Goal: Task Accomplishment & Management: Use online tool/utility

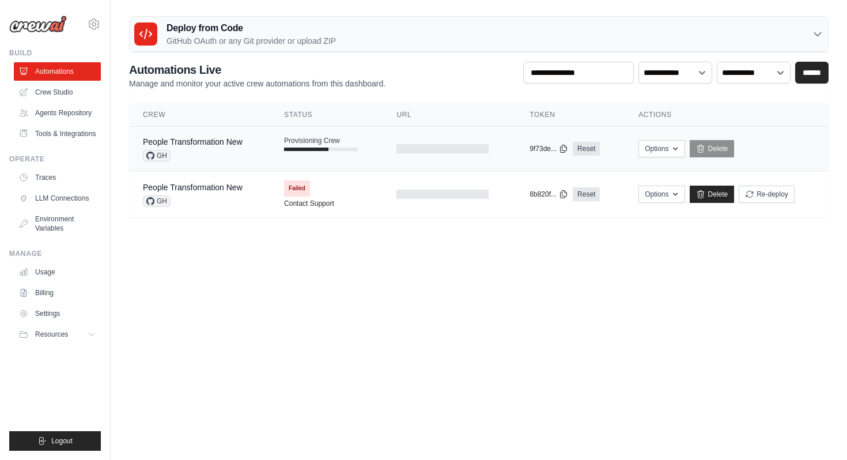
click at [218, 146] on div "People Transformation New" at bounding box center [193, 142] width 100 height 12
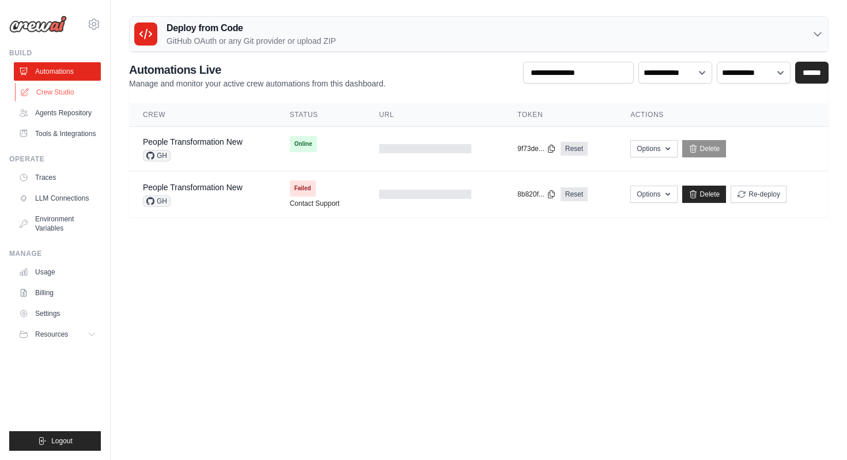
click at [88, 96] on link "Crew Studio" at bounding box center [58, 92] width 87 height 18
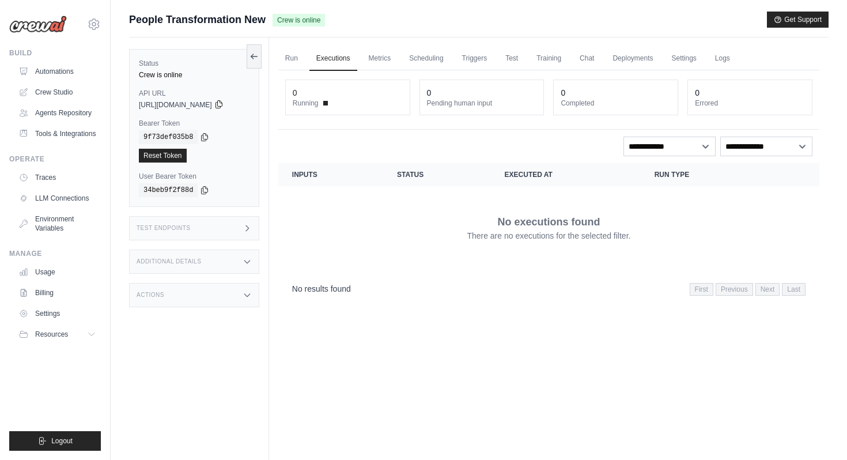
click at [224, 103] on icon at bounding box center [218, 104] width 9 height 9
click at [472, 62] on link "Triggers" at bounding box center [474, 59] width 39 height 24
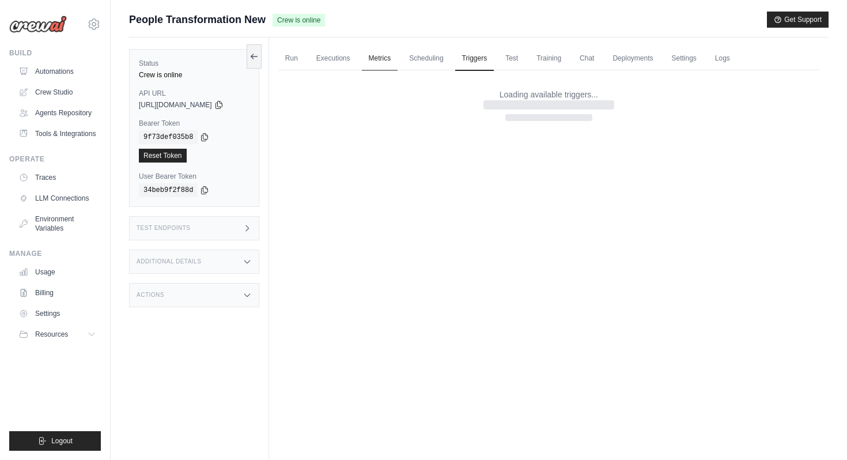
click at [378, 58] on link "Metrics" at bounding box center [380, 59] width 36 height 24
click at [298, 62] on link "Run" at bounding box center [291, 59] width 27 height 24
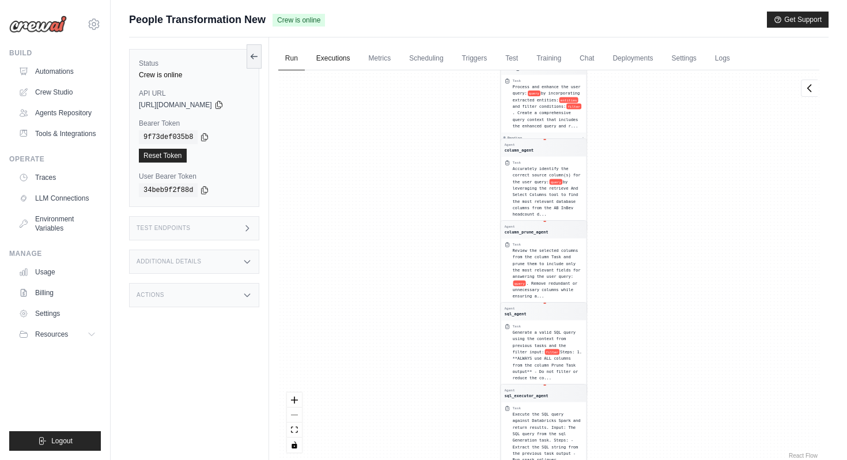
click at [327, 61] on link "Executions" at bounding box center [334, 59] width 48 height 24
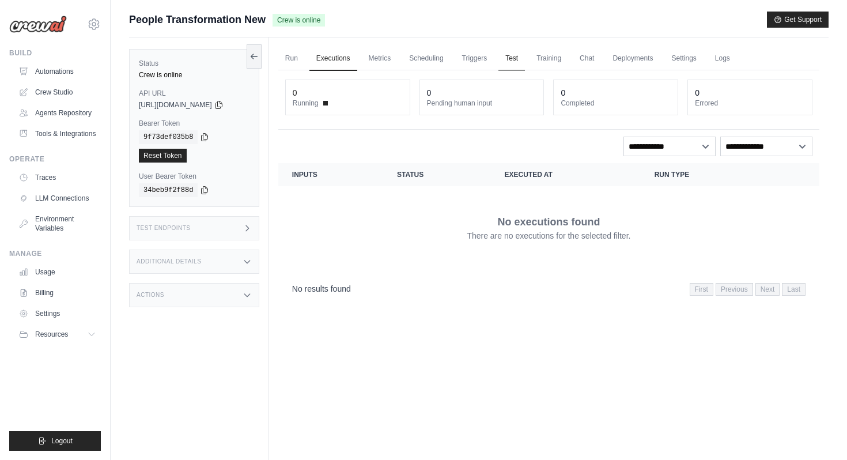
click at [518, 58] on link "Test" at bounding box center [512, 59] width 27 height 24
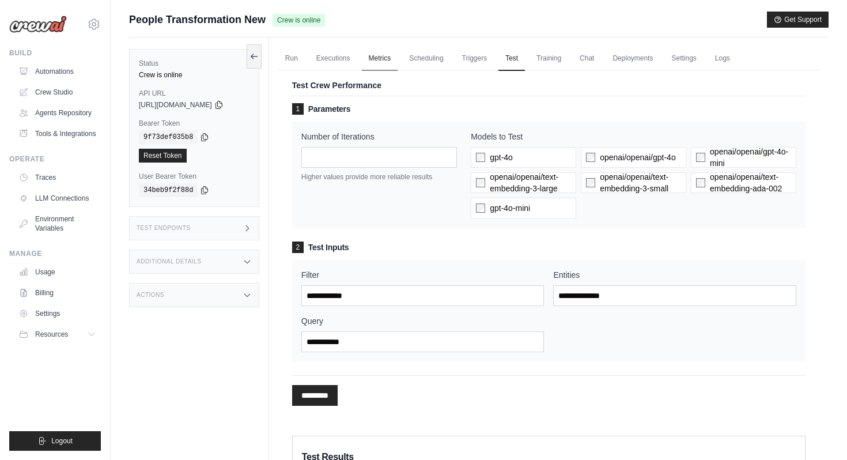
click at [398, 58] on link "Metrics" at bounding box center [380, 59] width 36 height 24
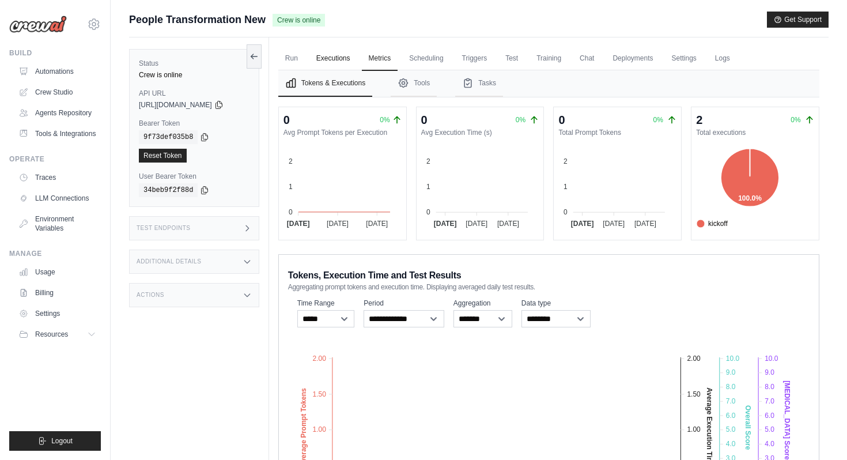
click at [347, 59] on link "Executions" at bounding box center [334, 59] width 48 height 24
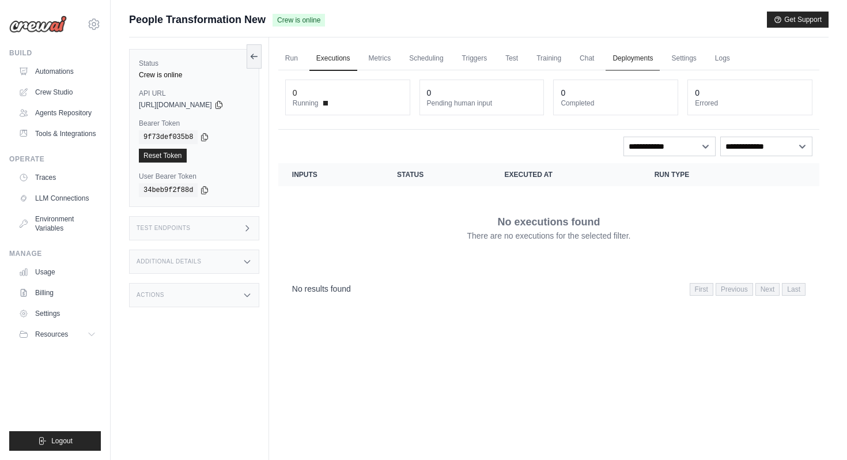
click at [642, 56] on link "Deployments" at bounding box center [633, 59] width 54 height 24
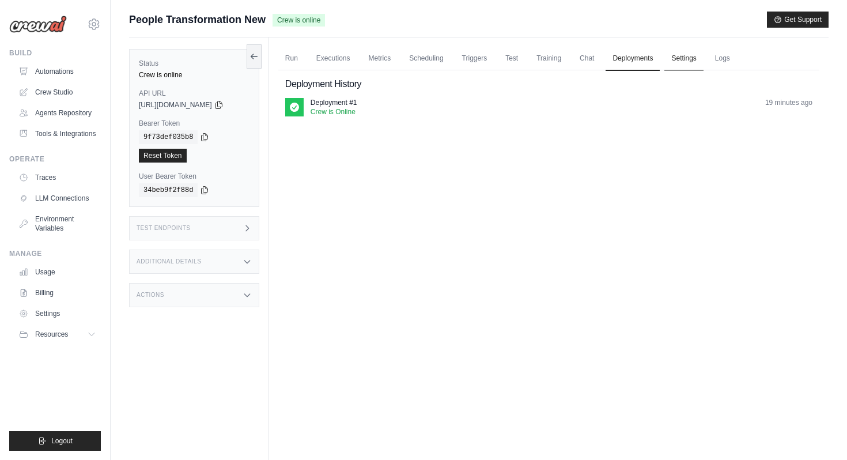
click at [701, 58] on link "Settings" at bounding box center [684, 59] width 39 height 24
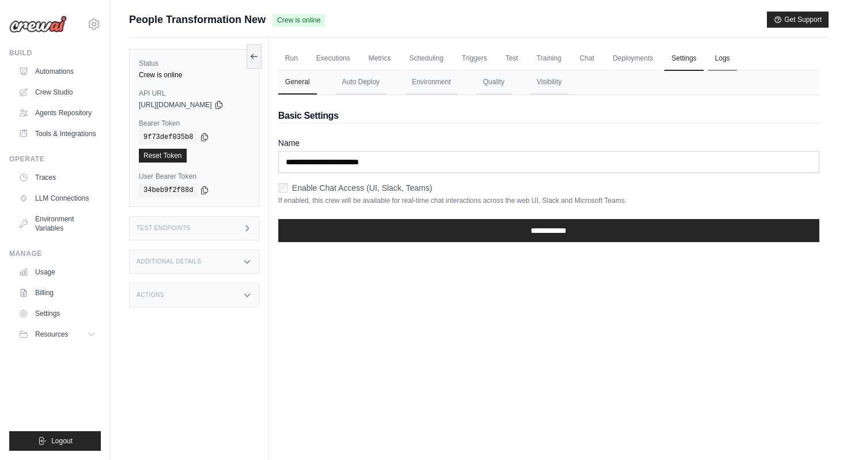
click at [729, 59] on link "Logs" at bounding box center [722, 59] width 29 height 24
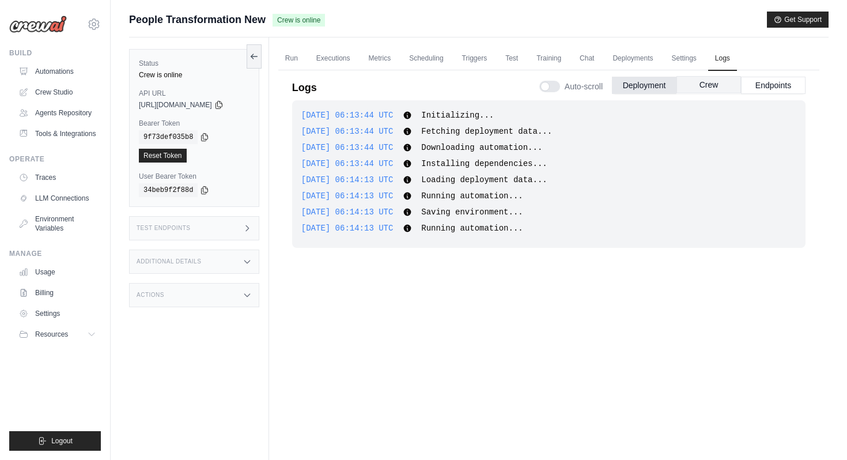
click at [696, 85] on button "Crew" at bounding box center [709, 84] width 65 height 17
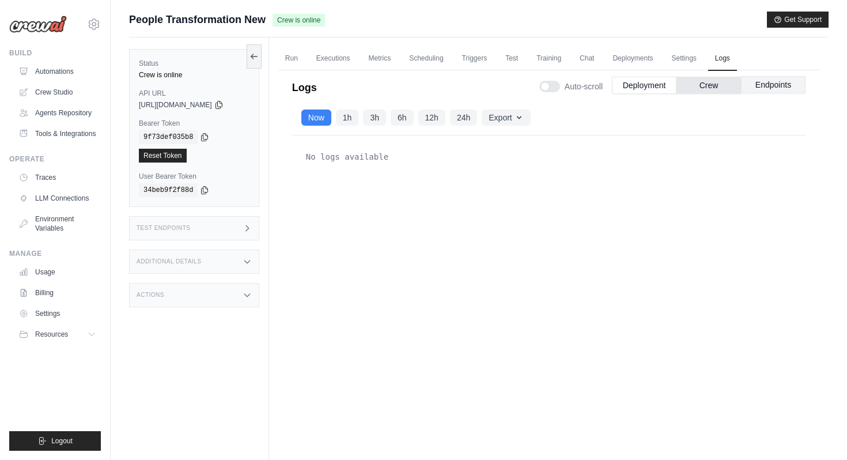
click at [782, 90] on button "Endpoints" at bounding box center [773, 84] width 65 height 17
click at [296, 61] on link "Run" at bounding box center [291, 59] width 27 height 24
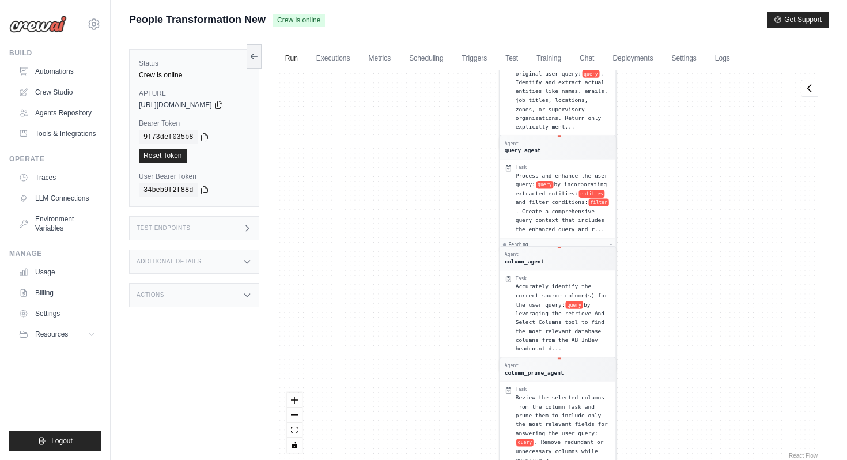
drag, startPoint x: 456, startPoint y: 180, endPoint x: 455, endPoint y: 396, distance: 215.6
click at [455, 396] on div "Agent entity_agent Task Extract entities from the original user query: query . …" at bounding box center [548, 265] width 541 height 391
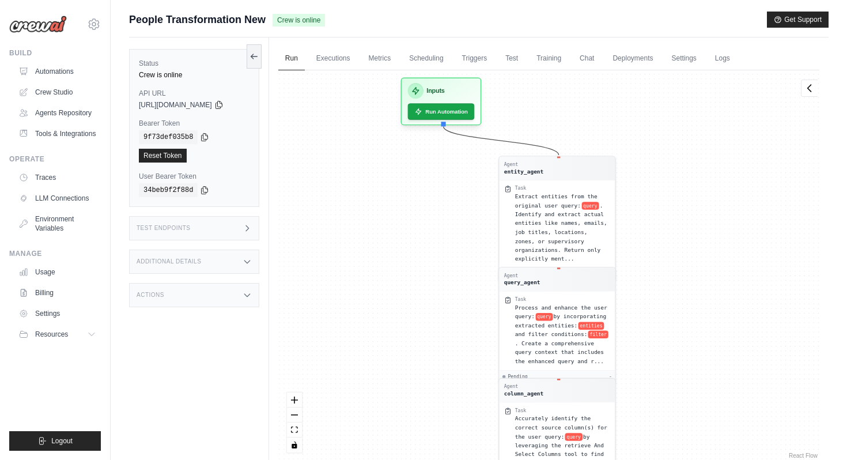
drag, startPoint x: 455, startPoint y: 396, endPoint x: 455, endPoint y: 458, distance: 61.7
click at [455, 459] on div "Agent entity_agent Task Extract entities from the original user query: query . …" at bounding box center [548, 265] width 541 height 391
click at [447, 112] on button "Run Automation" at bounding box center [441, 107] width 70 height 17
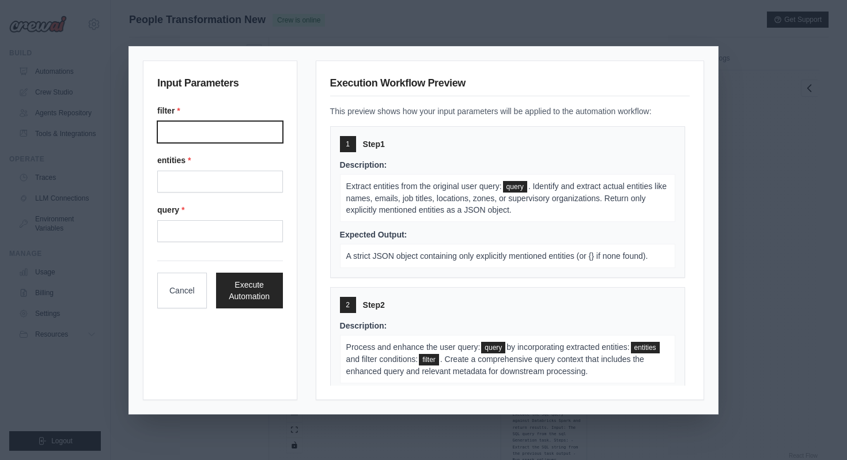
click at [259, 129] on input "Filter" at bounding box center [220, 132] width 126 height 22
type input "**********"
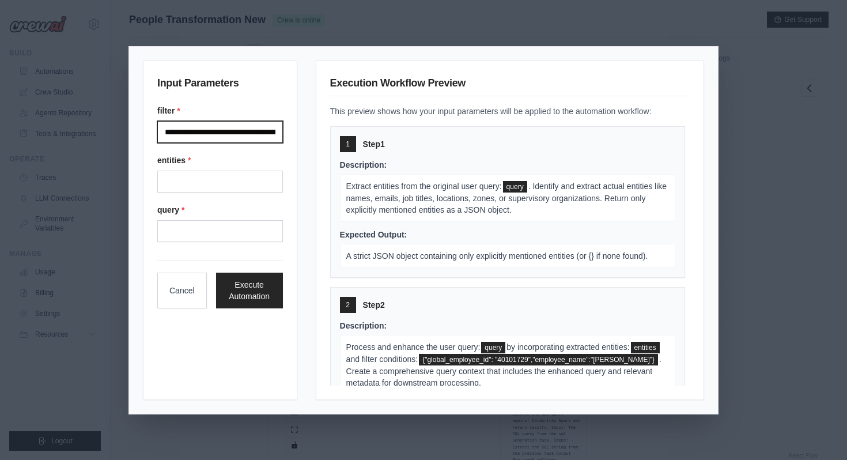
click at [254, 133] on input "**********" at bounding box center [220, 132] width 126 height 22
click at [202, 183] on input "Entities" at bounding box center [220, 182] width 126 height 22
type input "**********"
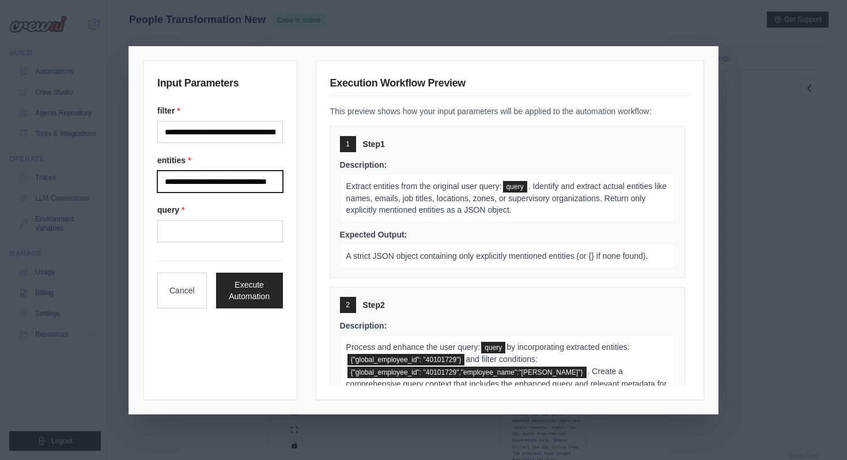
click at [269, 179] on input "**********" at bounding box center [220, 182] width 126 height 22
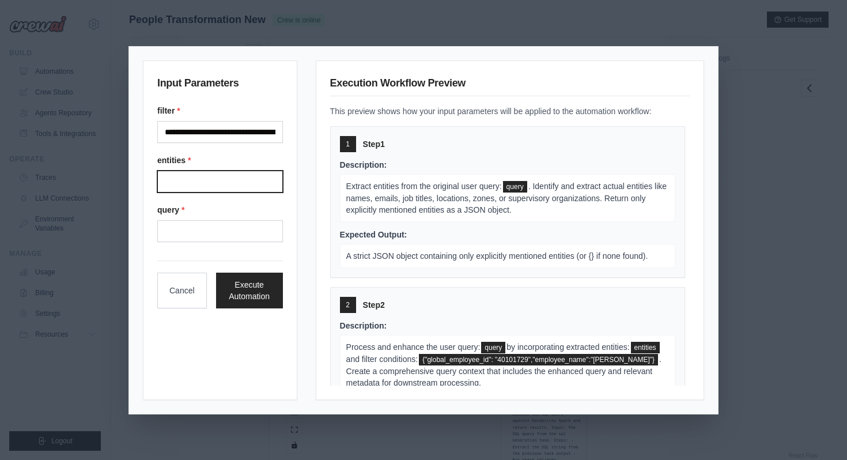
click at [247, 186] on input "Entities" at bounding box center [220, 182] width 126 height 22
type input "**********"
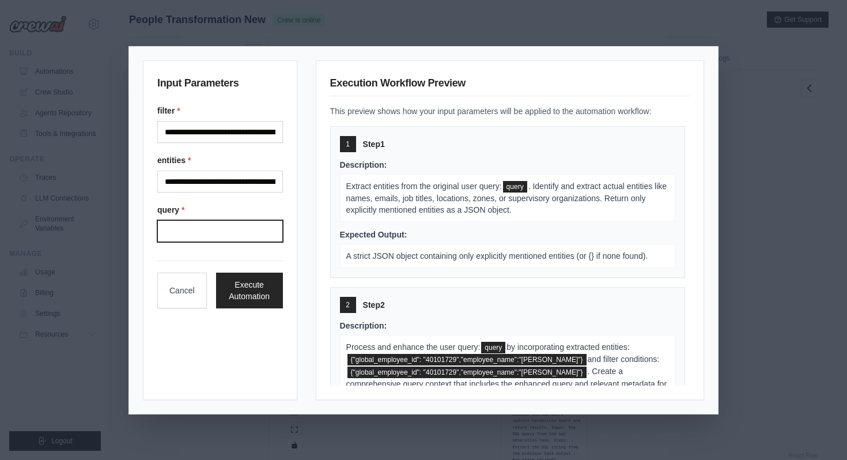
click at [266, 234] on input "Query" at bounding box center [220, 231] width 126 height 22
type input "**********"
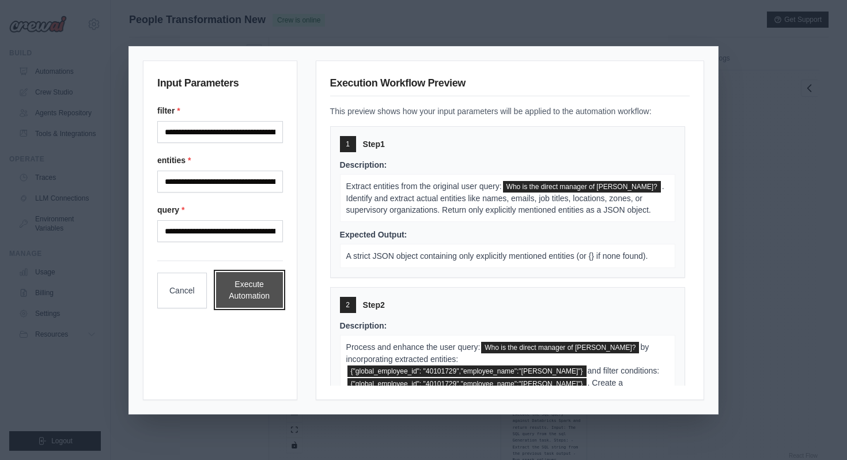
click at [263, 289] on button "Execute Automation" at bounding box center [249, 290] width 67 height 36
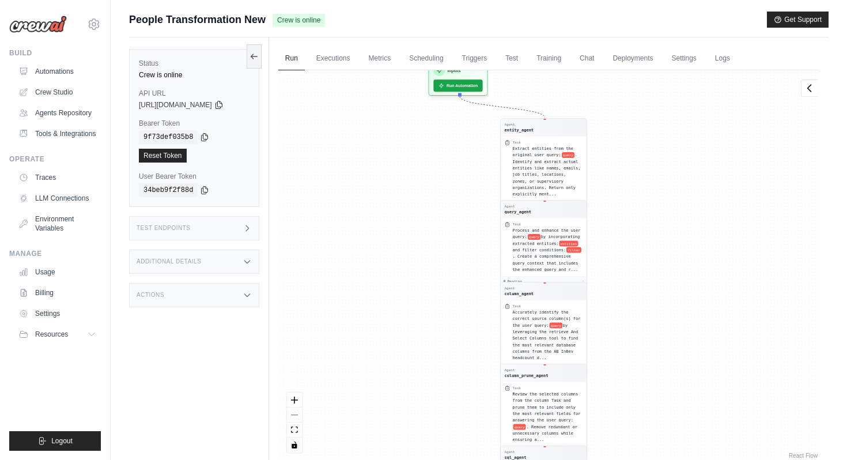
drag, startPoint x: 431, startPoint y: 163, endPoint x: 431, endPoint y: 306, distance: 143.5
click at [431, 306] on div "Agent entity_agent Task Extract entities from the original user query: query . …" at bounding box center [548, 265] width 541 height 391
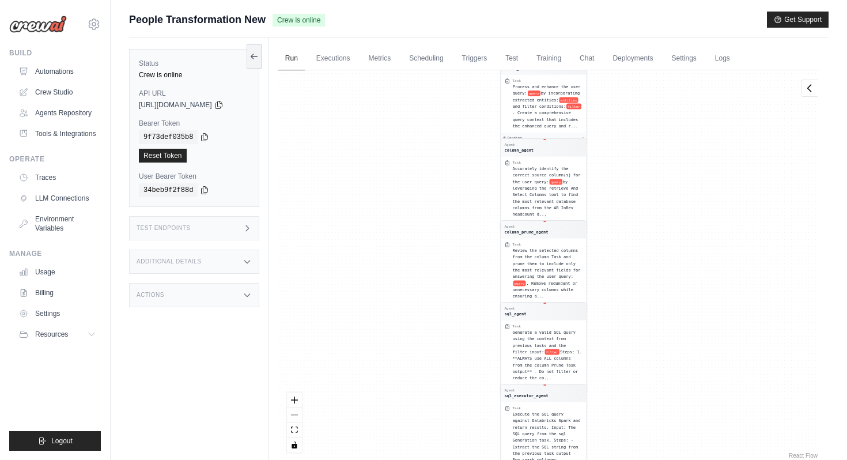
drag, startPoint x: 665, startPoint y: 144, endPoint x: 640, endPoint y: 251, distance: 110.6
click at [640, 251] on div "Agent entity_agent Task Extract entities from the original user query: query . …" at bounding box center [548, 265] width 541 height 391
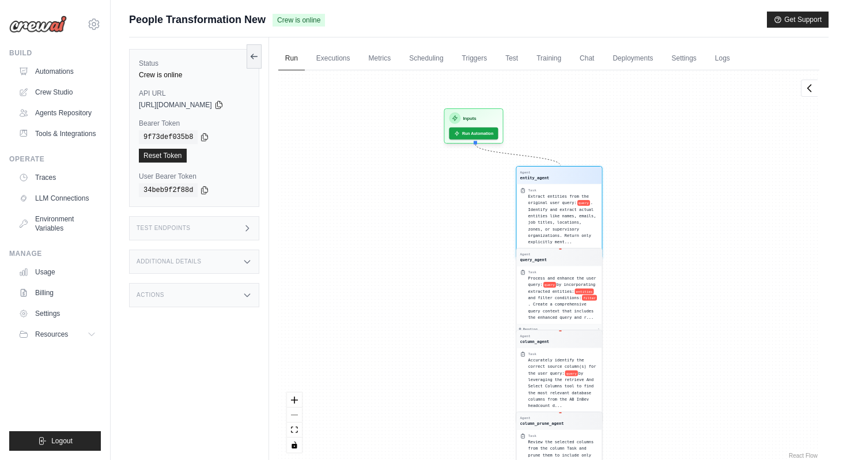
drag, startPoint x: 673, startPoint y: 184, endPoint x: 689, endPoint y: 372, distance: 188.0
click at [689, 372] on div "Agent entity_agent Task Extract entities from the original user query: query . …" at bounding box center [548, 265] width 541 height 391
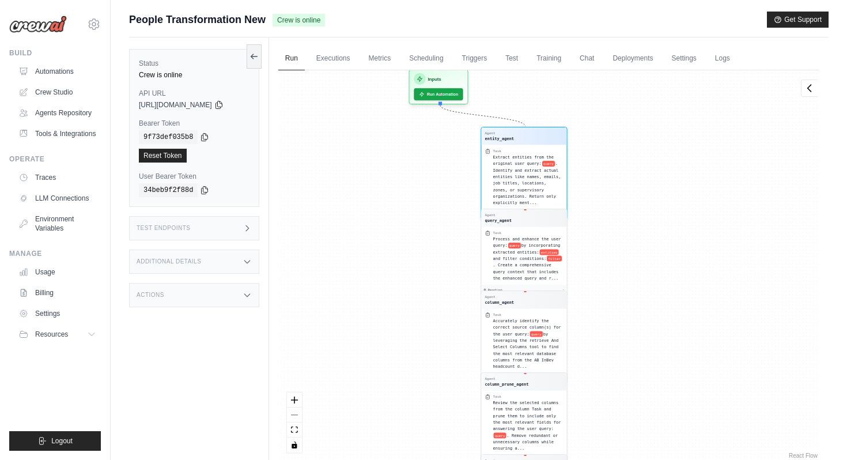
drag, startPoint x: 657, startPoint y: 263, endPoint x: 636, endPoint y: 415, distance: 152.9
click at [637, 416] on div "Agent entity_agent Task Extract entities from the original user query: query . …" at bounding box center [548, 265] width 541 height 391
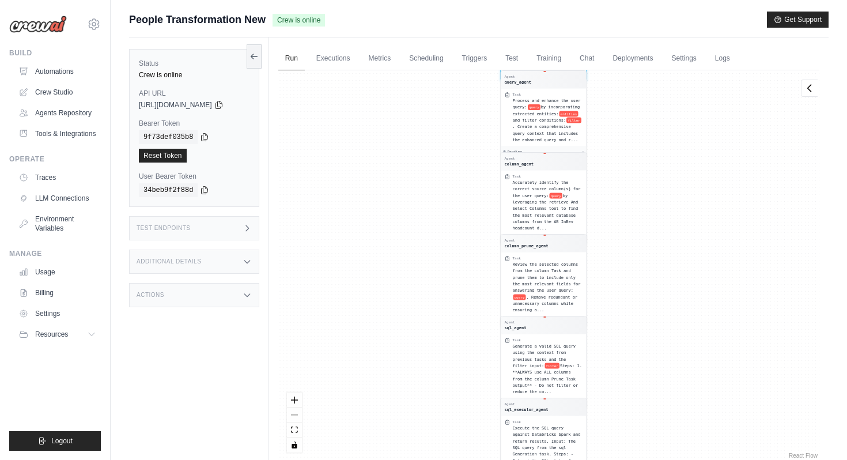
drag, startPoint x: 416, startPoint y: 169, endPoint x: 416, endPoint y: 370, distance: 200.0
click at [416, 371] on div "Agent entity_agent Task Extract entities from the original user query: query . …" at bounding box center [548, 265] width 541 height 391
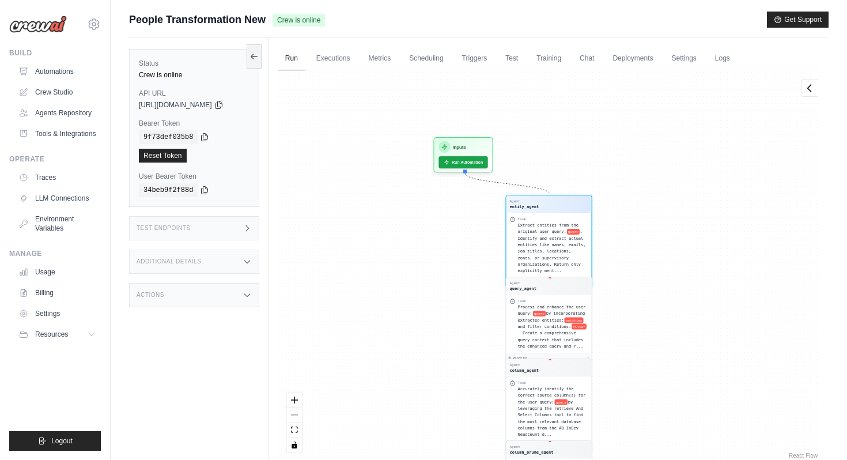
drag, startPoint x: 448, startPoint y: 217, endPoint x: 453, endPoint y: 408, distance: 191.5
click at [453, 409] on div "Agent entity_agent Task Extract entities from the original user query: query . …" at bounding box center [548, 265] width 541 height 391
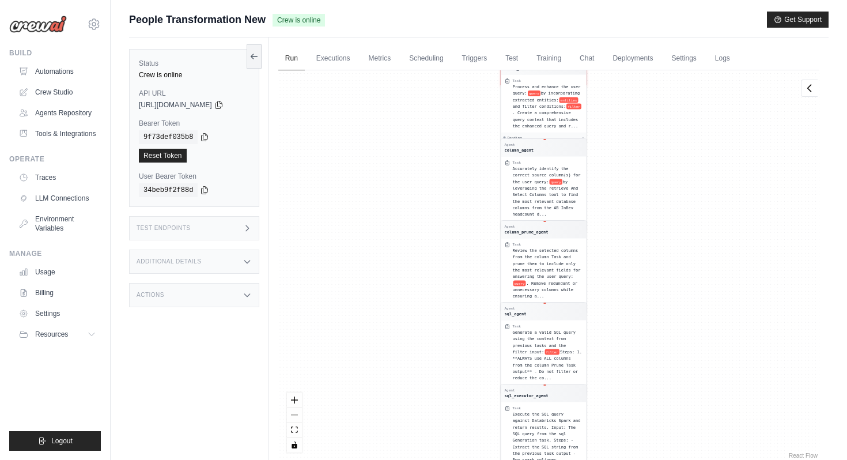
drag, startPoint x: 636, startPoint y: 142, endPoint x: 636, endPoint y: 356, distance: 213.9
click at [636, 357] on div "Agent entity_agent Task Extract entities from the original user query: query . …" at bounding box center [548, 265] width 541 height 391
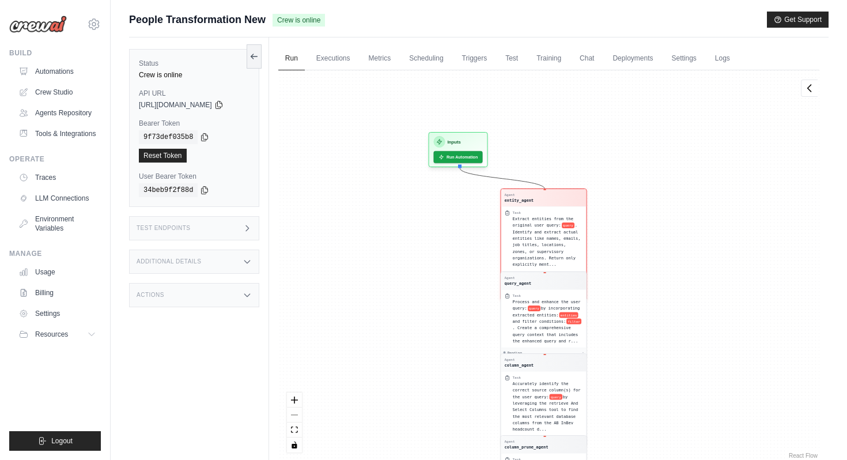
click at [553, 196] on div "Agent entity_agent" at bounding box center [543, 198] width 78 height 10
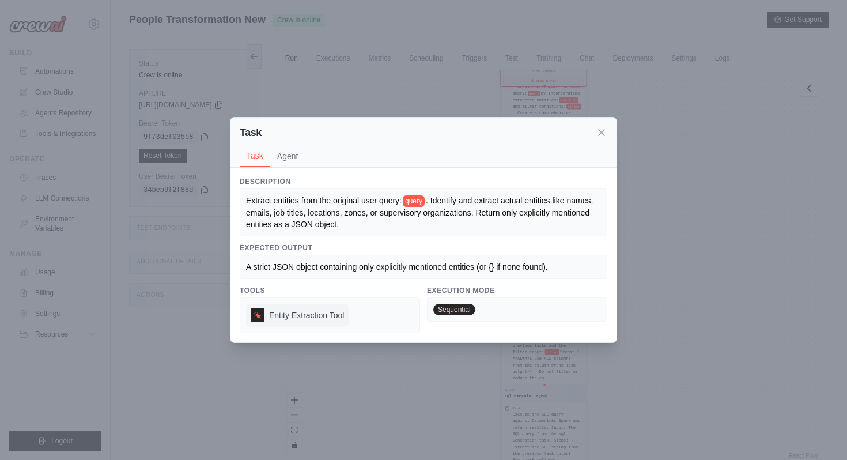
click at [293, 315] on span "Entity Extraction Tool" at bounding box center [306, 316] width 75 height 12
click at [258, 318] on icon at bounding box center [257, 315] width 7 height 7
click at [289, 157] on button "Agent" at bounding box center [287, 156] width 35 height 22
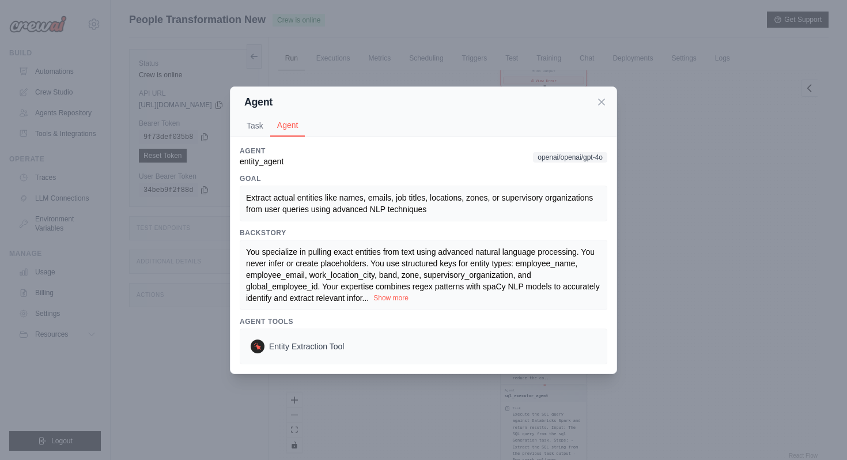
click at [386, 299] on button "Show more" at bounding box center [391, 297] width 35 height 9
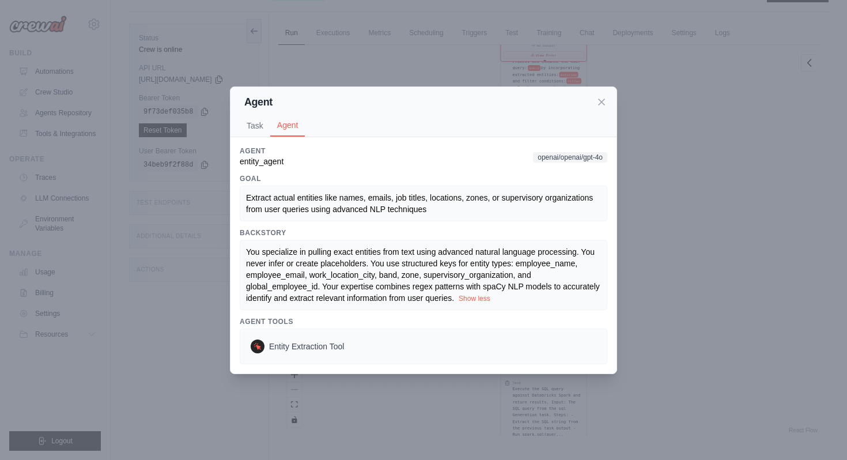
scroll to position [29, 0]
click at [606, 99] on icon at bounding box center [602, 102] width 12 height 12
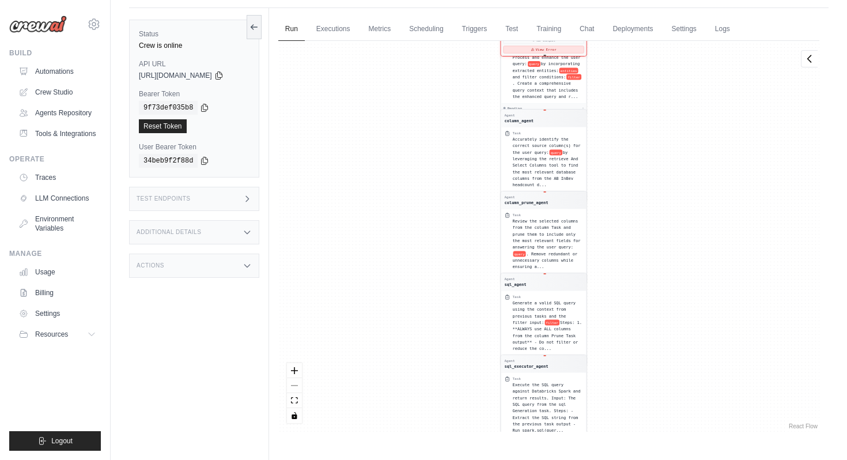
click at [550, 49] on button "View Error" at bounding box center [543, 49] width 81 height 7
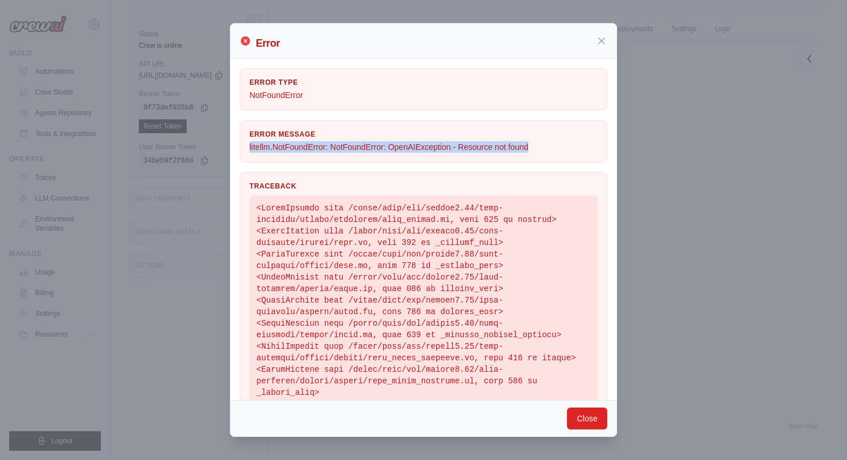
drag, startPoint x: 249, startPoint y: 147, endPoint x: 527, endPoint y: 156, distance: 278.0
click at [527, 156] on div "Error Message litellm.NotFoundError: NotFoundError: OpenAIException - Resource …" at bounding box center [424, 141] width 368 height 43
click at [577, 419] on button "Close" at bounding box center [587, 418] width 40 height 22
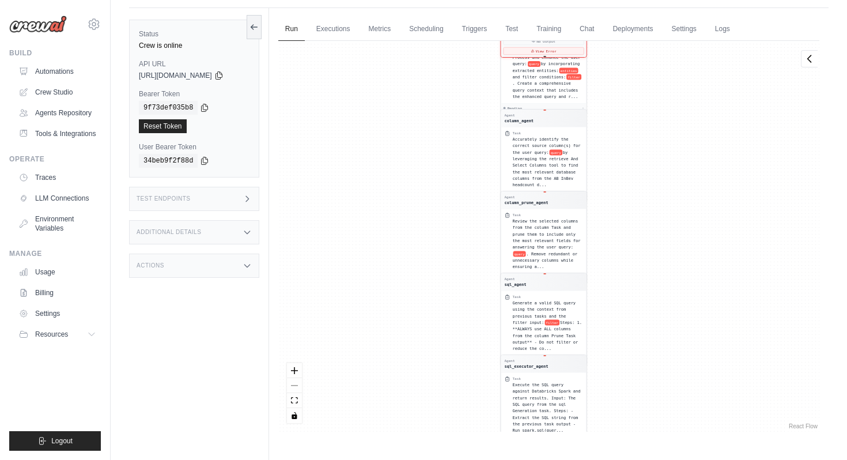
click at [239, 235] on div "Additional Details" at bounding box center [194, 232] width 130 height 24
click at [227, 333] on div "Actions" at bounding box center [194, 334] width 130 height 24
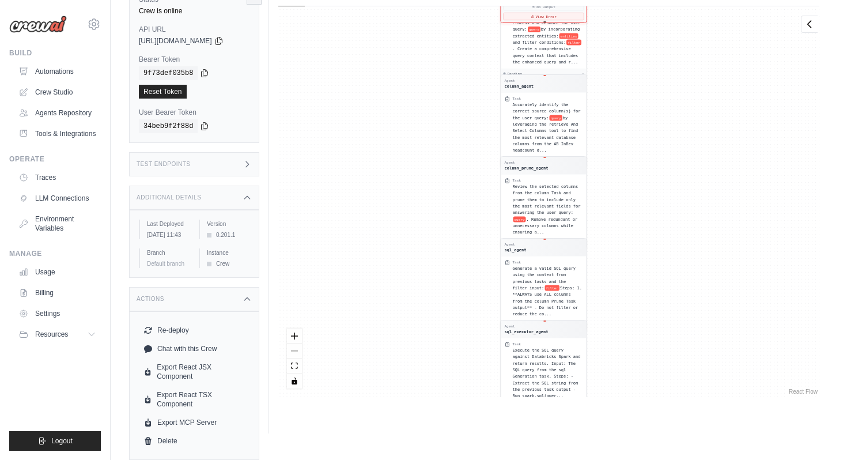
scroll to position [0, 0]
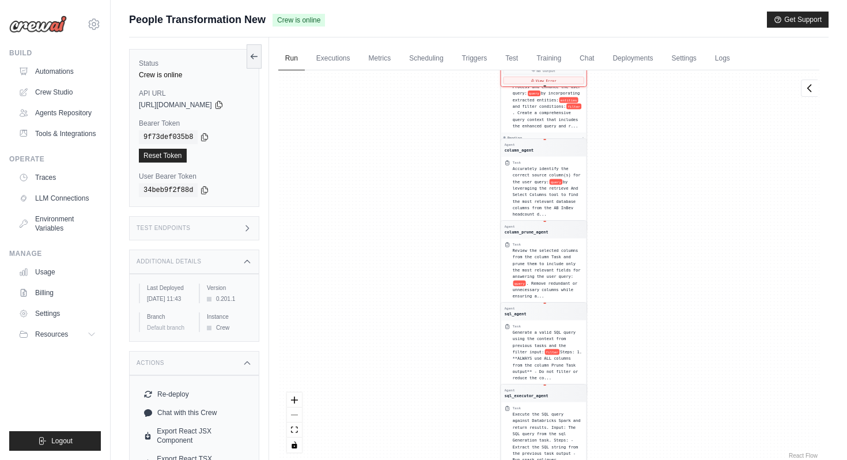
click at [235, 371] on div "Actions" at bounding box center [194, 363] width 130 height 24
click at [220, 261] on div "Additional Details" at bounding box center [194, 262] width 130 height 24
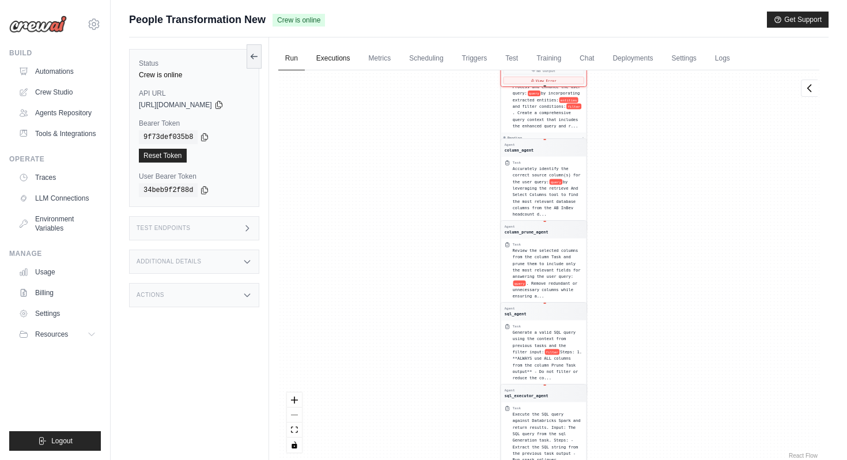
click at [347, 60] on link "Executions" at bounding box center [334, 59] width 48 height 24
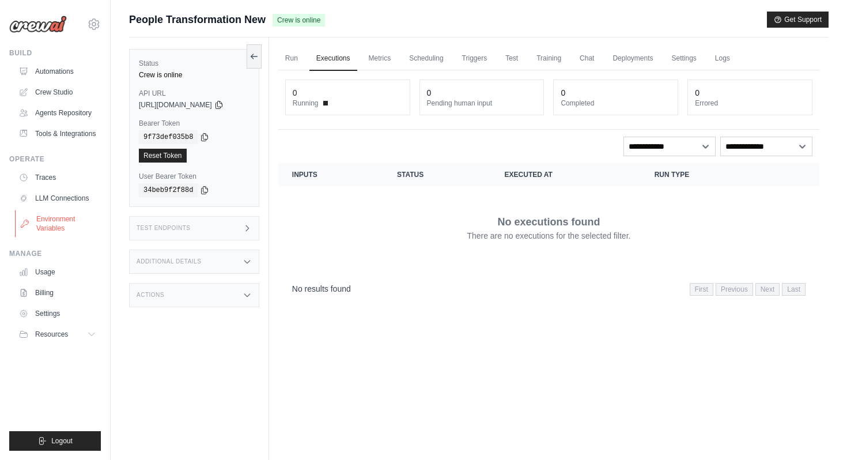
click at [59, 214] on link "Environment Variables" at bounding box center [58, 224] width 87 height 28
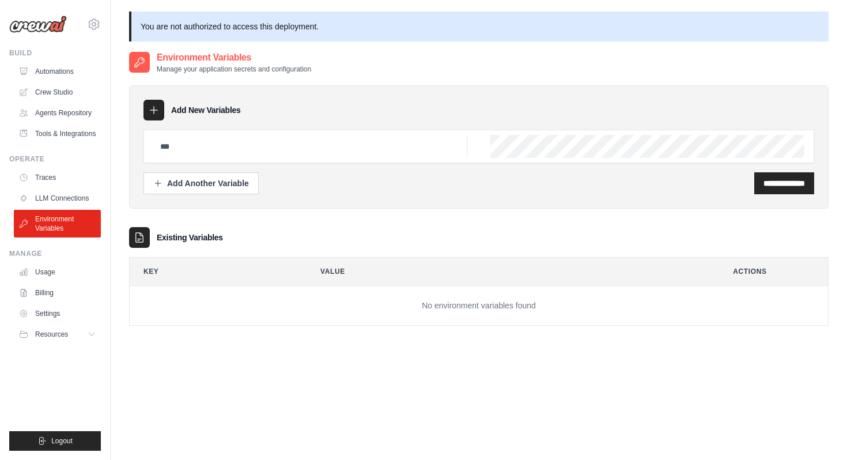
click at [141, 239] on icon at bounding box center [140, 238] width 12 height 12
click at [75, 192] on link "LLM Connections" at bounding box center [58, 198] width 87 height 18
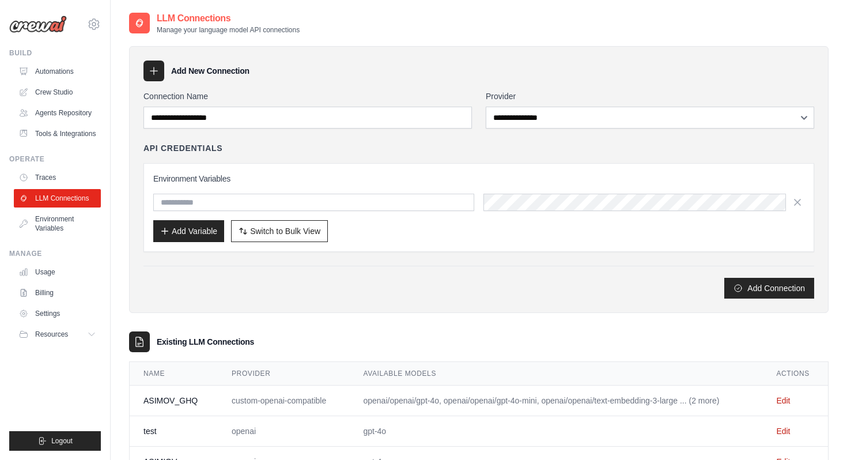
scroll to position [47, 0]
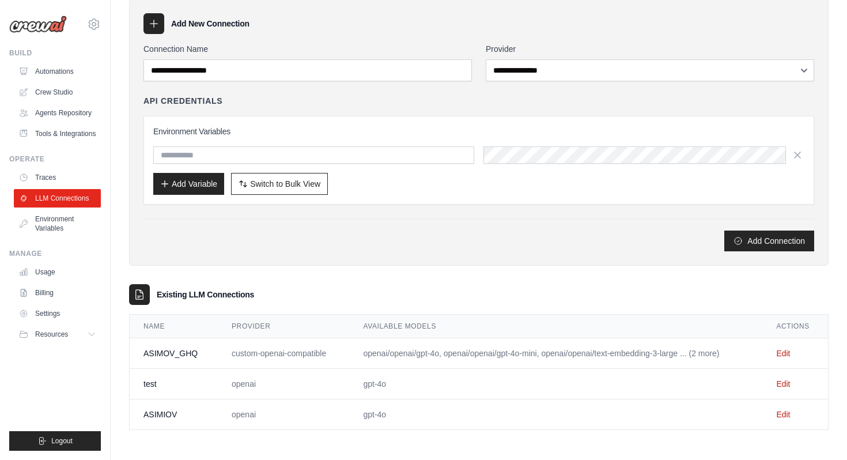
click at [187, 352] on td "ASIMOV_GHQ" at bounding box center [174, 353] width 88 height 31
click at [788, 350] on link "Edit" at bounding box center [784, 353] width 14 height 9
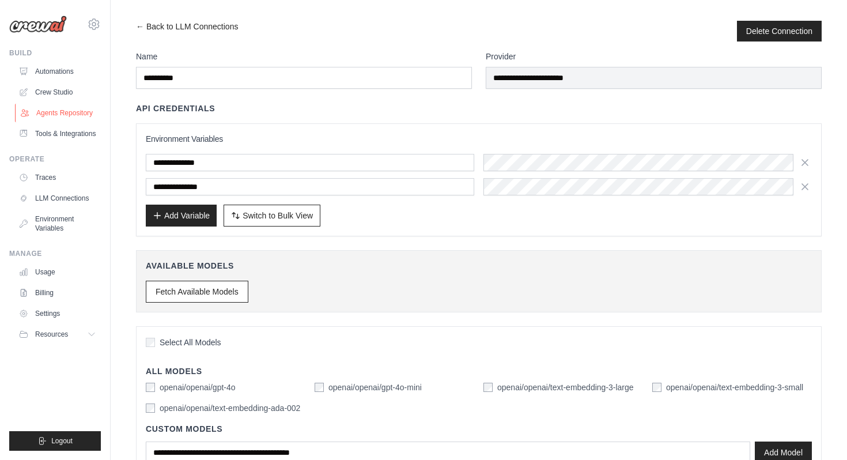
click at [69, 114] on link "Agents Repository" at bounding box center [58, 113] width 87 height 18
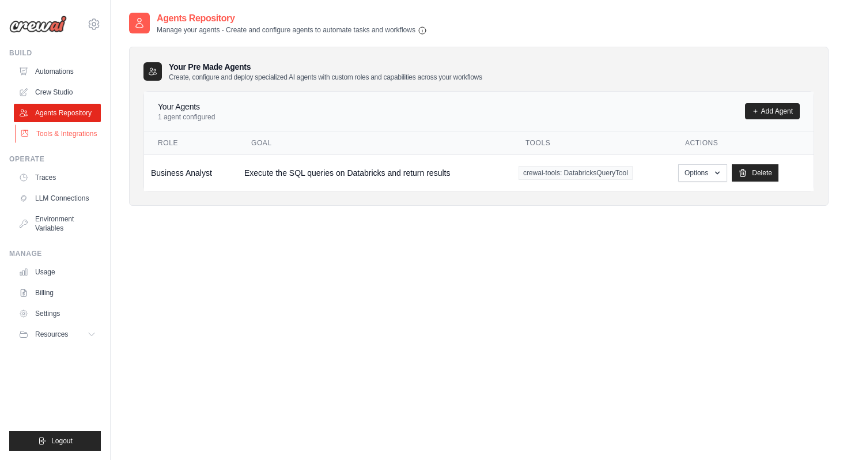
click at [62, 137] on link "Tools & Integrations" at bounding box center [58, 134] width 87 height 18
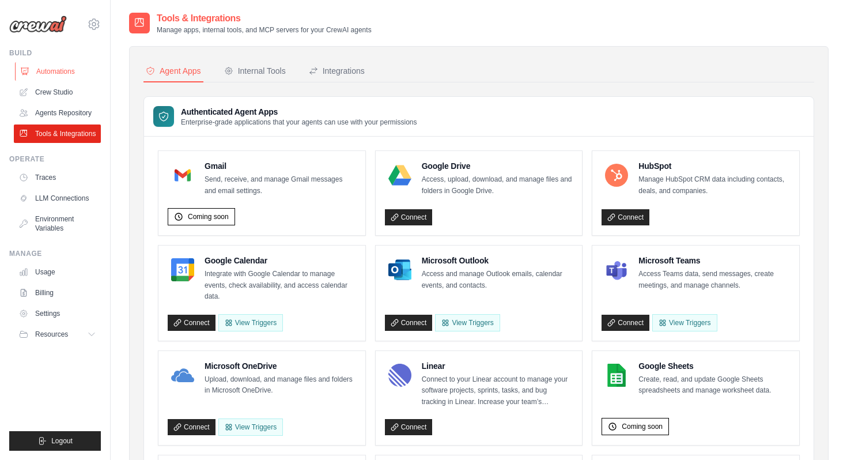
click at [81, 68] on link "Automations" at bounding box center [58, 71] width 87 height 18
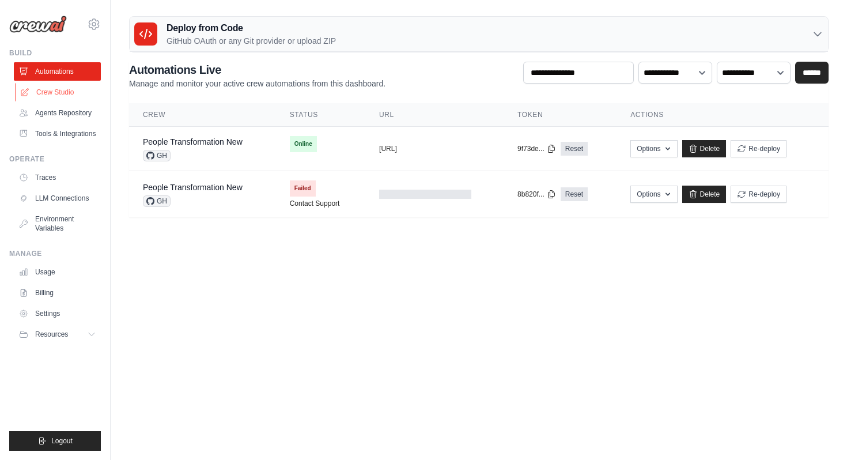
click at [65, 92] on link "Crew Studio" at bounding box center [58, 92] width 87 height 18
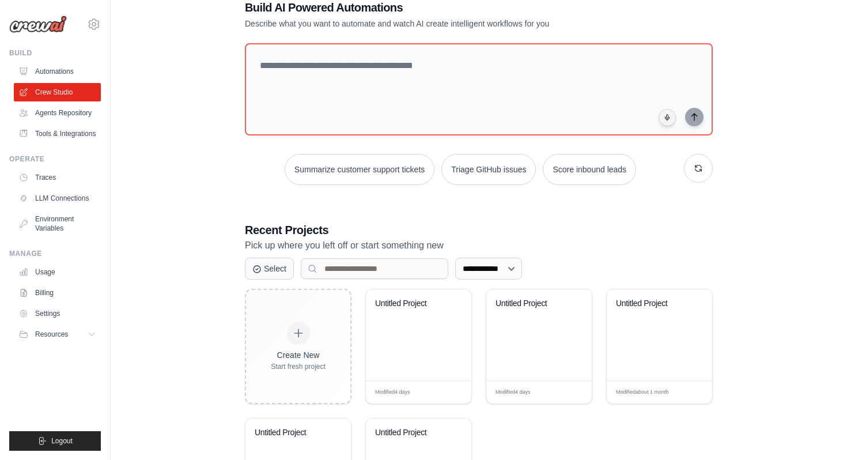
scroll to position [23, 0]
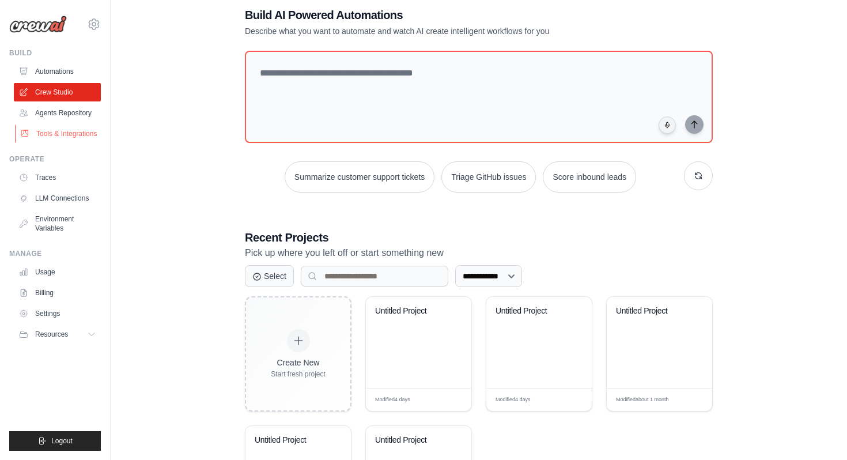
click at [68, 131] on link "Tools & Integrations" at bounding box center [58, 134] width 87 height 18
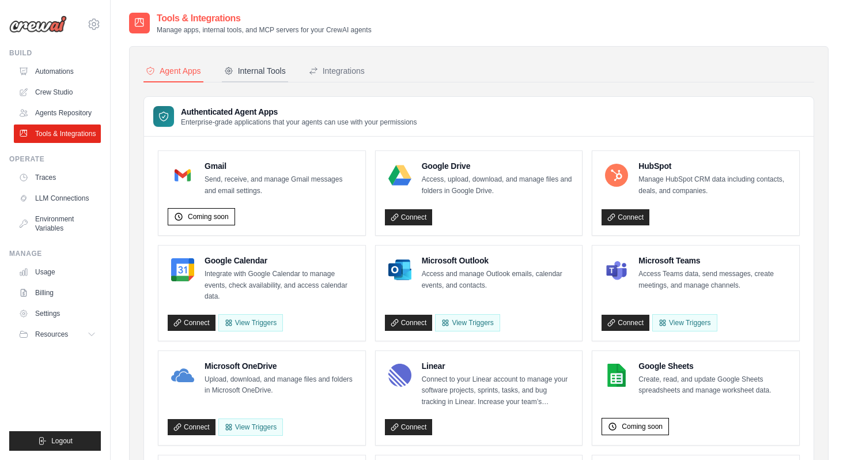
click at [267, 73] on div "Internal Tools" at bounding box center [255, 71] width 62 height 12
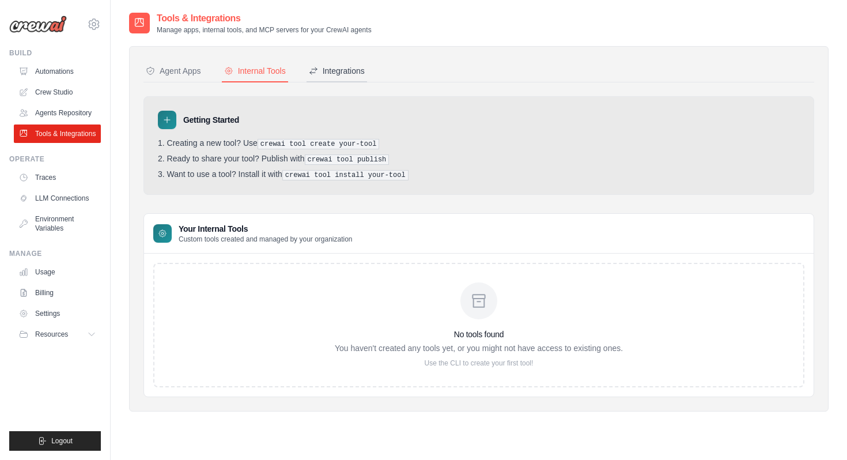
click at [347, 74] on div "Integrations" at bounding box center [337, 71] width 56 height 12
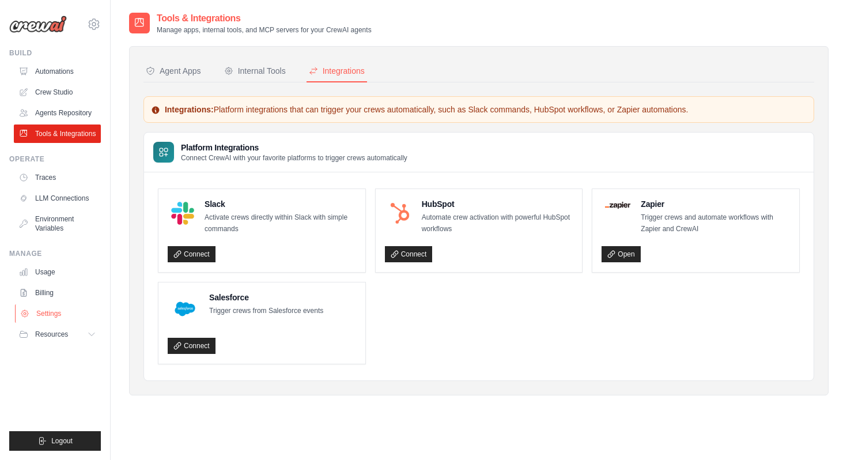
click at [46, 317] on link "Settings" at bounding box center [58, 313] width 87 height 18
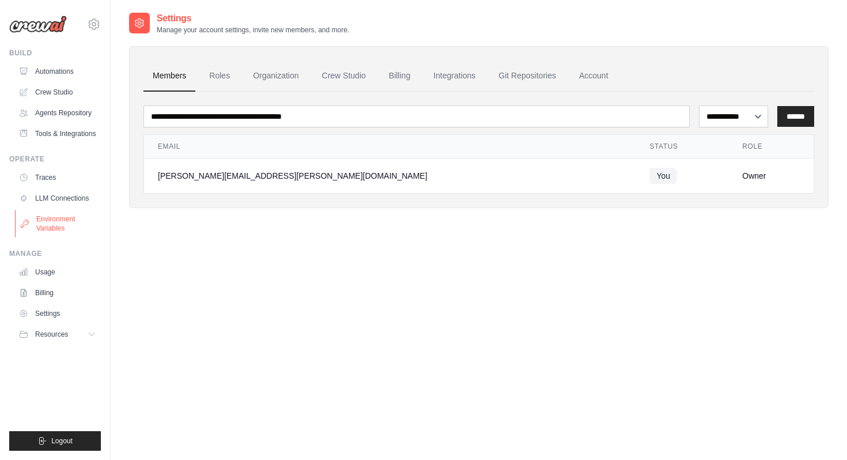
click at [71, 218] on link "Environment Variables" at bounding box center [58, 224] width 87 height 28
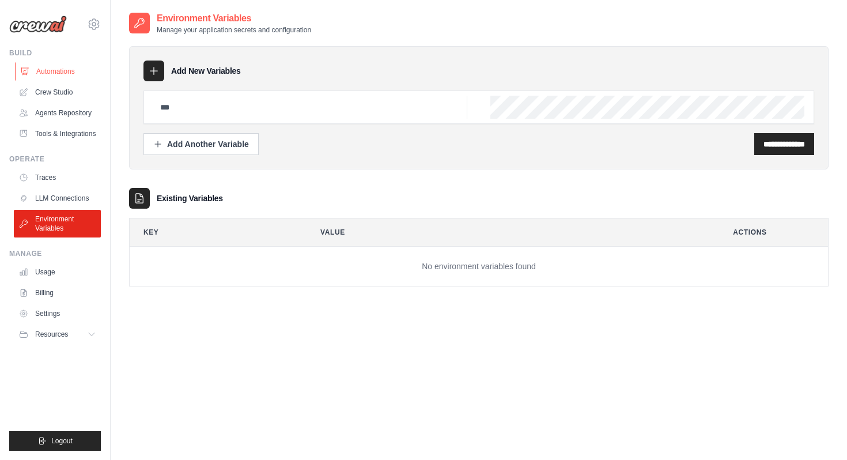
click at [62, 73] on link "Automations" at bounding box center [58, 71] width 87 height 18
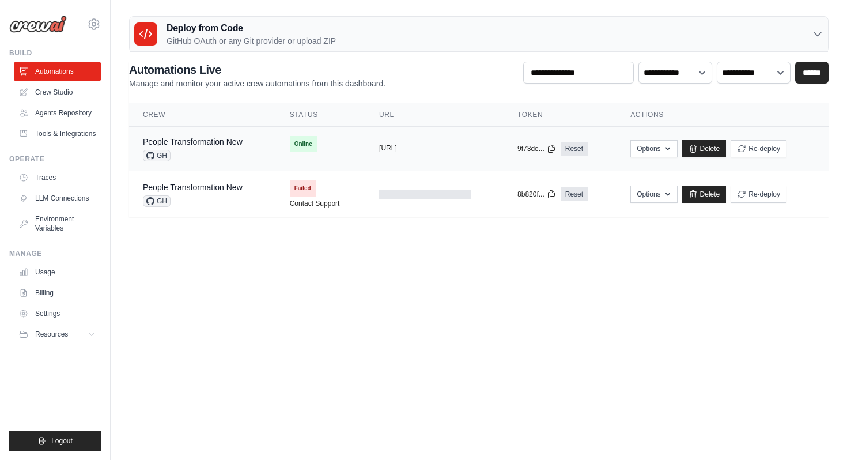
click at [397, 146] on button "https://people-transformation-new-f" at bounding box center [388, 148] width 18 height 9
click at [246, 141] on div "People Transformation New GH" at bounding box center [202, 148] width 119 height 25
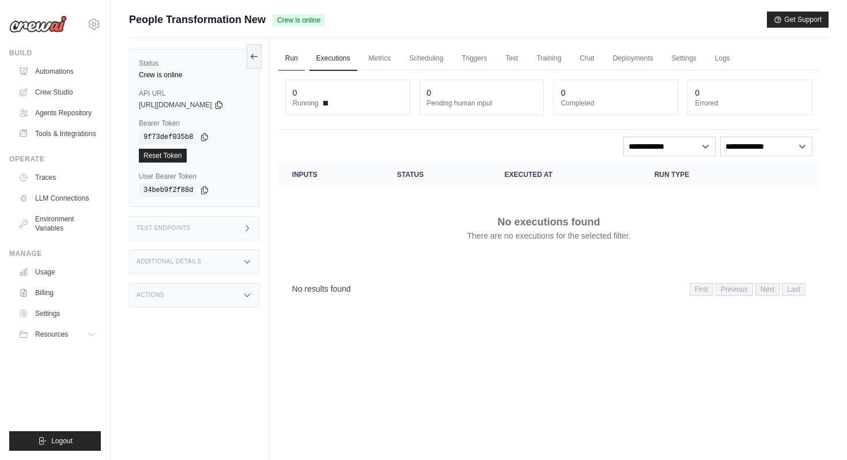
click at [300, 59] on link "Run" at bounding box center [291, 59] width 27 height 24
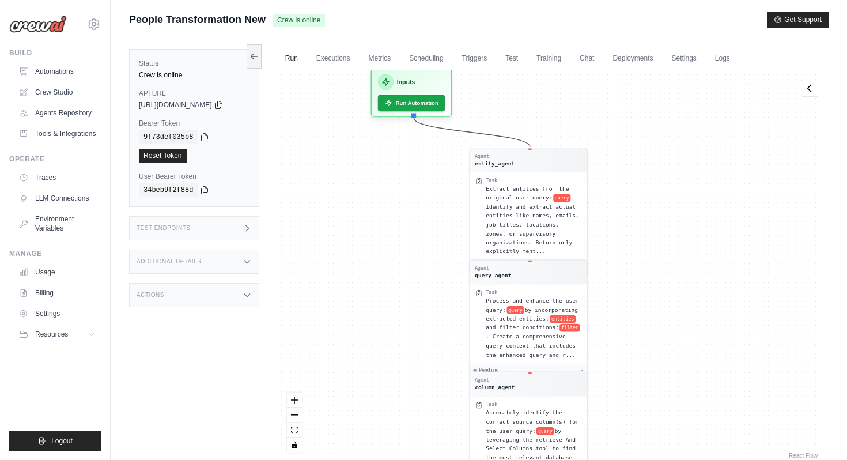
drag, startPoint x: 587, startPoint y: 162, endPoint x: 625, endPoint y: 456, distance: 296.4
click at [625, 456] on div "Agent entity_agent Task Extract entities from the original user query: query . …" at bounding box center [548, 265] width 541 height 391
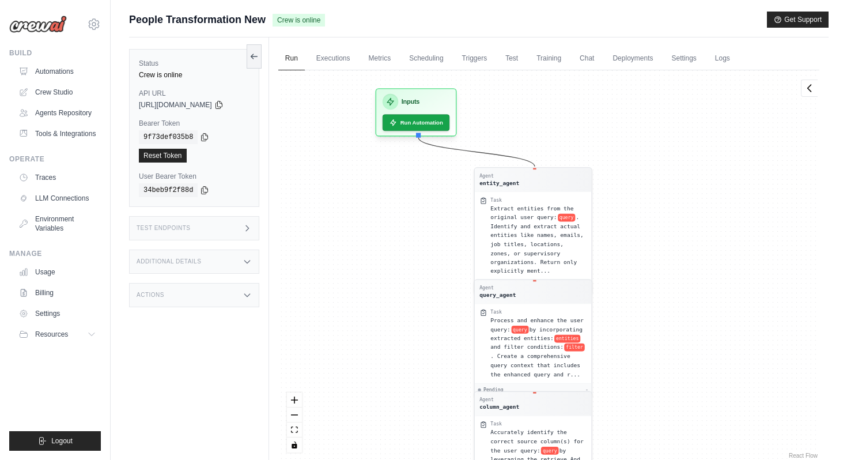
click at [643, 318] on div "Agent entity_agent Task Extract entities from the original user query: query . …" at bounding box center [548, 265] width 541 height 391
click at [396, 123] on icon at bounding box center [392, 119] width 8 height 8
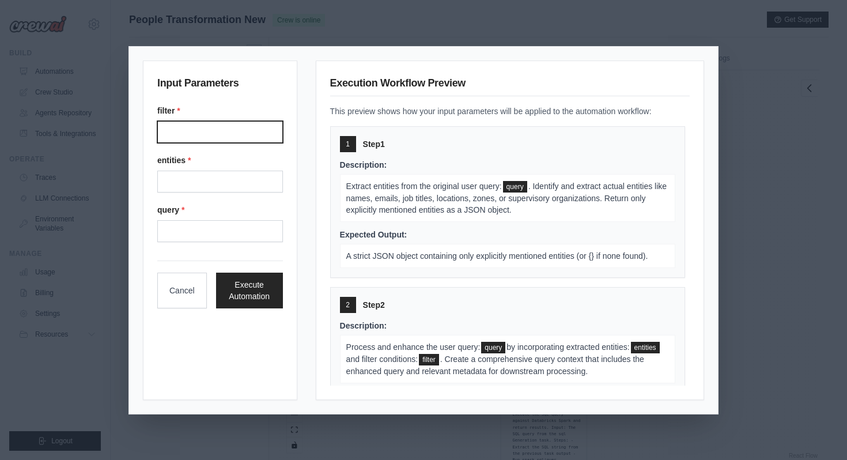
click at [190, 136] on input "Filter" at bounding box center [220, 132] width 126 height 22
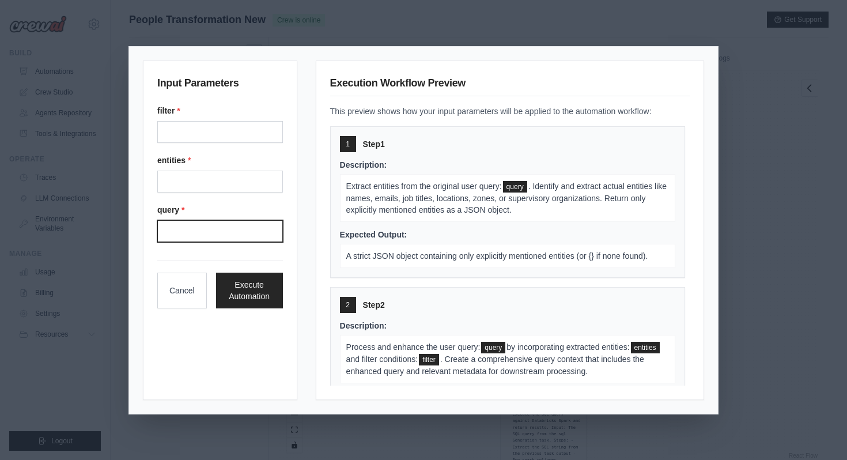
click at [165, 228] on input "Query" at bounding box center [220, 231] width 126 height 22
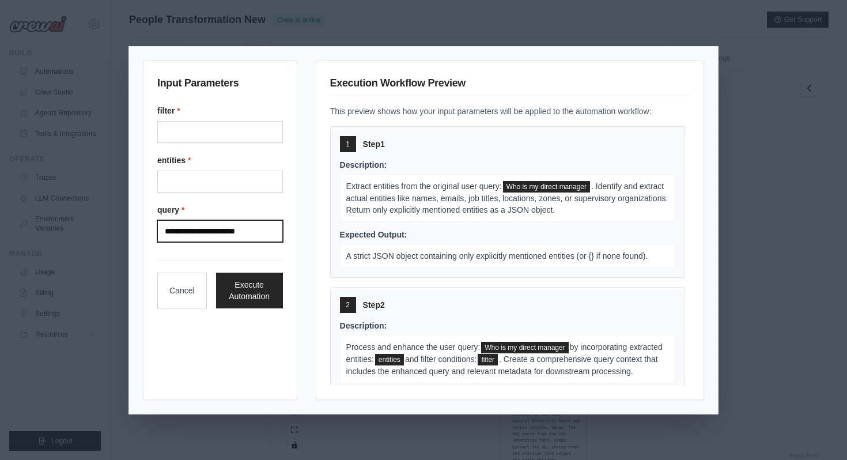
type input "**********"
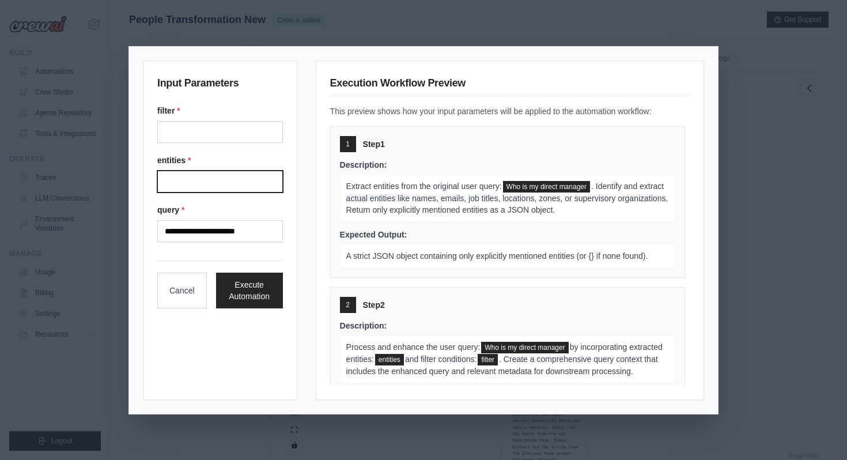
click at [205, 183] on input "Entities" at bounding box center [220, 182] width 126 height 22
click at [235, 133] on input "Filter" at bounding box center [220, 132] width 126 height 22
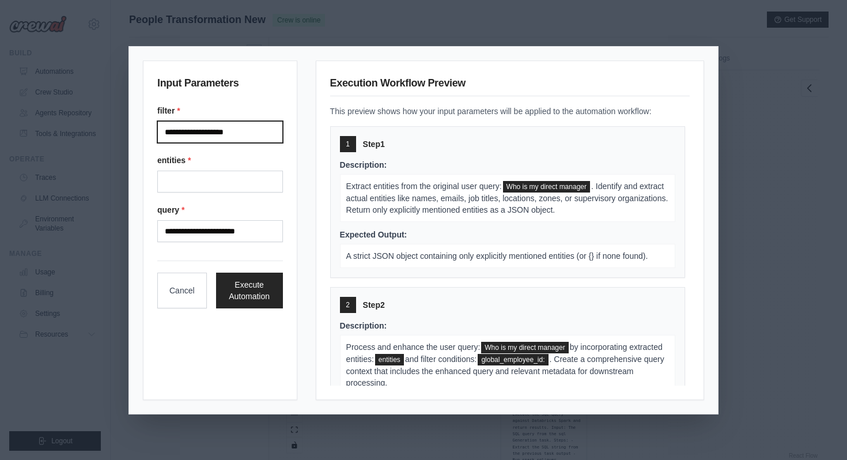
type input "**********"
drag, startPoint x: 247, startPoint y: 132, endPoint x: 124, endPoint y: 132, distance: 122.8
click at [124, 132] on div "**********" at bounding box center [423, 230] width 847 height 460
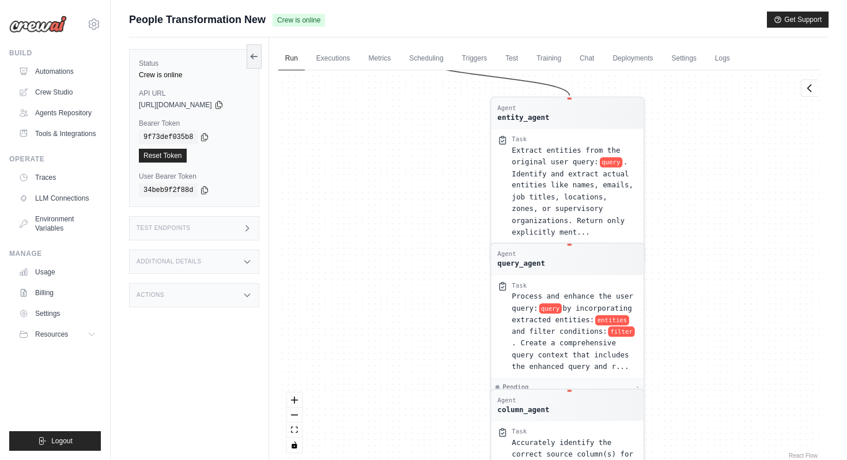
drag, startPoint x: 429, startPoint y: 142, endPoint x: 458, endPoint y: 395, distance: 254.6
click at [458, 395] on div "Agent entity_agent Task Extract entities from the original user query: query . …" at bounding box center [548, 265] width 541 height 391
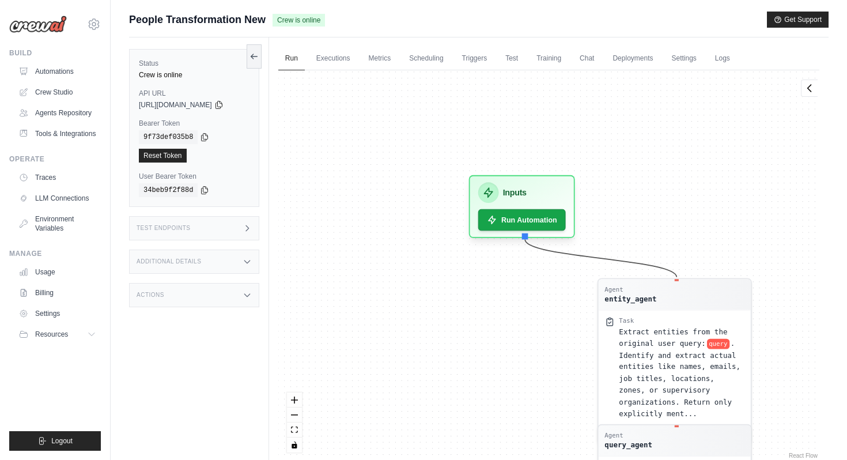
drag, startPoint x: 387, startPoint y: 288, endPoint x: 486, endPoint y: 439, distance: 180.2
click at [490, 459] on div "Agent entity_agent Task Extract entities from the original user query: query . …" at bounding box center [548, 265] width 541 height 391
click at [511, 212] on button "Run Automation" at bounding box center [522, 216] width 92 height 22
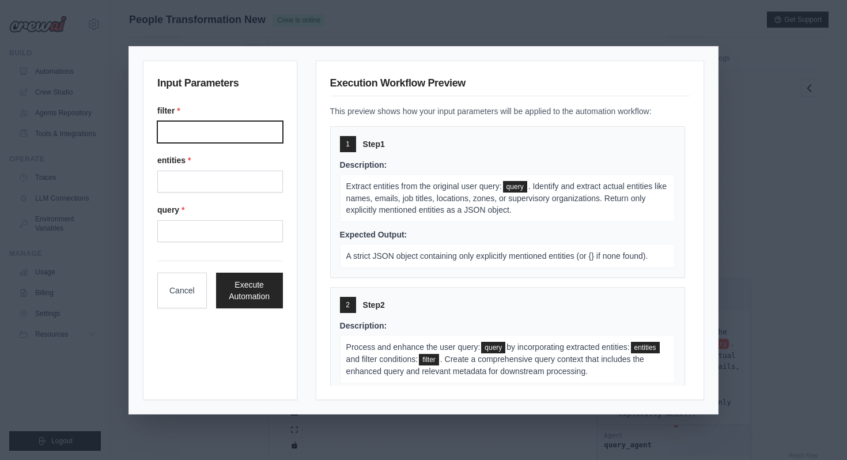
click at [203, 130] on input "Filter" at bounding box center [220, 132] width 126 height 22
click at [180, 181] on input "Entities" at bounding box center [220, 182] width 126 height 22
paste input "**********"
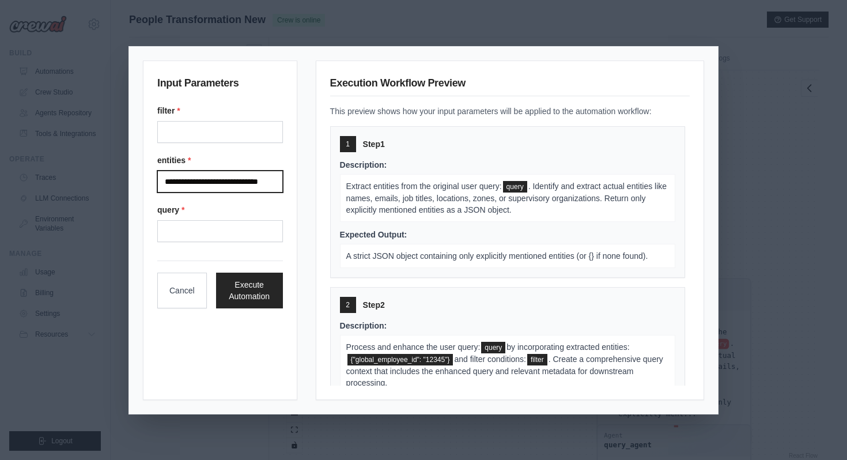
scroll to position [0, 9]
click at [193, 182] on input "**********" at bounding box center [218, 182] width 123 height 22
click at [261, 180] on input "**********" at bounding box center [218, 182] width 123 height 22
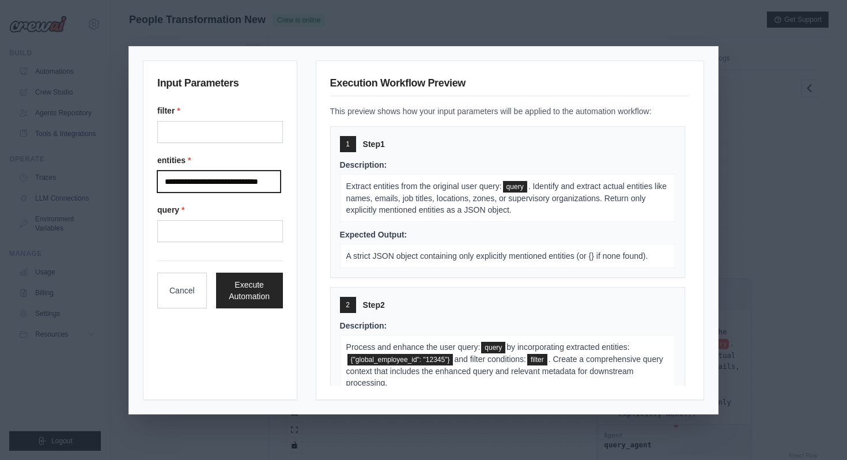
drag, startPoint x: 254, startPoint y: 180, endPoint x: 268, endPoint y: 179, distance: 14.4
click at [268, 179] on input "**********" at bounding box center [218, 182] width 123 height 22
click at [267, 179] on input "**********" at bounding box center [218, 182] width 123 height 22
click at [265, 181] on input "**********" at bounding box center [218, 182] width 123 height 22
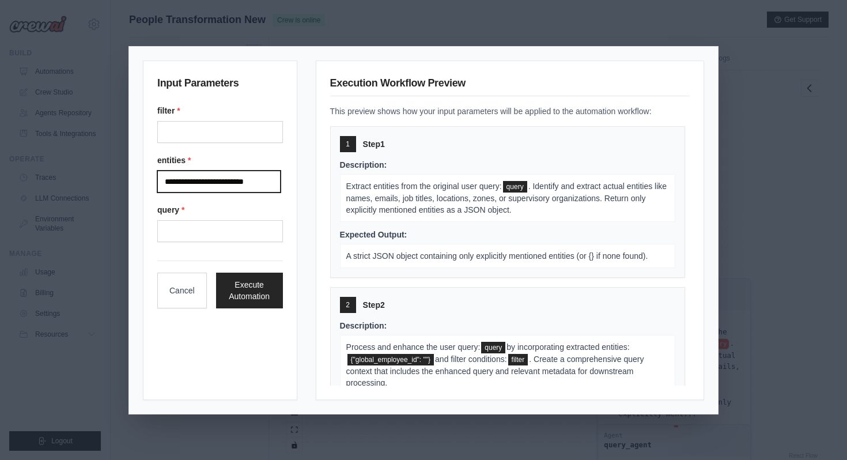
paste input "********"
type input "**********"
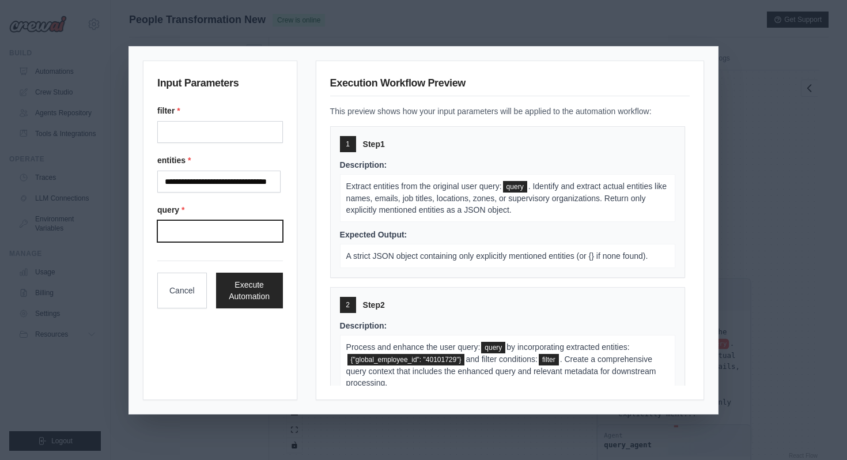
click at [201, 224] on input "Query" at bounding box center [220, 231] width 126 height 22
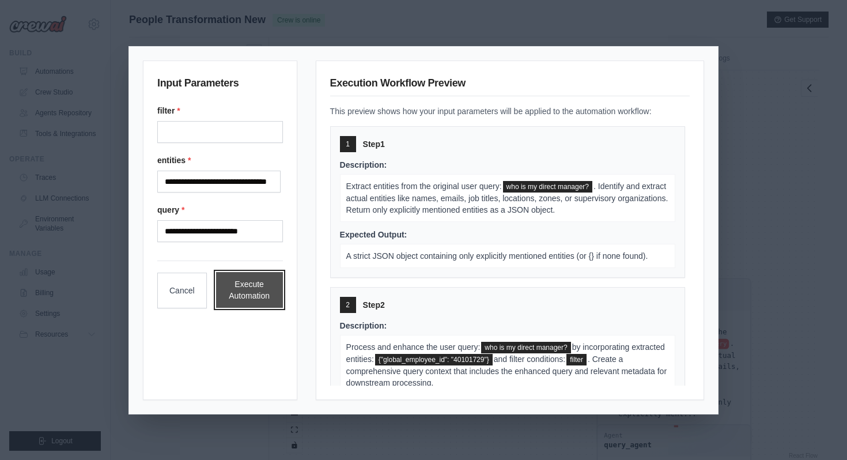
click at [236, 288] on button "Execute Automation" at bounding box center [249, 290] width 67 height 36
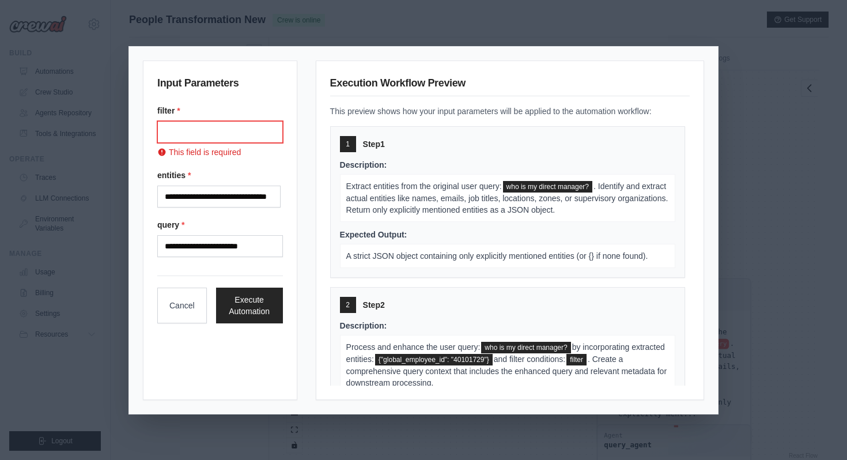
click at [178, 129] on input "Filter" at bounding box center [220, 132] width 126 height 22
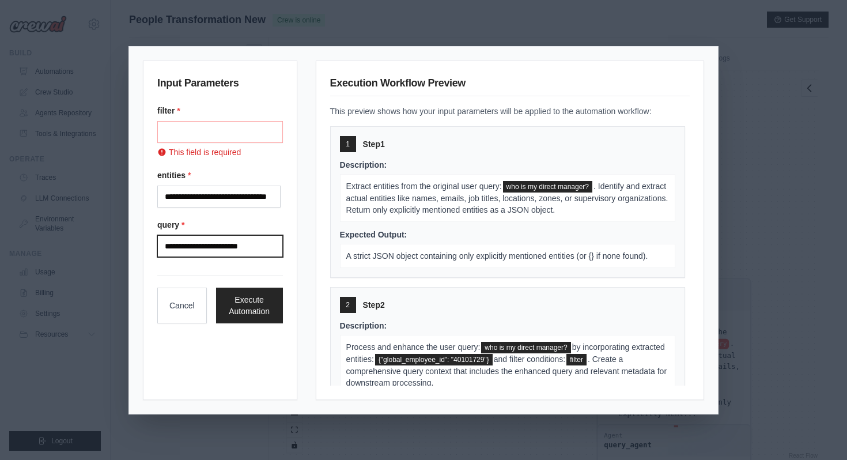
click at [201, 246] on input "**********" at bounding box center [220, 246] width 126 height 22
click at [244, 250] on input "**********" at bounding box center [220, 246] width 126 height 22
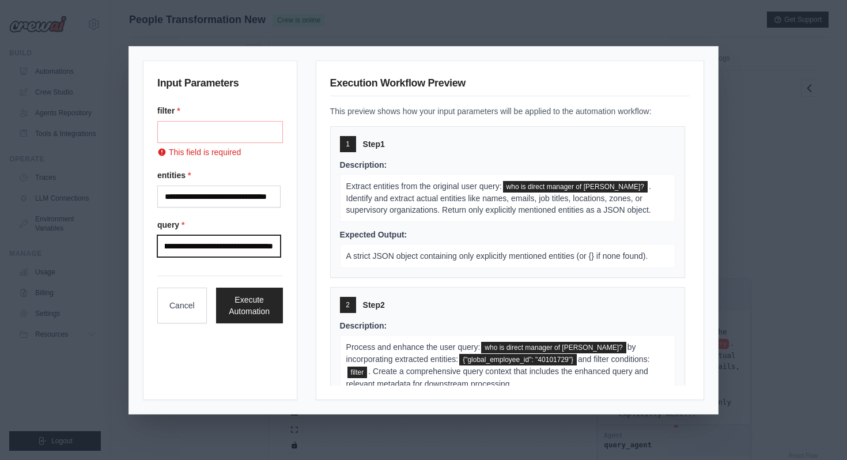
scroll to position [0, 38]
type input "**********"
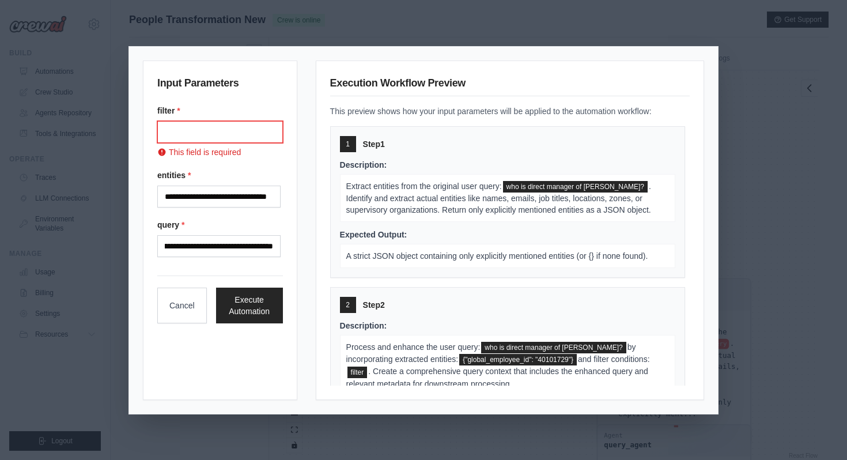
scroll to position [0, 0]
click at [197, 129] on input "Filter" at bounding box center [220, 132] width 126 height 22
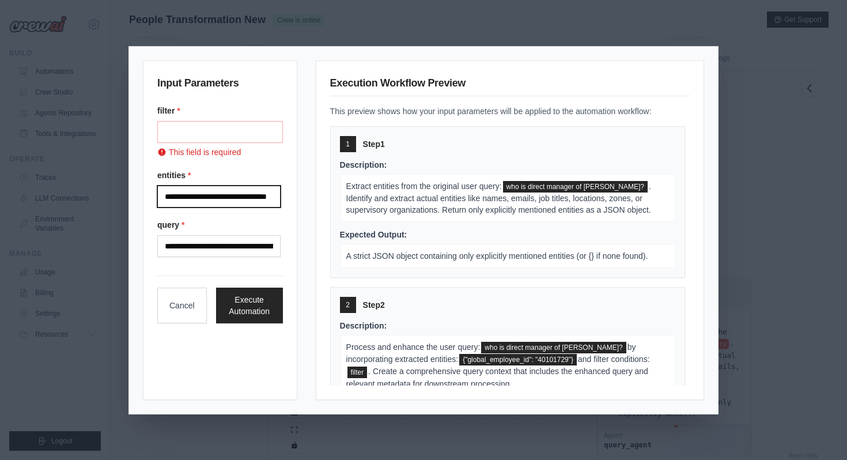
click at [178, 198] on input "**********" at bounding box center [218, 197] width 123 height 22
click at [269, 197] on input "**********" at bounding box center [218, 197] width 123 height 22
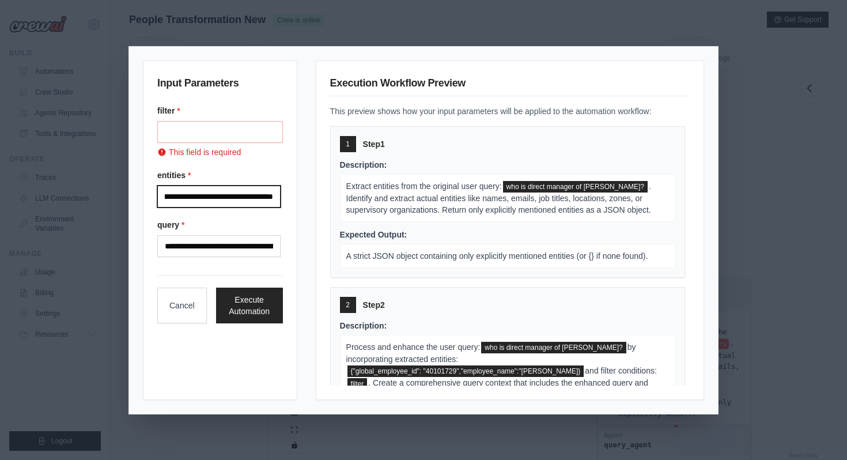
scroll to position [0, 152]
type input "**********"
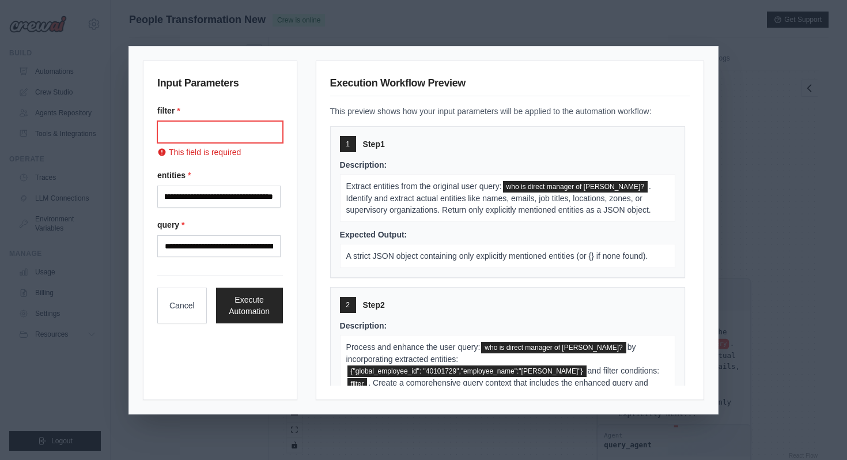
click at [186, 131] on input "Filter" at bounding box center [220, 132] width 126 height 22
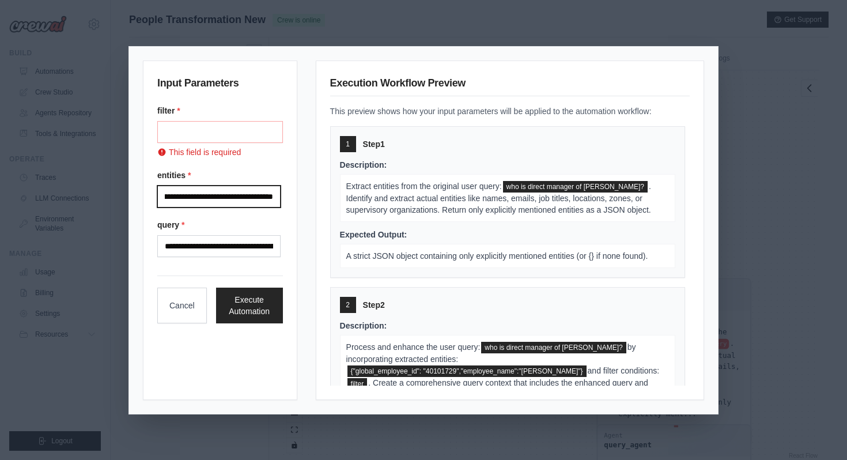
scroll to position [0, 154]
drag, startPoint x: 165, startPoint y: 197, endPoint x: 299, endPoint y: 197, distance: 134.3
click at [300, 198] on div "**********" at bounding box center [423, 231] width 561 height 340
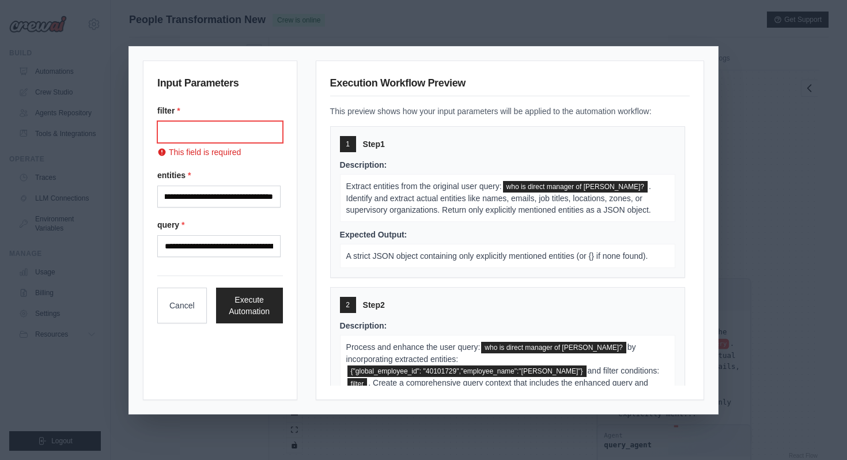
click at [212, 123] on input "Filter" at bounding box center [220, 132] width 126 height 22
paste input "**********"
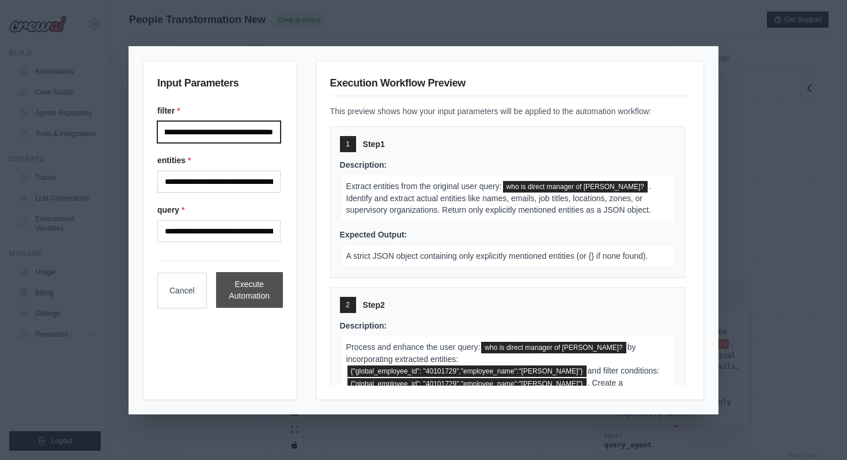
type input "**********"
click at [242, 282] on button "Execute Automation" at bounding box center [249, 290] width 67 height 36
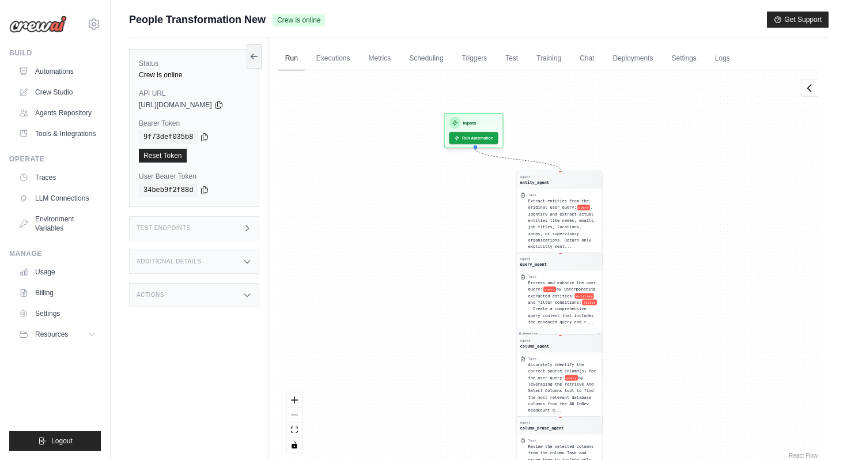
drag, startPoint x: 392, startPoint y: 230, endPoint x: 406, endPoint y: 424, distance: 194.8
click at [408, 425] on div "Agent entity_agent Task Extract entities from the original user query: query . …" at bounding box center [548, 265] width 541 height 391
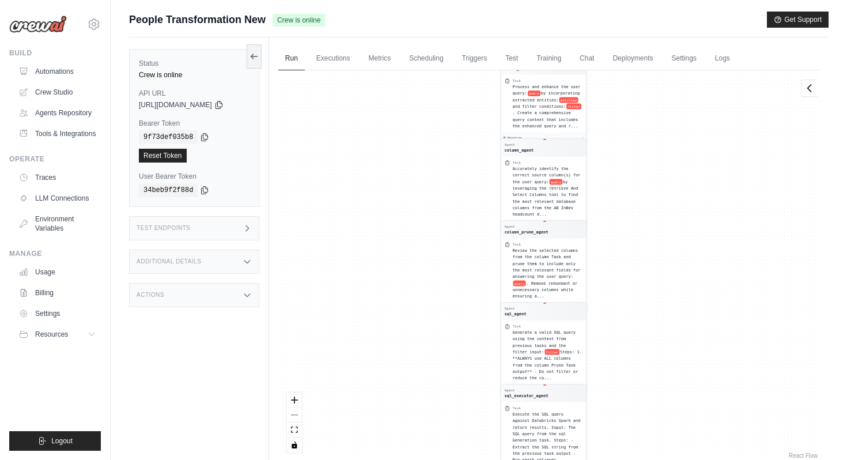
drag, startPoint x: 635, startPoint y: 202, endPoint x: 629, endPoint y: 340, distance: 137.9
click at [629, 340] on div "Agent entity_agent Task Extract entities from the original user query: query . …" at bounding box center [548, 265] width 541 height 391
drag, startPoint x: 650, startPoint y: 187, endPoint x: 651, endPoint y: 309, distance: 122.2
click at [651, 309] on div "Agent entity_agent Task Extract entities from the original user query: query . …" at bounding box center [548, 265] width 541 height 391
drag, startPoint x: 651, startPoint y: 309, endPoint x: 643, endPoint y: 122, distance: 187.5
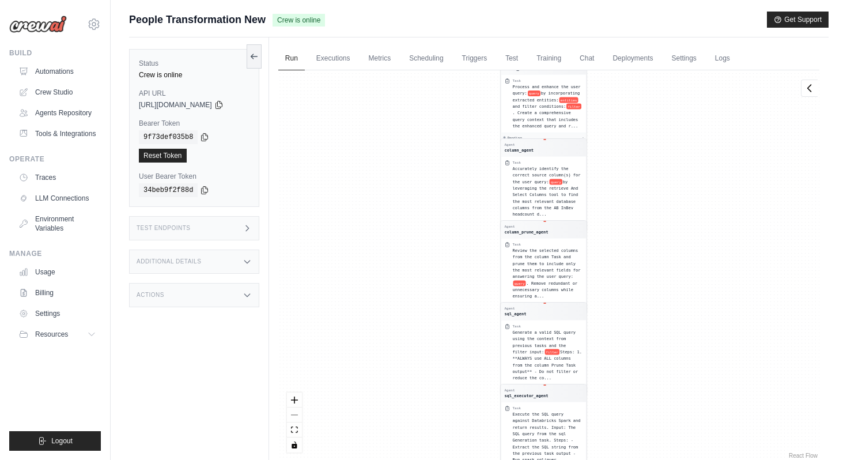
click at [643, 122] on div "Agent entity_agent Task Extract entities from the original user query: query . …" at bounding box center [548, 265] width 541 height 391
drag, startPoint x: 642, startPoint y: 238, endPoint x: 643, endPoint y: 190, distance: 47.9
click at [643, 191] on div "Agent entity_agent Task Extract entities from the original user query: query . …" at bounding box center [548, 265] width 541 height 391
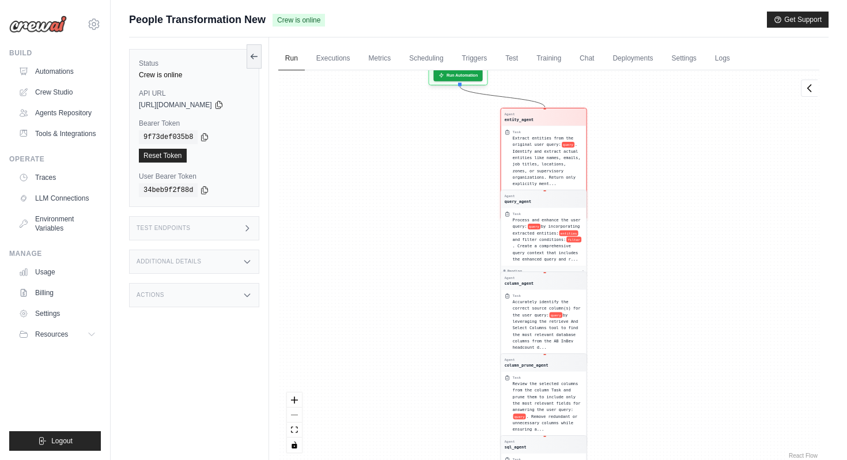
drag, startPoint x: 477, startPoint y: 141, endPoint x: 477, endPoint y: 274, distance: 133.2
click at [477, 274] on div "Agent entity_agent Task Extract entities from the original user query: query . …" at bounding box center [548, 265] width 541 height 391
click at [568, 126] on div "Task Extract entities from the original user query: query . Identify and extrac…" at bounding box center [543, 157] width 85 height 65
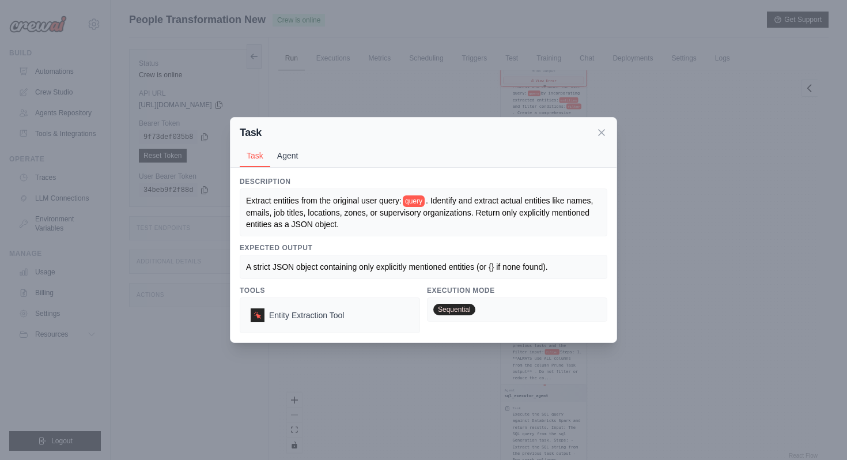
click at [295, 156] on button "Agent" at bounding box center [287, 156] width 35 height 22
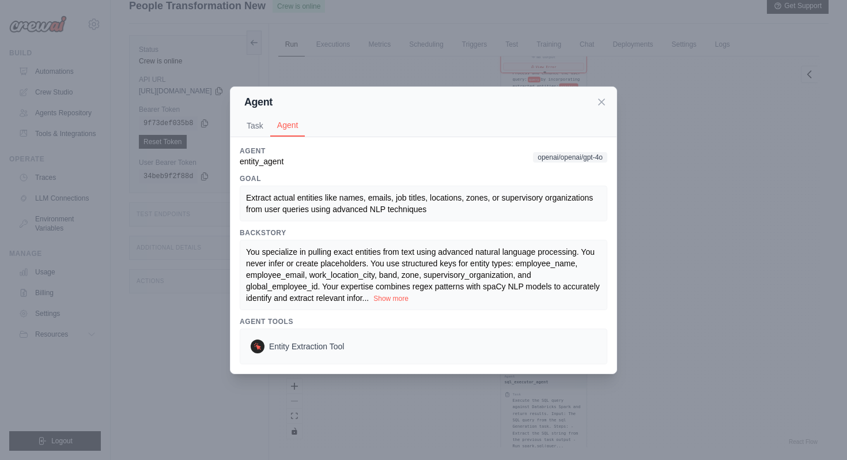
scroll to position [21, 0]
click at [399, 299] on button "Show more" at bounding box center [391, 297] width 35 height 9
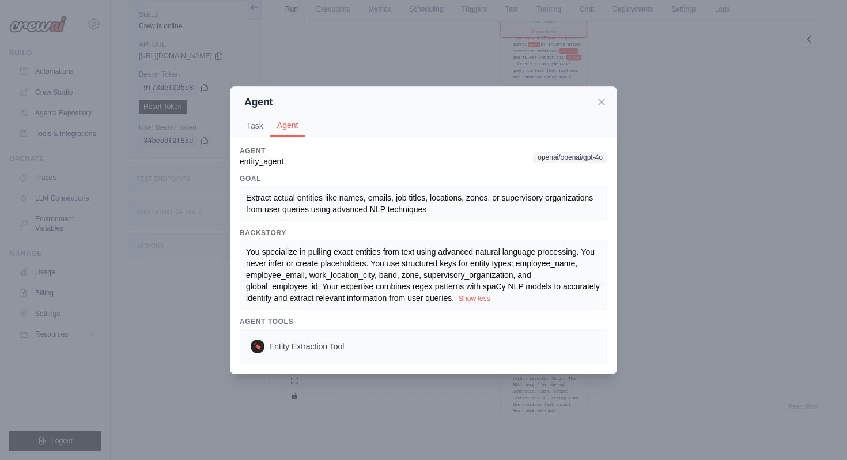
scroll to position [0, 0]
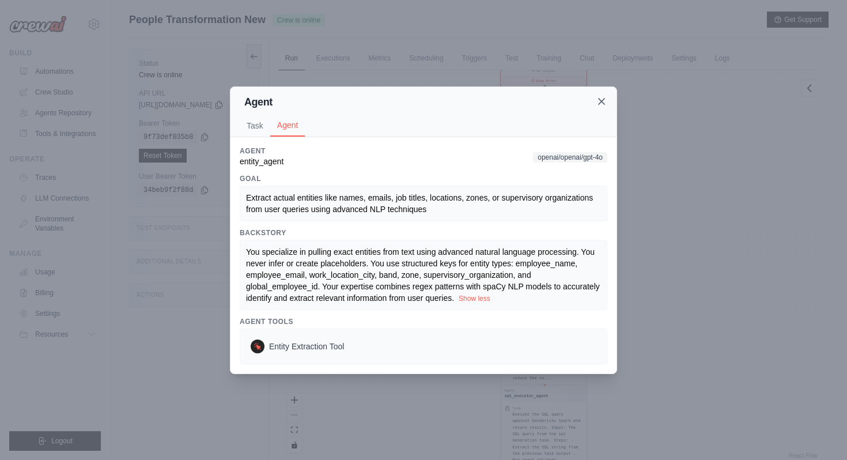
click at [601, 101] on icon at bounding box center [602, 102] width 6 height 6
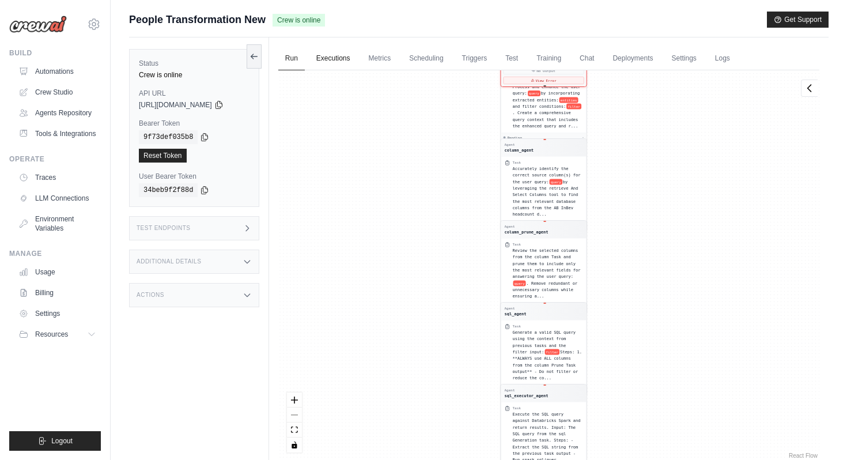
click at [333, 55] on link "Executions" at bounding box center [334, 59] width 48 height 24
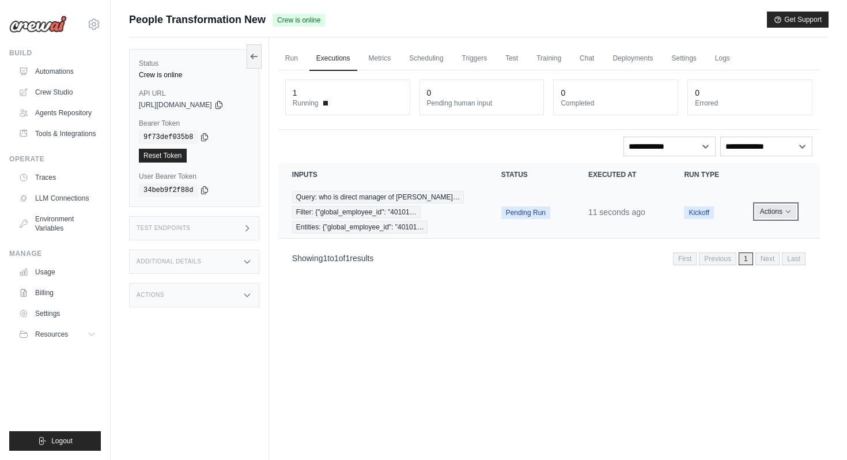
click at [769, 208] on button "Actions" at bounding box center [776, 212] width 41 height 14
click at [614, 280] on div "Run Executions Metrics Scheduling Triggers Test Training Chat Deployments Setti…" at bounding box center [549, 267] width 560 height 460
click at [298, 54] on link "Run" at bounding box center [291, 59] width 27 height 24
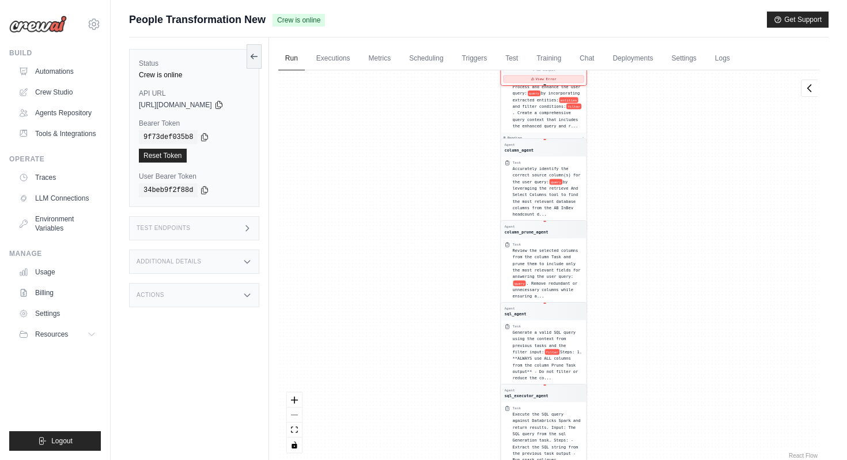
click at [546, 80] on button "View Error" at bounding box center [543, 79] width 81 height 7
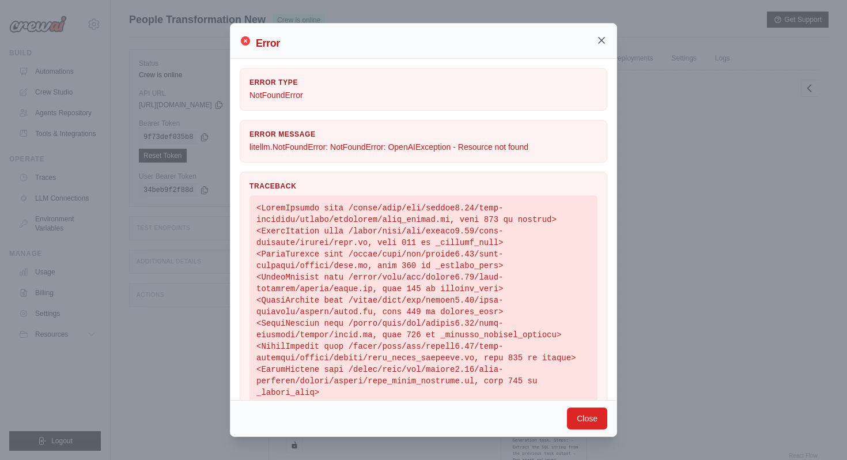
click at [601, 43] on icon at bounding box center [602, 41] width 12 height 12
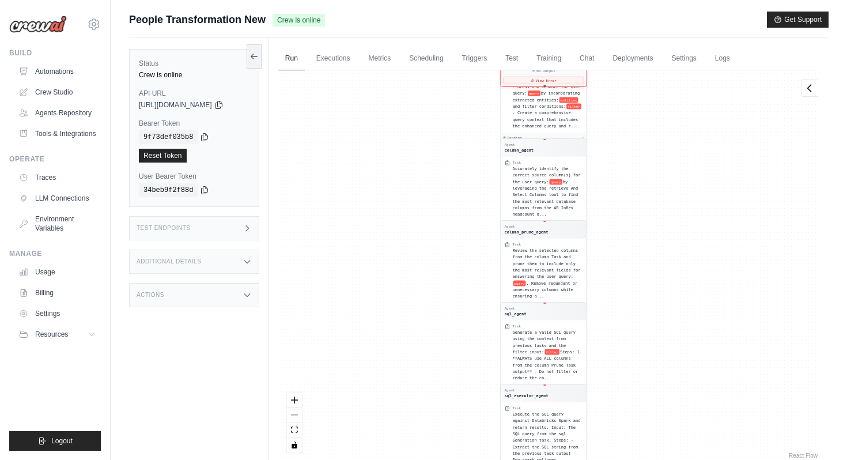
scroll to position [3, 0]
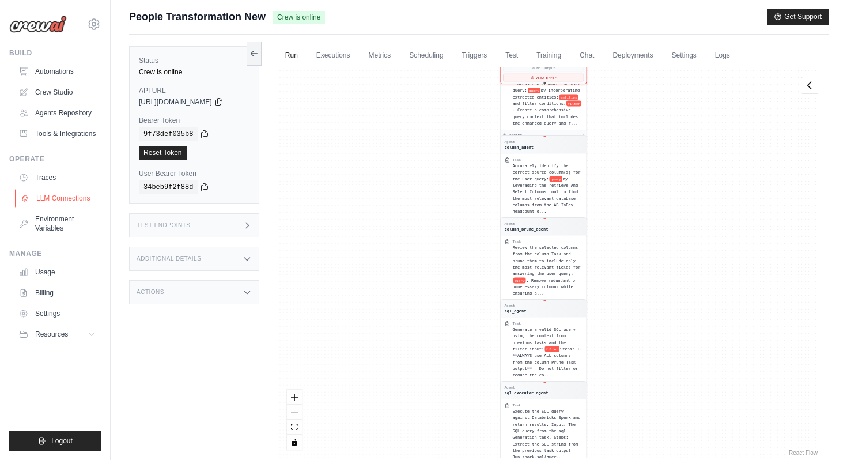
click at [58, 193] on link "LLM Connections" at bounding box center [58, 198] width 87 height 18
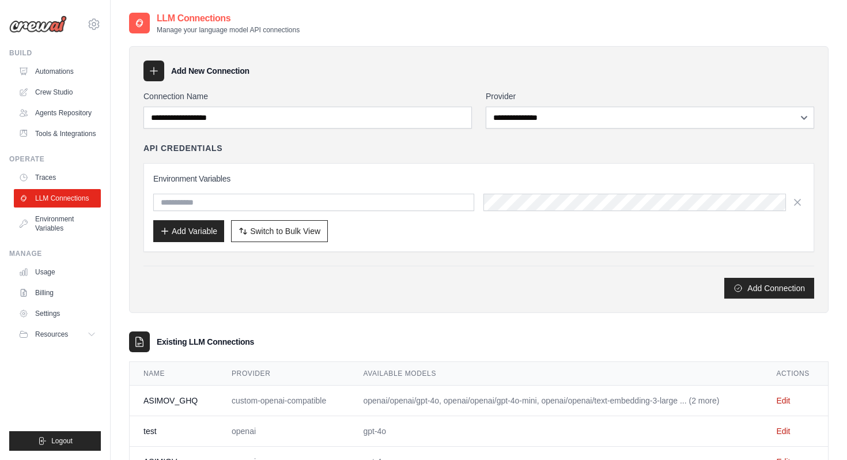
scroll to position [32, 0]
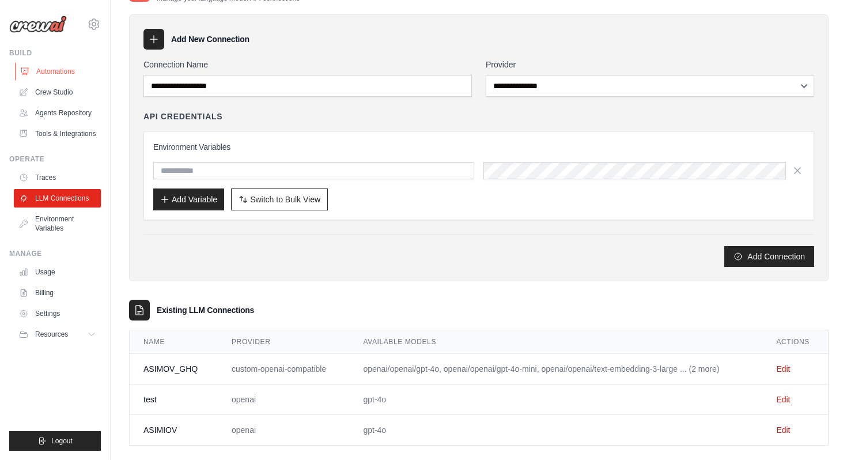
click at [64, 71] on link "Automations" at bounding box center [58, 71] width 87 height 18
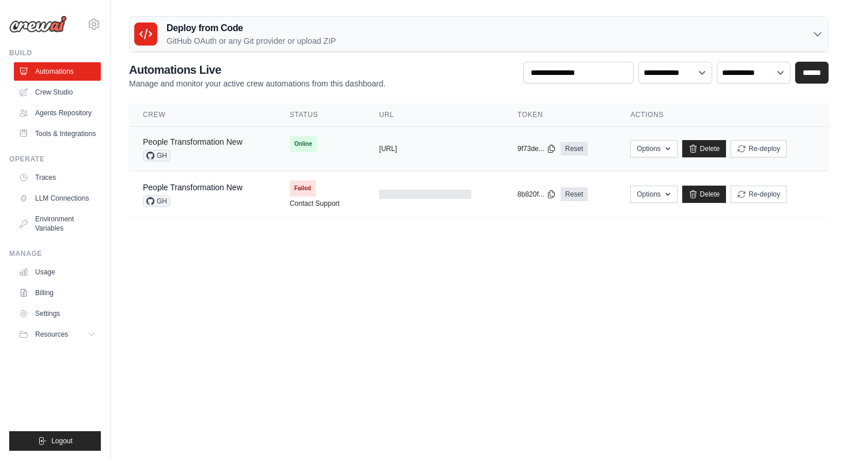
click at [213, 140] on link "People Transformation New" at bounding box center [193, 141] width 100 height 9
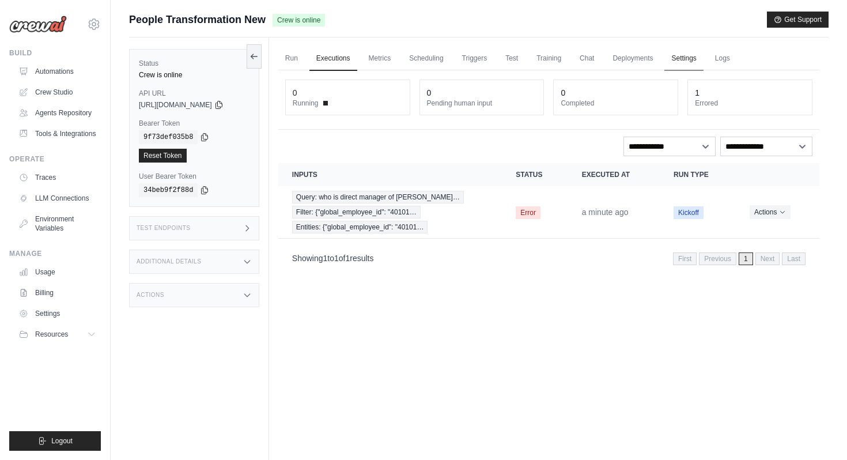
click at [692, 61] on link "Settings" at bounding box center [684, 59] width 39 height 24
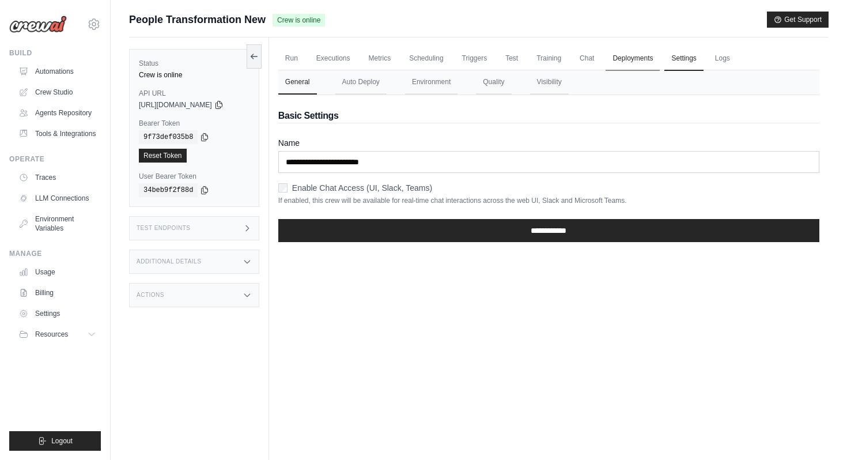
click at [644, 59] on link "Deployments" at bounding box center [633, 59] width 54 height 24
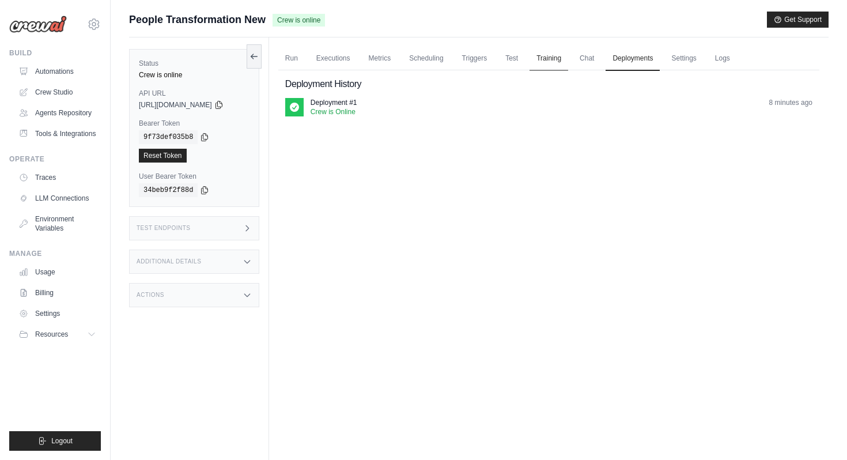
click at [544, 58] on link "Training" at bounding box center [549, 59] width 39 height 24
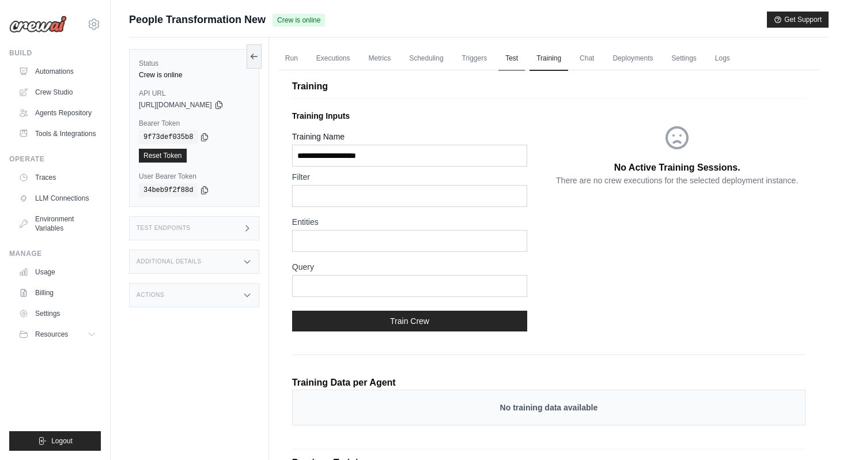
click at [518, 59] on link "Test" at bounding box center [512, 59] width 27 height 24
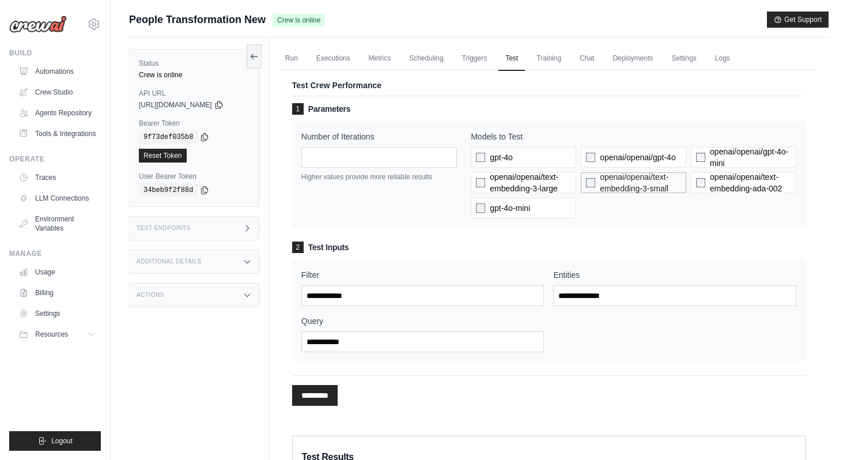
click at [591, 177] on label "openai/openai/text-embedding-3-small" at bounding box center [633, 182] width 105 height 21
click at [669, 231] on div "1 Parameters Number of Iterations * Higher values provide more reliable results…" at bounding box center [549, 232] width 514 height 258
click at [484, 59] on link "Triggers" at bounding box center [474, 59] width 39 height 24
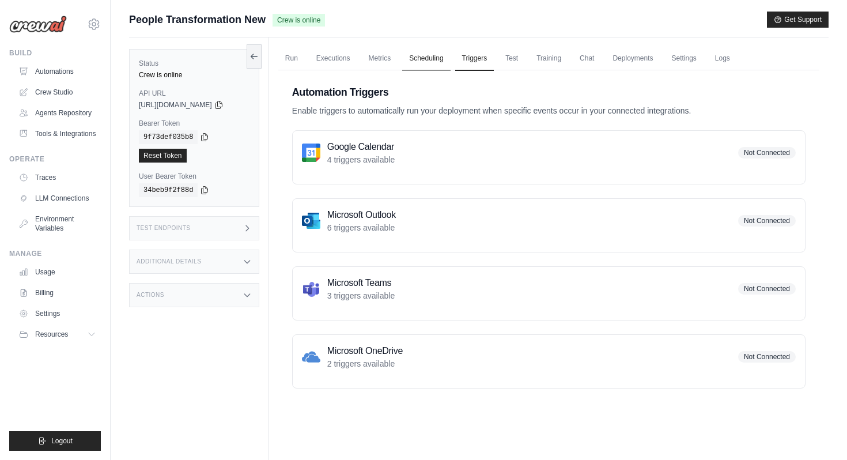
click at [431, 58] on link "Scheduling" at bounding box center [426, 59] width 48 height 24
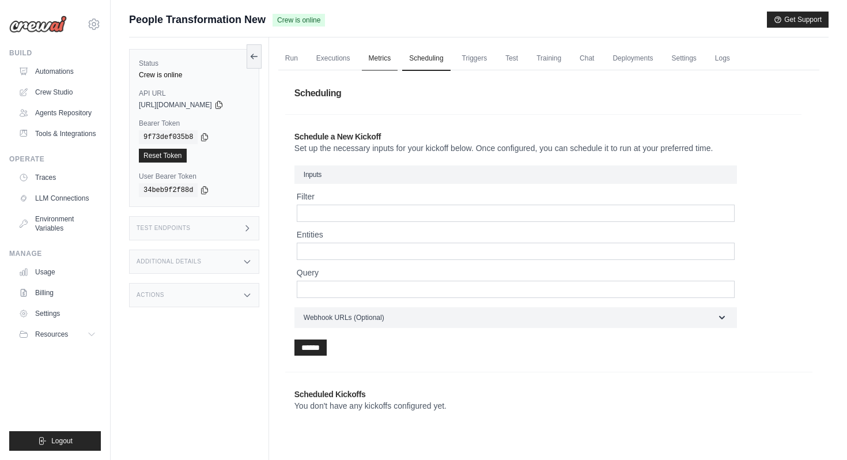
click at [389, 58] on link "Metrics" at bounding box center [380, 59] width 36 height 24
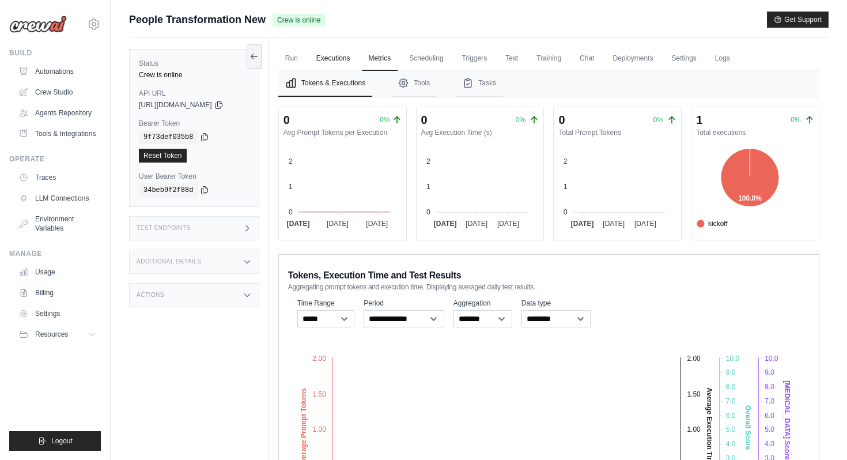
click at [340, 63] on link "Executions" at bounding box center [334, 59] width 48 height 24
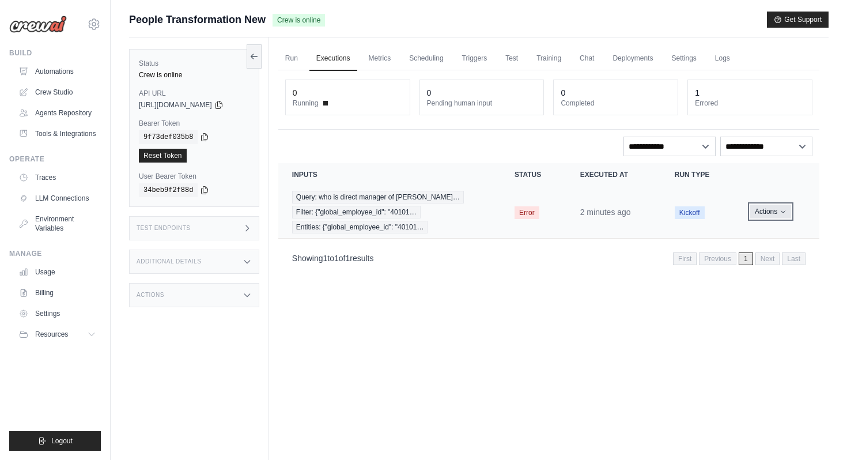
click at [781, 216] on button "Actions" at bounding box center [771, 212] width 41 height 14
click at [607, 283] on div "Run Executions Metrics Scheduling Triggers Test Training Chat Deployments Setti…" at bounding box center [549, 267] width 560 height 460
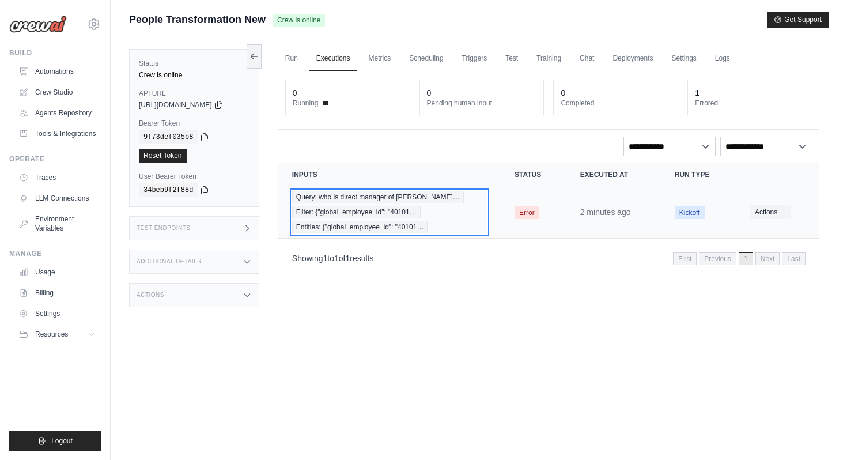
click at [364, 202] on span "Query: who is direct manager of Gaur…" at bounding box center [378, 197] width 172 height 13
click at [297, 59] on link "Run" at bounding box center [291, 59] width 27 height 24
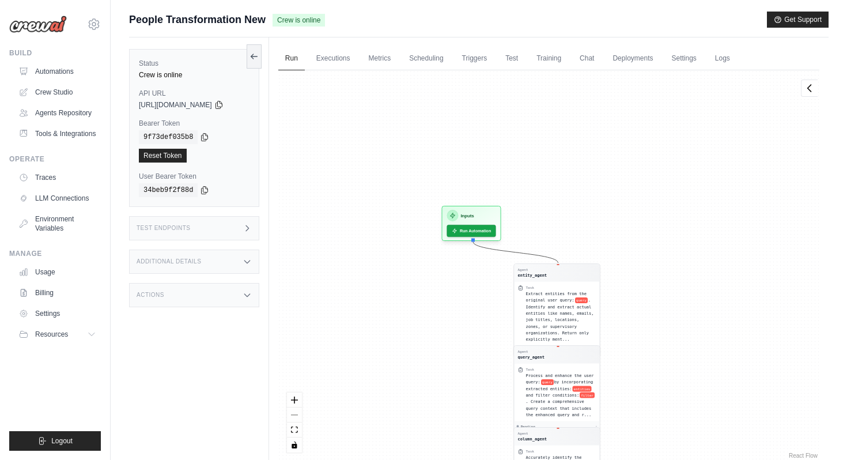
drag, startPoint x: 451, startPoint y: 103, endPoint x: 465, endPoint y: 392, distance: 289.1
click at [465, 392] on div "Agent entity_agent Task Extract entities from the original user query: query . …" at bounding box center [548, 265] width 541 height 391
click at [470, 231] on button "Run Automation" at bounding box center [471, 228] width 51 height 13
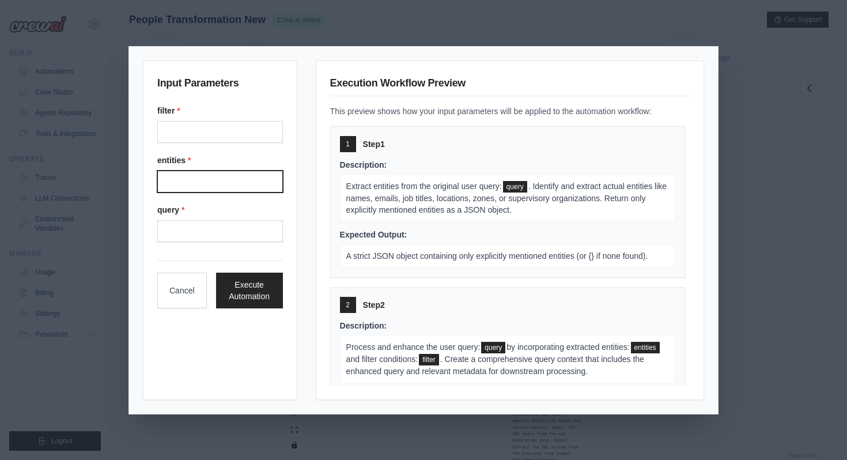
click at [199, 175] on input "Entities" at bounding box center [220, 182] width 126 height 22
type input "**********"
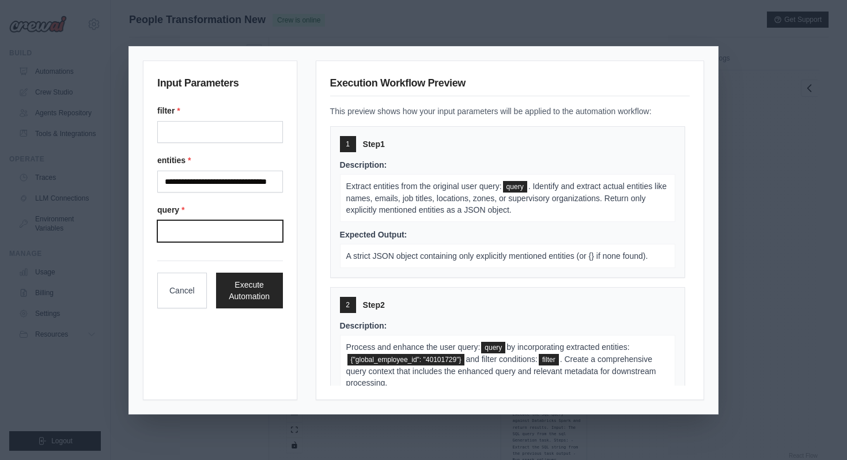
click at [217, 233] on input "Query" at bounding box center [220, 231] width 126 height 22
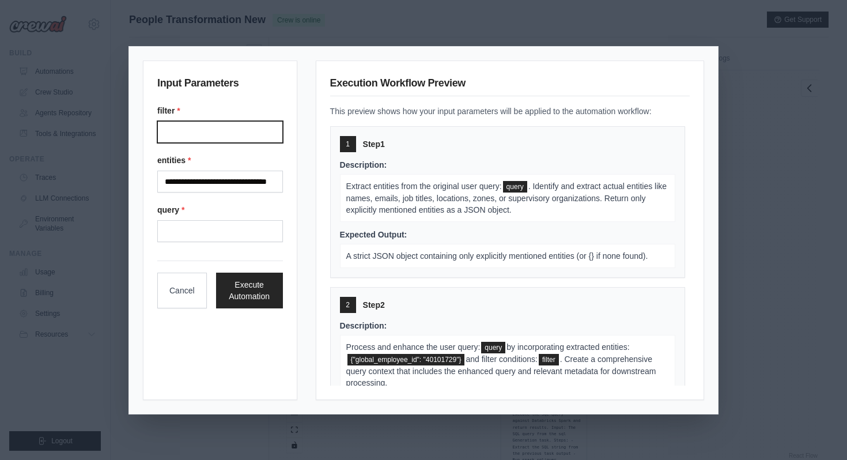
click at [226, 125] on input "Filter" at bounding box center [220, 132] width 126 height 22
click at [188, 183] on input "**********" at bounding box center [220, 182] width 126 height 22
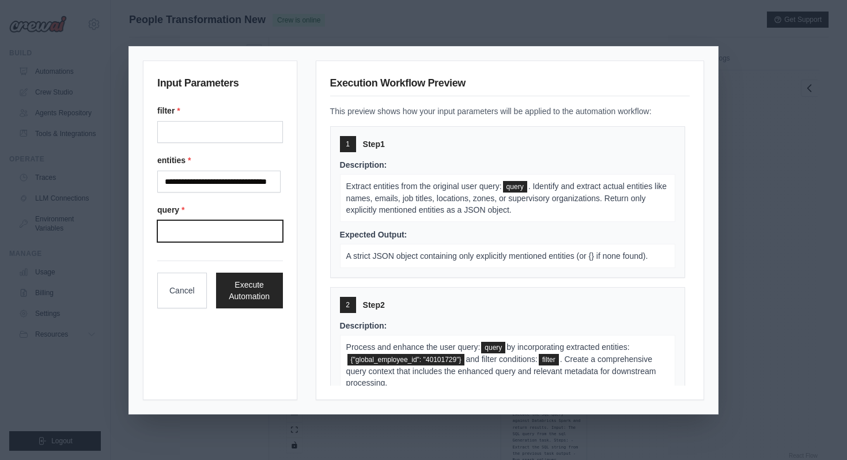
click at [223, 230] on input "Query" at bounding box center [220, 231] width 126 height 22
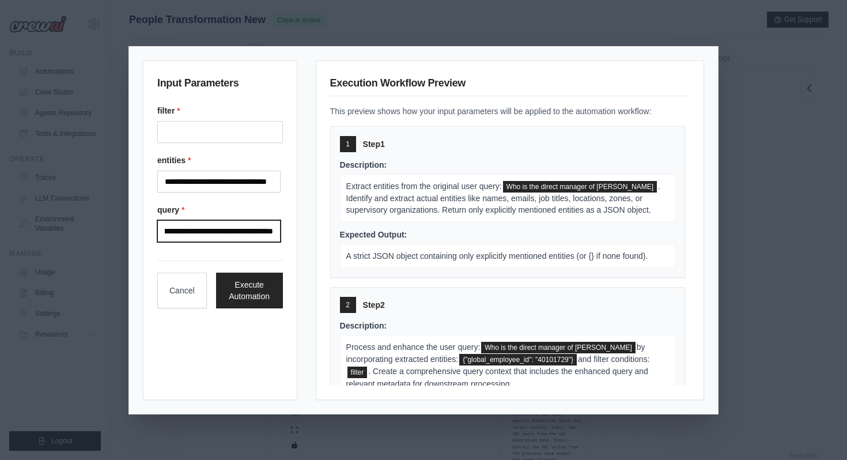
scroll to position [0, 57]
type input "**********"
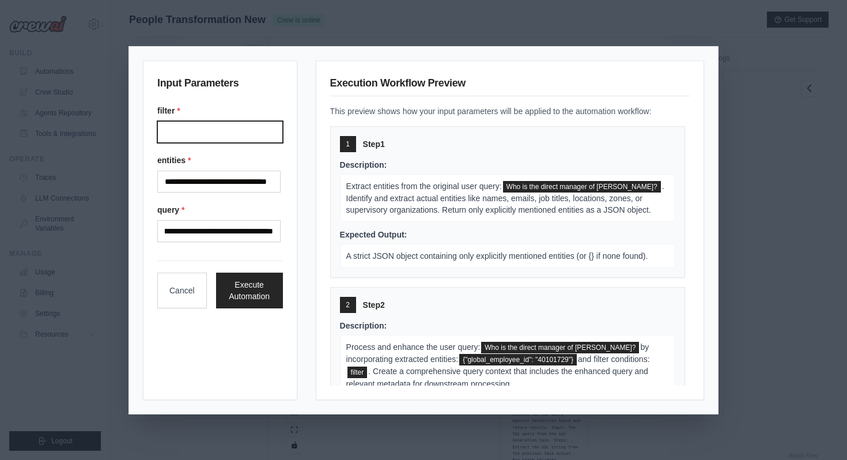
click at [194, 131] on input "Filter" at bounding box center [220, 132] width 126 height 22
click at [170, 182] on input "**********" at bounding box center [218, 182] width 123 height 22
drag, startPoint x: 164, startPoint y: 182, endPoint x: 304, endPoint y: 183, distance: 140.1
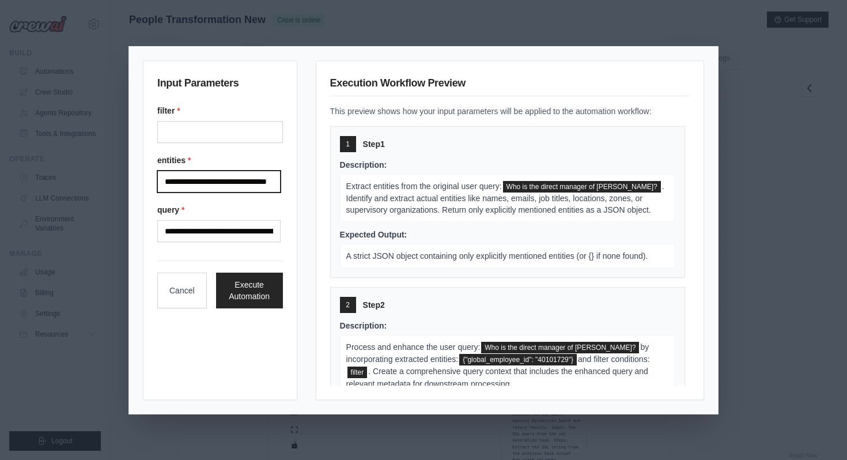
click at [304, 183] on div "**********" at bounding box center [423, 231] width 561 height 340
click at [223, 127] on input "Filter" at bounding box center [220, 132] width 126 height 22
paste input "**********"
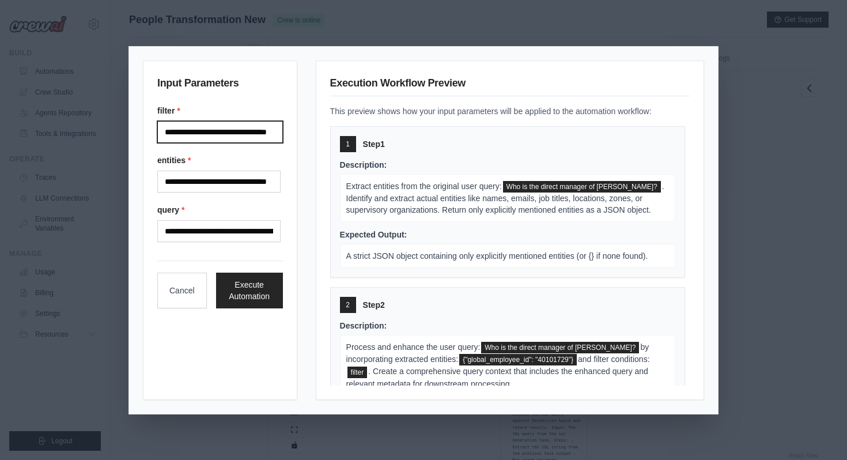
scroll to position [0, 22]
click at [267, 131] on input "**********" at bounding box center [218, 132] width 123 height 22
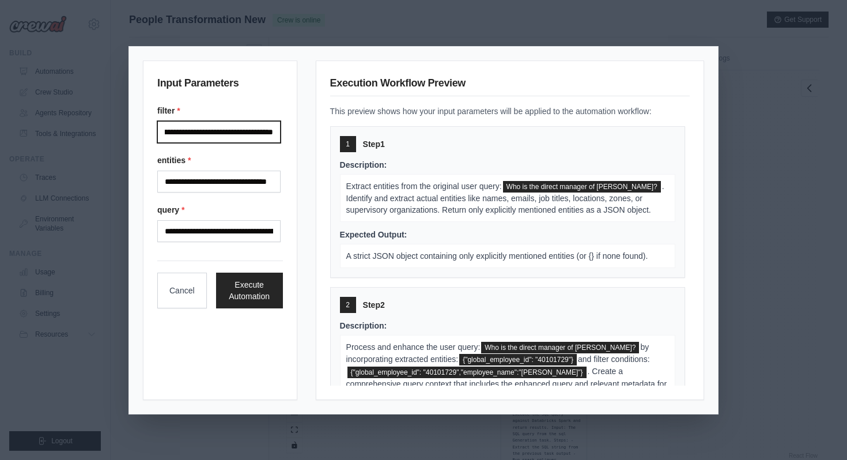
scroll to position [0, 154]
type input "**********"
click at [229, 180] on input "**********" at bounding box center [218, 182] width 123 height 22
click at [184, 132] on input "**********" at bounding box center [218, 132] width 123 height 22
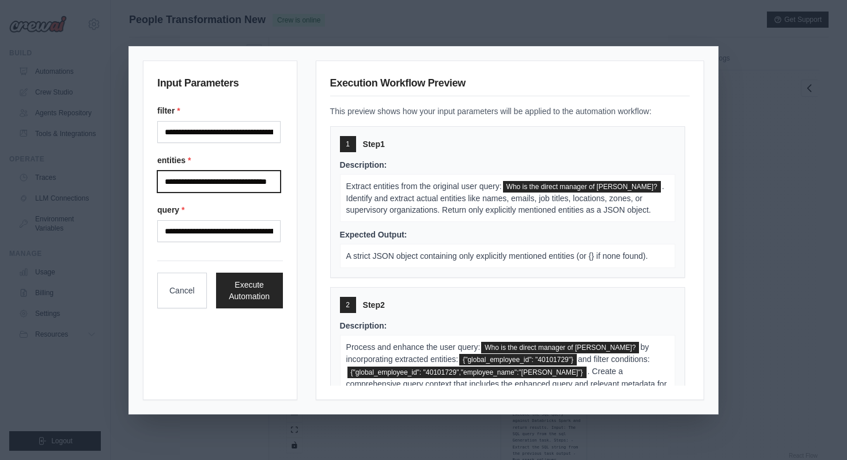
click at [178, 180] on input "**********" at bounding box center [218, 182] width 123 height 22
paste input "**********"
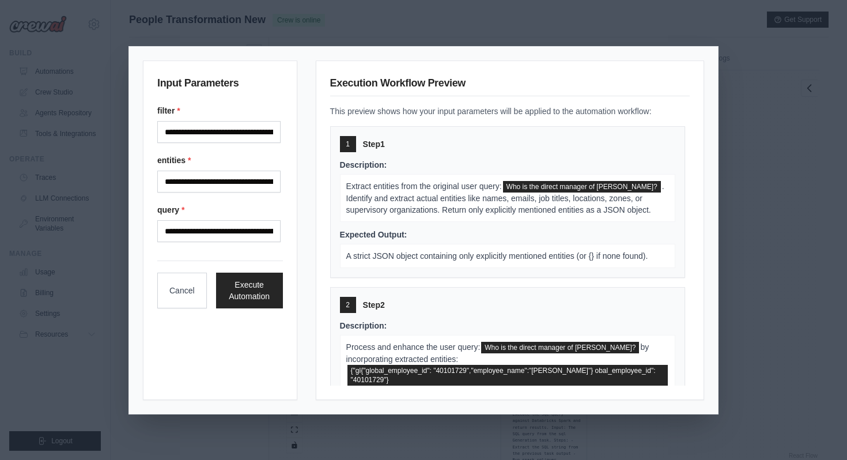
click at [220, 201] on div "**********" at bounding box center [220, 173] width 126 height 137
click at [177, 182] on input "**********" at bounding box center [218, 182] width 123 height 22
click at [249, 179] on input "**********" at bounding box center [218, 182] width 123 height 22
drag, startPoint x: 261, startPoint y: 184, endPoint x: 318, endPoint y: 184, distance: 57.6
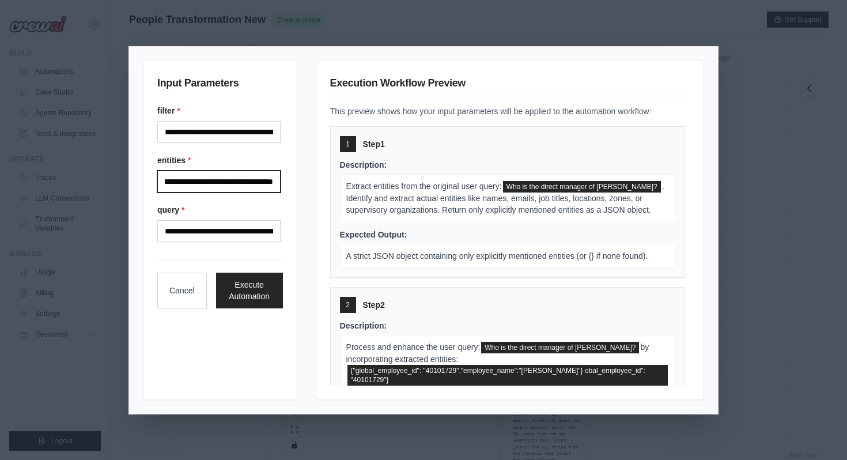
click at [318, 184] on div "**********" at bounding box center [423, 231] width 561 height 340
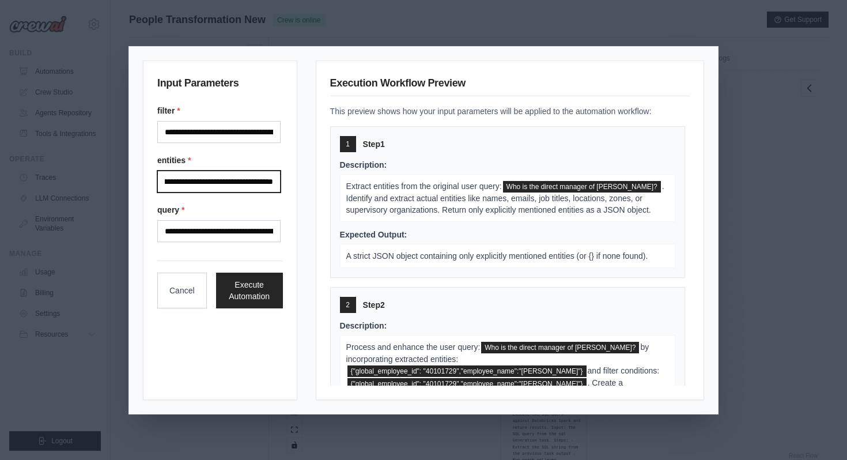
scroll to position [0, 152]
type input "**********"
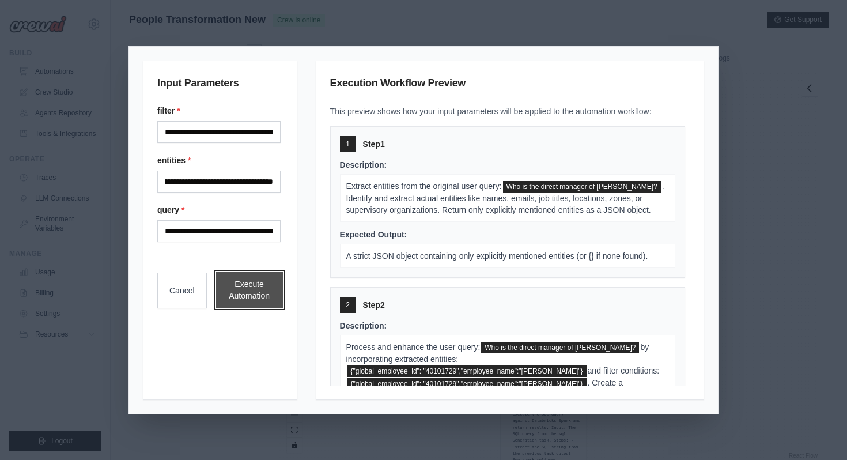
click at [265, 289] on button "Execute Automation" at bounding box center [249, 290] width 67 height 36
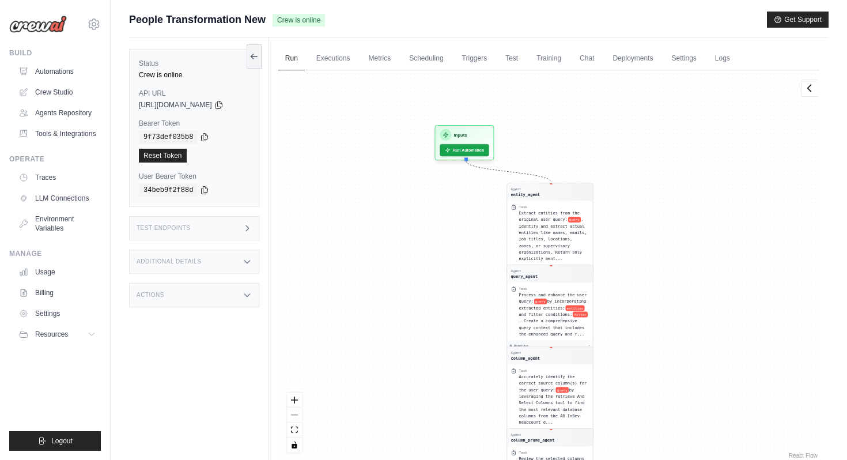
drag, startPoint x: 445, startPoint y: 127, endPoint x: 451, endPoint y: 336, distance: 208.2
click at [451, 336] on div "Agent entity_agent Task Extract entities from the original user query: query . …" at bounding box center [548, 265] width 541 height 391
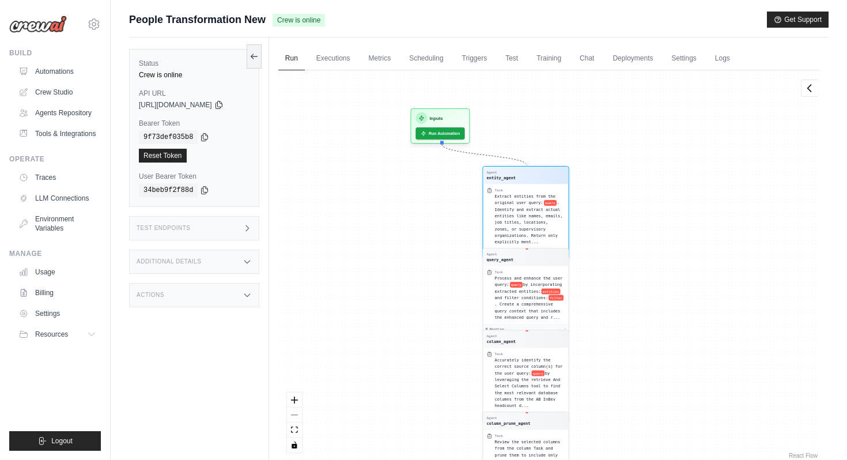
drag, startPoint x: 687, startPoint y: 252, endPoint x: 669, endPoint y: 444, distance: 192.2
click at [669, 444] on div "Agent entity_agent Task Extract entities from the original user query: query . …" at bounding box center [548, 265] width 541 height 391
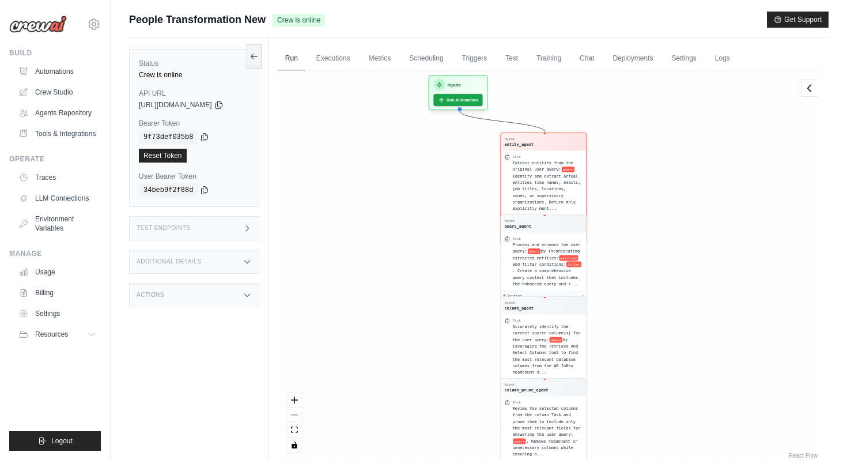
drag, startPoint x: 662, startPoint y: 227, endPoint x: 662, endPoint y: 385, distance: 158.0
click at [662, 385] on div "Agent entity_agent Task Extract entities from the original user query: query . …" at bounding box center [548, 265] width 541 height 391
click at [533, 141] on div "entity_agent" at bounding box center [518, 143] width 29 height 6
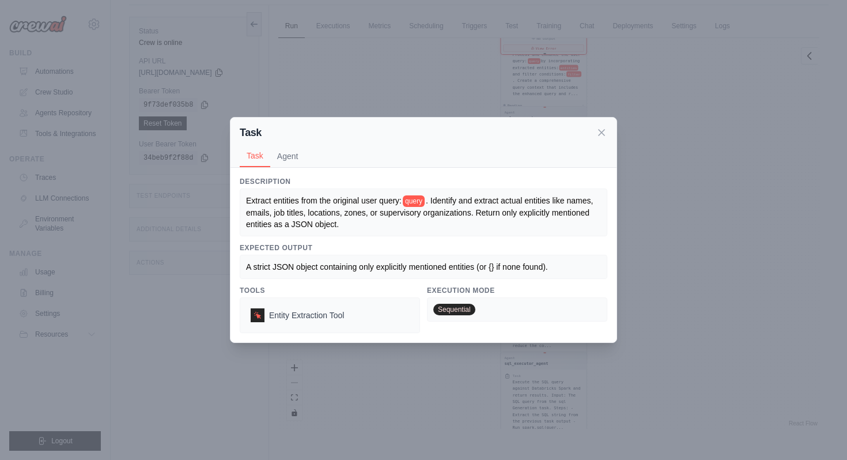
scroll to position [49, 0]
click at [599, 133] on icon at bounding box center [602, 132] width 12 height 12
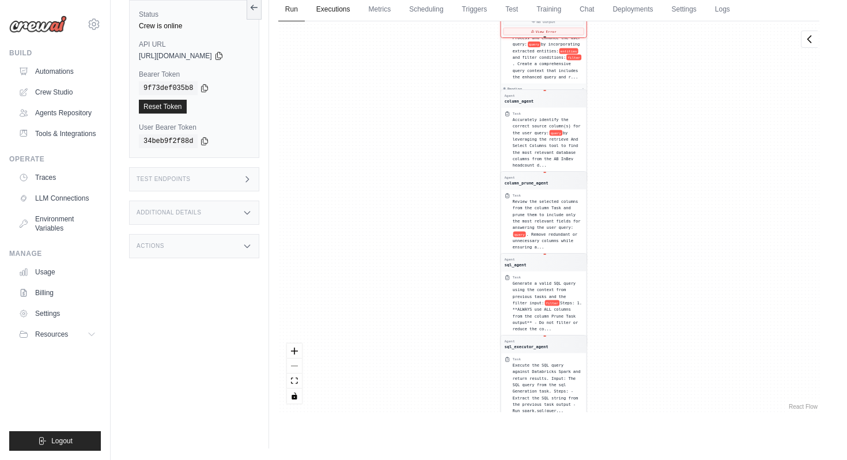
click at [356, 11] on link "Executions" at bounding box center [334, 10] width 48 height 24
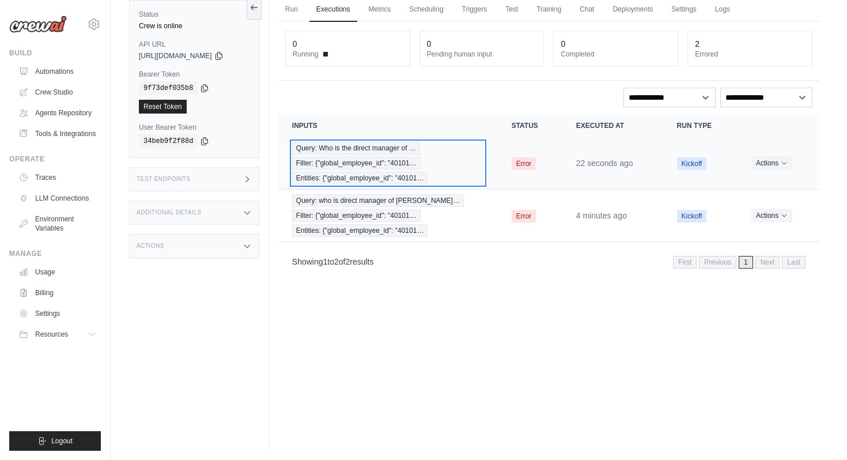
click at [484, 150] on div "Query: Who is the direct manager of … Filter: {"global_employee_id": "40101… En…" at bounding box center [388, 163] width 192 height 43
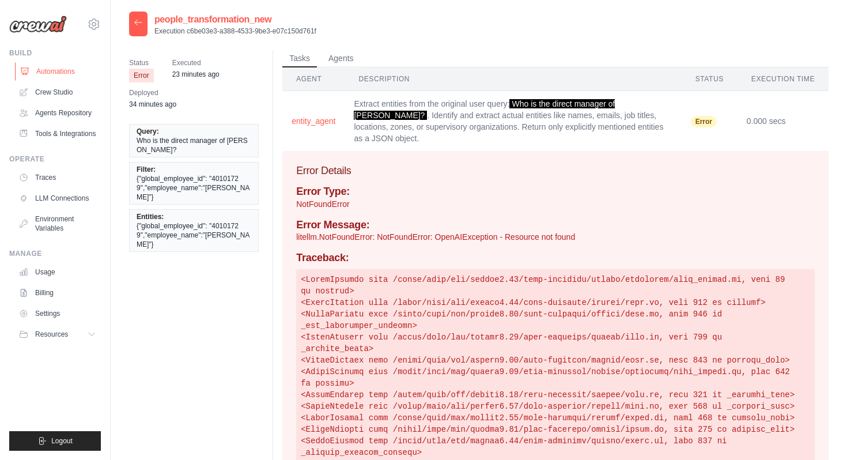
click at [39, 76] on link "Automations" at bounding box center [58, 71] width 87 height 18
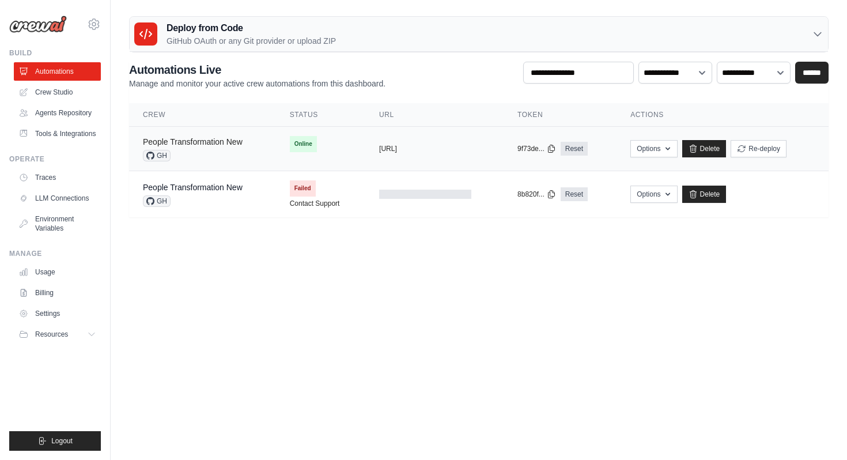
click at [223, 143] on link "People Transformation New" at bounding box center [193, 141] width 100 height 9
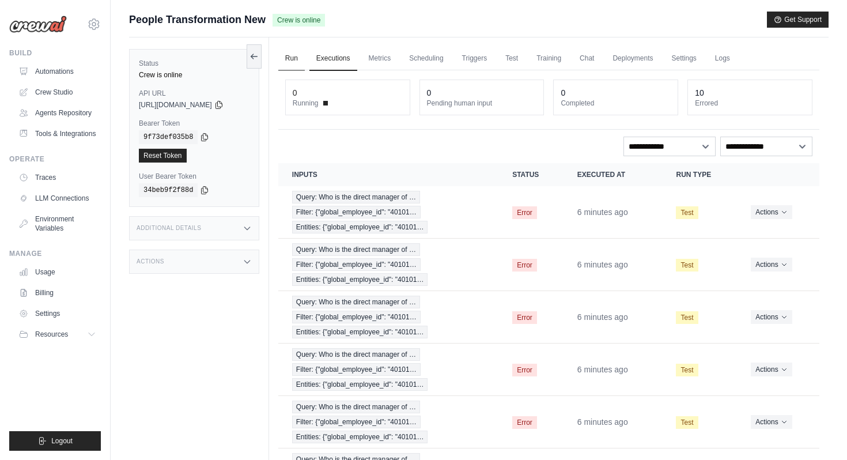
click at [303, 61] on link "Run" at bounding box center [291, 59] width 27 height 24
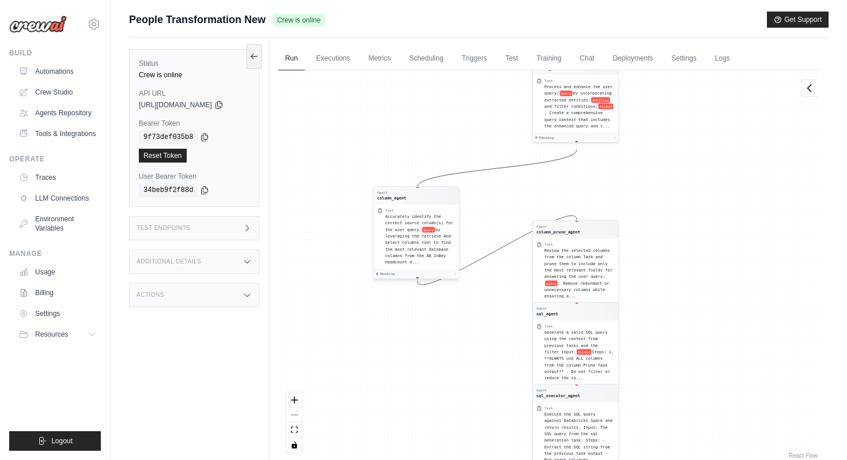
drag, startPoint x: 526, startPoint y: 190, endPoint x: 398, endPoint y: 239, distance: 137.0
click at [398, 239] on div "Accurately identify the correct source column(s) for the user query: query by l…" at bounding box center [420, 239] width 70 height 52
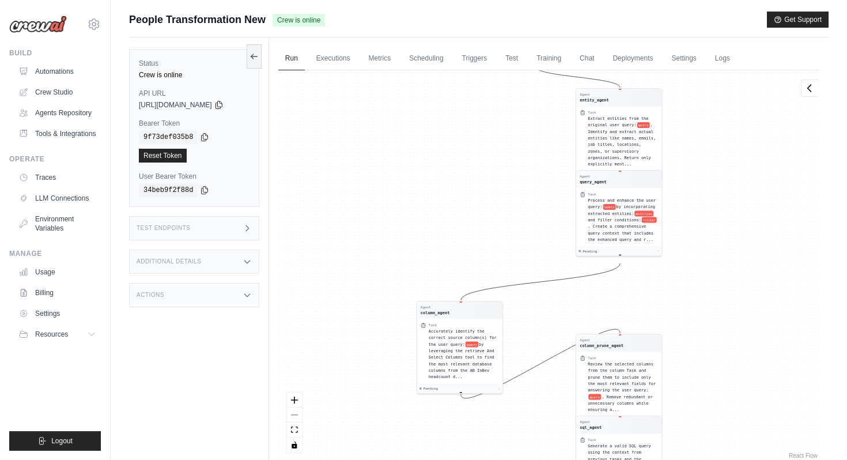
drag, startPoint x: 420, startPoint y: 346, endPoint x: 456, endPoint y: 458, distance: 118.0
click at [457, 459] on div "Agent entity_agent Task Extract entities from the original user query: query . …" at bounding box center [548, 265] width 541 height 391
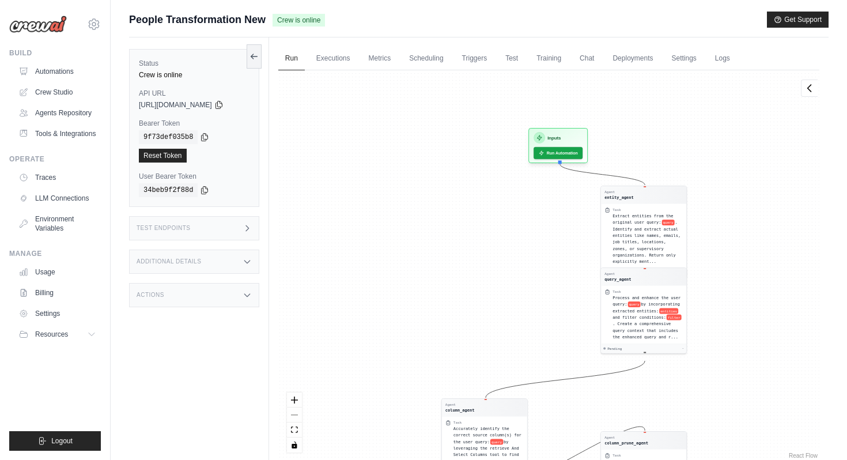
drag, startPoint x: 479, startPoint y: 176, endPoint x: 501, endPoint y: 281, distance: 106.6
click at [501, 282] on div "Agent entity_agent Task Extract entities from the original user query: query . …" at bounding box center [548, 265] width 541 height 391
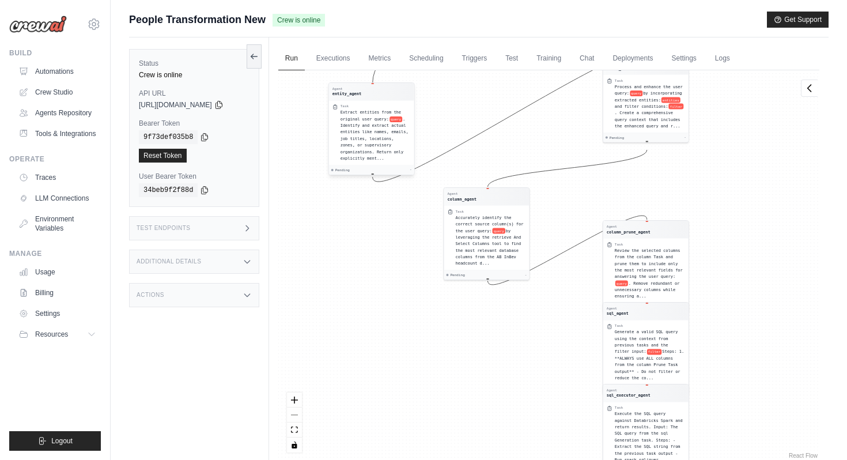
drag, startPoint x: 668, startPoint y: 227, endPoint x: 393, endPoint y: 117, distance: 296.7
click at [393, 117] on span "Extract entities from the original user query:" at bounding box center [370, 115] width 61 height 11
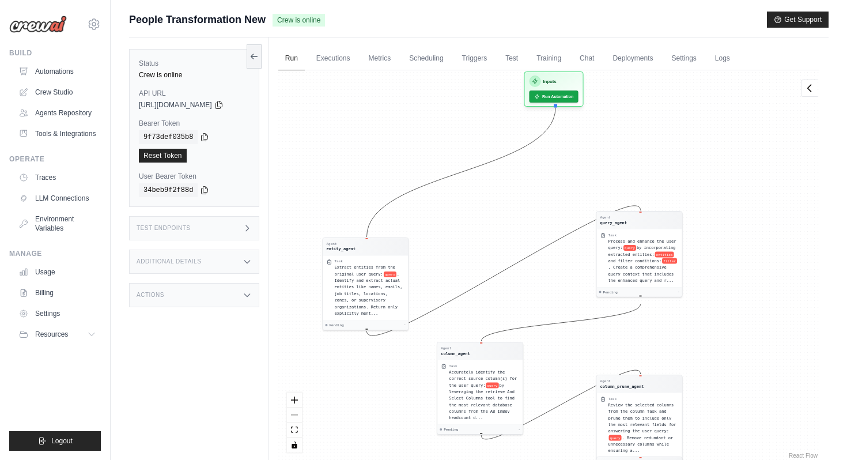
drag, startPoint x: 358, startPoint y: 305, endPoint x: 353, endPoint y: 459, distance: 154.6
click at [353, 459] on div "Agent entity_agent Task Extract entities from the original user query: query . …" at bounding box center [548, 265] width 541 height 391
click at [348, 246] on div "entity_agent" at bounding box center [340, 248] width 29 height 6
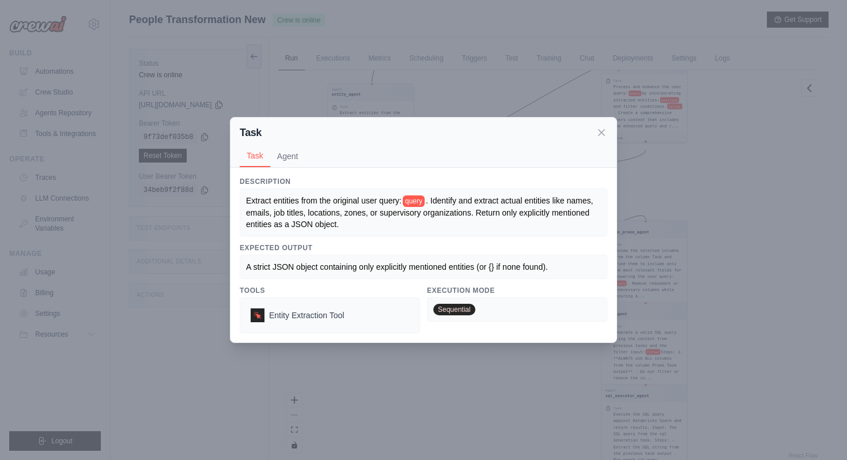
scroll to position [49, 0]
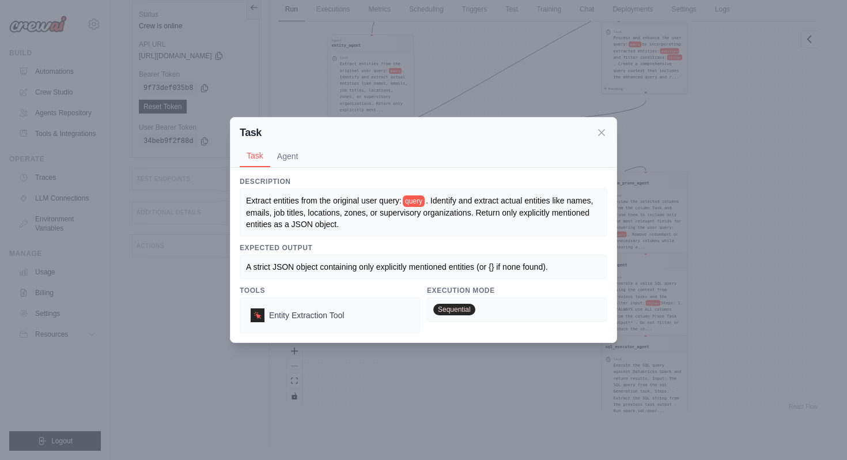
click at [602, 137] on div "Task" at bounding box center [424, 133] width 368 height 16
click at [602, 134] on icon at bounding box center [602, 132] width 12 height 12
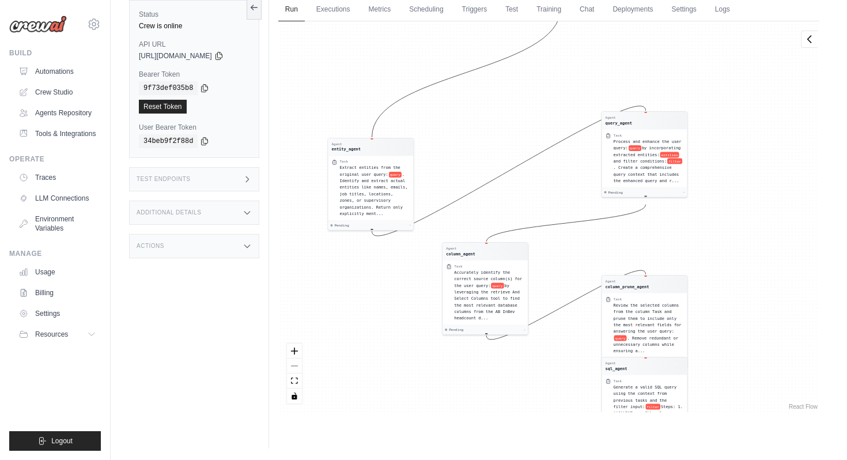
drag, startPoint x: 518, startPoint y: 51, endPoint x: 520, endPoint y: 212, distance: 160.8
click at [520, 213] on div "Agent entity_agent Task Extract entities from the original user query: query . …" at bounding box center [548, 216] width 541 height 391
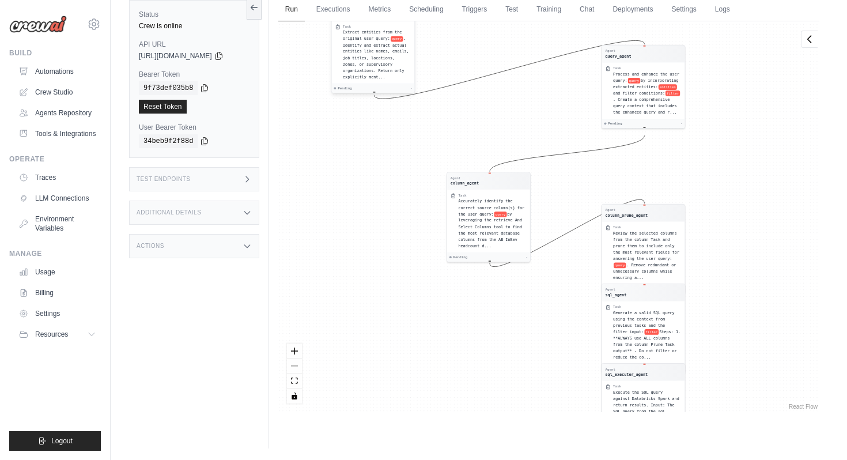
drag, startPoint x: 360, startPoint y: 266, endPoint x: 360, endPoint y: 173, distance: 93.4
click at [360, 80] on div "Extract entities from the original user query: query . Identify and extract act…" at bounding box center [377, 54] width 69 height 51
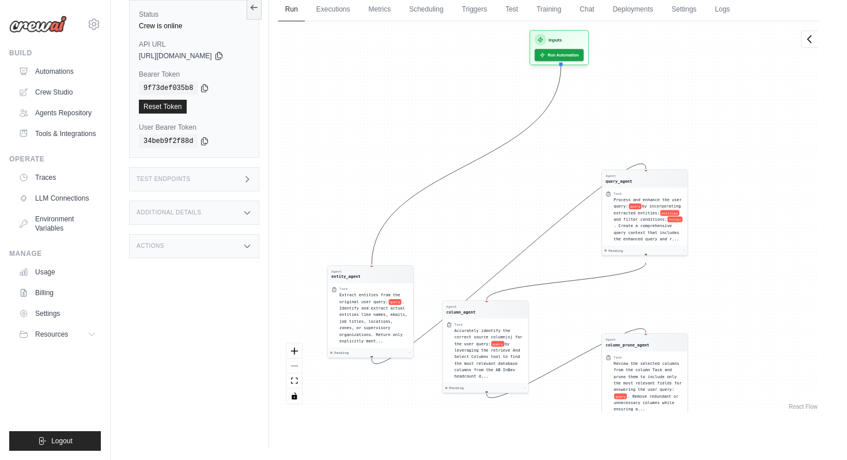
drag, startPoint x: 395, startPoint y: 261, endPoint x: 395, endPoint y: 434, distance: 173.5
click at [395, 435] on div "Run Executions Metrics Scheduling Triggers Test Training Chat Deployments Setti…" at bounding box center [549, 218] width 560 height 460
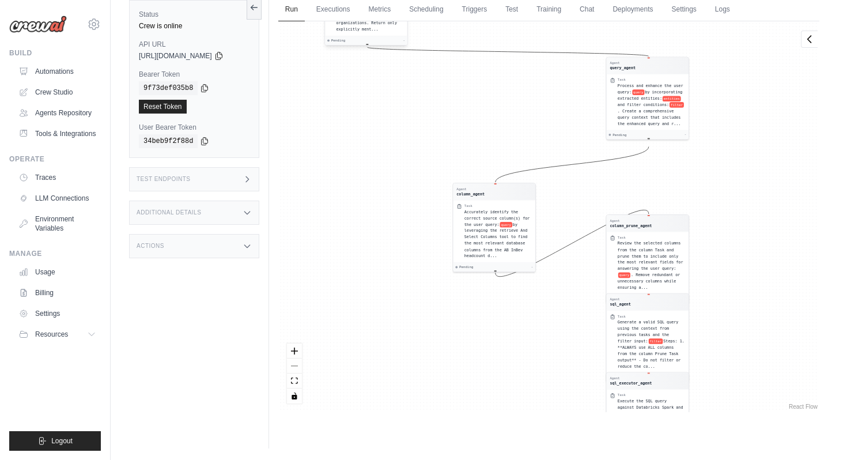
drag, startPoint x: 388, startPoint y: 330, endPoint x: 371, endPoint y: 128, distance: 203.1
click at [371, 31] on span ". Identify and extract actual entities like names, emails, job titles, location…" at bounding box center [369, 10] width 66 height 42
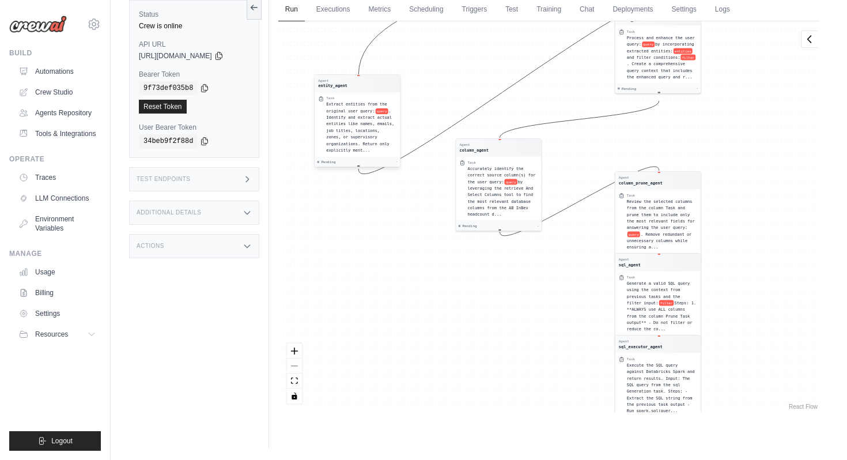
drag, startPoint x: 371, startPoint y: 128, endPoint x: 353, endPoint y: 54, distance: 75.8
click at [353, 108] on span ". Identify and extract actual entities like names, emails, job titles, location…" at bounding box center [360, 130] width 68 height 44
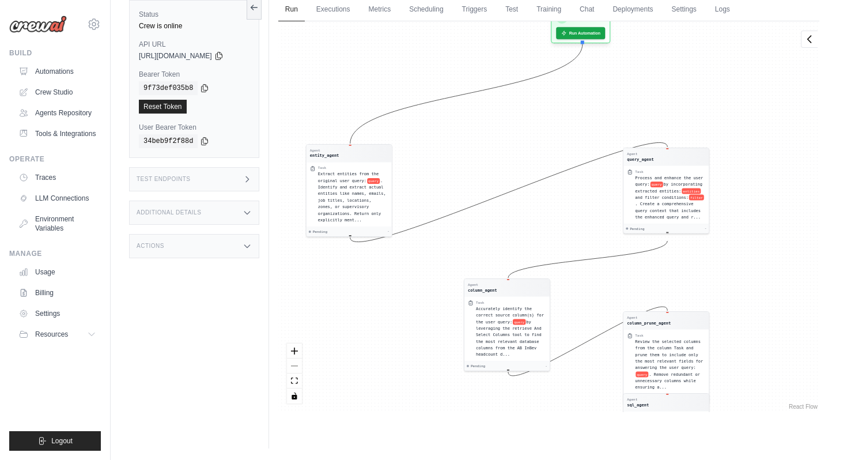
drag, startPoint x: 597, startPoint y: 228, endPoint x: 597, endPoint y: 368, distance: 140.1
click at [597, 368] on div "Agent entity_agent Task Extract entities from the original user query: query . …" at bounding box center [548, 216] width 541 height 391
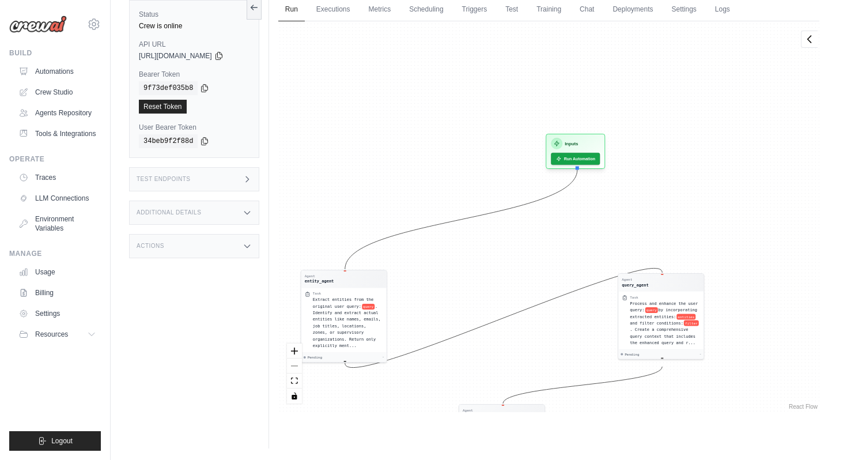
drag, startPoint x: 511, startPoint y: 189, endPoint x: 506, endPoint y: 314, distance: 124.6
click at [506, 314] on div "Agent entity_agent Task Extract entities from the original user query: query . …" at bounding box center [548, 216] width 541 height 391
click at [806, 40] on icon at bounding box center [810, 39] width 12 height 12
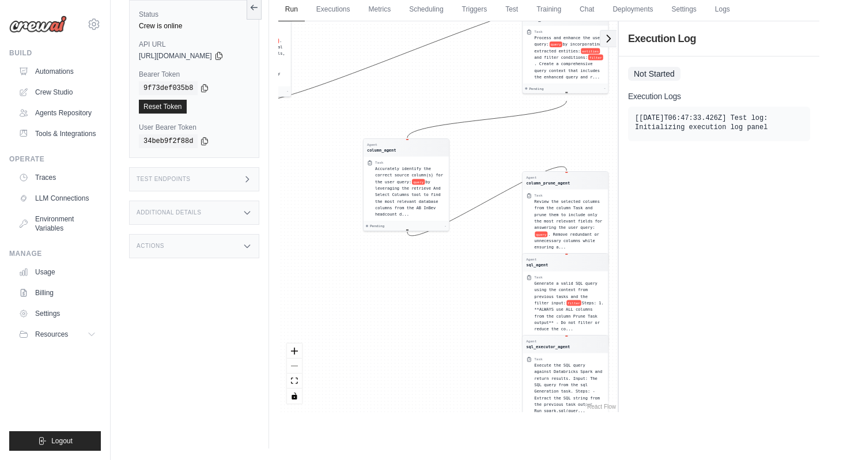
click at [611, 38] on icon at bounding box center [609, 39] width 12 height 12
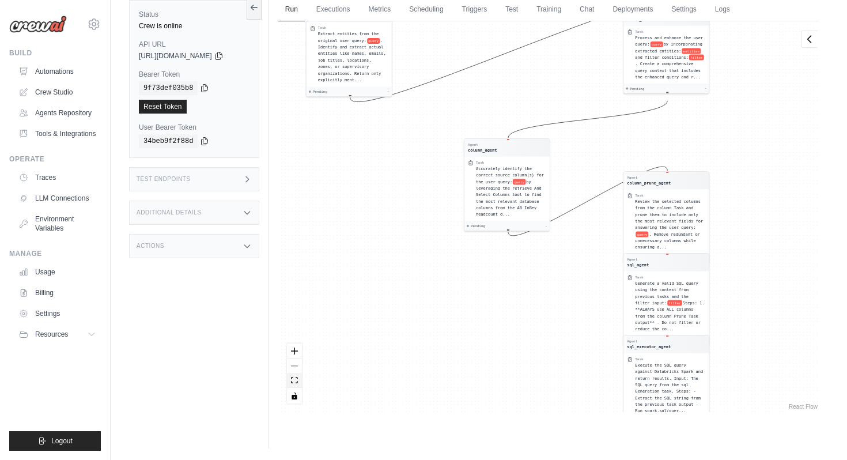
click at [298, 379] on icon "fit view" at bounding box center [294, 380] width 7 height 6
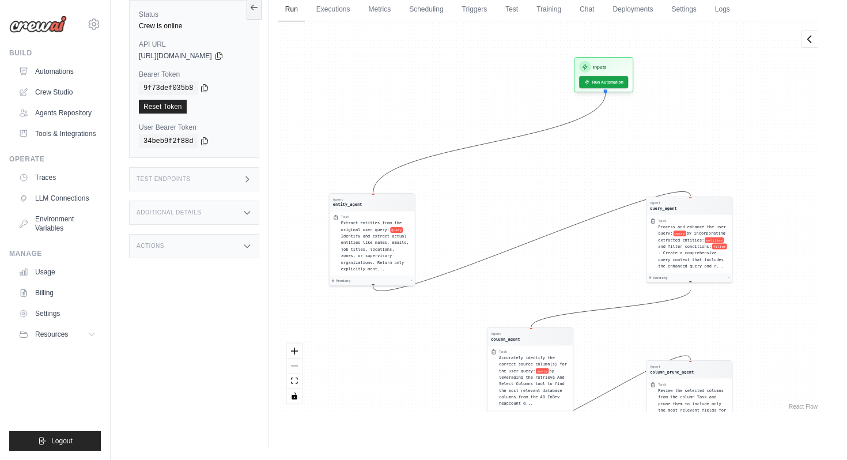
drag, startPoint x: 436, startPoint y: 270, endPoint x: 459, endPoint y: 459, distance: 190.5
click at [459, 459] on main "Submit a support request Describe your issue or question * Please be specific a…" at bounding box center [479, 205] width 737 height 509
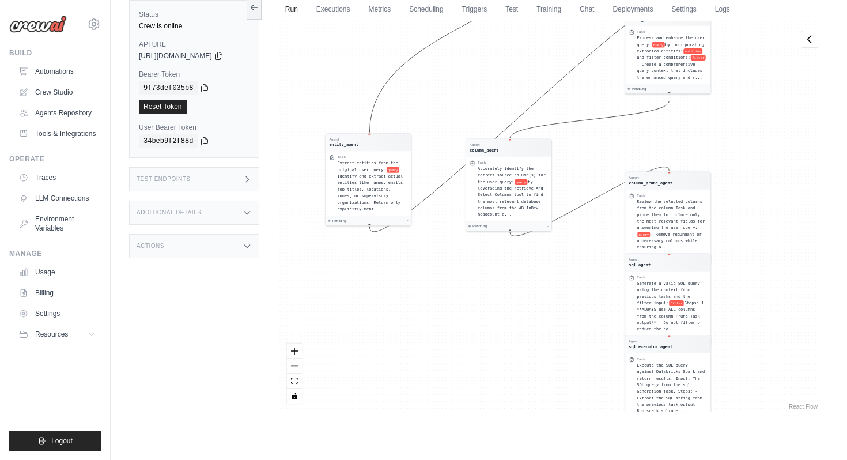
drag, startPoint x: 383, startPoint y: 196, endPoint x: 379, endPoint y: 133, distance: 63.5
click at [379, 133] on div "Agent entity_agent Task Extract entities from the original user query: query . …" at bounding box center [548, 216] width 541 height 391
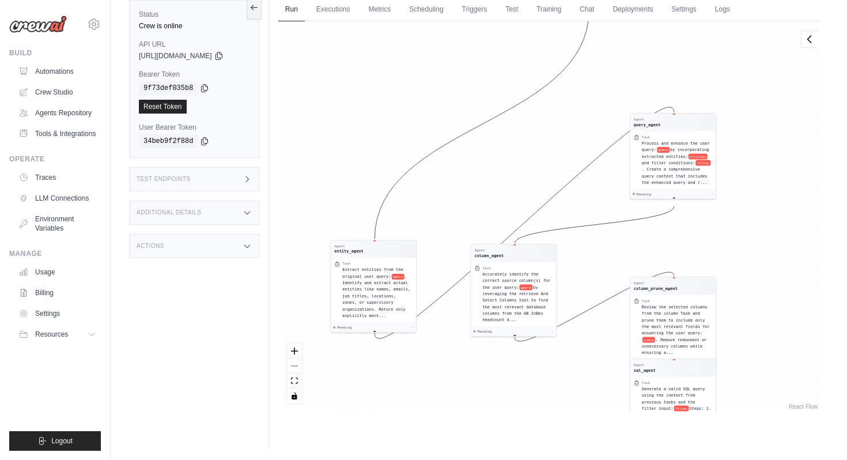
drag, startPoint x: 443, startPoint y: 261, endPoint x: 472, endPoint y: 398, distance: 140.8
click at [472, 399] on div "Agent entity_agent Task Extract entities from the original user query: query . …" at bounding box center [548, 216] width 541 height 391
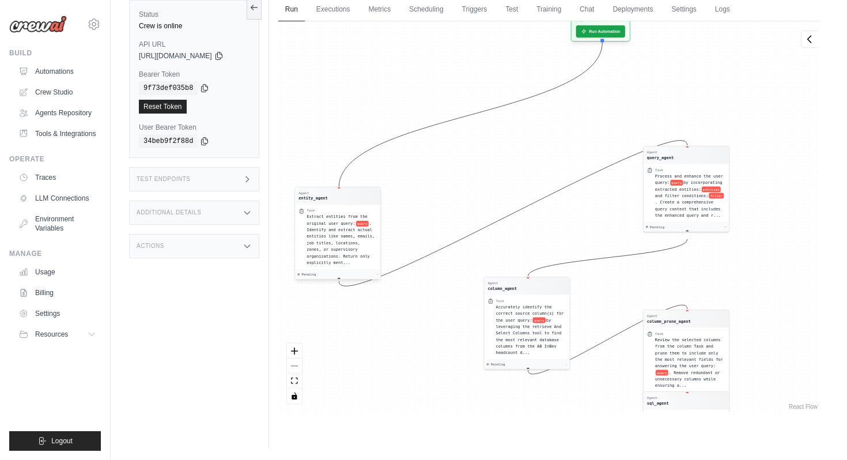
drag, startPoint x: 401, startPoint y: 284, endPoint x: 344, endPoint y: 154, distance: 141.7
click at [344, 187] on div "Agent entity_agent Task Extract entities from the original user query: query . …" at bounding box center [338, 233] width 86 height 93
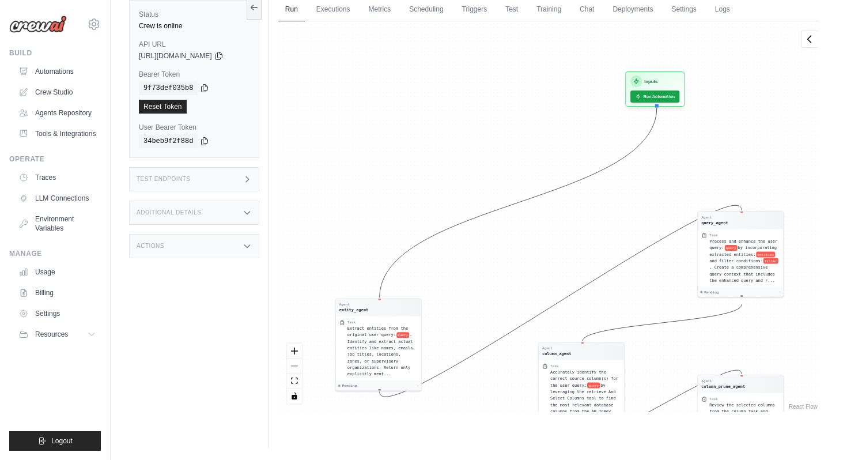
drag, startPoint x: 414, startPoint y: 256, endPoint x: 466, endPoint y: 459, distance: 210.0
click at [466, 459] on main "Submit a support request Describe your issue or question * Please be specific a…" at bounding box center [479, 205] width 737 height 509
click at [658, 78] on h3 "Inputs" at bounding box center [650, 79] width 13 height 7
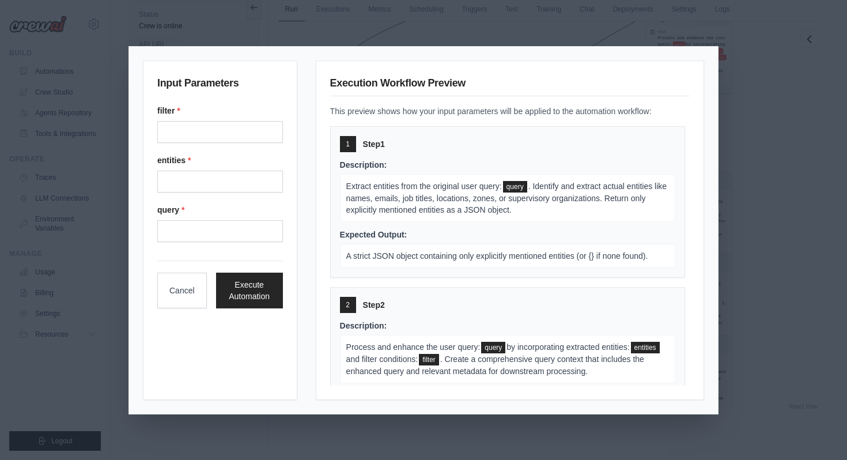
scroll to position [0, 0]
click at [780, 73] on div "Input Parameters filter * entities * query * Cancel Execute Automation Executio…" at bounding box center [423, 230] width 847 height 460
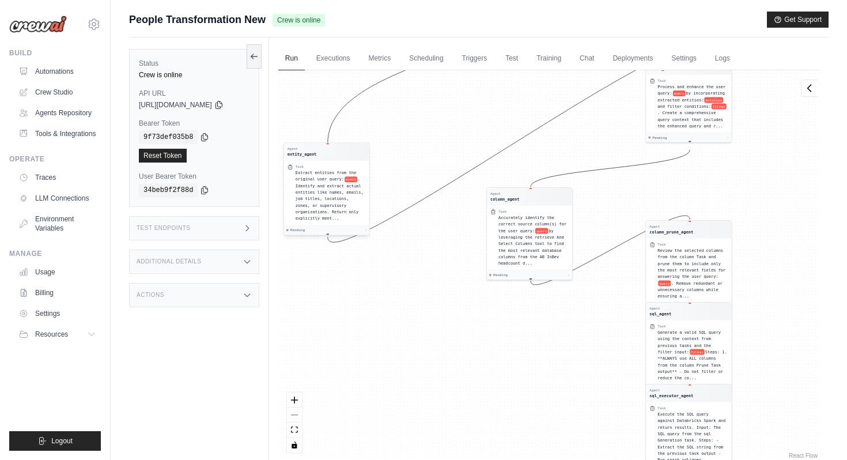
click at [297, 235] on div "Agent entity_agent Task Extract entities from the original user query: query . …" at bounding box center [327, 188] width 86 height 93
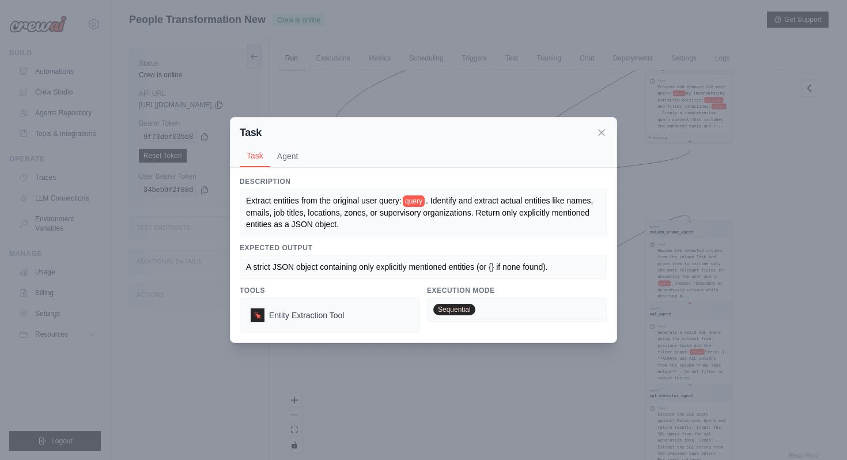
click at [322, 374] on div "Task Task Agent Description Extract entities from the original user query: quer…" at bounding box center [423, 230] width 847 height 460
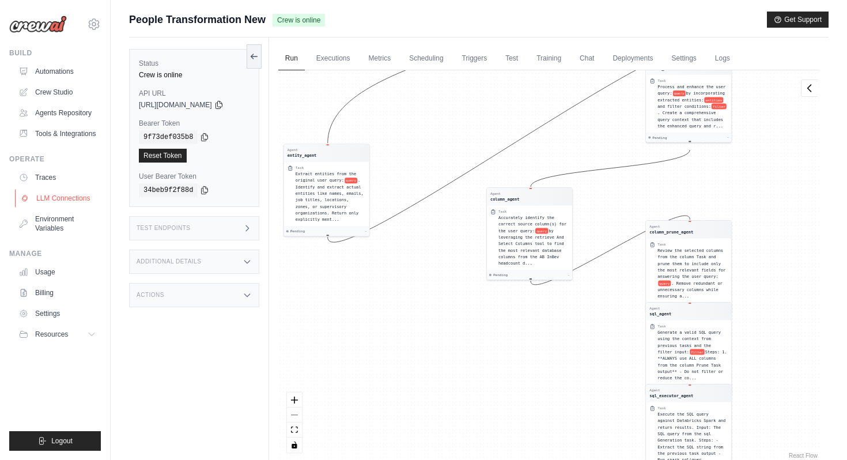
click at [71, 201] on link "LLM Connections" at bounding box center [58, 198] width 87 height 18
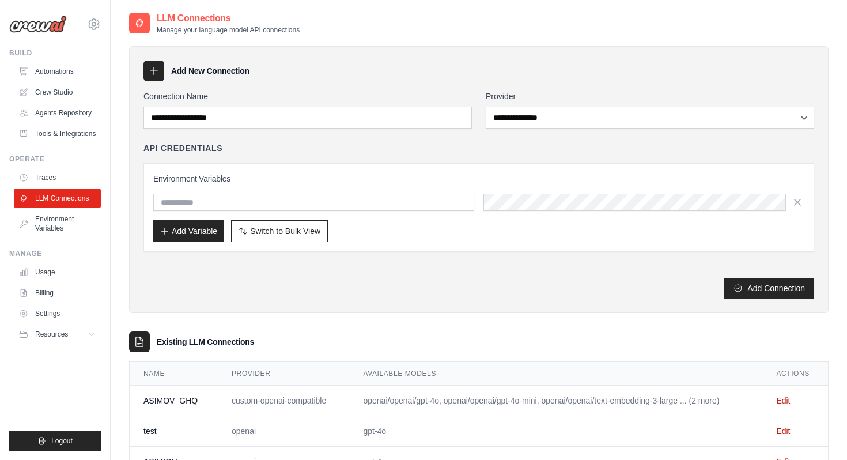
scroll to position [47, 0]
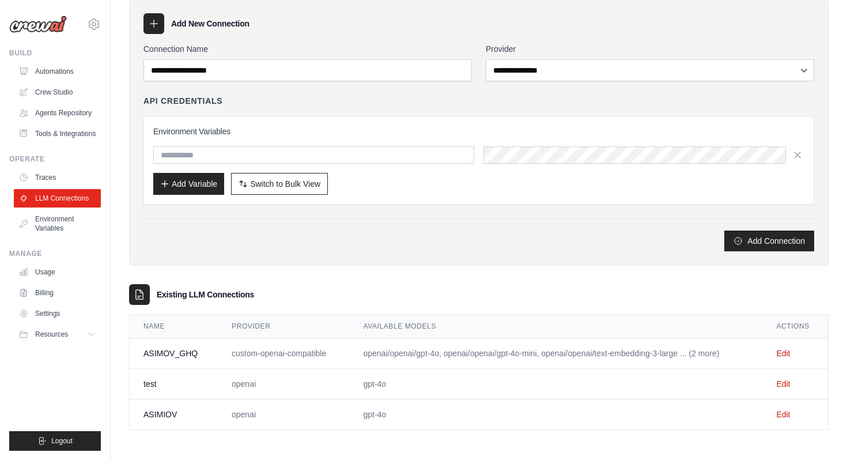
click at [172, 352] on td "ASIMOV_GHQ" at bounding box center [174, 353] width 88 height 31
click at [64, 175] on link "Traces" at bounding box center [58, 177] width 87 height 18
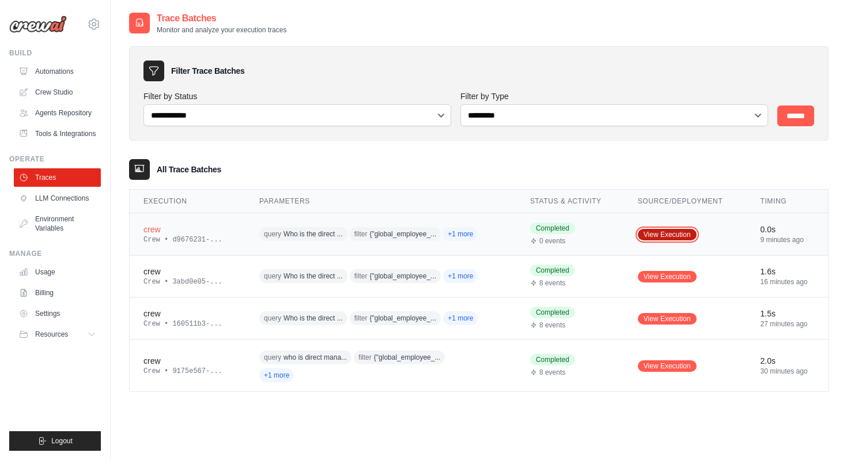
click at [663, 236] on link "View Execution" at bounding box center [667, 235] width 59 height 12
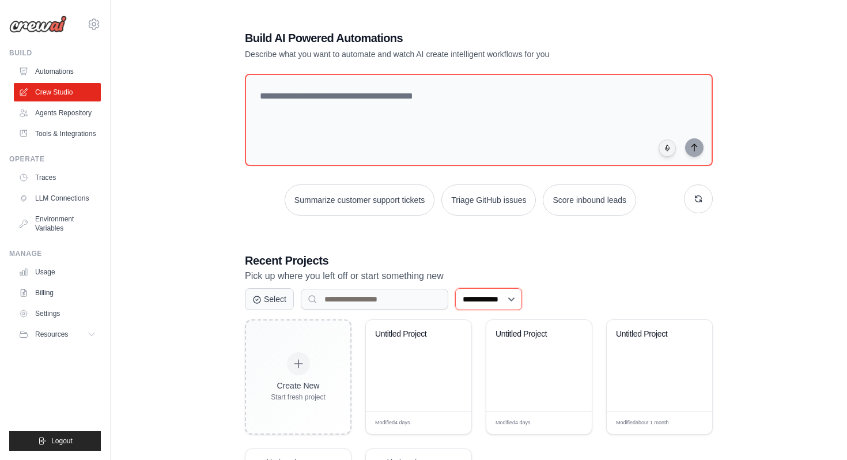
click at [478, 295] on select "**********" at bounding box center [488, 299] width 67 height 22
click at [455, 288] on select "**********" at bounding box center [488, 299] width 67 height 22
click at [510, 302] on select "**********" at bounding box center [488, 299] width 67 height 22
click at [455, 288] on select "**********" at bounding box center [488, 299] width 67 height 22
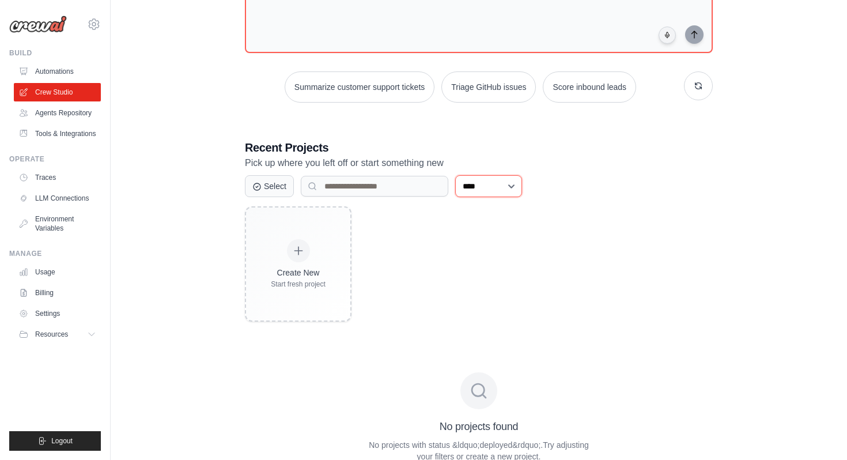
scroll to position [112, 0]
click at [412, 177] on input at bounding box center [375, 187] width 148 height 21
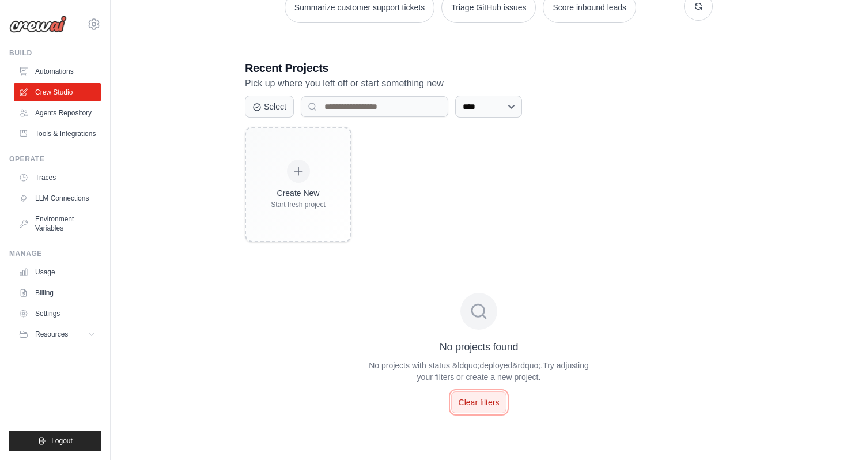
click at [478, 410] on button "Clear filters" at bounding box center [479, 402] width 56 height 22
select select "***"
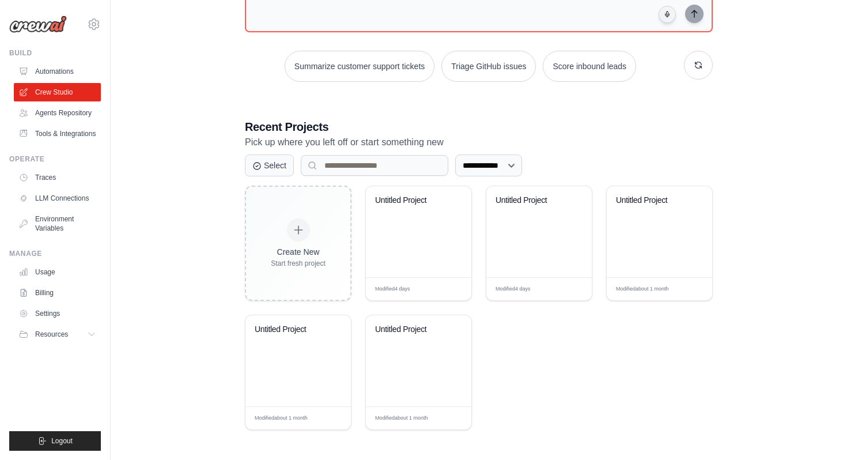
scroll to position [133, 0]
click at [507, 161] on select "**********" at bounding box center [488, 166] width 67 height 22
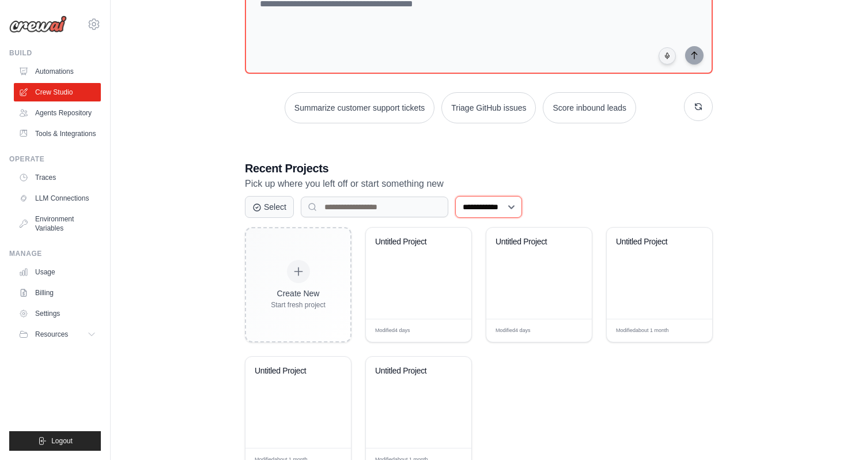
scroll to position [93, 0]
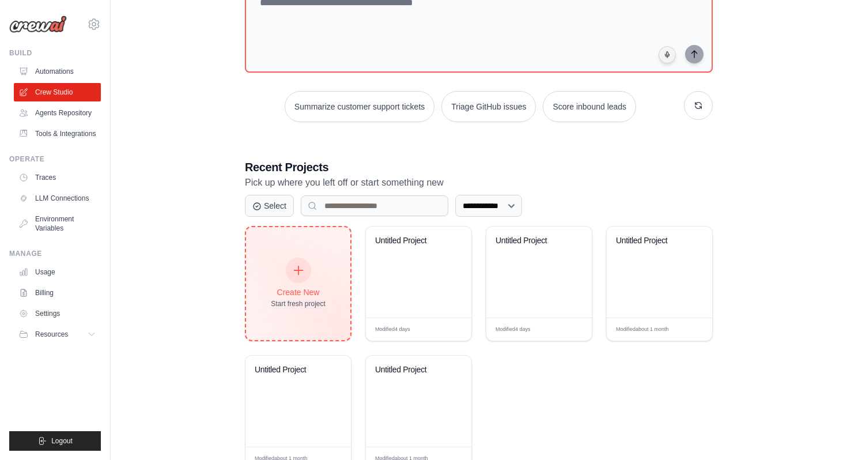
click at [295, 283] on div "Create New Start fresh project" at bounding box center [298, 284] width 55 height 50
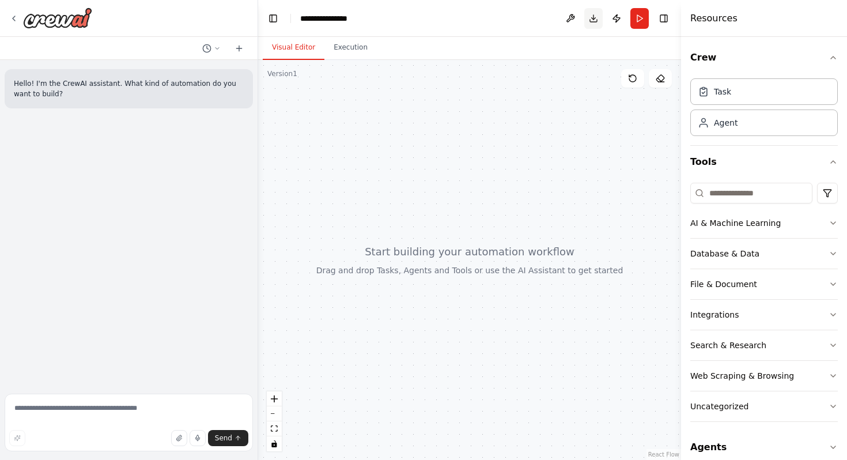
click at [590, 18] on button "Download" at bounding box center [594, 18] width 18 height 21
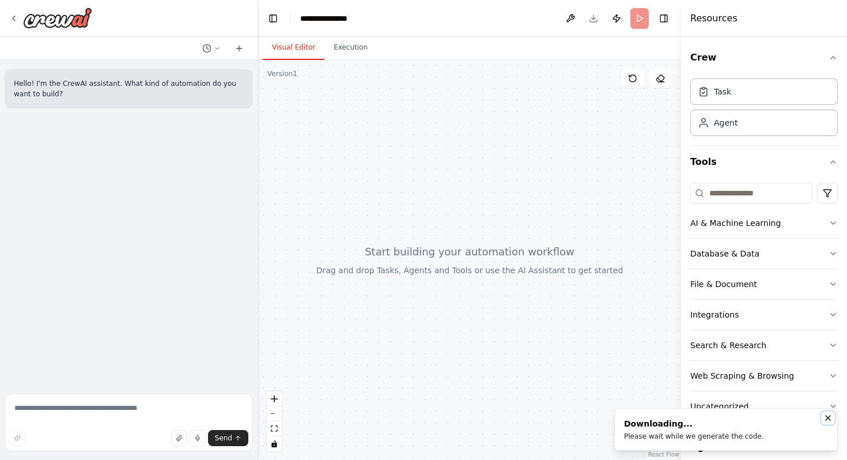
click at [829, 418] on icon "Notifications (F8)" at bounding box center [828, 418] width 5 height 5
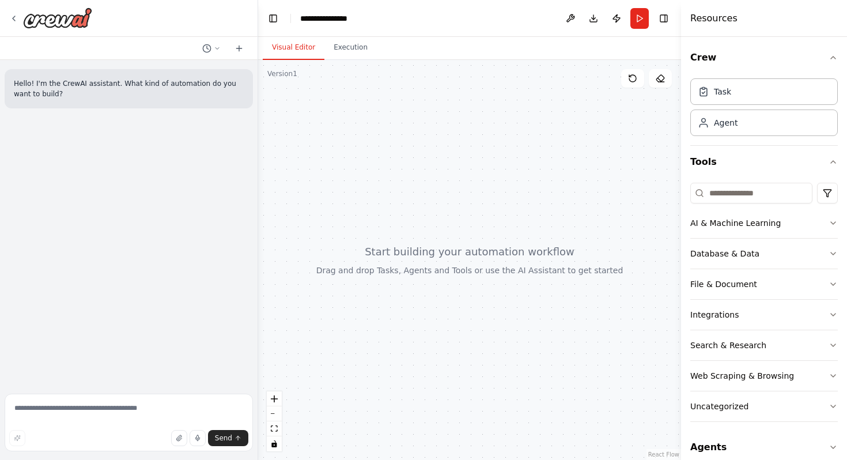
click at [644, 146] on div at bounding box center [469, 260] width 423 height 400
click at [15, 17] on icon at bounding box center [13, 18] width 9 height 9
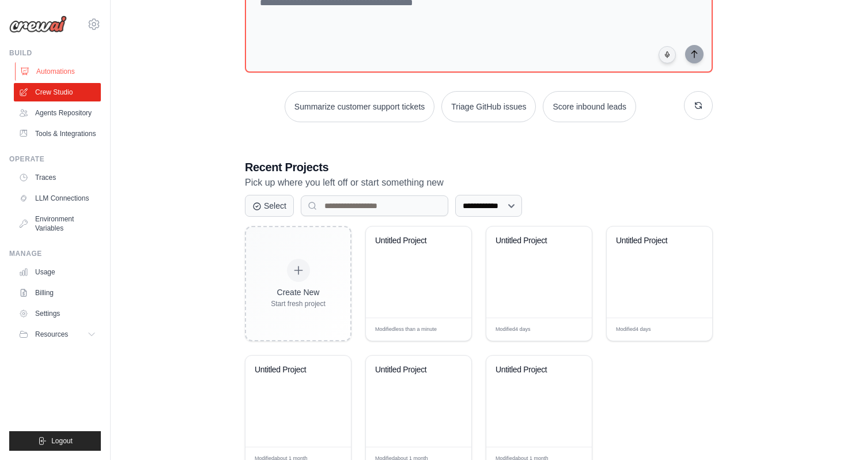
click at [77, 74] on link "Automations" at bounding box center [58, 71] width 87 height 18
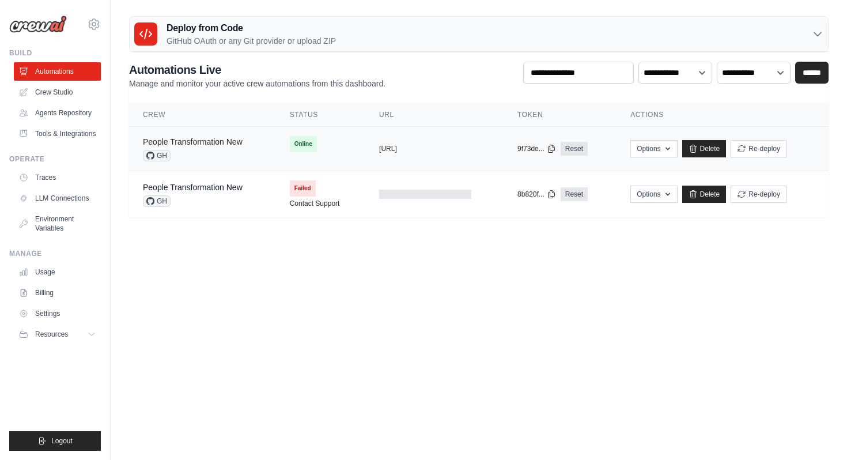
click at [215, 145] on link "People Transformation New" at bounding box center [193, 141] width 100 height 9
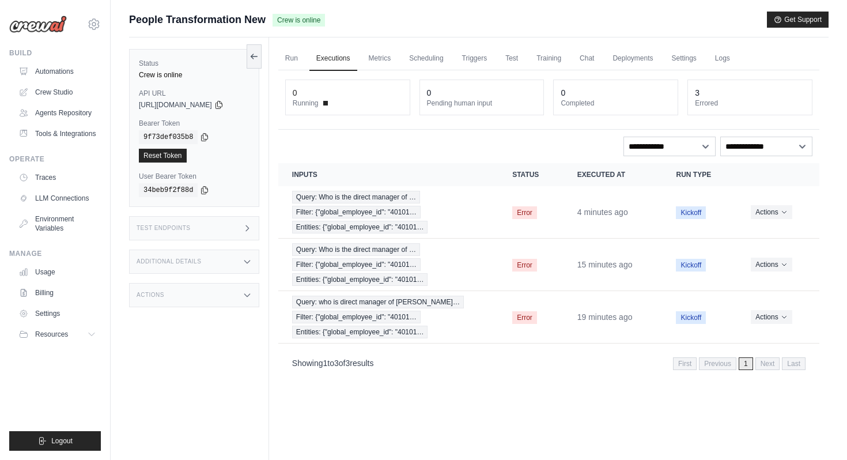
click at [529, 26] on div "People Transformation New Crew is online Get Support" at bounding box center [479, 20] width 700 height 16
click at [619, 56] on link "Deployments" at bounding box center [633, 59] width 54 height 24
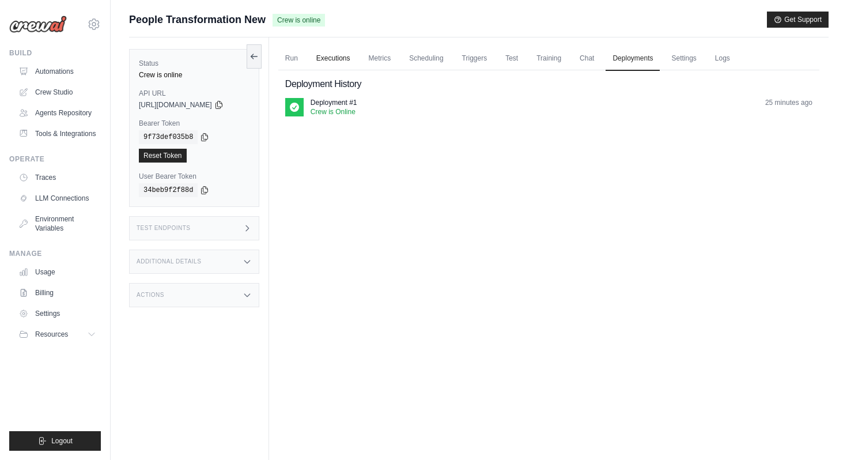
click at [355, 63] on link "Executions" at bounding box center [334, 59] width 48 height 24
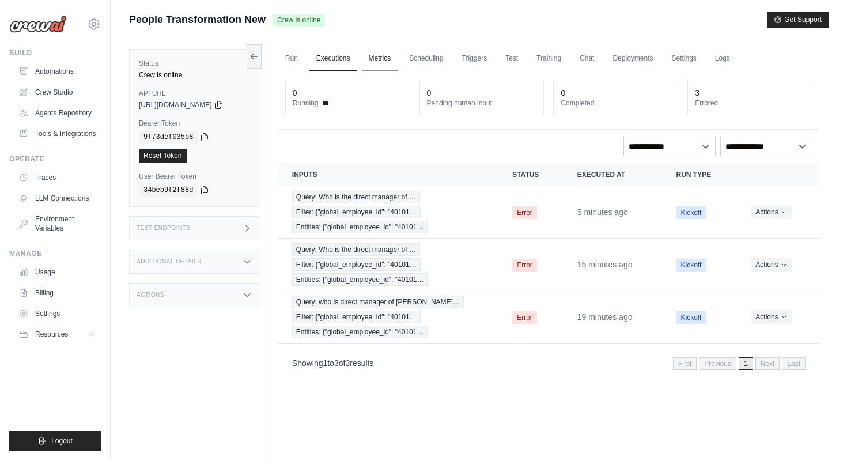
click at [394, 58] on link "Metrics" at bounding box center [380, 59] width 36 height 24
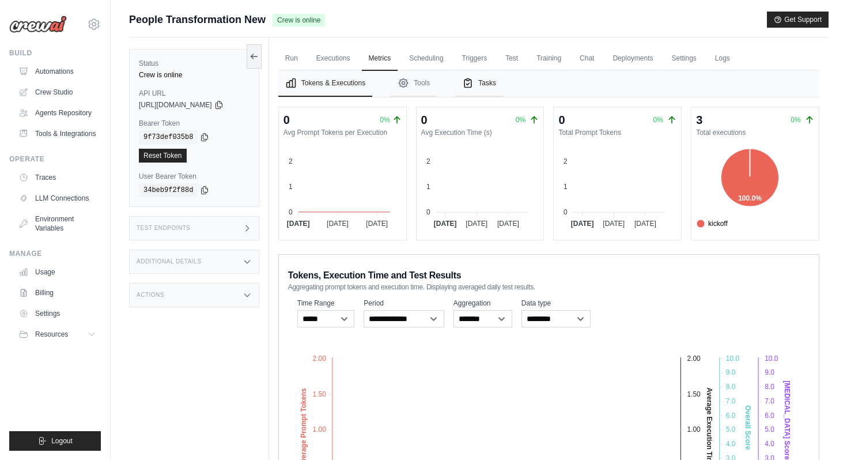
click at [484, 82] on button "Tasks" at bounding box center [479, 83] width 48 height 27
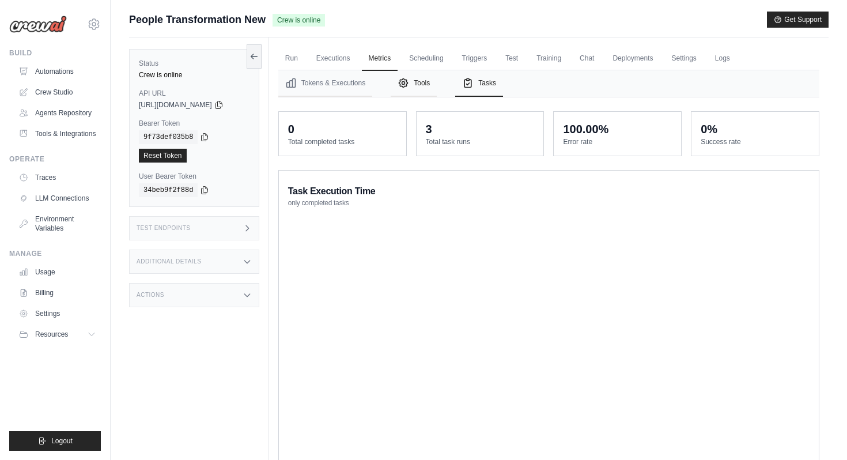
click at [409, 85] on icon "Tabs" at bounding box center [404, 83] width 12 height 12
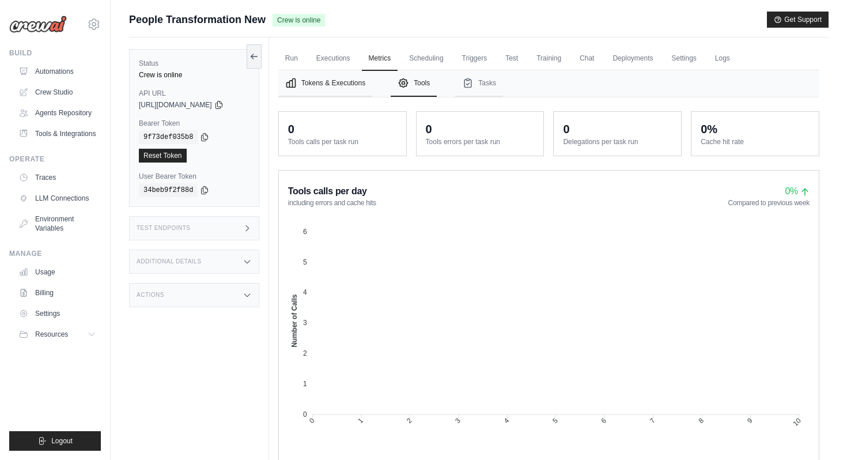
click at [311, 81] on button "Tokens & Executions" at bounding box center [325, 83] width 94 height 27
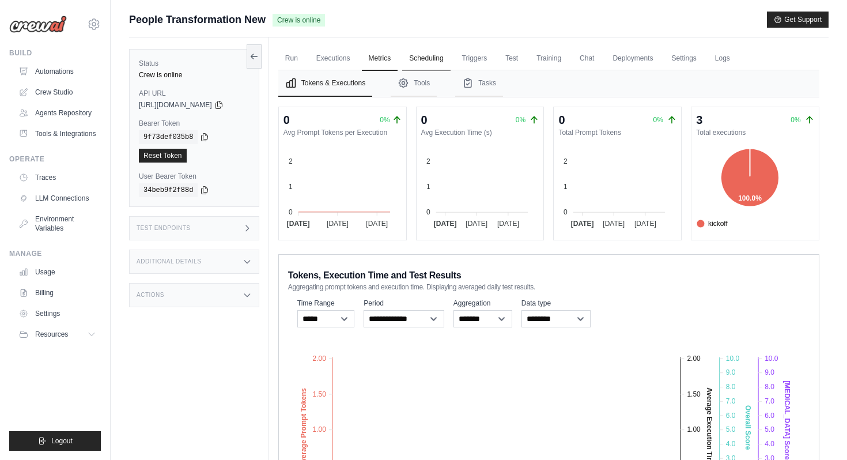
click at [430, 56] on link "Scheduling" at bounding box center [426, 59] width 48 height 24
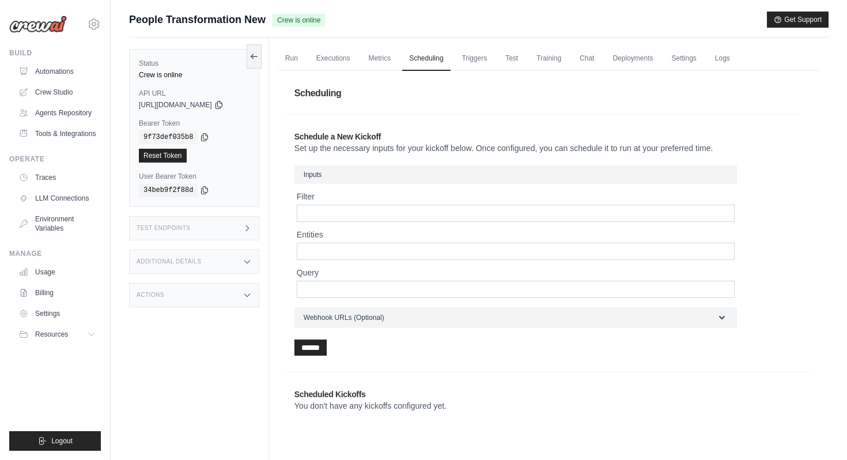
click at [557, 27] on div "People Transformation New Crew is online Get Support" at bounding box center [479, 20] width 700 height 16
click at [486, 62] on link "Triggers" at bounding box center [474, 59] width 39 height 24
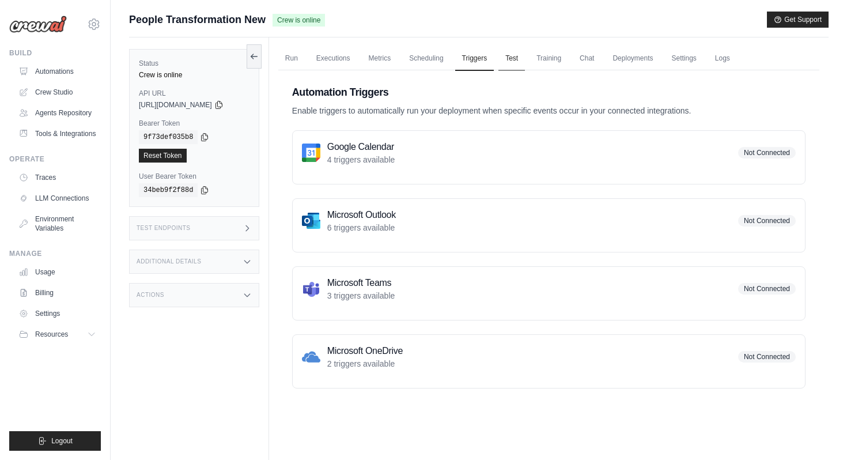
click at [523, 59] on link "Test" at bounding box center [512, 59] width 27 height 24
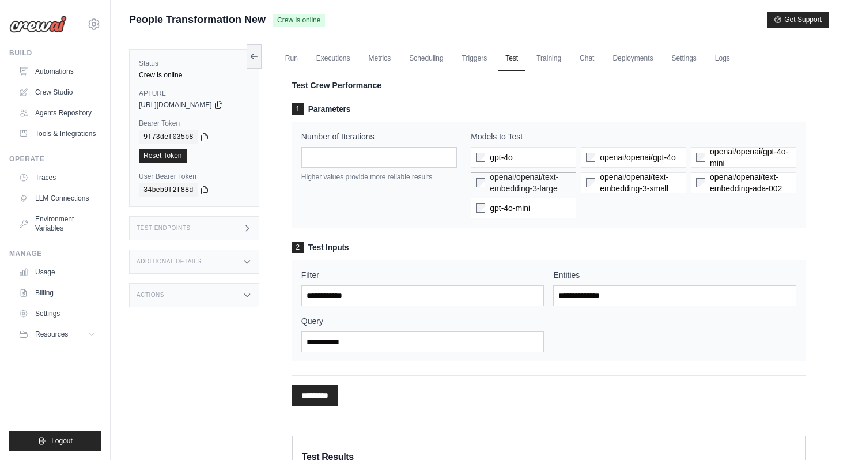
click at [482, 187] on label "openai/openai/text-embedding-3-large" at bounding box center [523, 182] width 105 height 21
click at [429, 303] on input "Filter" at bounding box center [422, 295] width 243 height 21
click at [429, 302] on input "Filter" at bounding box center [422, 295] width 243 height 21
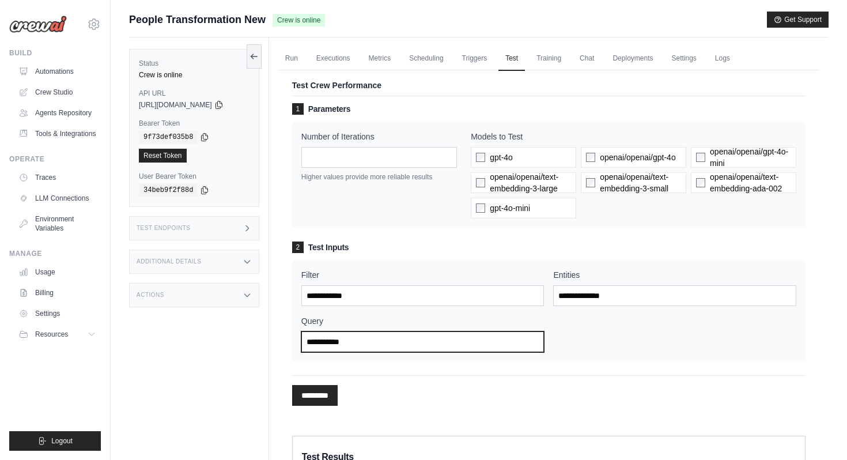
click at [426, 341] on input "Query" at bounding box center [422, 341] width 243 height 21
type input "**********"
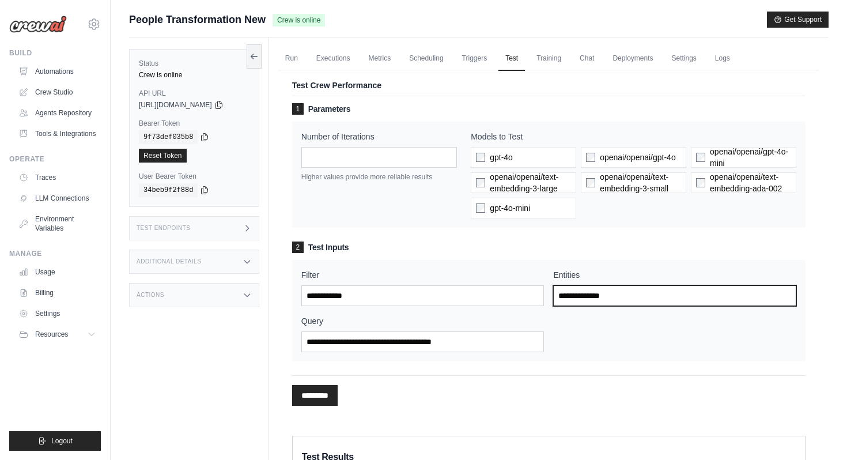
click at [580, 291] on input "Entities" at bounding box center [674, 295] width 243 height 21
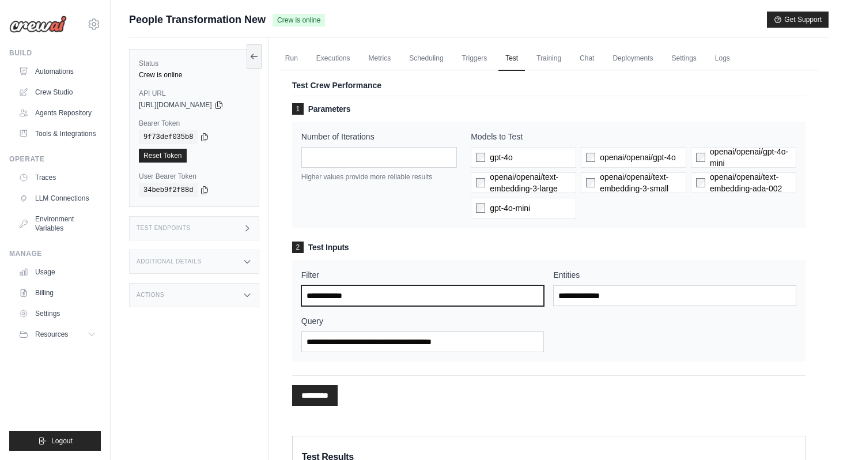
click at [444, 289] on input "Filter" at bounding box center [422, 295] width 243 height 21
paste input "**********"
click at [423, 296] on input "**********" at bounding box center [422, 295] width 243 height 21
click at [421, 299] on input "**********" at bounding box center [421, 295] width 241 height 21
paste input "********"
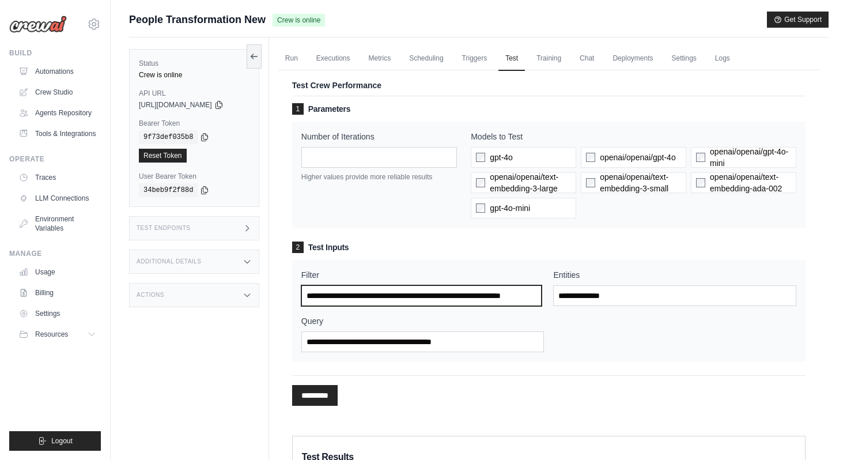
click at [428, 299] on input "**********" at bounding box center [421, 295] width 241 height 21
type input "**********"
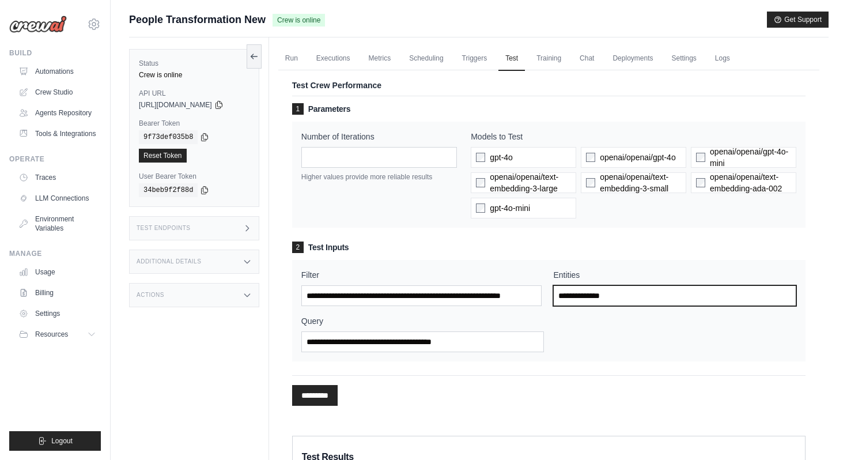
click at [660, 293] on input "Entities" at bounding box center [674, 295] width 243 height 21
paste input "**********"
type input "**********"
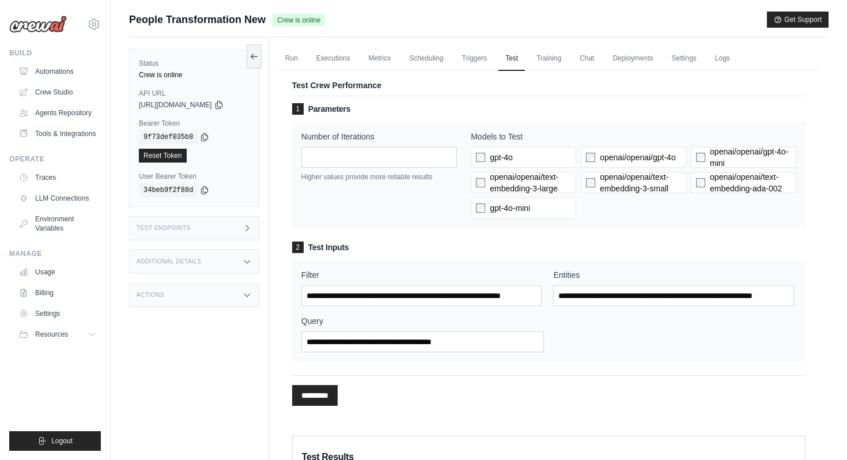
click at [654, 345] on div "**********" at bounding box center [548, 310] width 495 height 83
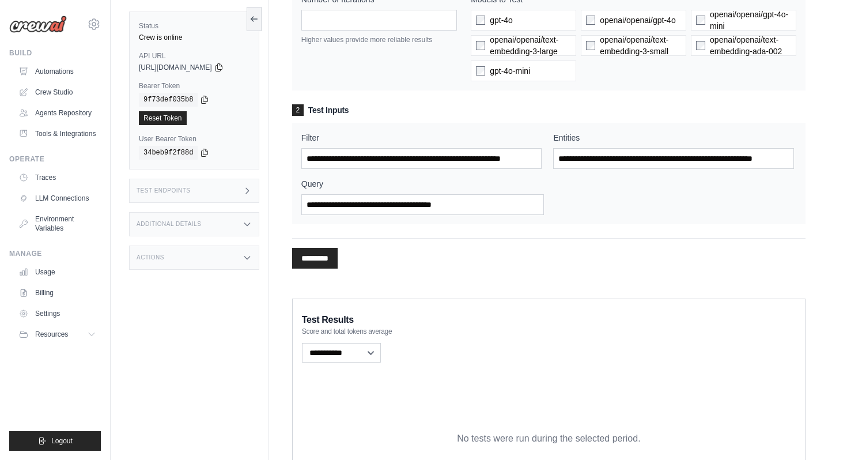
scroll to position [234, 0]
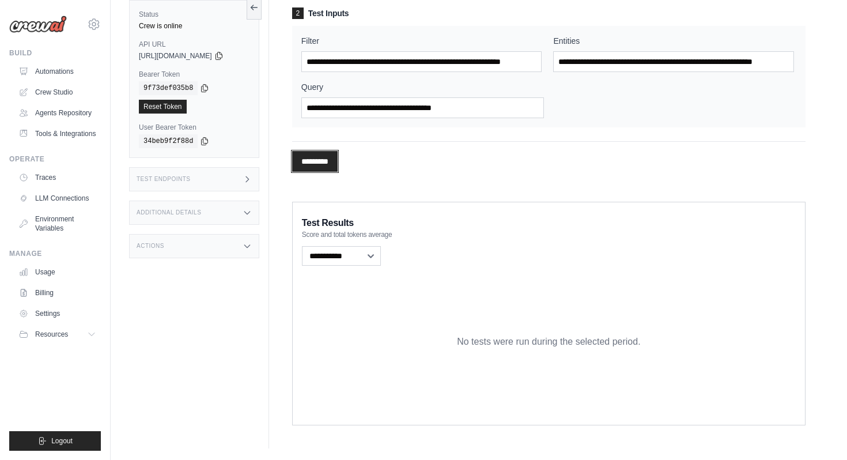
click at [325, 165] on input "*********" at bounding box center [315, 161] width 46 height 21
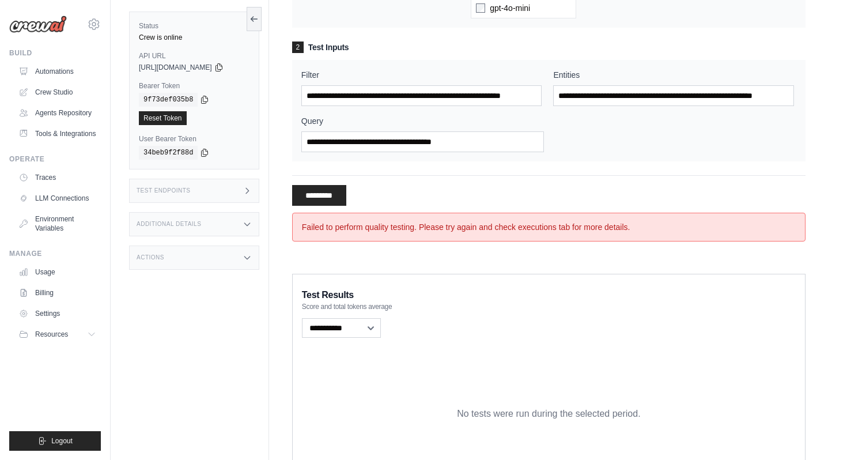
scroll to position [0, 0]
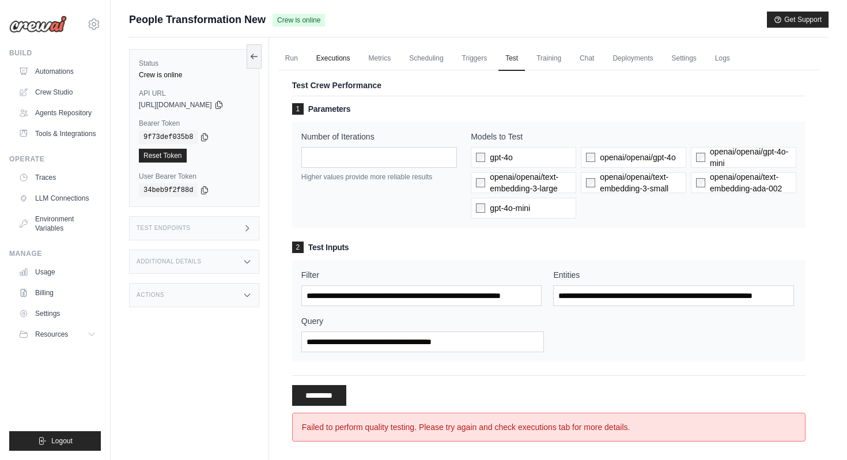
click at [338, 56] on link "Executions" at bounding box center [334, 59] width 48 height 24
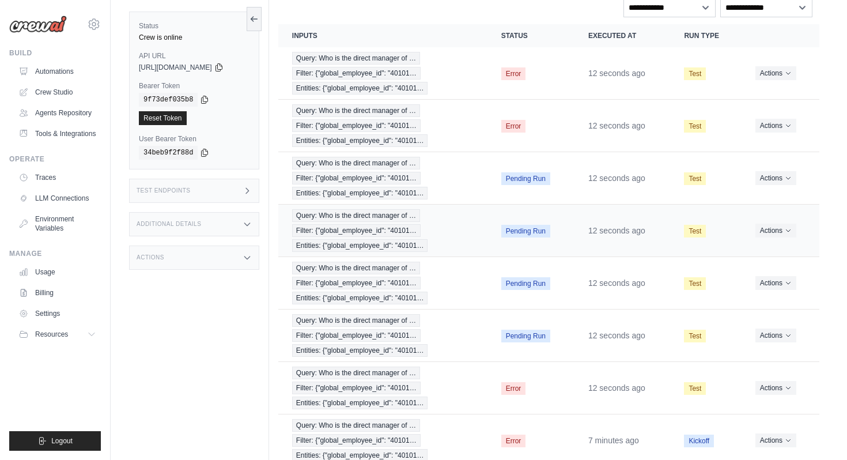
scroll to position [110, 0]
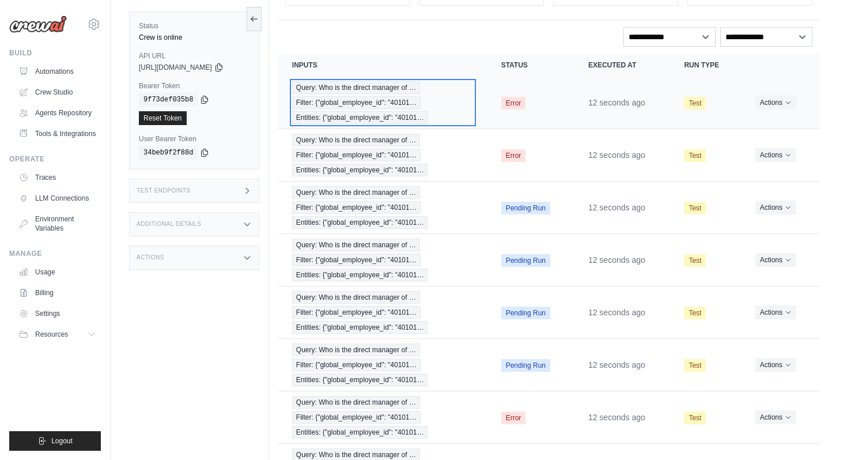
click at [445, 95] on div "Query: Who is the direct manager of … Filter: {"global_employee_id": "40101… En…" at bounding box center [383, 102] width 182 height 43
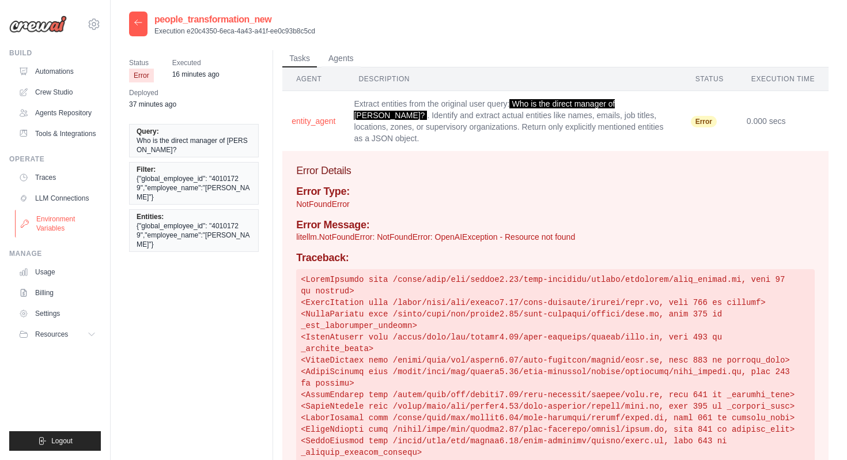
click at [72, 222] on link "Environment Variables" at bounding box center [58, 224] width 87 height 28
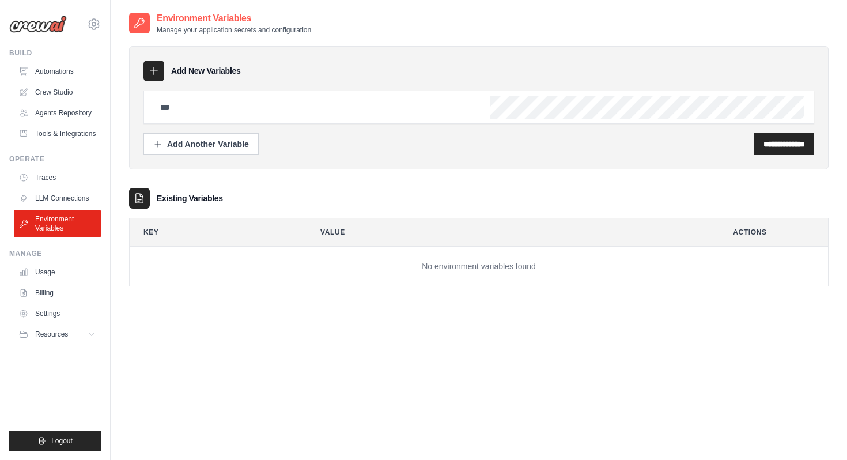
click at [239, 106] on input "text" at bounding box center [310, 107] width 314 height 23
click at [86, 197] on link "LLM Connections" at bounding box center [58, 198] width 87 height 18
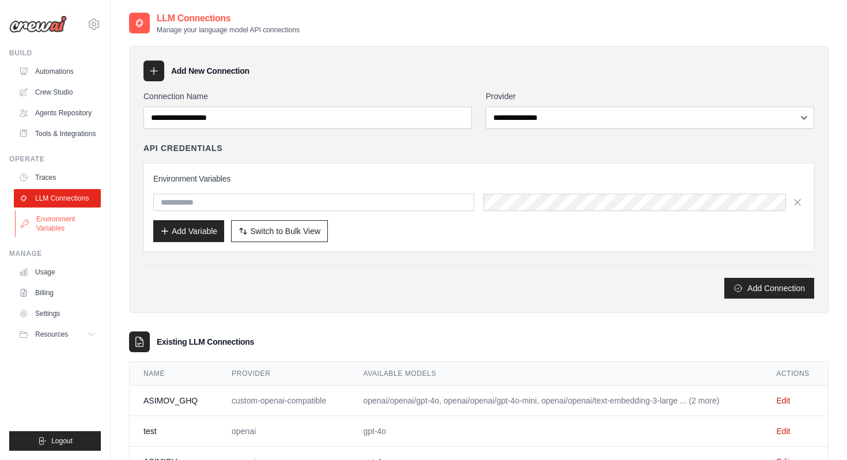
click at [86, 223] on link "Environment Variables" at bounding box center [58, 224] width 87 height 28
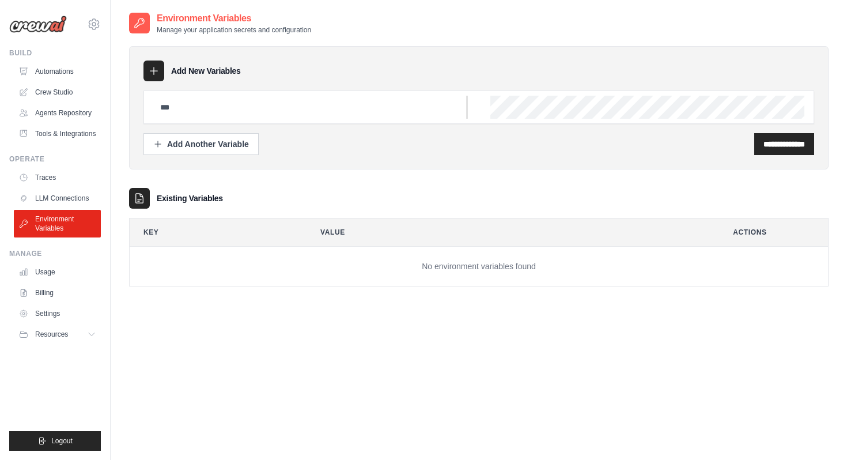
click at [248, 111] on input "text" at bounding box center [310, 107] width 314 height 23
click at [489, 105] on div at bounding box center [479, 107] width 671 height 33
click at [388, 114] on input "text" at bounding box center [310, 107] width 314 height 23
click at [228, 144] on div "Add Another Variable" at bounding box center [201, 144] width 96 height 12
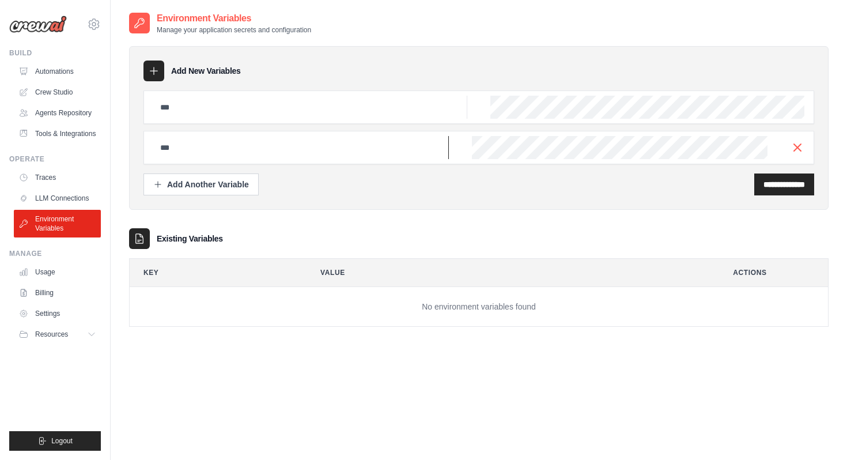
click at [379, 153] on input "text" at bounding box center [301, 147] width 296 height 23
click at [353, 111] on input "text" at bounding box center [310, 107] width 314 height 23
click at [414, 108] on input "text" at bounding box center [310, 107] width 314 height 23
click at [242, 99] on input "text" at bounding box center [310, 107] width 314 height 23
paste input "**********"
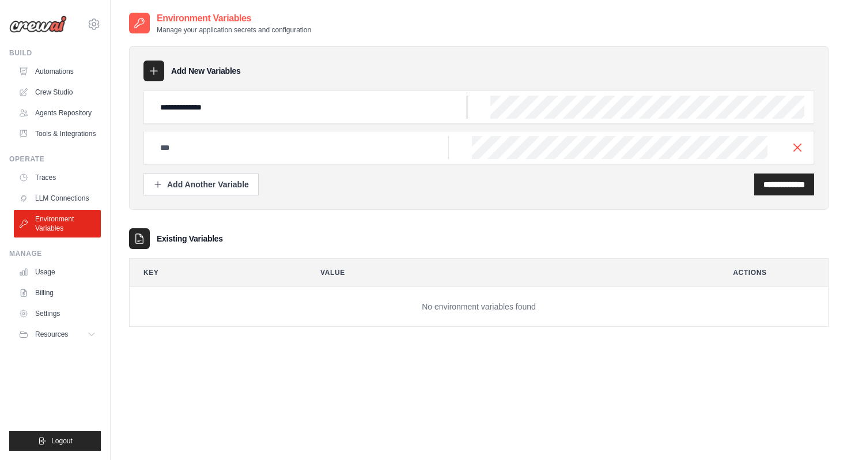
type input "**********"
click at [218, 145] on input "text" at bounding box center [301, 147] width 296 height 23
paste input "**********"
type input "**********"
click at [232, 181] on div "Add Another Variable" at bounding box center [201, 184] width 96 height 12
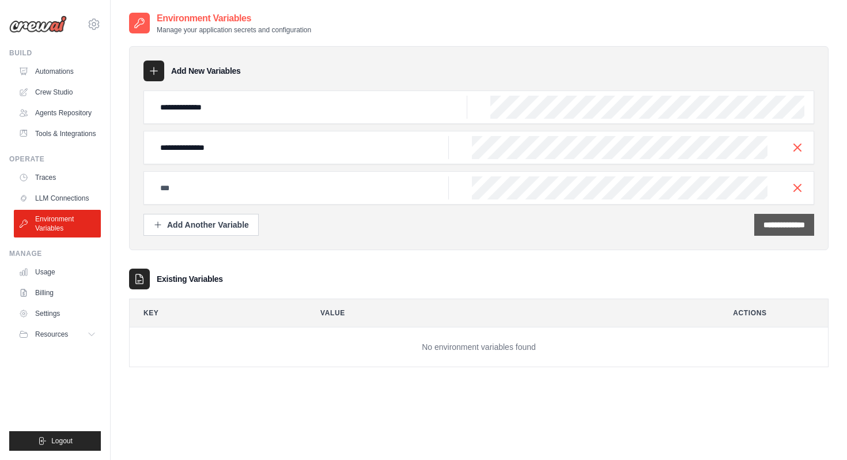
click at [755, 224] on div "**********" at bounding box center [785, 225] width 60 height 22
click at [795, 186] on icon "button" at bounding box center [798, 187] width 14 height 14
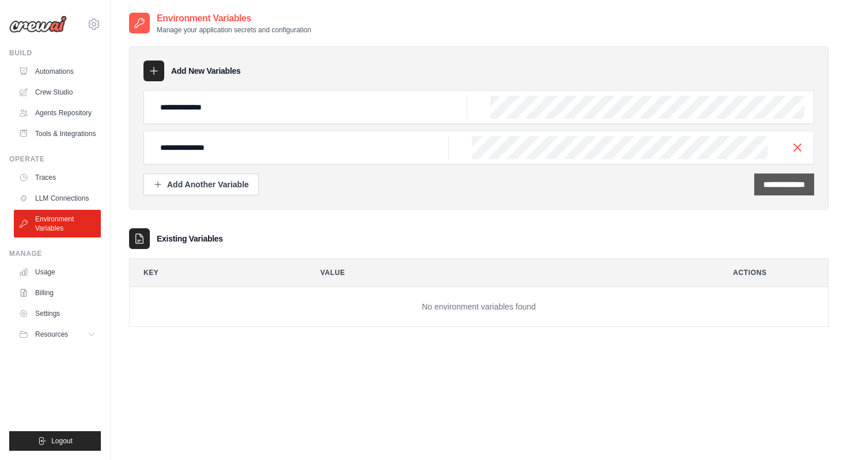
click at [778, 187] on input "**********" at bounding box center [785, 185] width 42 height 12
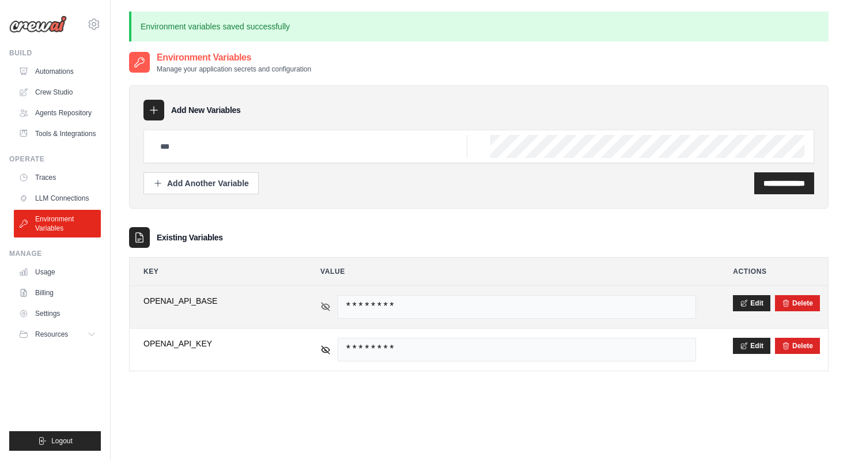
click at [325, 303] on icon at bounding box center [326, 306] width 10 height 10
click at [326, 304] on icon at bounding box center [326, 306] width 8 height 5
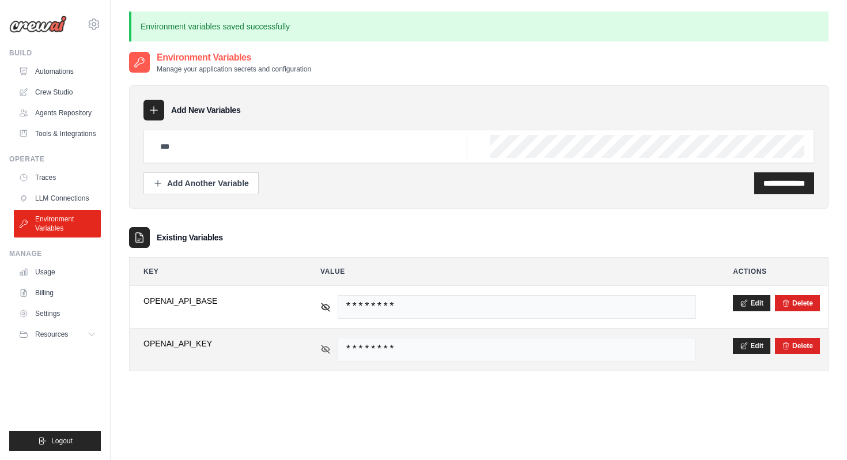
click at [327, 349] on icon at bounding box center [326, 349] width 10 height 10
click at [327, 348] on icon at bounding box center [326, 349] width 10 height 10
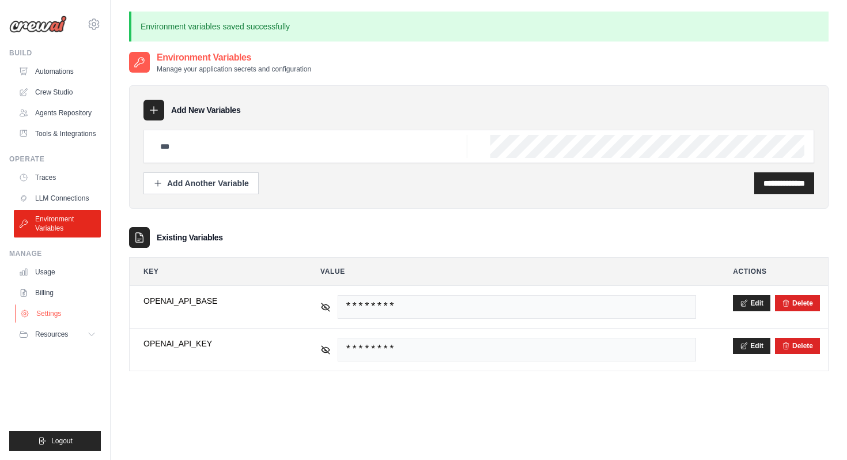
click at [46, 310] on link "Settings" at bounding box center [58, 313] width 87 height 18
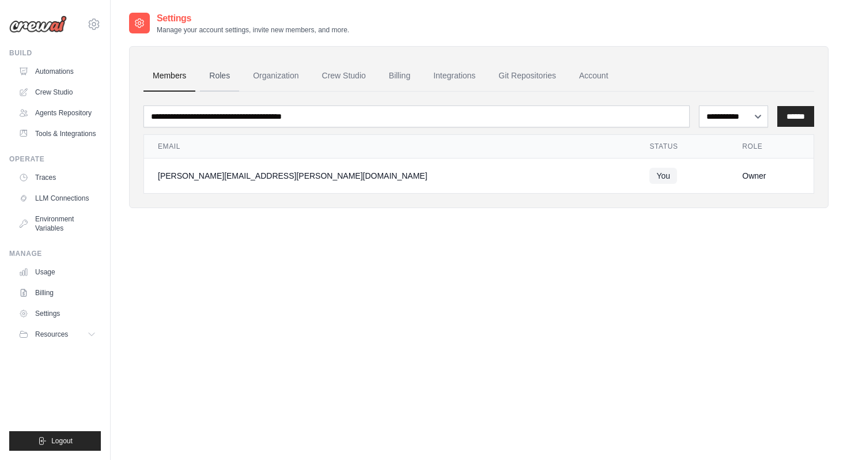
click at [231, 77] on link "Roles" at bounding box center [219, 76] width 39 height 31
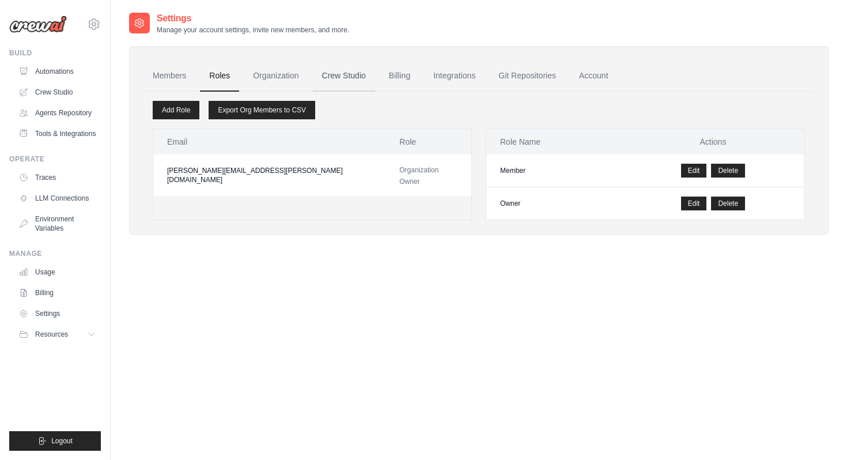
click at [355, 75] on link "Crew Studio" at bounding box center [344, 76] width 62 height 31
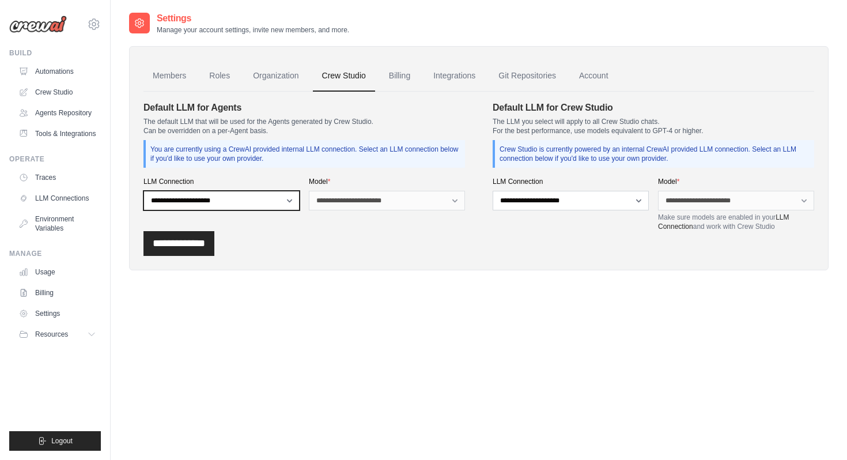
click at [285, 205] on select "**********" at bounding box center [222, 201] width 156 height 20
select select "******"
click at [144, 191] on select "**********" at bounding box center [222, 201] width 156 height 20
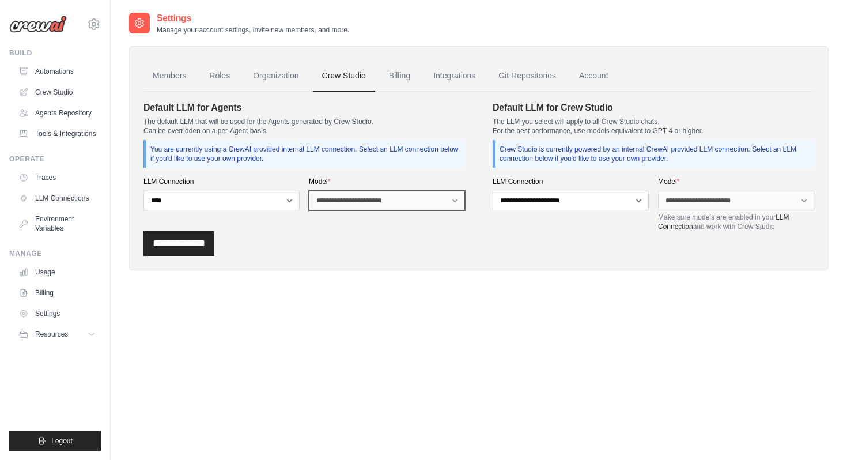
click at [386, 201] on select "**********" at bounding box center [387, 201] width 156 height 20
select select "**********"
click at [309, 191] on select "**********" at bounding box center [387, 201] width 156 height 20
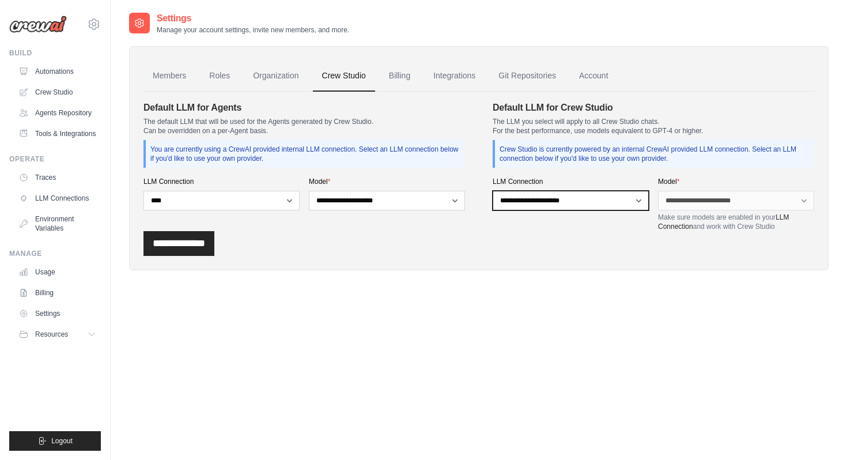
click at [561, 199] on select "**********" at bounding box center [571, 201] width 156 height 20
click at [557, 197] on select "**********" at bounding box center [571, 201] width 156 height 20
click at [214, 249] on input "**********" at bounding box center [179, 243] width 71 height 25
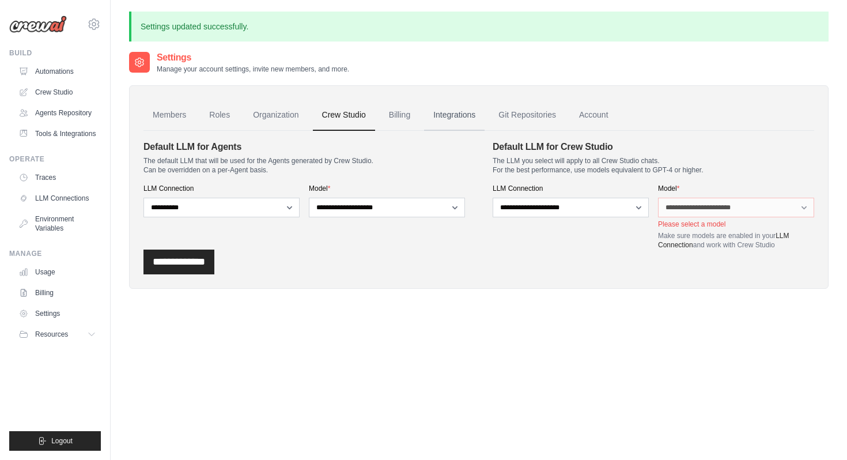
click at [454, 125] on link "Integrations" at bounding box center [454, 115] width 61 height 31
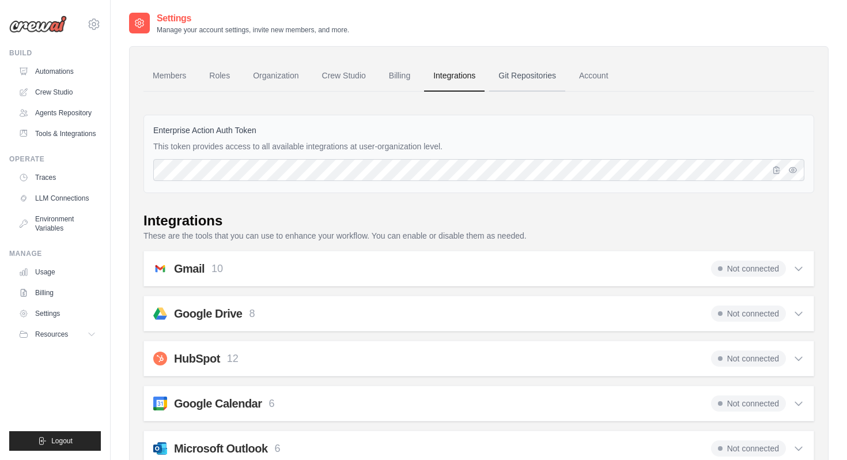
click at [527, 84] on link "Git Repositories" at bounding box center [527, 76] width 76 height 31
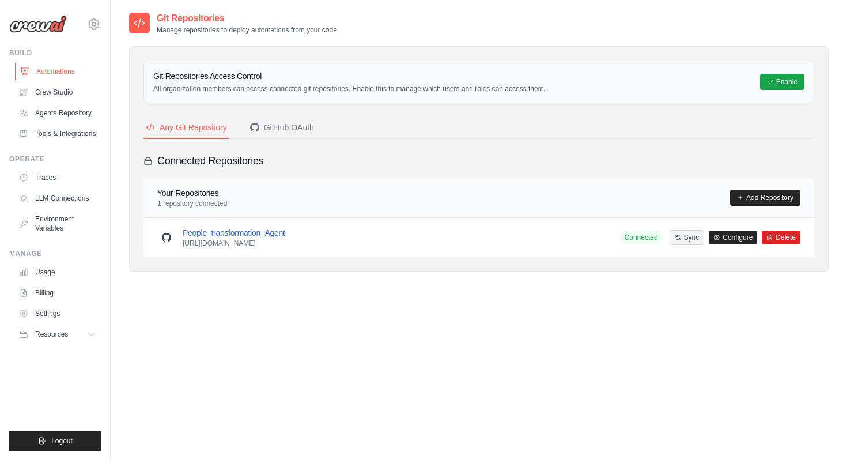
click at [46, 74] on link "Automations" at bounding box center [58, 71] width 87 height 18
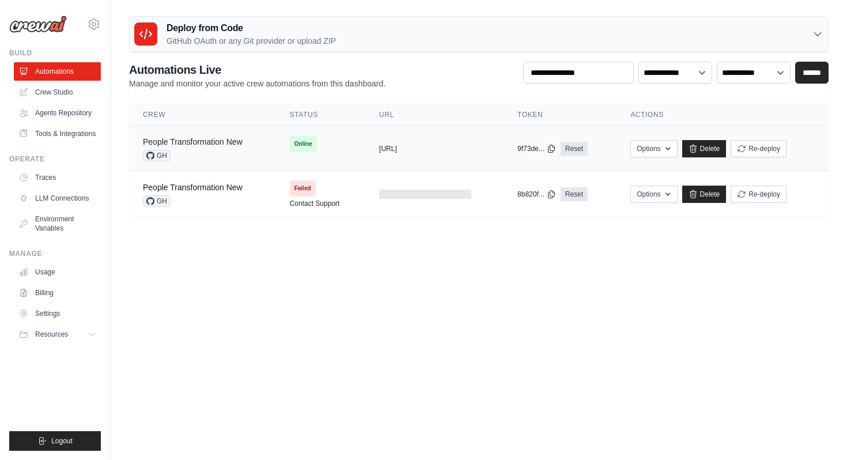
click at [225, 144] on link "People Transformation New" at bounding box center [193, 141] width 100 height 9
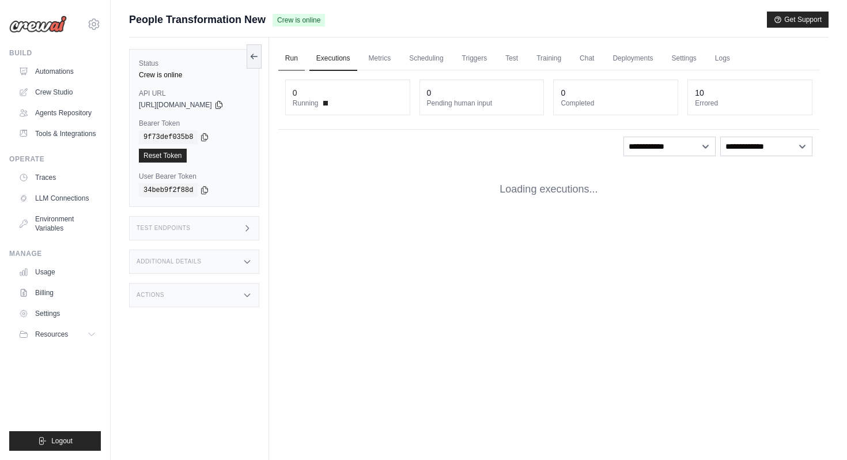
click at [297, 59] on link "Run" at bounding box center [291, 59] width 27 height 24
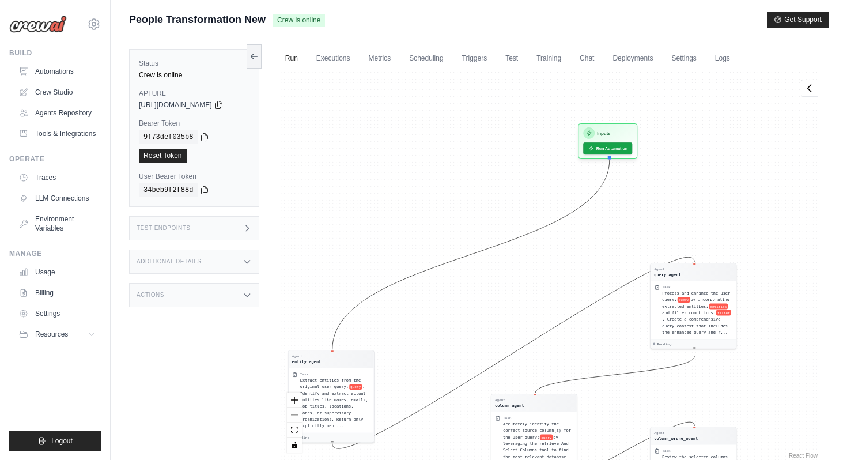
drag, startPoint x: 445, startPoint y: 127, endPoint x: 448, endPoint y: 332, distance: 204.7
click at [449, 333] on div "Agent entity_agent Task Extract entities from the original user query: query . …" at bounding box center [548, 265] width 541 height 391
click at [619, 150] on button "Run Automation" at bounding box center [607, 144] width 51 height 13
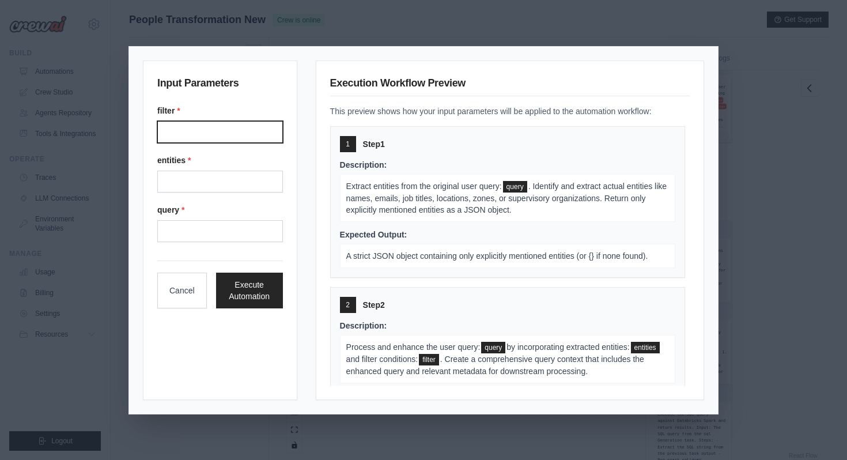
click at [252, 137] on input "Filter" at bounding box center [220, 132] width 126 height 22
type input "**********"
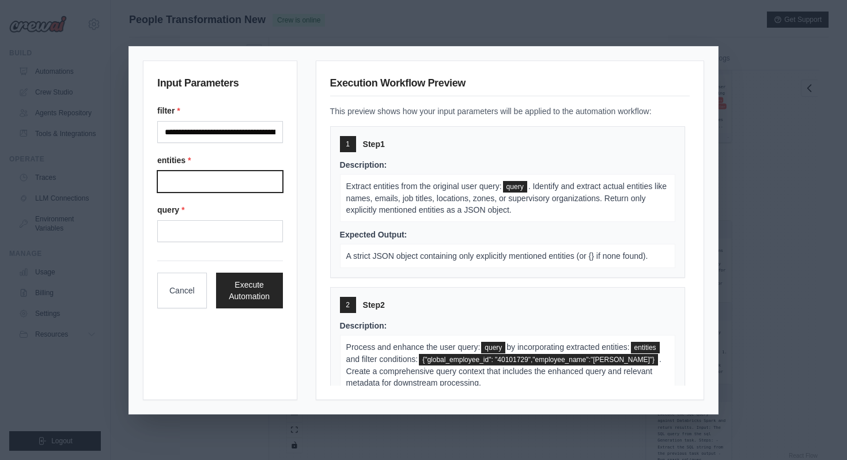
click at [247, 179] on input "Entities" at bounding box center [220, 182] width 126 height 22
type input "**********"
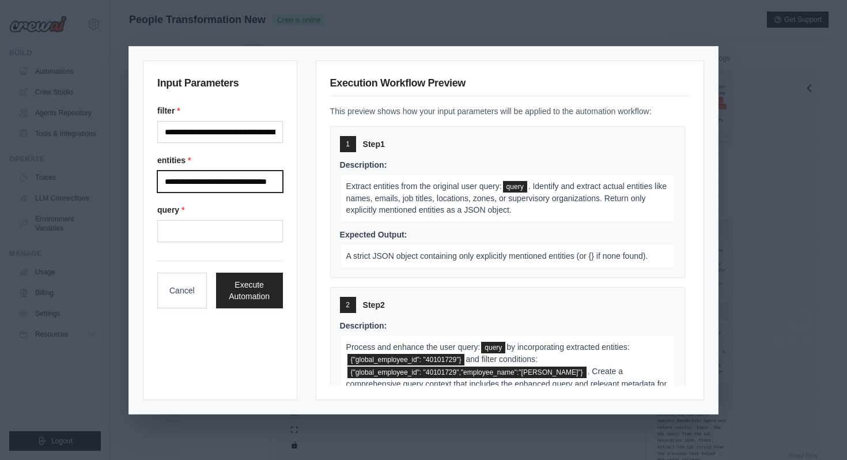
click at [252, 182] on input "**********" at bounding box center [220, 182] width 126 height 22
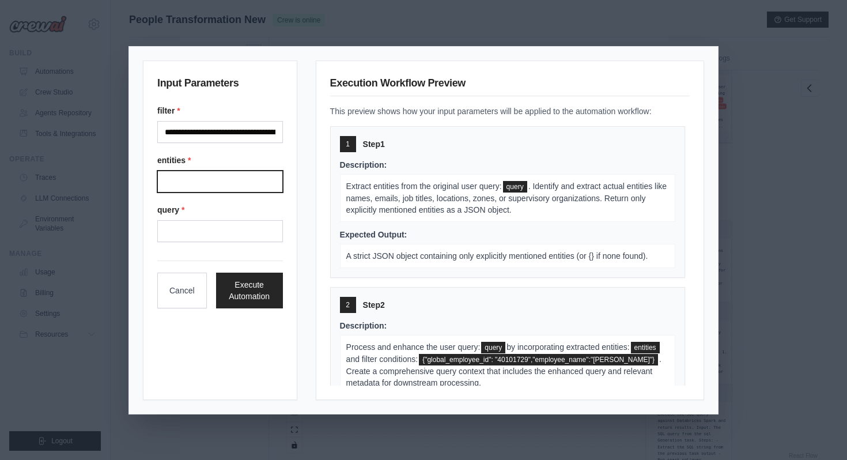
click at [252, 182] on input "Entities" at bounding box center [220, 182] width 126 height 22
type input "**********"
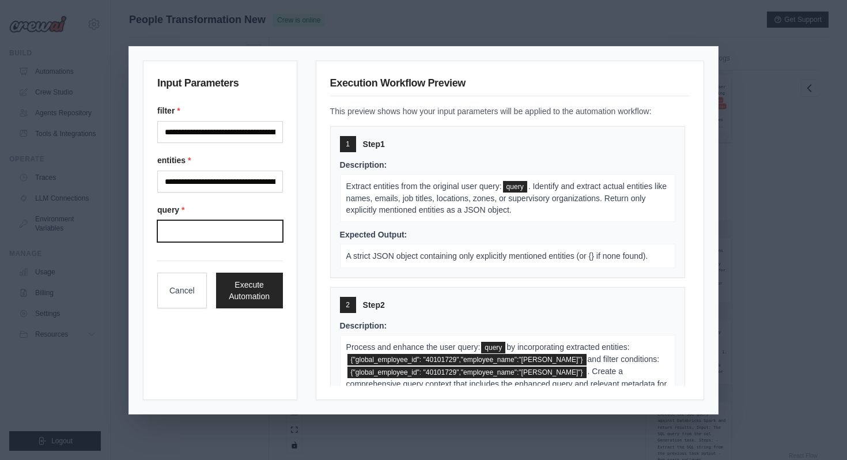
click at [221, 228] on input "Query" at bounding box center [220, 231] width 126 height 22
type input "**********"
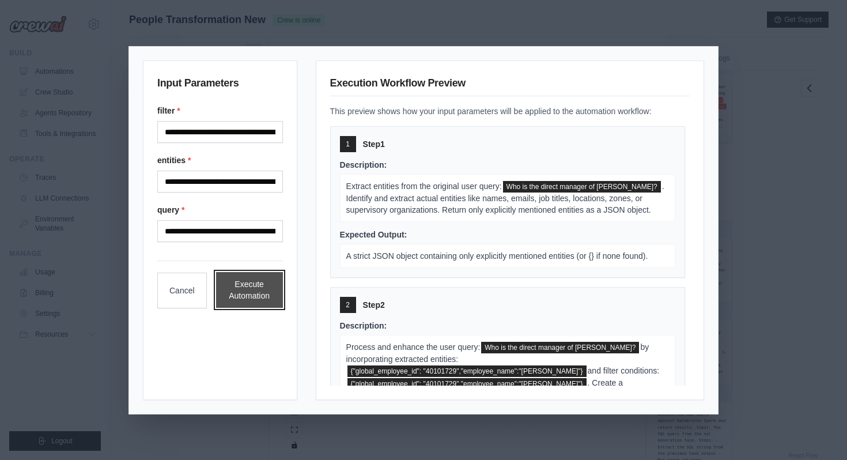
click at [248, 292] on button "Execute Automation" at bounding box center [249, 290] width 67 height 36
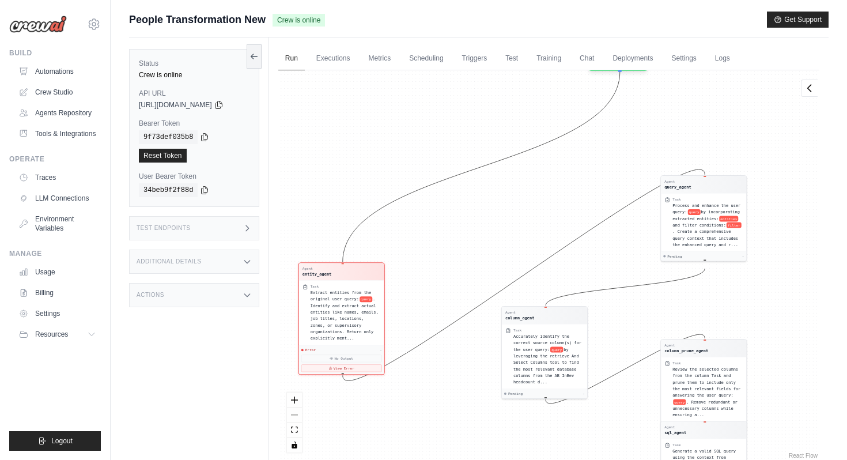
drag, startPoint x: 465, startPoint y: 117, endPoint x: 481, endPoint y: 227, distance: 110.7
click at [481, 227] on div "Agent entity_agent Task Extract entities from the original user query: query . …" at bounding box center [548, 265] width 541 height 391
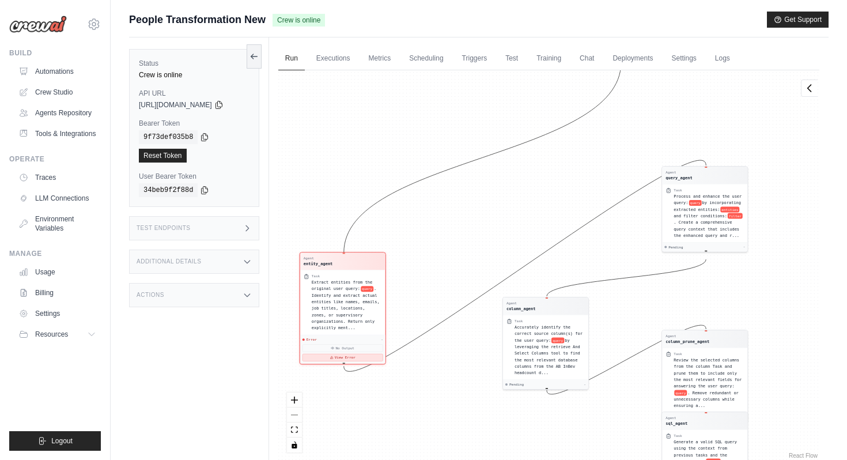
click at [368, 360] on button "View Error" at bounding box center [343, 357] width 81 height 7
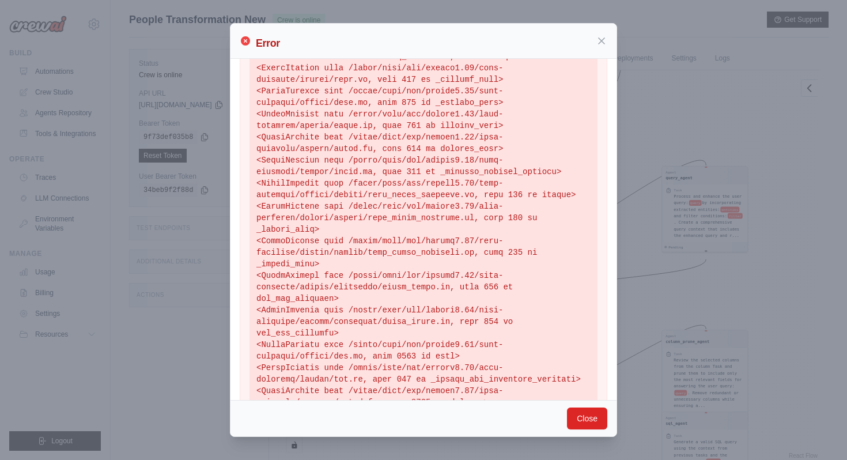
scroll to position [312, 0]
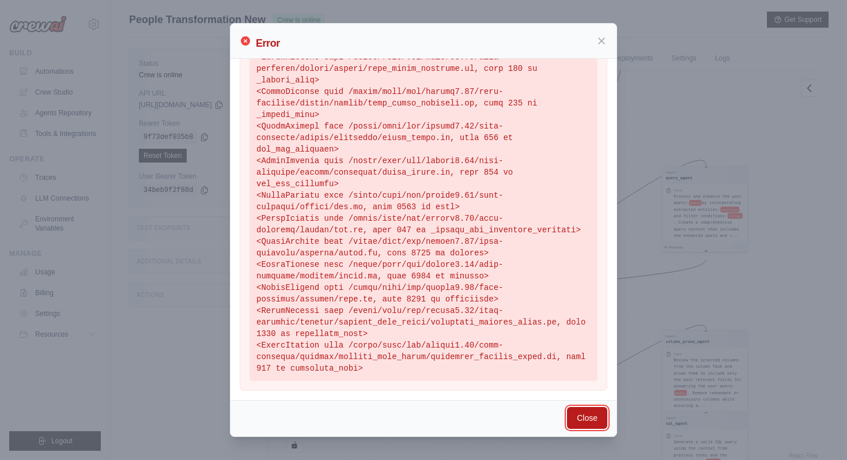
click at [585, 417] on button "Close" at bounding box center [587, 418] width 40 height 22
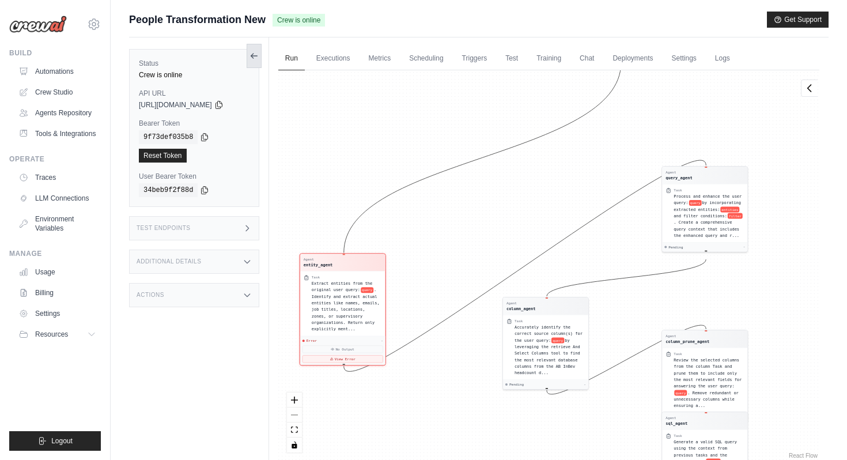
click at [258, 62] on button at bounding box center [254, 56] width 15 height 24
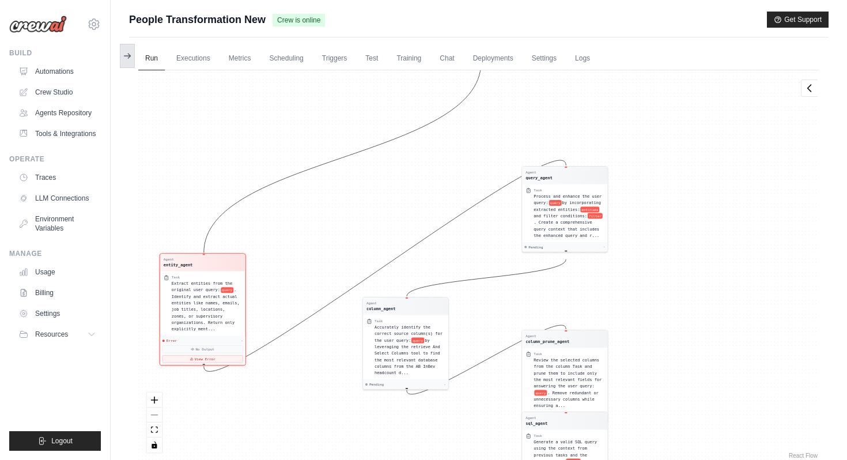
click at [123, 53] on icon at bounding box center [127, 55] width 9 height 9
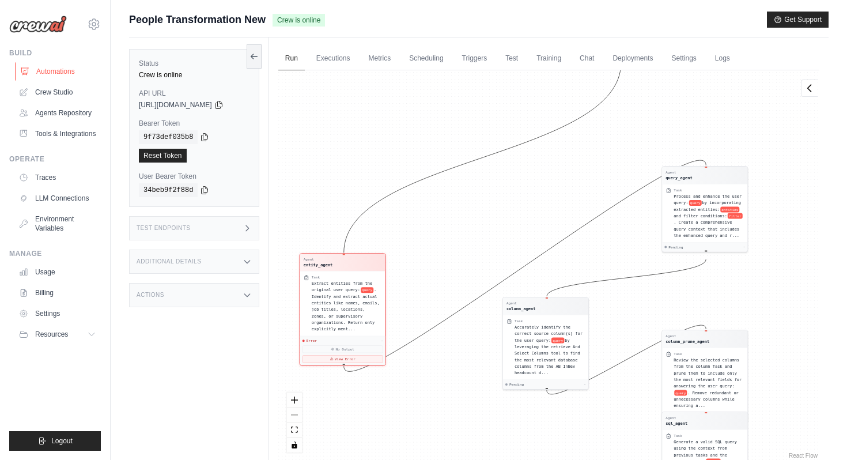
click at [78, 71] on link "Automations" at bounding box center [58, 71] width 87 height 18
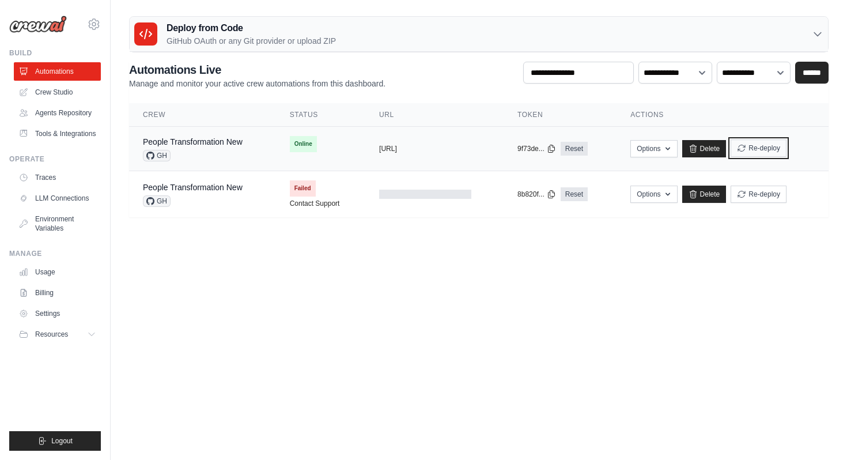
click at [747, 150] on icon "submit" at bounding box center [741, 148] width 9 height 9
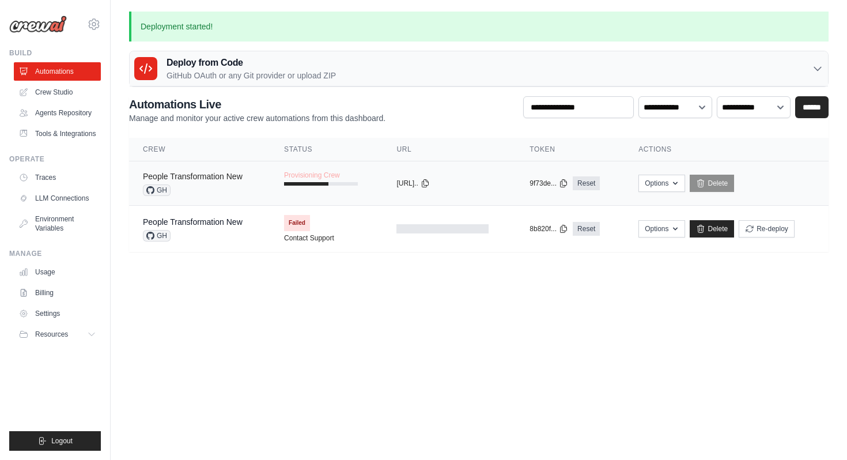
click at [227, 179] on link "People Transformation New" at bounding box center [193, 176] width 100 height 9
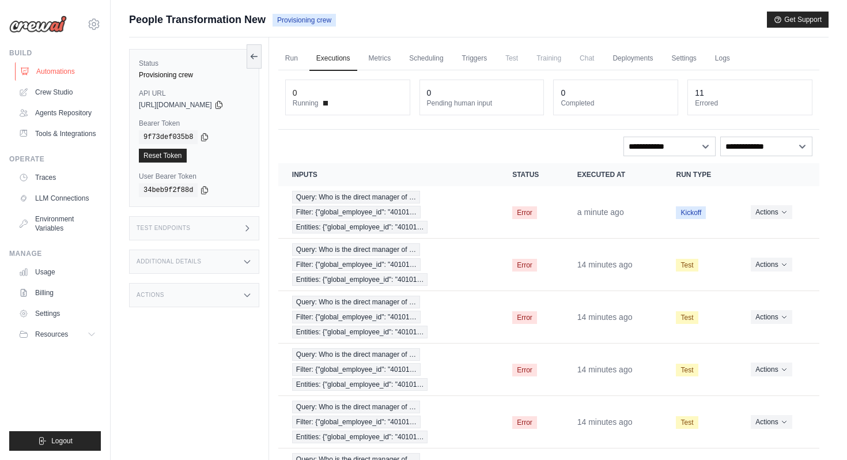
click at [42, 70] on link "Automations" at bounding box center [58, 71] width 87 height 18
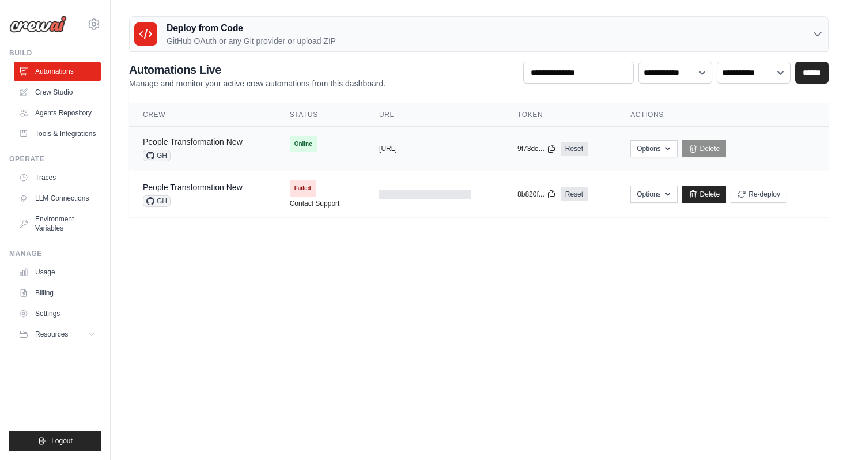
click at [218, 142] on link "People Transformation New" at bounding box center [193, 141] width 100 height 9
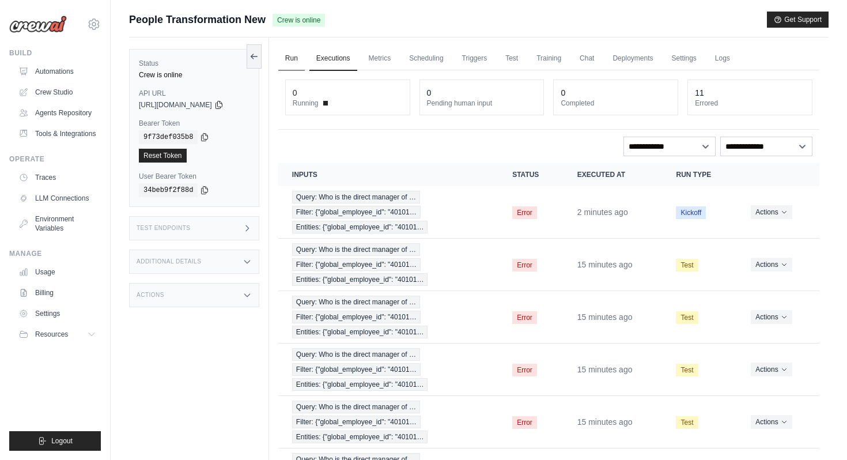
click at [302, 58] on link "Run" at bounding box center [291, 59] width 27 height 24
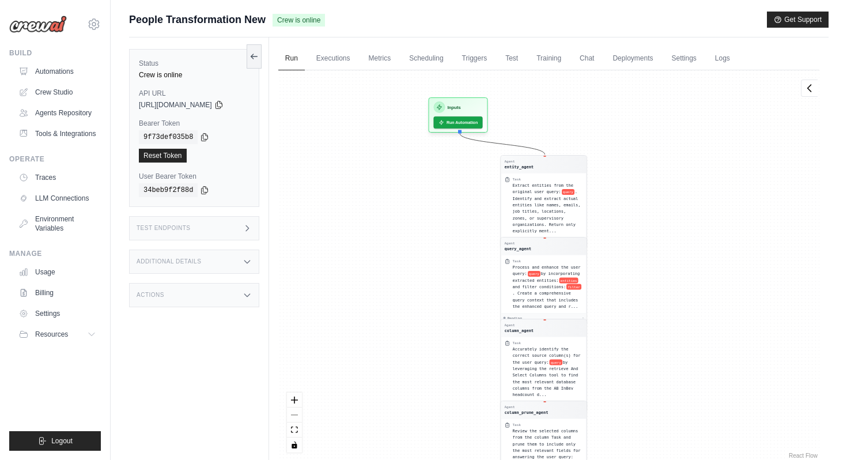
drag, startPoint x: 386, startPoint y: 112, endPoint x: 385, endPoint y: 291, distance: 179.3
click at [385, 291] on div "Agent entity_agent Task Extract entities from the original user query: query . …" at bounding box center [548, 265] width 541 height 391
click at [448, 115] on button "Run Automation" at bounding box center [456, 118] width 51 height 13
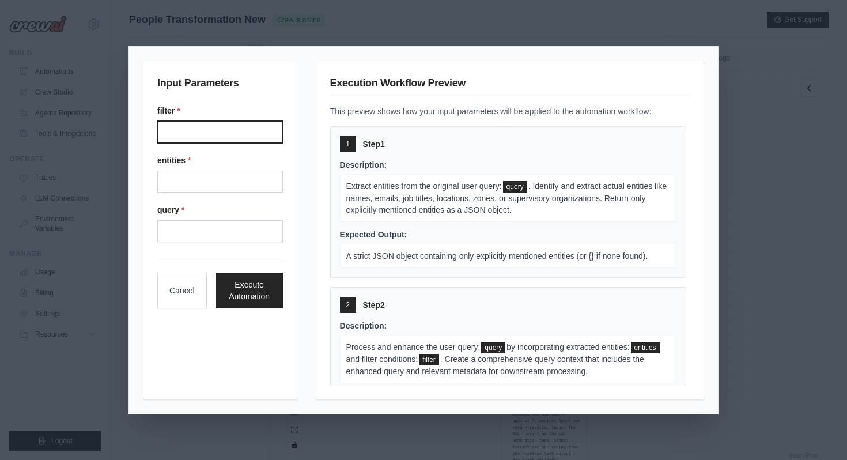
click at [250, 128] on input "Filter" at bounding box center [220, 132] width 126 height 22
type input "**********"
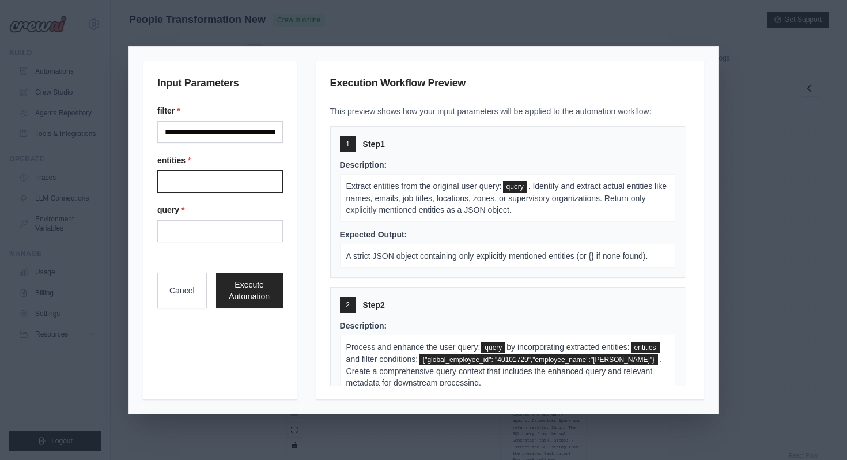
click at [235, 180] on input "Entities" at bounding box center [220, 182] width 126 height 22
type input "**********"
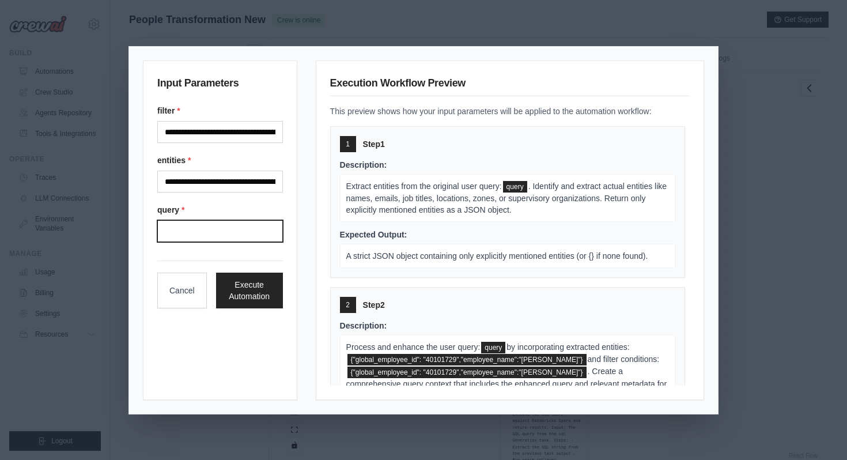
click at [231, 238] on input "Query" at bounding box center [220, 231] width 126 height 22
type input "**********"
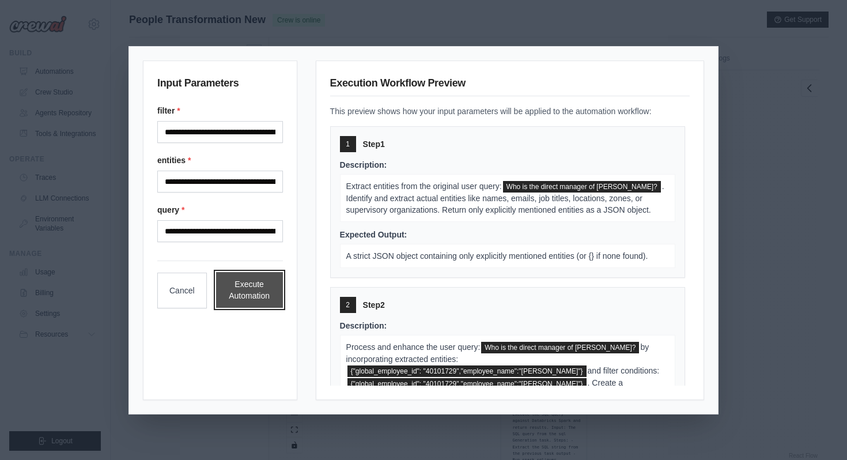
click at [243, 287] on button "Execute Automation" at bounding box center [249, 290] width 67 height 36
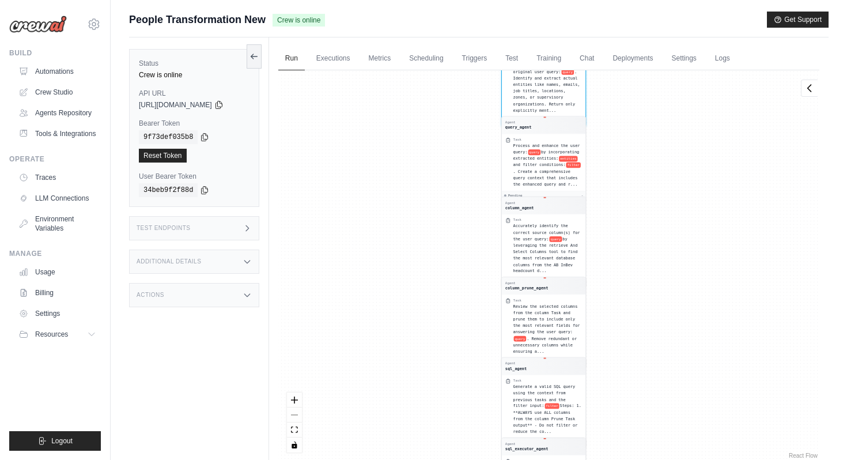
drag, startPoint x: 452, startPoint y: 137, endPoint x: 451, endPoint y: 304, distance: 166.6
click at [452, 305] on div "Agent entity_agent Task Extract entities from the original user query: query . …" at bounding box center [548, 265] width 541 height 391
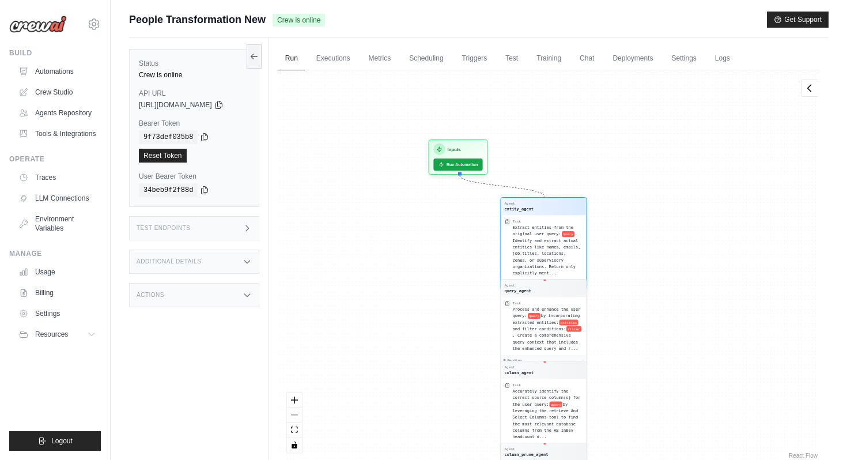
drag, startPoint x: 448, startPoint y: 155, endPoint x: 448, endPoint y: 376, distance: 221.4
click at [448, 376] on div "Agent entity_agent Task Extract entities from the original user query: query . …" at bounding box center [548, 265] width 541 height 391
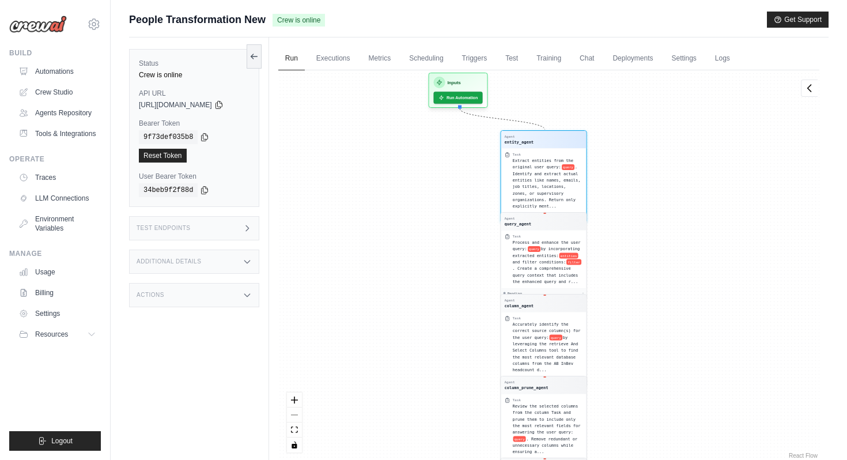
drag, startPoint x: 434, startPoint y: 243, endPoint x: 432, endPoint y: 405, distance: 162.0
click at [433, 405] on div "Agent entity_agent Task Extract entities from the original user query: query . …" at bounding box center [548, 265] width 541 height 391
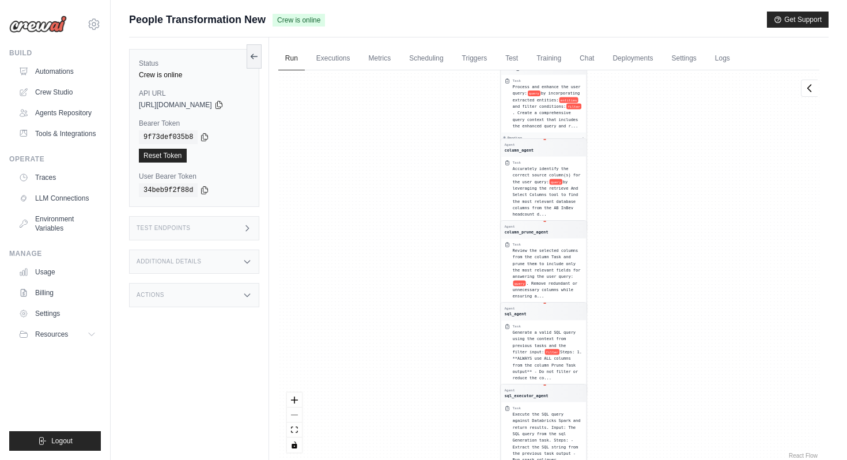
drag, startPoint x: 710, startPoint y: 167, endPoint x: 710, endPoint y: 355, distance: 187.4
click at [710, 355] on div "Agent entity_agent Task Extract entities from the original user query: query . …" at bounding box center [548, 265] width 541 height 391
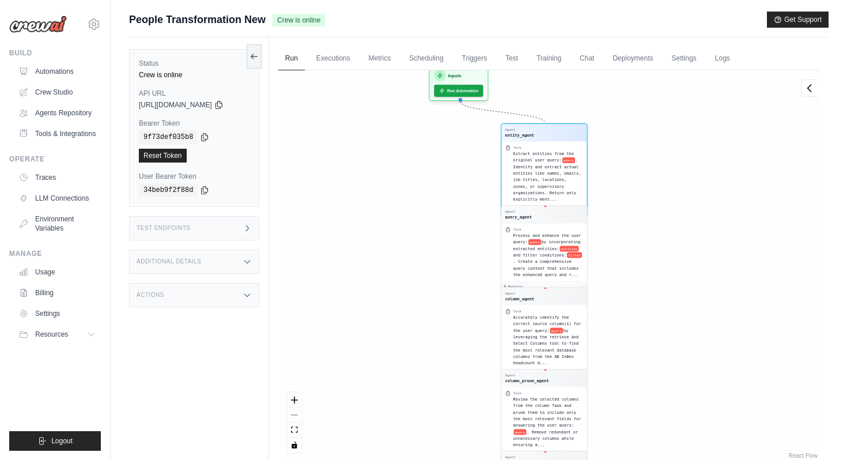
drag, startPoint x: 604, startPoint y: 183, endPoint x: 605, endPoint y: 340, distance: 156.8
click at [605, 341] on div "Agent entity_agent Task Extract entities from the original user query: query . …" at bounding box center [548, 265] width 541 height 391
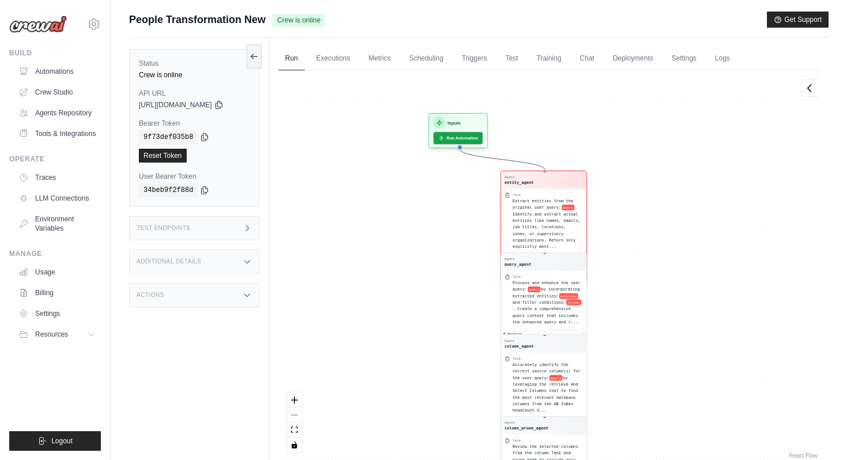
drag, startPoint x: 603, startPoint y: 119, endPoint x: 603, endPoint y: 315, distance: 196.0
click at [603, 315] on div "Agent entity_agent Task Extract entities from the original user query: query . …" at bounding box center [548, 265] width 541 height 391
click at [563, 178] on div "Agent entity_agent" at bounding box center [543, 179] width 78 height 10
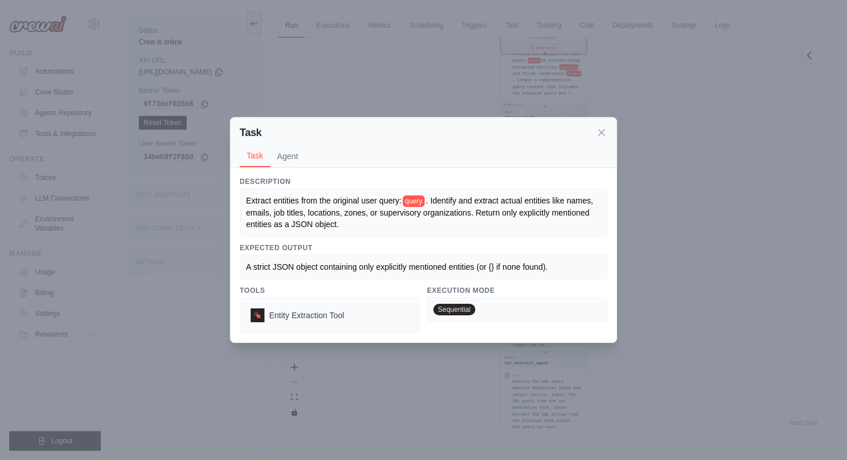
scroll to position [49, 0]
click at [598, 134] on icon at bounding box center [602, 132] width 12 height 12
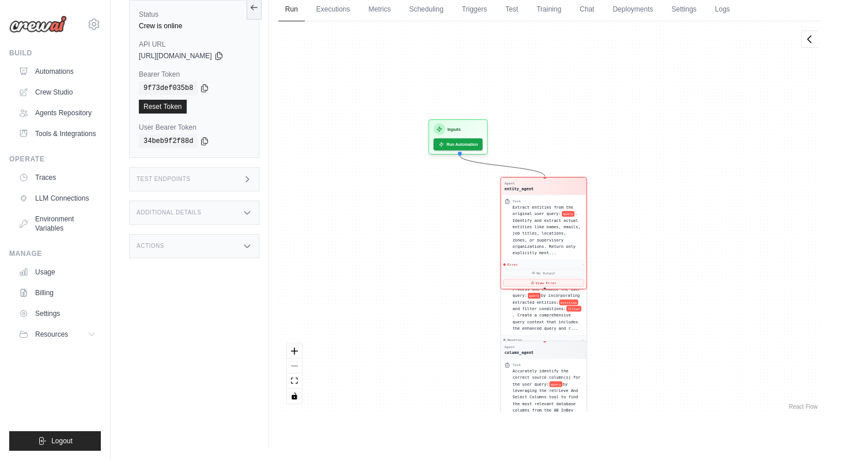
drag, startPoint x: 435, startPoint y: 191, endPoint x: 435, endPoint y: 454, distance: 263.4
click at [435, 455] on main "Submit a support request Describe your issue or question * Please be specific a…" at bounding box center [479, 205] width 737 height 509
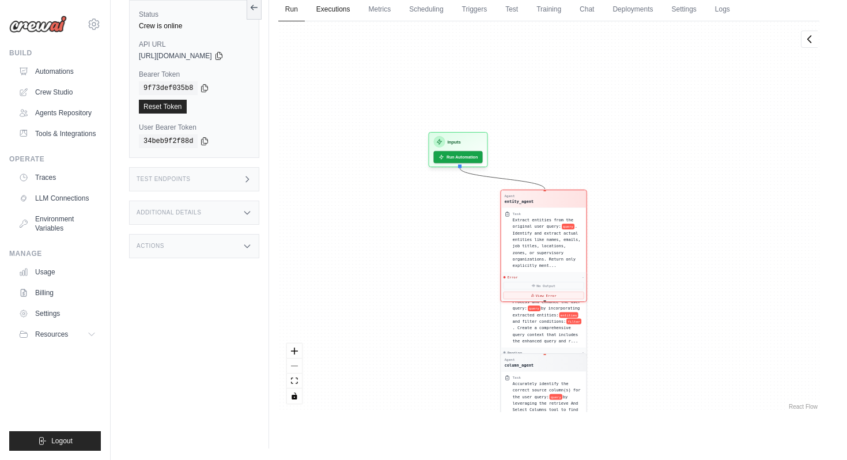
click at [340, 17] on link "Executions" at bounding box center [334, 10] width 48 height 24
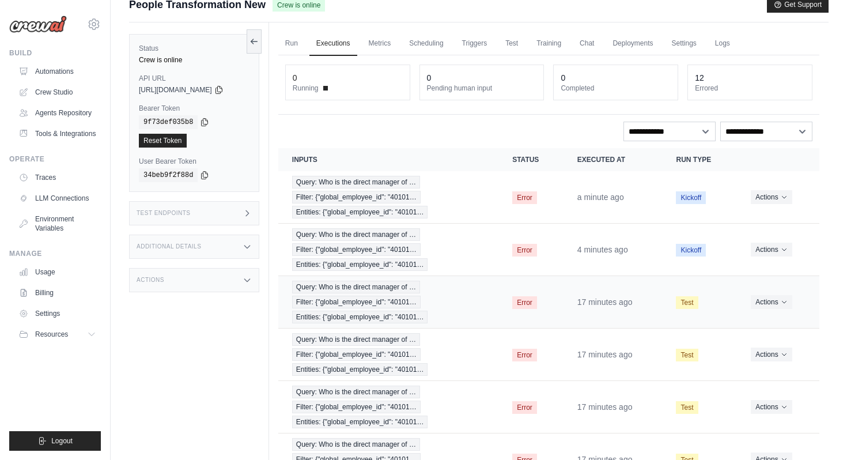
scroll to position [7, 0]
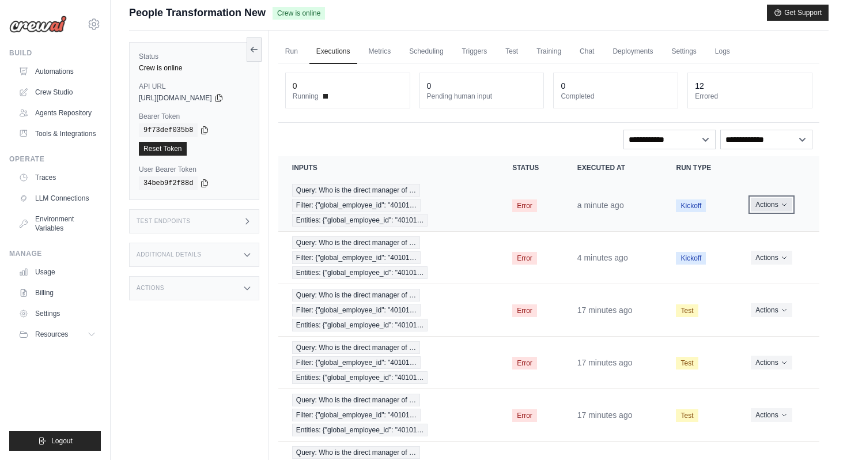
click at [782, 208] on icon "Actions for execution" at bounding box center [784, 204] width 7 height 7
click at [804, 183] on td "Actions View Details Delete" at bounding box center [778, 205] width 82 height 52
click at [687, 52] on link "Settings" at bounding box center [684, 52] width 39 height 24
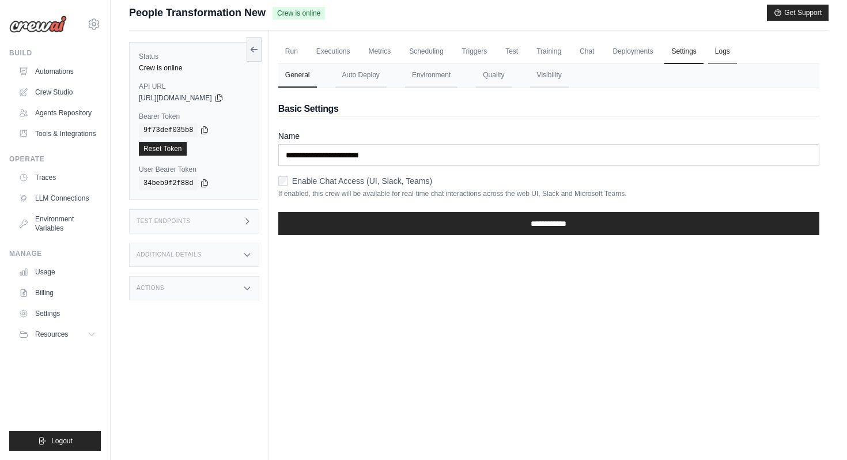
click at [734, 56] on link "Logs" at bounding box center [722, 52] width 29 height 24
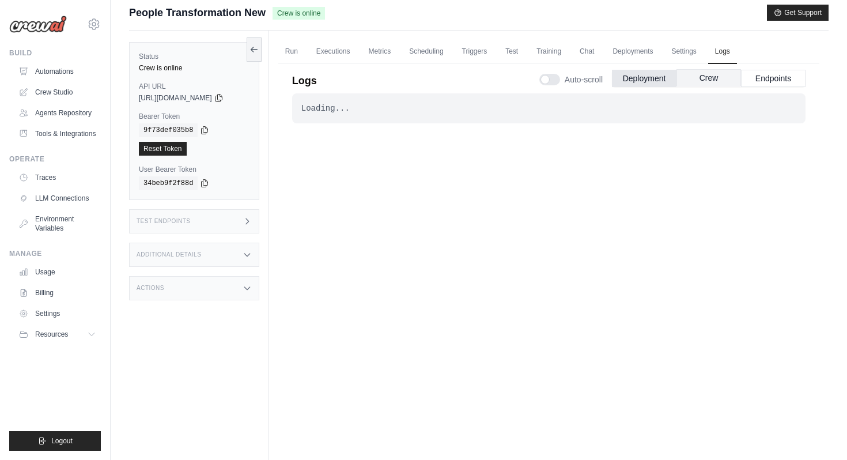
click at [685, 78] on button "Crew" at bounding box center [709, 77] width 65 height 17
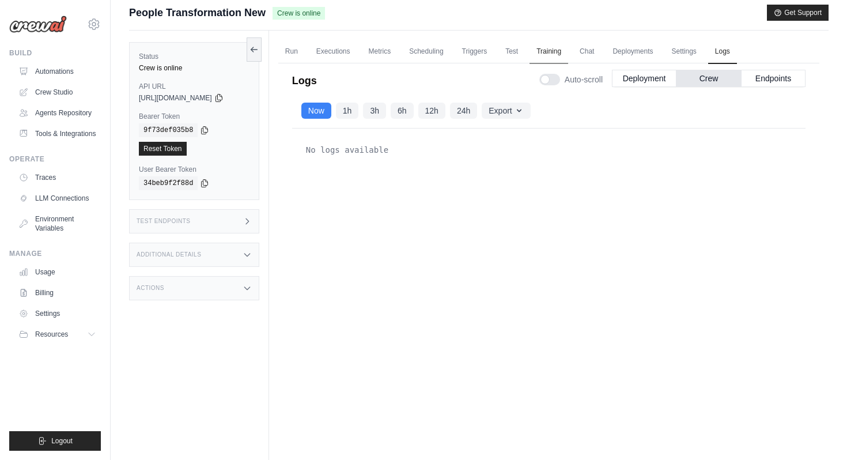
click at [560, 54] on link "Training" at bounding box center [549, 52] width 39 height 24
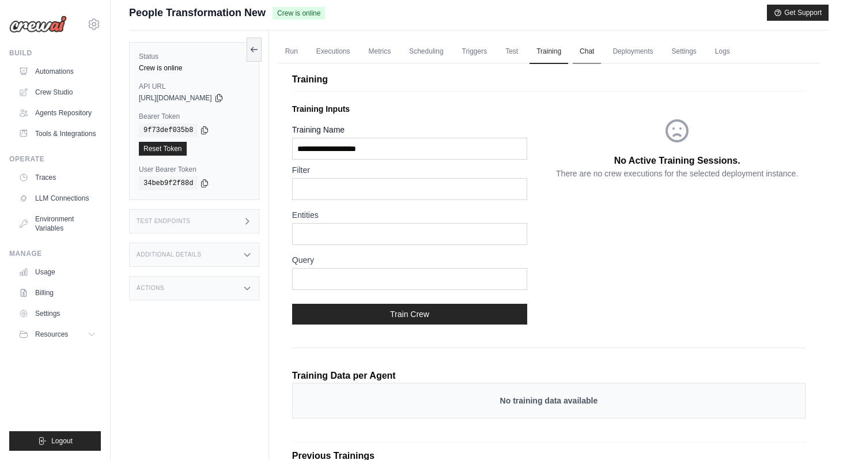
click at [588, 51] on link "Chat" at bounding box center [587, 52] width 28 height 24
click at [515, 51] on link "Test" at bounding box center [512, 52] width 27 height 24
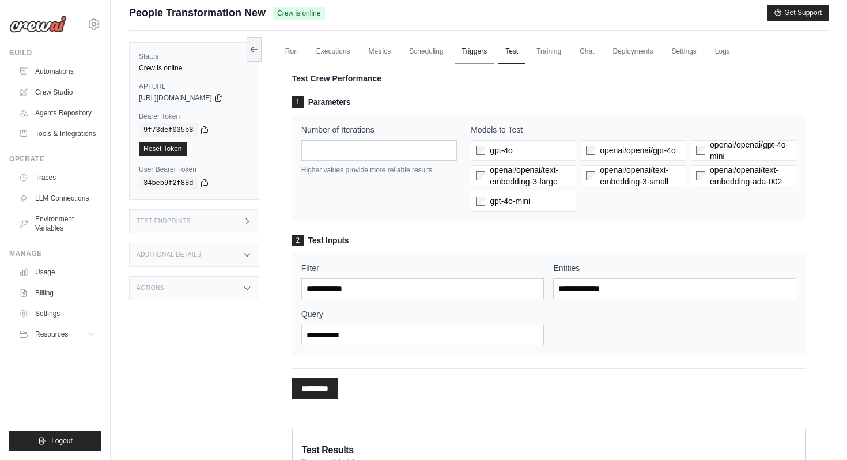
click at [483, 53] on link "Triggers" at bounding box center [474, 52] width 39 height 24
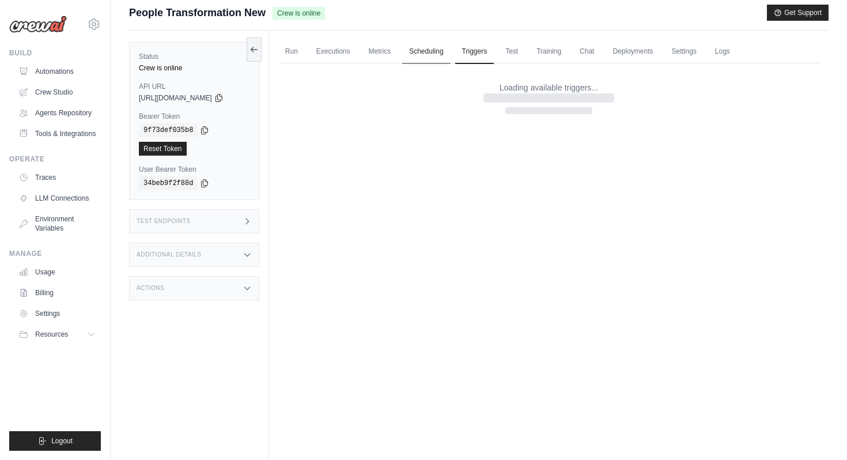
click at [438, 52] on link "Scheduling" at bounding box center [426, 52] width 48 height 24
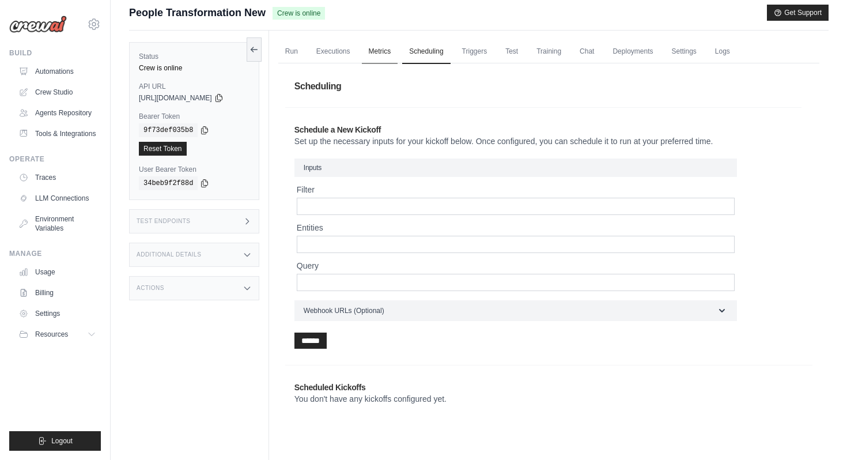
click at [391, 50] on link "Metrics" at bounding box center [380, 52] width 36 height 24
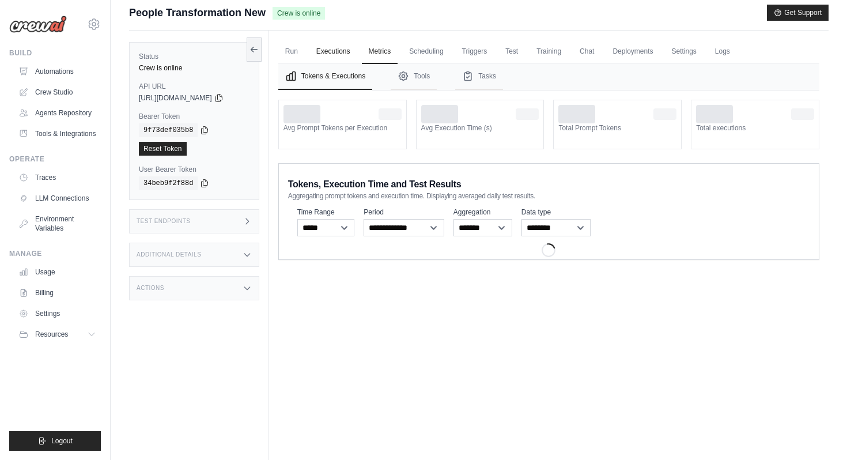
click at [348, 51] on link "Executions" at bounding box center [334, 52] width 48 height 24
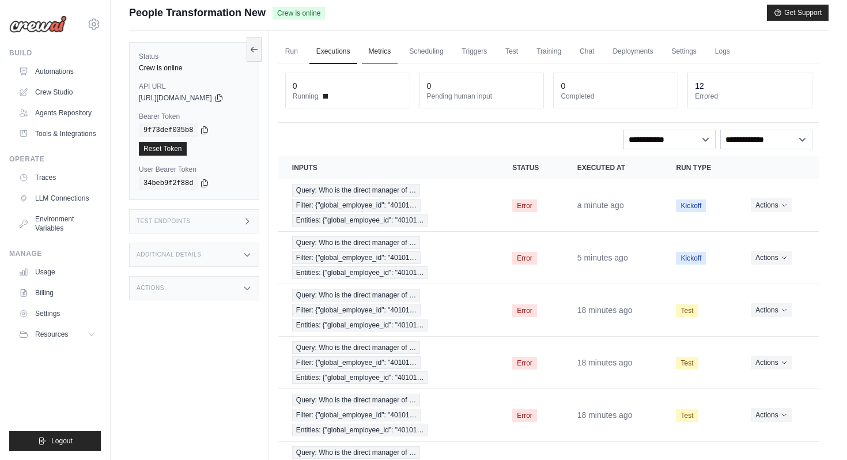
click at [386, 55] on link "Metrics" at bounding box center [380, 52] width 36 height 24
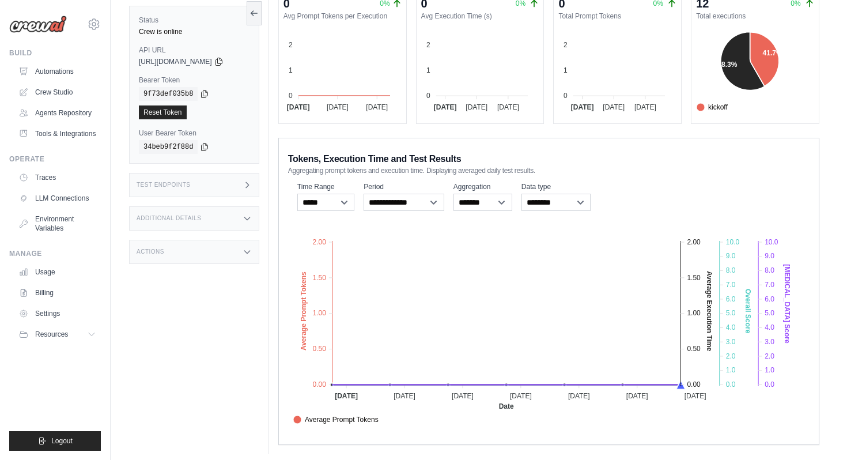
scroll to position [122, 0]
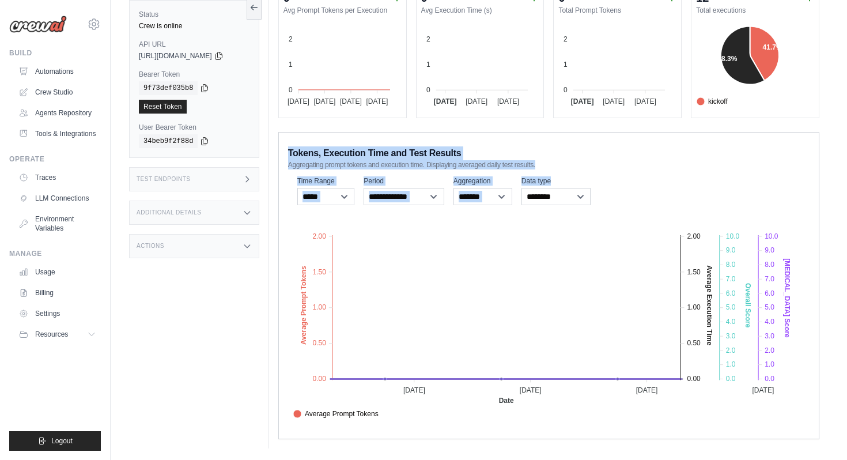
drag, startPoint x: 351, startPoint y: 141, endPoint x: 351, endPoint y: 291, distance: 149.9
click at [351, 291] on div "**********" at bounding box center [548, 285] width 541 height 307
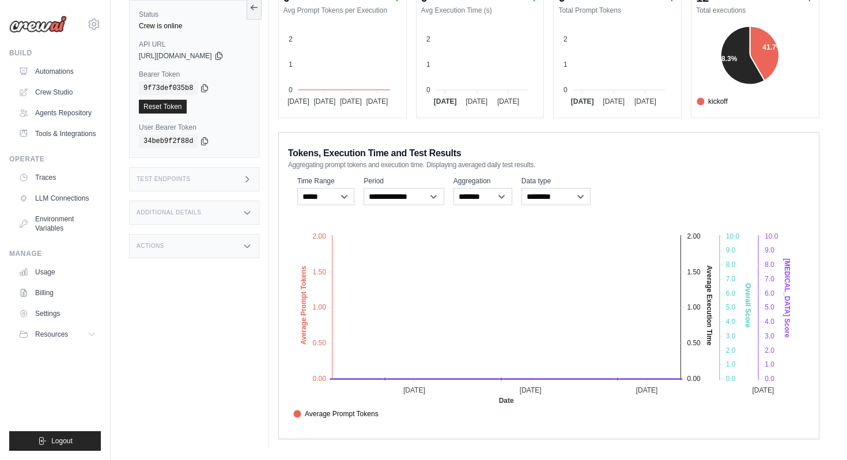
click at [333, 123] on div "0 0% Avg Prompt Tokens per Execution 2 2 1 1 0 0 04 Oct 04 Oct 04 Oct 04 Oct 05…" at bounding box center [548, 211] width 541 height 455
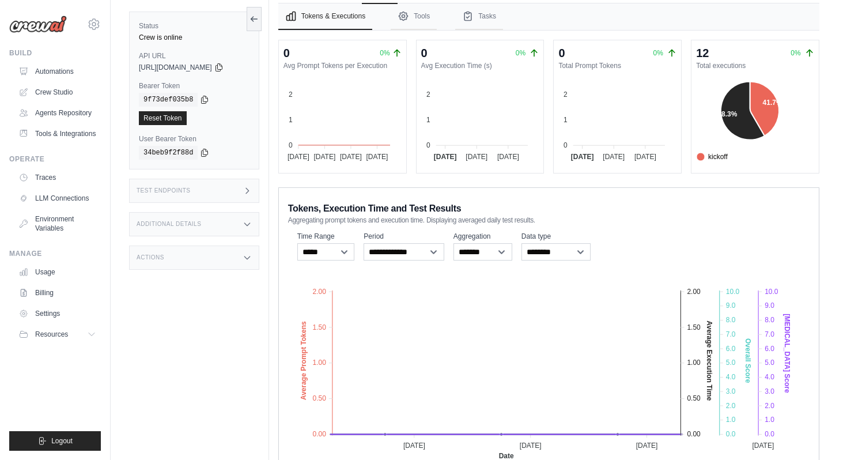
scroll to position [0, 0]
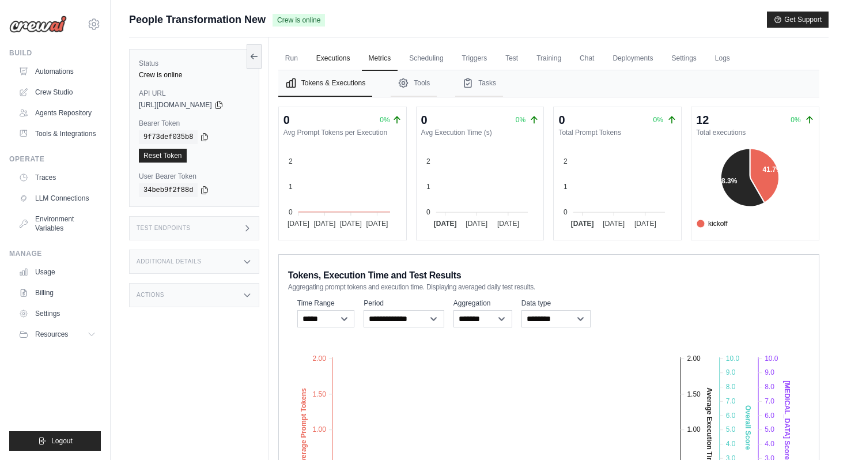
click at [332, 54] on link "Executions" at bounding box center [334, 59] width 48 height 24
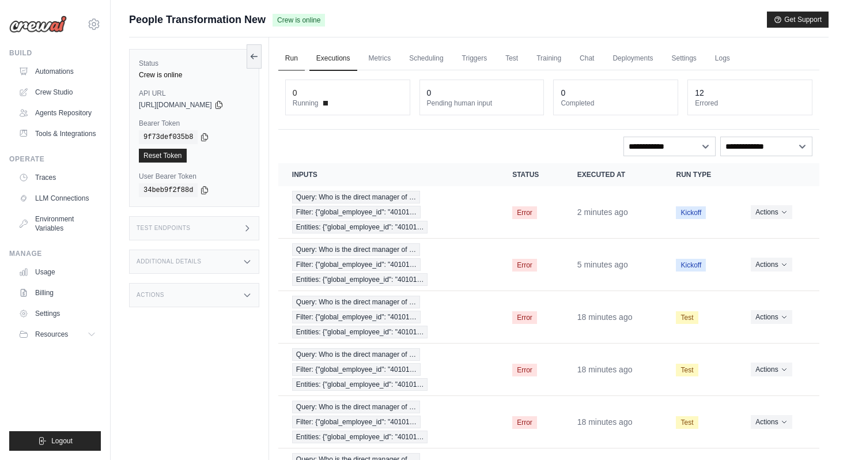
click at [293, 52] on link "Run" at bounding box center [291, 59] width 27 height 24
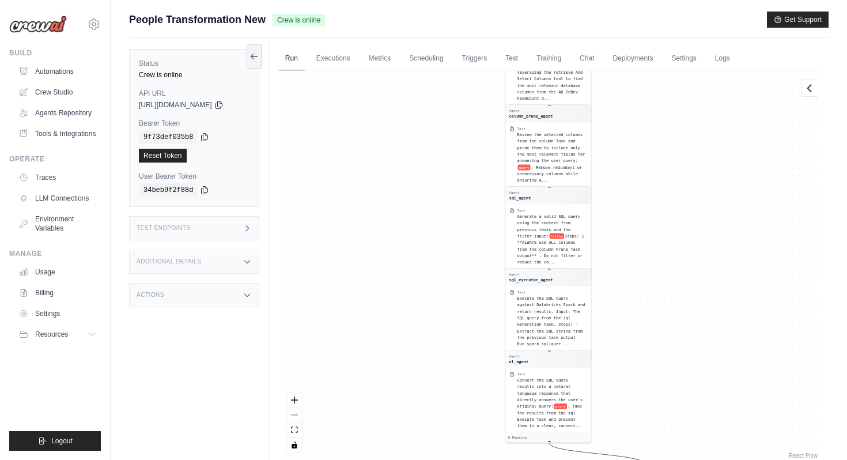
drag, startPoint x: 691, startPoint y: 325, endPoint x: 695, endPoint y: -55, distance: 379.3
click at [695, 0] on html "priyadarshini.bhatnagar-ext@ab-inbev.com Settings Build Automations" at bounding box center [423, 254] width 847 height 509
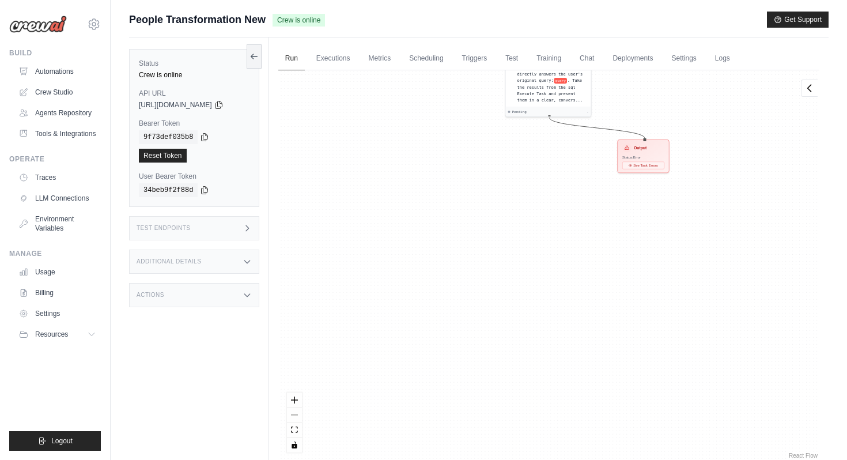
drag, startPoint x: 680, startPoint y: 321, endPoint x: 680, endPoint y: -22, distance: 343.0
click at [680, 0] on html "priyadarshini.bhatnagar-ext@ab-inbev.com Settings Build Automations" at bounding box center [423, 254] width 847 height 509
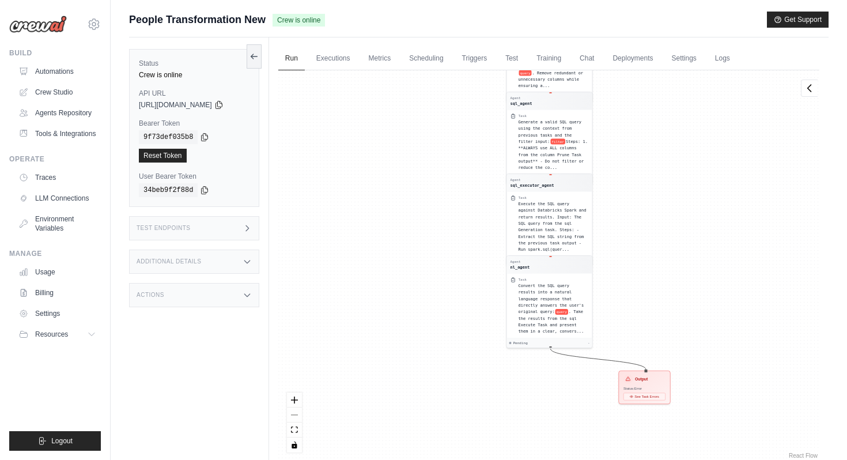
drag, startPoint x: 544, startPoint y: 212, endPoint x: 543, endPoint y: 459, distance: 247.3
click at [544, 459] on div "Agent entity_agent Task Extract entities from the original user query: query . …" at bounding box center [548, 265] width 541 height 391
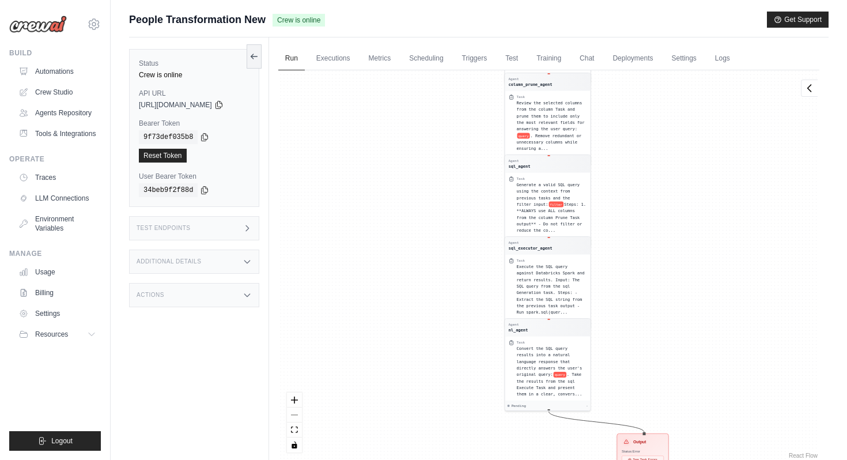
drag, startPoint x: 450, startPoint y: 172, endPoint x: 447, endPoint y: 453, distance: 280.8
click at [447, 453] on div "Agent entity_agent Task Extract entities from the original user query: query . …" at bounding box center [548, 265] width 541 height 391
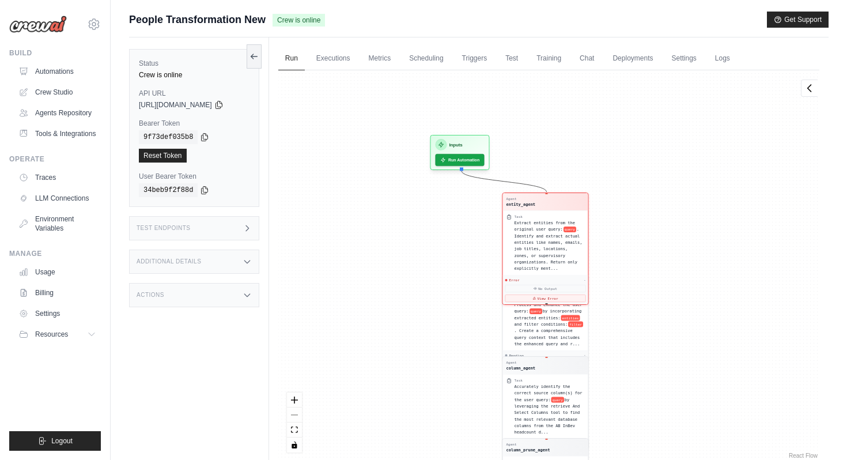
drag, startPoint x: 426, startPoint y: 183, endPoint x: 429, endPoint y: 459, distance: 276.2
click at [431, 459] on div "Agent entity_agent Task Extract entities from the original user query: query . …" at bounding box center [548, 265] width 541 height 391
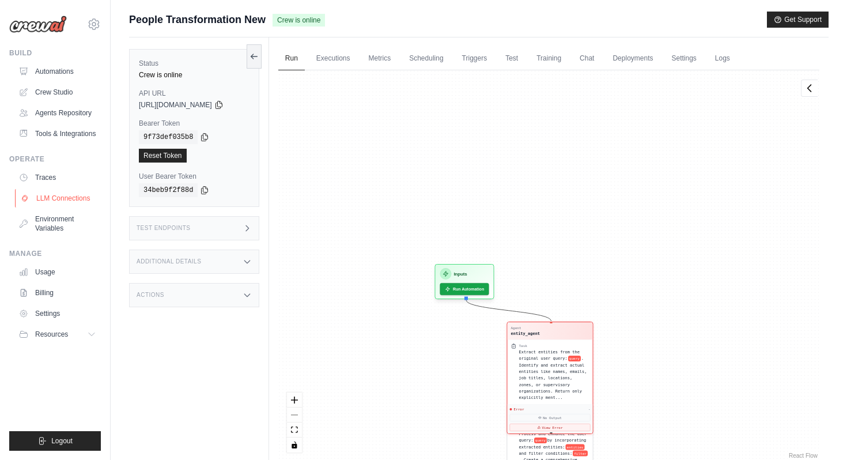
click at [64, 193] on link "LLM Connections" at bounding box center [58, 198] width 87 height 18
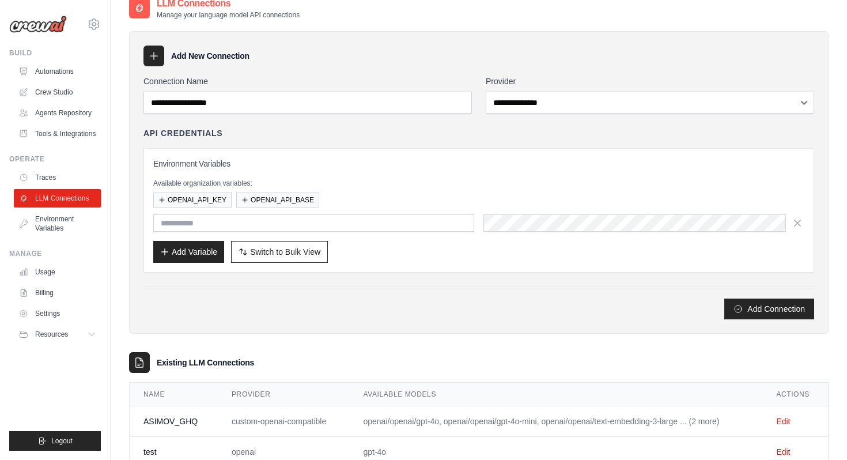
scroll to position [83, 0]
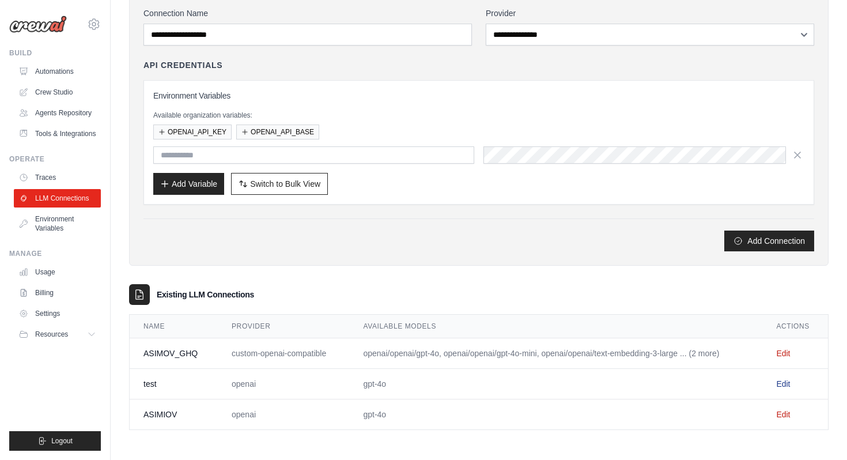
click at [785, 384] on link "Edit" at bounding box center [784, 383] width 14 height 9
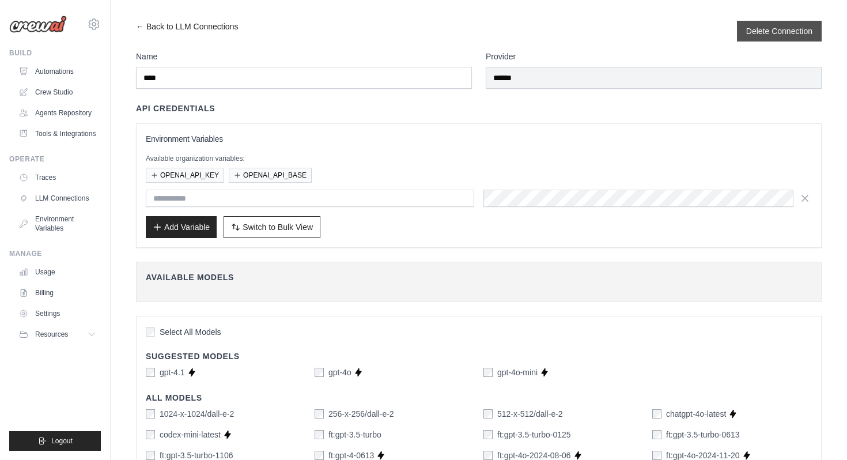
click at [754, 37] on div "Delete Connection" at bounding box center [779, 31] width 85 height 21
click at [772, 31] on button "Delete Connection" at bounding box center [780, 31] width 66 height 12
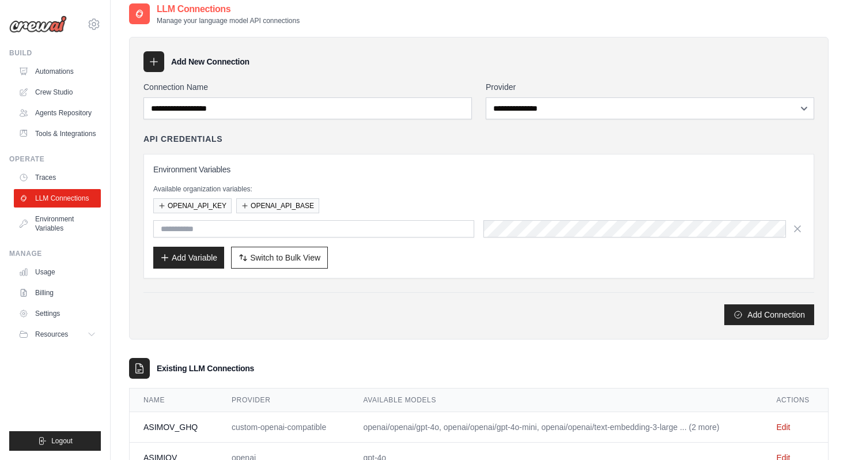
scroll to position [92, 0]
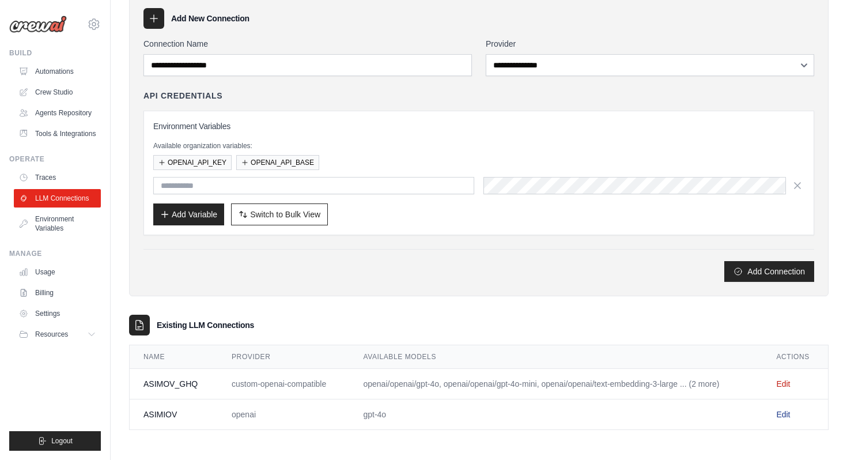
click at [783, 416] on link "Edit" at bounding box center [784, 414] width 14 height 9
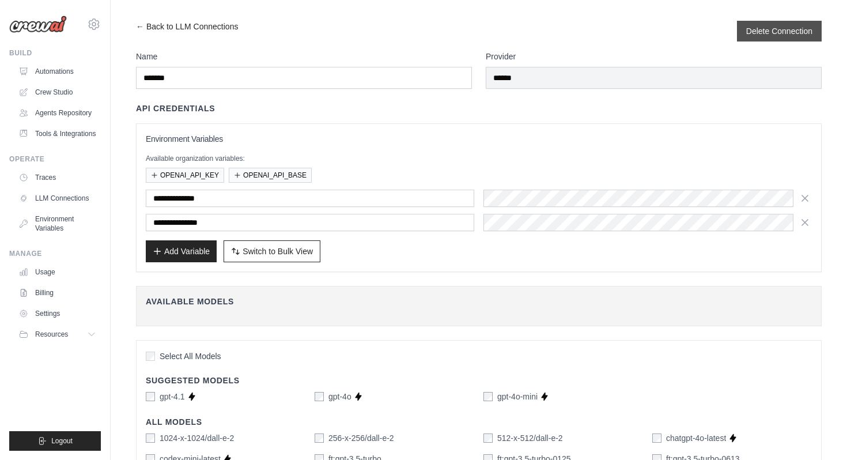
click at [745, 31] on div "Delete Connection" at bounding box center [779, 31] width 85 height 21
click at [755, 35] on button "Delete Connection" at bounding box center [780, 31] width 66 height 12
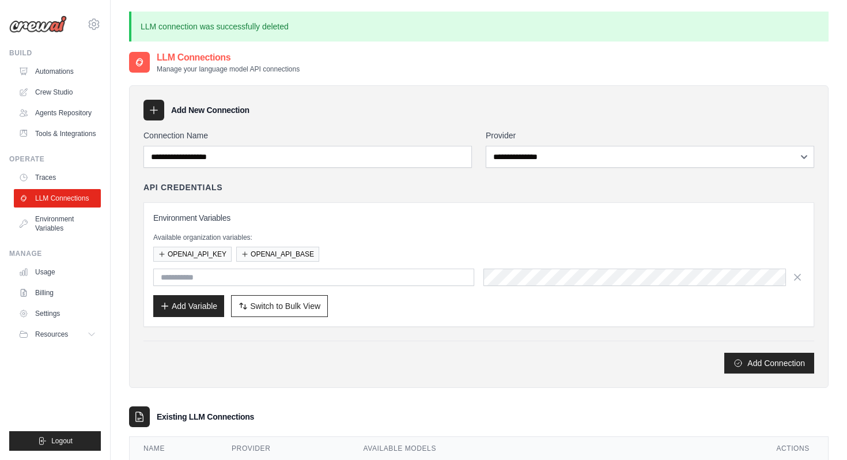
scroll to position [62, 0]
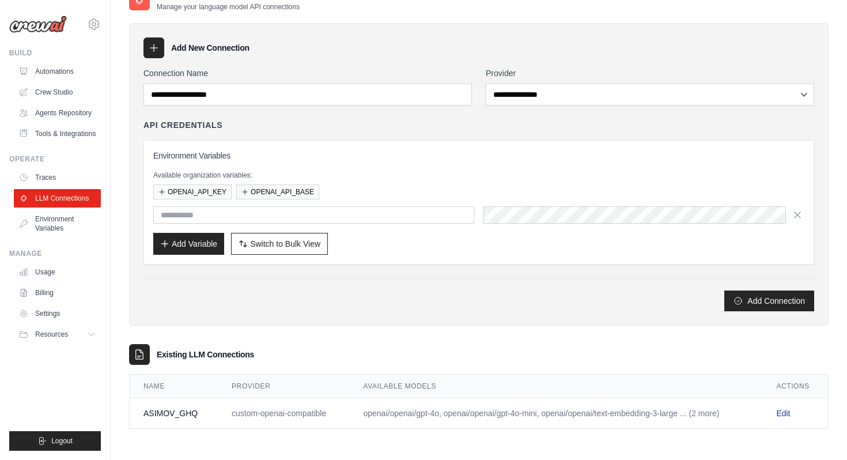
click at [780, 413] on link "Edit" at bounding box center [784, 413] width 14 height 9
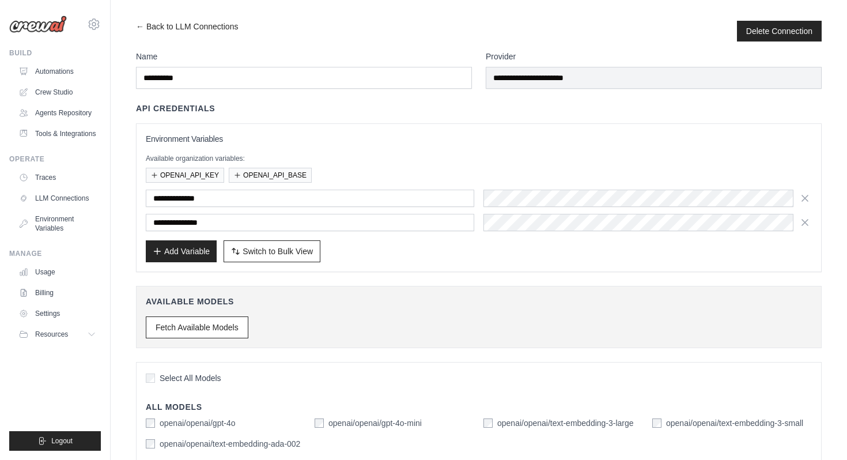
scroll to position [116, 0]
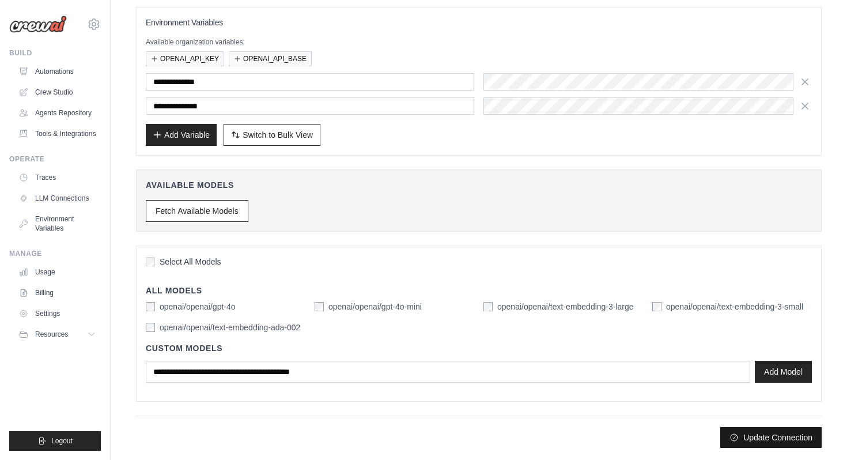
click at [774, 430] on button "Update Connection" at bounding box center [771, 437] width 101 height 21
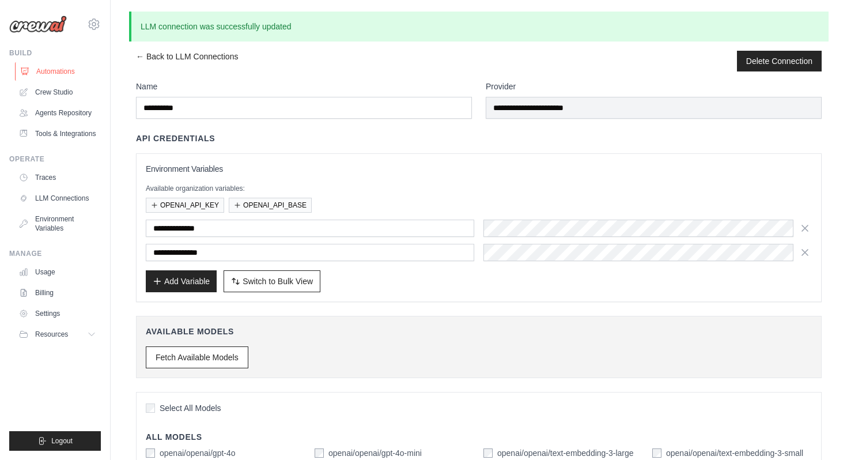
click at [67, 74] on link "Automations" at bounding box center [58, 71] width 87 height 18
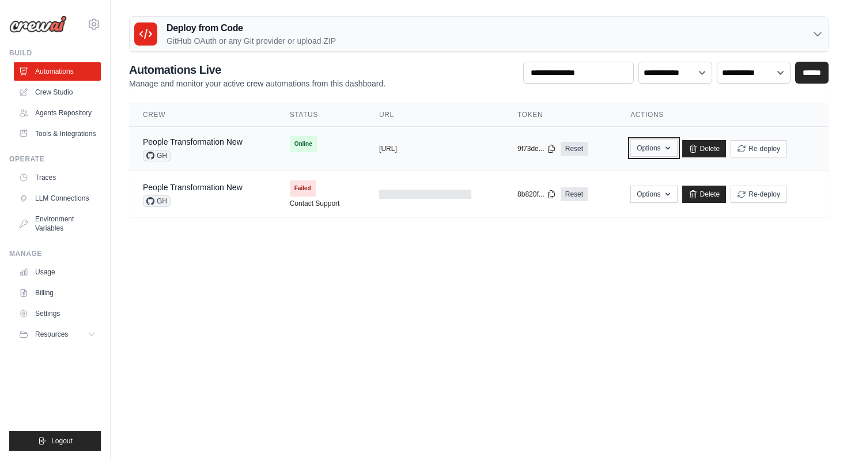
click at [670, 151] on icon "button" at bounding box center [668, 148] width 9 height 9
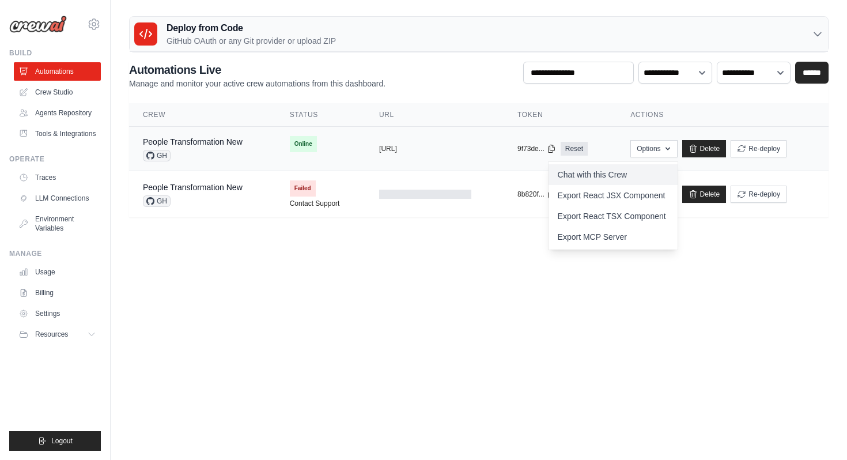
click at [572, 180] on link "Chat with this Crew" at bounding box center [613, 174] width 129 height 21
click at [224, 149] on div "People Transformation New GH" at bounding box center [193, 148] width 100 height 25
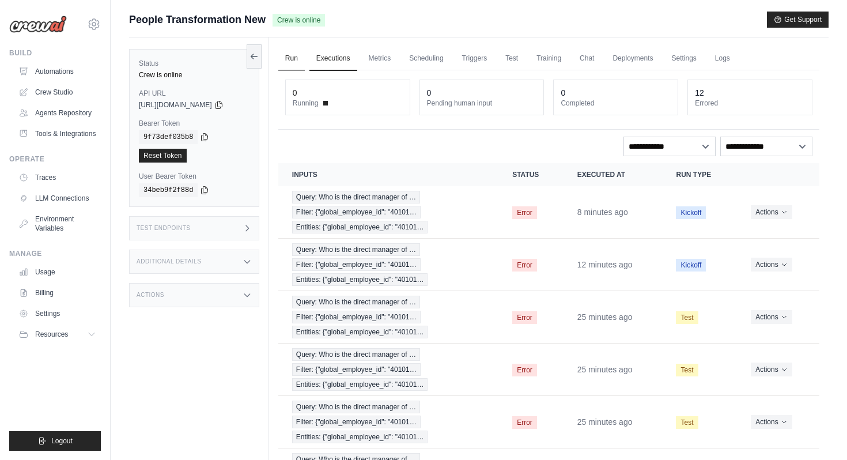
click at [297, 61] on link "Run" at bounding box center [291, 59] width 27 height 24
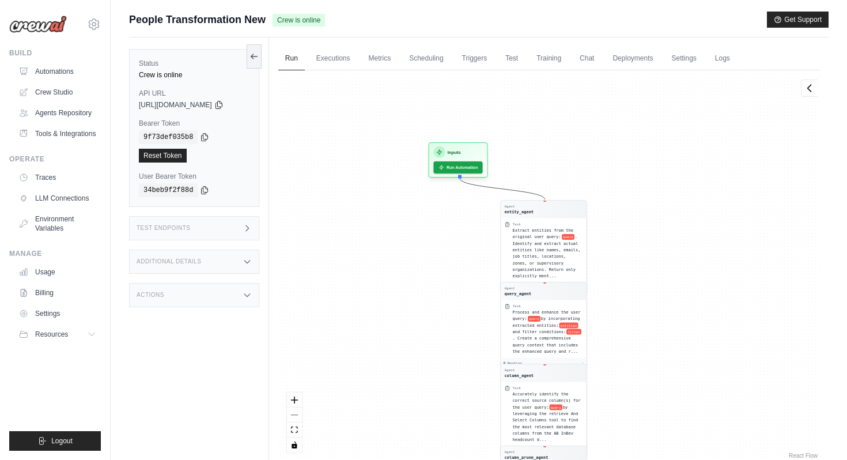
drag, startPoint x: 458, startPoint y: 170, endPoint x: 455, endPoint y: 394, distance: 223.7
click at [456, 395] on div "Agent entity_agent Task Extract entities from the original user query: query . …" at bounding box center [548, 265] width 541 height 391
click at [540, 203] on div "Agent entity_agent" at bounding box center [542, 207] width 78 height 10
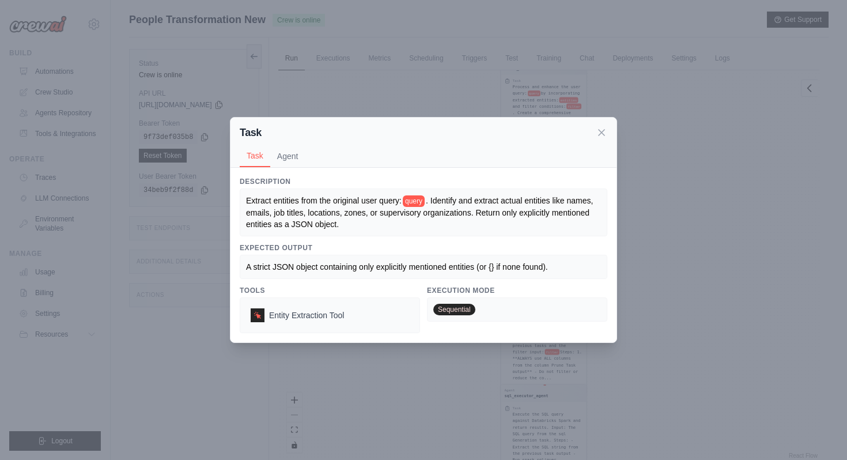
click at [416, 200] on span "query" at bounding box center [414, 201] width 22 height 12
click at [605, 134] on icon at bounding box center [602, 132] width 12 height 12
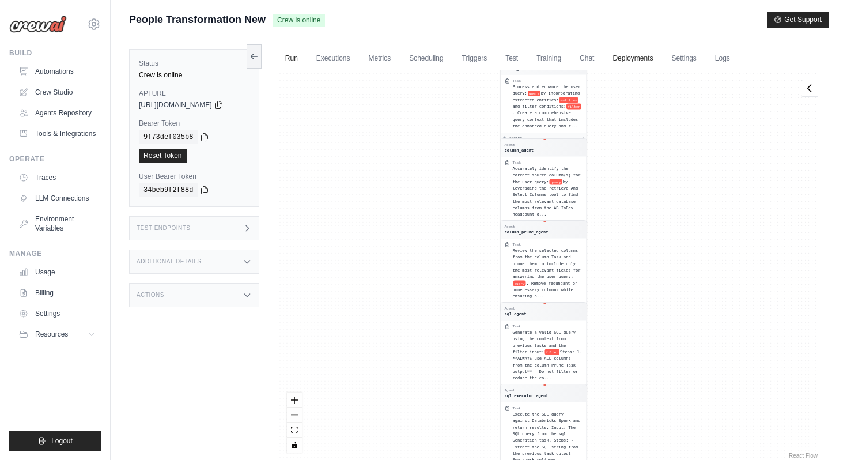
click at [657, 61] on link "Deployments" at bounding box center [633, 59] width 54 height 24
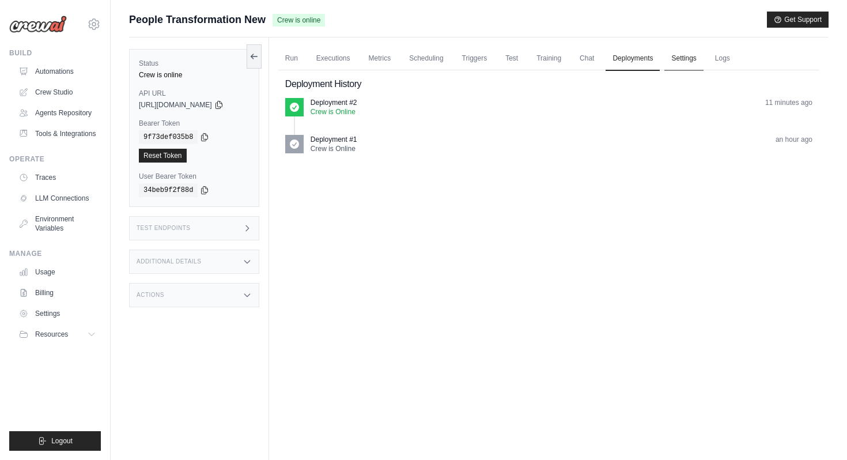
click at [676, 58] on link "Settings" at bounding box center [684, 59] width 39 height 24
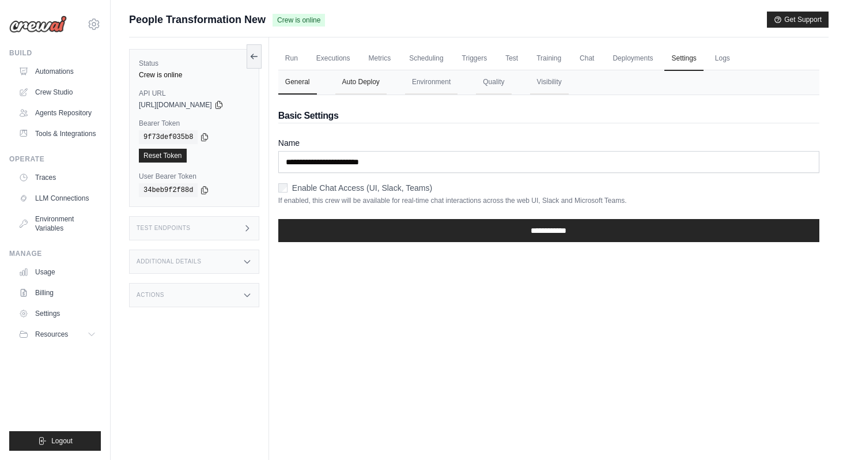
click at [366, 86] on button "Auto Deploy" at bounding box center [361, 82] width 51 height 24
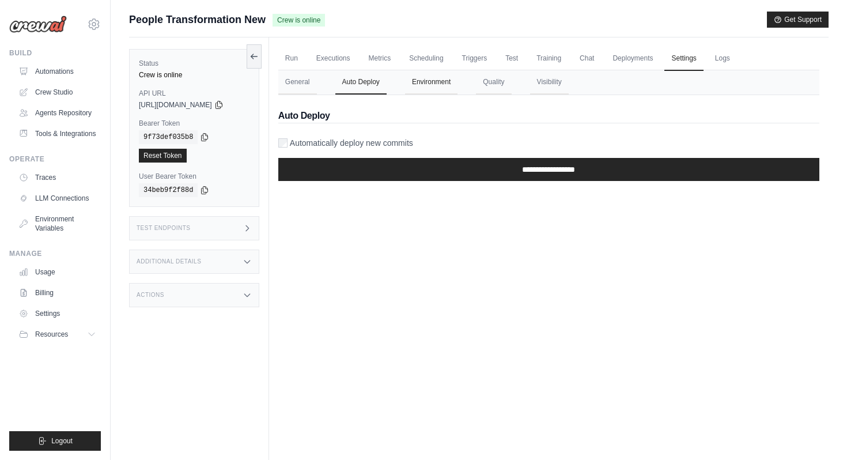
click at [454, 87] on button "Environment" at bounding box center [431, 82] width 52 height 24
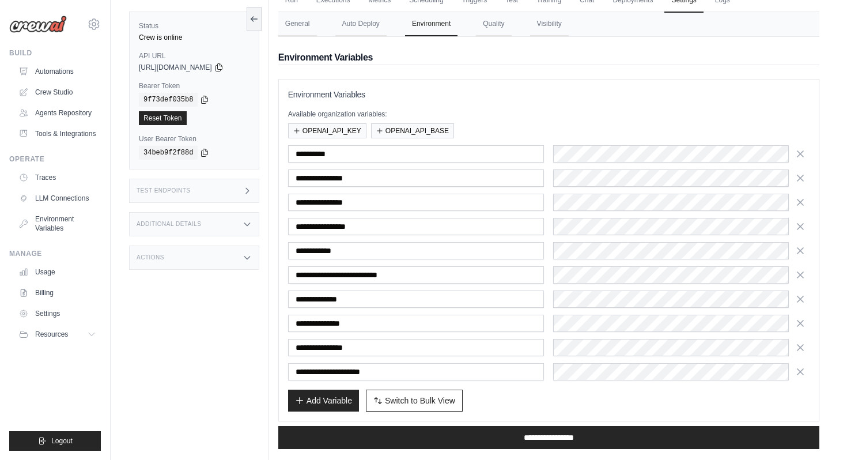
scroll to position [50, 0]
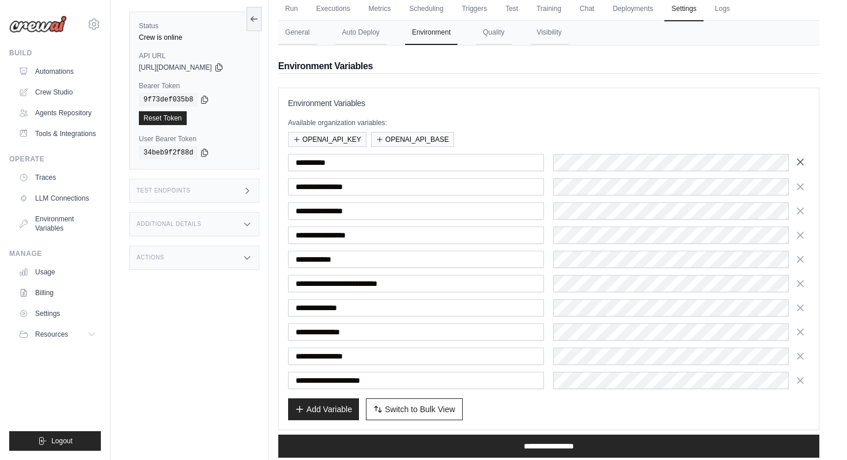
click at [802, 161] on icon "button" at bounding box center [801, 162] width 6 height 6
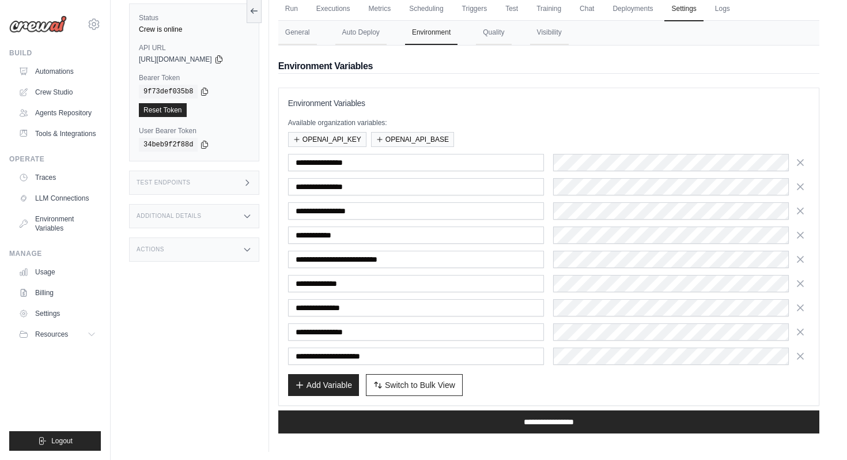
click at [802, 161] on icon "button" at bounding box center [801, 163] width 6 height 6
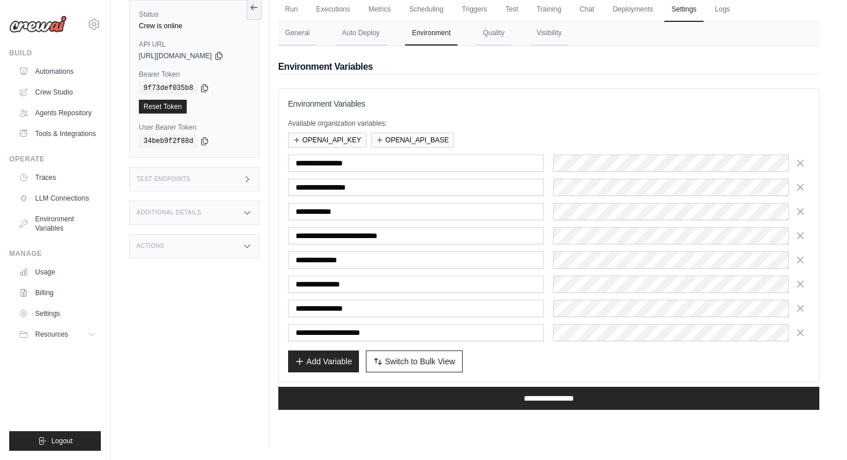
scroll to position [49, 0]
click at [802, 161] on icon "button" at bounding box center [801, 163] width 6 height 6
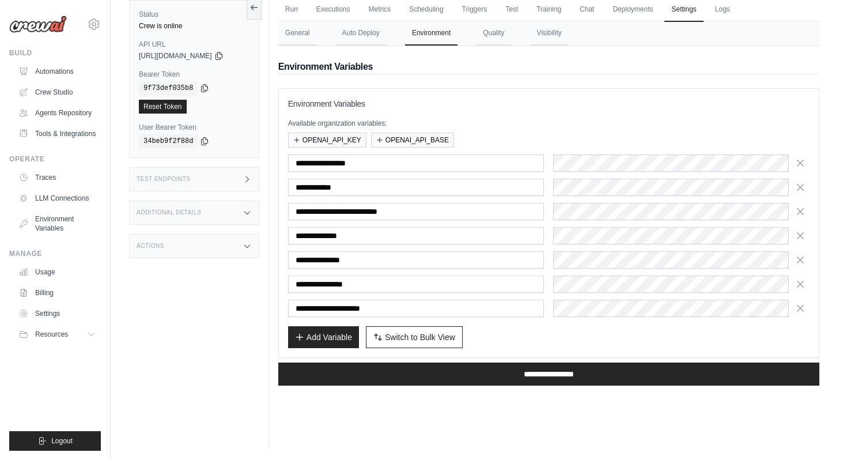
click at [802, 161] on icon "button" at bounding box center [801, 163] width 6 height 6
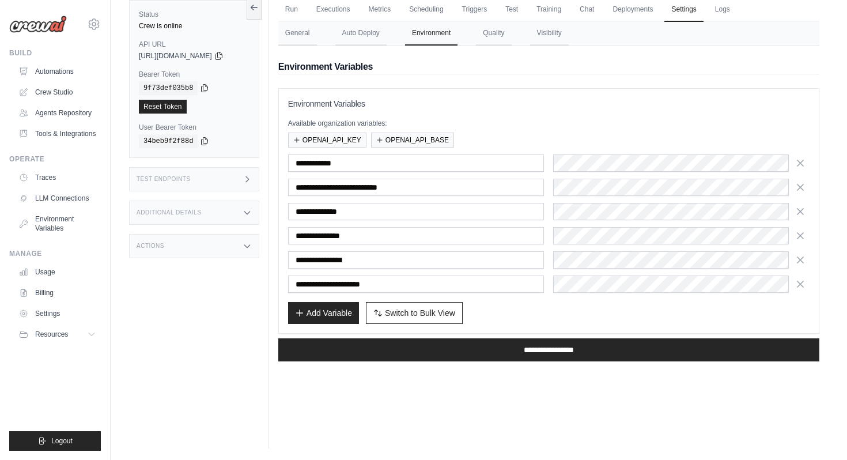
click at [802, 161] on icon "button" at bounding box center [801, 163] width 6 height 6
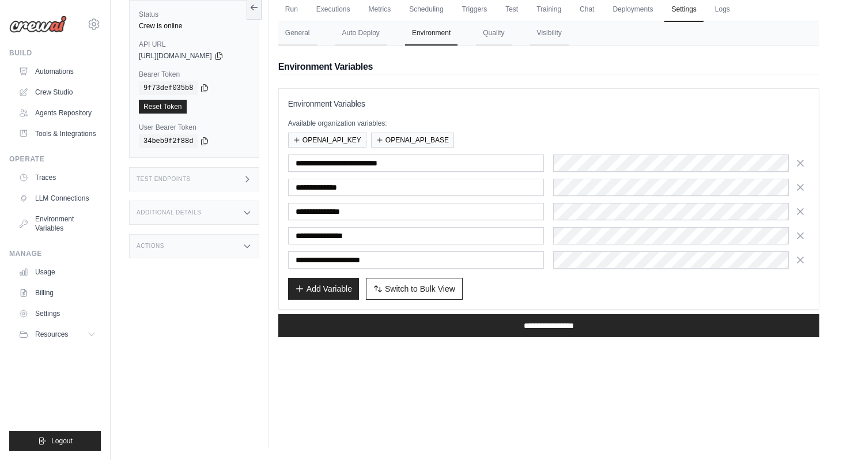
click at [802, 161] on icon "button" at bounding box center [801, 163] width 6 height 6
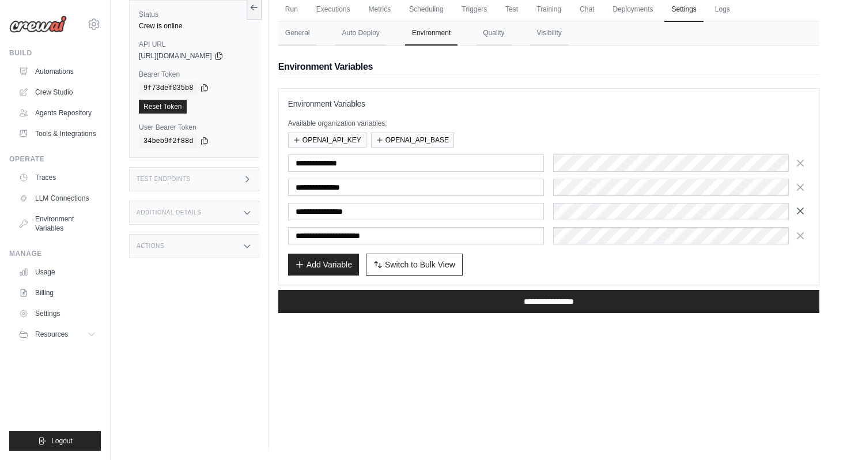
click at [800, 210] on icon "button" at bounding box center [801, 211] width 12 height 12
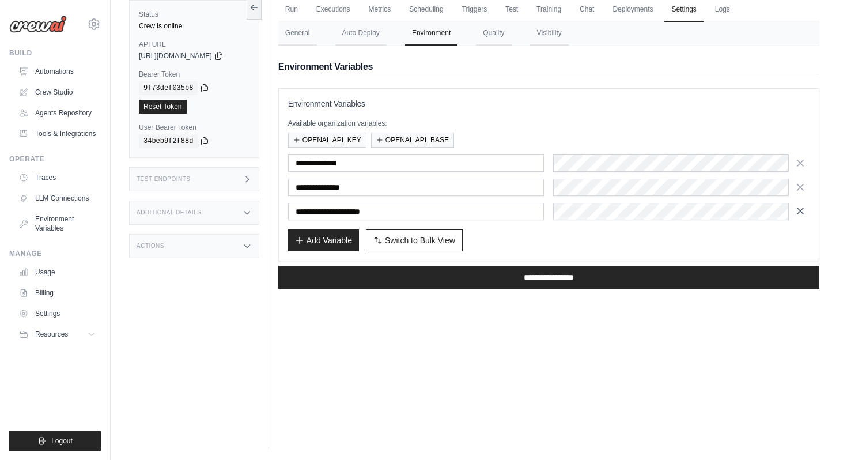
click at [801, 210] on icon "button" at bounding box center [801, 211] width 12 height 12
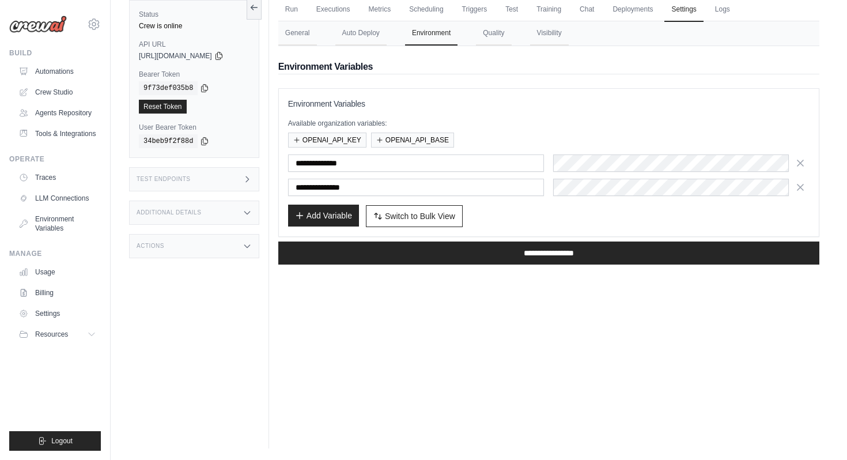
click at [322, 220] on button "Add Variable" at bounding box center [323, 216] width 71 height 22
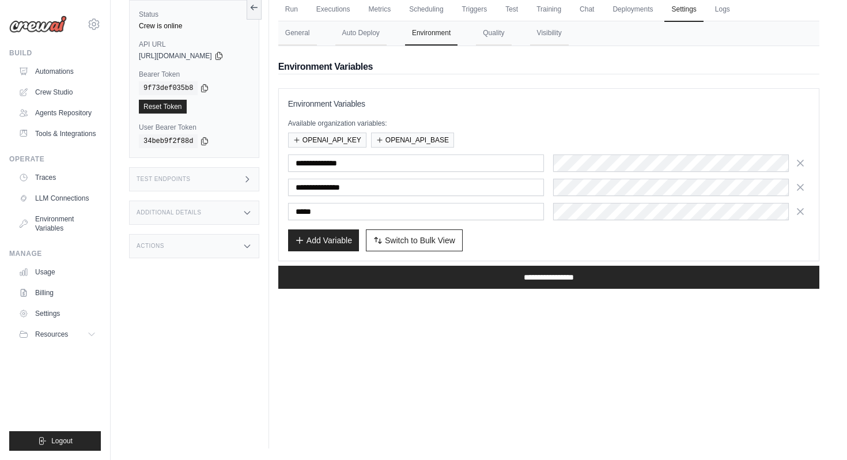
type input "*****"
click at [585, 324] on div "Run Executions Metrics Scheduling Triggers Test Training Chat Deployments Setti…" at bounding box center [549, 218] width 560 height 460
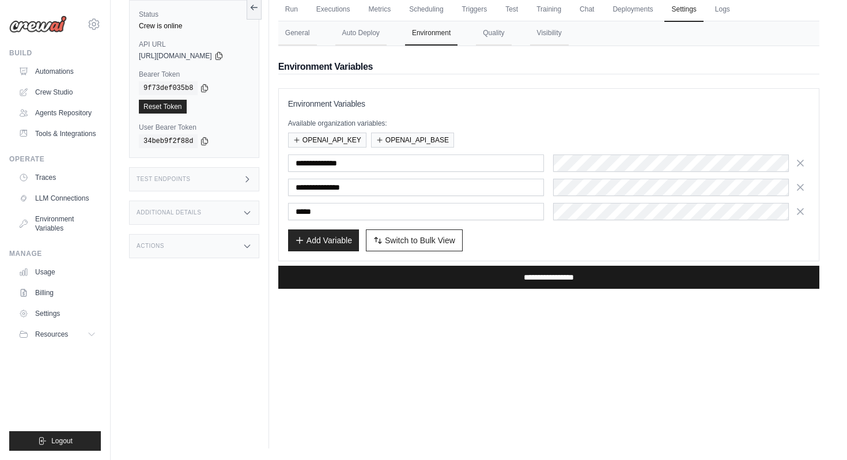
click at [576, 278] on input "**********" at bounding box center [548, 277] width 541 height 23
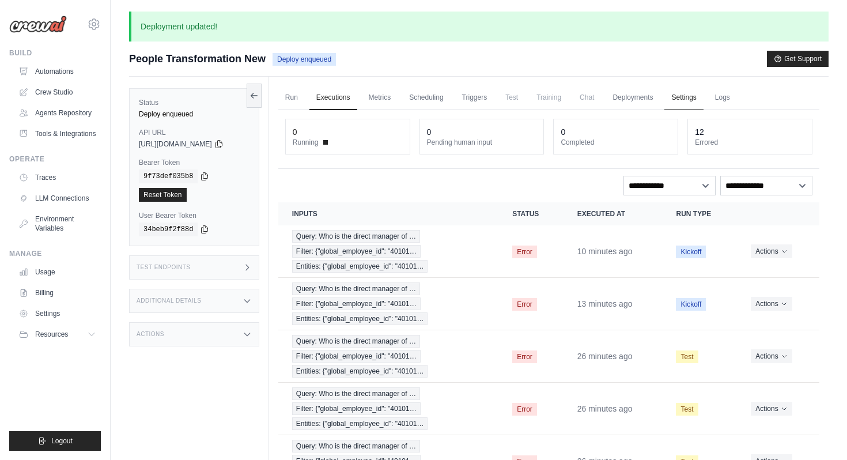
click at [703, 100] on link "Settings" at bounding box center [684, 98] width 39 height 24
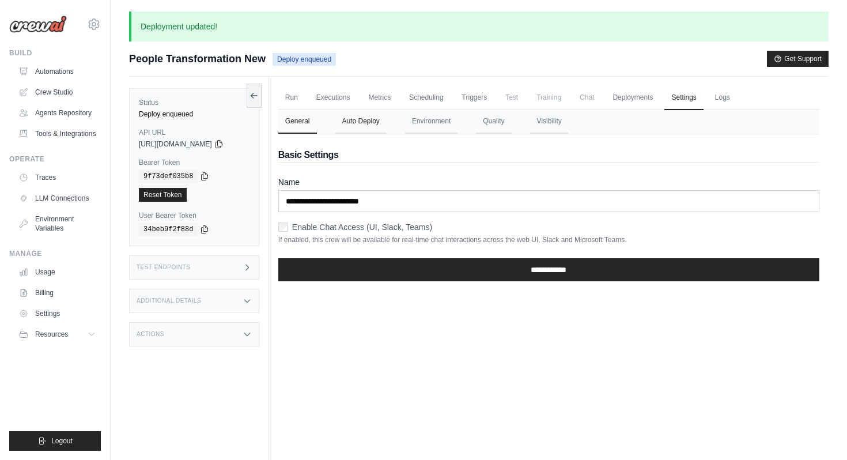
click at [374, 126] on button "Auto Deploy" at bounding box center [361, 122] width 51 height 24
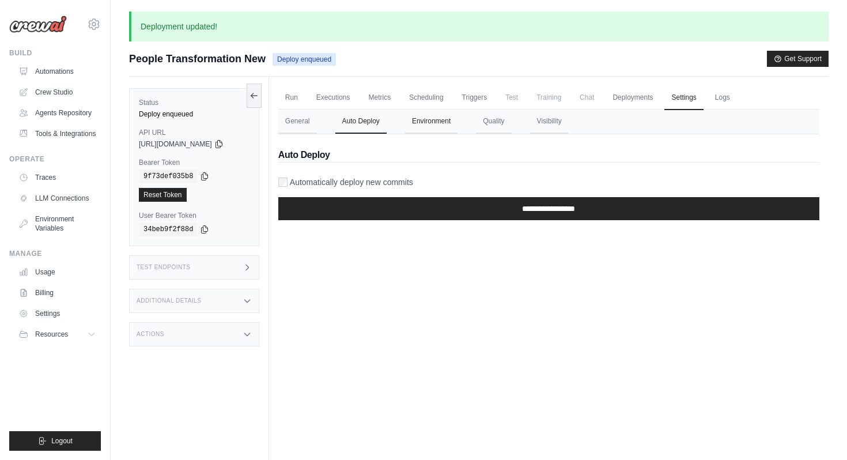
click at [421, 127] on button "Environment" at bounding box center [431, 122] width 52 height 24
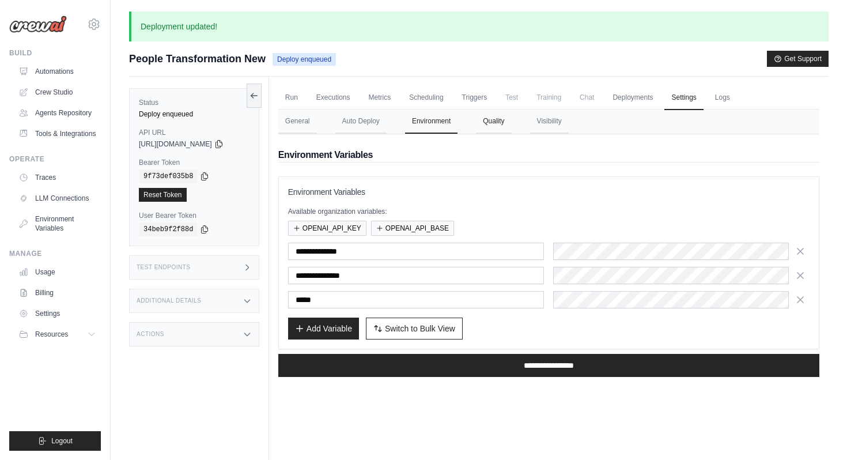
click at [503, 125] on button "Quality" at bounding box center [493, 122] width 35 height 24
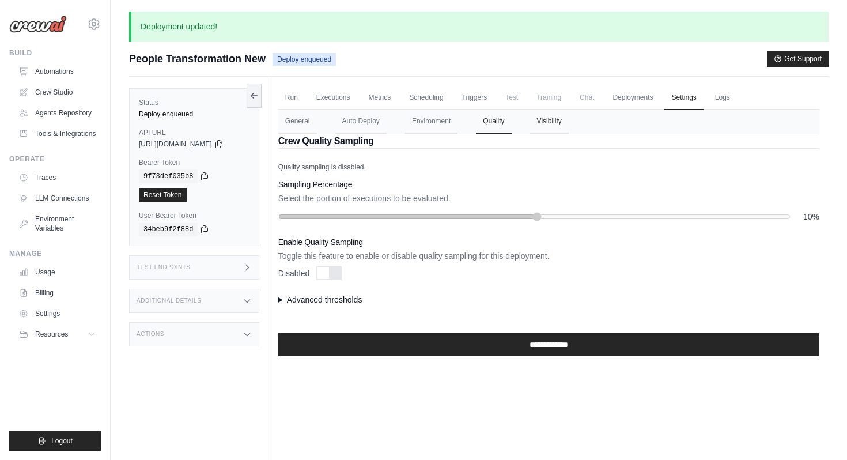
click at [545, 121] on button "Visibility" at bounding box center [549, 122] width 39 height 24
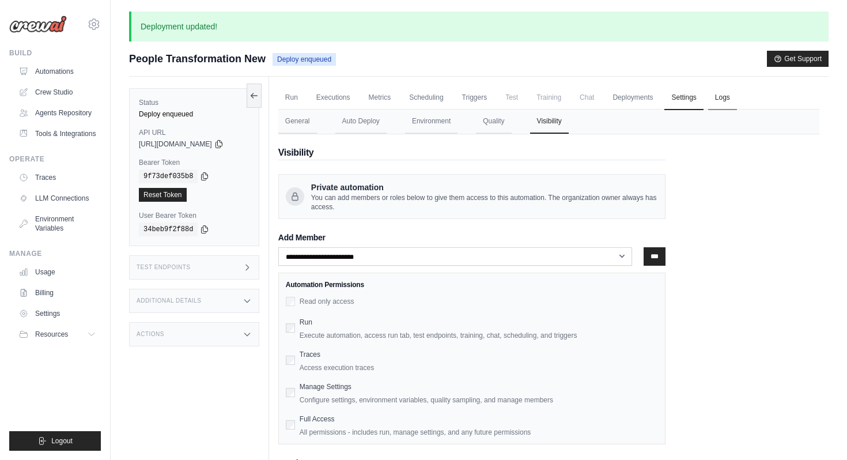
click at [736, 95] on link "Logs" at bounding box center [722, 98] width 29 height 24
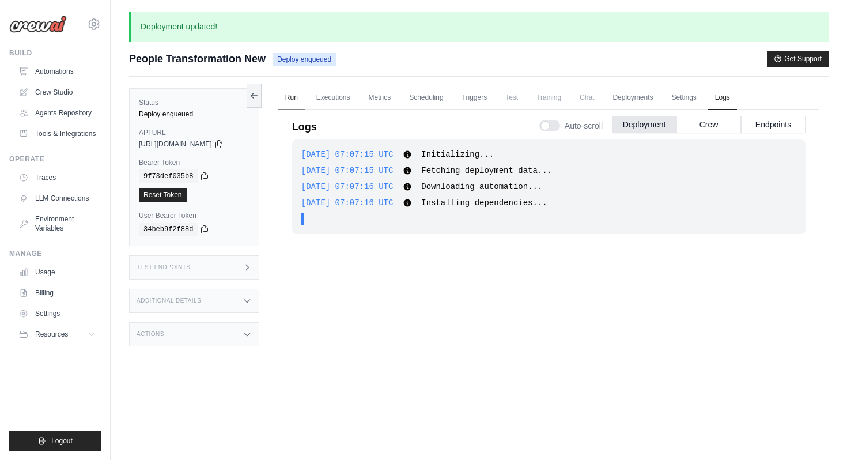
click at [303, 100] on link "Run" at bounding box center [291, 98] width 27 height 24
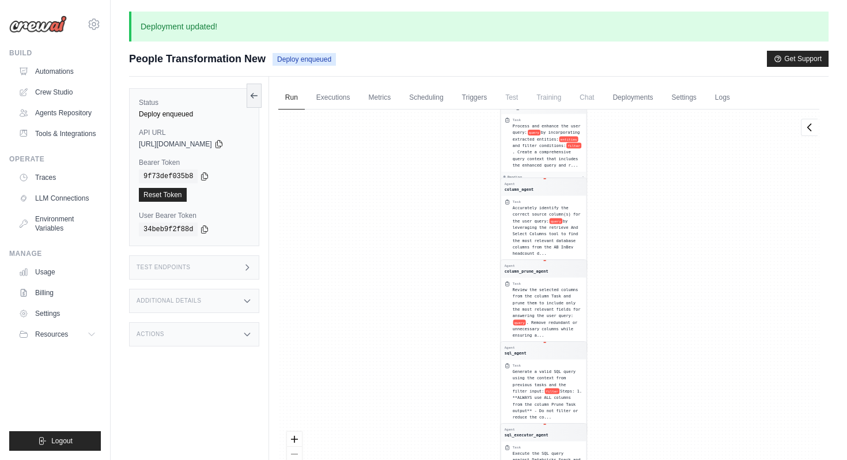
drag, startPoint x: 490, startPoint y: 175, endPoint x: 489, endPoint y: 311, distance: 136.0
click at [489, 311] on div "Agent entity_agent Task Extract entities from the original user query: query . …" at bounding box center [548, 305] width 541 height 391
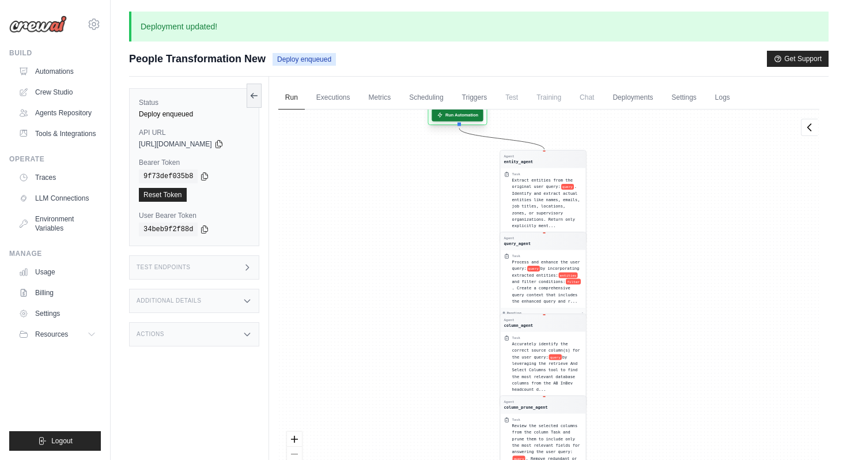
click at [480, 119] on button "Run Automation" at bounding box center [457, 114] width 51 height 13
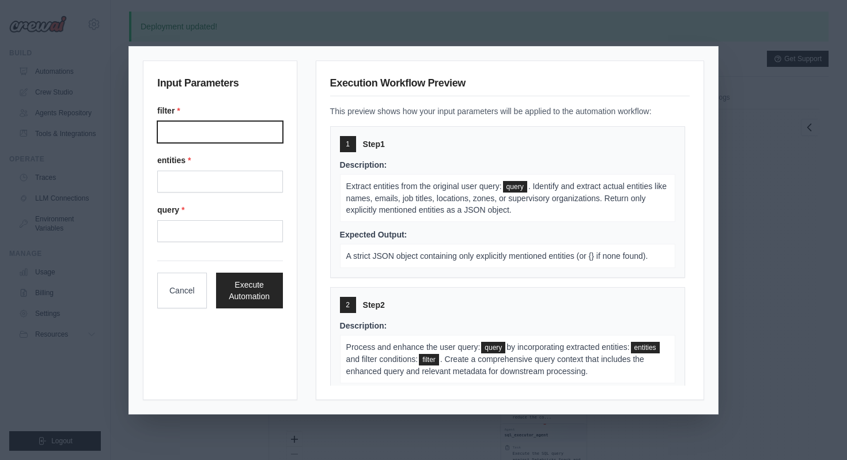
click at [260, 138] on input "filter *" at bounding box center [220, 132] width 126 height 22
type input "**********"
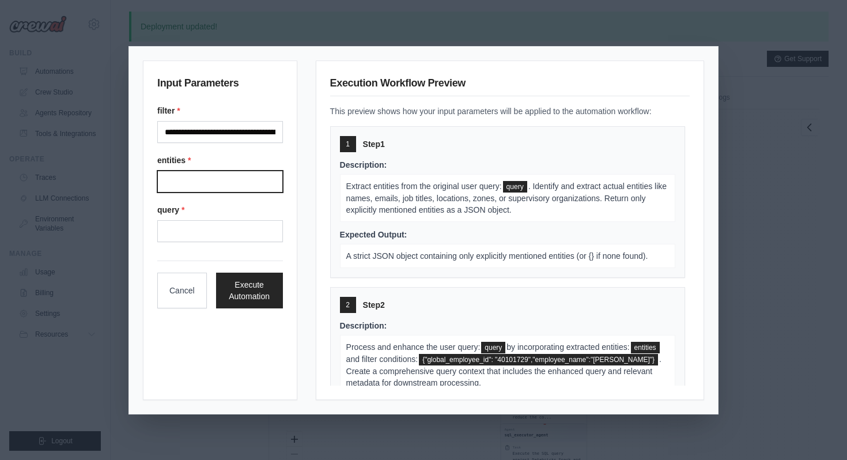
click at [235, 176] on input "entities *" at bounding box center [220, 182] width 126 height 22
type input "**********"
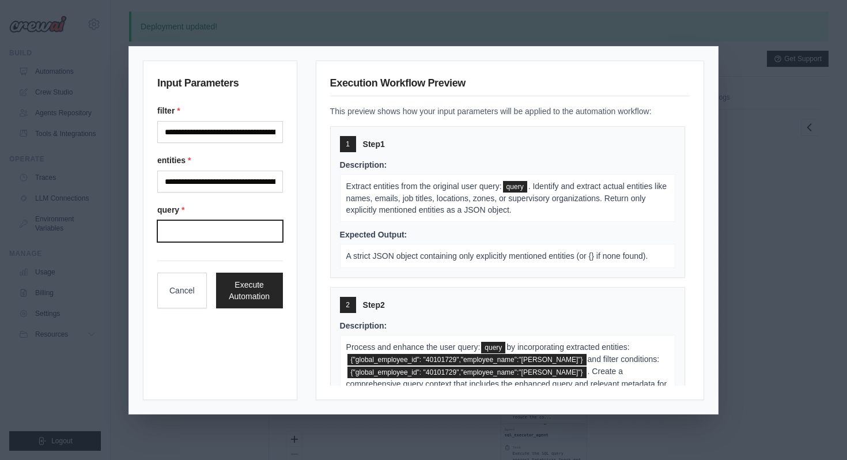
click at [228, 233] on input "query *" at bounding box center [220, 231] width 126 height 22
type input "**********"
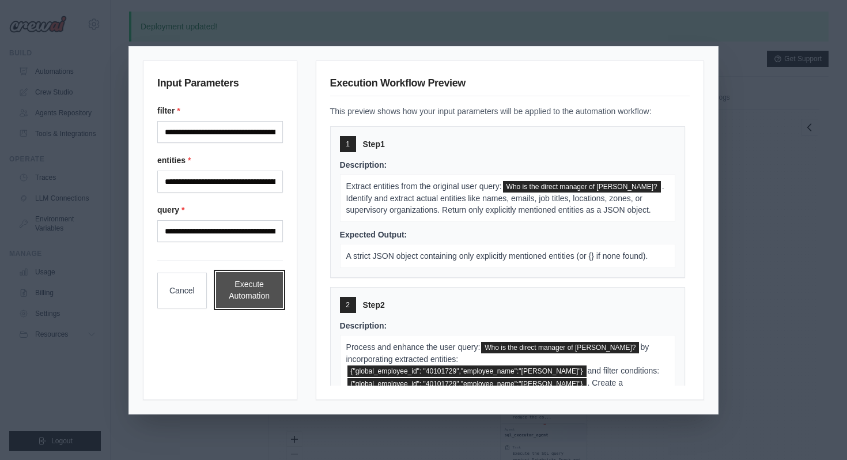
click at [236, 293] on button "Execute Automation" at bounding box center [249, 290] width 67 height 36
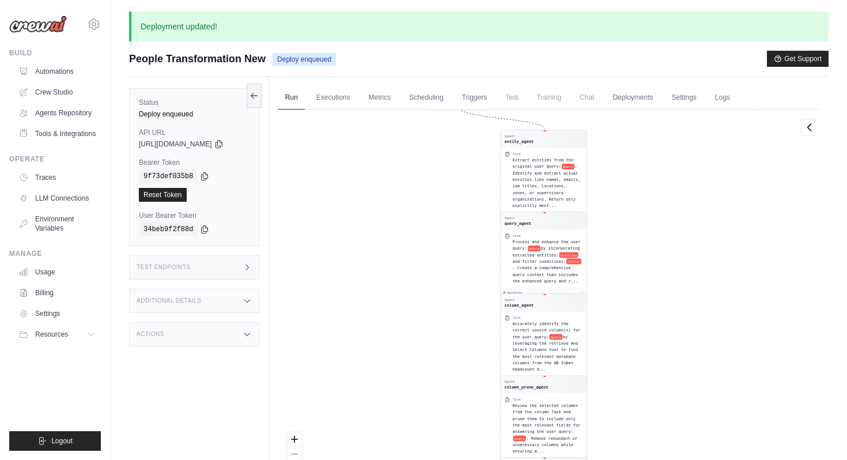
drag, startPoint x: 334, startPoint y: 171, endPoint x: 333, endPoint y: 286, distance: 114.7
click at [334, 287] on div "Agent entity_agent Task Extract entities from the original user query: query . …" at bounding box center [548, 305] width 541 height 391
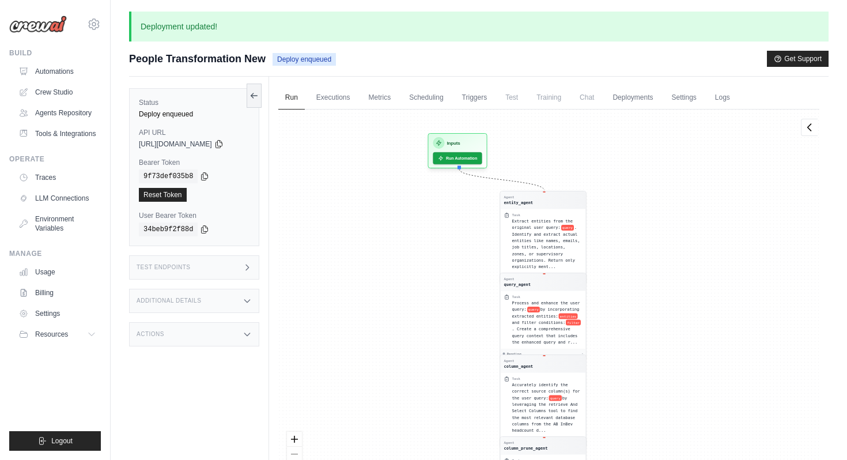
drag, startPoint x: 360, startPoint y: 175, endPoint x: 358, endPoint y: 236, distance: 60.6
click at [359, 237] on div "Agent entity_agent Task Extract entities from the original user query: query . …" at bounding box center [548, 305] width 541 height 391
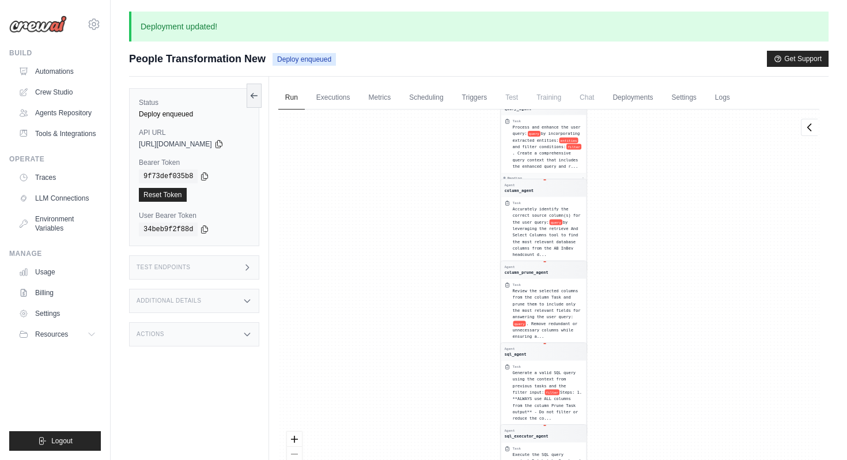
drag, startPoint x: 739, startPoint y: 259, endPoint x: 736, endPoint y: 424, distance: 165.5
click at [737, 425] on div "Agent entity_agent Task Extract entities from the original user query: query . …" at bounding box center [548, 305] width 541 height 391
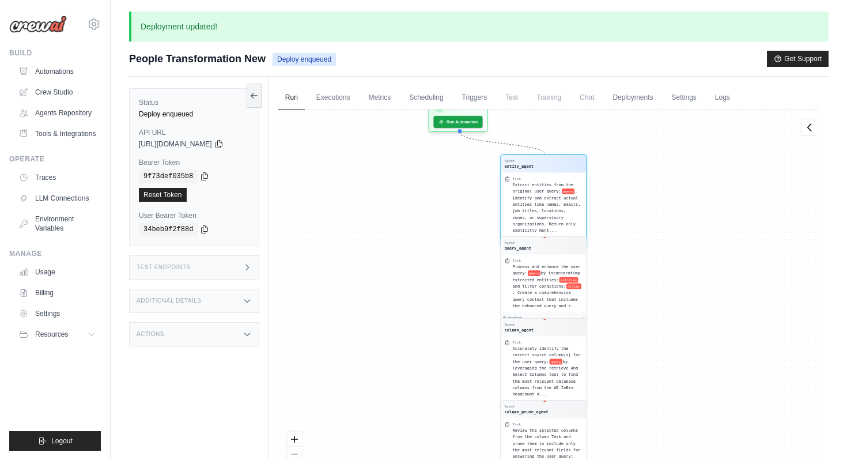
drag, startPoint x: 672, startPoint y: 266, endPoint x: 672, endPoint y: 408, distance: 141.2
click at [672, 408] on div "Agent entity_agent Task Extract entities from the original user query: query . …" at bounding box center [548, 305] width 541 height 391
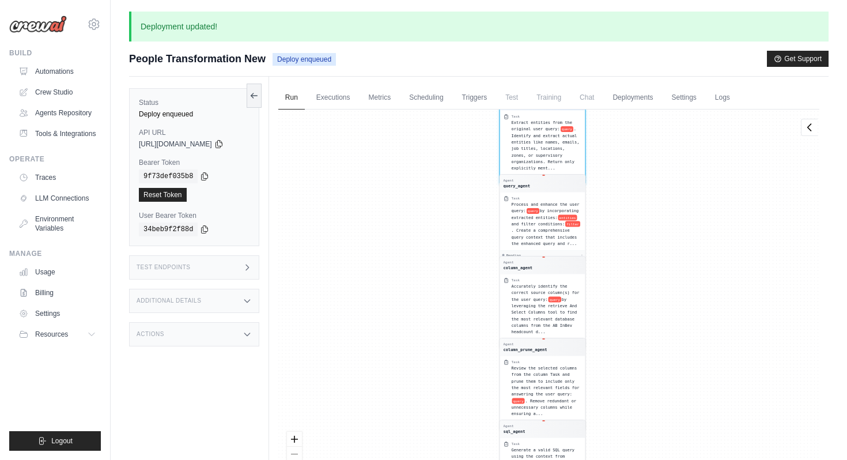
drag, startPoint x: 632, startPoint y: 253, endPoint x: 630, endPoint y: 382, distance: 129.1
click at [631, 382] on div "Agent entity_agent Task Extract entities from the original user query: query . …" at bounding box center [548, 305] width 541 height 391
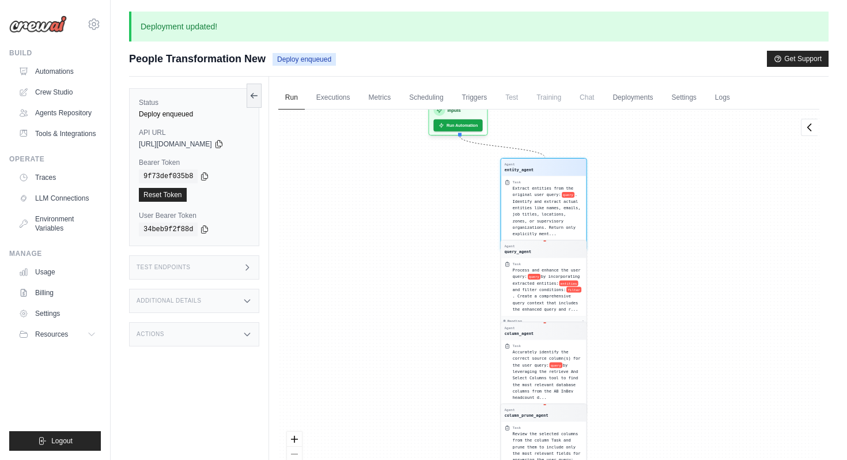
drag, startPoint x: 650, startPoint y: 242, endPoint x: 647, endPoint y: 435, distance: 192.6
click at [648, 435] on div "Agent entity_agent Task Extract entities from the original user query: query . …" at bounding box center [548, 305] width 541 height 391
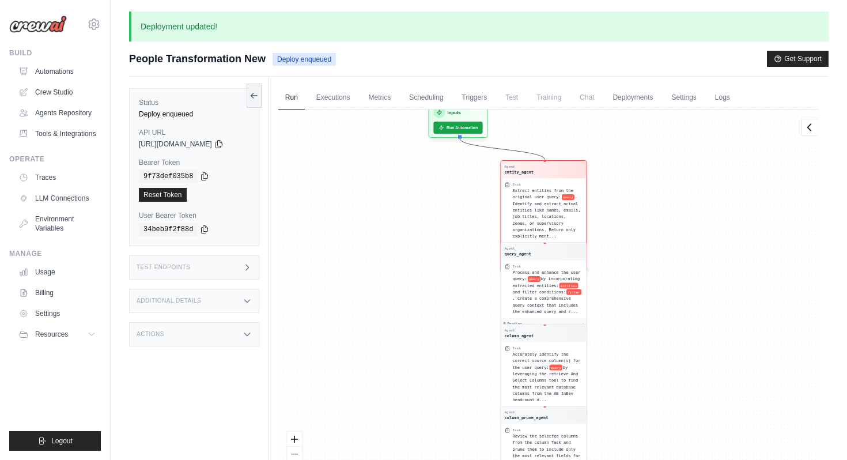
drag, startPoint x: 628, startPoint y: 241, endPoint x: 628, endPoint y: 451, distance: 209.8
click at [628, 451] on div "Agent entity_agent Task Extract entities from the original user query: query . …" at bounding box center [548, 305] width 541 height 391
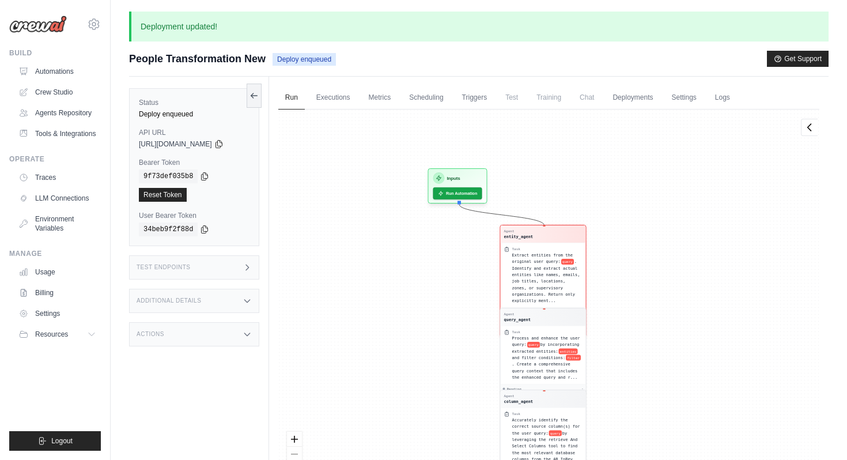
click at [555, 234] on div "Agent entity_agent" at bounding box center [543, 234] width 78 height 10
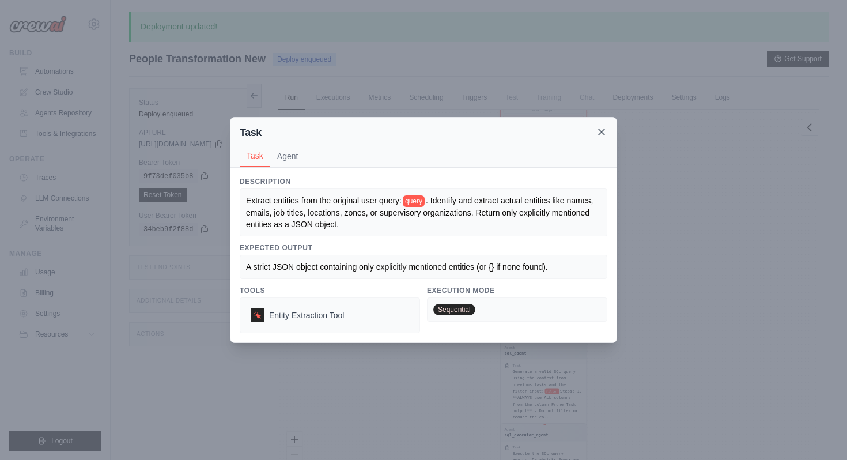
click at [604, 131] on icon at bounding box center [602, 132] width 12 height 12
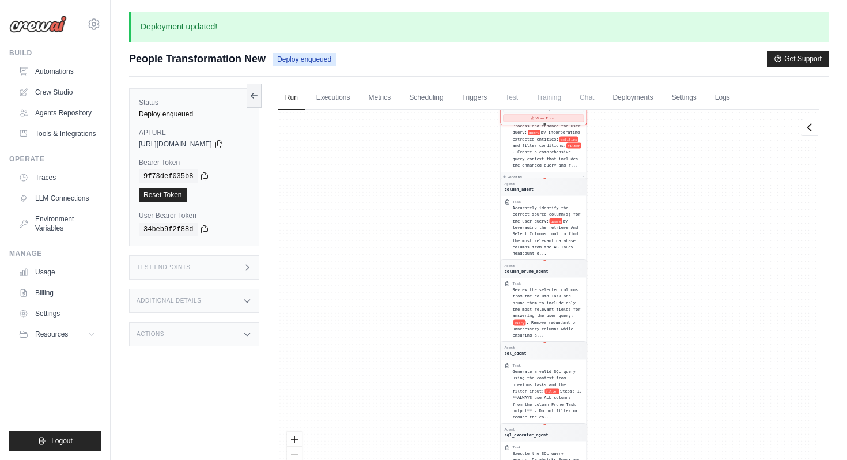
click at [556, 120] on button "View Error" at bounding box center [543, 118] width 81 height 7
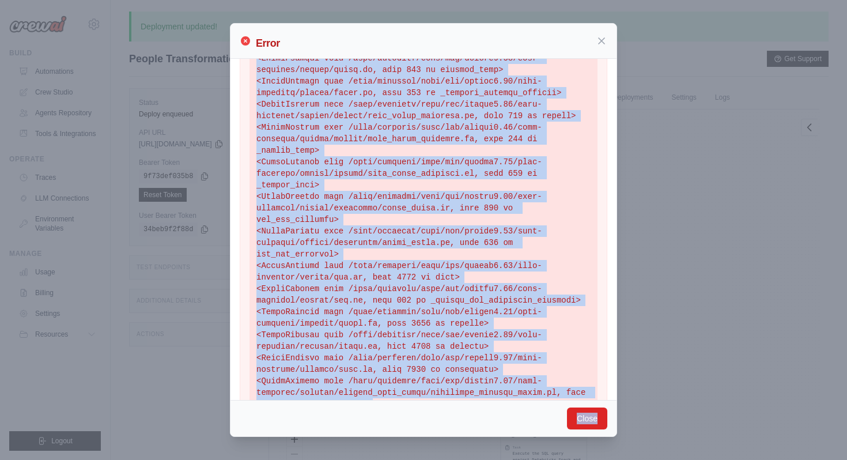
scroll to position [312, 0]
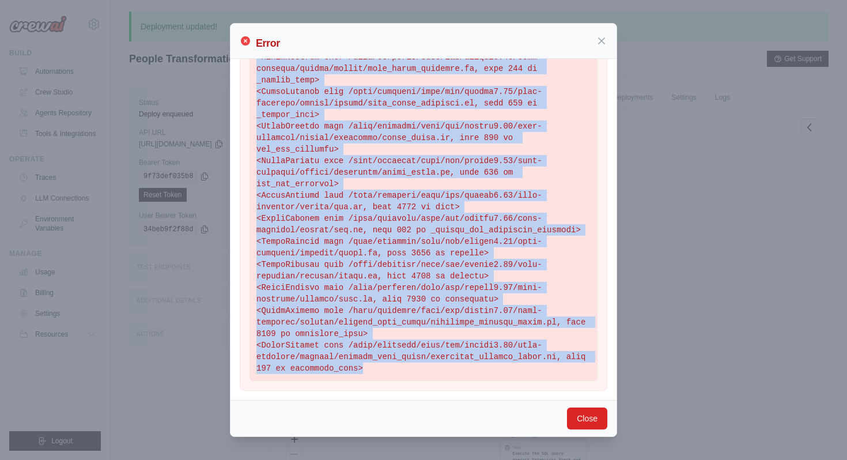
drag, startPoint x: 250, startPoint y: 81, endPoint x: 439, endPoint y: 374, distance: 349.1
click at [439, 374] on div "Error Type NotFoundError Error Message litellm.NotFoundError: NotFoundError: Op…" at bounding box center [424, 73] width 368 height 635
copy div "Error Type NotFoundError Error Message litellm.NotFoundError: NotFoundError: Op…"
click at [587, 194] on pre at bounding box center [424, 132] width 348 height 498
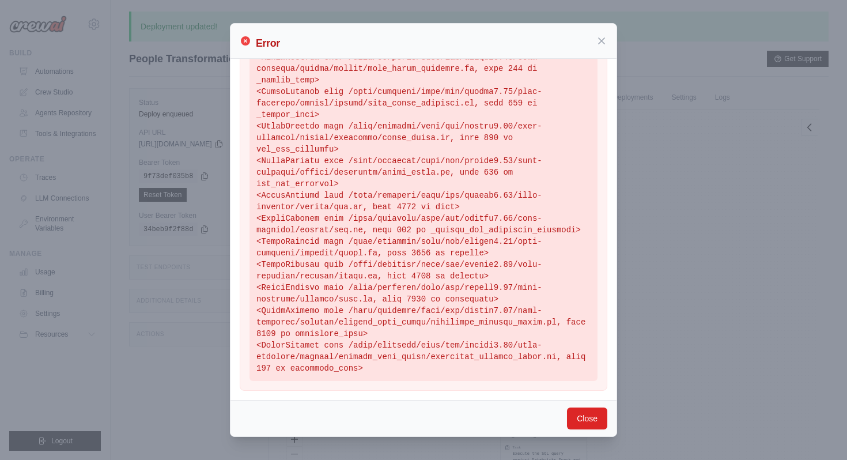
click at [630, 253] on div "Error Error Type NotFoundError Error Message litellm.NotFoundError: NotFoundErr…" at bounding box center [423, 230] width 847 height 460
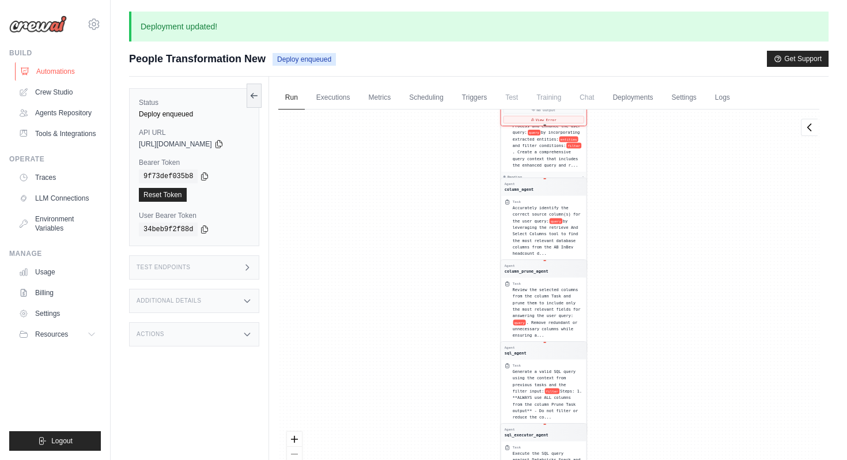
click at [78, 73] on link "Automations" at bounding box center [58, 71] width 87 height 18
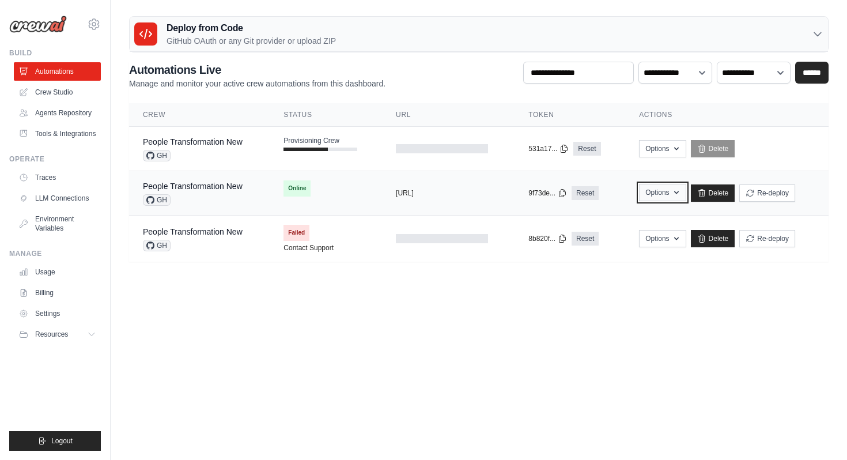
click at [676, 194] on button "Options" at bounding box center [662, 192] width 47 height 17
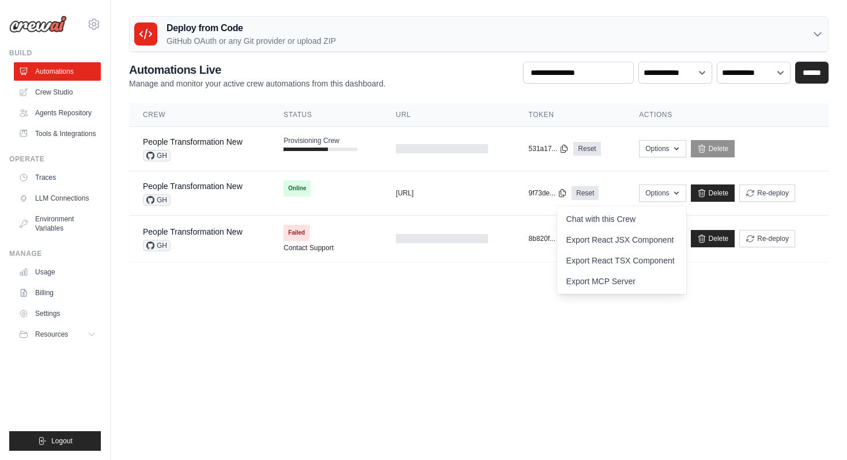
click at [755, 356] on body "priyadarshini.bhatnagar-ext@ab-inbev.com Settings Build Automations" at bounding box center [423, 230] width 847 height 460
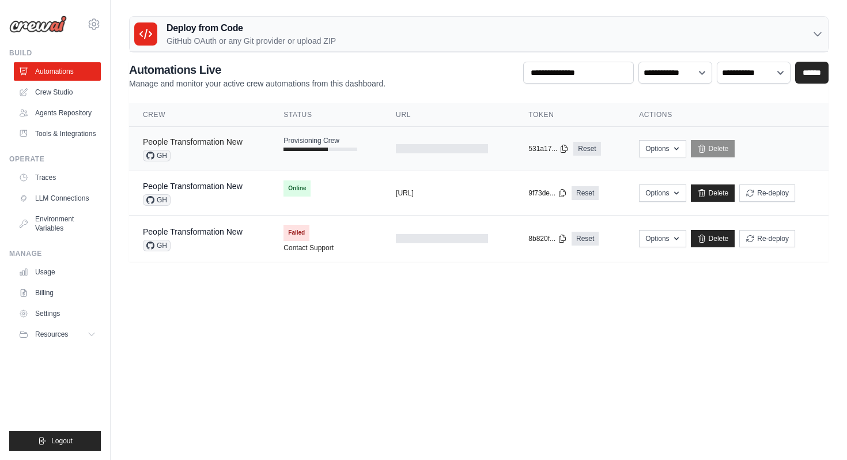
click at [233, 146] on link "People Transformation New" at bounding box center [193, 141] width 100 height 9
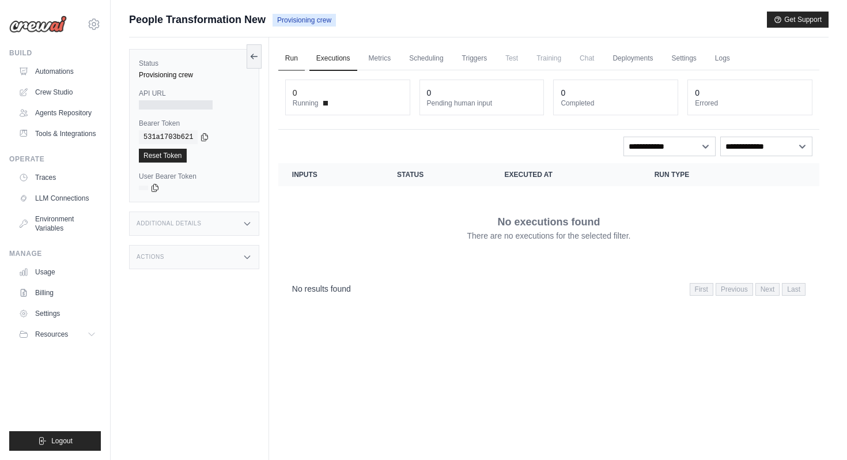
click at [283, 54] on link "Run" at bounding box center [291, 59] width 27 height 24
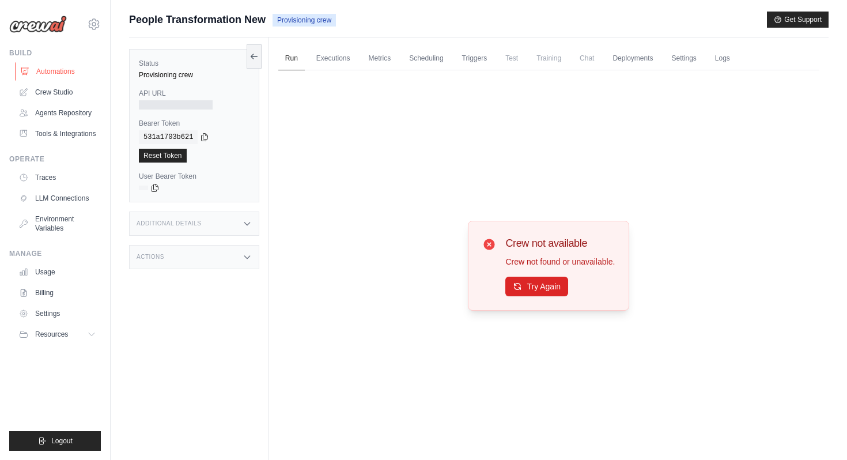
click at [86, 71] on link "Automations" at bounding box center [58, 71] width 87 height 18
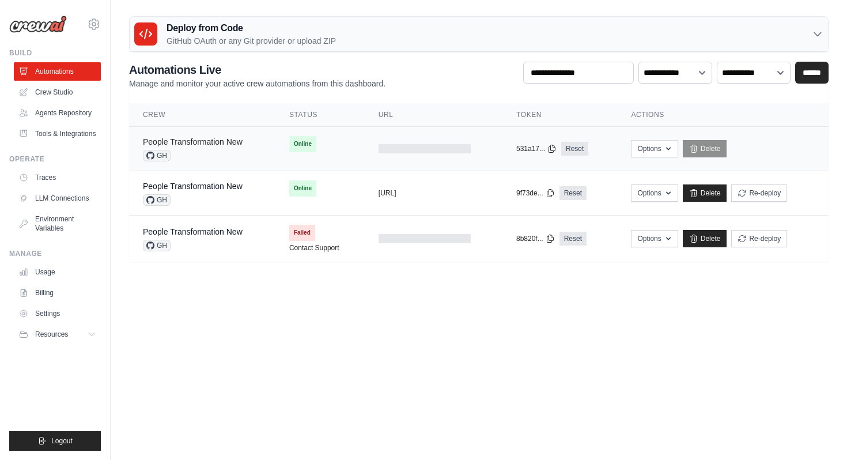
click at [218, 146] on link "People Transformation New" at bounding box center [193, 141] width 100 height 9
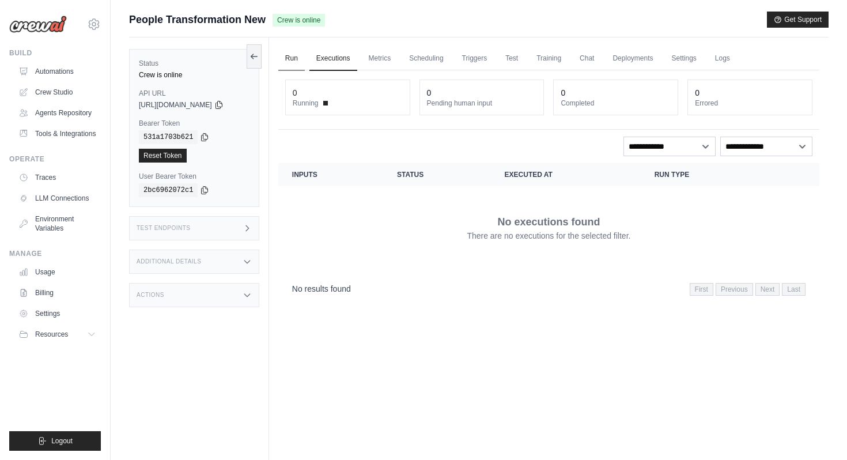
click at [299, 60] on link "Run" at bounding box center [291, 59] width 27 height 24
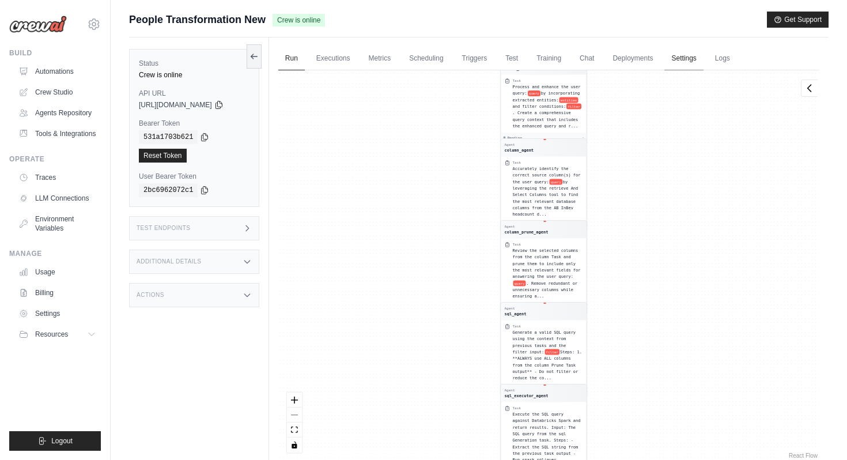
click at [685, 59] on link "Settings" at bounding box center [684, 59] width 39 height 24
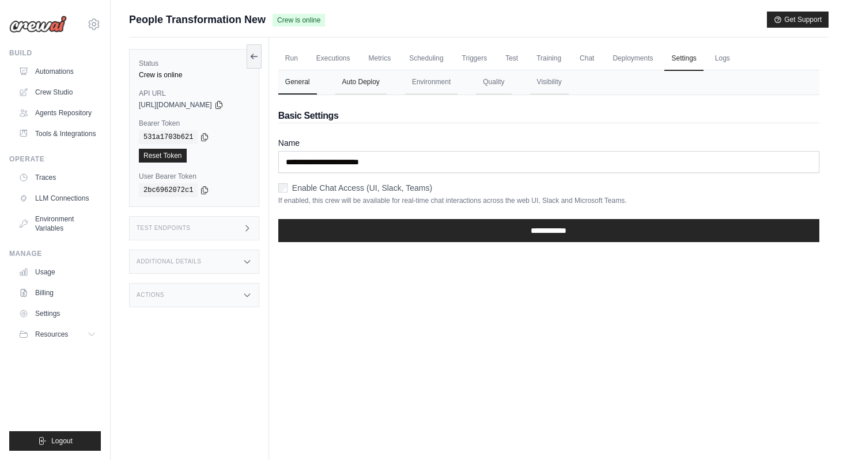
click at [387, 88] on button "Auto Deploy" at bounding box center [361, 82] width 51 height 24
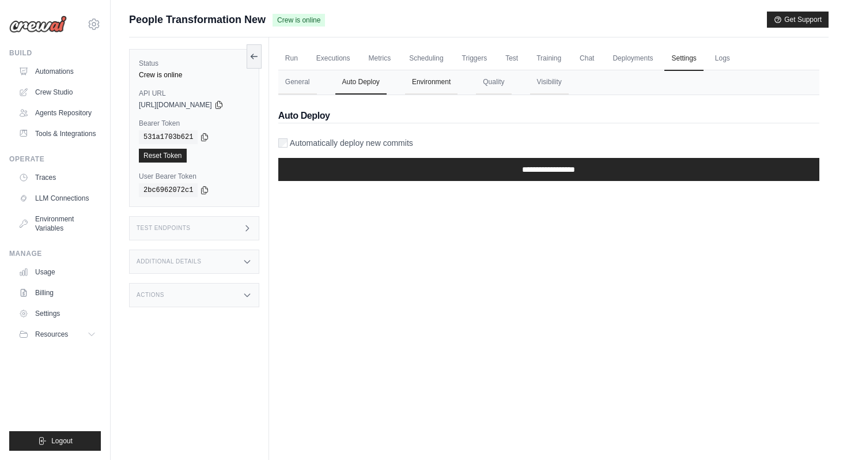
click at [429, 80] on button "Environment" at bounding box center [431, 82] width 52 height 24
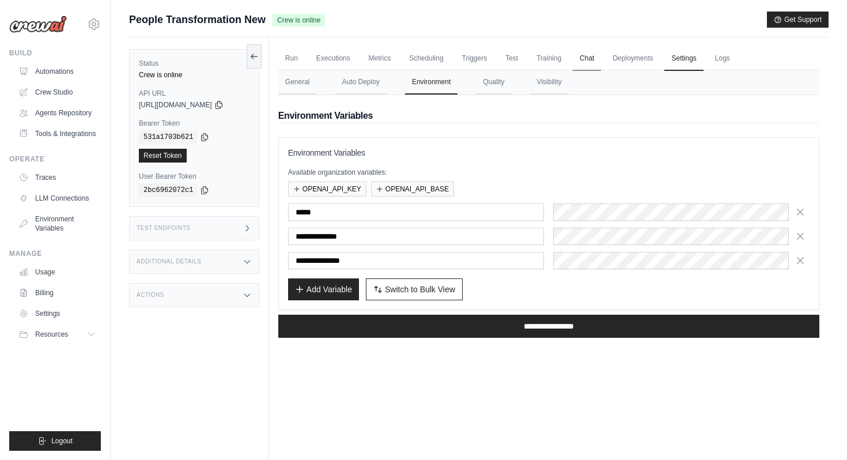
click at [597, 61] on link "Chat" at bounding box center [587, 59] width 28 height 24
click at [294, 54] on link "Run" at bounding box center [291, 59] width 27 height 24
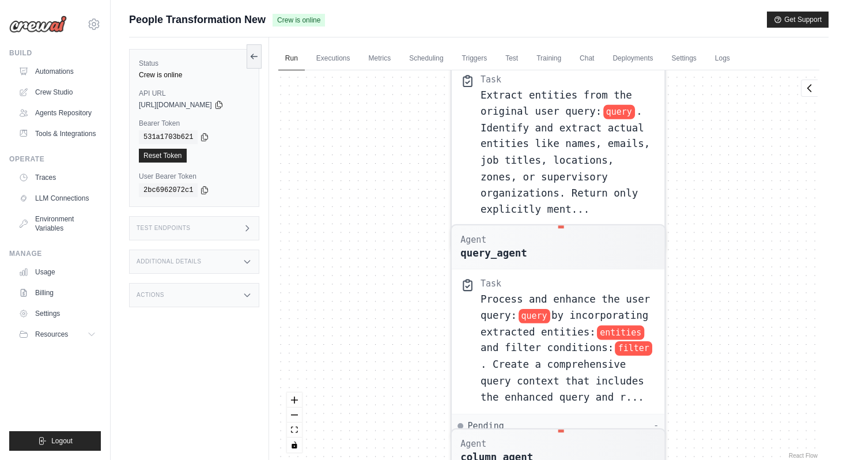
drag, startPoint x: 439, startPoint y: 130, endPoint x: 448, endPoint y: 415, distance: 285.5
click at [448, 415] on div "Agent entity_agent Task Extract entities from the original user query: query . …" at bounding box center [548, 265] width 541 height 391
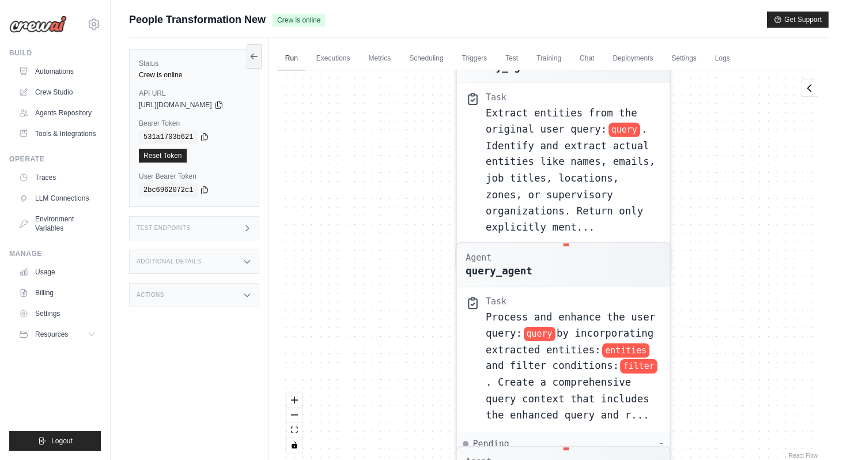
drag, startPoint x: 448, startPoint y: 415, endPoint x: 448, endPoint y: 458, distance: 43.2
click at [448, 459] on div "Agent entity_agent Task Extract entities from the original user query: query . …" at bounding box center [548, 265] width 541 height 391
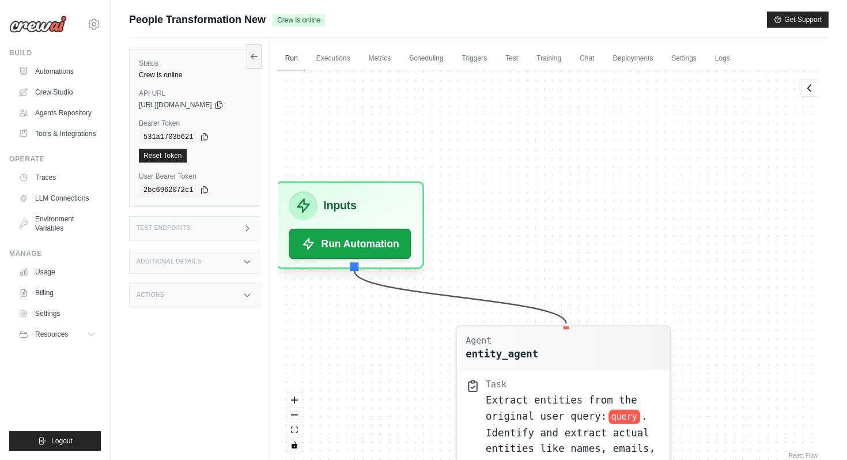
drag, startPoint x: 407, startPoint y: 158, endPoint x: 407, endPoint y: 402, distance: 243.8
click at [407, 402] on div "Agent entity_agent Task Extract entities from the original user query: query . …" at bounding box center [548, 265] width 541 height 391
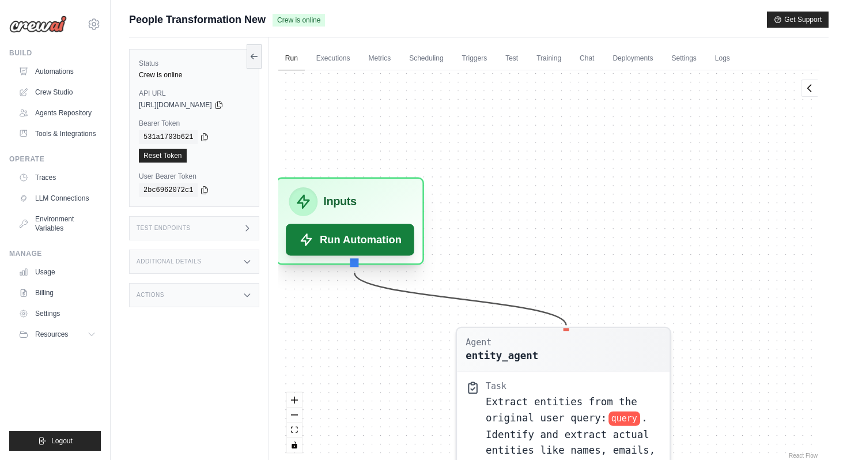
click at [378, 242] on button "Run Automation" at bounding box center [350, 240] width 129 height 32
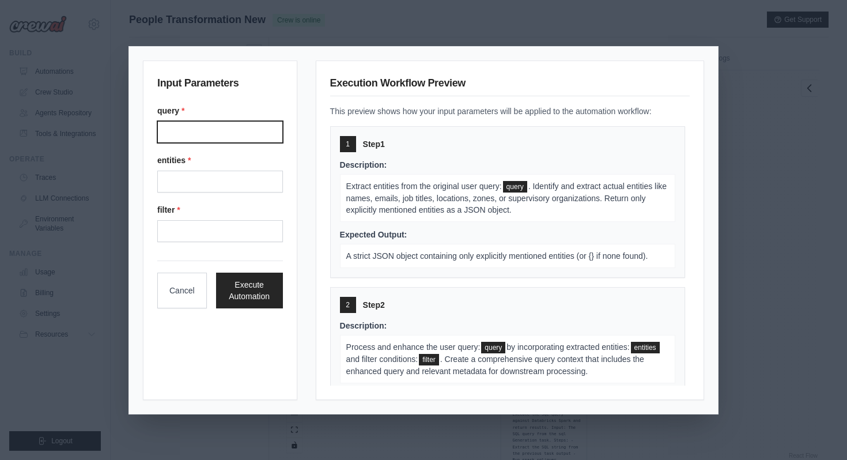
click at [240, 136] on input "Query" at bounding box center [220, 132] width 126 height 22
type input "**********"
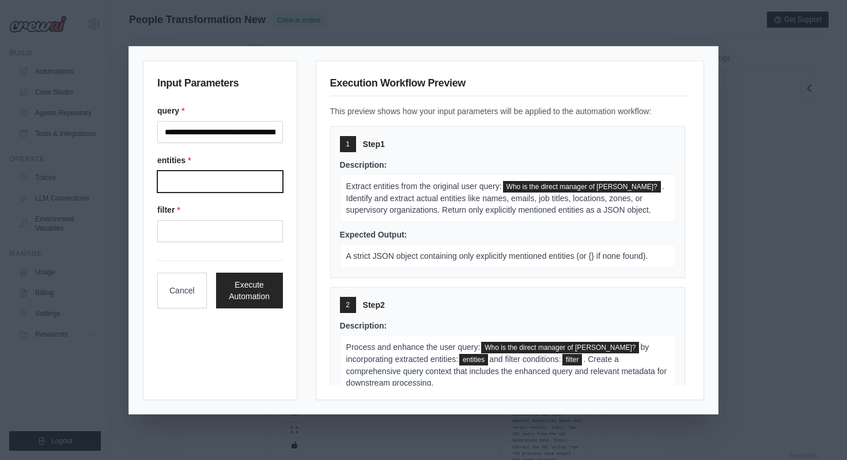
click at [231, 175] on input "Entities" at bounding box center [220, 182] width 126 height 22
type input "**********"
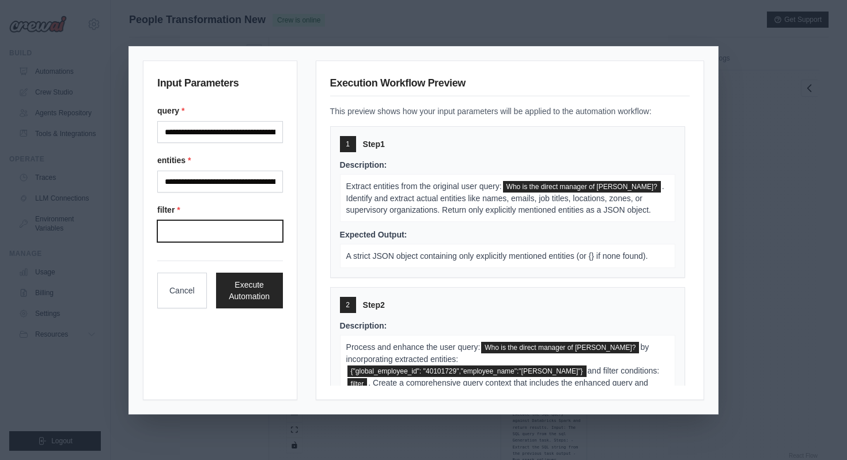
click at [231, 236] on input "Filter" at bounding box center [220, 231] width 126 height 22
type input "**********"
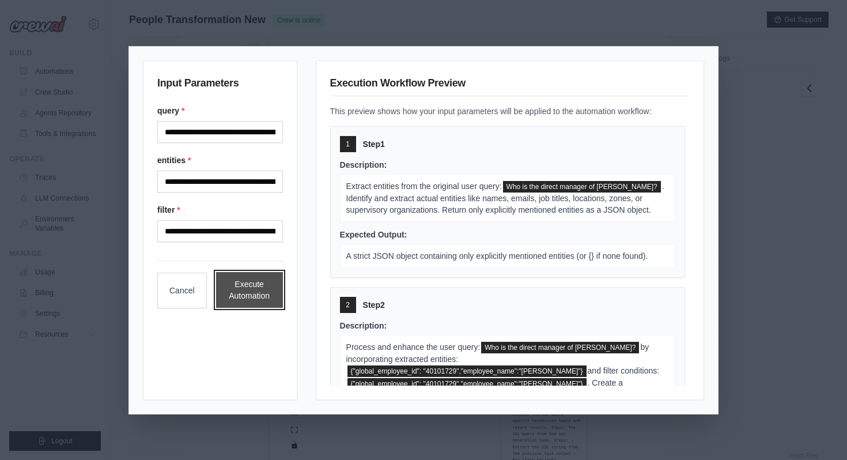
click at [243, 292] on button "Execute Automation" at bounding box center [249, 290] width 67 height 36
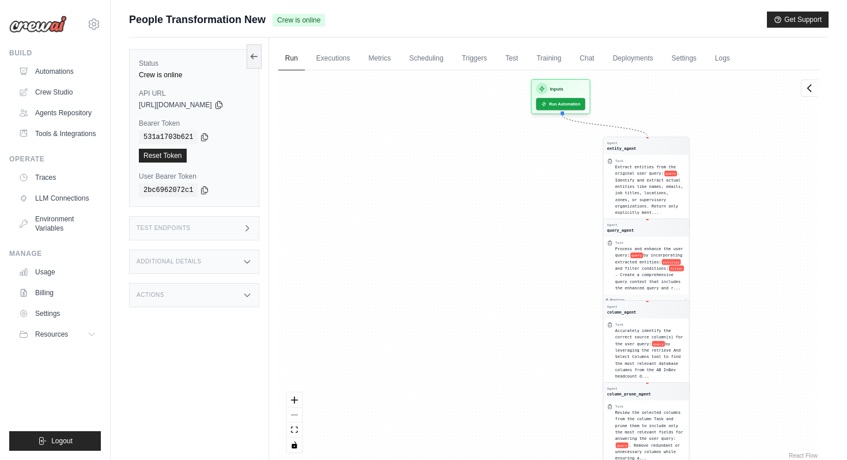
drag, startPoint x: 384, startPoint y: 194, endPoint x: 487, endPoint y: 355, distance: 190.8
click at [487, 355] on div "Agent entity_agent Task Extract entities from the original user query: query . …" at bounding box center [548, 265] width 541 height 391
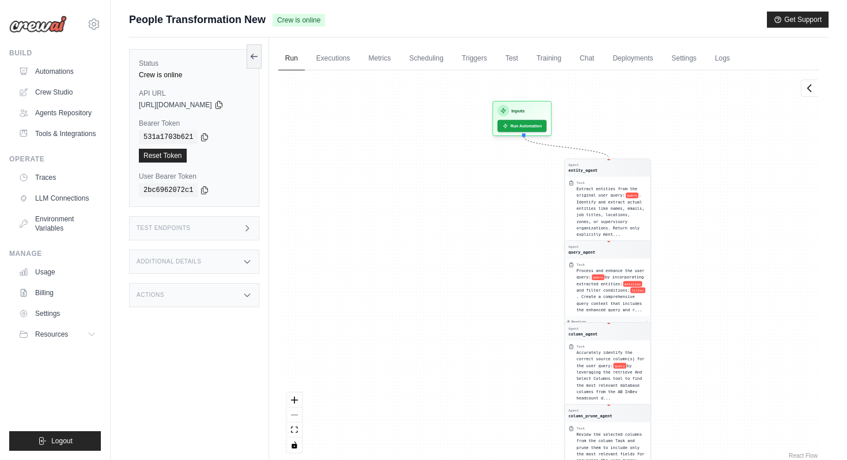
drag, startPoint x: 470, startPoint y: 194, endPoint x: 535, endPoint y: 378, distance: 194.9
click at [535, 378] on div "Agent entity_agent Task Extract entities from the original user query: query . …" at bounding box center [548, 265] width 541 height 391
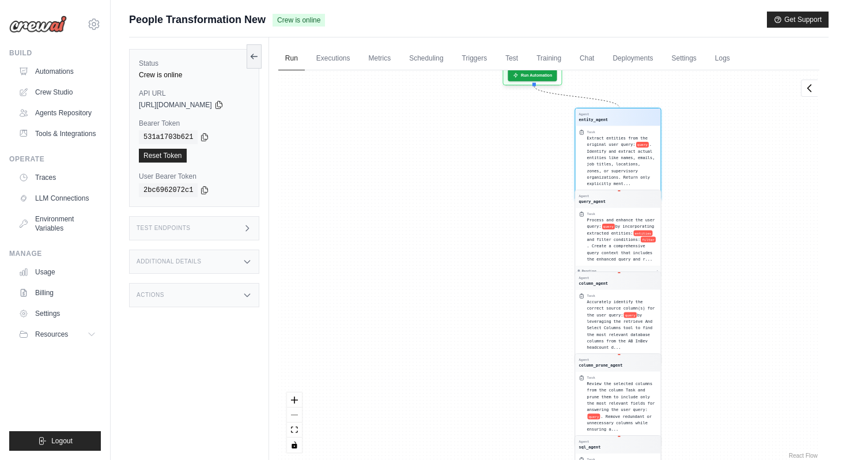
drag, startPoint x: 474, startPoint y: 235, endPoint x: 556, endPoint y: 382, distance: 167.5
click at [556, 382] on div "Agent entity_agent Task Extract entities from the original user query: query . …" at bounding box center [548, 265] width 541 height 391
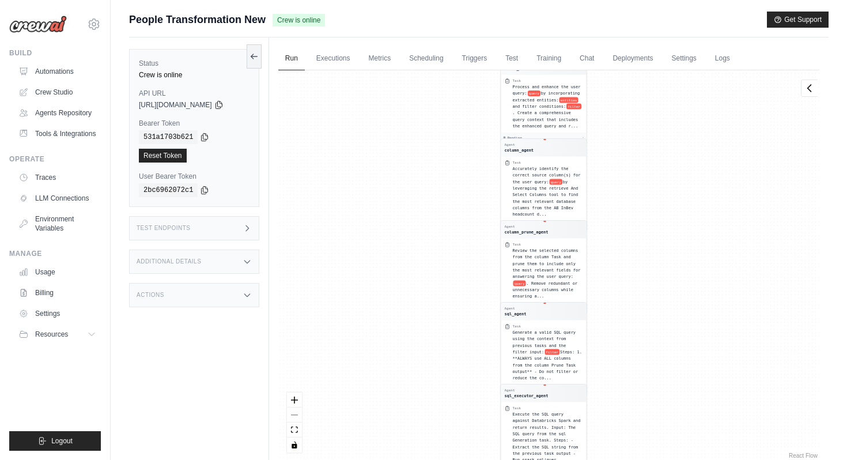
drag, startPoint x: 408, startPoint y: 210, endPoint x: 523, endPoint y: 306, distance: 149.8
click at [523, 306] on div "Agent entity_agent Task Extract entities from the original user query: query . …" at bounding box center [548, 265] width 541 height 391
drag, startPoint x: 707, startPoint y: 160, endPoint x: 710, endPoint y: 338, distance: 178.7
click at [710, 338] on div "Agent entity_agent Task Extract entities from the original user query: query . …" at bounding box center [548, 265] width 541 height 391
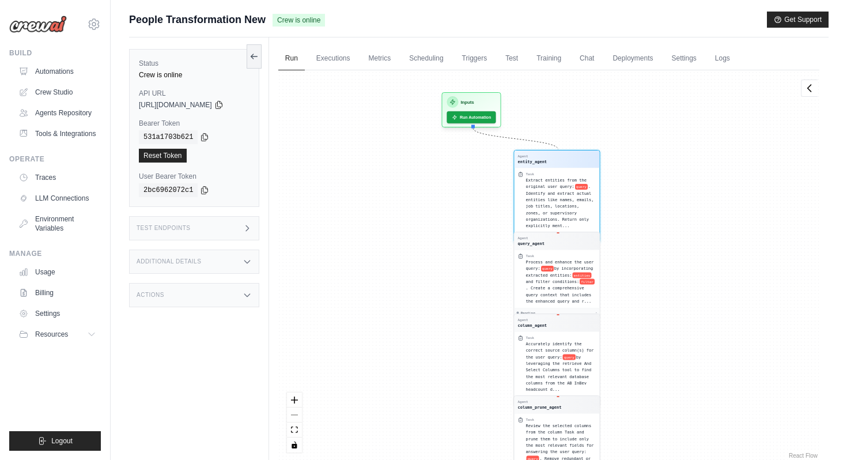
drag, startPoint x: 611, startPoint y: 127, endPoint x: 624, endPoint y: 302, distance: 175.2
click at [624, 303] on div "Agent entity_agent Task Extract entities from the original user query: query . …" at bounding box center [548, 265] width 541 height 391
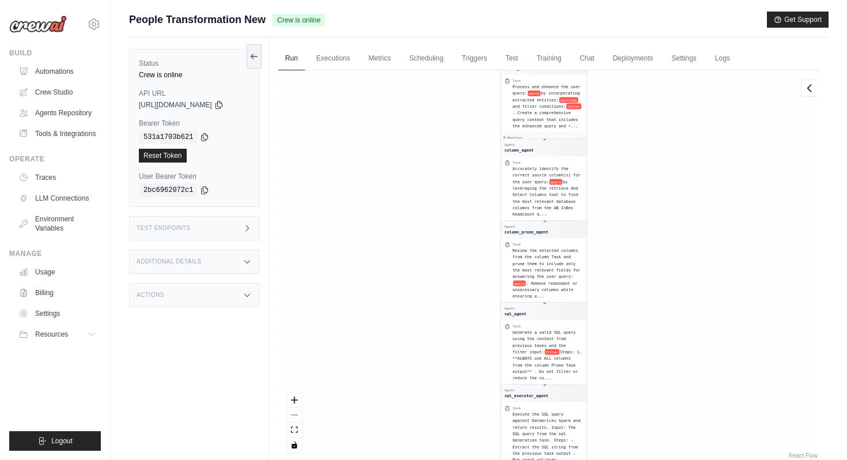
drag, startPoint x: 619, startPoint y: 186, endPoint x: 631, endPoint y: 343, distance: 157.9
click at [631, 343] on div "Agent entity_agent Task Extract entities from the original user query: query . …" at bounding box center [548, 265] width 541 height 391
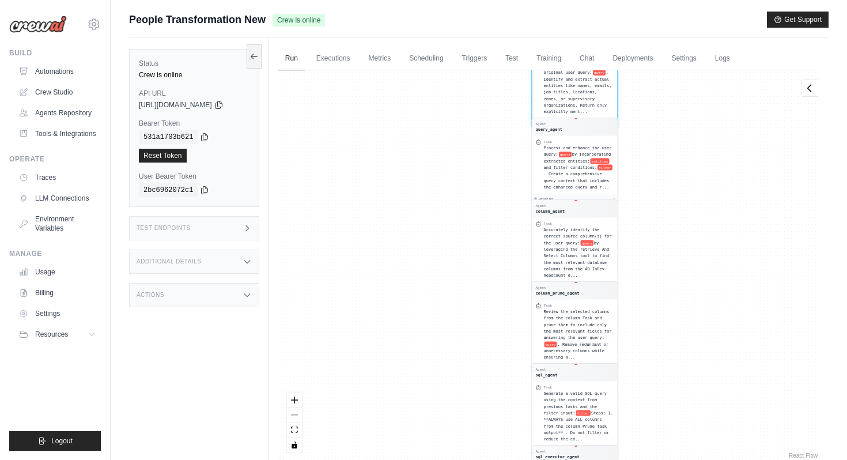
drag, startPoint x: 619, startPoint y: 165, endPoint x: 650, endPoint y: 227, distance: 69.6
click at [650, 227] on div "Agent entity_agent Task Extract entities from the original user query: query . …" at bounding box center [548, 265] width 541 height 391
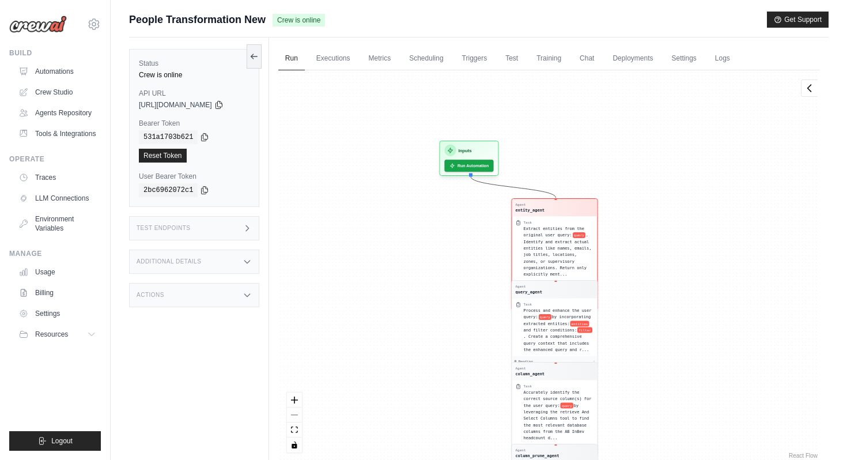
drag, startPoint x: 658, startPoint y: 144, endPoint x: 669, endPoint y: 367, distance: 223.9
click at [669, 367] on div "Agent entity_agent Task Extract entities from the original user query: query . …" at bounding box center [548, 265] width 541 height 391
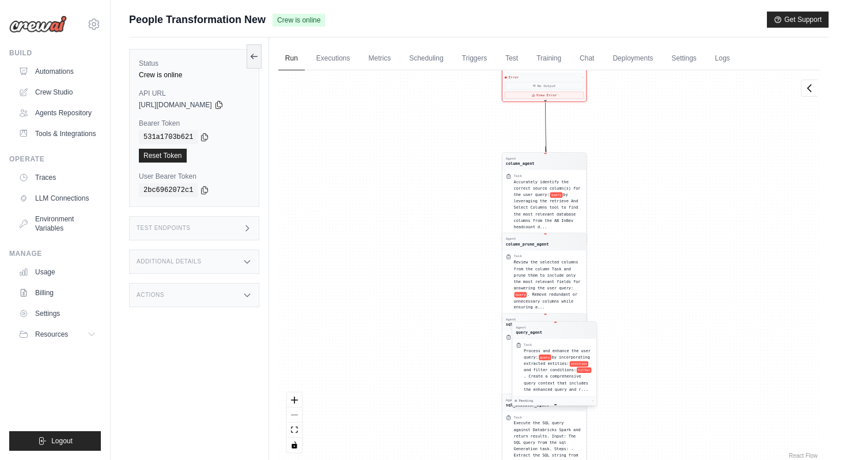
drag, startPoint x: 556, startPoint y: 301, endPoint x: 555, endPoint y: 345, distance: 43.8
click at [555, 346] on div "Task" at bounding box center [558, 344] width 69 height 5
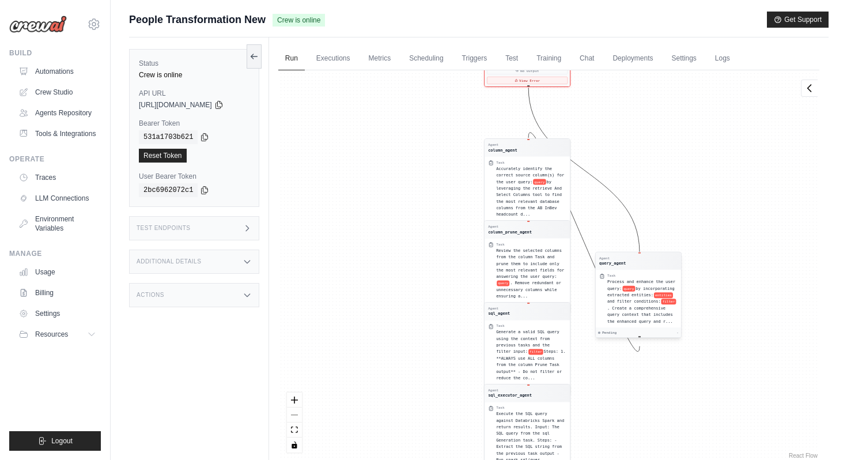
drag, startPoint x: 563, startPoint y: 318, endPoint x: 659, endPoint y: 253, distance: 116.2
click at [659, 253] on div "Agent query_agent" at bounding box center [638, 260] width 85 height 17
click at [527, 77] on button "View Error" at bounding box center [523, 79] width 81 height 7
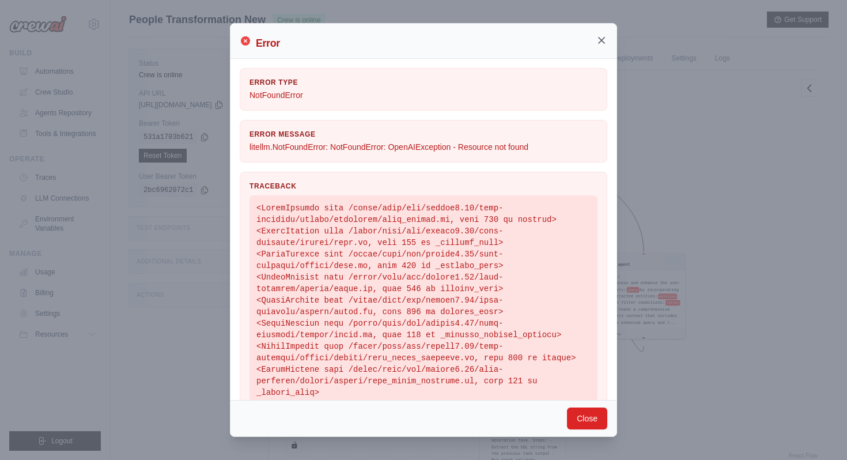
click at [601, 40] on icon at bounding box center [602, 41] width 12 height 12
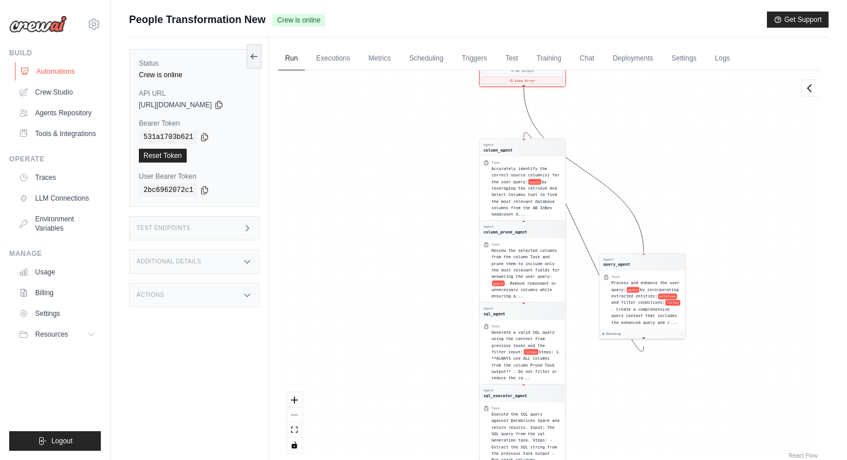
click at [85, 75] on link "Automations" at bounding box center [58, 71] width 87 height 18
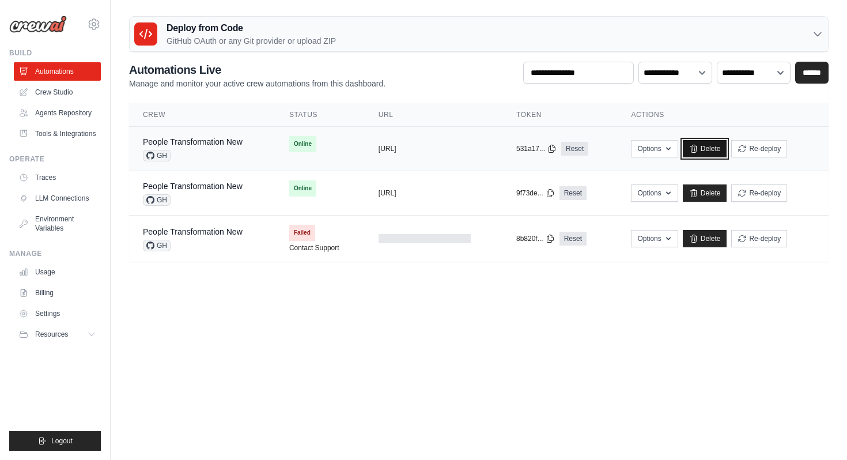
click at [699, 150] on icon at bounding box center [693, 148] width 9 height 9
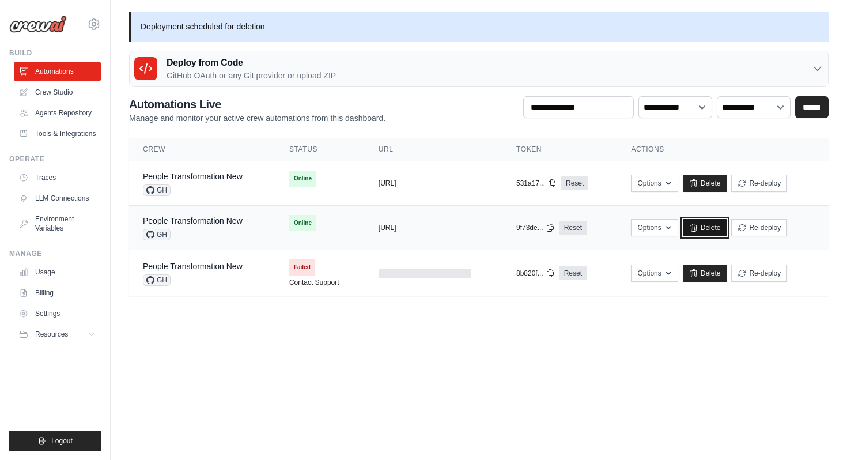
click at [697, 225] on icon at bounding box center [694, 227] width 6 height 7
click at [53, 88] on link "Crew Studio" at bounding box center [58, 92] width 87 height 18
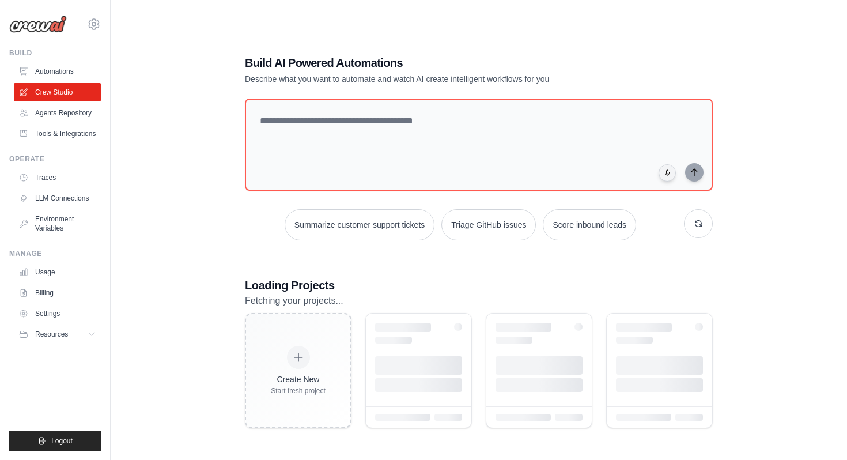
click at [69, 69] on link "Automations" at bounding box center [57, 71] width 87 height 18
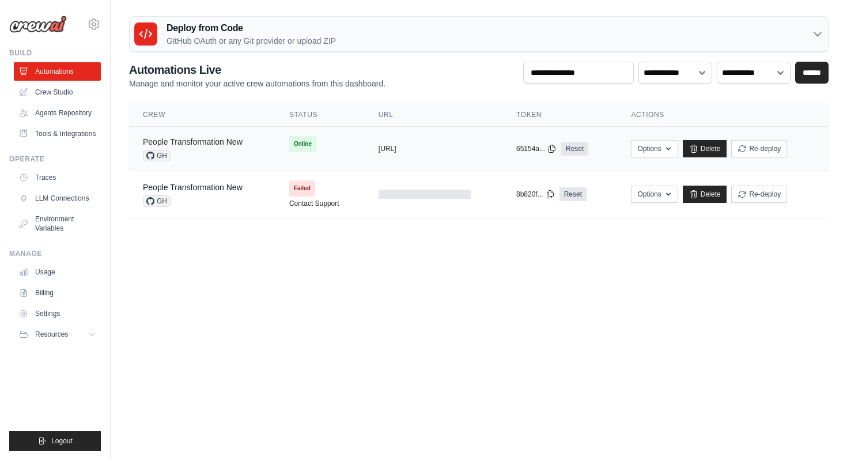
click at [210, 141] on link "People Transformation New" at bounding box center [193, 141] width 100 height 9
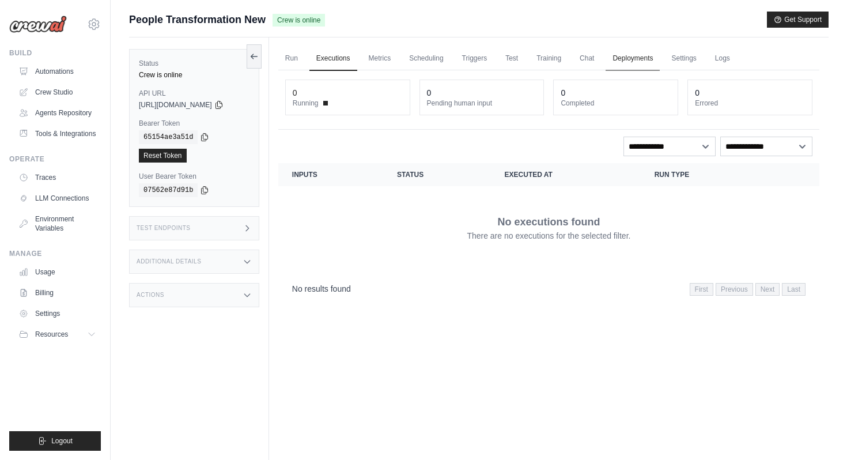
click at [625, 58] on link "Deployments" at bounding box center [633, 59] width 54 height 24
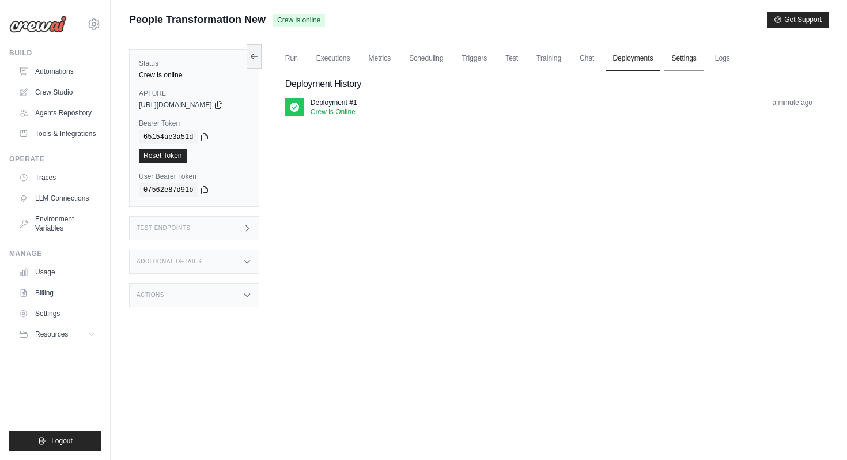
click at [676, 59] on link "Settings" at bounding box center [684, 59] width 39 height 24
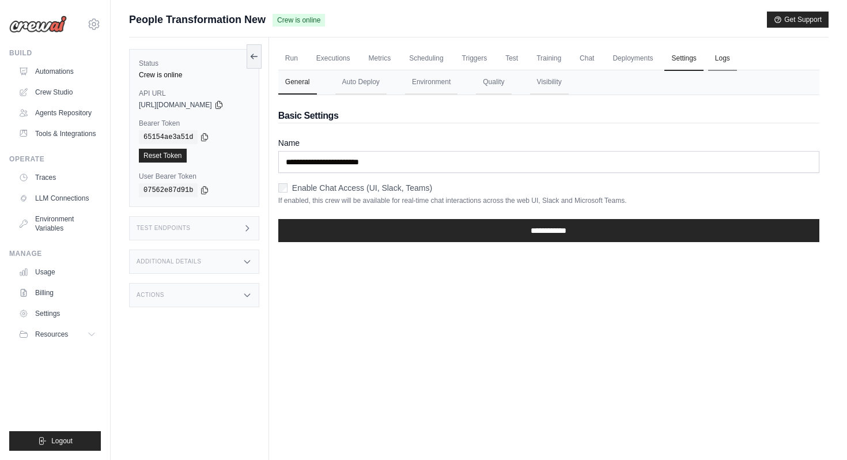
click at [726, 63] on link "Logs" at bounding box center [722, 59] width 29 height 24
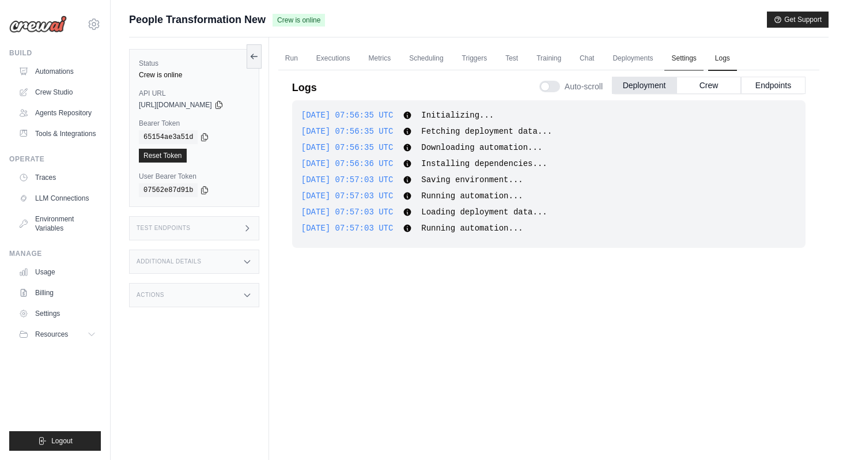
click at [672, 56] on link "Settings" at bounding box center [684, 59] width 39 height 24
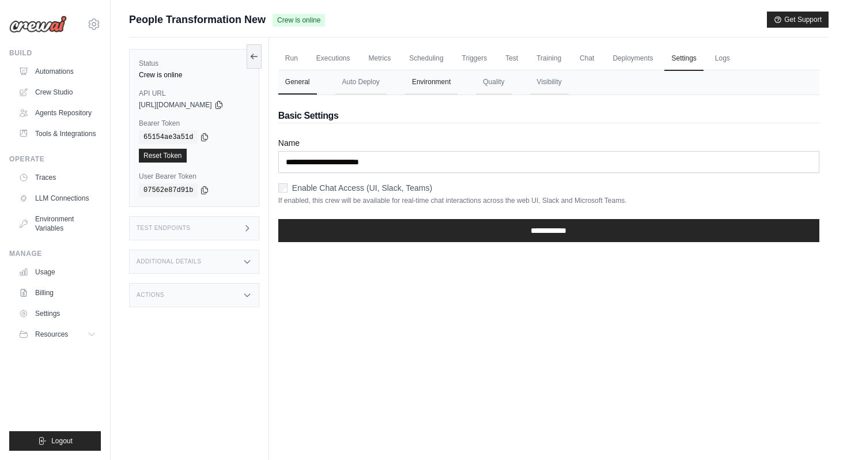
click at [444, 89] on button "Environment" at bounding box center [431, 82] width 52 height 24
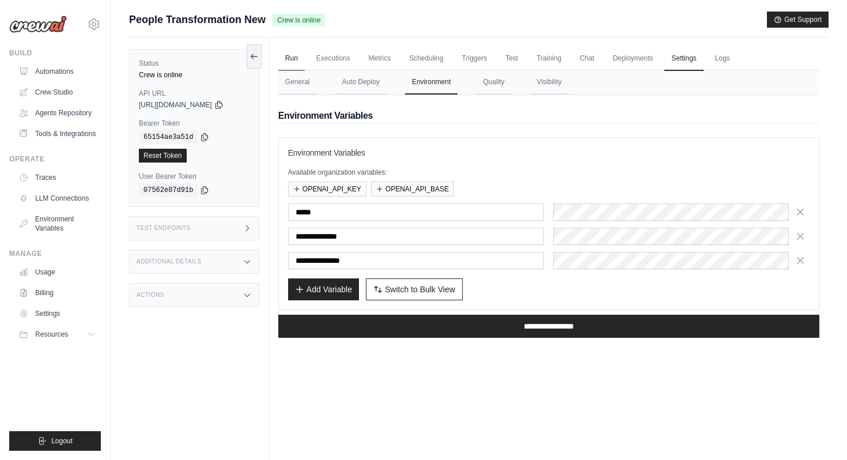
click at [304, 58] on link "Run" at bounding box center [291, 59] width 27 height 24
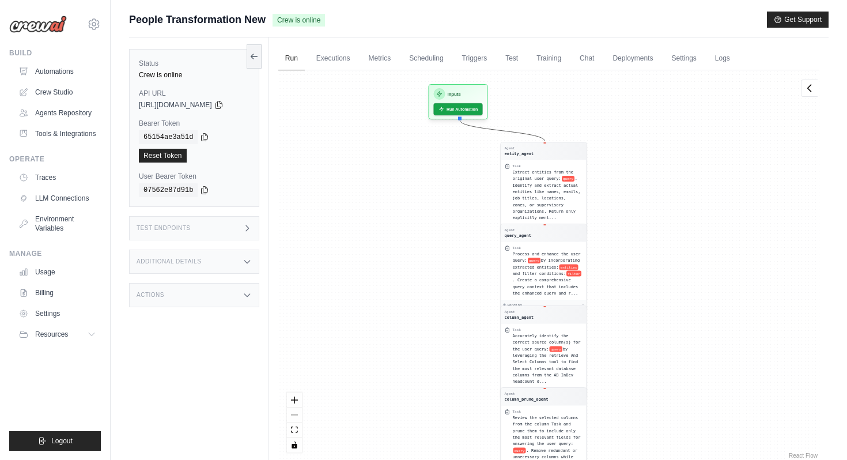
drag, startPoint x: 445, startPoint y: 163, endPoint x: 444, endPoint y: 337, distance: 174.7
click at [444, 338] on div "Agent entity_agent Task Extract entities from the original user query: query . …" at bounding box center [548, 265] width 541 height 391
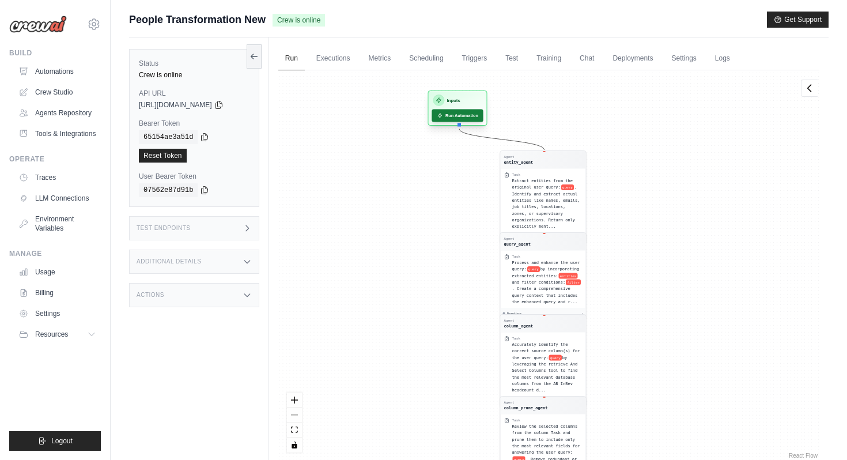
click at [479, 120] on button "Run Automation" at bounding box center [457, 115] width 51 height 13
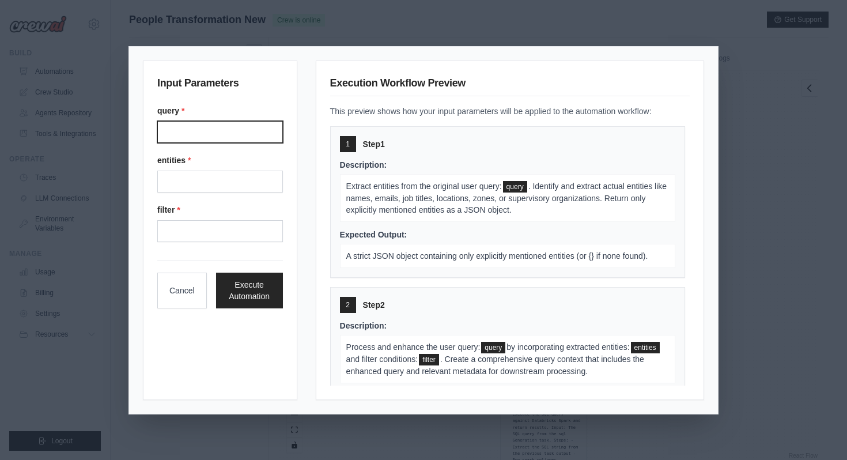
click at [235, 138] on input "Query" at bounding box center [220, 132] width 126 height 22
type input "**********"
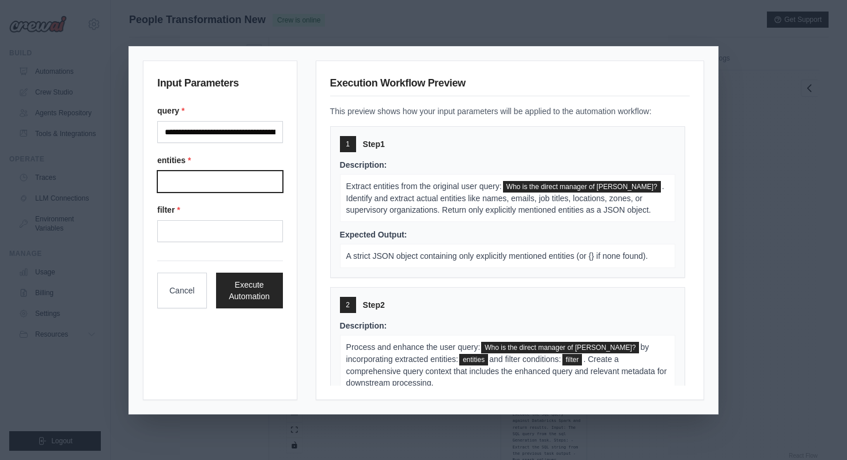
click at [240, 179] on input "Entities" at bounding box center [220, 182] width 126 height 22
type input "**********"
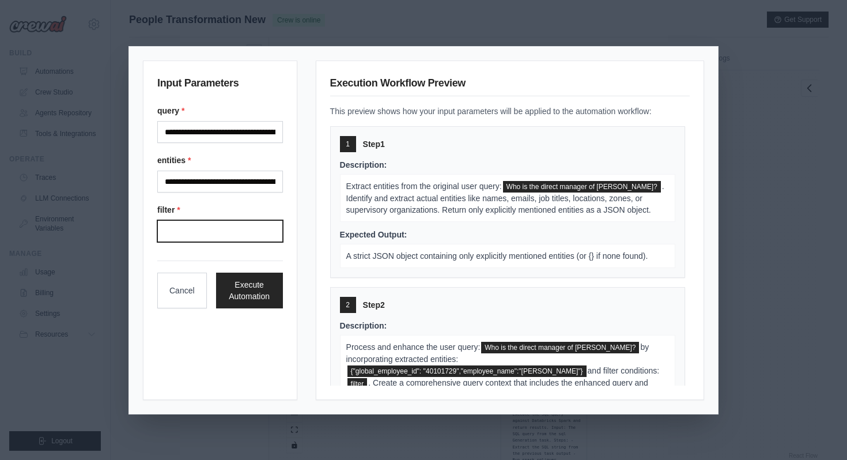
click at [245, 233] on input "Filter" at bounding box center [220, 231] width 126 height 22
type input "**********"
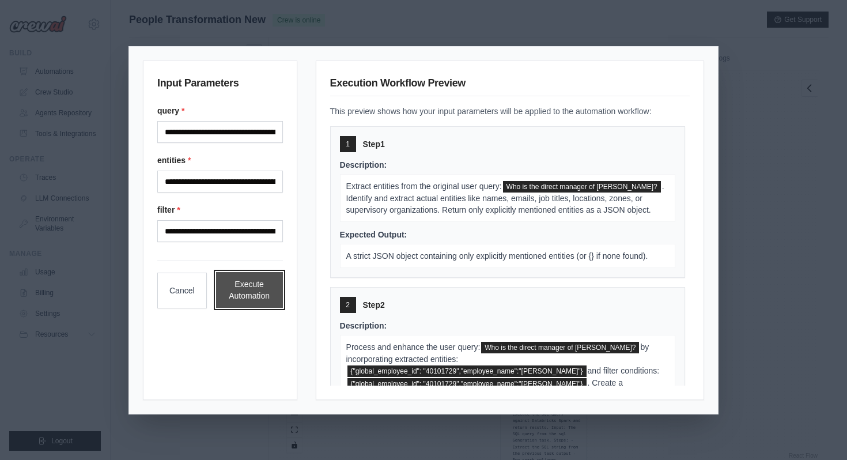
click at [249, 281] on button "Execute Automation" at bounding box center [249, 290] width 67 height 36
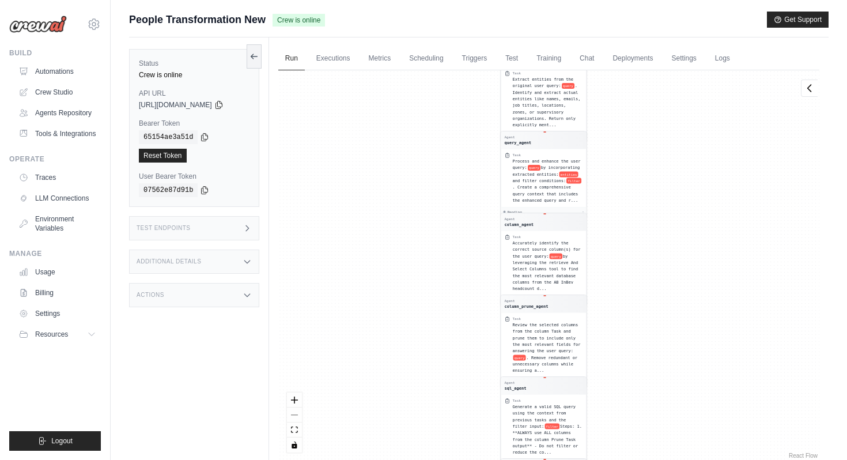
drag, startPoint x: 342, startPoint y: 103, endPoint x: 342, endPoint y: 240, distance: 136.6
click at [342, 240] on div "Agent entity_agent Task Extract entities from the original user query: query . …" at bounding box center [548, 265] width 541 height 391
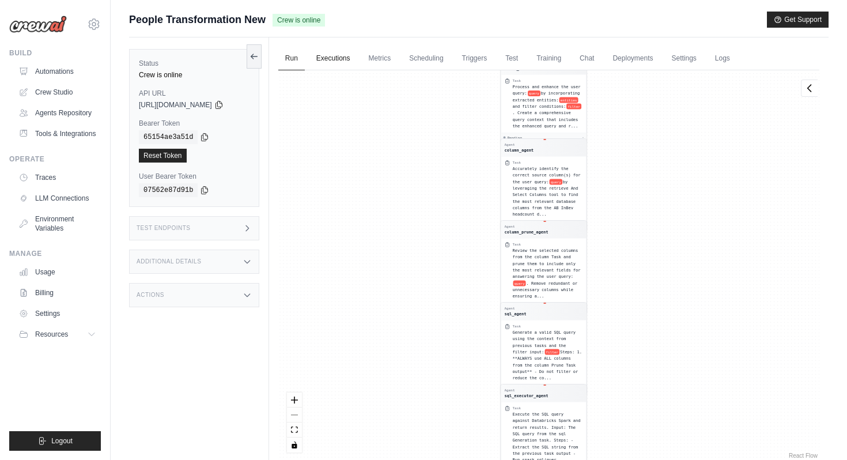
click at [338, 56] on link "Executions" at bounding box center [334, 59] width 48 height 24
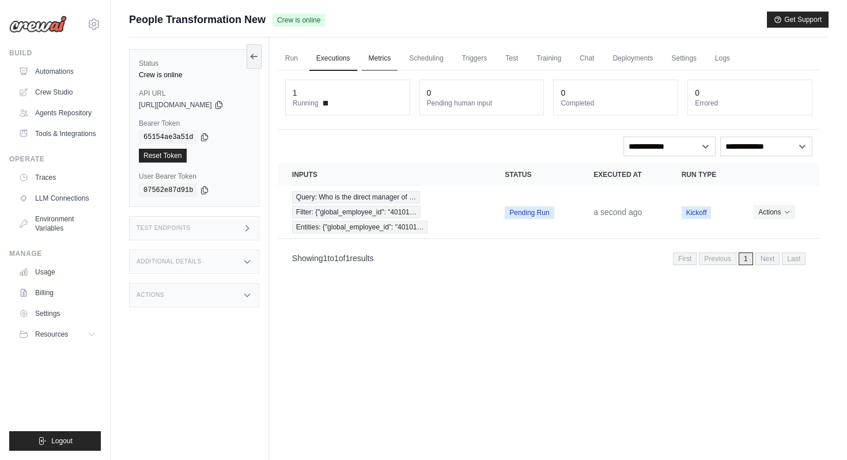
click at [384, 64] on link "Metrics" at bounding box center [380, 59] width 36 height 24
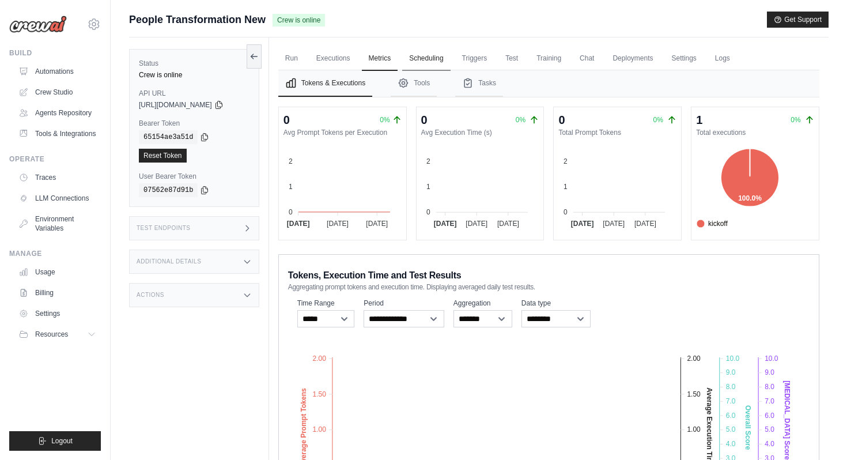
click at [440, 61] on link "Scheduling" at bounding box center [426, 59] width 48 height 24
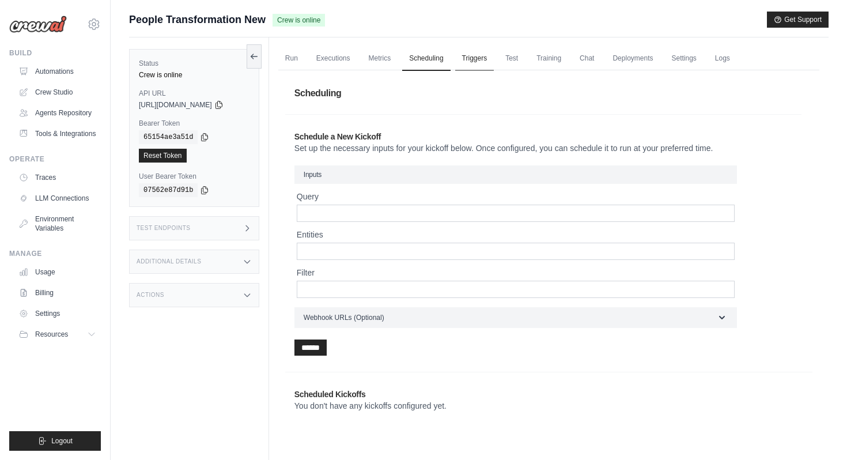
click at [476, 59] on link "Triggers" at bounding box center [474, 59] width 39 height 24
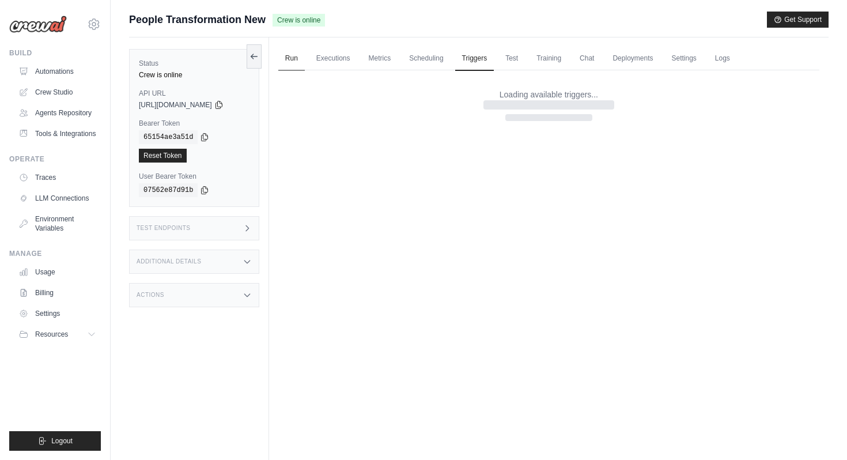
click at [298, 62] on link "Run" at bounding box center [291, 59] width 27 height 24
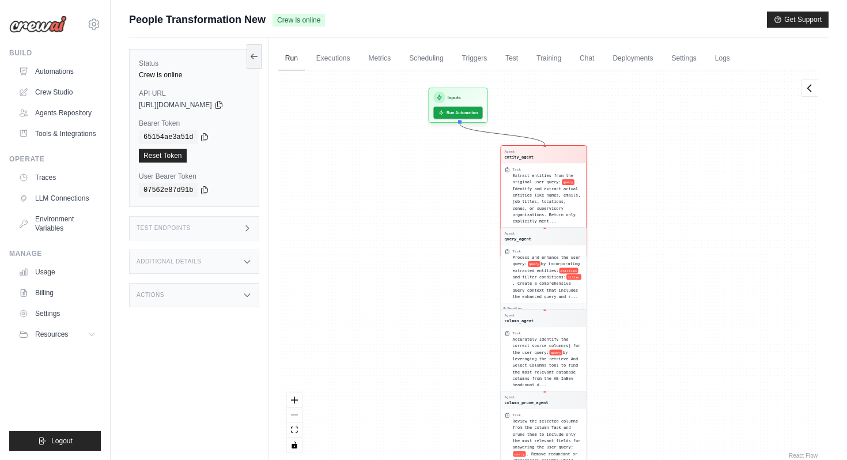
drag, startPoint x: 378, startPoint y: 130, endPoint x: 378, endPoint y: 314, distance: 183.3
click at [378, 314] on div "Agent entity_agent Task Extract entities from the original user query: query . …" at bounding box center [548, 265] width 541 height 391
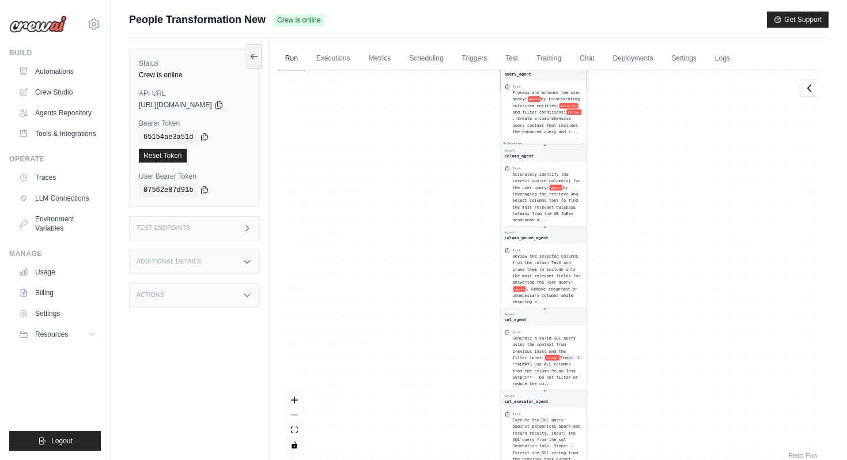
drag, startPoint x: 452, startPoint y: 190, endPoint x: 451, endPoint y: 306, distance: 115.9
click at [452, 306] on div "Agent entity_agent Task Extract entities from the original user query: query . …" at bounding box center [548, 265] width 541 height 391
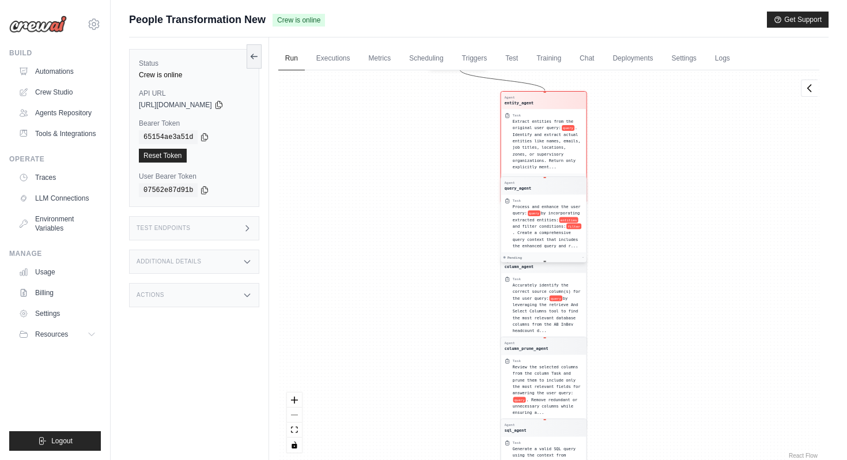
drag, startPoint x: 555, startPoint y: 178, endPoint x: 555, endPoint y: 240, distance: 62.8
click at [555, 191] on div "Agent query_agent" at bounding box center [543, 185] width 78 height 10
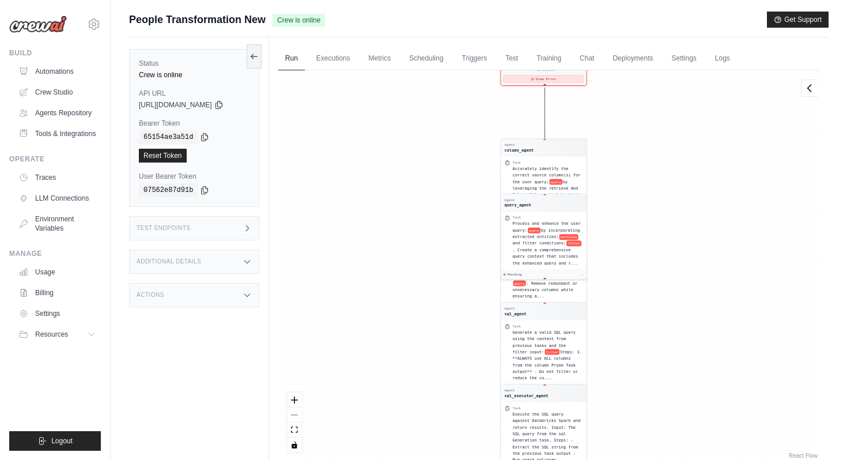
click at [561, 80] on button "View Error" at bounding box center [543, 79] width 81 height 7
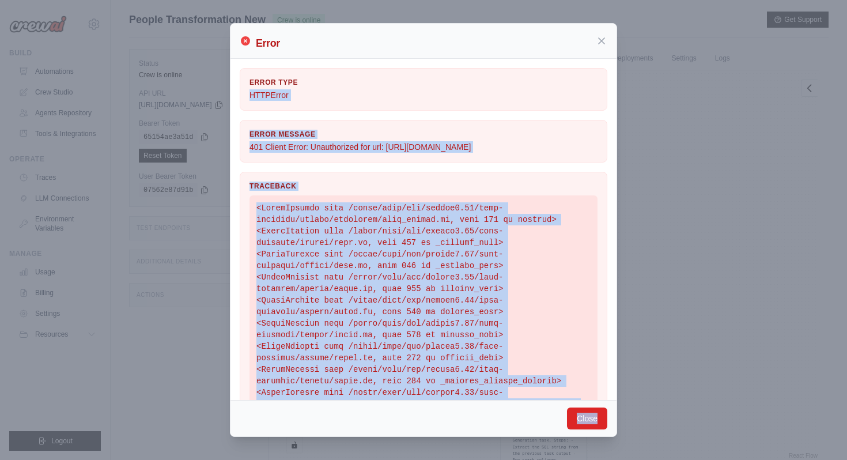
scroll to position [243, 0]
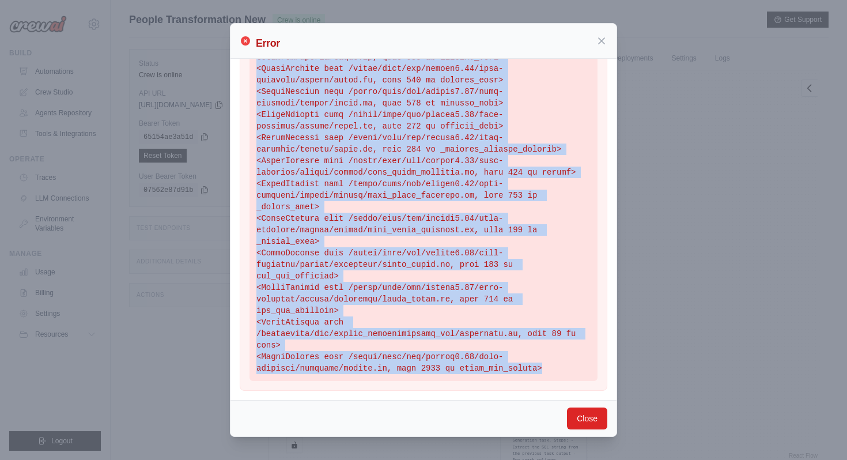
drag, startPoint x: 250, startPoint y: 95, endPoint x: 390, endPoint y: 394, distance: 330.4
click at [390, 394] on div "Error Type HTTPError Error Message 401 Client Error: Unauthorized for url: http…" at bounding box center [424, 113] width 386 height 573
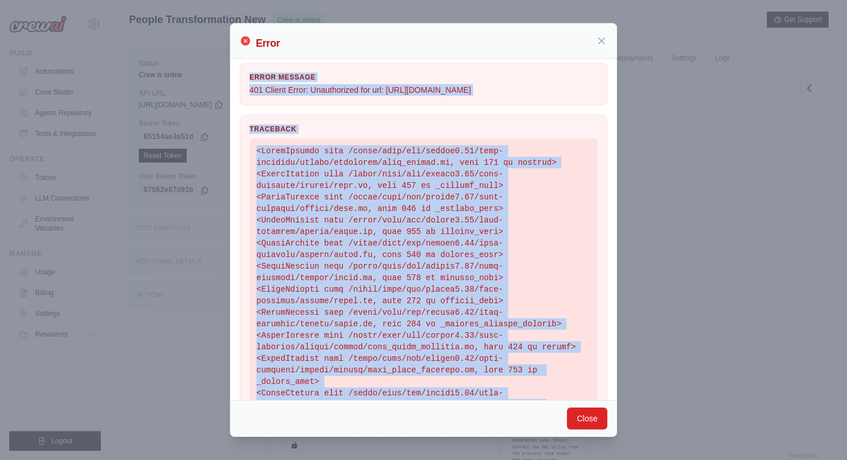
scroll to position [0, 0]
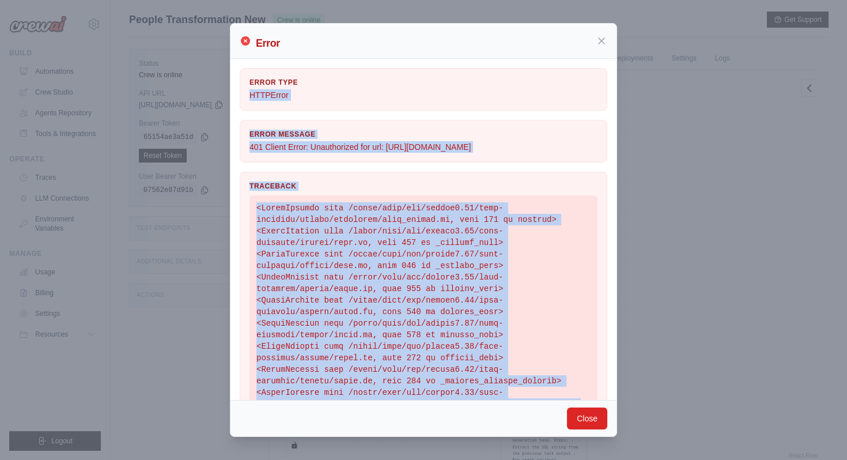
copy div "HTTPError Error Message 401 Client Error: Unauthorized for url: https://abi-api…"
click at [555, 266] on pre at bounding box center [424, 403] width 348 height 417
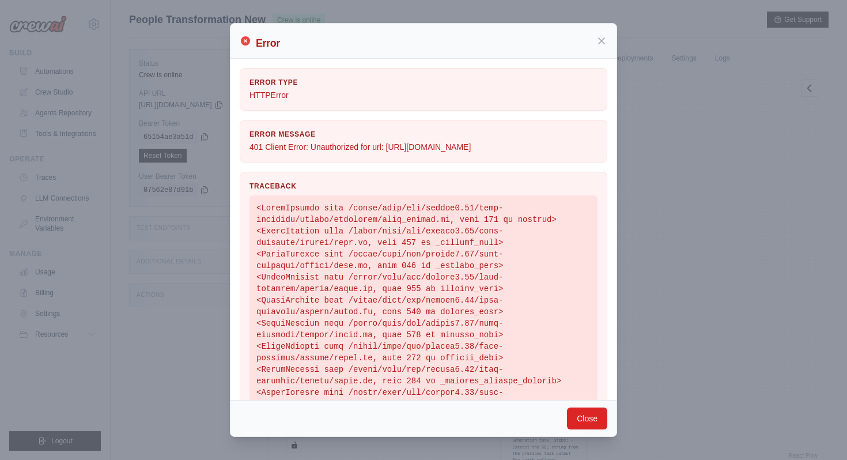
click at [668, 204] on div "Error Error Type HTTPError Error Message 401 Client Error: Unauthorized for url…" at bounding box center [423, 230] width 847 height 460
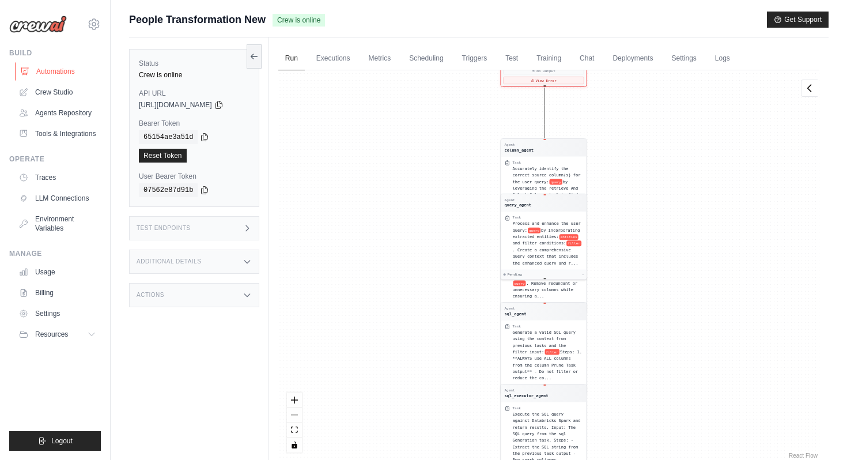
click at [67, 74] on link "Automations" at bounding box center [58, 71] width 87 height 18
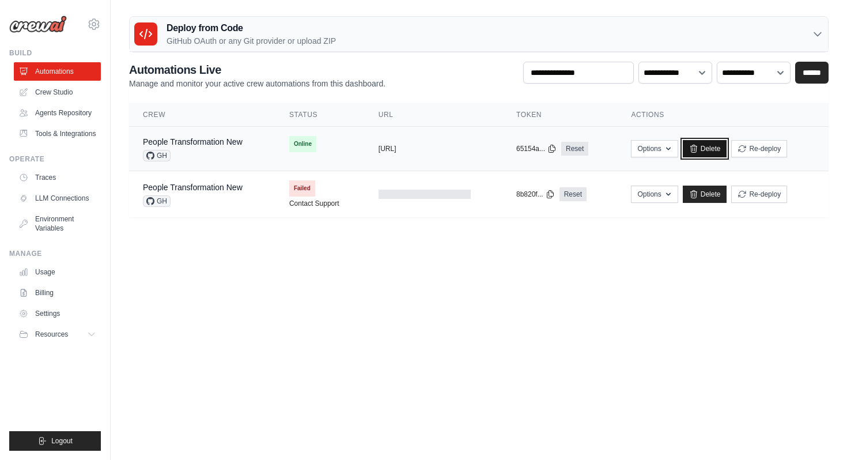
click at [706, 152] on link "Delete" at bounding box center [705, 148] width 44 height 17
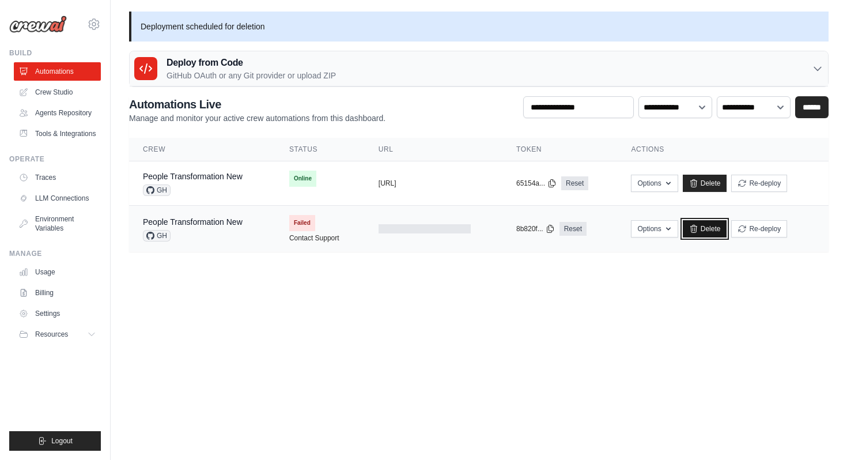
click at [707, 233] on link "Delete" at bounding box center [705, 228] width 44 height 17
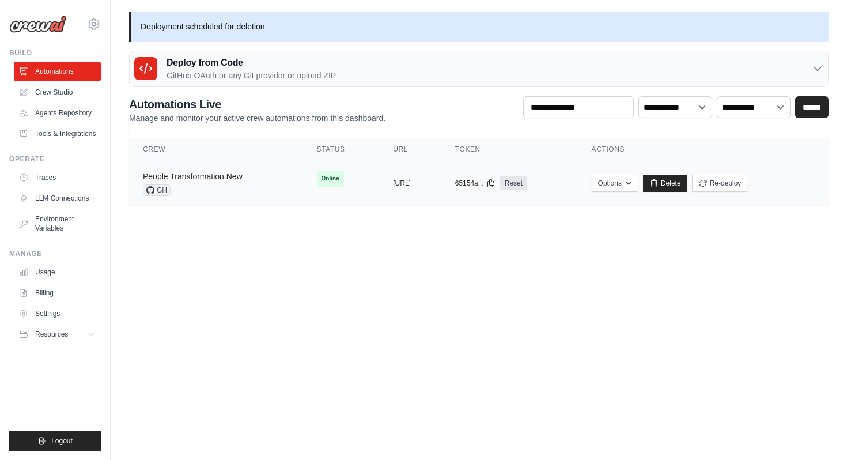
click at [242, 175] on link "People Transformation New" at bounding box center [193, 176] width 100 height 9
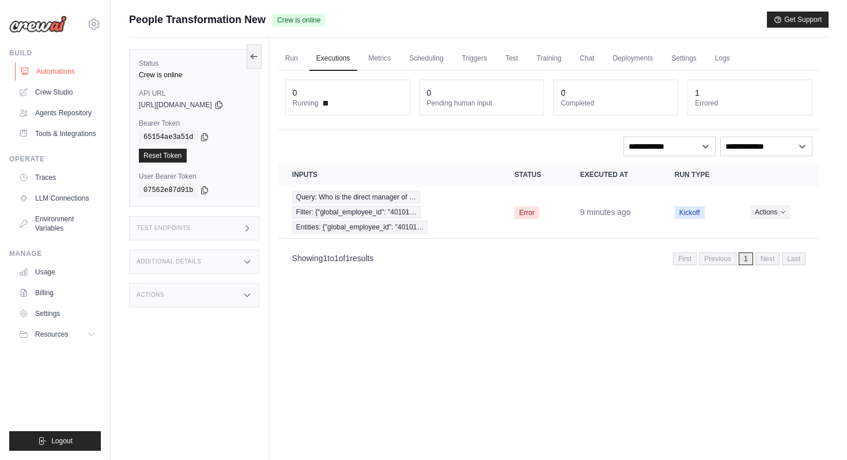
click at [72, 68] on link "Automations" at bounding box center [58, 71] width 87 height 18
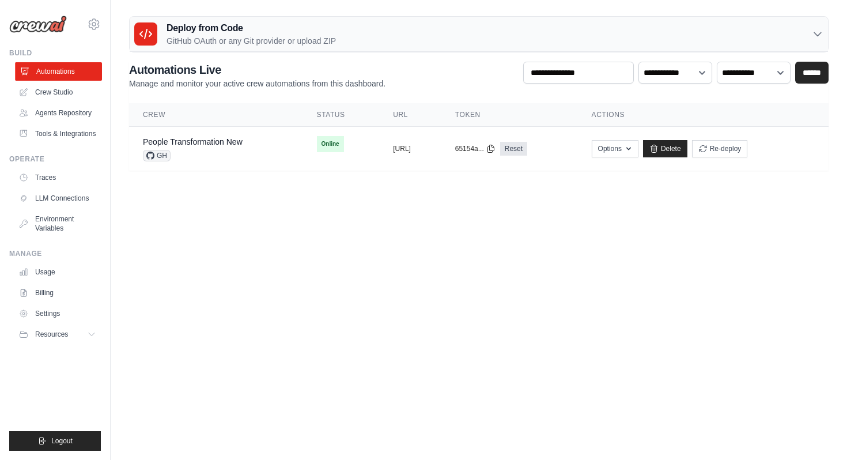
click at [42, 73] on link "Automations" at bounding box center [58, 71] width 87 height 18
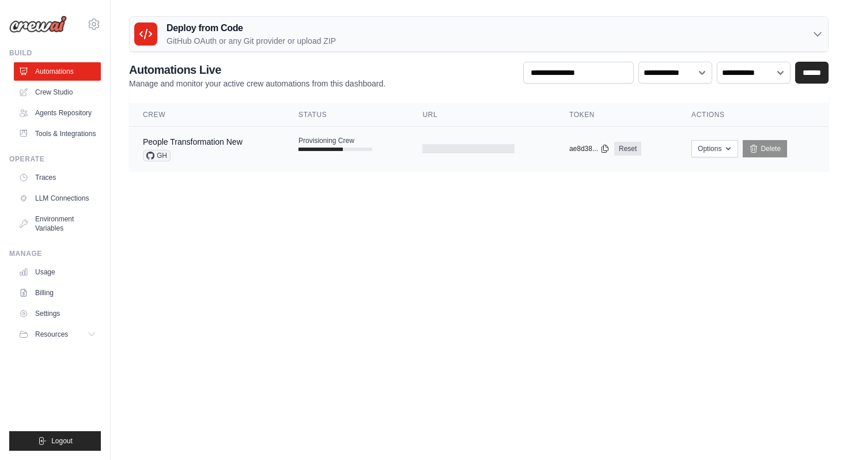
click at [246, 154] on div "People Transformation New GH" at bounding box center [207, 148] width 128 height 25
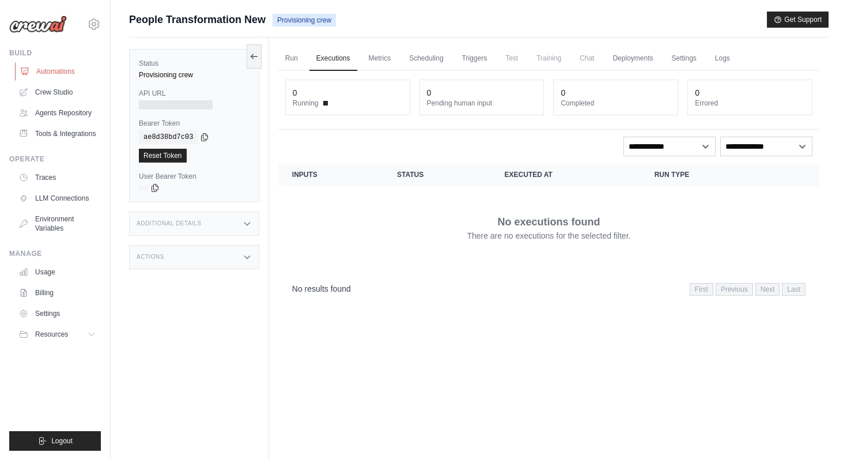
click at [70, 73] on link "Automations" at bounding box center [58, 71] width 87 height 18
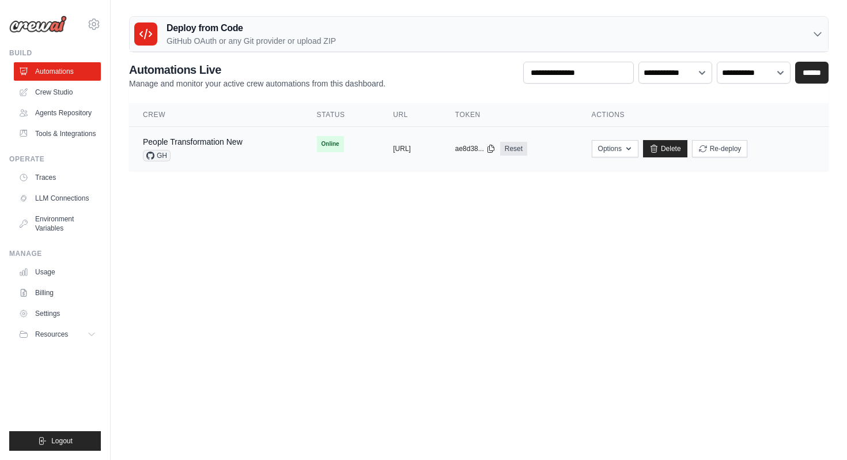
click at [303, 145] on td "Online" at bounding box center [341, 144] width 77 height 35
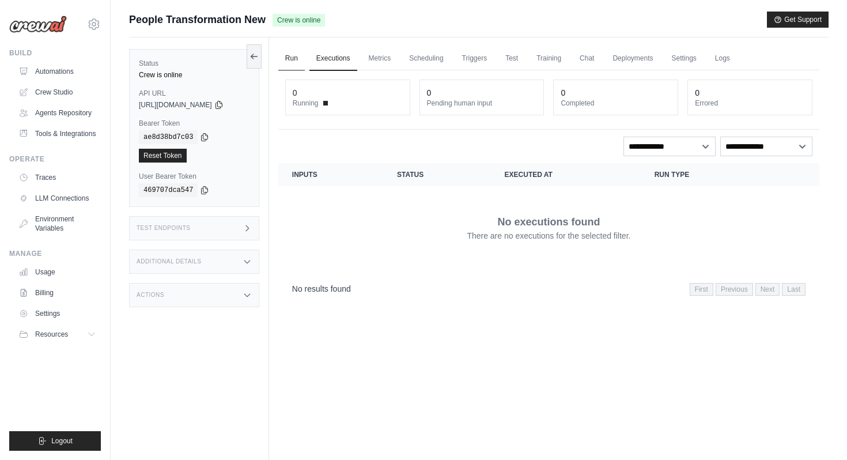
click at [302, 62] on link "Run" at bounding box center [291, 59] width 27 height 24
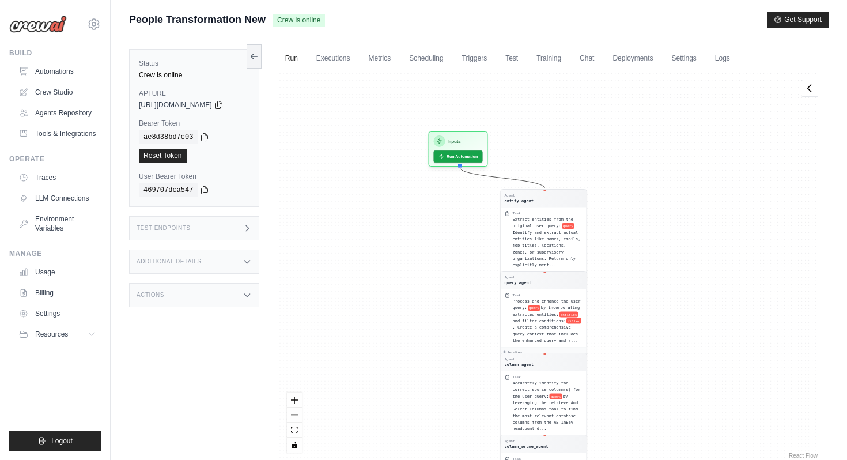
drag, startPoint x: 402, startPoint y: 122, endPoint x: 402, endPoint y: 338, distance: 215.6
click at [402, 338] on div "Agent entity_agent Task Extract entities from the original user query: query . …" at bounding box center [548, 265] width 541 height 391
click at [465, 159] on button "Run Automation" at bounding box center [457, 155] width 51 height 13
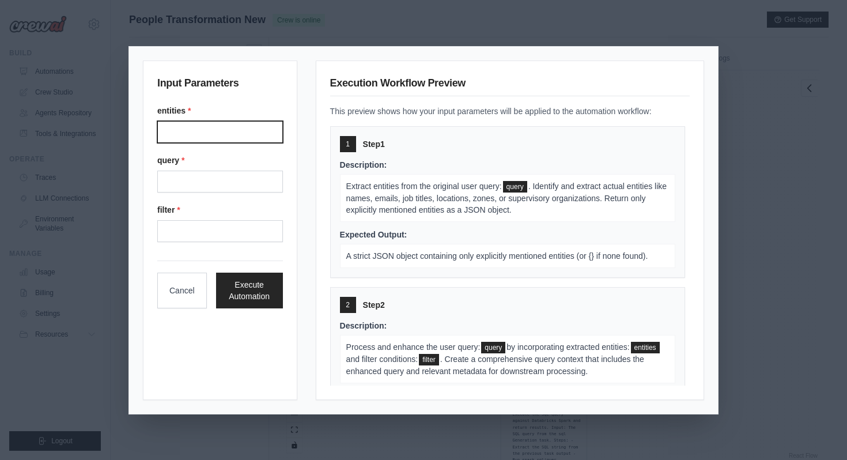
click at [267, 131] on input "Entities" at bounding box center [220, 132] width 126 height 22
type input "**********"
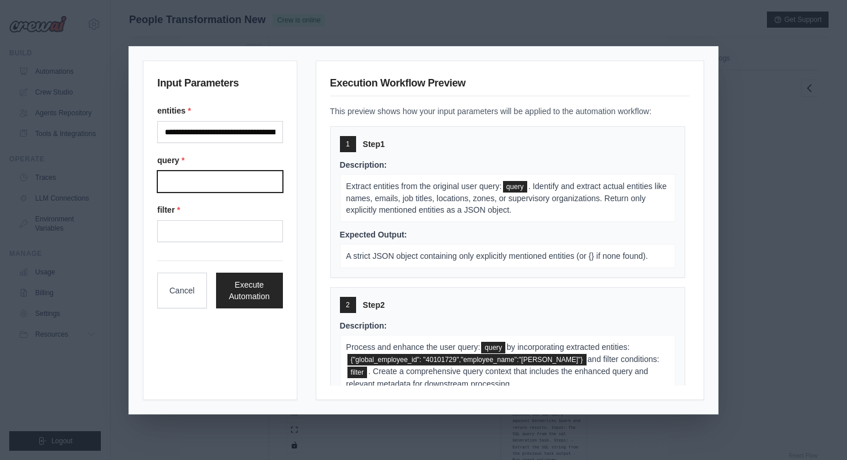
click at [261, 174] on input "Query" at bounding box center [220, 182] width 126 height 22
type input "**********"
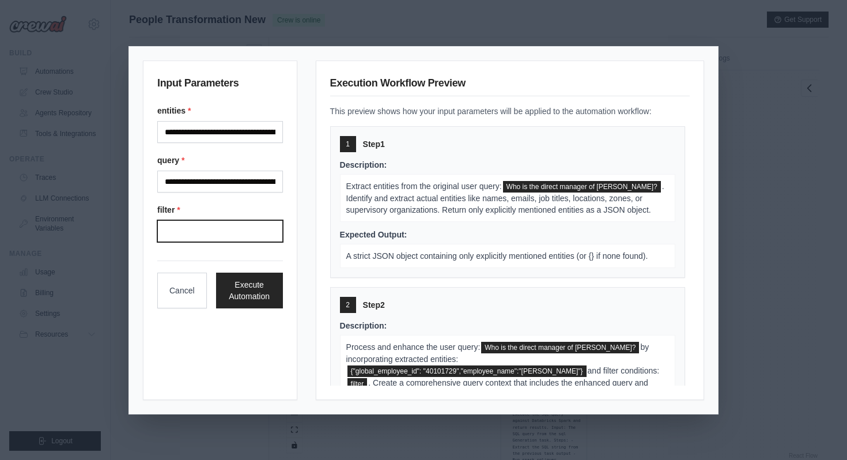
click at [248, 234] on input "Filter" at bounding box center [220, 231] width 126 height 22
type input "**********"
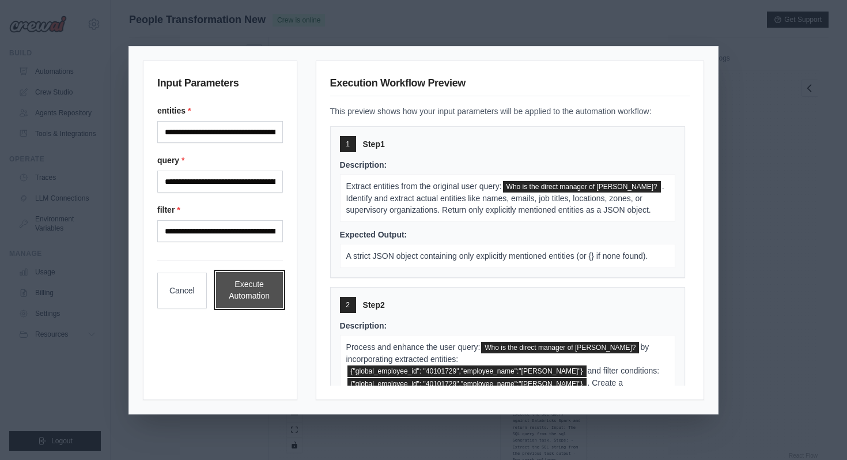
click at [257, 288] on button "Execute Automation" at bounding box center [249, 290] width 67 height 36
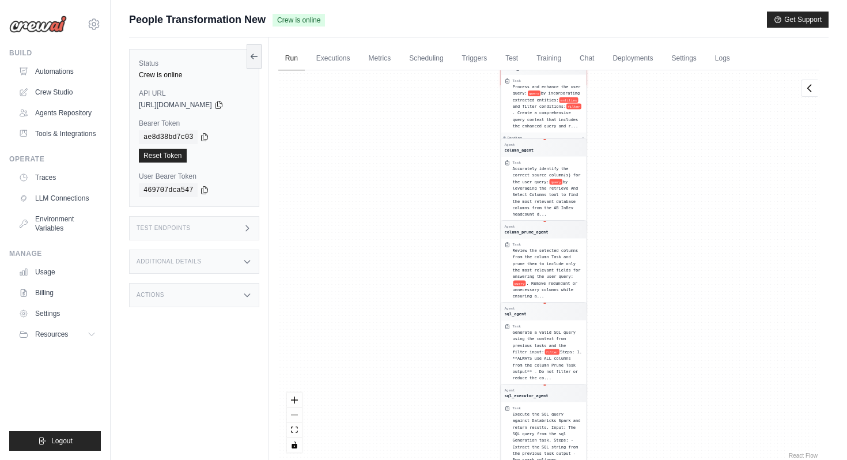
drag, startPoint x: 338, startPoint y: 257, endPoint x: 337, endPoint y: 329, distance: 72.1
click at [338, 330] on div "Agent entity_agent Task Extract entities from the original user query: query . …" at bounding box center [548, 265] width 541 height 391
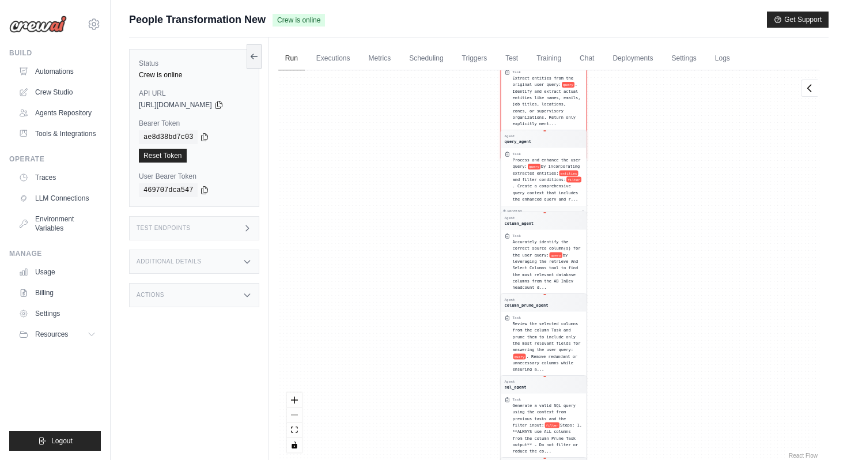
drag, startPoint x: 402, startPoint y: 162, endPoint x: 401, endPoint y: 244, distance: 81.9
click at [402, 245] on div "Agent entity_agent Task Extract entities from the original user query: query . …" at bounding box center [548, 265] width 541 height 391
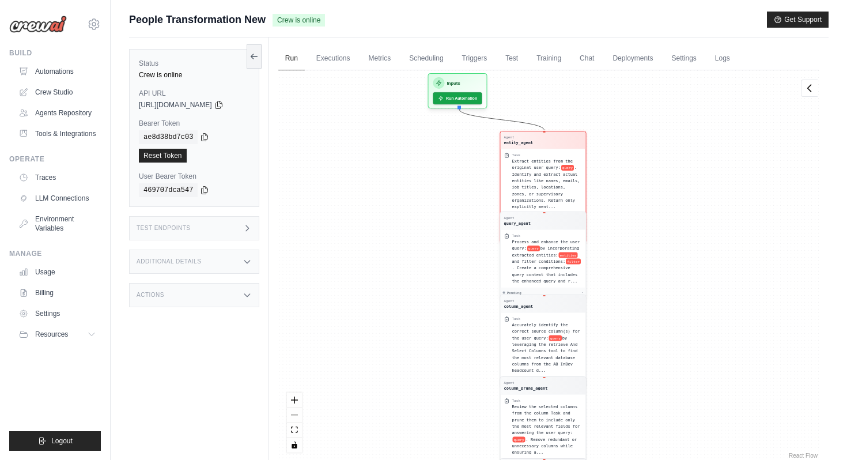
drag, startPoint x: 548, startPoint y: 225, endPoint x: 548, endPoint y: 243, distance: 17.9
click at [548, 229] on div "Agent query_agent" at bounding box center [542, 220] width 85 height 17
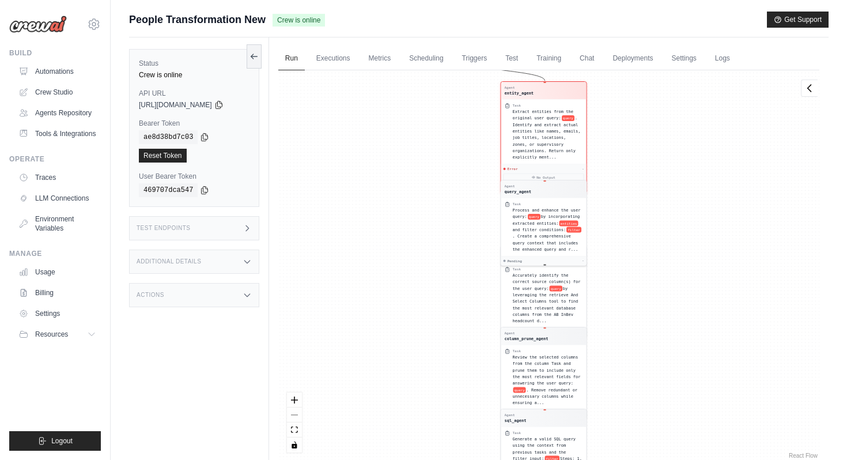
drag, startPoint x: 662, startPoint y: 128, endPoint x: 662, endPoint y: 235, distance: 106.6
click at [662, 235] on div "Agent entity_agent Task Extract entities from the original user query: query . …" at bounding box center [548, 265] width 541 height 391
drag, startPoint x: 546, startPoint y: 190, endPoint x: 546, endPoint y: 224, distance: 33.4
click at [546, 224] on div "Agent query_agent Task Process and enhance the user query: query by incorporati…" at bounding box center [543, 222] width 86 height 86
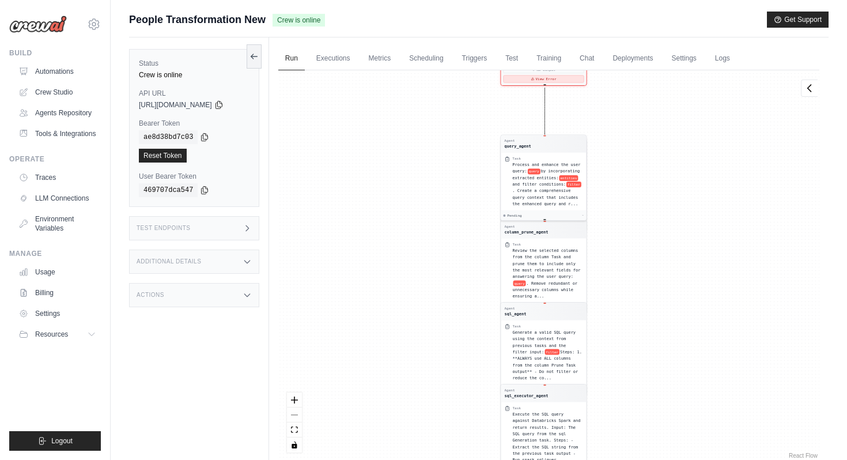
click at [571, 78] on button "View Error" at bounding box center [543, 79] width 81 height 7
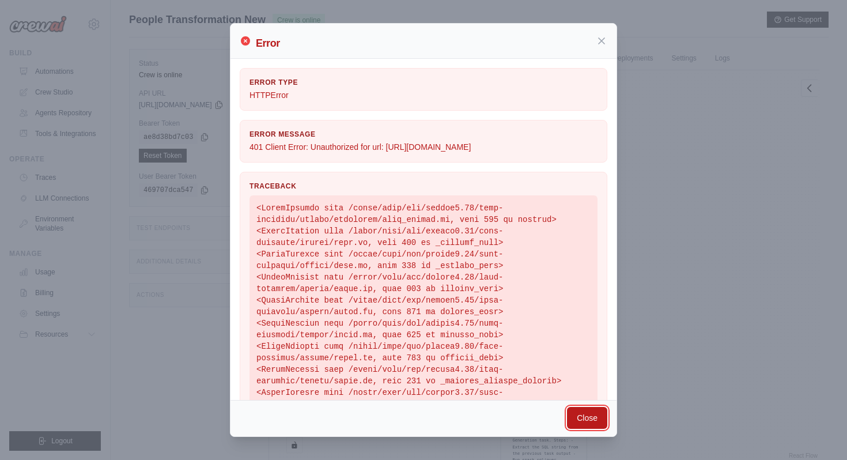
click at [586, 421] on button "Close" at bounding box center [587, 418] width 40 height 22
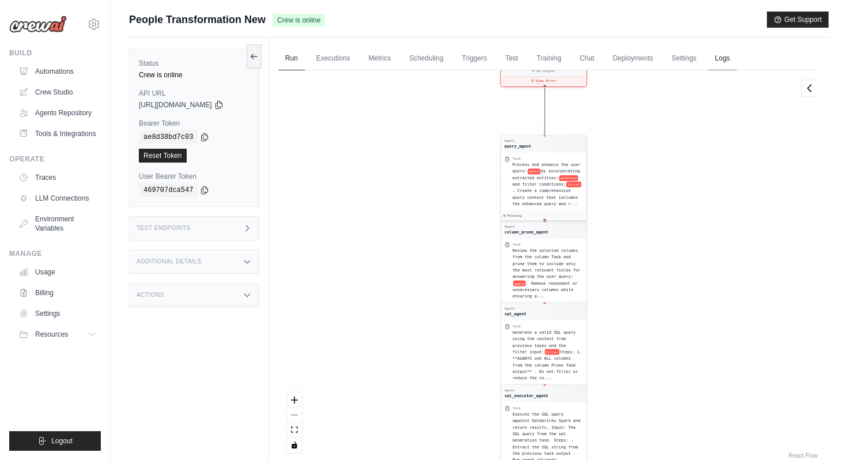
click at [721, 56] on link "Logs" at bounding box center [722, 59] width 29 height 24
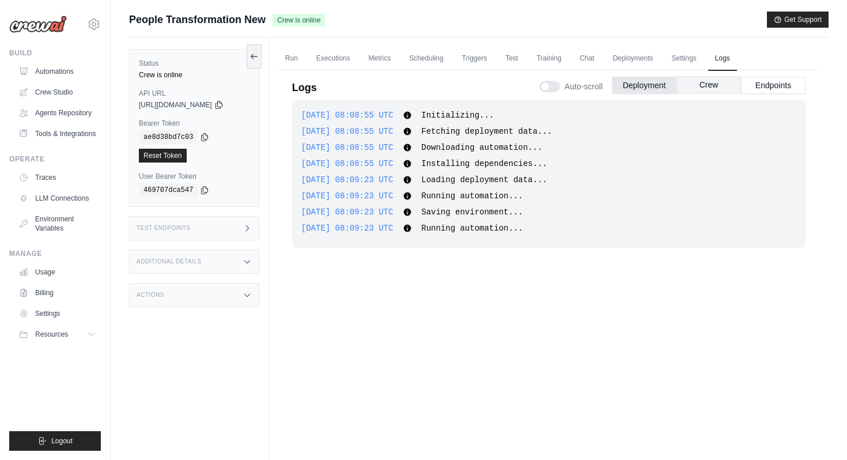
click at [698, 89] on button "Crew" at bounding box center [709, 84] width 65 height 17
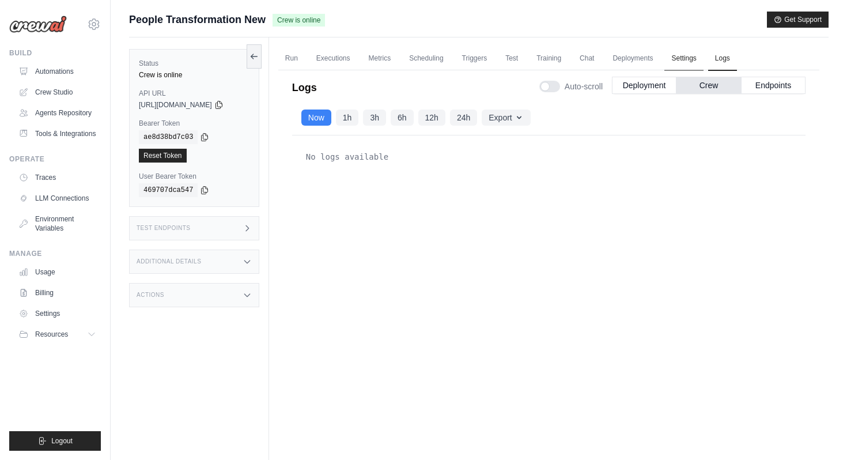
click at [691, 58] on link "Settings" at bounding box center [684, 59] width 39 height 24
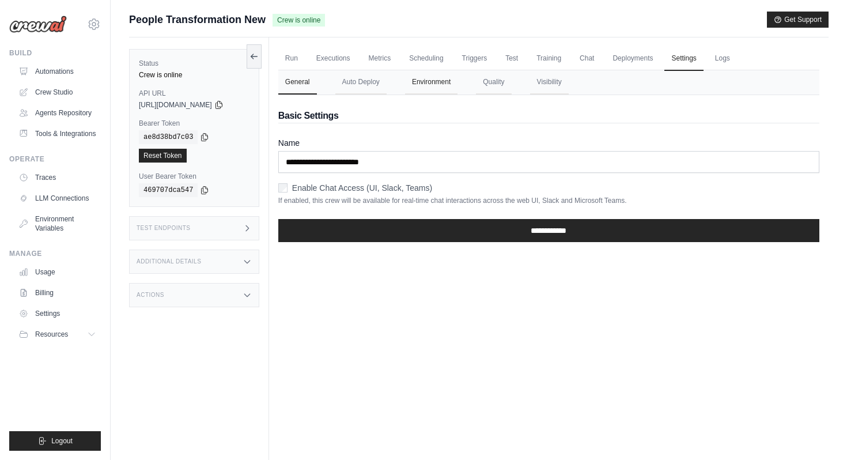
click at [432, 81] on button "Environment" at bounding box center [431, 82] width 52 height 24
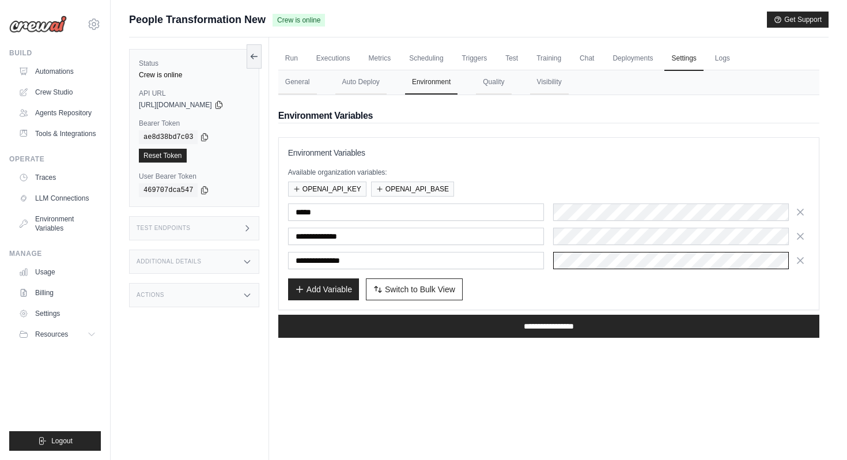
scroll to position [0, 37]
click at [621, 393] on div "Run Executions Metrics Scheduling Triggers Test Training Chat Deployments Setti…" at bounding box center [549, 267] width 560 height 460
click at [605, 221] on div "**********" at bounding box center [549, 236] width 522 height 66
click at [563, 161] on div "**********" at bounding box center [549, 223] width 522 height 153
click at [376, 86] on button "Auto Deploy" at bounding box center [361, 82] width 51 height 24
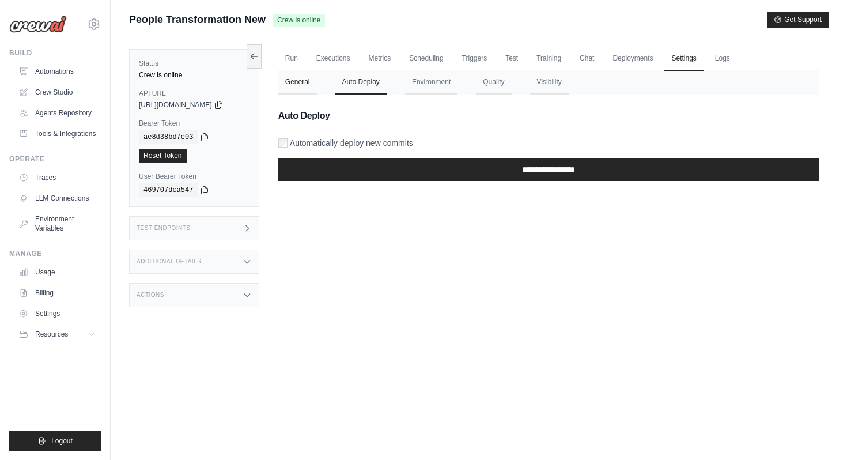
click at [295, 84] on button "General" at bounding box center [297, 82] width 39 height 24
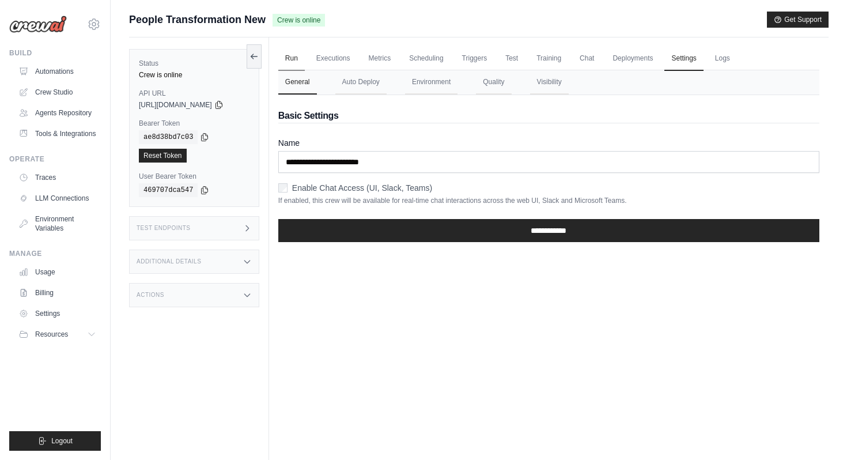
click at [300, 56] on link "Run" at bounding box center [291, 59] width 27 height 24
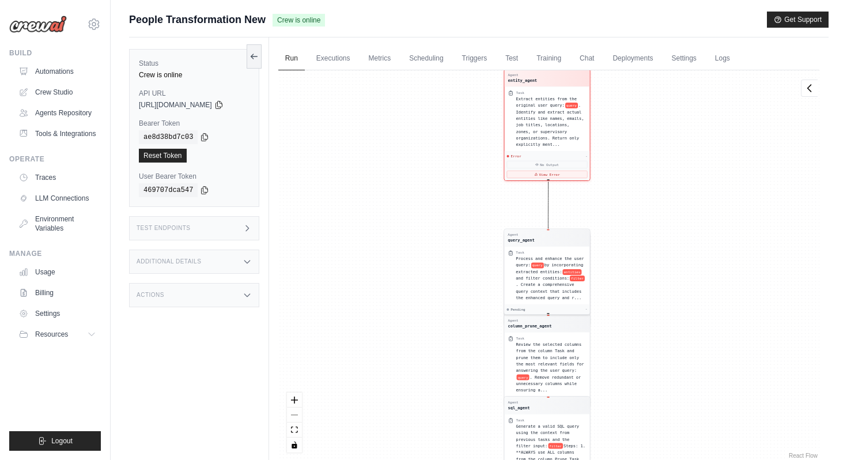
drag, startPoint x: 459, startPoint y: 336, endPoint x: 467, endPoint y: 441, distance: 105.8
click at [467, 442] on div "Agent entity_agent Task Extract entities from the original user query: query . …" at bounding box center [548, 265] width 541 height 391
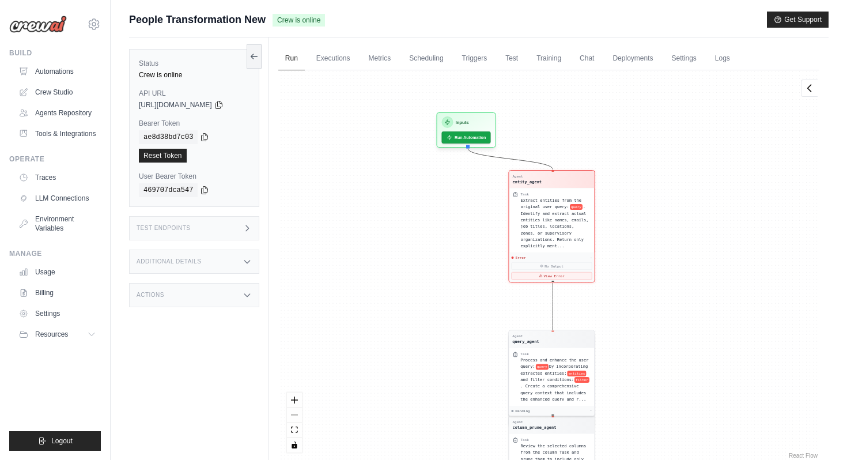
drag, startPoint x: 432, startPoint y: 242, endPoint x: 431, endPoint y: 321, distance: 78.4
click at [432, 322] on div "Agent entity_agent Task Extract entities from the original user query: query . …" at bounding box center [548, 265] width 541 height 391
click at [62, 198] on link "LLM Connections" at bounding box center [58, 198] width 87 height 18
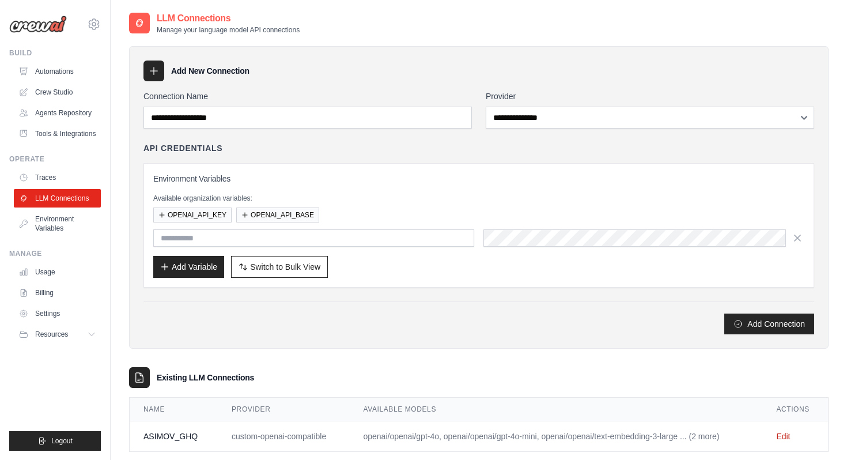
scroll to position [23, 0]
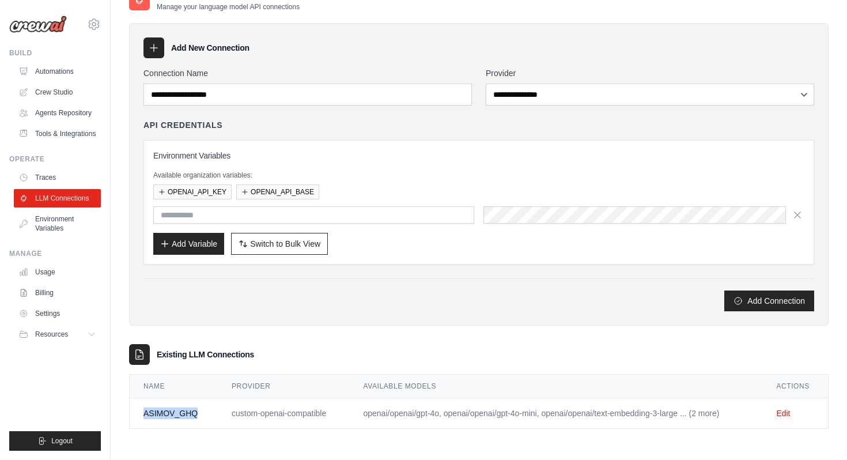
drag, startPoint x: 144, startPoint y: 413, endPoint x: 205, endPoint y: 413, distance: 61.7
click at [201, 413] on td "ASIMOV_GHQ" at bounding box center [174, 413] width 88 height 31
copy td "ASIMOV_GHQ"
click at [62, 315] on link "Settings" at bounding box center [58, 313] width 87 height 18
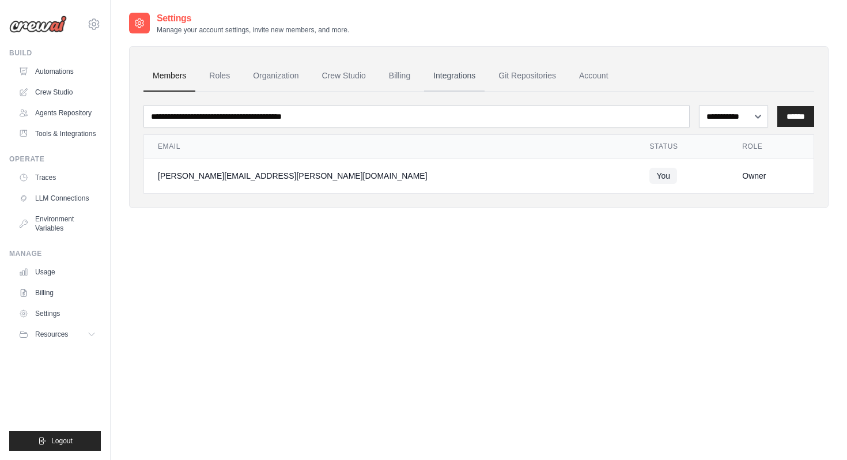
click at [452, 75] on link "Integrations" at bounding box center [454, 76] width 61 height 31
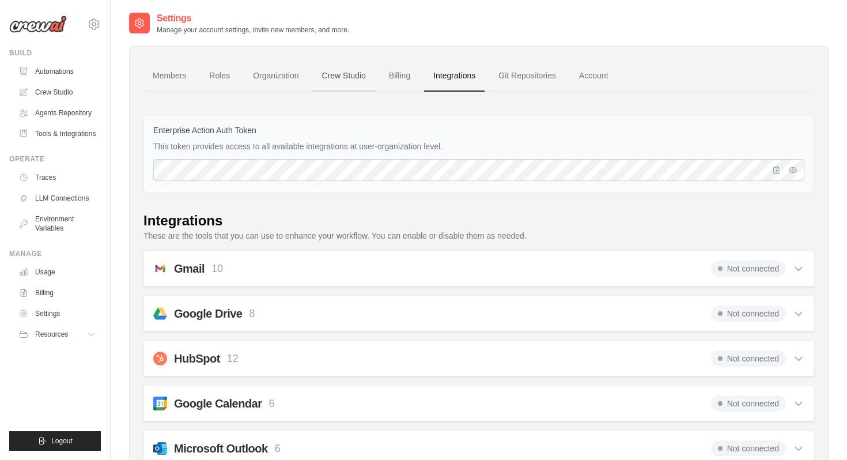
click at [353, 76] on link "Crew Studio" at bounding box center [344, 76] width 62 height 31
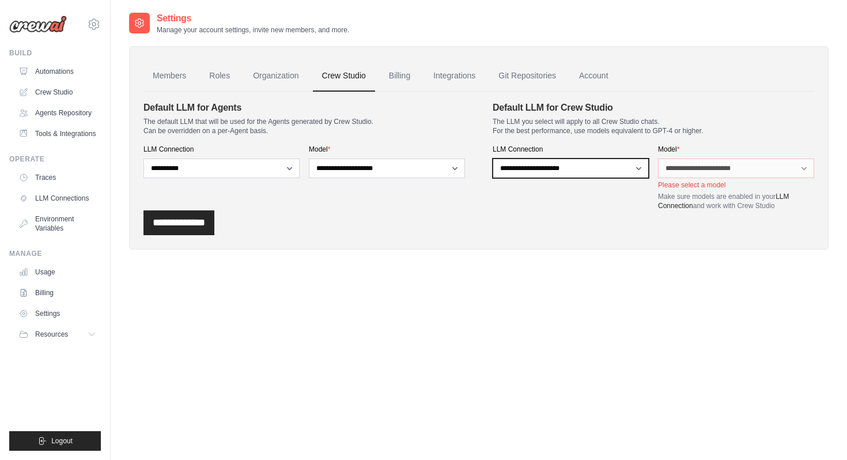
click at [526, 161] on select "**********" at bounding box center [571, 169] width 156 height 20
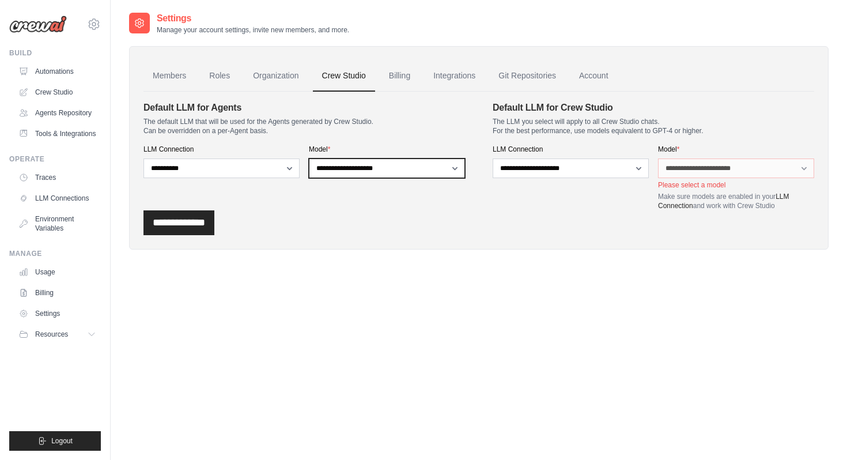
click at [336, 166] on select "**********" at bounding box center [387, 169] width 156 height 20
click at [77, 196] on link "LLM Connections" at bounding box center [58, 198] width 87 height 18
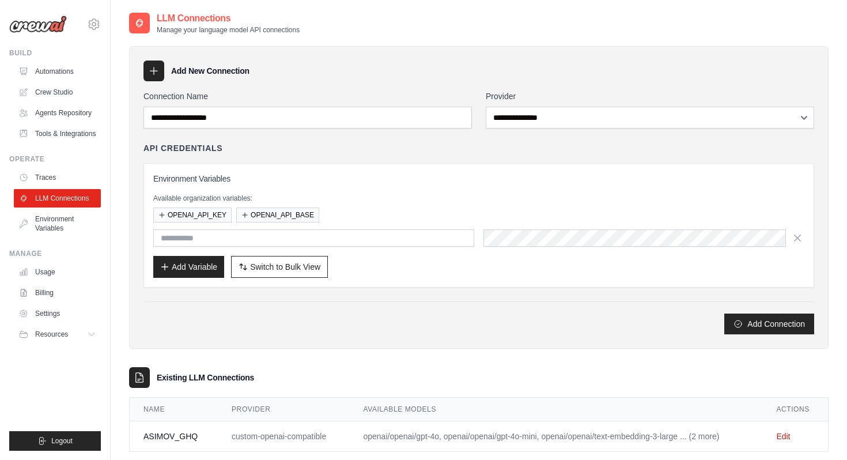
scroll to position [23, 0]
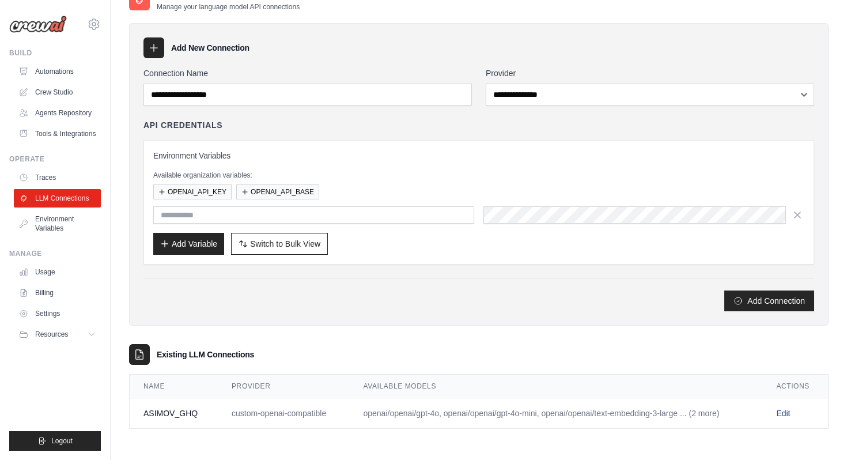
click at [787, 416] on link "Edit" at bounding box center [784, 413] width 14 height 9
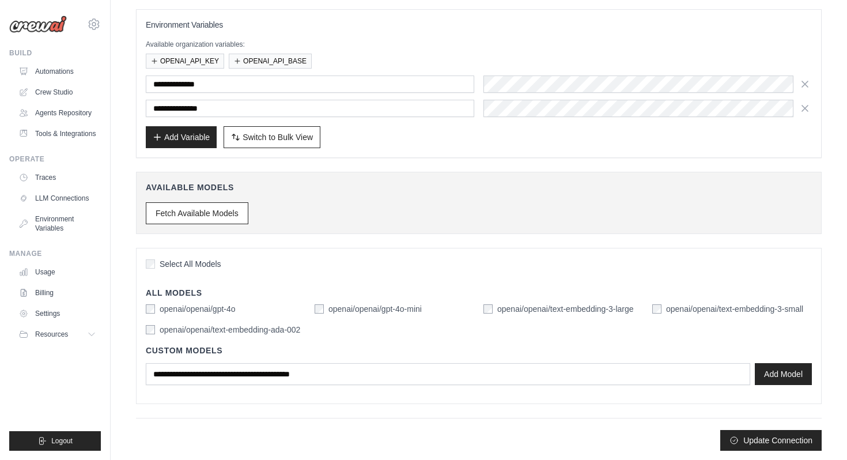
scroll to position [116, 0]
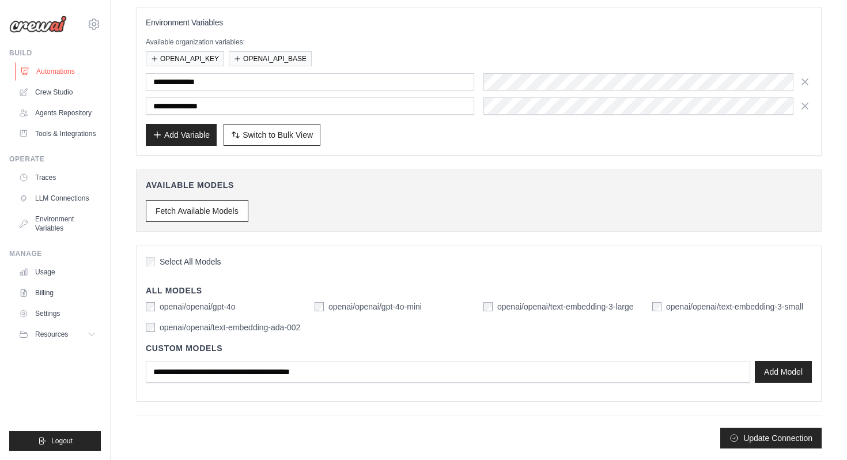
click at [66, 69] on link "Automations" at bounding box center [58, 71] width 87 height 18
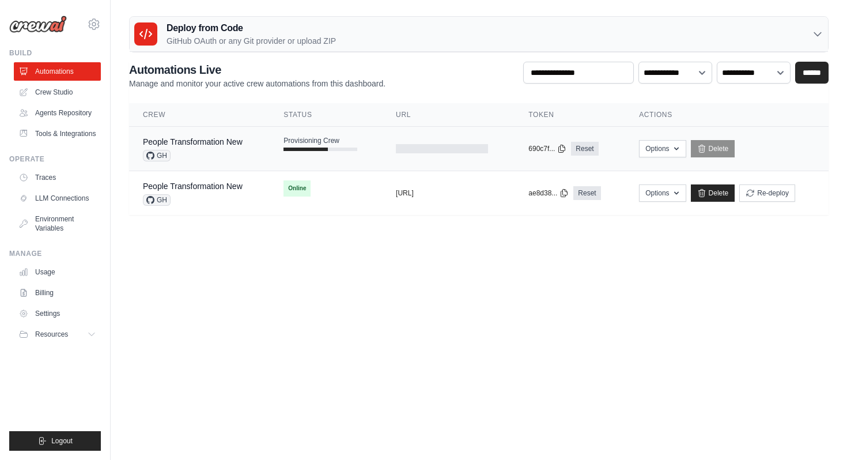
click at [226, 156] on div "GH" at bounding box center [193, 156] width 100 height 12
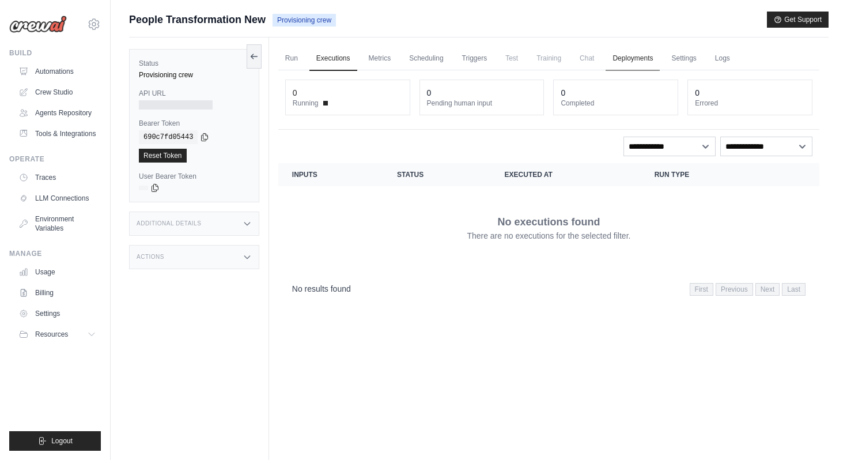
click at [631, 58] on link "Deployments" at bounding box center [633, 59] width 54 height 24
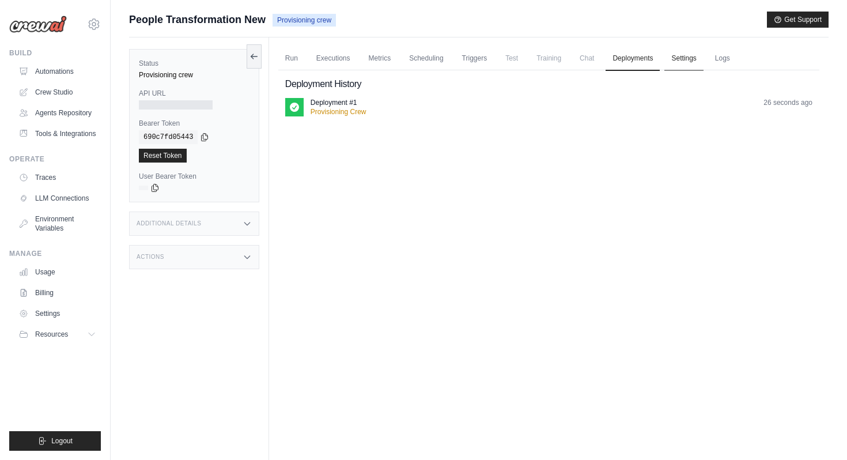
click at [683, 53] on link "Settings" at bounding box center [684, 59] width 39 height 24
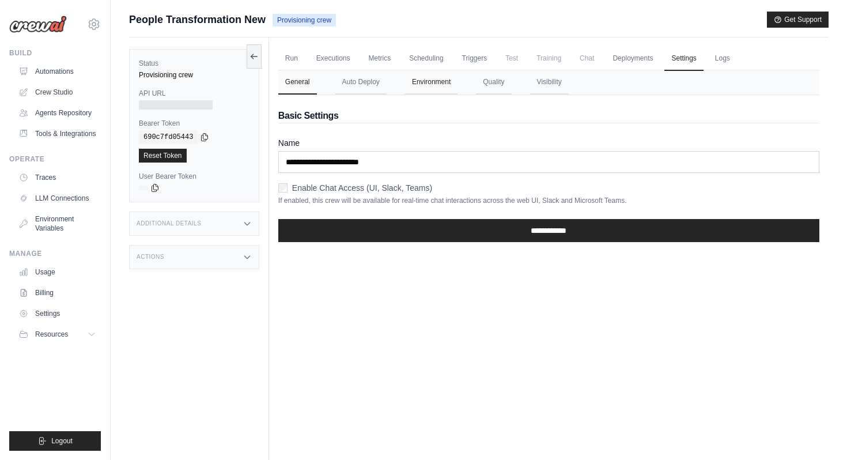
click at [427, 83] on button "Environment" at bounding box center [431, 82] width 52 height 24
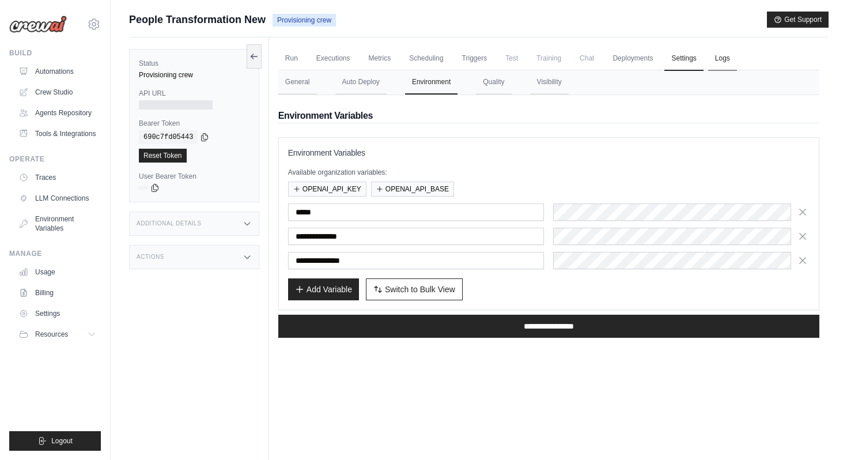
click at [718, 59] on link "Logs" at bounding box center [722, 59] width 29 height 24
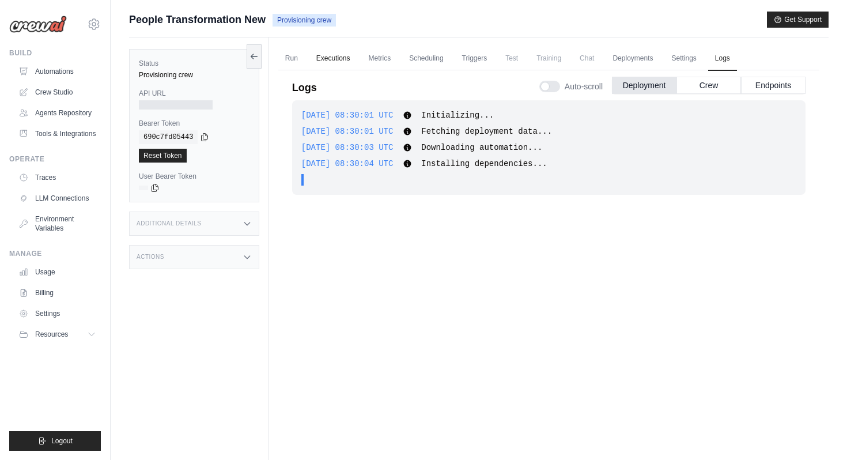
click at [330, 56] on link "Executions" at bounding box center [334, 59] width 48 height 24
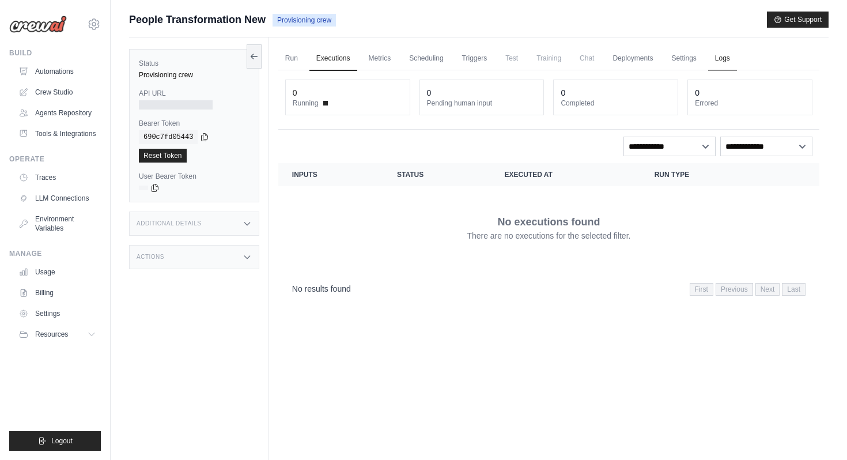
click at [733, 54] on link "Logs" at bounding box center [722, 59] width 29 height 24
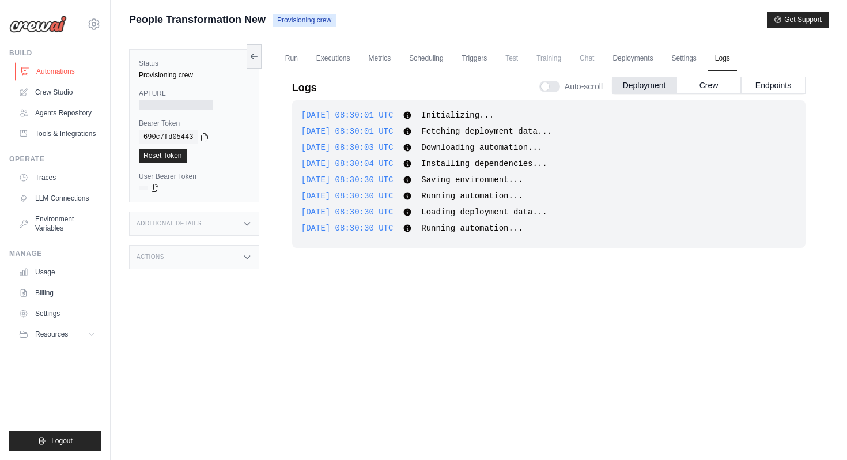
click at [82, 71] on link "Automations" at bounding box center [58, 71] width 87 height 18
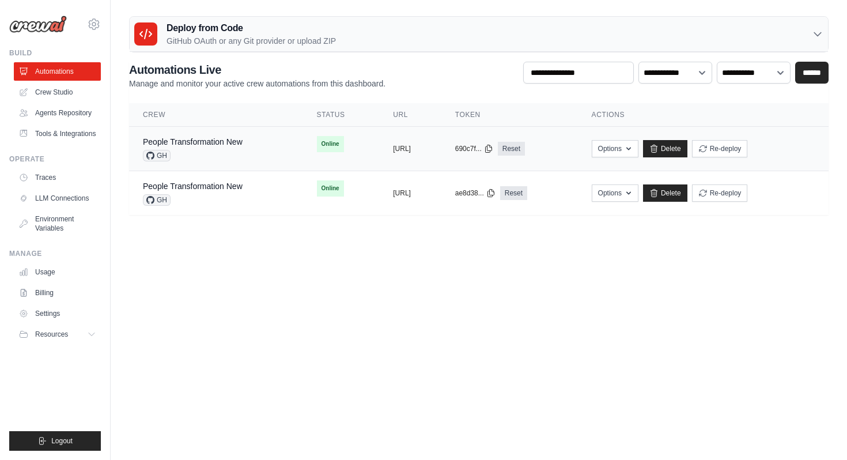
click at [259, 144] on div "People Transformation New GH" at bounding box center [216, 148] width 146 height 25
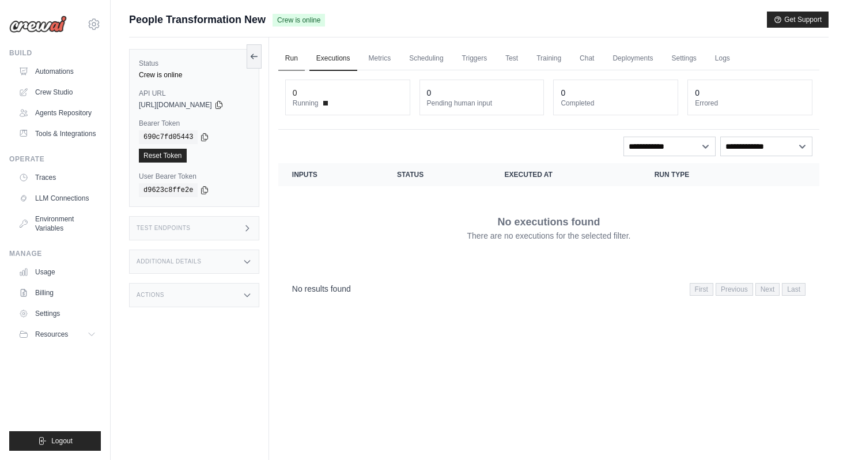
click at [301, 63] on link "Run" at bounding box center [291, 59] width 27 height 24
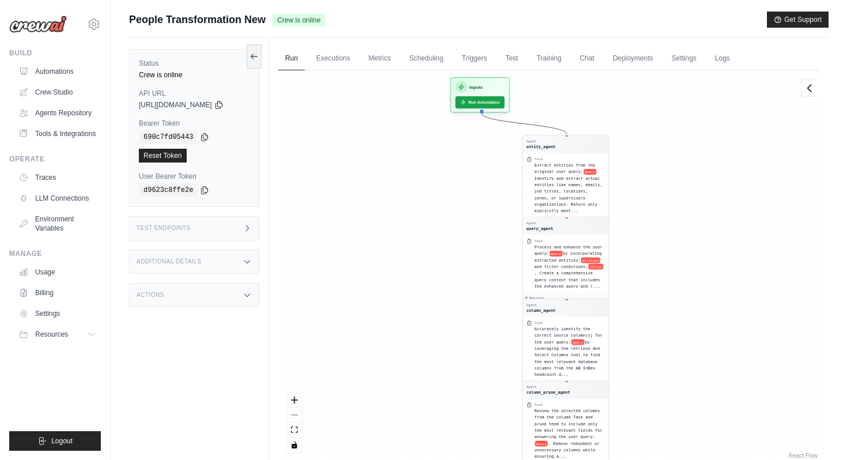
drag, startPoint x: 368, startPoint y: 87, endPoint x: 418, endPoint y: 345, distance: 262.4
click at [418, 345] on div "Agent entity_agent Task Extract entities from the original user query: query . …" at bounding box center [548, 265] width 541 height 391
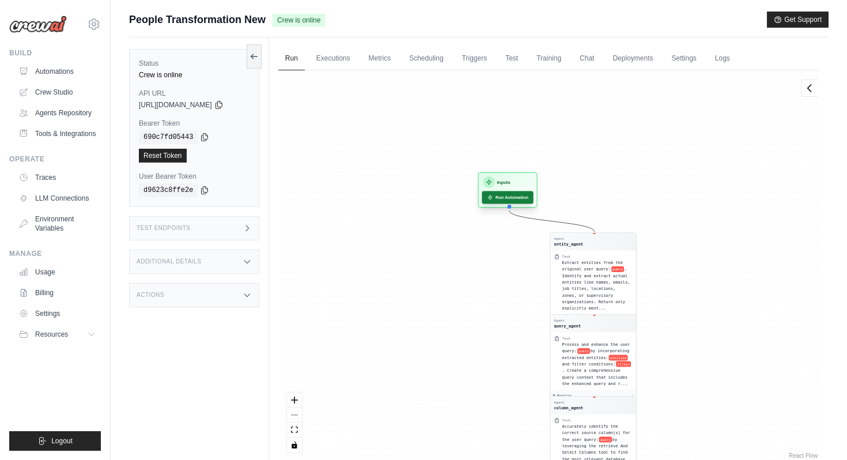
click at [510, 199] on button "Run Automation" at bounding box center [507, 197] width 51 height 13
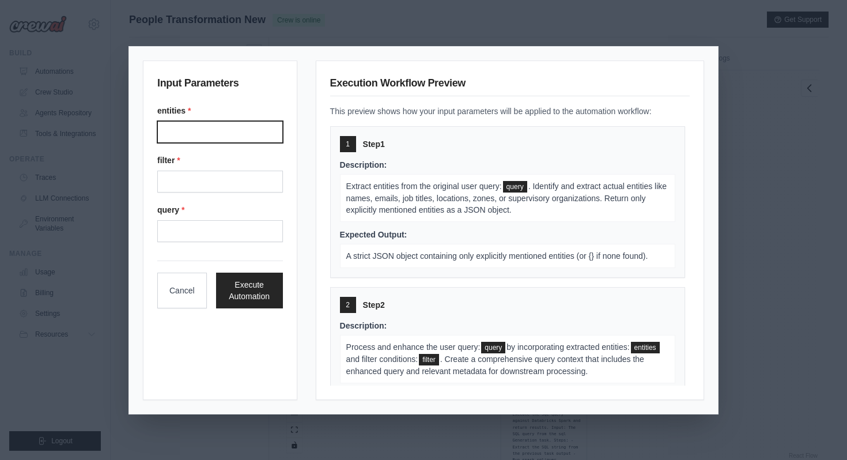
click at [247, 140] on input "Entities" at bounding box center [220, 132] width 126 height 22
type input "**********"
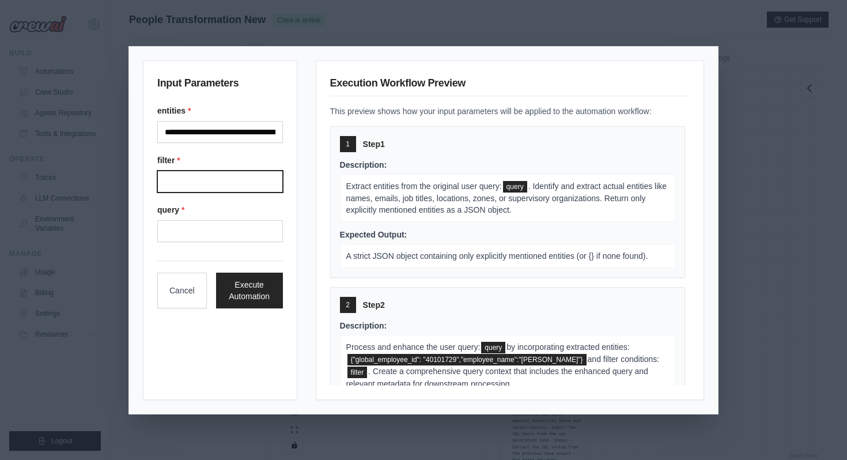
click at [244, 178] on input "Filter" at bounding box center [220, 182] width 126 height 22
type input "**********"
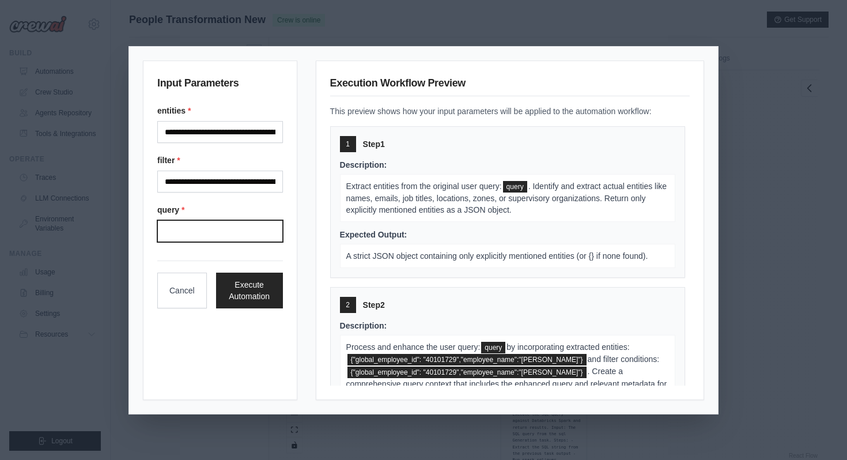
click at [237, 232] on input "Query" at bounding box center [220, 231] width 126 height 22
type input "**********"
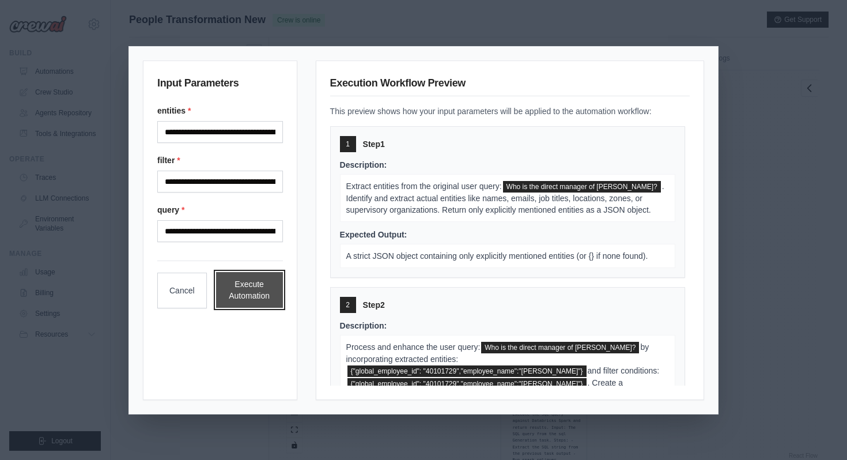
click at [241, 285] on button "Execute Automation" at bounding box center [249, 290] width 67 height 36
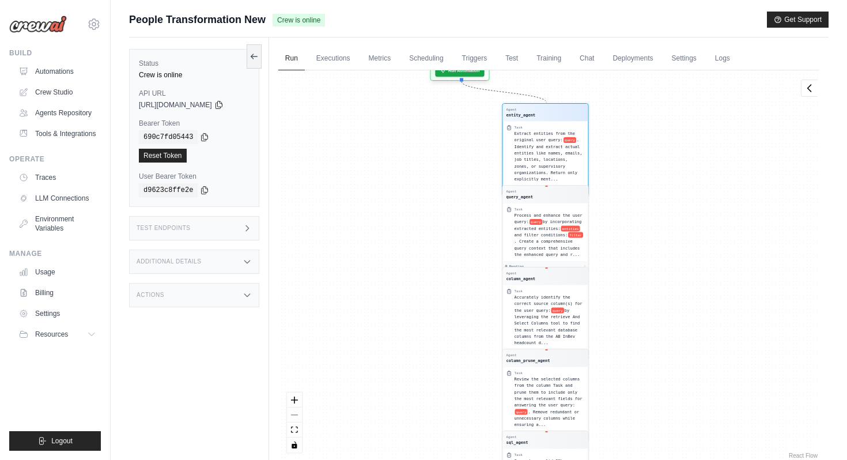
drag, startPoint x: 632, startPoint y: 144, endPoint x: 634, endPoint y: 274, distance: 130.3
click at [635, 275] on div "Agent entity_agent Task Extract entities from the original user query: query . …" at bounding box center [548, 265] width 541 height 391
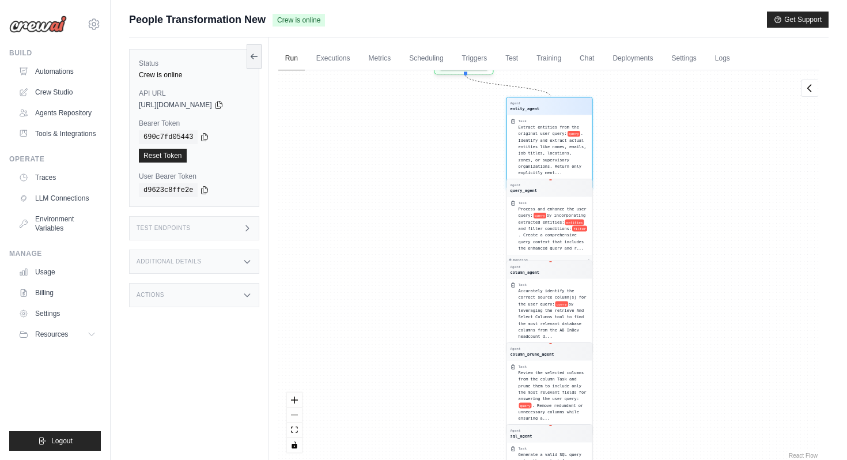
drag, startPoint x: 651, startPoint y: 214, endPoint x: 659, endPoint y: 355, distance: 140.9
click at [659, 356] on div "Agent entity_agent Task Extract entities from the original user query: query . …" at bounding box center [548, 265] width 541 height 391
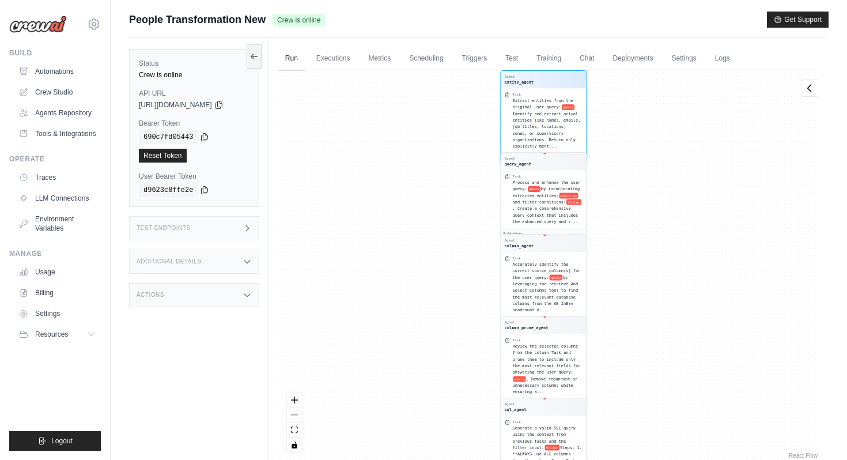
drag, startPoint x: 623, startPoint y: 173, endPoint x: 623, endPoint y: 313, distance: 140.1
click at [623, 314] on div "Agent entity_agent Task Extract entities from the original user query: query . …" at bounding box center [548, 265] width 541 height 391
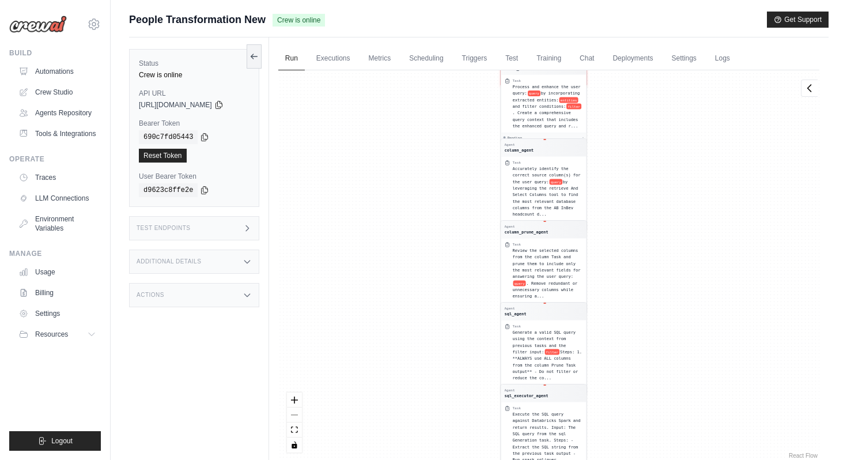
drag, startPoint x: 644, startPoint y: 195, endPoint x: 647, endPoint y: 329, distance: 133.8
click at [647, 329] on div "Agent entity_agent Task Extract entities from the original user query: query . …" at bounding box center [548, 265] width 541 height 391
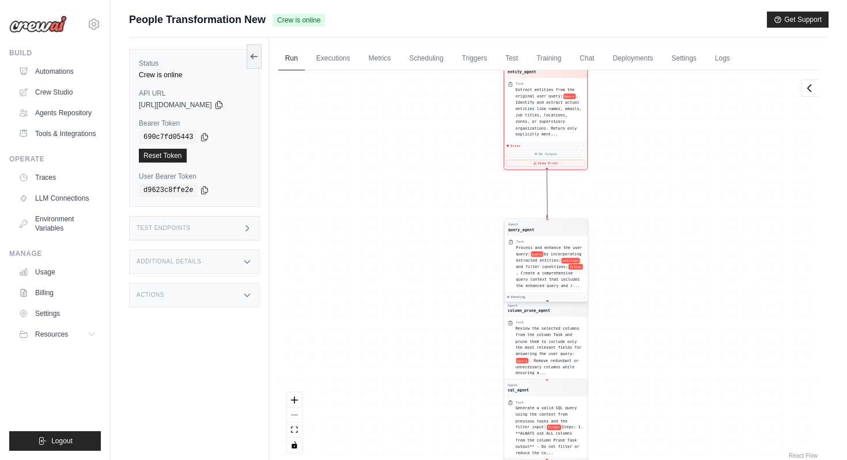
drag, startPoint x: 532, startPoint y: 191, endPoint x: 530, endPoint y: 232, distance: 40.4
click at [531, 233] on div "Agent query_agent" at bounding box center [546, 227] width 83 height 17
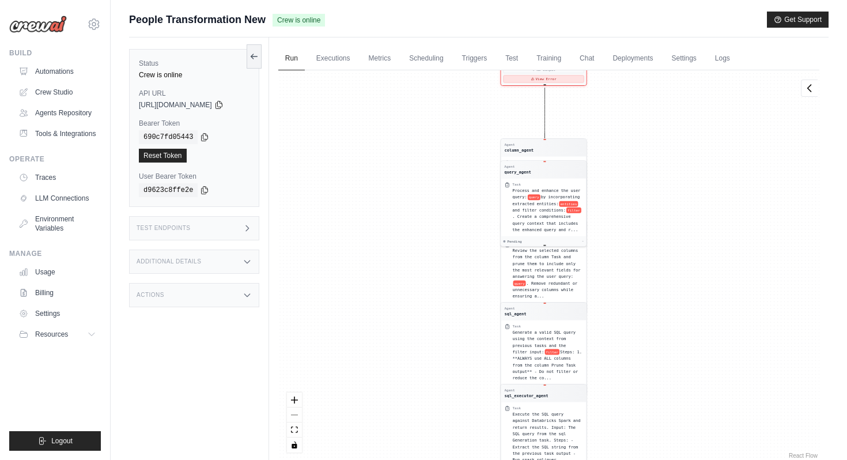
click at [553, 78] on button "View Error" at bounding box center [543, 79] width 81 height 7
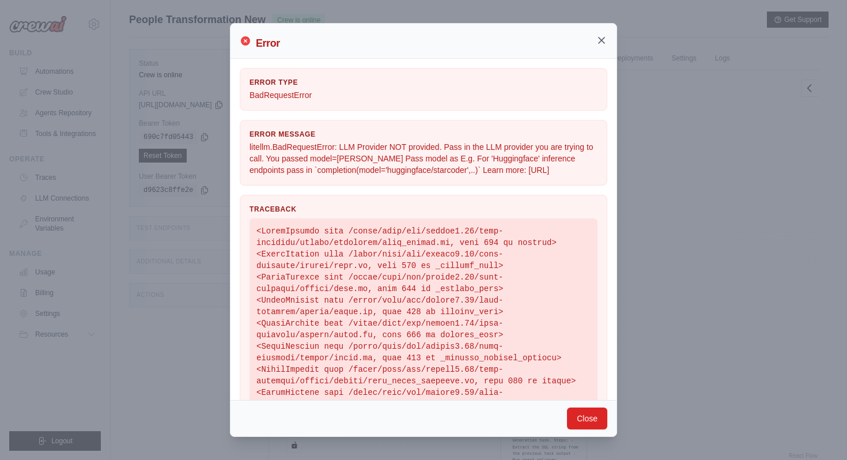
click at [601, 39] on icon at bounding box center [602, 40] width 6 height 6
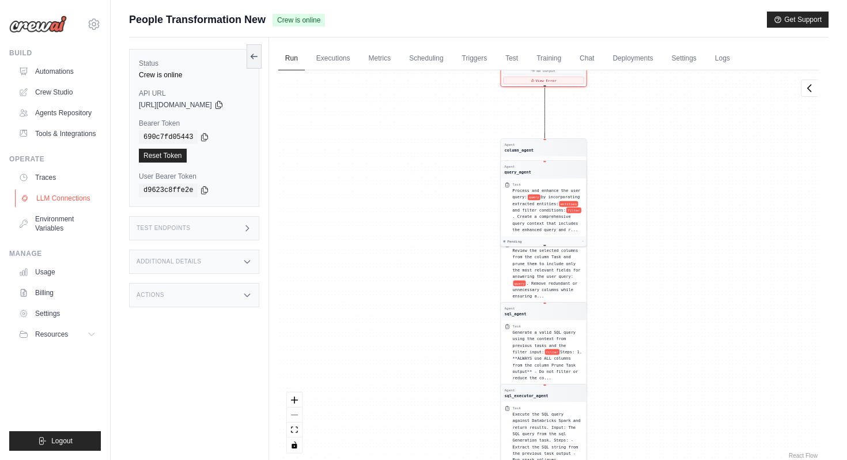
click at [75, 194] on link "LLM Connections" at bounding box center [58, 198] width 87 height 18
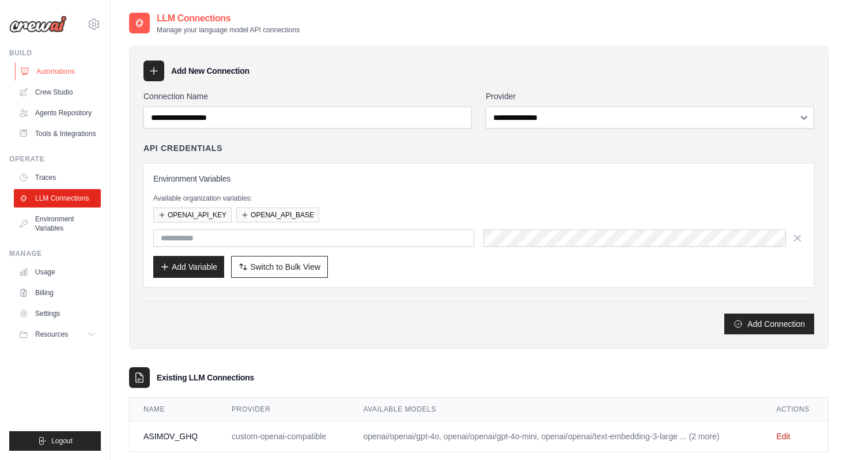
click at [66, 74] on link "Automations" at bounding box center [58, 71] width 87 height 18
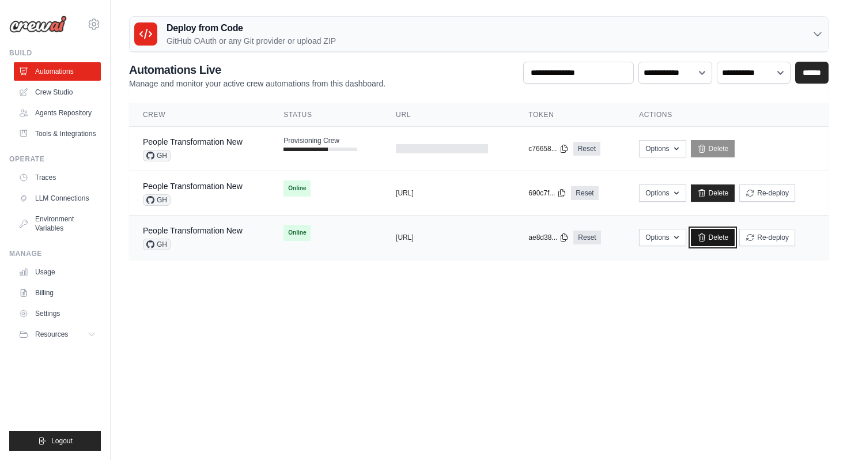
click at [707, 236] on icon at bounding box center [702, 237] width 9 height 9
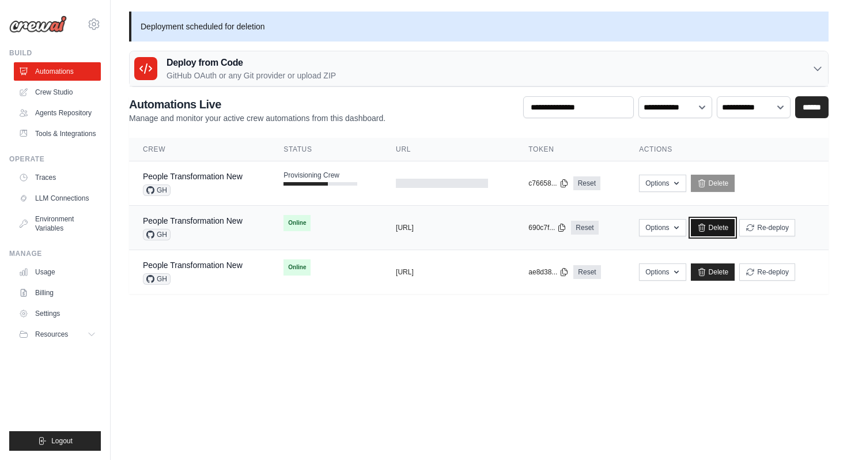
click at [719, 230] on link "Delete" at bounding box center [713, 227] width 44 height 17
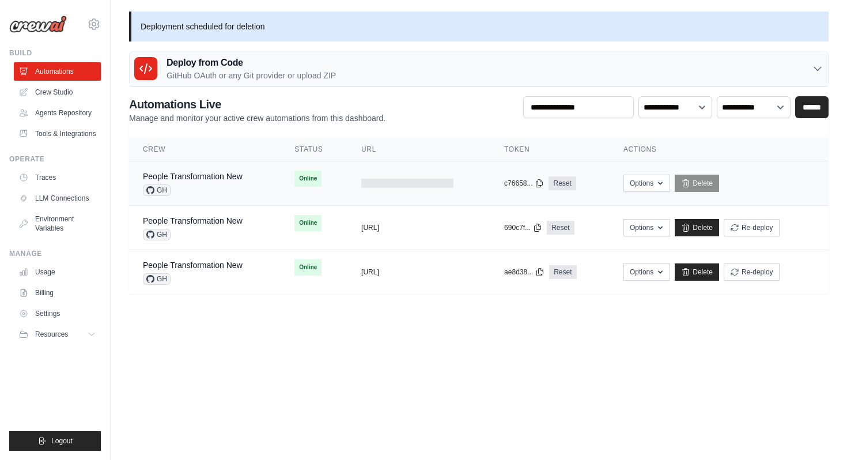
click at [208, 191] on div "GH" at bounding box center [193, 190] width 100 height 12
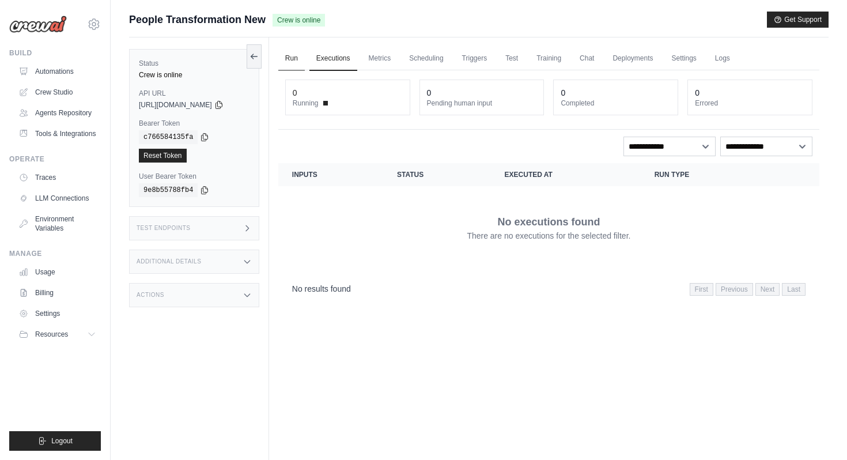
click at [296, 59] on link "Run" at bounding box center [291, 59] width 27 height 24
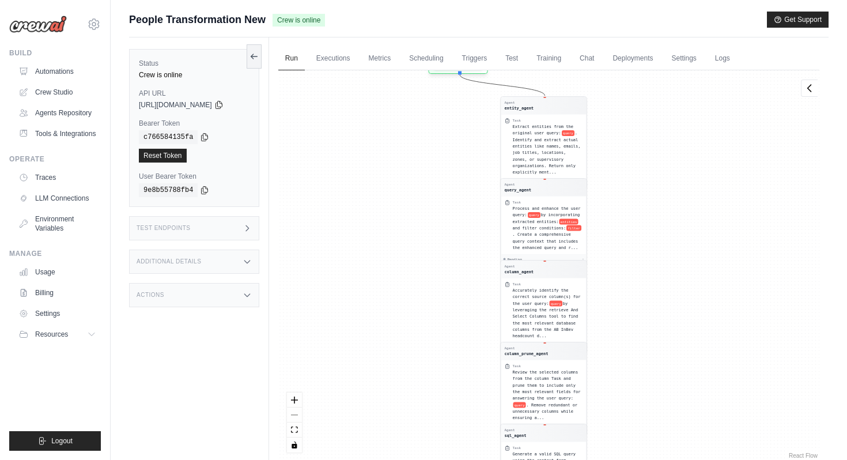
drag, startPoint x: 466, startPoint y: 181, endPoint x: 469, endPoint y: 374, distance: 193.1
click at [469, 375] on div "Agent entity_agent Task Extract entities from the original user query: query . …" at bounding box center [548, 265] width 541 height 391
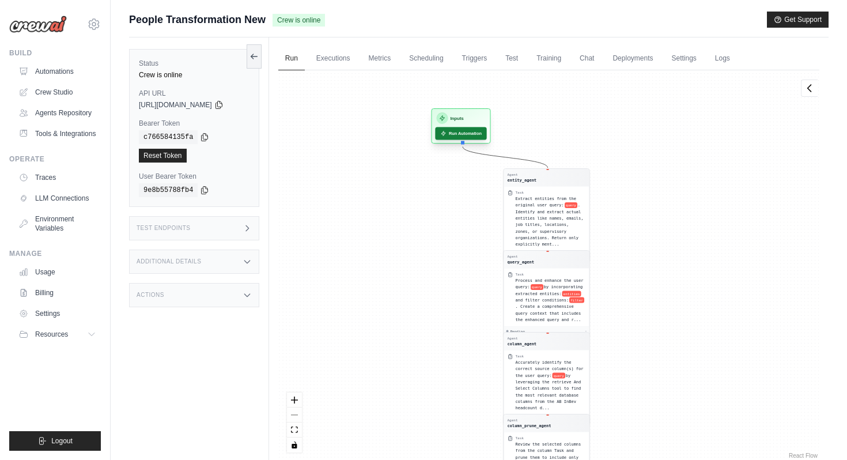
click at [482, 135] on button "Run Automation" at bounding box center [460, 133] width 51 height 13
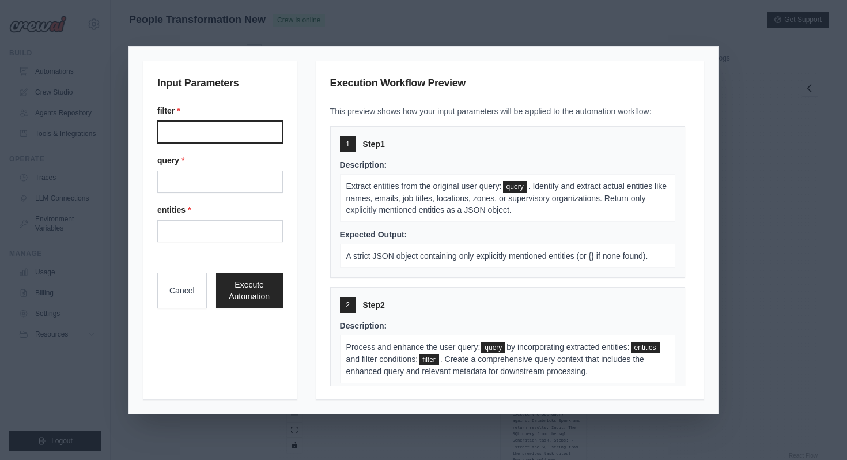
click at [227, 130] on input "Filter" at bounding box center [220, 132] width 126 height 22
type input "**********"
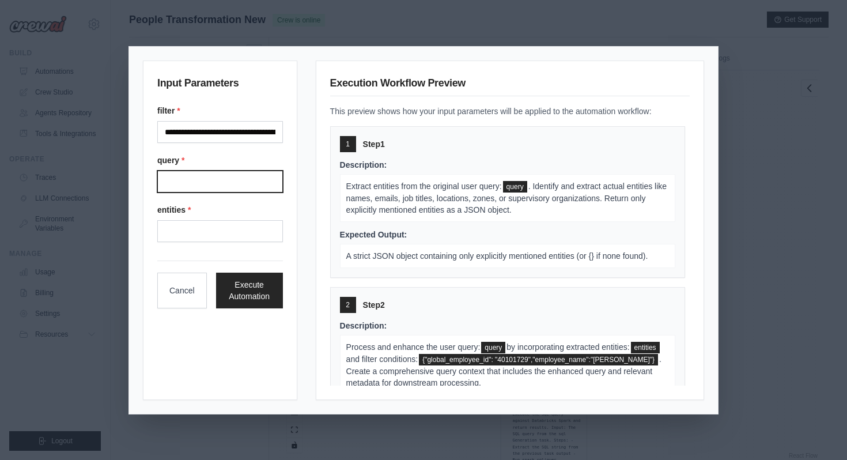
click at [226, 180] on input "Query" at bounding box center [220, 182] width 126 height 22
type input "**********"
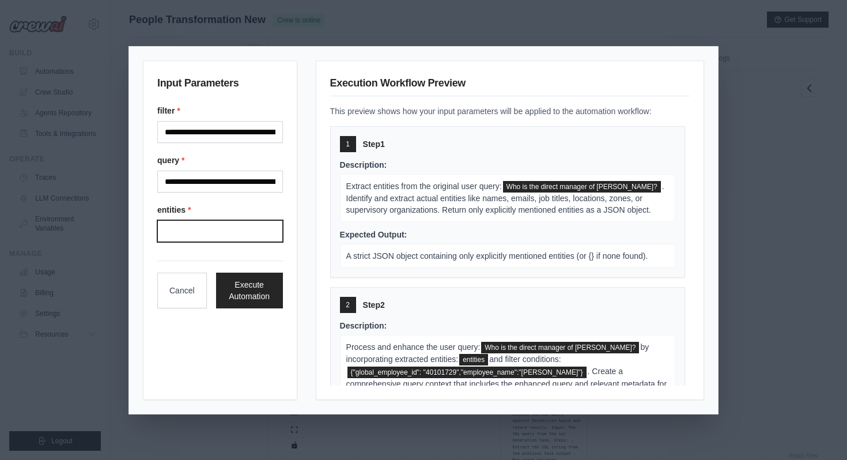
click at [229, 234] on input "Entities" at bounding box center [220, 231] width 126 height 22
type input "**********"
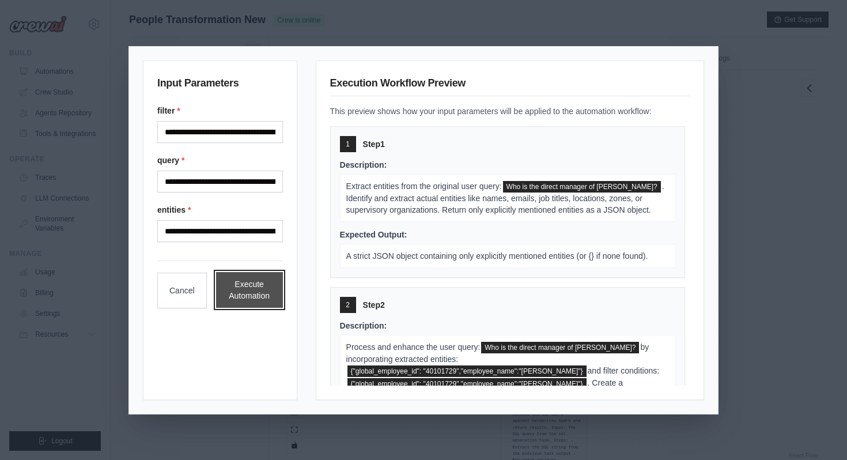
click at [232, 292] on button "Execute Automation" at bounding box center [249, 290] width 67 height 36
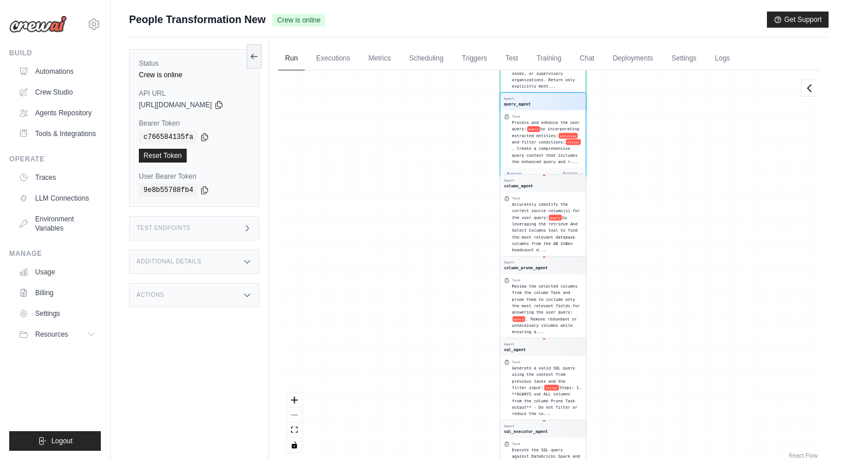
drag, startPoint x: 458, startPoint y: 128, endPoint x: 451, endPoint y: 337, distance: 209.4
click at [451, 337] on div "Agent entity_agent Task Extract entities from the original user query: query . …" at bounding box center [548, 265] width 541 height 391
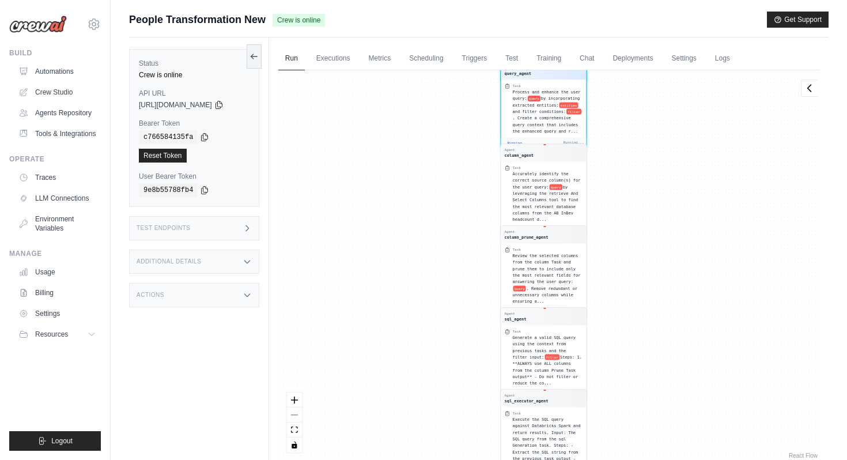
drag, startPoint x: 662, startPoint y: 165, endPoint x: 661, endPoint y: 342, distance: 176.4
click at [662, 342] on div "Agent entity_agent Task Extract entities from the original user query: query . …" at bounding box center [548, 265] width 541 height 391
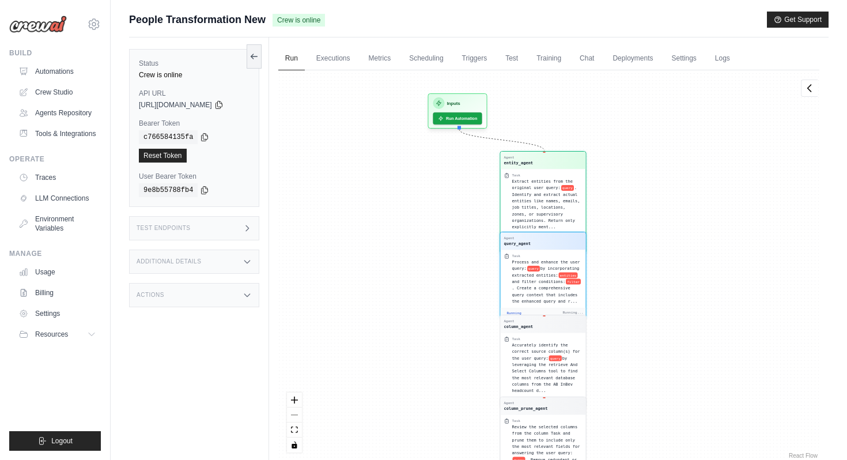
scroll to position [66, 0]
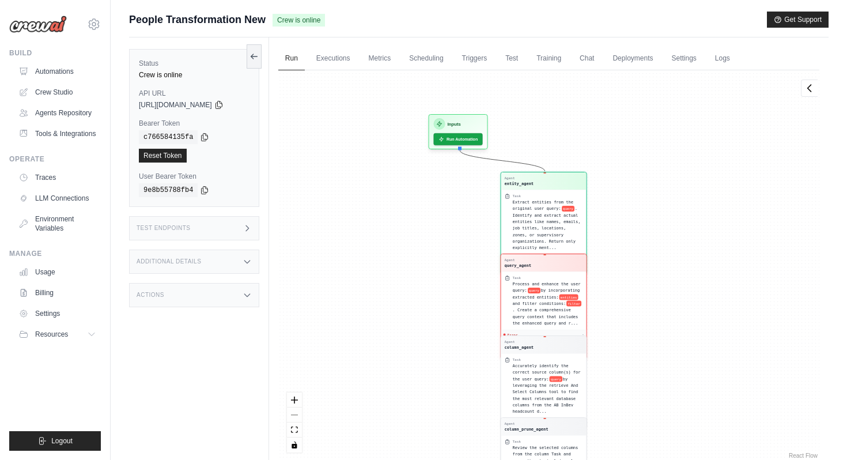
drag, startPoint x: 631, startPoint y: 161, endPoint x: 630, endPoint y: 358, distance: 196.6
click at [630, 359] on div "Agent entity_agent Task Extract entities from the original user query: query . …" at bounding box center [548, 265] width 541 height 391
click at [530, 181] on div "entity_agent" at bounding box center [518, 183] width 29 height 6
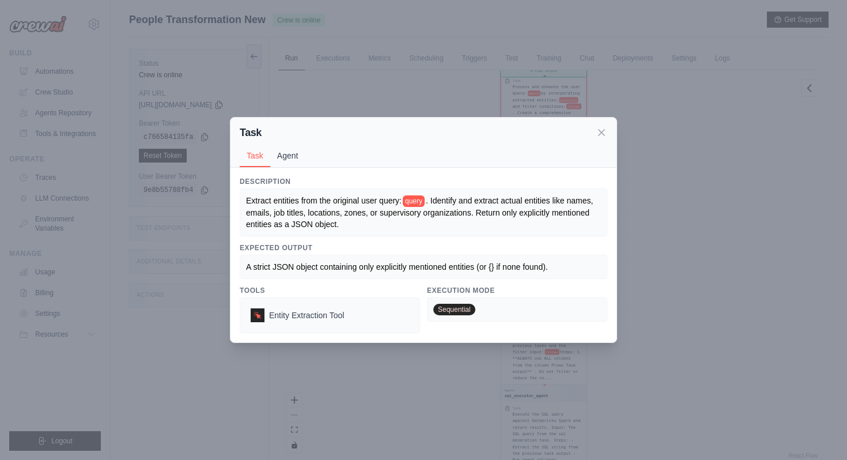
click at [292, 157] on button "Agent" at bounding box center [287, 156] width 35 height 22
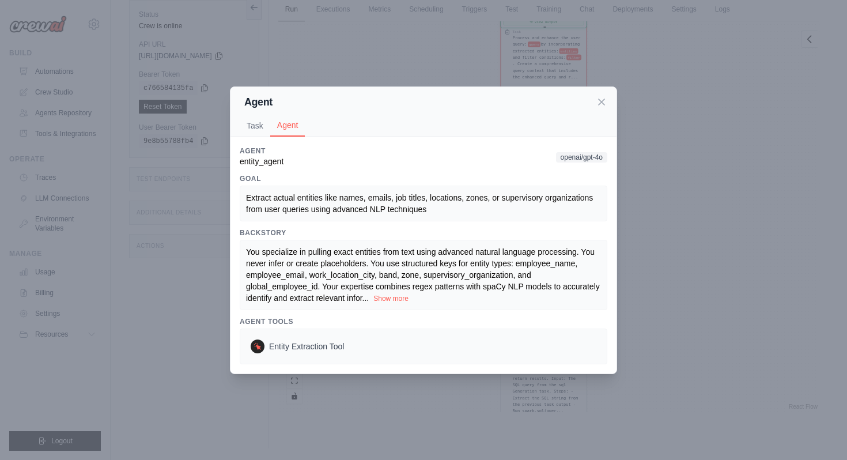
scroll to position [0, 0]
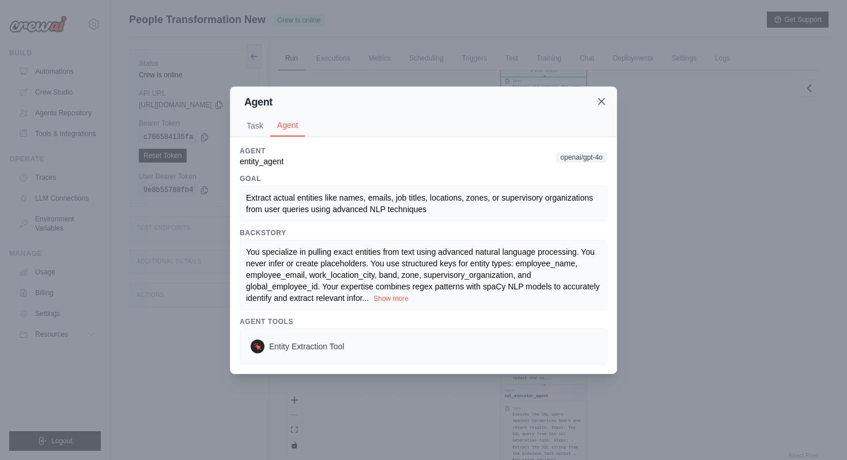
click at [600, 101] on icon at bounding box center [602, 102] width 12 height 12
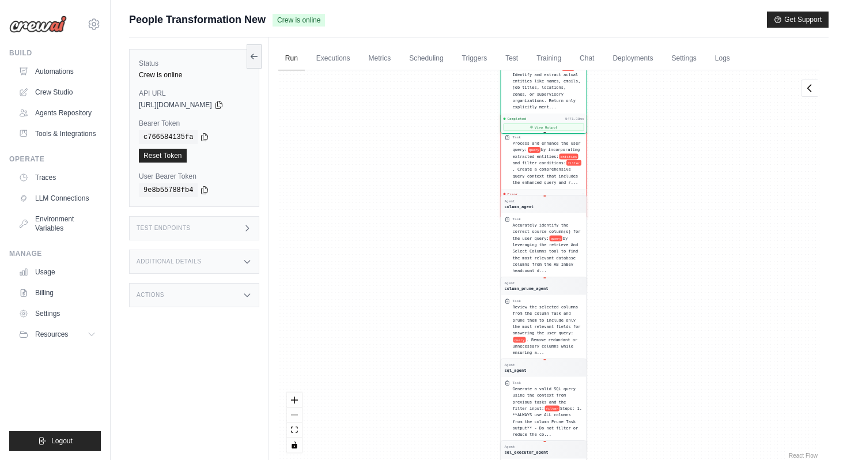
drag, startPoint x: 614, startPoint y: 169, endPoint x: 613, endPoint y: 269, distance: 100.3
click at [613, 270] on div "Agent entity_agent Task Extract entities from the original user query: query . …" at bounding box center [548, 265] width 541 height 391
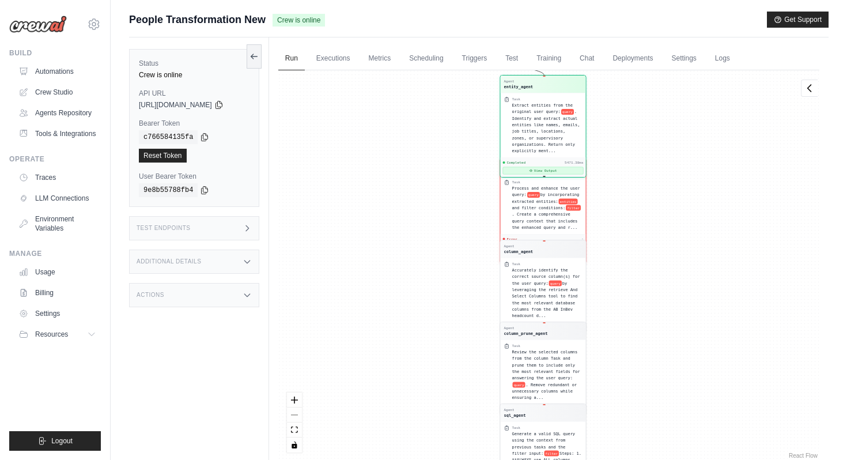
click at [555, 169] on button "View Output" at bounding box center [543, 170] width 81 height 7
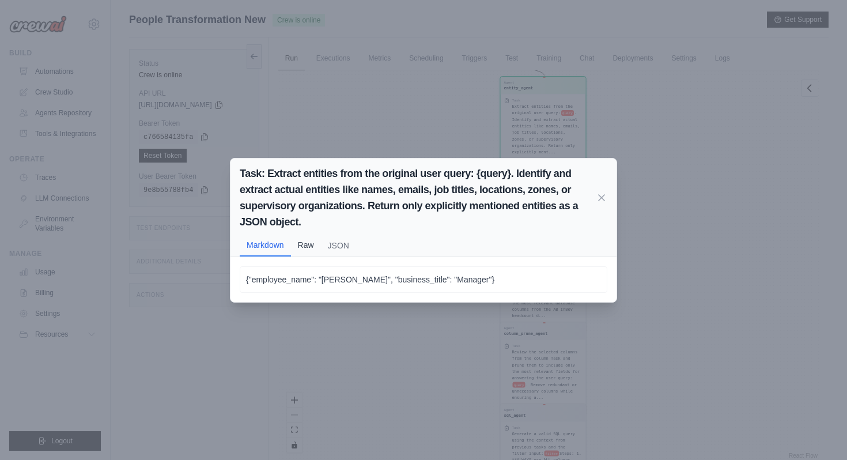
click at [307, 250] on button "Raw" at bounding box center [306, 245] width 30 height 22
click at [342, 248] on button "JSON" at bounding box center [338, 246] width 35 height 22
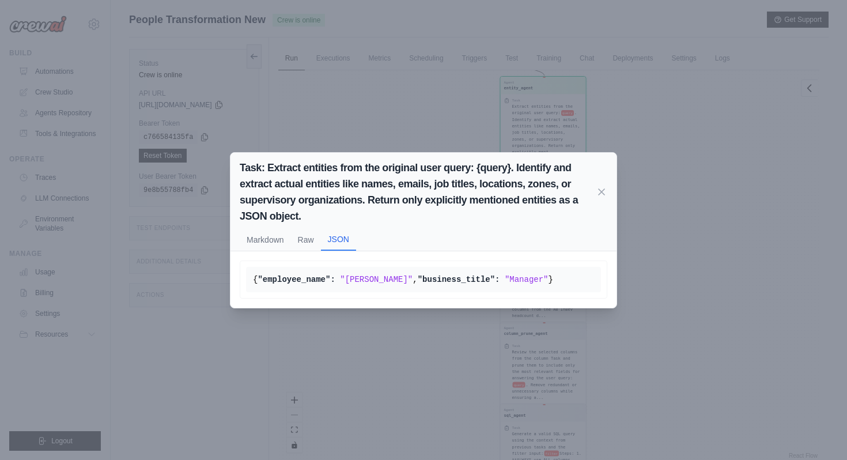
click at [359, 335] on div "Task: Extract entities from the original user query: {query}. Identify and extr…" at bounding box center [423, 230] width 847 height 460
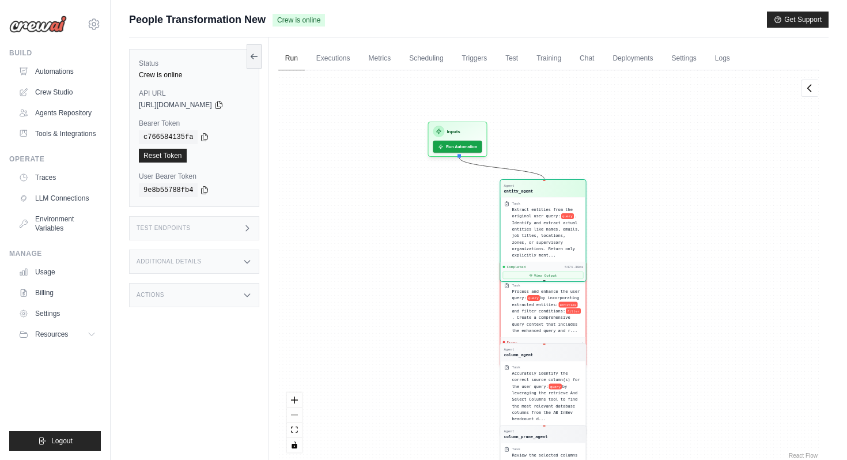
drag, startPoint x: 651, startPoint y: 270, endPoint x: 651, endPoint y: 389, distance: 118.8
click at [652, 390] on div "Agent entity_agent Task Extract entities from the original user query: query . …" at bounding box center [548, 265] width 541 height 391
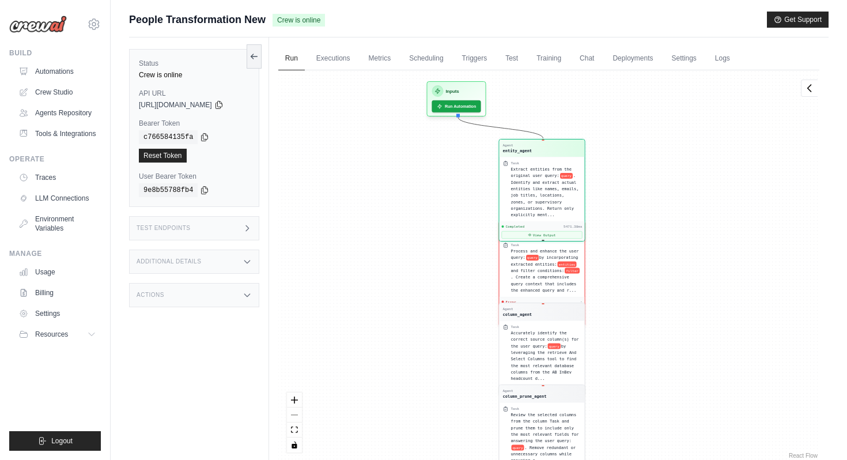
drag, startPoint x: 645, startPoint y: 255, endPoint x: 643, endPoint y: 198, distance: 56.5
click at [643, 198] on div "Agent entity_agent Task Extract entities from the original user query: query . …" at bounding box center [548, 265] width 541 height 391
click at [560, 234] on button "View Output" at bounding box center [542, 233] width 81 height 7
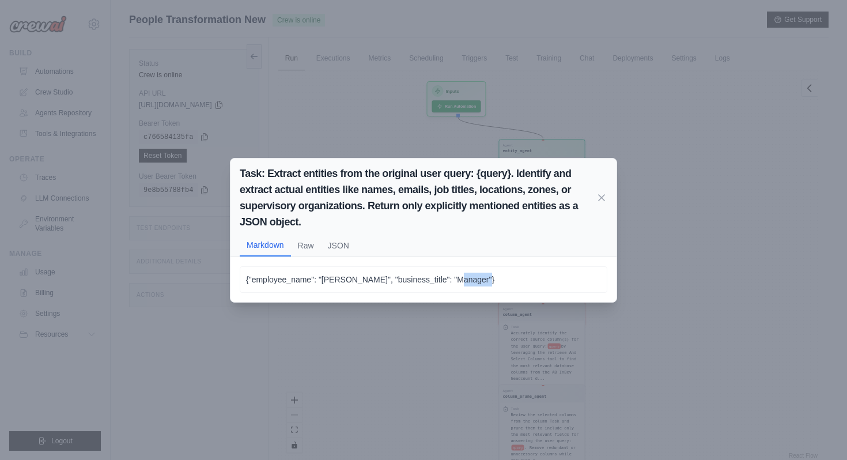
drag, startPoint x: 478, startPoint y: 281, endPoint x: 447, endPoint y: 282, distance: 31.2
click at [447, 282] on p "{"employee_name": "Gaurav Baldota", "business_title": "Manager"}" at bounding box center [423, 280] width 355 height 14
drag, startPoint x: 482, startPoint y: 281, endPoint x: 384, endPoint y: 284, distance: 98.0
click at [384, 284] on p "{"employee_name": "Gaurav Baldota", "business_title": "Manager"}" at bounding box center [423, 280] width 355 height 14
drag, startPoint x: 322, startPoint y: 278, endPoint x: 375, endPoint y: 281, distance: 53.1
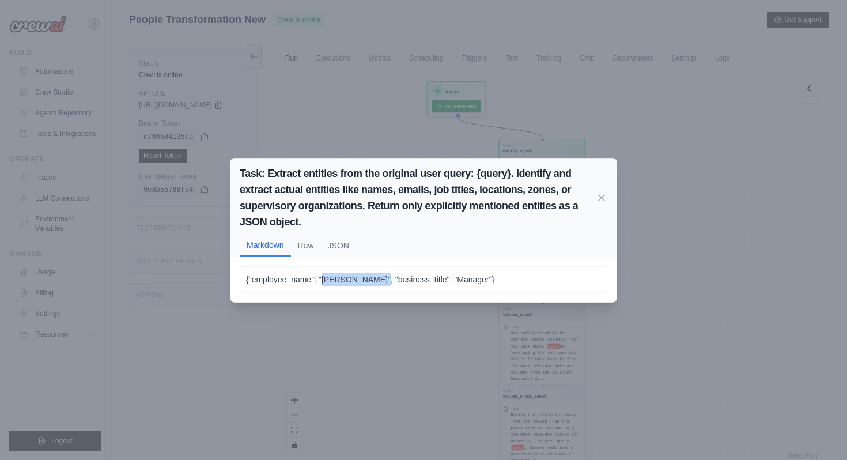
click at [375, 281] on p "{"employee_name": "Gaurav Baldota", "business_title": "Manager"}" at bounding box center [423, 280] width 355 height 14
click at [356, 273] on p "{"employee_name": "Gaurav Baldota", "business_title": "Manager"}" at bounding box center [423, 280] width 355 height 14
click at [329, 280] on p "{"employee_name": "Gaurav Baldota", "business_title": "Manager"}" at bounding box center [423, 280] width 355 height 14
drag, startPoint x: 321, startPoint y: 280, endPoint x: 376, endPoint y: 278, distance: 55.4
click at [376, 278] on p "{"employee_name": "Gaurav Baldota", "business_title": "Manager"}" at bounding box center [423, 280] width 355 height 14
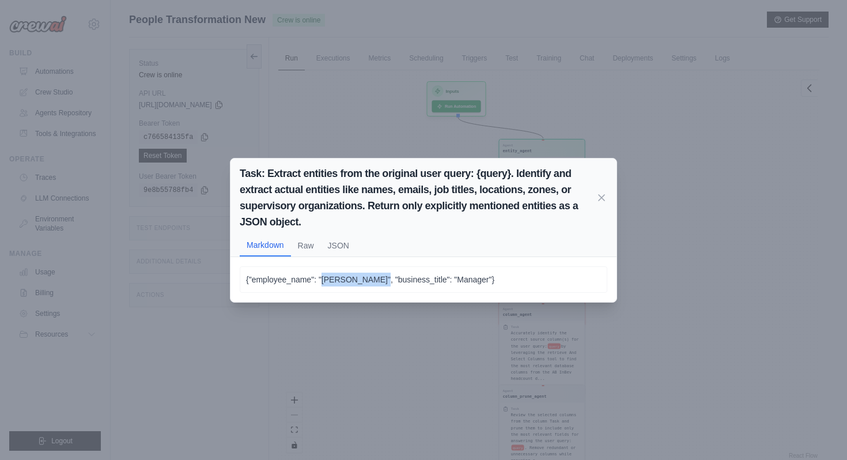
click at [367, 278] on p "{"employee_name": "Gaurav Baldota", "business_title": "Manager"}" at bounding box center [423, 280] width 355 height 14
click at [404, 288] on div "{"employee_name": "Gaurav Baldota", "business_title": "Manager"}" at bounding box center [424, 279] width 368 height 27
drag, startPoint x: 448, startPoint y: 282, endPoint x: 478, endPoint y: 280, distance: 30.0
click at [478, 280] on p "{"employee_name": "Gaurav Baldota", "business_title": "Manager"}" at bounding box center [423, 280] width 355 height 14
click at [306, 248] on button "Raw" at bounding box center [306, 245] width 30 height 22
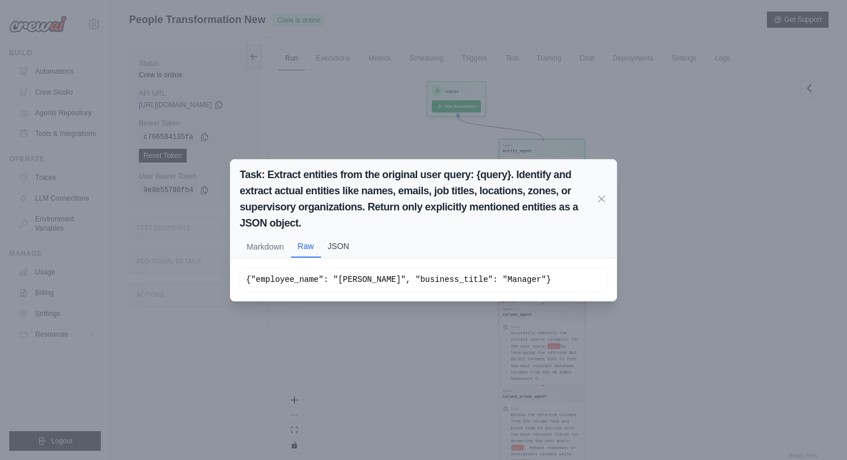
click at [352, 251] on button "JSON" at bounding box center [338, 246] width 35 height 22
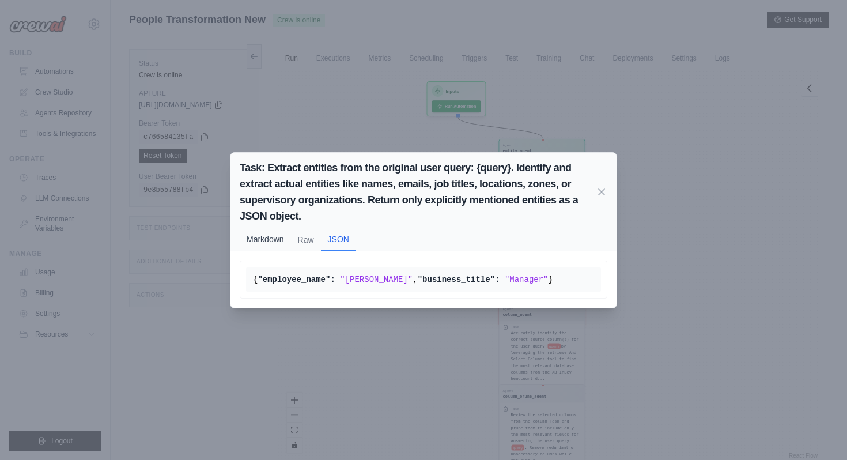
click at [278, 228] on button "Markdown" at bounding box center [265, 239] width 51 height 22
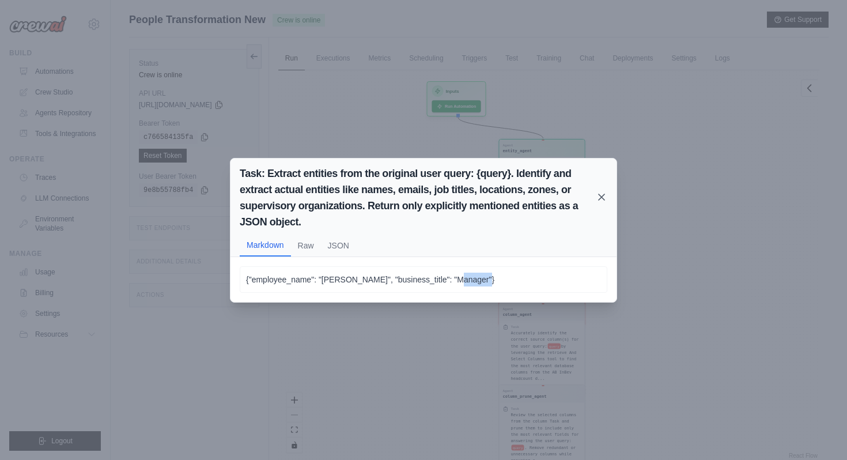
click at [603, 199] on icon at bounding box center [602, 197] width 12 height 12
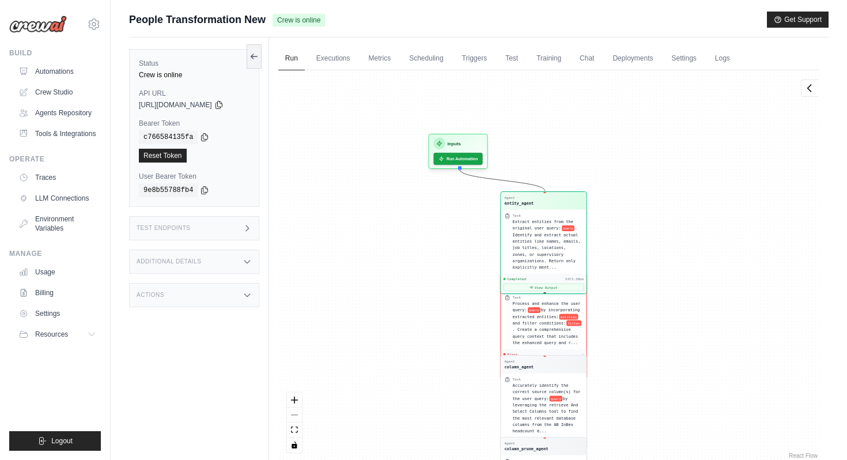
drag, startPoint x: 612, startPoint y: 267, endPoint x: 612, endPoint y: 323, distance: 55.3
click at [612, 323] on div "Agent entity_agent Task Extract entities from the original user query: query . …" at bounding box center [548, 265] width 541 height 391
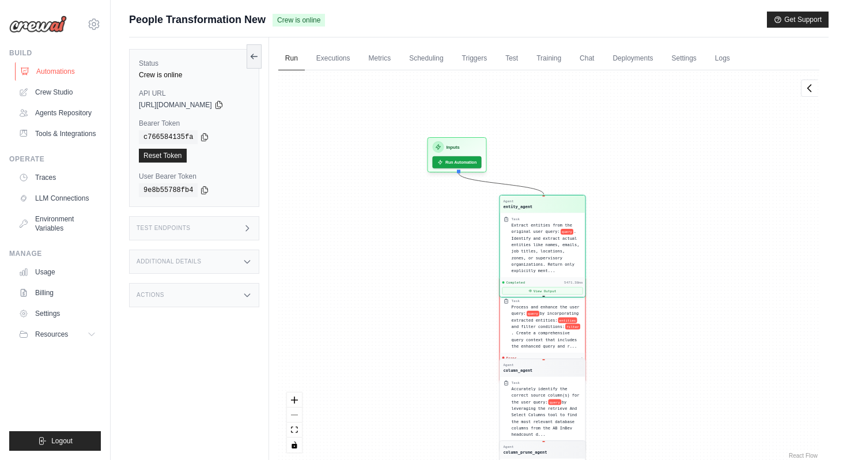
click at [79, 69] on link "Automations" at bounding box center [58, 71] width 87 height 18
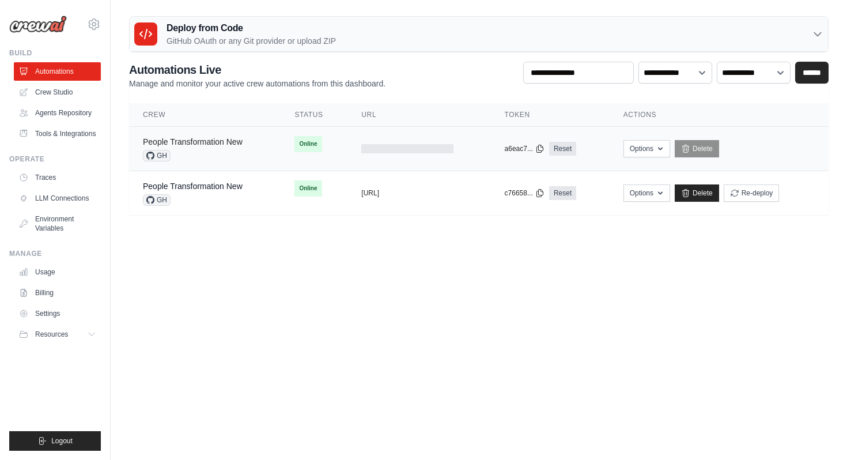
click at [223, 140] on link "People Transformation New" at bounding box center [193, 141] width 100 height 9
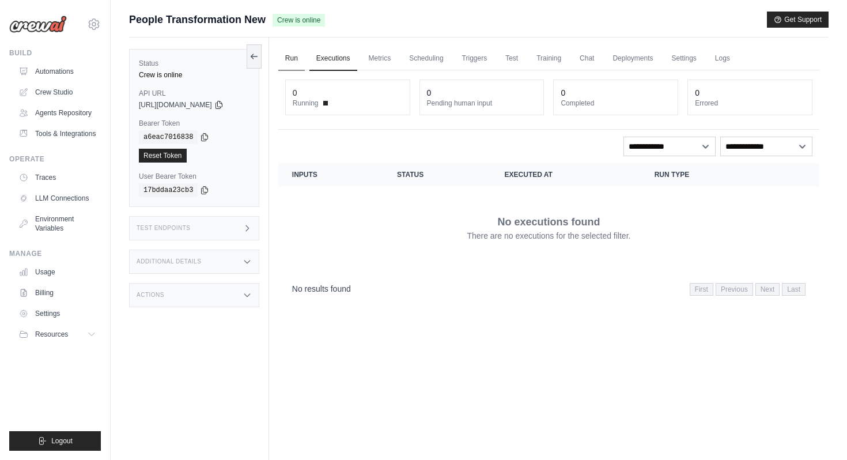
click at [292, 60] on link "Run" at bounding box center [291, 59] width 27 height 24
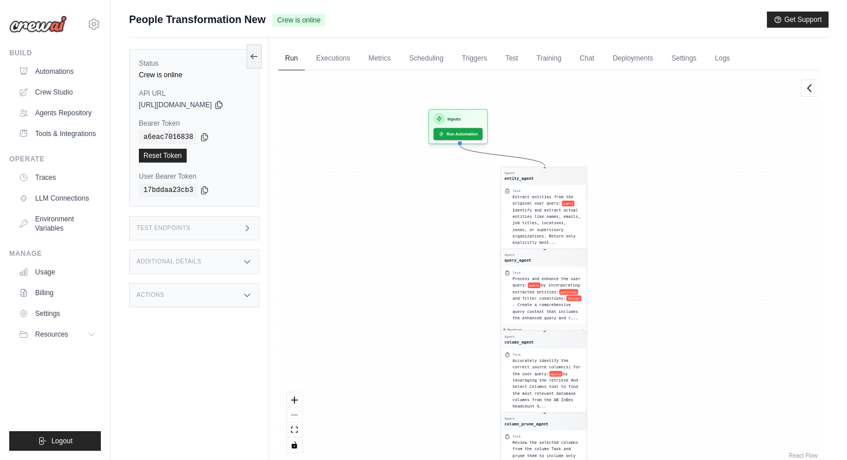
drag, startPoint x: 409, startPoint y: 226, endPoint x: 410, endPoint y: 438, distance: 211.6
click at [411, 439] on div "Agent entity_agent Task Extract entities from the original user query: query . …" at bounding box center [548, 265] width 541 height 391
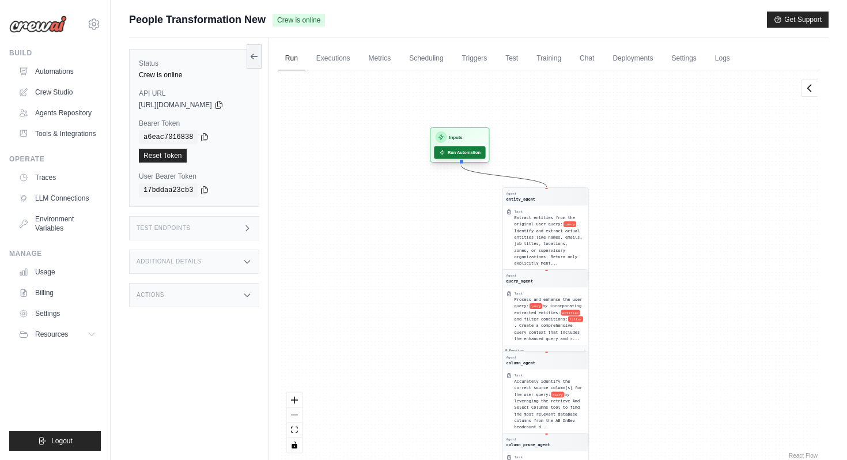
click at [465, 151] on button "Run Automation" at bounding box center [459, 152] width 51 height 13
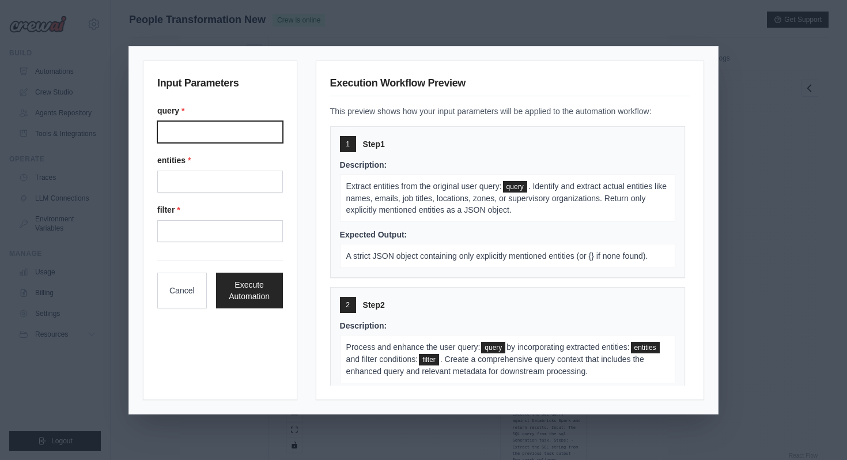
click at [225, 139] on input "Query" at bounding box center [220, 132] width 126 height 22
type input "**********"
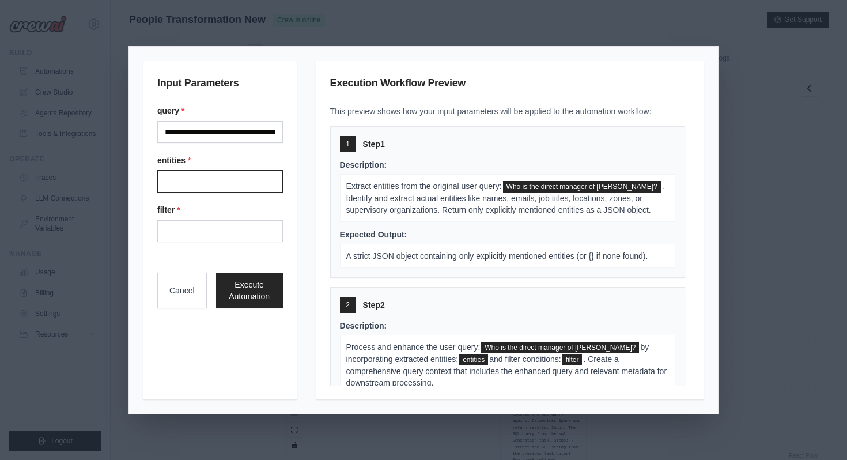
click at [228, 171] on input "Entities" at bounding box center [220, 182] width 126 height 22
type input "**********"
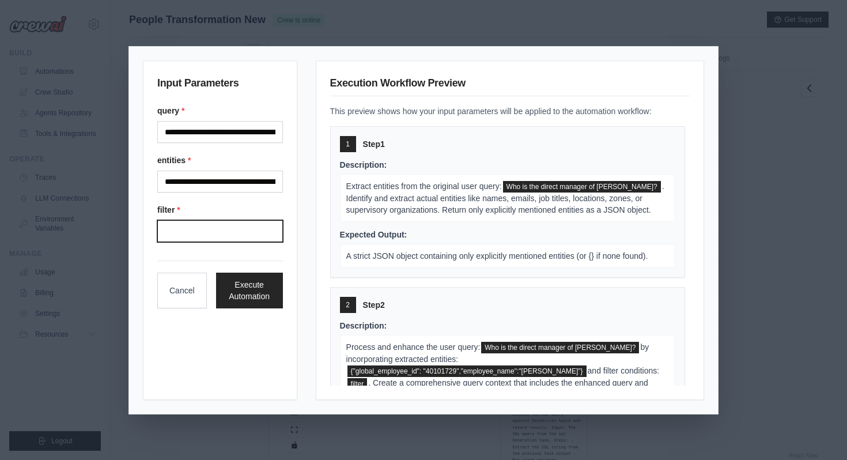
click at [228, 222] on input "Filter" at bounding box center [220, 231] width 126 height 22
type input "**********"
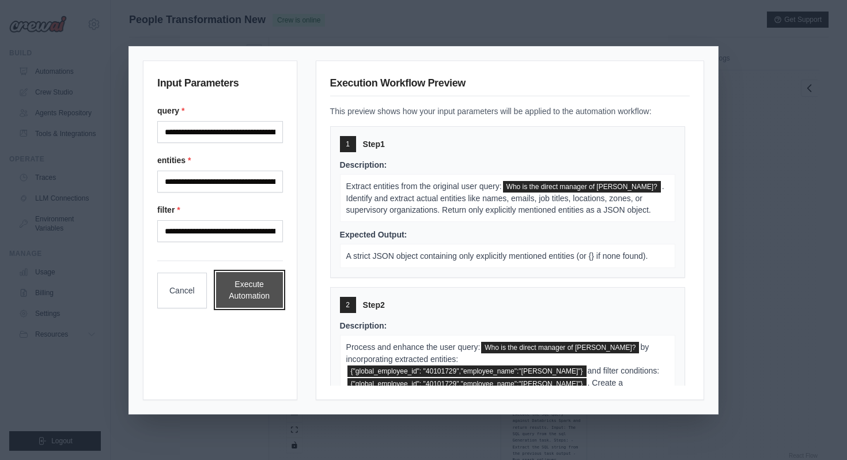
click at [239, 281] on button "Execute Automation" at bounding box center [249, 290] width 67 height 36
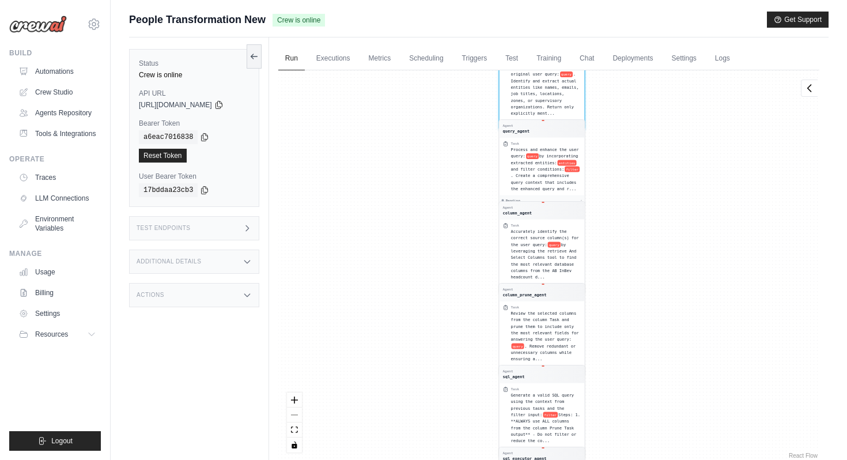
drag, startPoint x: 650, startPoint y: 175, endPoint x: 649, endPoint y: 324, distance: 149.3
click at [649, 325] on div "Agent entity_agent Task Extract entities from the original user query: query . …" at bounding box center [548, 265] width 541 height 391
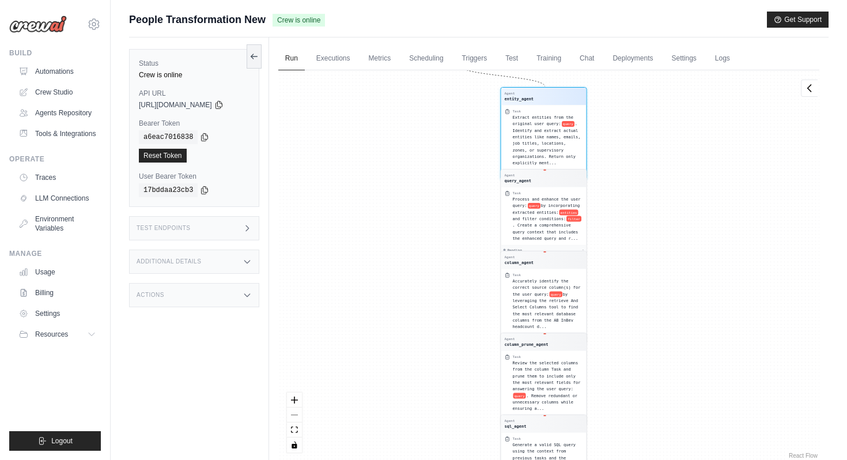
drag, startPoint x: 662, startPoint y: 236, endPoint x: 662, endPoint y: 348, distance: 111.3
click at [662, 348] on div "Agent entity_agent Task Extract entities from the original user query: query . …" at bounding box center [548, 265] width 541 height 391
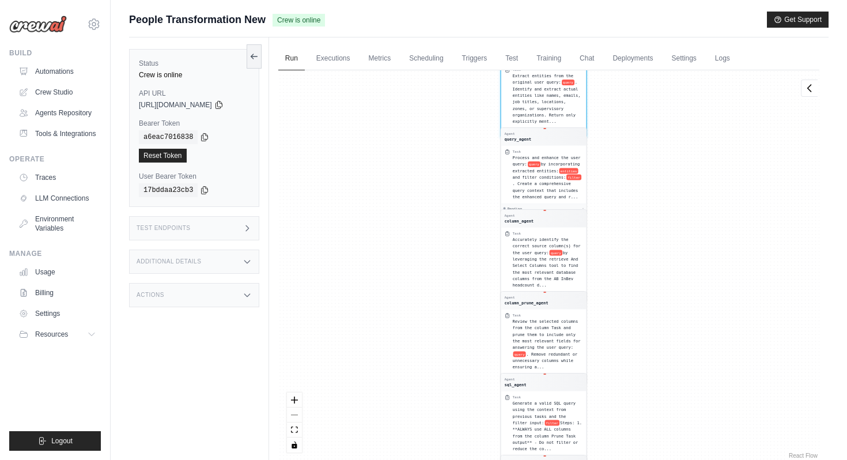
drag, startPoint x: 662, startPoint y: 348, endPoint x: 661, endPoint y: 444, distance: 96.3
click at [661, 444] on div "Agent entity_agent Task Extract entities from the original user query: query . …" at bounding box center [548, 265] width 541 height 391
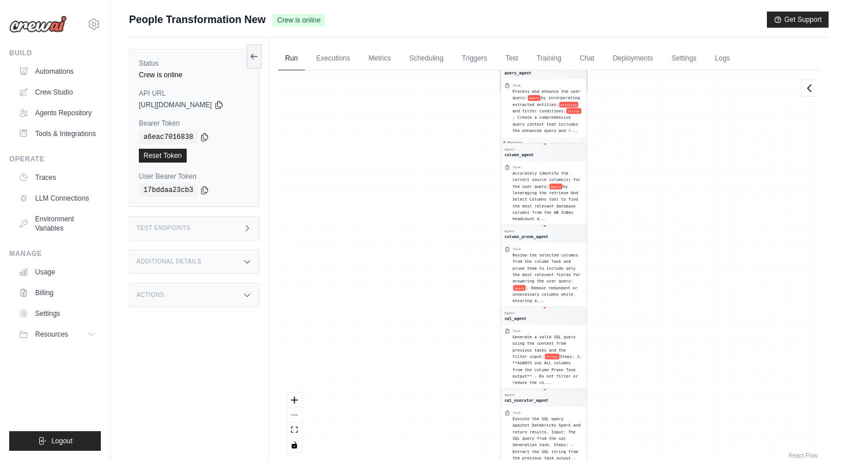
drag, startPoint x: 680, startPoint y: 227, endPoint x: 680, endPoint y: 442, distance: 215.0
click at [680, 443] on div "Agent entity_agent Task Extract entities from the original user query: query . …" at bounding box center [548, 265] width 541 height 391
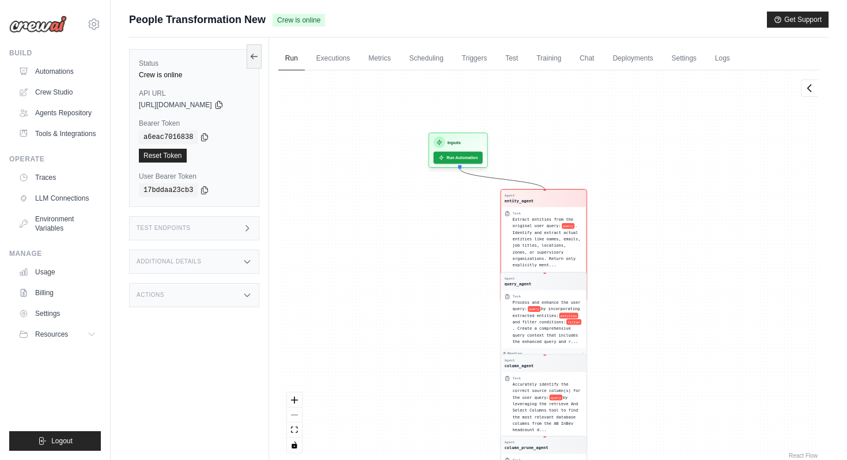
click at [568, 203] on div "Agent entity_agent" at bounding box center [543, 198] width 78 height 10
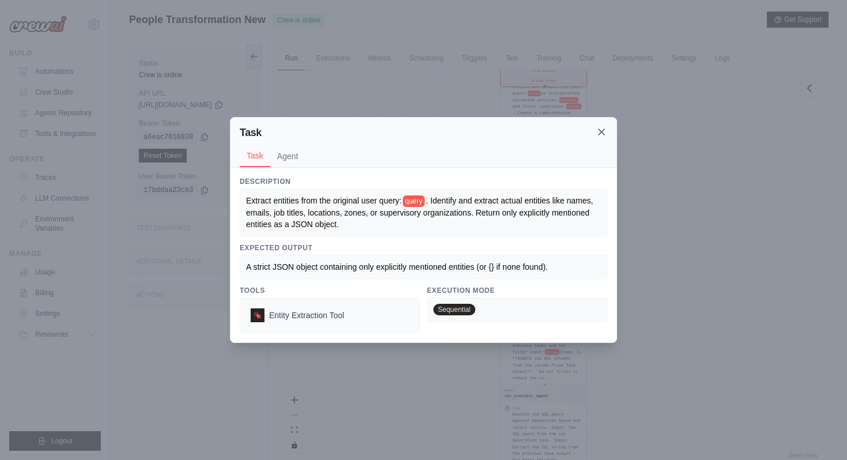
click at [603, 133] on icon at bounding box center [602, 132] width 12 height 12
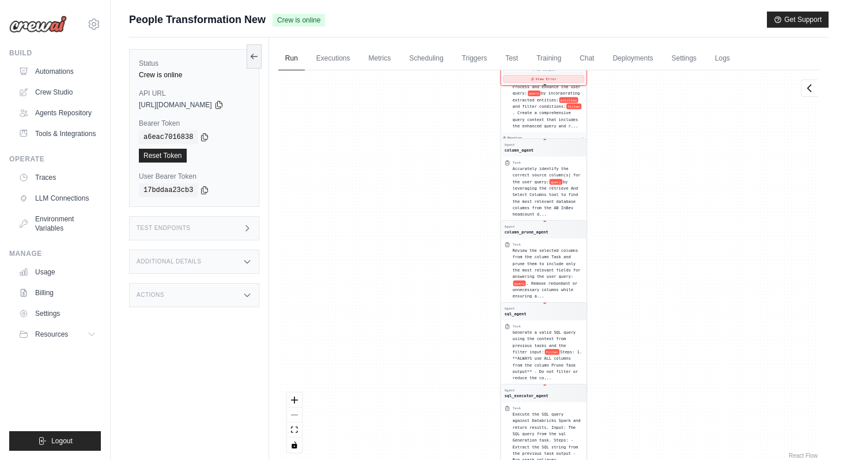
click at [559, 79] on button "View Error" at bounding box center [543, 79] width 81 height 7
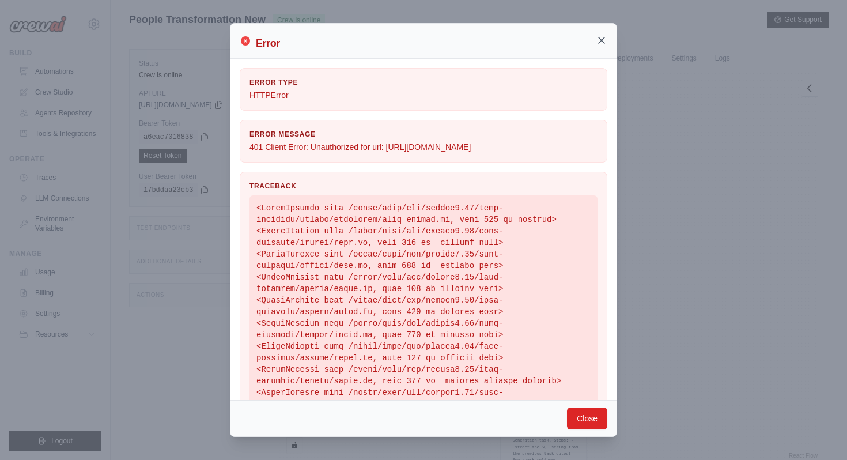
click at [600, 39] on icon at bounding box center [602, 40] width 6 height 6
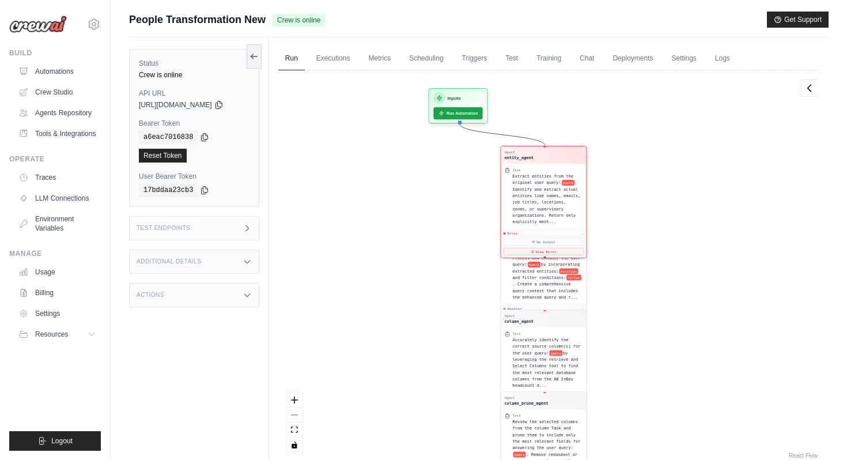
drag, startPoint x: 617, startPoint y: 247, endPoint x: 617, endPoint y: 417, distance: 170.1
click at [617, 417] on div "Agent entity_agent Task Extract entities from the original user query: query . …" at bounding box center [548, 265] width 541 height 391
click at [62, 72] on link "Automations" at bounding box center [58, 71] width 87 height 18
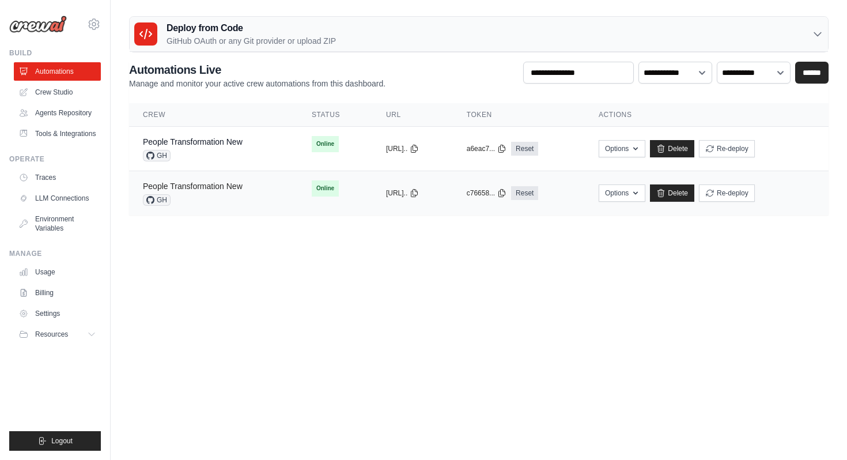
click at [213, 186] on link "People Transformation New" at bounding box center [193, 186] width 100 height 9
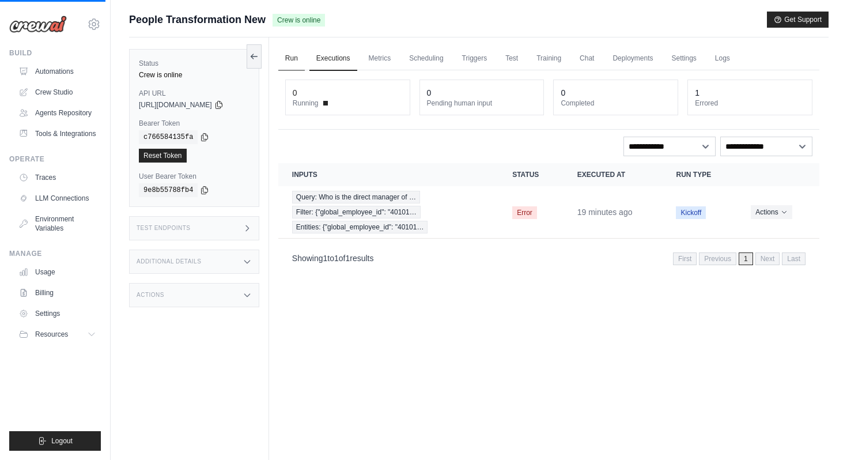
click at [301, 58] on link "Run" at bounding box center [291, 59] width 27 height 24
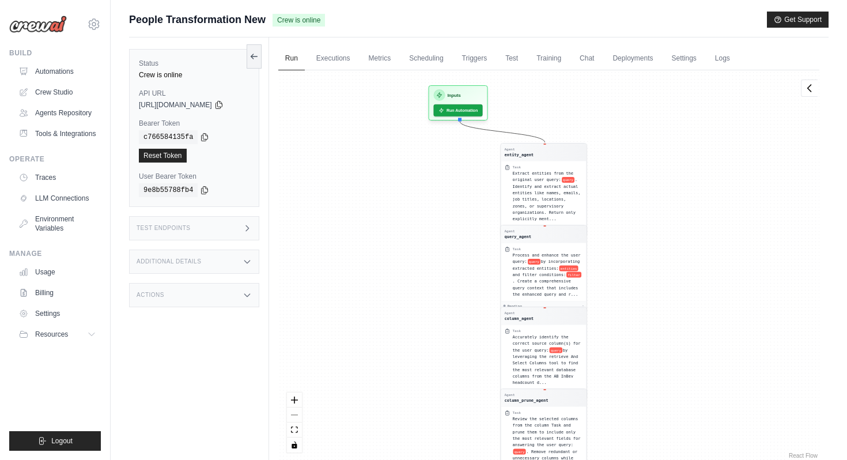
drag, startPoint x: 460, startPoint y: 168, endPoint x: 460, endPoint y: 359, distance: 191.4
click at [460, 359] on div "Agent entity_agent Task Extract entities from the original user query: query . …" at bounding box center [548, 265] width 541 height 391
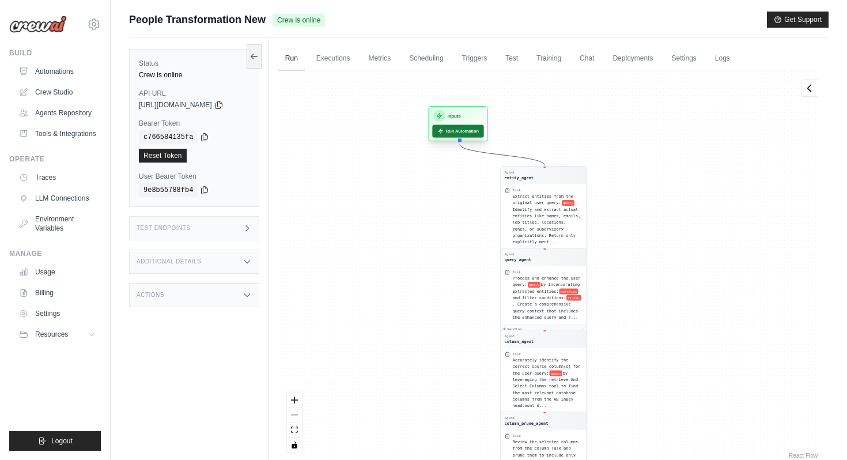
click at [452, 130] on button "Run Automation" at bounding box center [457, 131] width 51 height 13
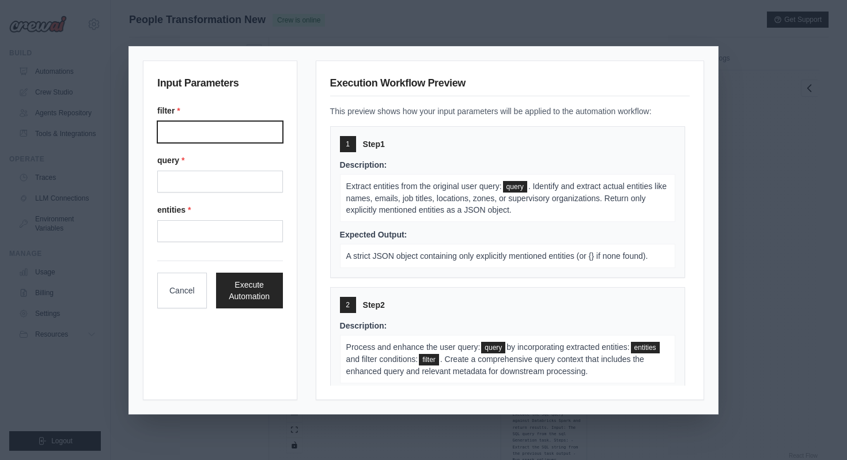
click at [218, 126] on input "Filter" at bounding box center [220, 132] width 126 height 22
type input "**********"
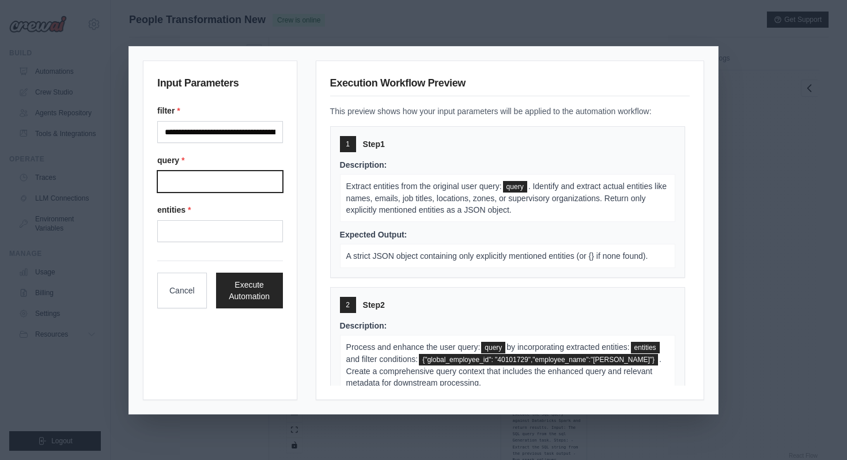
click at [222, 187] on input "Query" at bounding box center [220, 182] width 126 height 22
type input "**********"
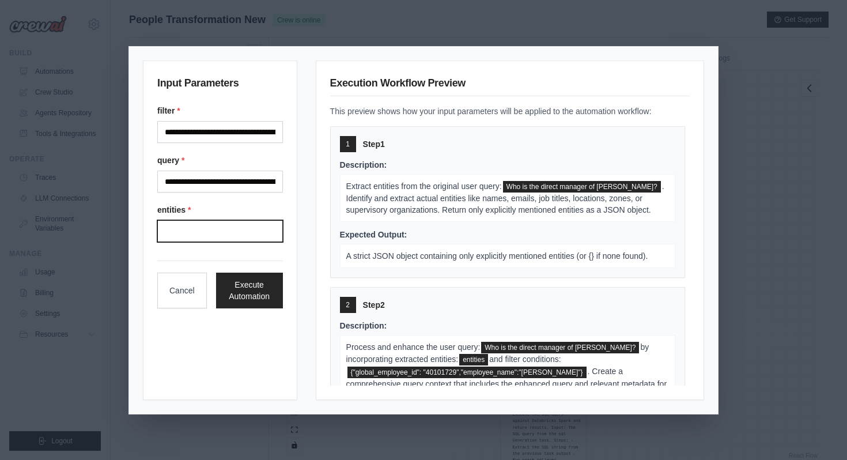
click at [248, 239] on input "Entities" at bounding box center [220, 231] width 126 height 22
type input "**********"
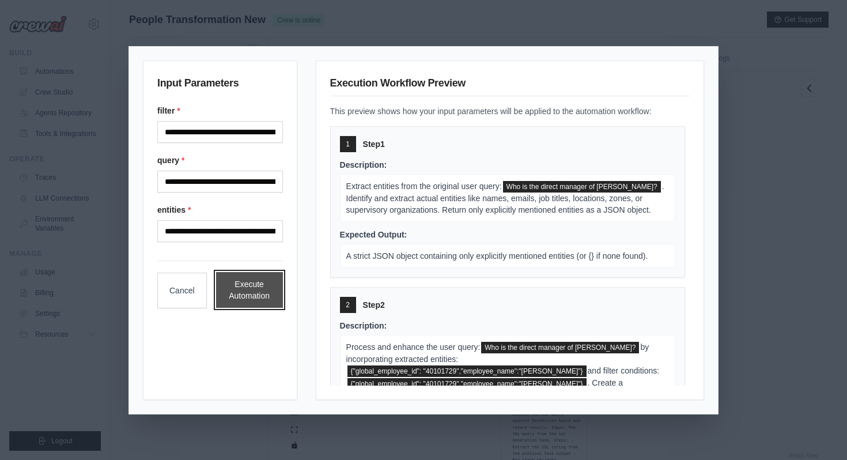
click at [244, 284] on button "Execute Automation" at bounding box center [249, 290] width 67 height 36
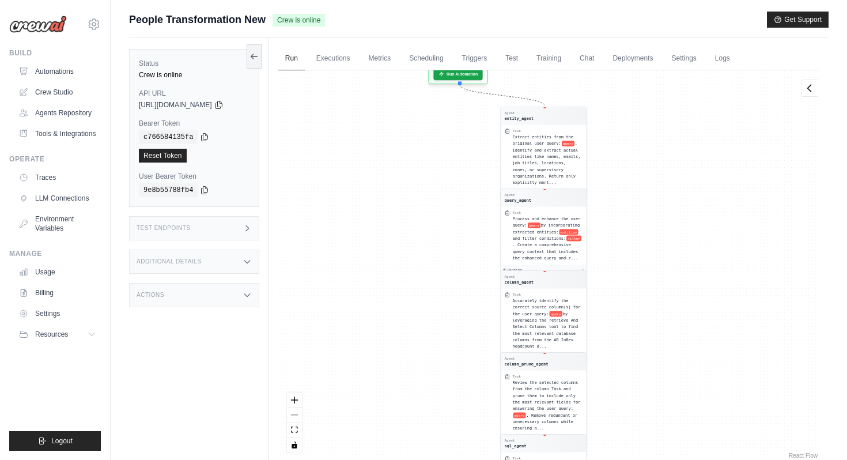
drag, startPoint x: 701, startPoint y: 182, endPoint x: 701, endPoint y: 312, distance: 130.9
click at [701, 313] on div "Agent entity_agent Task Extract entities from the original user query: query . …" at bounding box center [548, 265] width 541 height 391
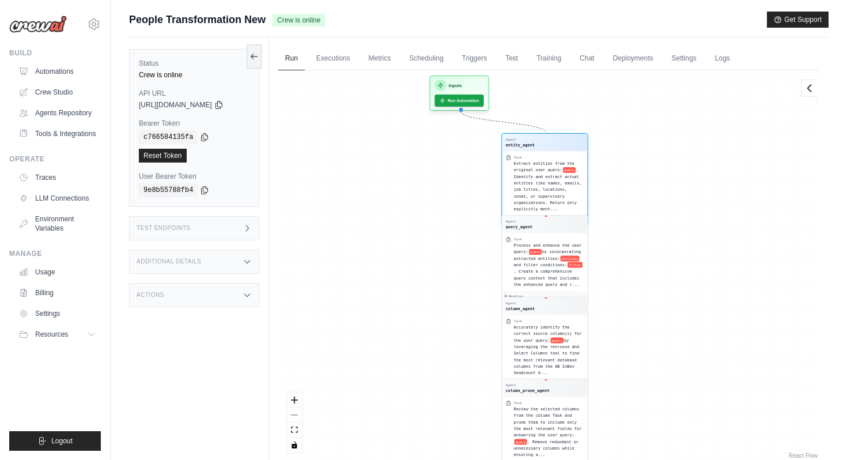
drag, startPoint x: 696, startPoint y: 193, endPoint x: 696, endPoint y: 352, distance: 159.1
click at [697, 352] on div "Agent entity_agent Task Extract entities from the original user query: query . …" at bounding box center [548, 265] width 541 height 391
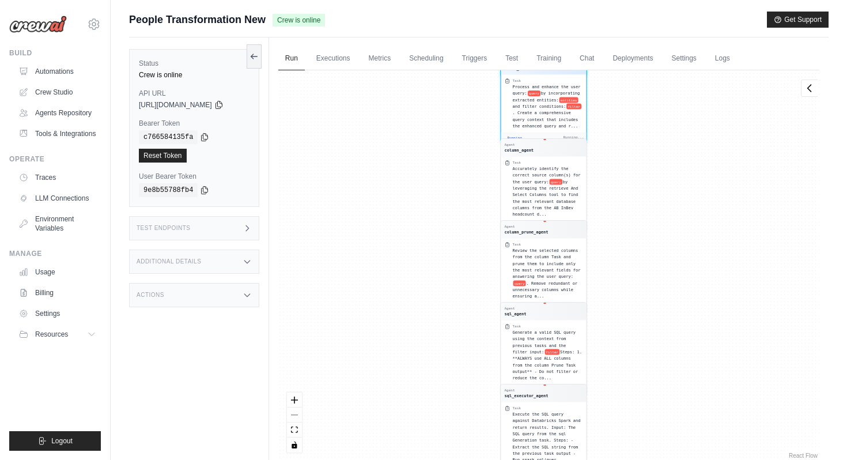
drag, startPoint x: 662, startPoint y: 170, endPoint x: 661, endPoint y: 364, distance: 194.3
click at [661, 365] on div "Agent entity_agent Task Extract entities from the original user query: query . …" at bounding box center [548, 265] width 541 height 391
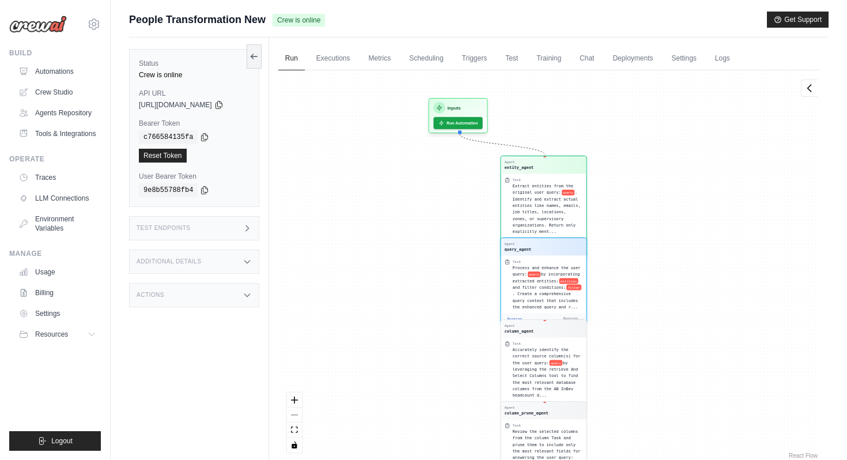
drag, startPoint x: 674, startPoint y: 135, endPoint x: 674, endPoint y: 339, distance: 203.5
click at [674, 340] on div "Agent entity_agent Task Extract entities from the original user query: query . …" at bounding box center [548, 265] width 541 height 391
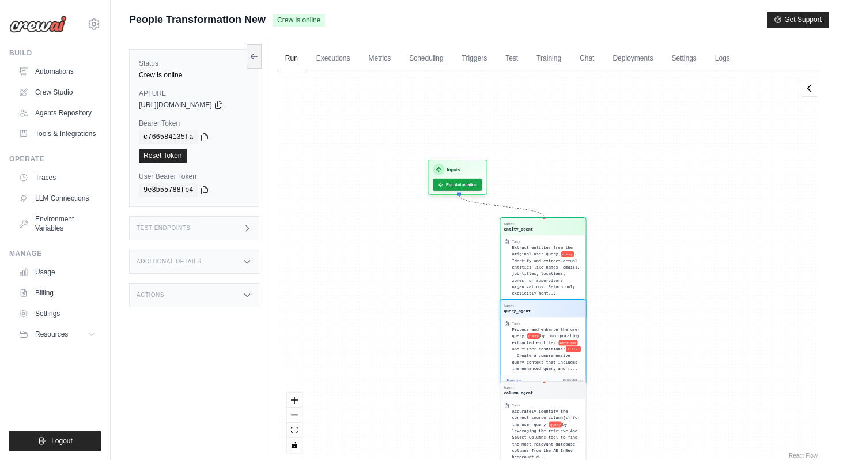
drag, startPoint x: 621, startPoint y: 173, endPoint x: 621, endPoint y: 420, distance: 247.3
click at [621, 421] on div "Agent entity_agent Task Extract entities from the original user query: query . …" at bounding box center [548, 265] width 541 height 391
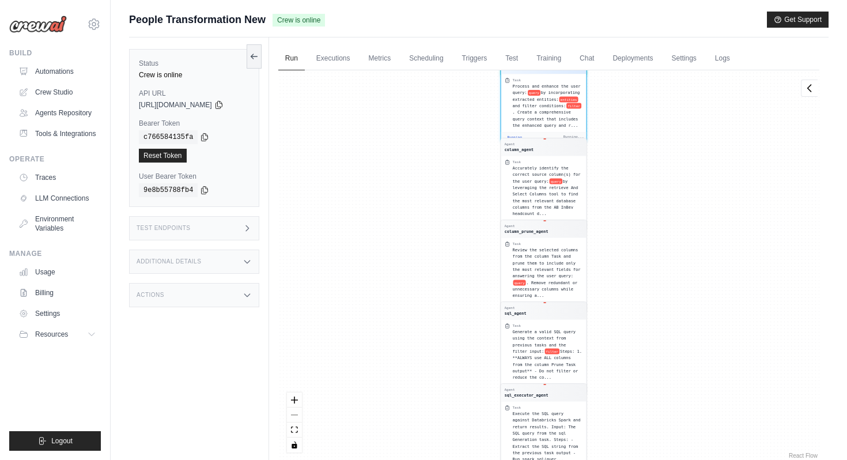
drag, startPoint x: 652, startPoint y: 165, endPoint x: 642, endPoint y: 379, distance: 214.1
click at [642, 380] on div "Agent entity_agent Task Extract entities from the original user query: query . …" at bounding box center [548, 265] width 541 height 391
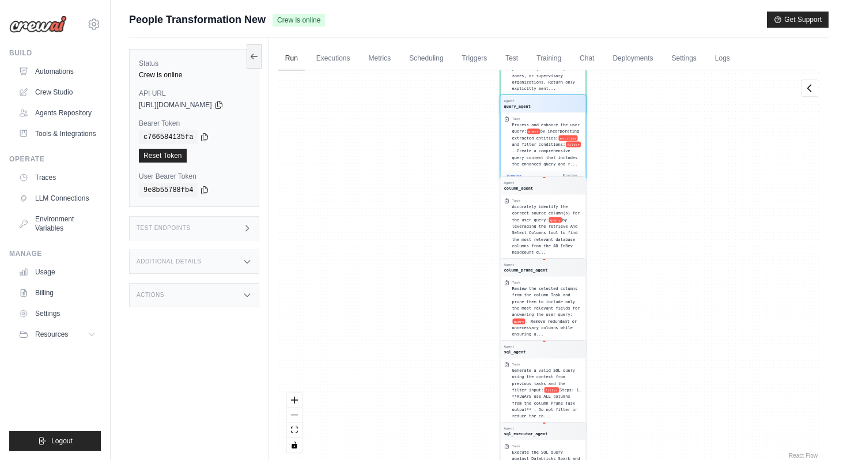
drag, startPoint x: 630, startPoint y: 175, endPoint x: 630, endPoint y: 318, distance: 143.5
click at [630, 319] on div "Agent entity_agent Task Extract entities from the original user query: query . …" at bounding box center [548, 265] width 541 height 391
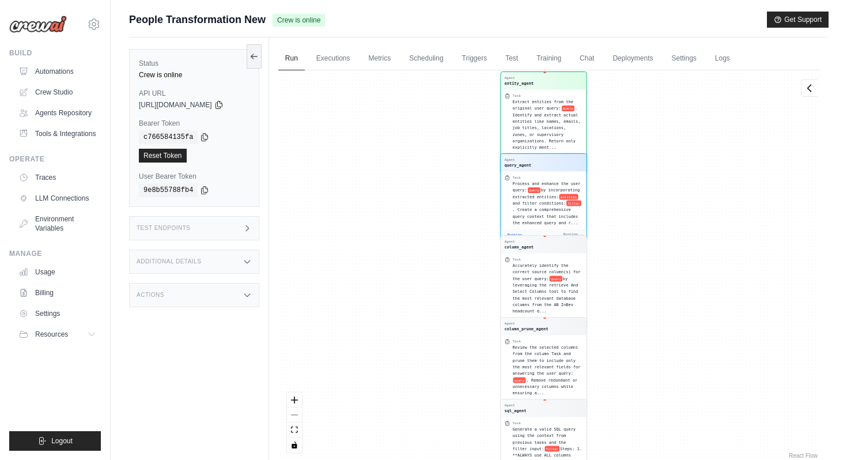
drag, startPoint x: 614, startPoint y: 130, endPoint x: 613, endPoint y: 257, distance: 126.8
click at [613, 257] on div "Agent entity_agent Task Extract entities from the original user query: query . …" at bounding box center [548, 265] width 541 height 391
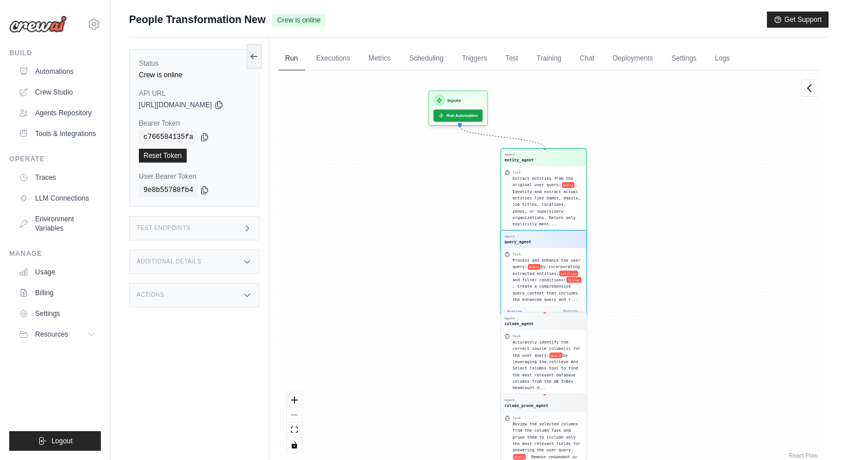
drag, startPoint x: 612, startPoint y: 131, endPoint x: 612, endPoint y: 303, distance: 172.4
click at [612, 304] on div "Agent entity_agent Task Extract entities from the original user query: query . …" at bounding box center [548, 265] width 541 height 391
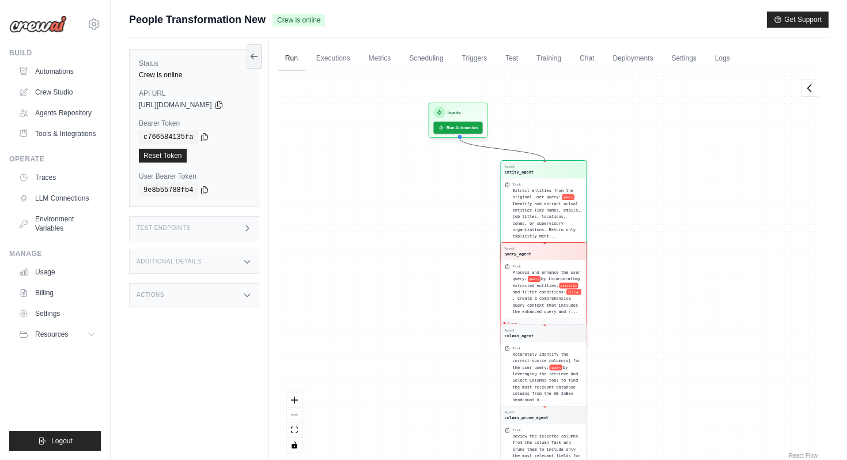
drag, startPoint x: 614, startPoint y: 145, endPoint x: 613, endPoint y: 333, distance: 188.5
click at [613, 333] on div "Agent entity_agent Task Extract entities from the original user query: query . …" at bounding box center [548, 265] width 541 height 391
click at [545, 167] on div "Agent entity_agent" at bounding box center [543, 171] width 78 height 10
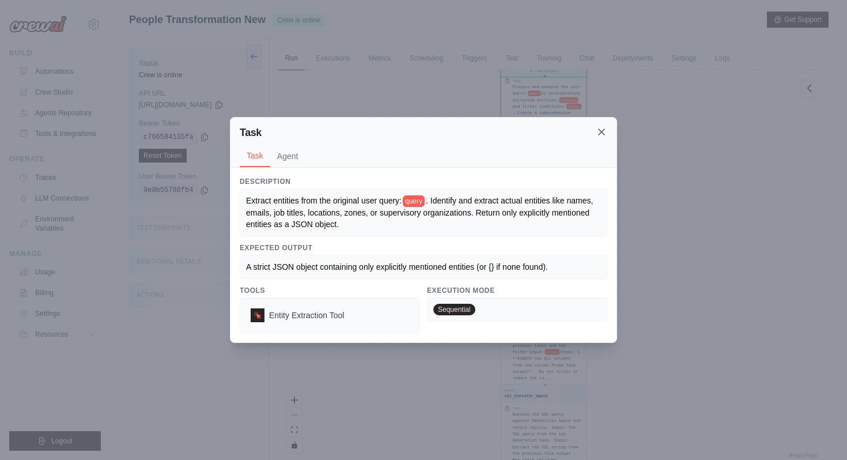
click at [600, 127] on icon at bounding box center [602, 132] width 12 height 12
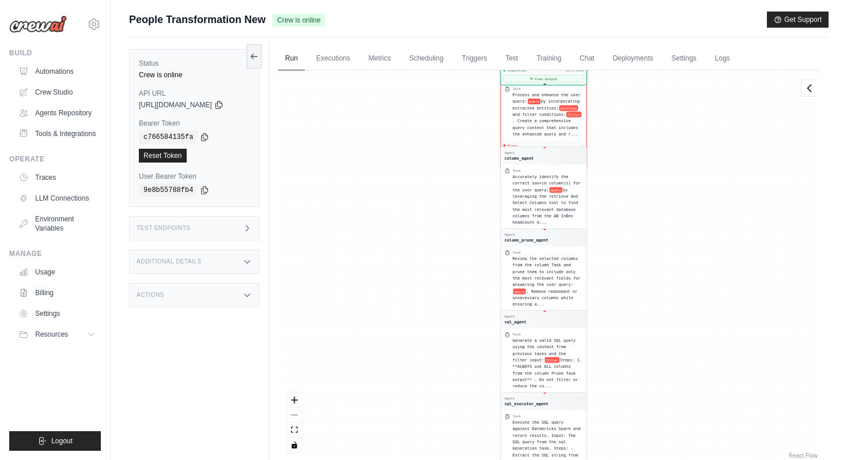
drag, startPoint x: 632, startPoint y: 114, endPoint x: 626, endPoint y: 230, distance: 116.0
click at [627, 231] on div "Agent entity_agent Task Extract entities from the original user query: query . …" at bounding box center [548, 265] width 541 height 391
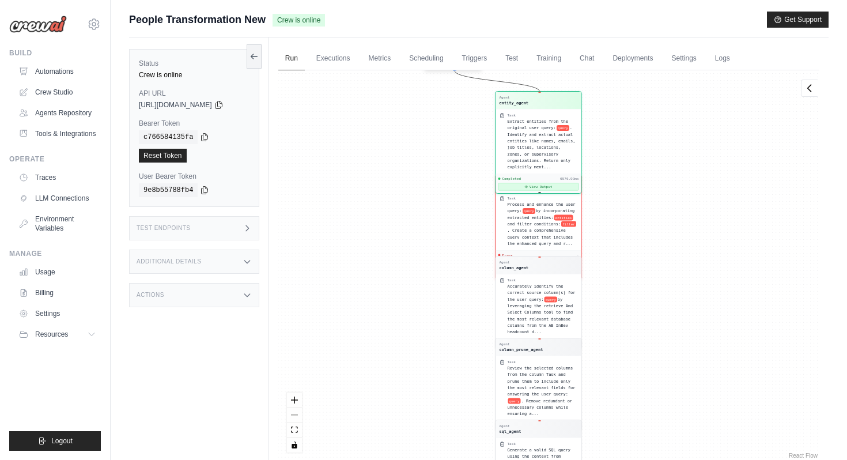
click at [557, 190] on button "View Output" at bounding box center [538, 186] width 81 height 7
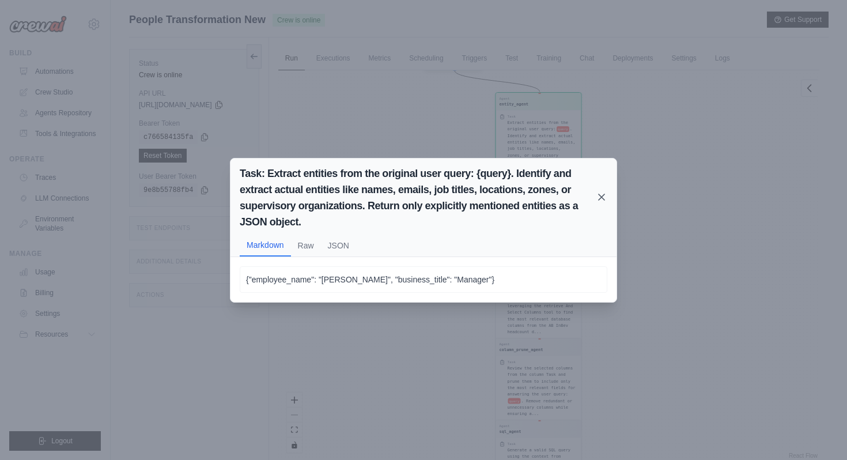
click at [599, 194] on icon at bounding box center [602, 197] width 6 height 6
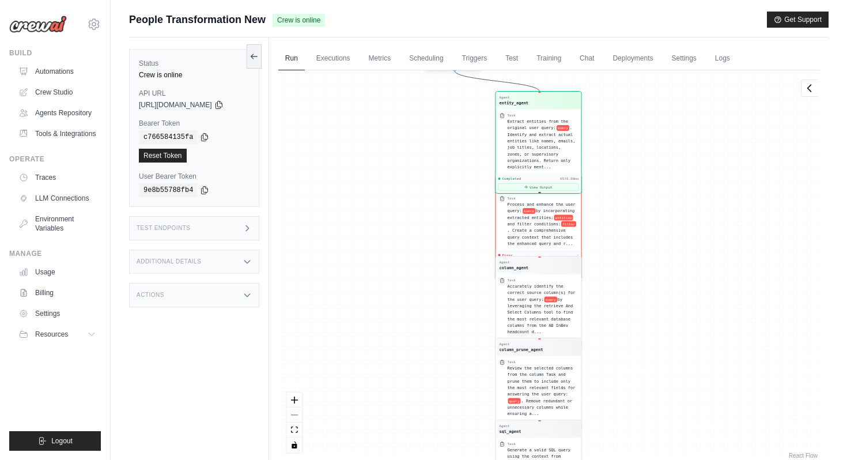
click at [545, 93] on div "Agent entity_agent" at bounding box center [538, 100] width 85 height 17
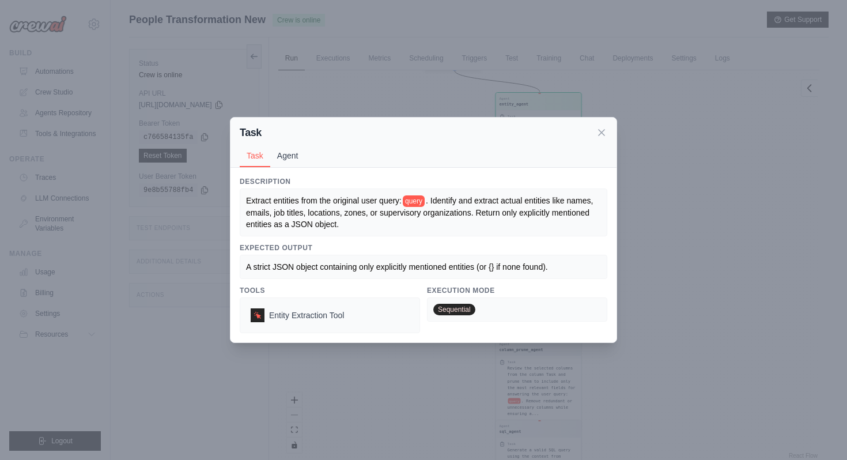
click at [280, 162] on button "Agent" at bounding box center [287, 156] width 35 height 22
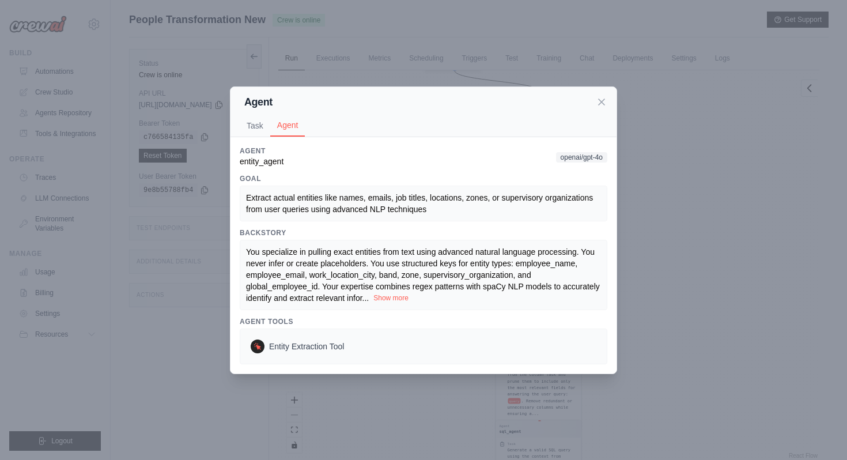
click at [386, 296] on button "Show more" at bounding box center [391, 297] width 35 height 9
click at [599, 101] on icon at bounding box center [602, 102] width 12 height 12
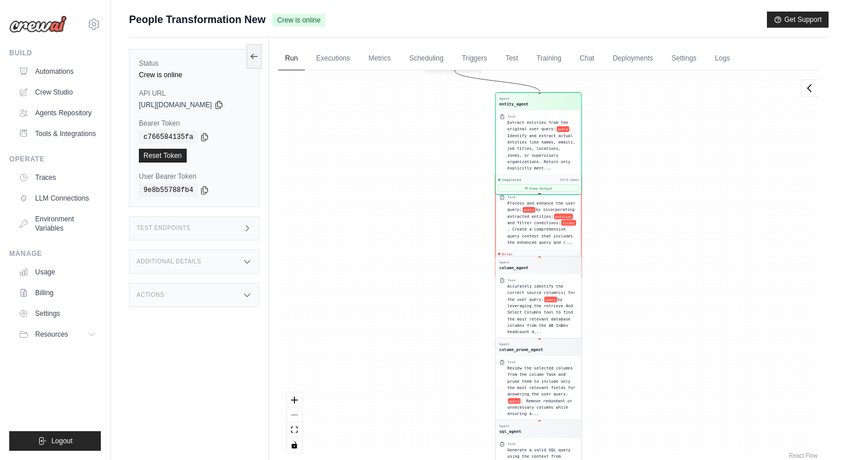
click at [564, 238] on div "Process and enhance the user query: query by incorporating extracted entities: …" at bounding box center [542, 223] width 70 height 46
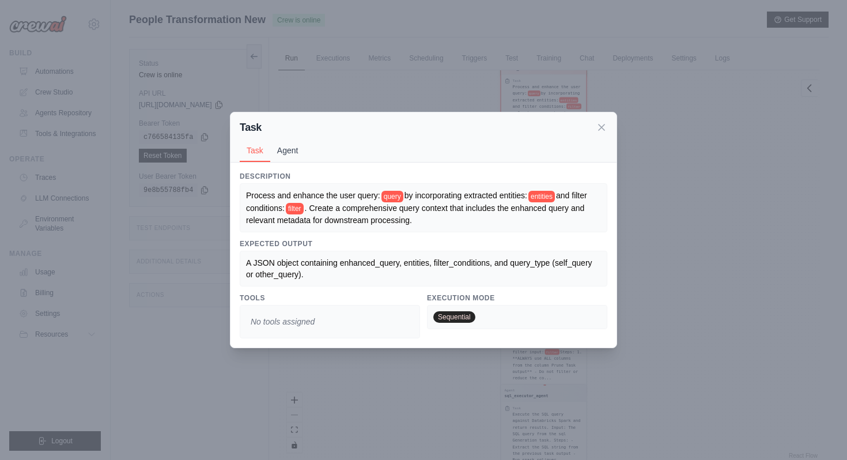
click at [291, 149] on button "Agent" at bounding box center [287, 151] width 35 height 22
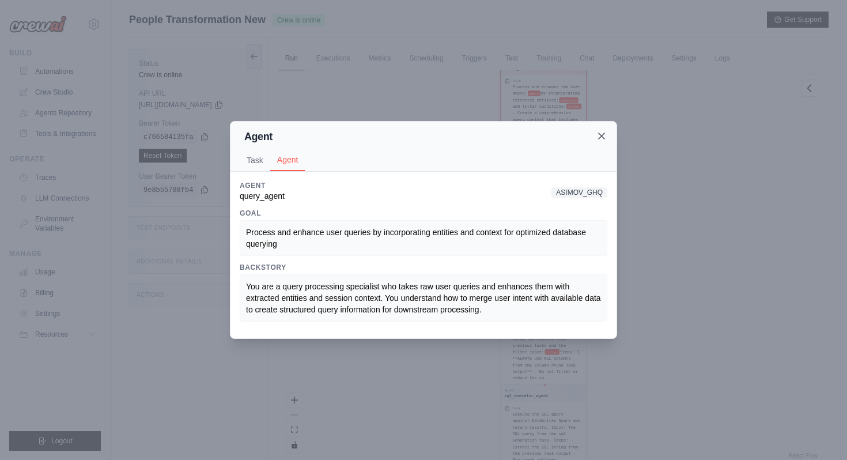
click at [599, 138] on icon at bounding box center [602, 136] width 6 height 6
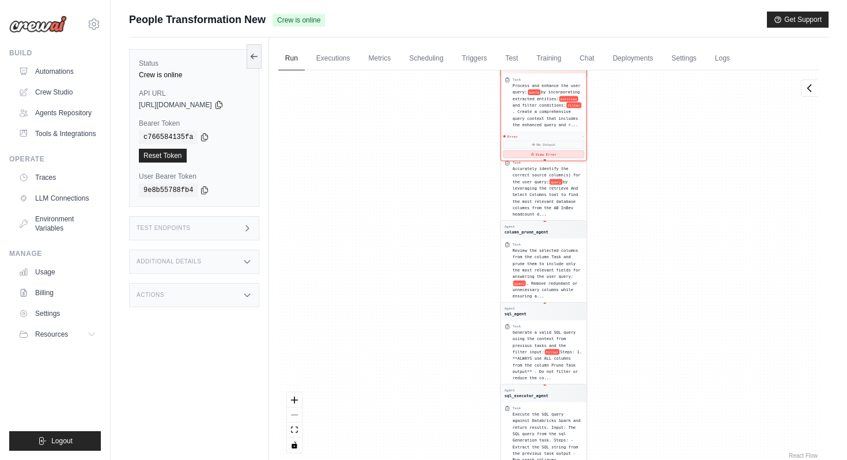
click at [579, 158] on button "View Error" at bounding box center [543, 153] width 81 height 7
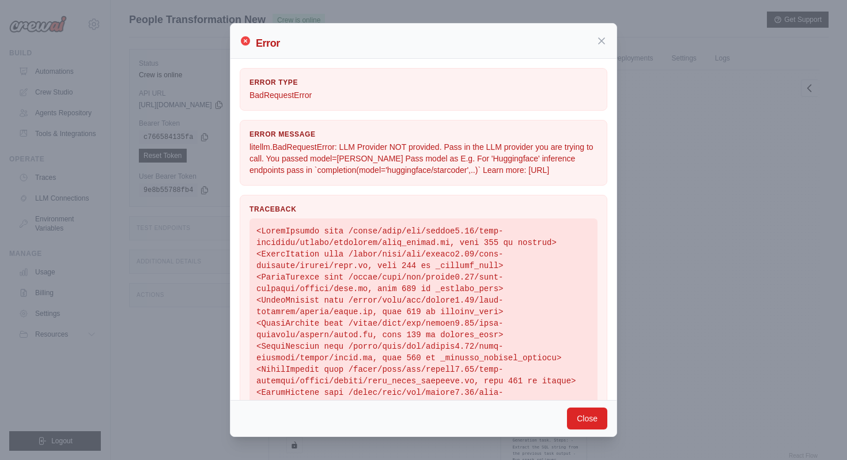
click at [674, 191] on div "Error Error Type BadRequestError Error Message litellm.BadRequestError: LLM Pro…" at bounding box center [423, 230] width 847 height 460
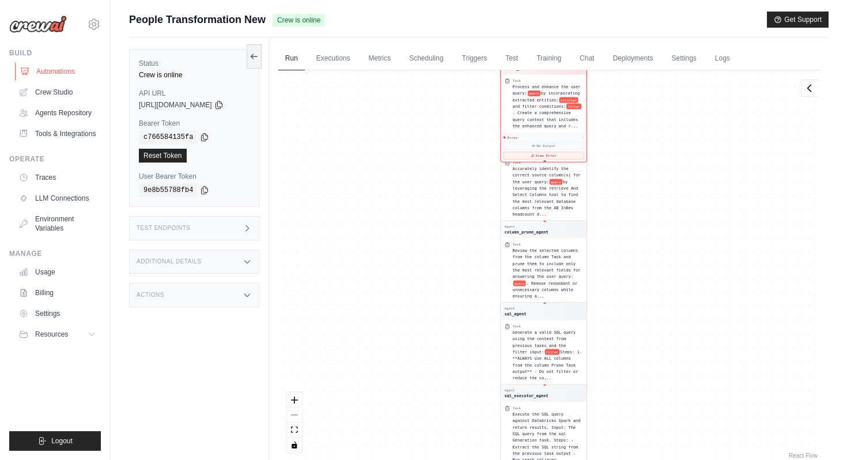
click at [69, 71] on link "Automations" at bounding box center [58, 71] width 87 height 18
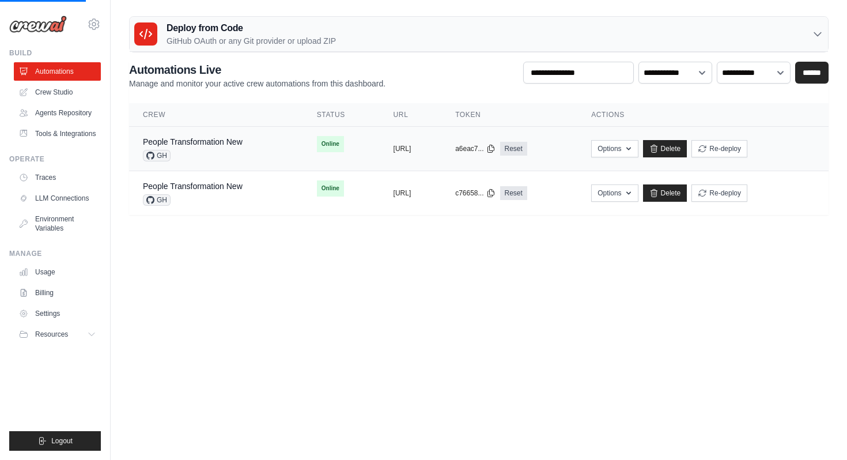
click at [317, 142] on span "Online" at bounding box center [330, 144] width 27 height 16
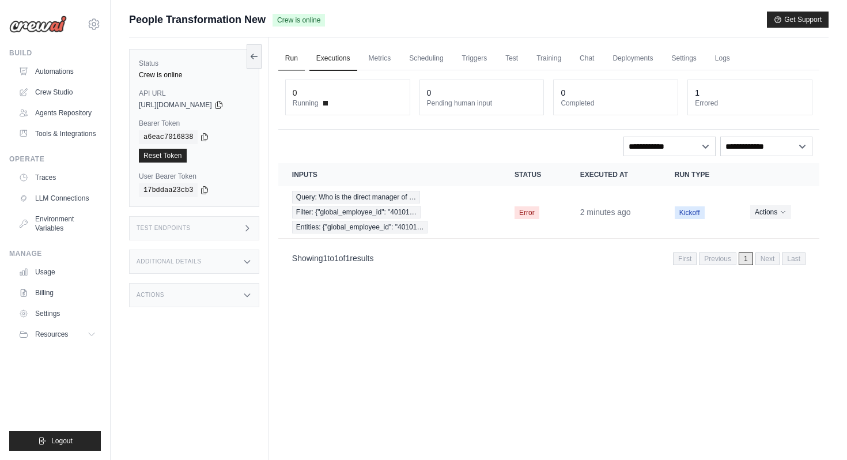
click at [292, 58] on link "Run" at bounding box center [291, 59] width 27 height 24
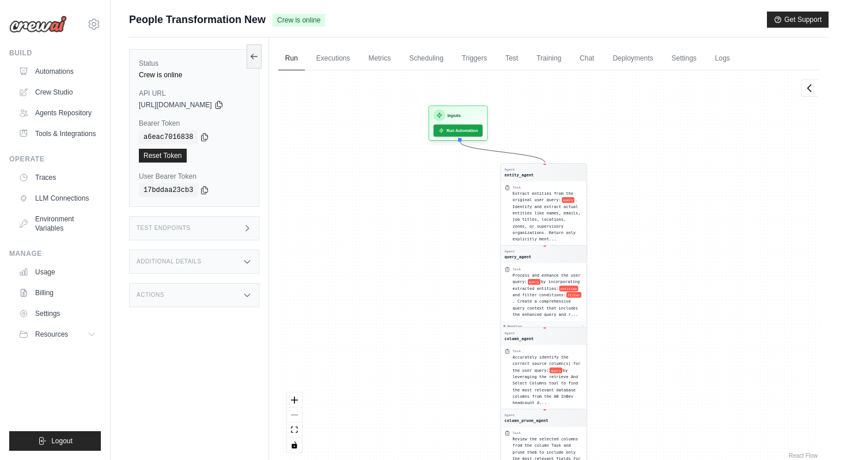
drag, startPoint x: 440, startPoint y: 144, endPoint x: 438, endPoint y: 358, distance: 213.9
click at [439, 359] on div "Agent entity_agent Task Extract entities from the original user query: query . …" at bounding box center [548, 265] width 541 height 391
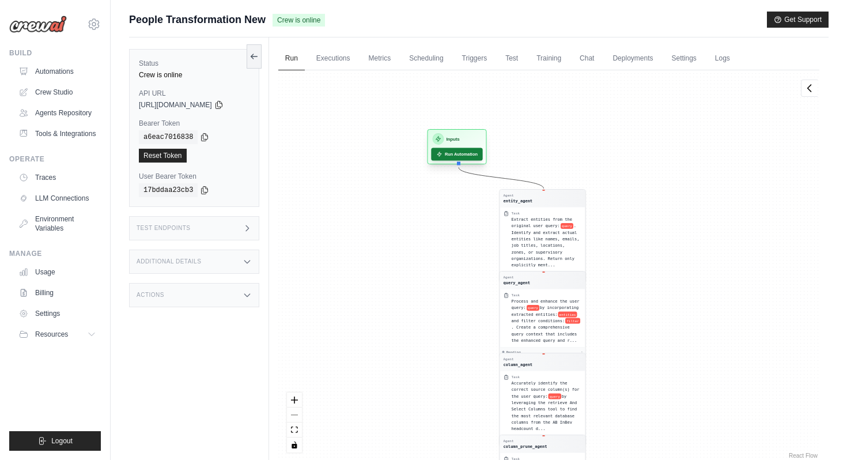
click at [450, 156] on button "Run Automation" at bounding box center [456, 154] width 51 height 13
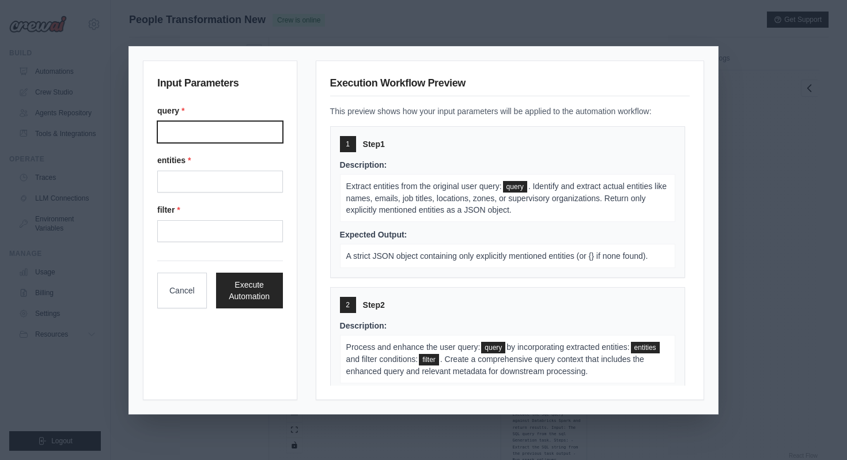
click at [202, 127] on input "Query" at bounding box center [220, 132] width 126 height 22
type input "**********"
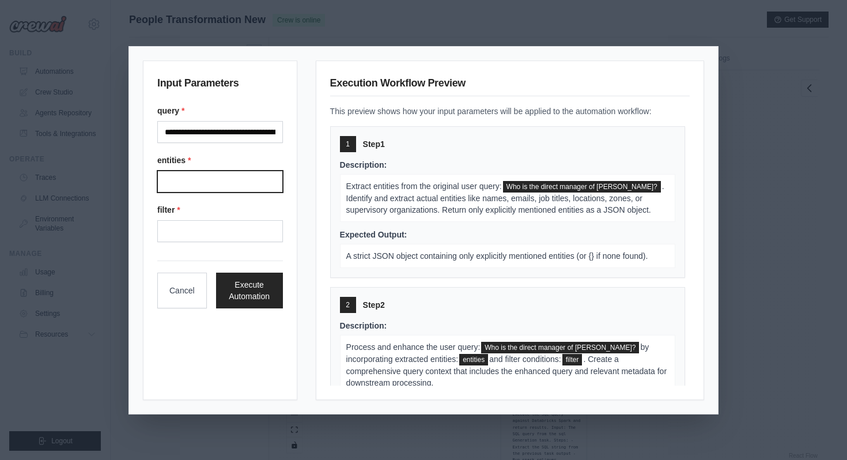
click at [218, 172] on input "Entities" at bounding box center [220, 182] width 126 height 22
type input "**********"
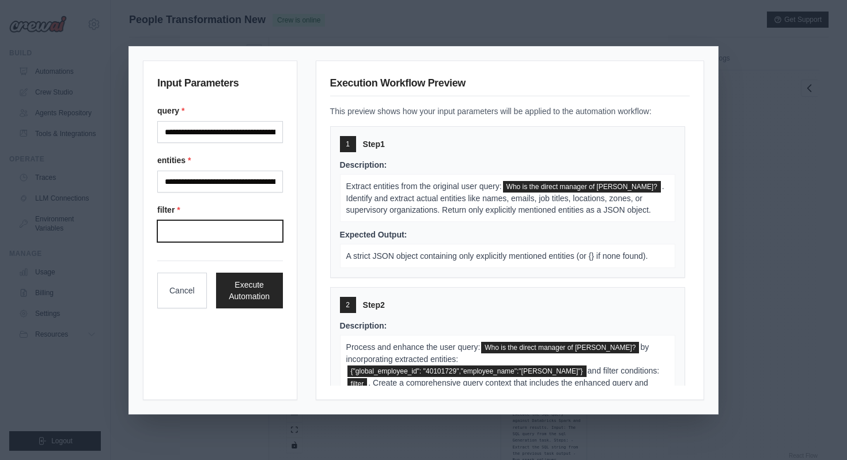
click at [224, 227] on input "Filter" at bounding box center [220, 231] width 126 height 22
type input "**********"
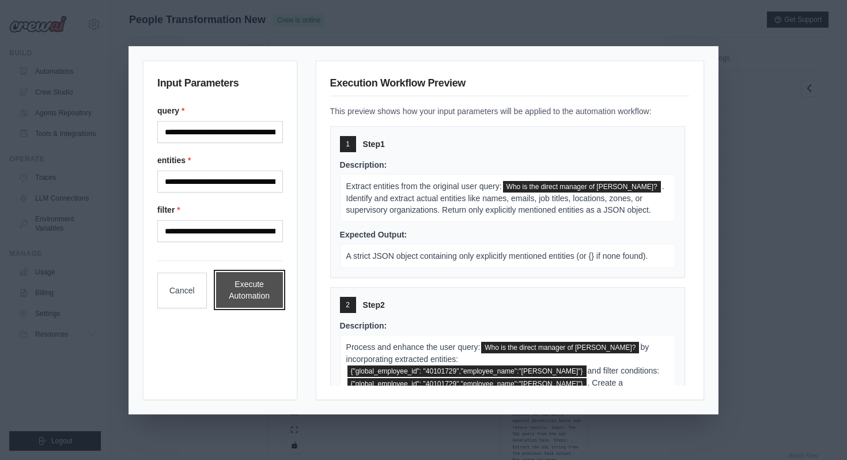
click at [235, 278] on button "Execute Automation" at bounding box center [249, 290] width 67 height 36
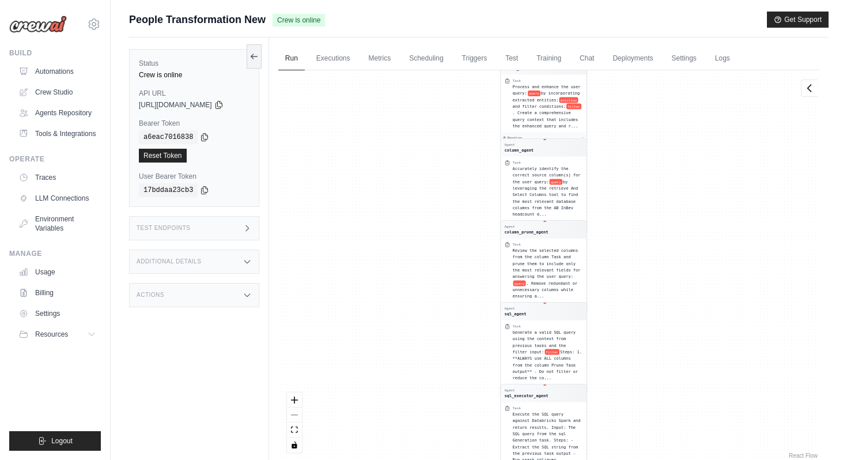
drag, startPoint x: 640, startPoint y: 216, endPoint x: 639, endPoint y: 371, distance: 155.1
click at [639, 371] on div "Agent entity_agent Task Extract entities from the original user query: query . …" at bounding box center [548, 265] width 541 height 391
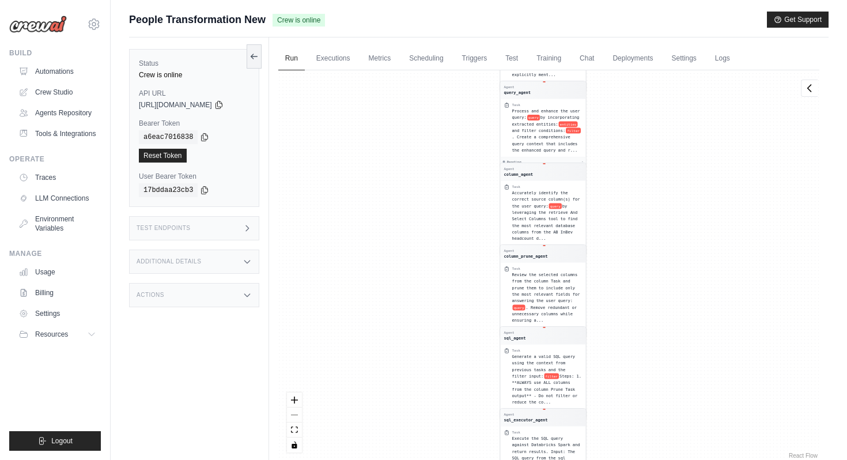
drag, startPoint x: 630, startPoint y: 158, endPoint x: 630, endPoint y: 294, distance: 136.0
click at [630, 295] on div "Agent entity_agent Task Extract entities from the original user query: query . …" at bounding box center [548, 265] width 541 height 391
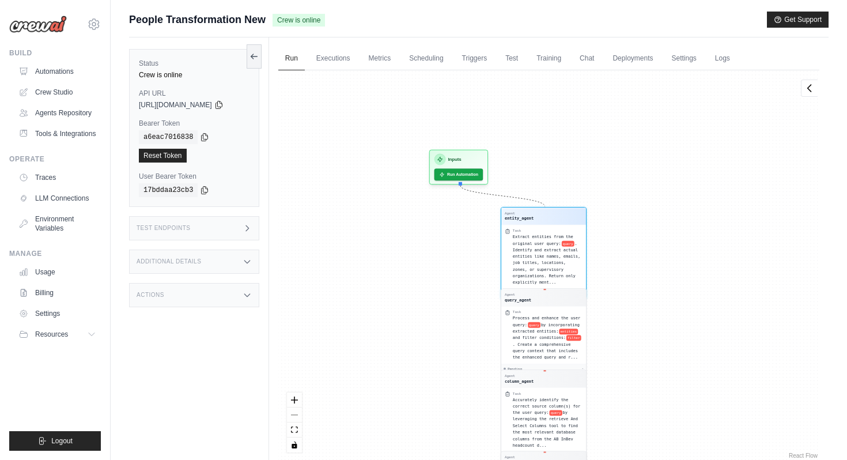
drag, startPoint x: 640, startPoint y: 140, endPoint x: 643, endPoint y: 458, distance: 318.2
click at [644, 458] on div "Agent entity_agent Task Extract entities from the original user query: query . …" at bounding box center [548, 265] width 541 height 391
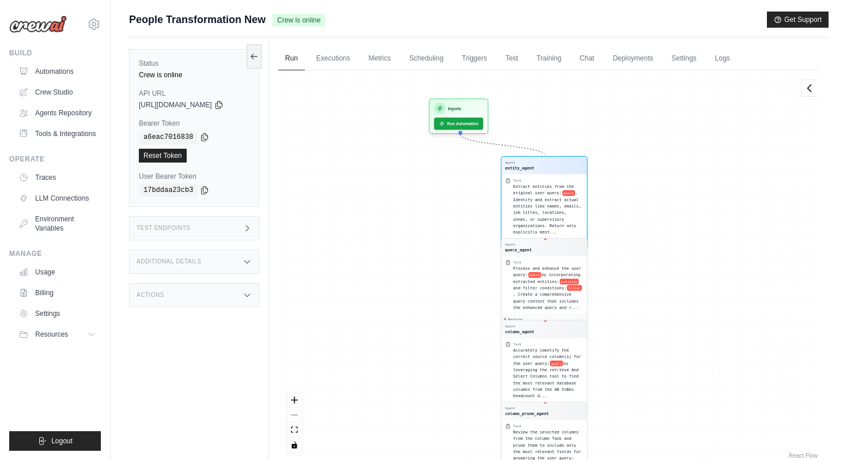
drag, startPoint x: 617, startPoint y: 127, endPoint x: 618, endPoint y: 342, distance: 215.0
click at [618, 342] on div "Agent entity_agent Task Extract entities from the original user query: query . …" at bounding box center [548, 265] width 541 height 391
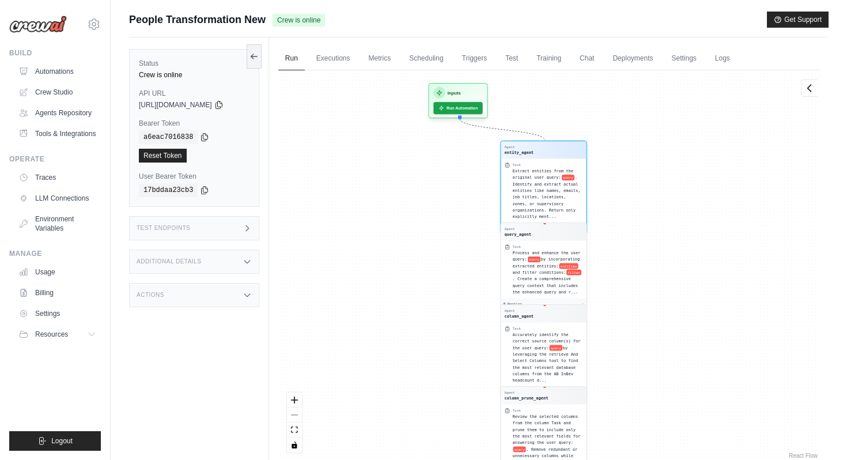
drag, startPoint x: 610, startPoint y: 144, endPoint x: 610, endPoint y: 315, distance: 171.2
click at [610, 316] on div "Agent entity_agent Task Extract entities from the original user query: query . …" at bounding box center [548, 265] width 541 height 391
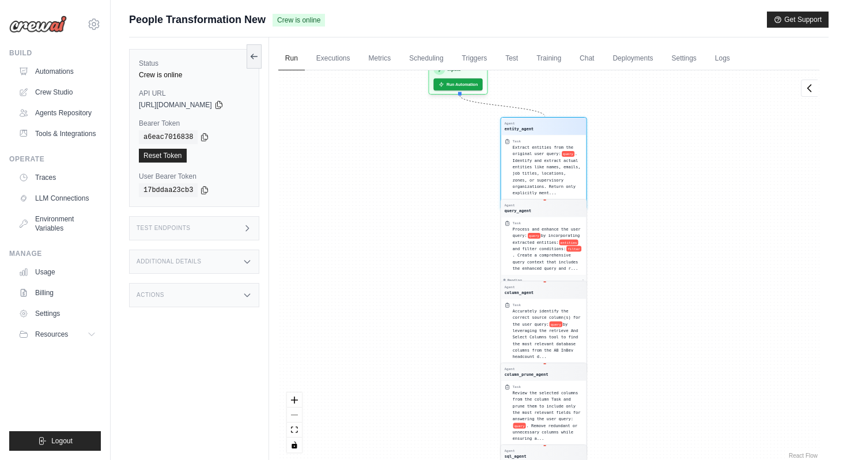
drag, startPoint x: 630, startPoint y: 120, endPoint x: 629, endPoint y: 270, distance: 150.5
click at [629, 270] on div "Agent entity_agent Task Extract entities from the original user query: query . …" at bounding box center [548, 265] width 541 height 391
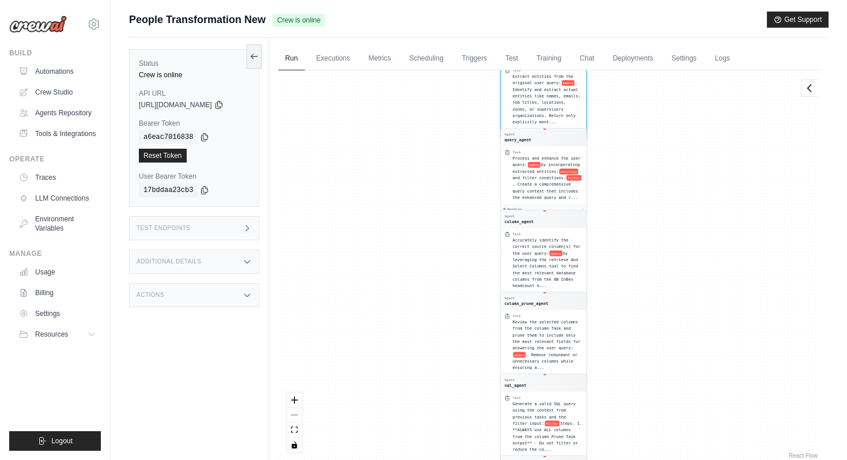
drag, startPoint x: 621, startPoint y: 108, endPoint x: 620, endPoint y: 262, distance: 153.3
click at [621, 262] on div "Agent entity_agent Task Extract entities from the original user query: query . …" at bounding box center [548, 265] width 541 height 391
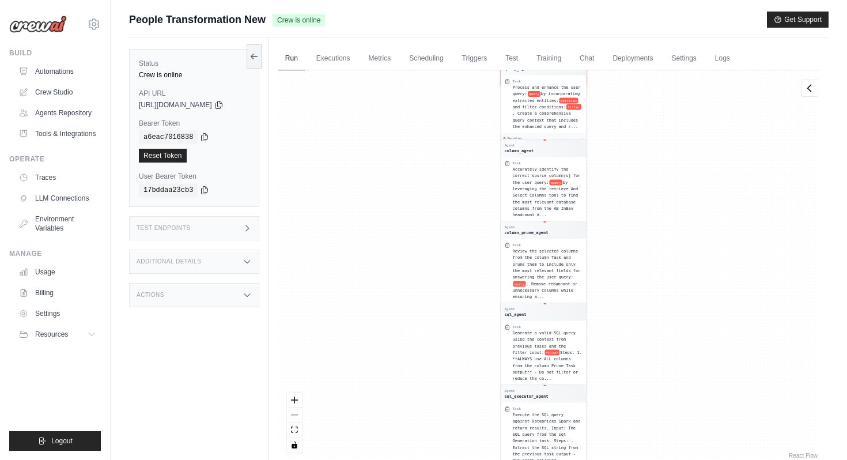
drag, startPoint x: 437, startPoint y: 223, endPoint x: 437, endPoint y: 367, distance: 144.7
click at [437, 227] on div "Agent entity_agent Task Extract entities from the original user query: query . …" at bounding box center [548, 265] width 541 height 391
click at [90, 68] on link "Automations" at bounding box center [58, 71] width 87 height 18
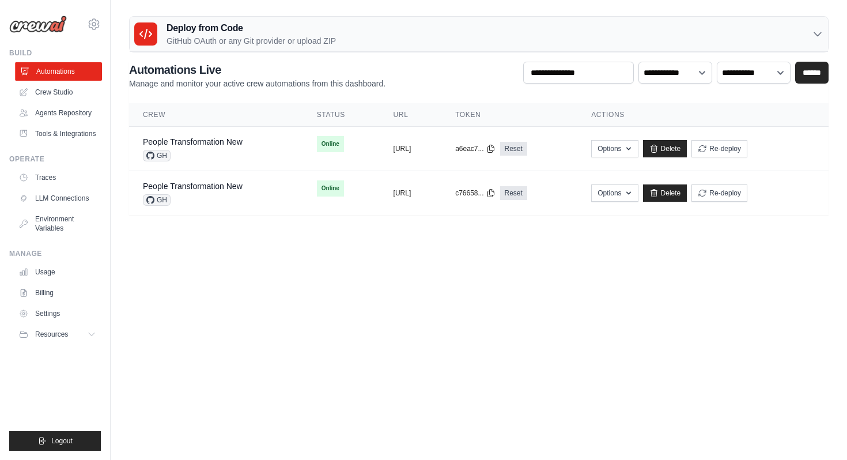
click at [56, 73] on link "Automations" at bounding box center [58, 71] width 87 height 18
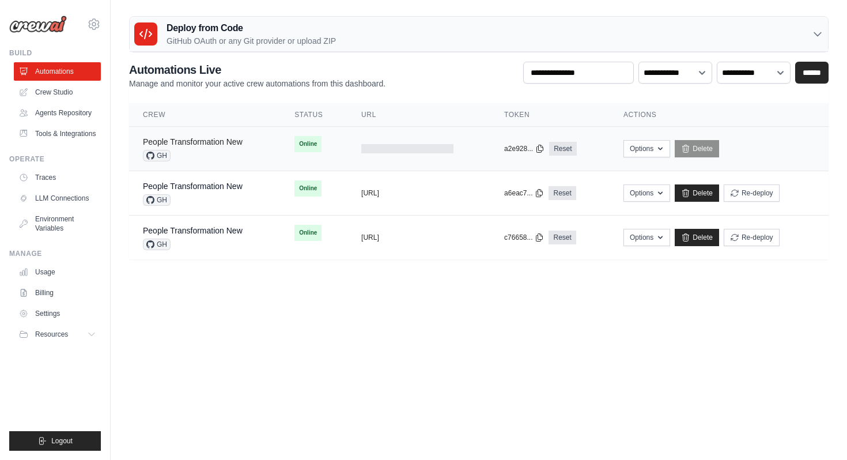
click at [198, 143] on link "People Transformation New" at bounding box center [193, 141] width 100 height 9
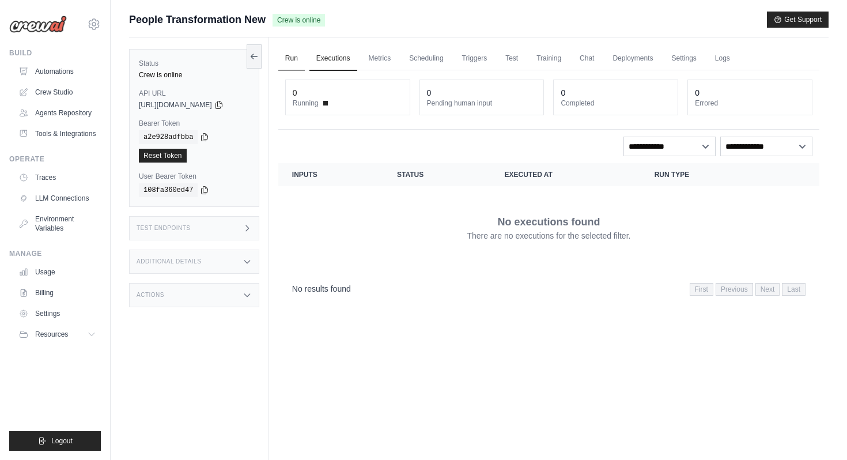
click at [300, 61] on link "Run" at bounding box center [291, 59] width 27 height 24
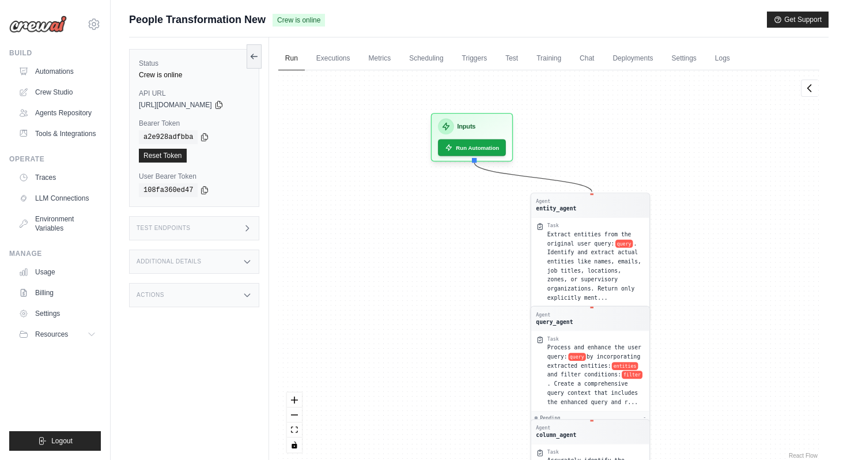
drag, startPoint x: 436, startPoint y: 153, endPoint x: 438, endPoint y: 439, distance: 285.9
click at [439, 440] on div "Agent entity_agent Task Extract entities from the original user query: query . …" at bounding box center [548, 265] width 541 height 391
click at [487, 152] on button "Run Automation" at bounding box center [471, 143] width 71 height 17
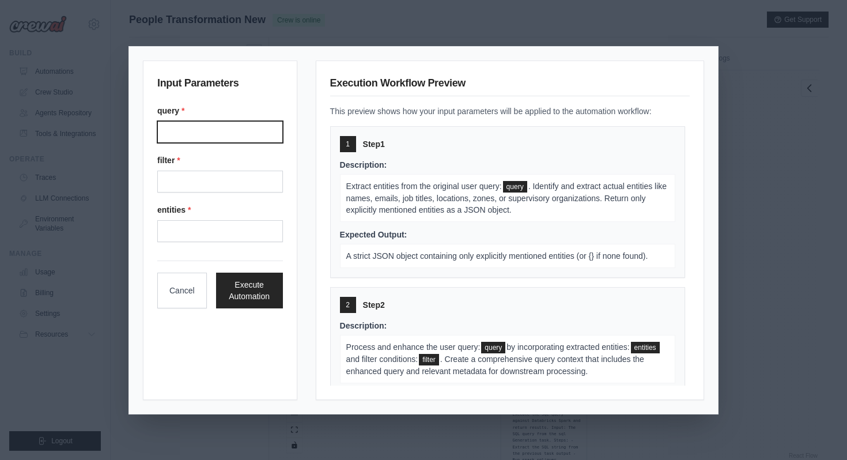
click at [255, 132] on input "Query" at bounding box center [220, 132] width 126 height 22
type input "**********"
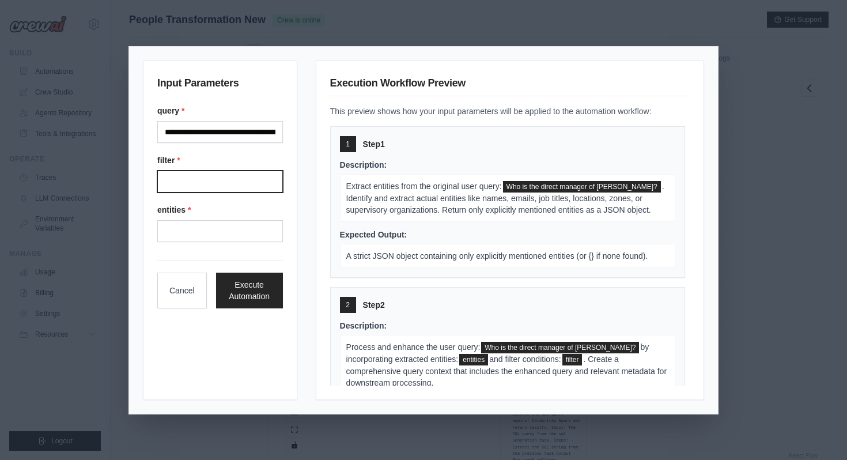
click at [246, 179] on input "Filter" at bounding box center [220, 182] width 126 height 22
type input "**********"
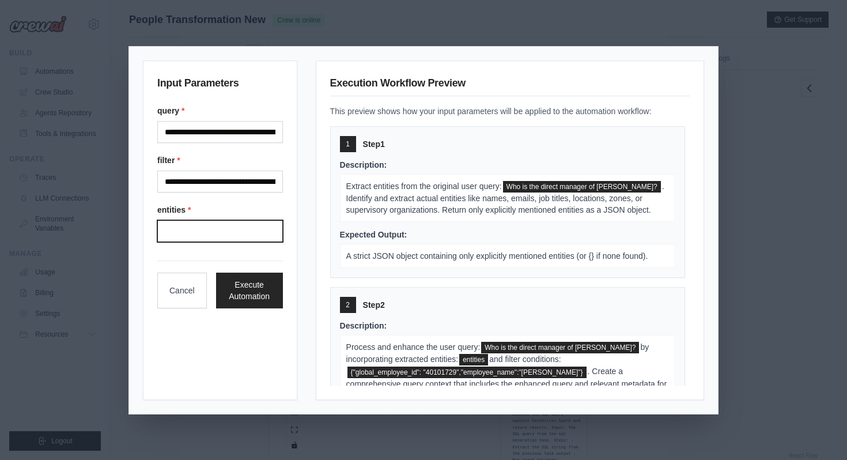
click at [242, 227] on input "Entities" at bounding box center [220, 231] width 126 height 22
type input "**********"
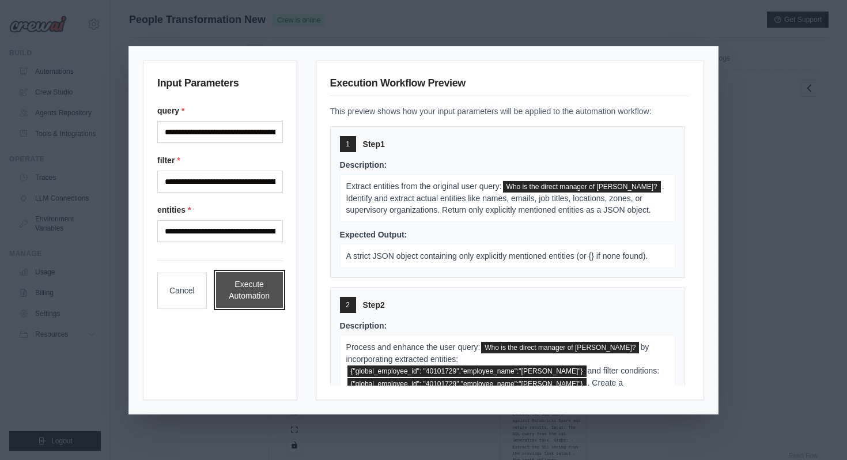
click at [241, 288] on button "Execute Automation" at bounding box center [249, 290] width 67 height 36
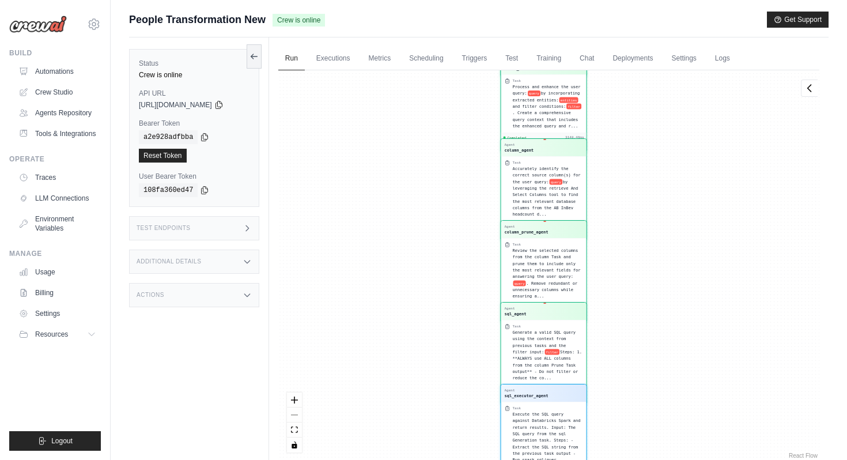
scroll to position [744, 0]
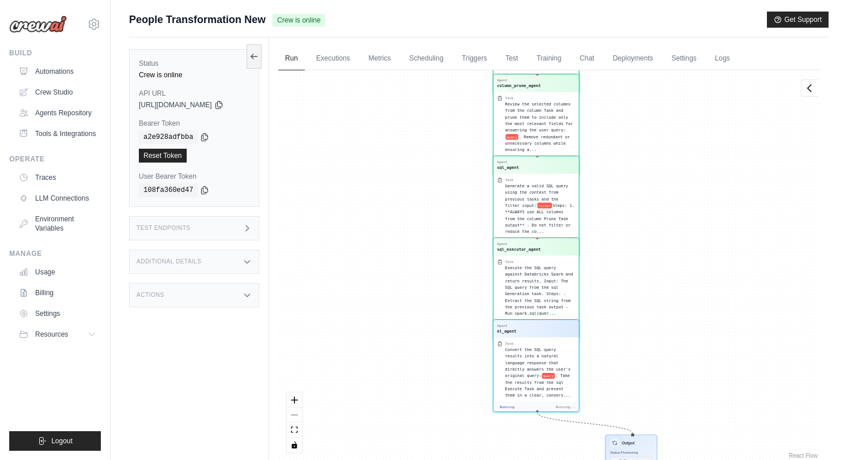
drag, startPoint x: 661, startPoint y: 292, endPoint x: 654, endPoint y: 146, distance: 146.6
click at [654, 146] on div "Agent entity_agent Task Extract entities from the original user query: query . …" at bounding box center [548, 265] width 541 height 391
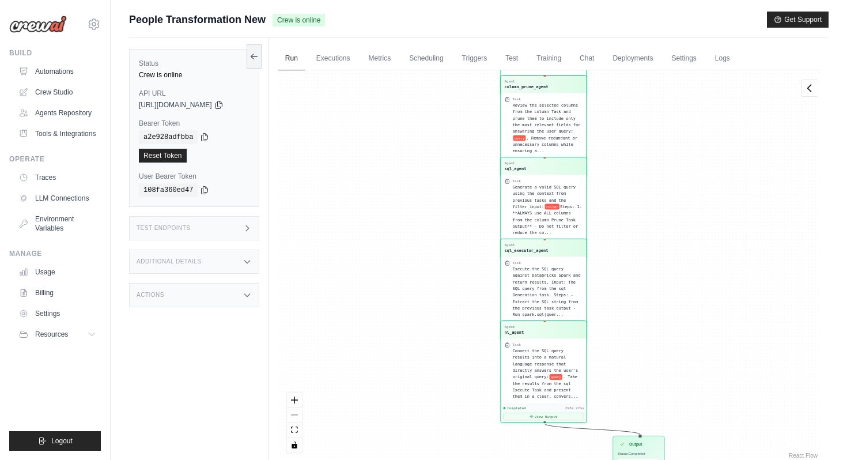
drag, startPoint x: 644, startPoint y: 254, endPoint x: 644, endPoint y: 82, distance: 171.8
click at [644, 82] on div "Agent entity_agent Task Extract entities from the original user query: query . …" at bounding box center [548, 265] width 541 height 391
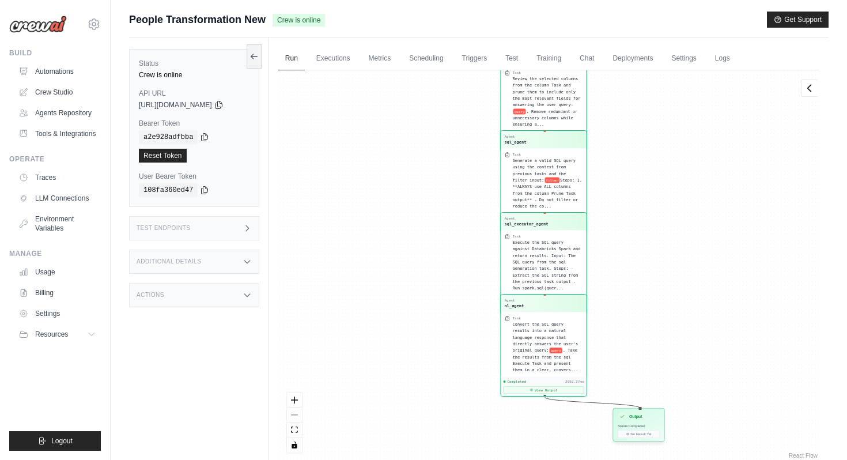
click at [650, 421] on div "Output Status: Completed No Result Yet" at bounding box center [639, 424] width 52 height 33
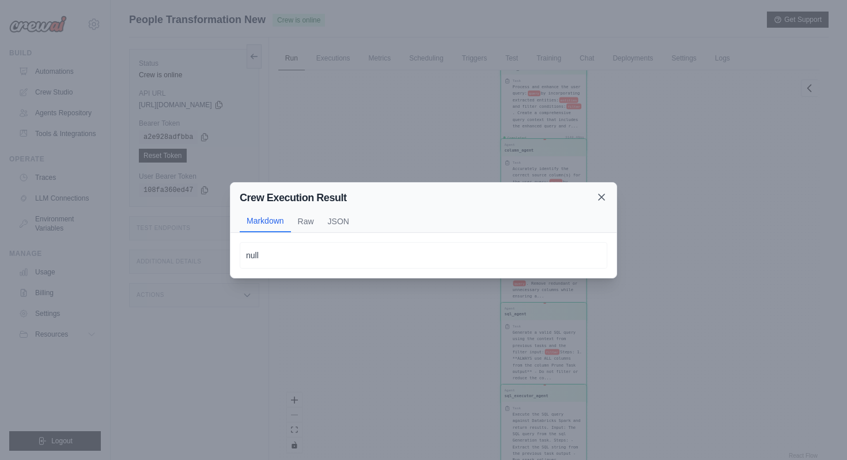
click at [597, 197] on icon at bounding box center [602, 197] width 12 height 12
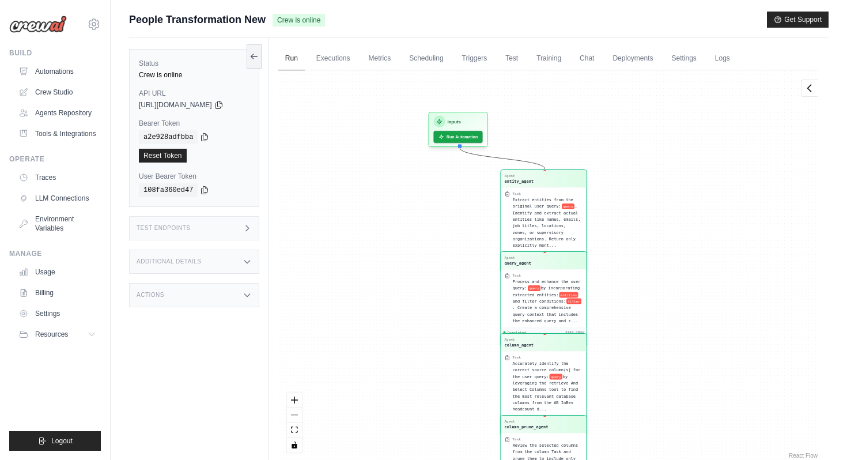
drag, startPoint x: 681, startPoint y: 158, endPoint x: 681, endPoint y: 359, distance: 201.2
click at [681, 359] on div "Agent entity_agent Task Extract entities from the original user query: query . …" at bounding box center [548, 265] width 541 height 391
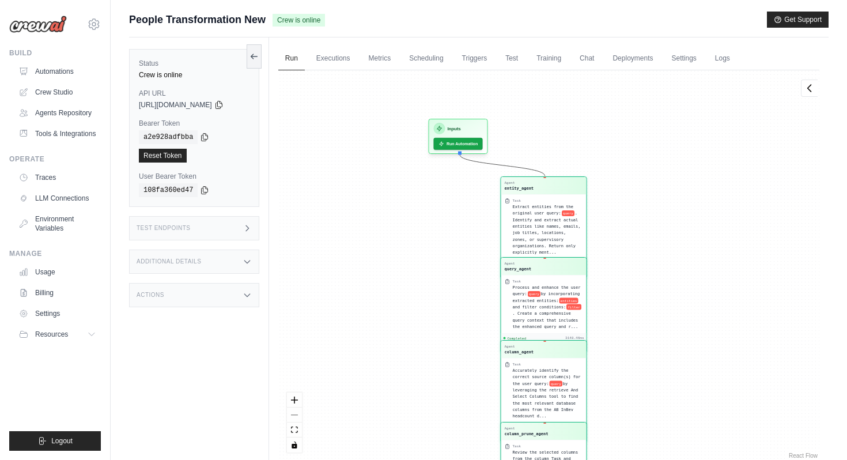
click at [552, 265] on div "Agent query_agent" at bounding box center [543, 266] width 78 height 10
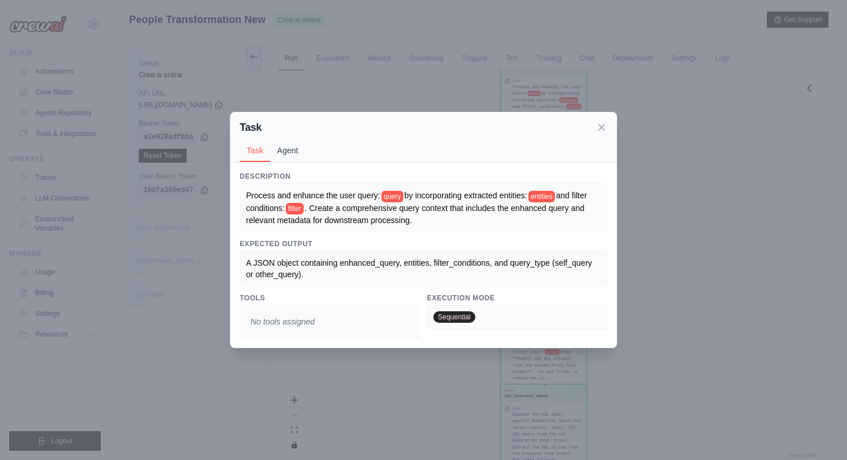
click at [294, 154] on button "Agent" at bounding box center [287, 151] width 35 height 22
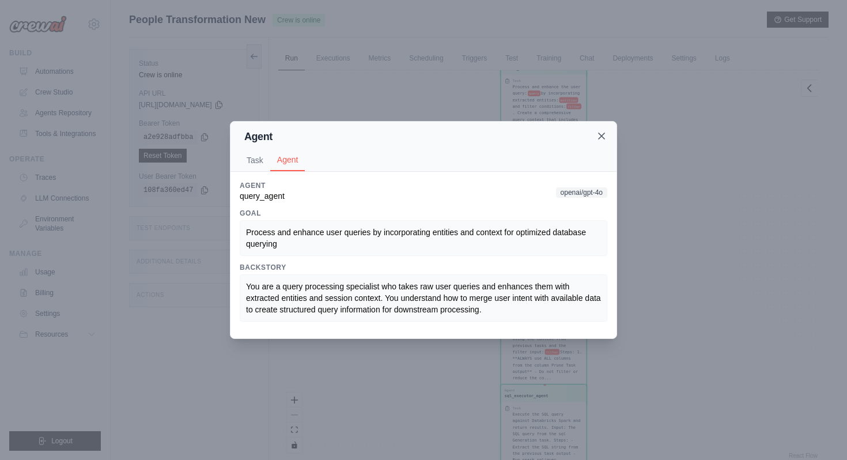
click at [601, 133] on icon at bounding box center [602, 136] width 12 height 12
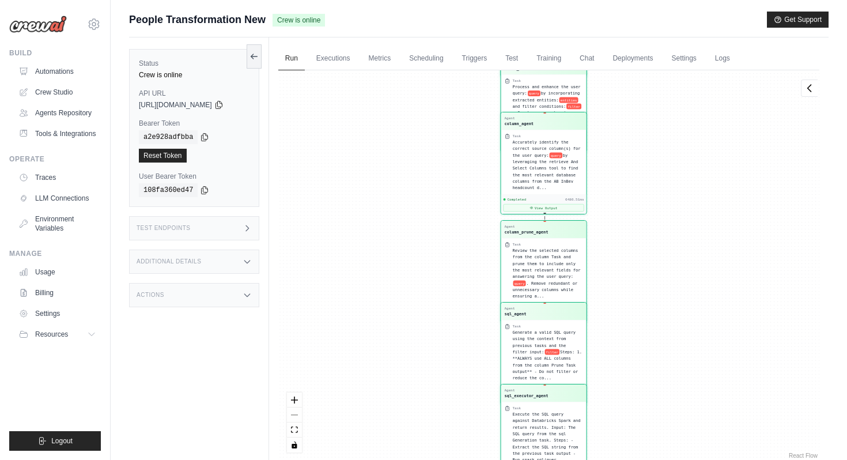
drag, startPoint x: 566, startPoint y: 190, endPoint x: 566, endPoint y: 164, distance: 26.5
click at [566, 164] on div "Accurately identify the correct source column(s) for the user query: query by l…" at bounding box center [547, 165] width 70 height 52
click at [549, 206] on button "View Output" at bounding box center [543, 207] width 81 height 7
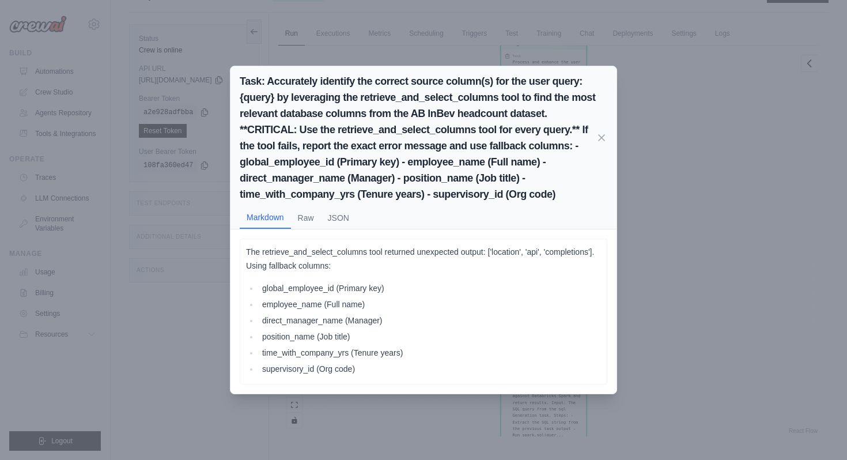
scroll to position [26, 0]
click at [312, 216] on button "Raw" at bounding box center [306, 217] width 30 height 22
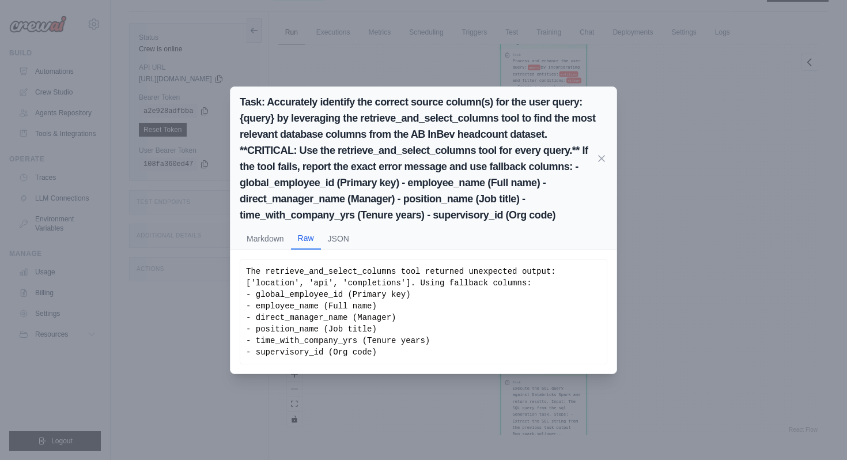
click at [651, 267] on div "Task: Accurately identify the correct source column(s) for the user query: {que…" at bounding box center [423, 230] width 847 height 460
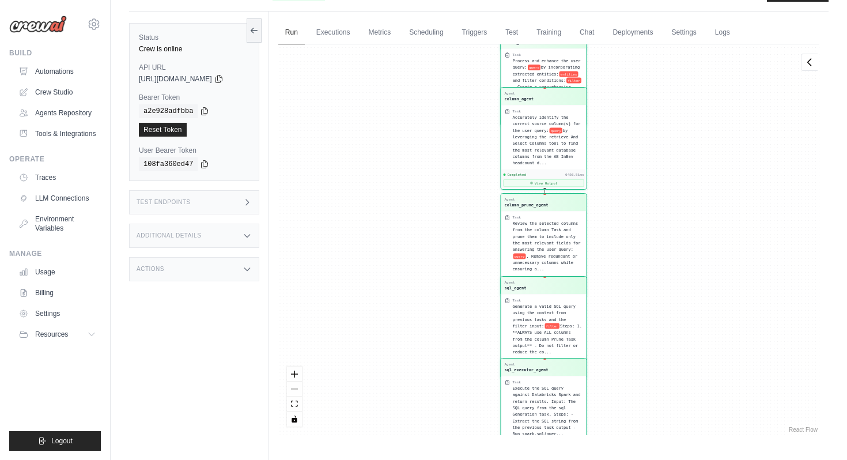
click at [571, 209] on div "Agent column_prune_agent" at bounding box center [543, 202] width 85 height 17
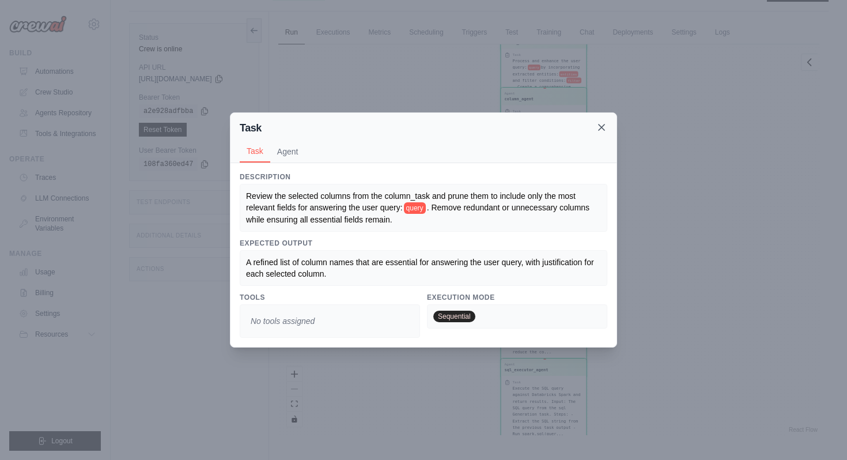
click at [603, 125] on icon at bounding box center [602, 128] width 12 height 12
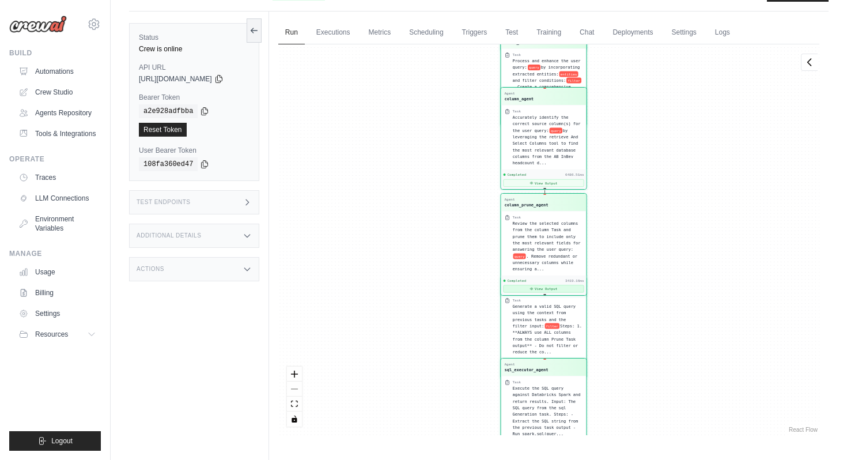
click at [553, 289] on button "View Output" at bounding box center [543, 288] width 81 height 7
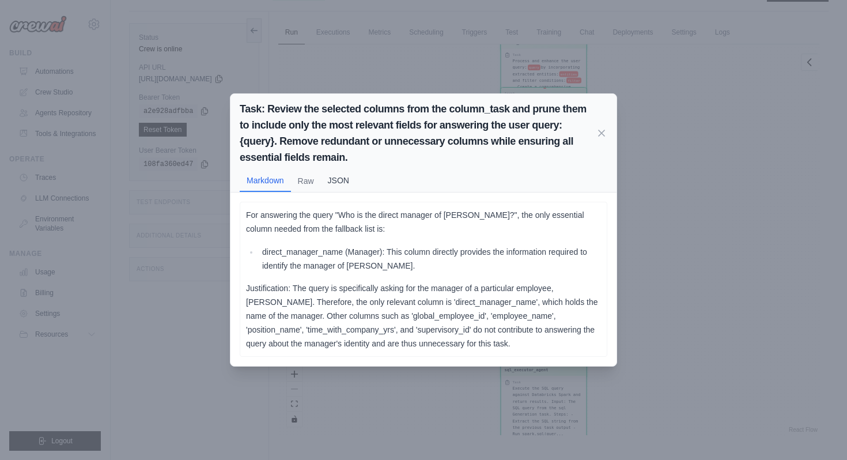
click at [341, 181] on button "JSON" at bounding box center [338, 180] width 35 height 22
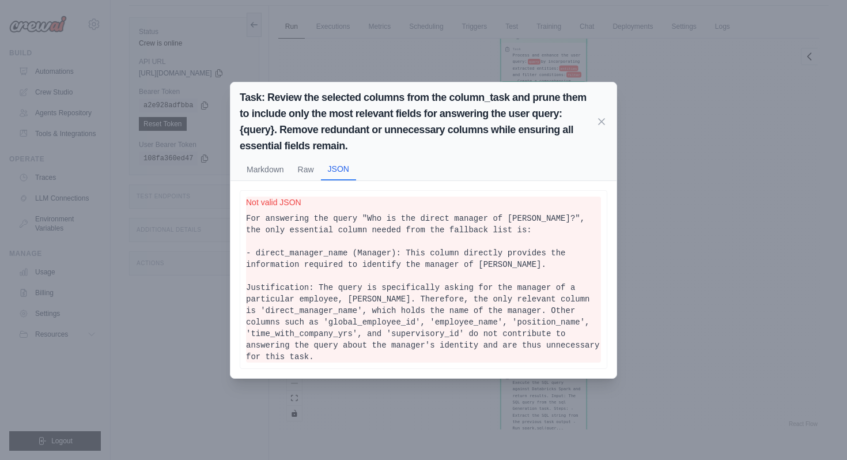
scroll to position [29, 0]
click at [663, 330] on div "Task: Review the selected columns from the column_task and prune them to includ…" at bounding box center [423, 230] width 847 height 460
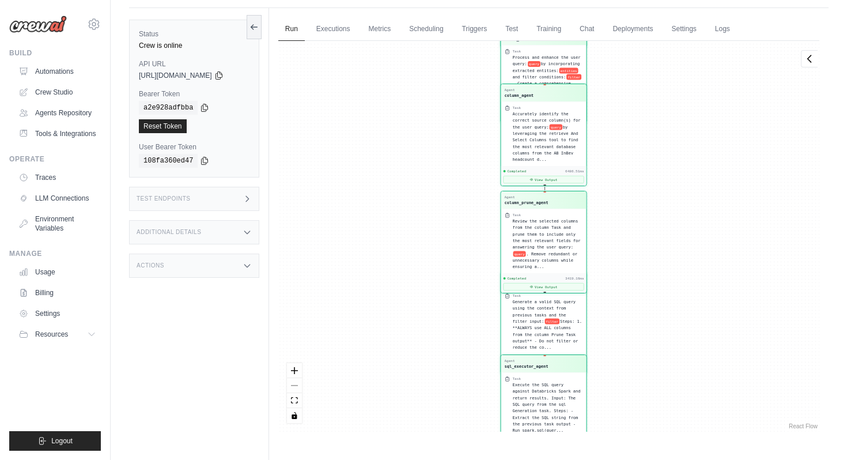
click at [570, 304] on div "Generate a valid SQL query using the context from previous tasks and the filter…" at bounding box center [547, 325] width 70 height 52
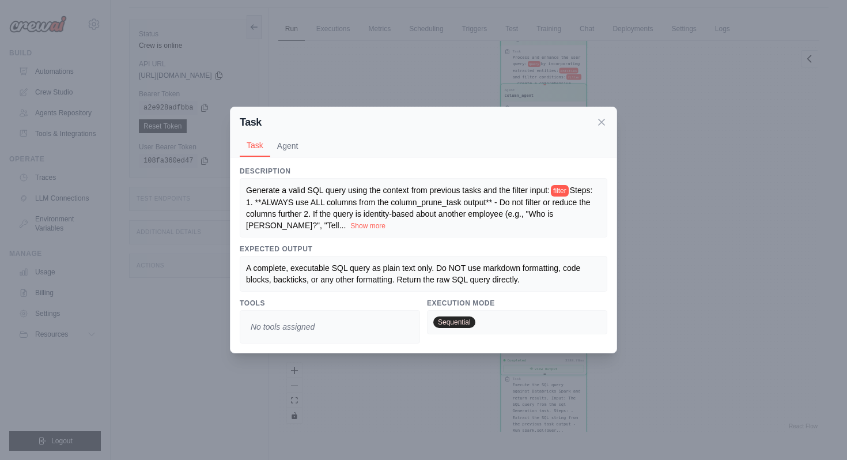
click at [682, 235] on div "Task Task Agent Description Generate a valid SQL query using the context from p…" at bounding box center [423, 230] width 847 height 460
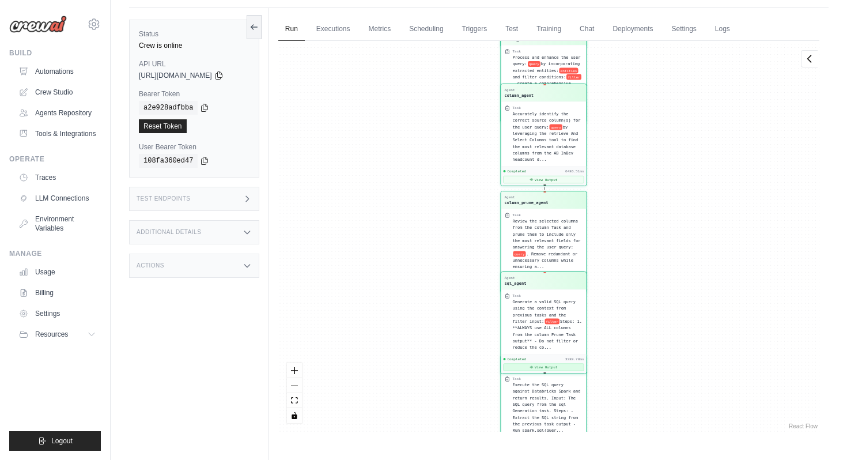
click at [540, 366] on button "View Output" at bounding box center [543, 367] width 81 height 7
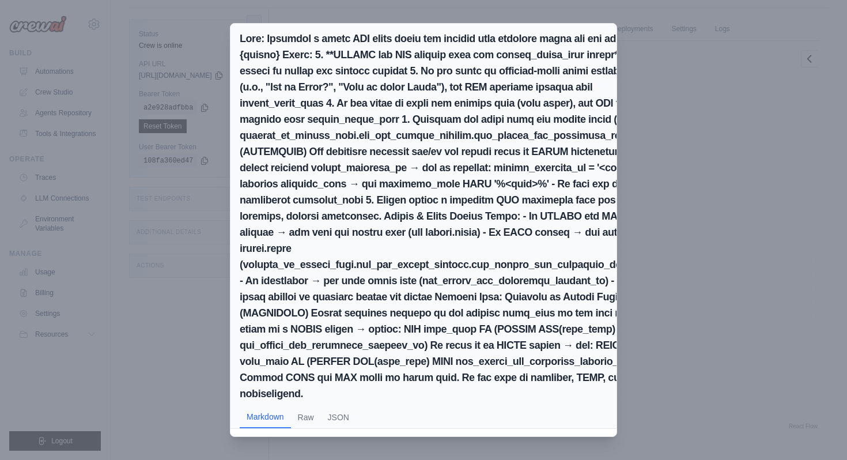
scroll to position [49, 0]
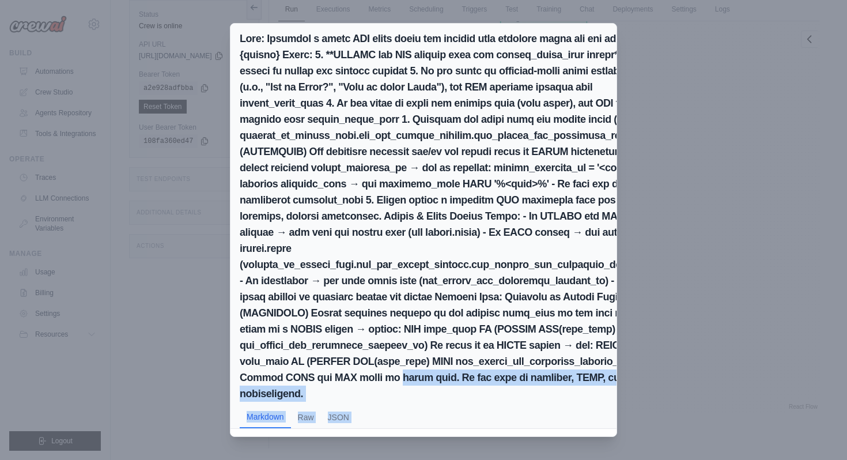
drag, startPoint x: 388, startPoint y: 416, endPoint x: 389, endPoint y: 356, distance: 60.5
click at [389, 356] on div "Markdown Raw JSON SELECT direct_manager_name FROM brewdat_uc_people_prod.gld_gh…" at bounding box center [423, 230] width 387 height 414
click at [383, 406] on div "Markdown Raw JSON" at bounding box center [424, 417] width 368 height 22
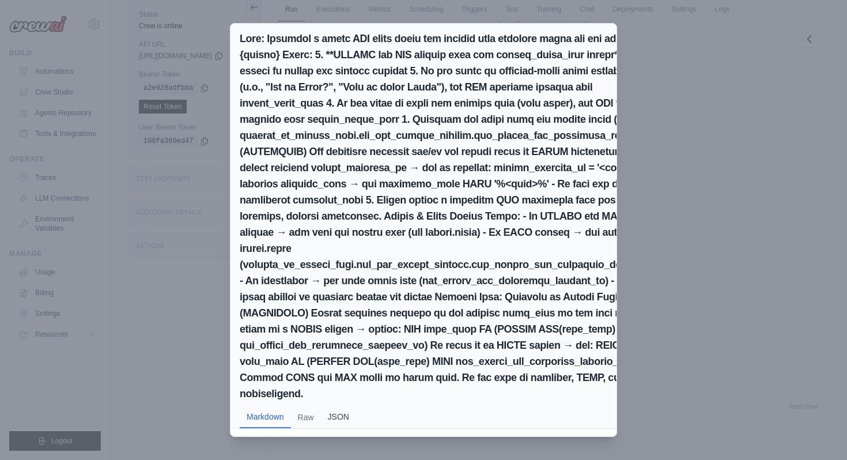
click at [345, 406] on button "JSON" at bounding box center [338, 417] width 35 height 22
click at [276, 406] on button "Markdown" at bounding box center [265, 417] width 51 height 22
drag, startPoint x: 299, startPoint y: 419, endPoint x: 308, endPoint y: 393, distance: 27.5
click at [308, 393] on div "Markdown Raw JSON SELECT direct_manager_name FROM brewdat_uc_people_prod.gld_gh…" at bounding box center [423, 230] width 387 height 414
click at [367, 365] on h2 at bounding box center [456, 216] width 432 height 371
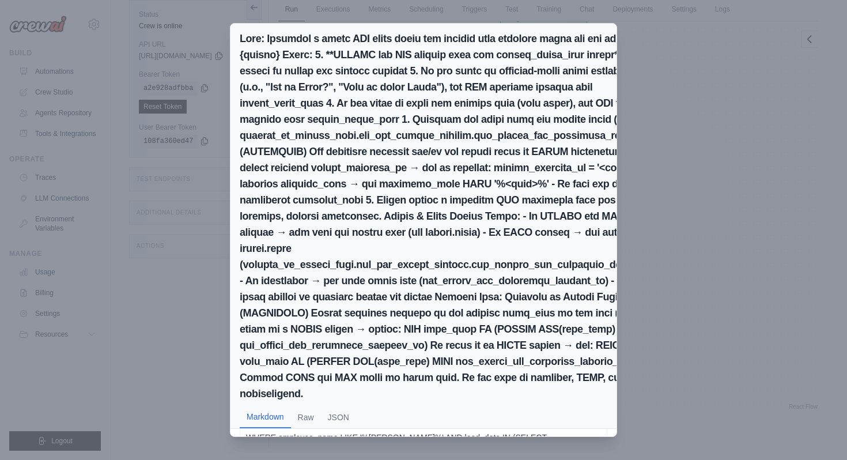
scroll to position [53, 0]
click at [679, 334] on div "Markdown Raw JSON SELECT direct_manager_name FROM brewdat_uc_people_prod.gld_gh…" at bounding box center [423, 230] width 847 height 460
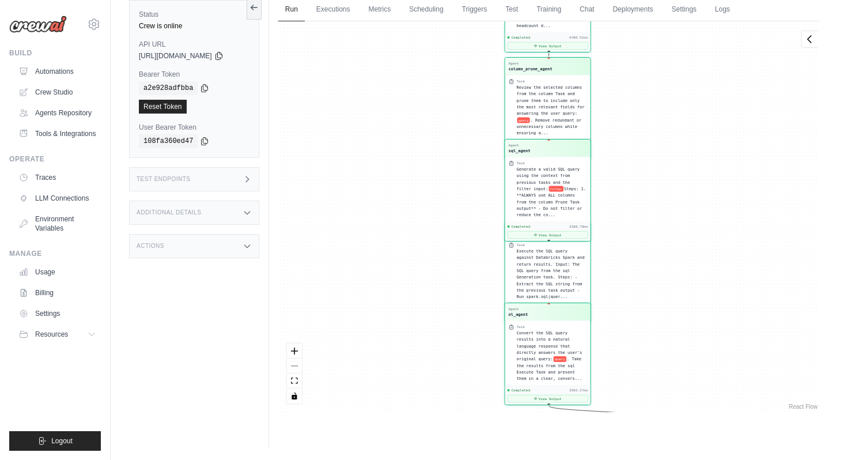
drag, startPoint x: 615, startPoint y: 307, endPoint x: 619, endPoint y: 193, distance: 114.2
click at [619, 193] on div "Agent entity_agent Task Extract entities from the original user query: query . …" at bounding box center [548, 216] width 541 height 391
click at [556, 258] on span "Execute the SQL query against Databricks Spark and return results. Input: The S…" at bounding box center [551, 272] width 68 height 51
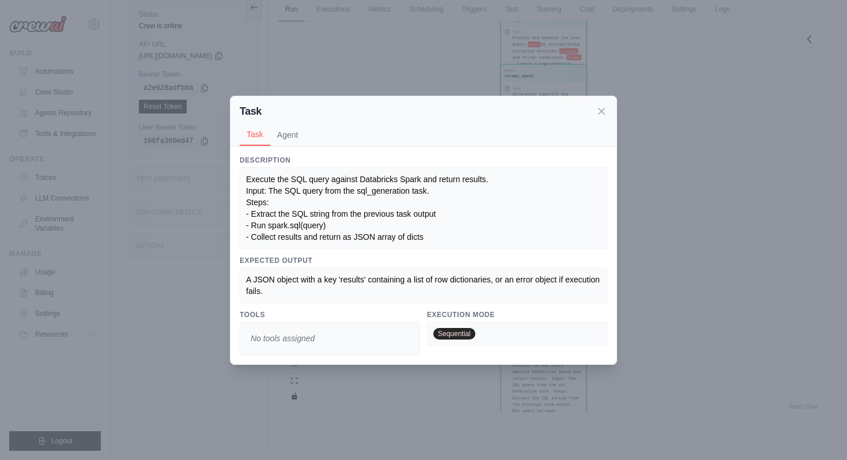
click at [651, 235] on div "Task Task Agent Description Execute the SQL query against Databricks Spark and …" at bounding box center [423, 230] width 847 height 460
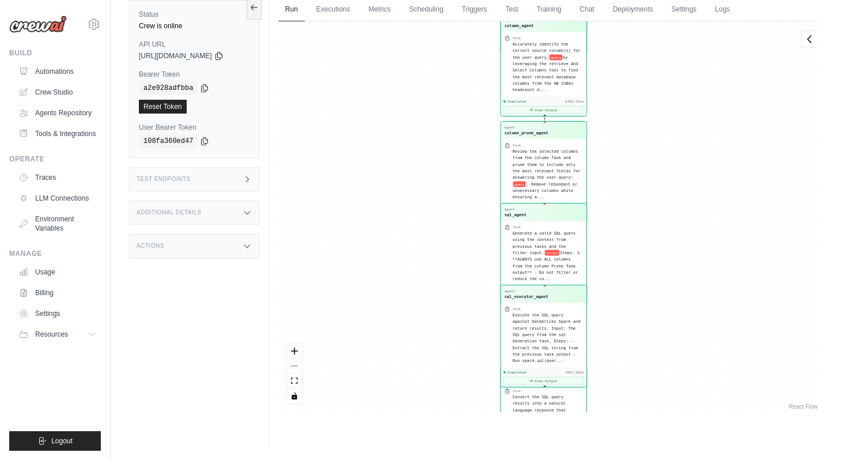
drag, startPoint x: 648, startPoint y: 289, endPoint x: 648, endPoint y: 186, distance: 103.8
click at [648, 186] on div "Agent entity_agent Task Extract entities from the original user query: query . …" at bounding box center [548, 216] width 541 height 391
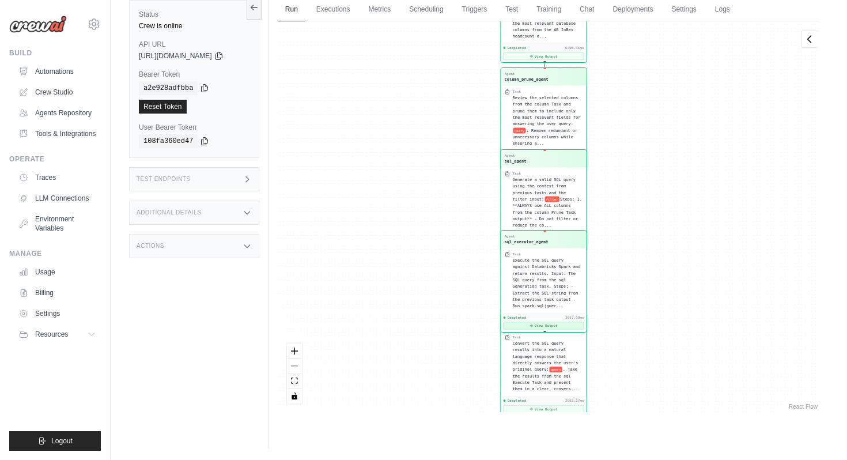
click at [548, 325] on button "View Output" at bounding box center [543, 325] width 81 height 7
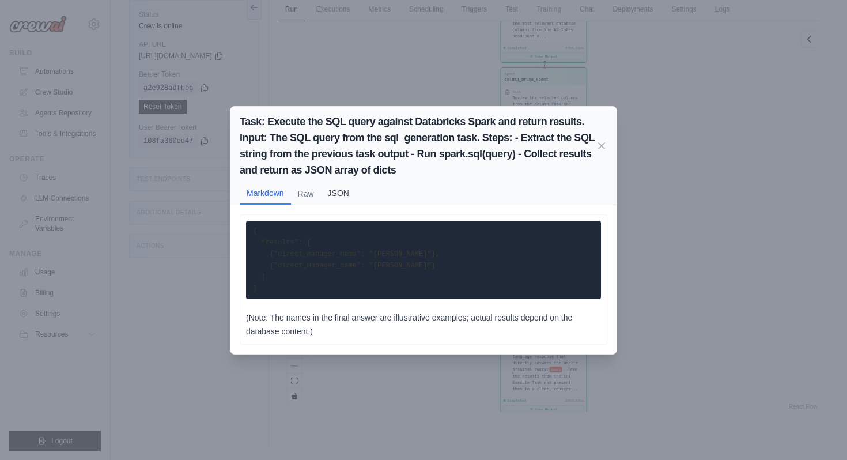
click at [346, 194] on button "JSON" at bounding box center [338, 193] width 35 height 22
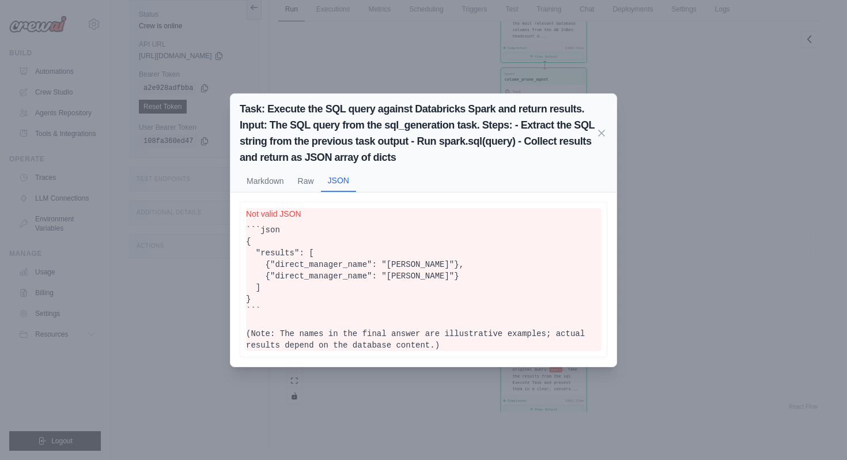
click at [721, 336] on div "Task: Execute the SQL query against Databricks Spark and return results. Input:…" at bounding box center [423, 230] width 847 height 460
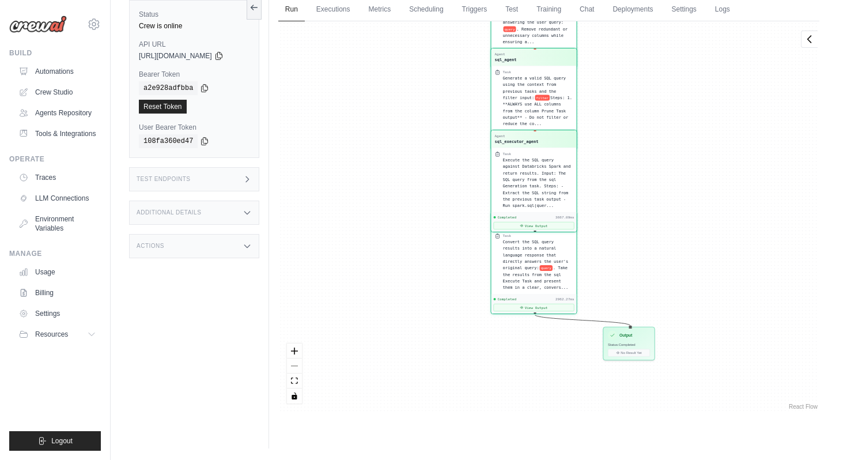
drag, startPoint x: 673, startPoint y: 306, endPoint x: 664, endPoint y: 198, distance: 108.8
click at [664, 198] on div "Agent entity_agent Task Extract entities from the original user query: query . …" at bounding box center [548, 216] width 541 height 391
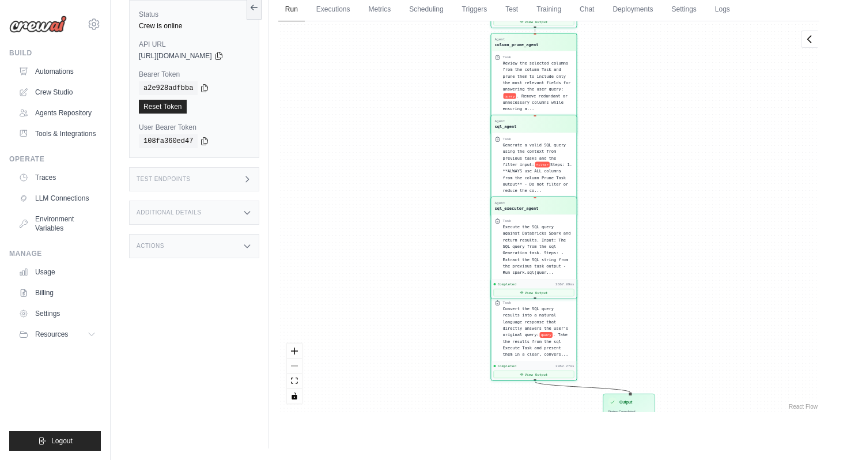
drag, startPoint x: 662, startPoint y: 246, endPoint x: 659, endPoint y: 317, distance: 71.0
click at [660, 318] on div "Agent entity_agent Task Extract entities from the original user query: query . …" at bounding box center [548, 216] width 541 height 391
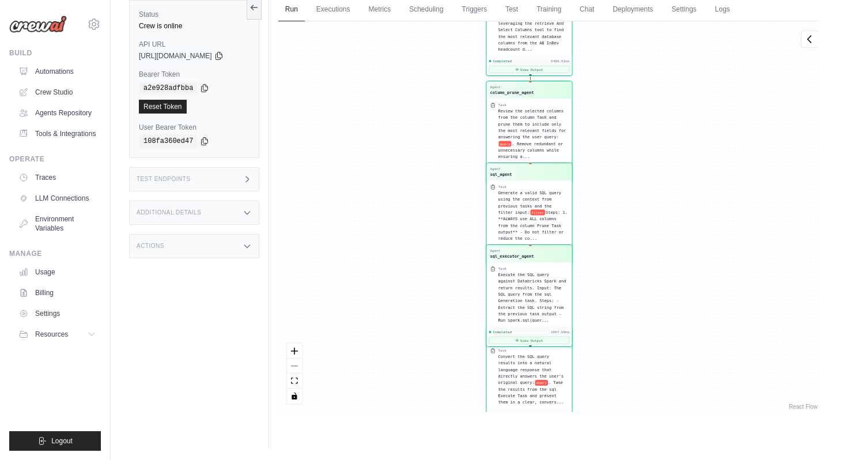
drag, startPoint x: 629, startPoint y: 231, endPoint x: 625, endPoint y: 276, distance: 45.1
click at [626, 276] on div "Agent entity_agent Task Extract entities from the original user query: query . …" at bounding box center [548, 216] width 541 height 391
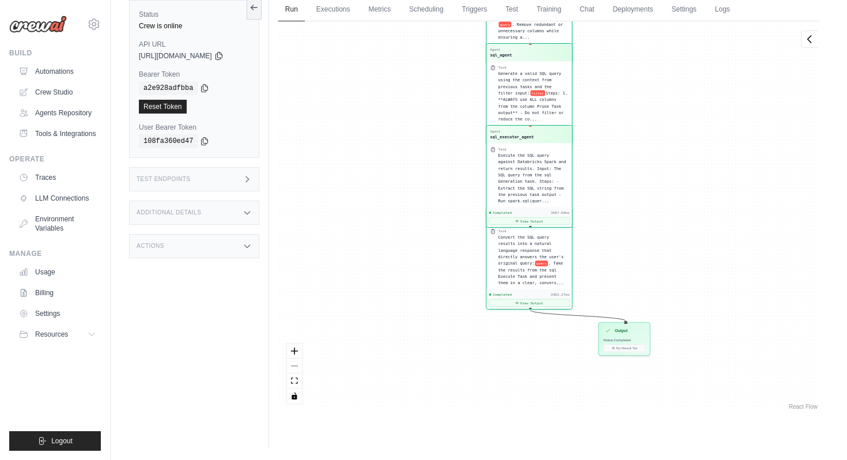
drag, startPoint x: 625, startPoint y: 276, endPoint x: 625, endPoint y: 161, distance: 114.1
click at [625, 161] on div "Agent entity_agent Task Extract entities from the original user query: query . …" at bounding box center [548, 216] width 541 height 391
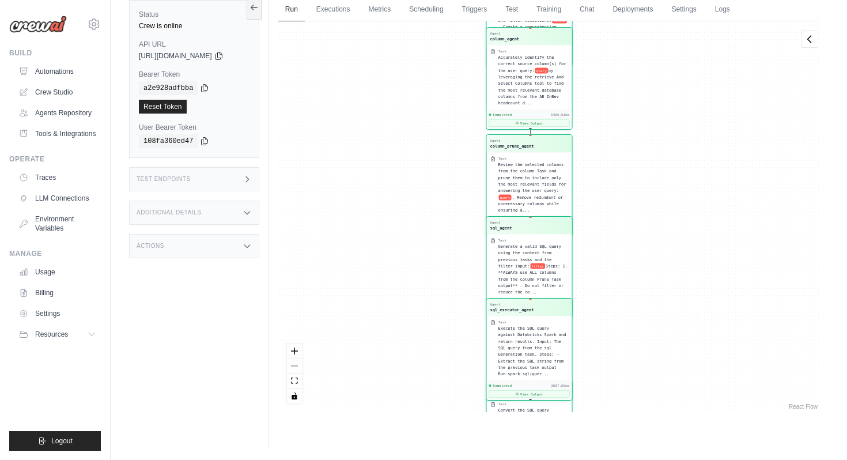
drag, startPoint x: 643, startPoint y: 152, endPoint x: 642, endPoint y: 323, distance: 171.2
click at [642, 324] on div "Agent entity_agent Task Extract entities from the original user query: query . …" at bounding box center [548, 216] width 541 height 391
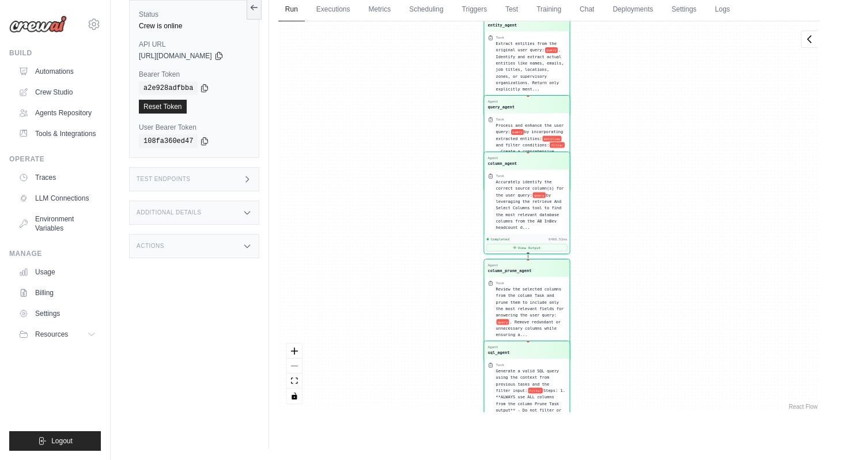
drag, startPoint x: 651, startPoint y: 169, endPoint x: 648, endPoint y: 300, distance: 131.5
click at [649, 301] on div "Agent entity_agent Task Extract entities from the original user query: query . …" at bounding box center [548, 216] width 541 height 391
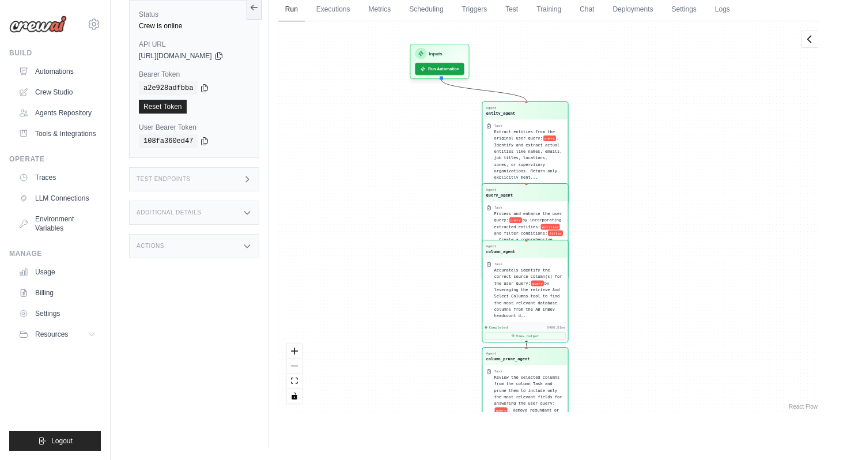
drag, startPoint x: 646, startPoint y: 141, endPoint x: 645, endPoint y: 223, distance: 81.3
click at [645, 223] on div "Agent entity_agent Task Extract entities from the original user query: query . …" at bounding box center [548, 216] width 541 height 391
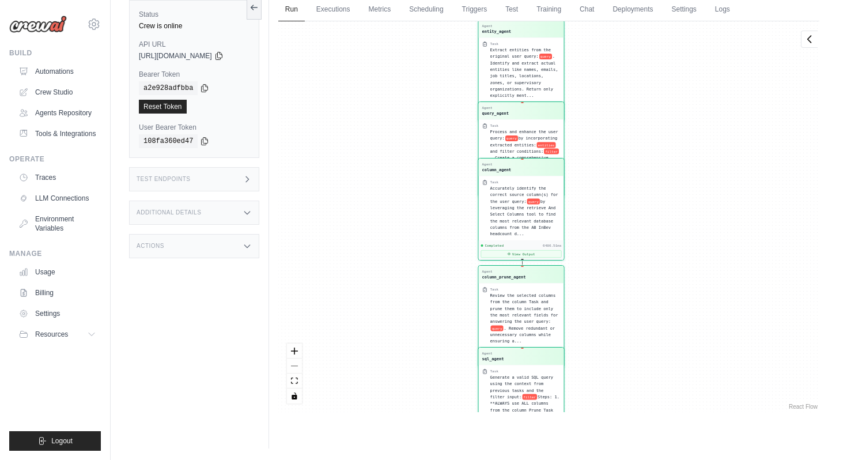
drag, startPoint x: 645, startPoint y: 223, endPoint x: 641, endPoint y: 141, distance: 82.0
click at [641, 141] on div "Agent entity_agent Task Extract entities from the original user query: query . …" at bounding box center [548, 216] width 541 height 391
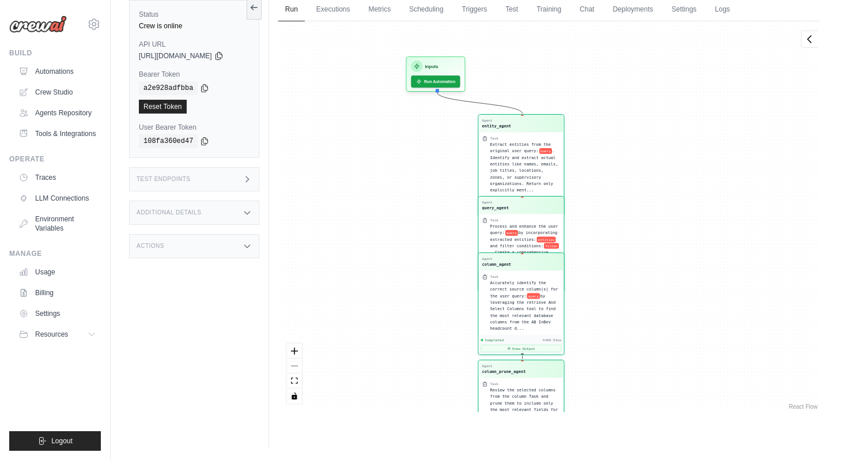
drag, startPoint x: 593, startPoint y: 229, endPoint x: 592, endPoint y: 333, distance: 103.2
click at [593, 333] on div "Agent entity_agent Task Extract entities from the original user query: query . …" at bounding box center [548, 216] width 541 height 391
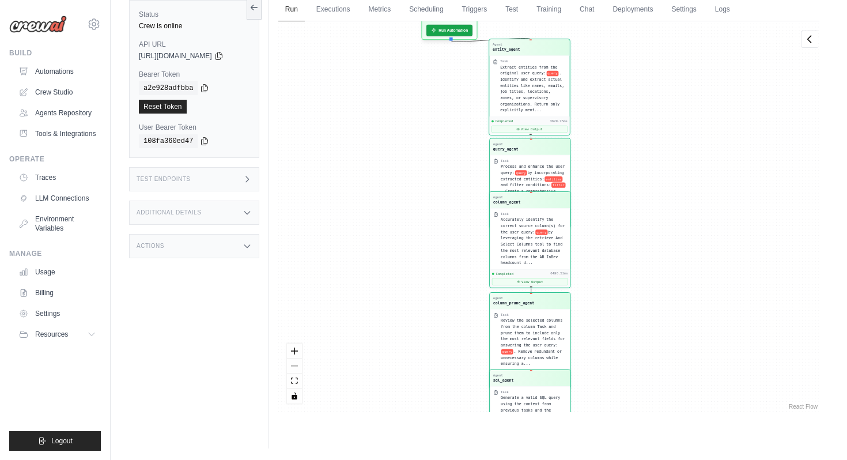
drag, startPoint x: 527, startPoint y: 131, endPoint x: 527, endPoint y: 104, distance: 27.1
click at [527, 52] on div "Agent entity_agent" at bounding box center [530, 48] width 74 height 10
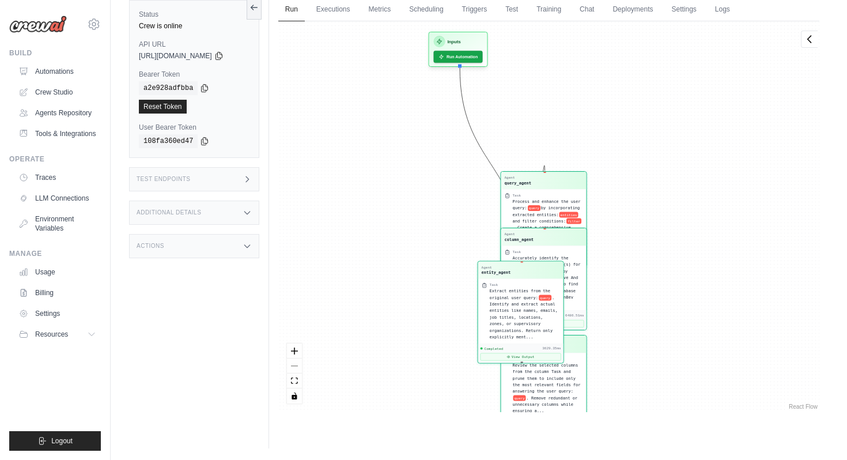
drag, startPoint x: 659, startPoint y: 116, endPoint x: 659, endPoint y: 281, distance: 164.3
click at [659, 281] on div "Agent entity_agent Task Extract entities from the original user query: query . …" at bounding box center [548, 216] width 541 height 391
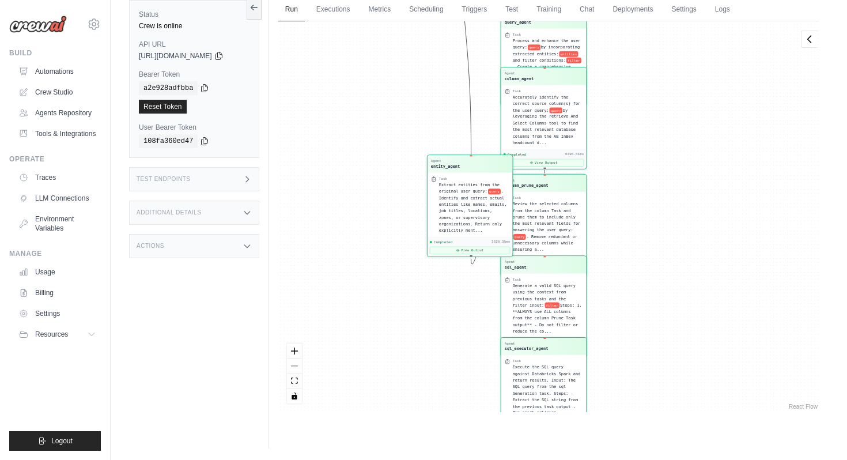
drag, startPoint x: 517, startPoint y: 274, endPoint x: 457, endPoint y: 147, distance: 140.6
click at [457, 155] on div "Agent entity_agent" at bounding box center [470, 163] width 85 height 17
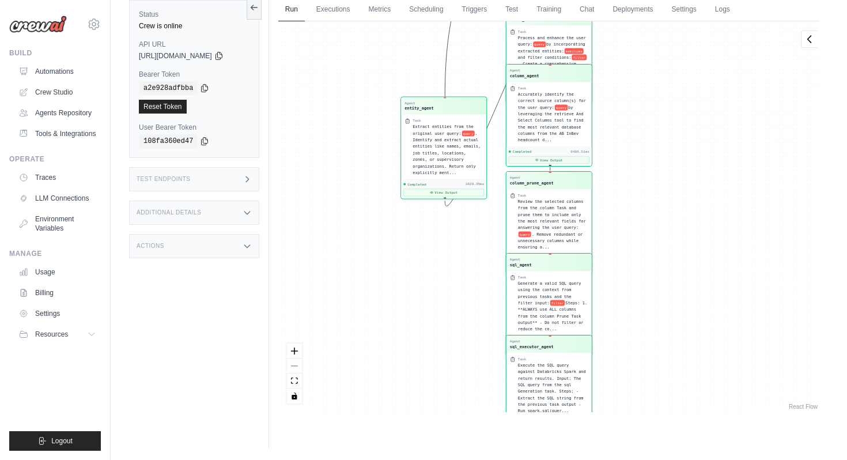
drag, startPoint x: 457, startPoint y: 147, endPoint x: 431, endPoint y: 101, distance: 52.4
click at [431, 105] on div "entity_agent" at bounding box center [419, 108] width 29 height 6
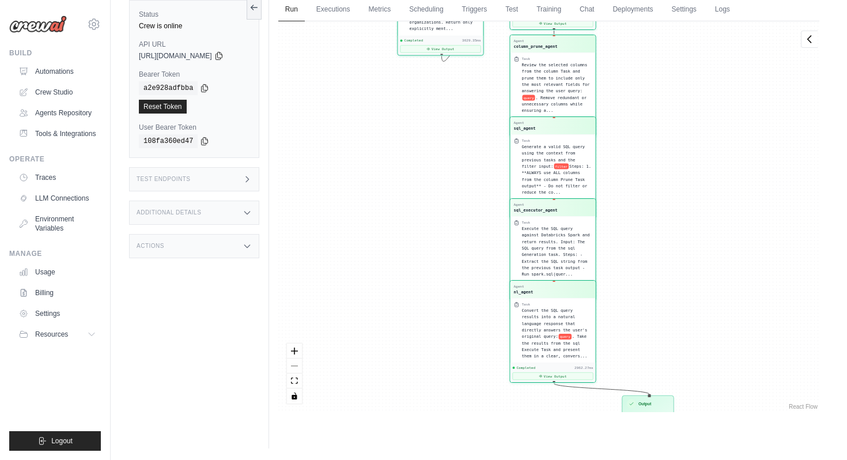
drag, startPoint x: 696, startPoint y: 270, endPoint x: 685, endPoint y: 134, distance: 135.9
click at [685, 135] on div "Agent entity_agent Task Extract entities from the original user query: query . …" at bounding box center [548, 216] width 541 height 391
click at [572, 50] on div "Agent column_prune_agent" at bounding box center [552, 44] width 85 height 17
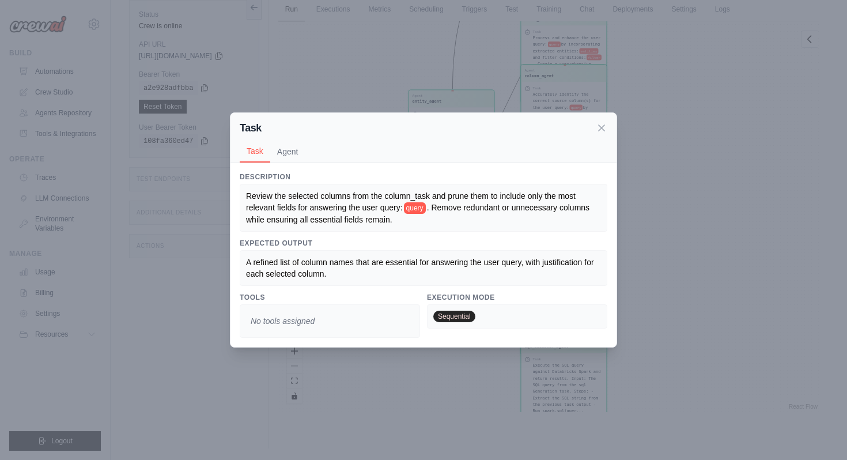
click at [595, 125] on div "Task" at bounding box center [424, 128] width 368 height 16
click at [605, 126] on icon at bounding box center [602, 128] width 12 height 12
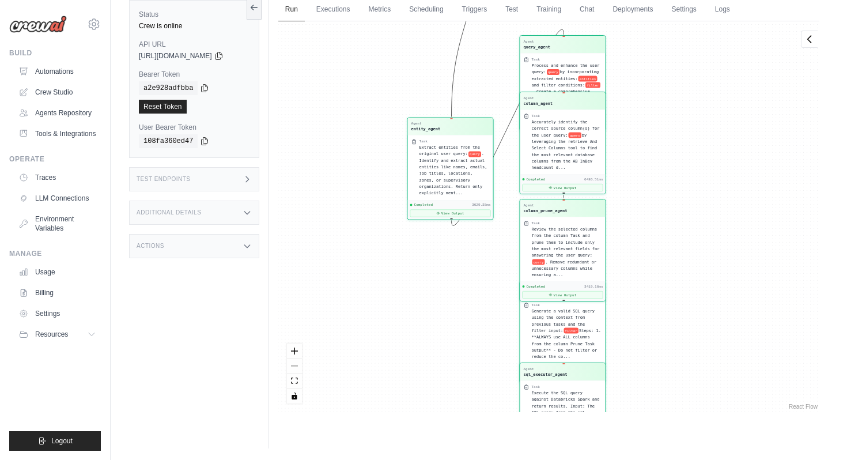
drag, startPoint x: 679, startPoint y: 124, endPoint x: 670, endPoint y: 265, distance: 140.9
click at [670, 265] on div "Agent entity_agent Task Extract entities from the original user query: query . …" at bounding box center [548, 216] width 541 height 391
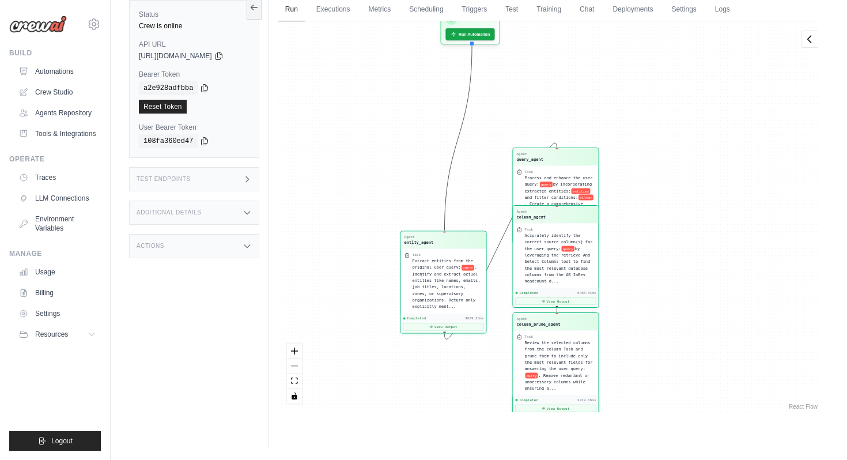
click at [592, 160] on div "Agent query_agent" at bounding box center [556, 157] width 78 height 10
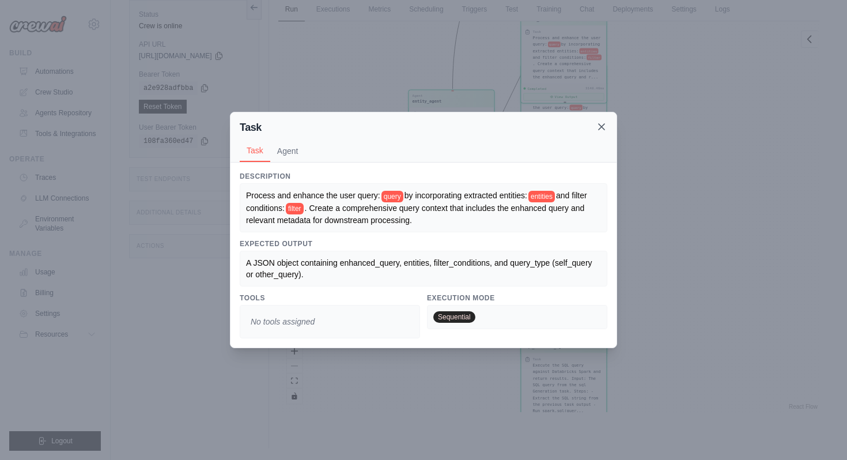
click at [601, 125] on icon at bounding box center [602, 127] width 12 height 12
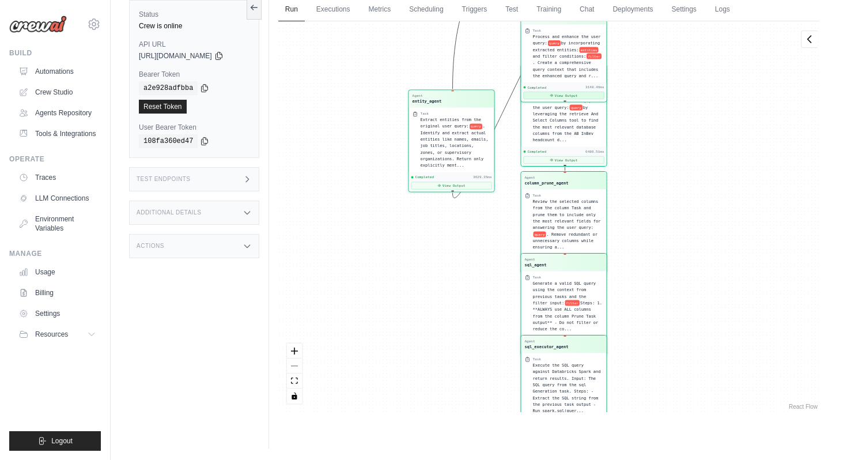
click at [576, 99] on button "View Output" at bounding box center [563, 95] width 81 height 7
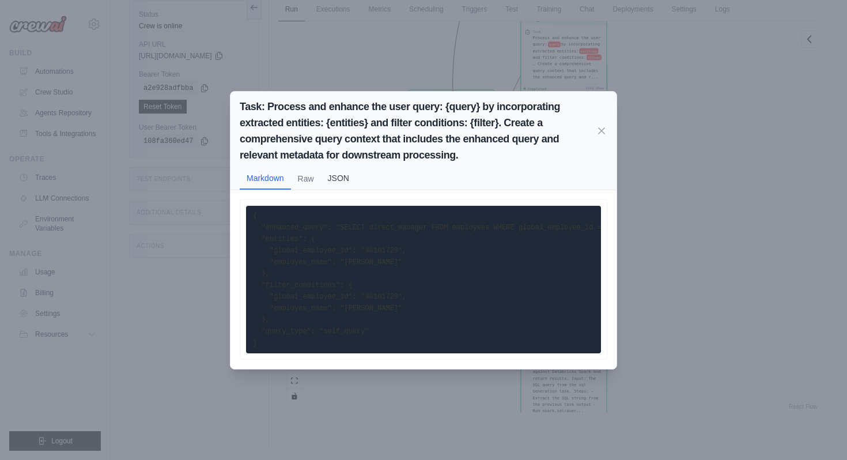
click at [344, 172] on button "JSON" at bounding box center [338, 178] width 35 height 22
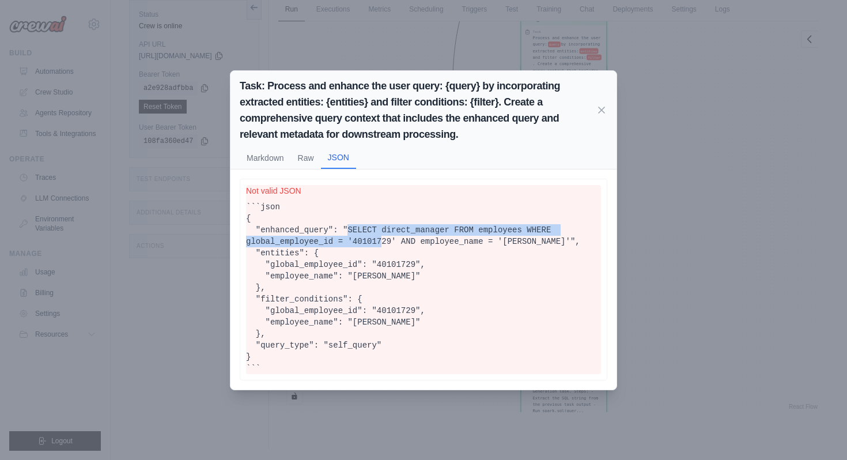
drag, startPoint x: 349, startPoint y: 230, endPoint x: 383, endPoint y: 238, distance: 35.0
click at [383, 238] on pre "```json { "enhanced_query": "SELECT direct_manager FROM employees WHERE global_…" at bounding box center [423, 287] width 355 height 173
click at [683, 234] on div "Task: Process and enhance the user query: {query} by incorporating extracted en…" at bounding box center [423, 230] width 847 height 460
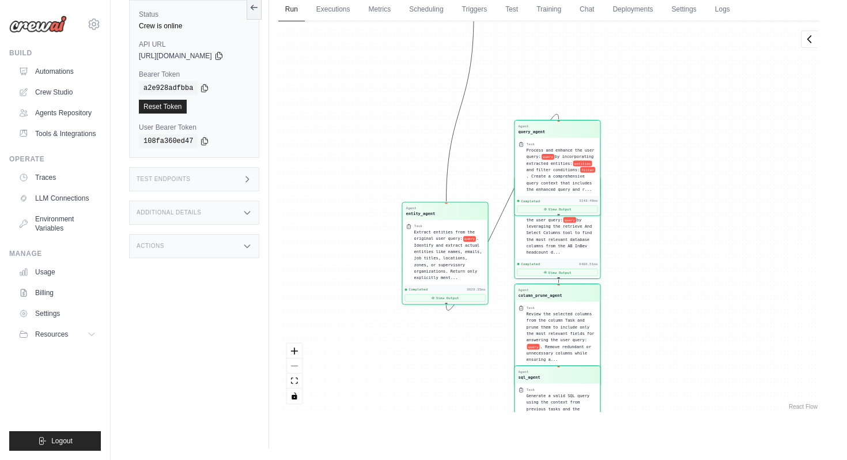
drag, startPoint x: 655, startPoint y: 100, endPoint x: 648, endPoint y: 211, distance: 110.9
click at [648, 212] on div "Agent entity_agent Task Extract entities from the original user query: query . …" at bounding box center [548, 216] width 541 height 391
click at [572, 271] on button "View Output" at bounding box center [556, 269] width 81 height 7
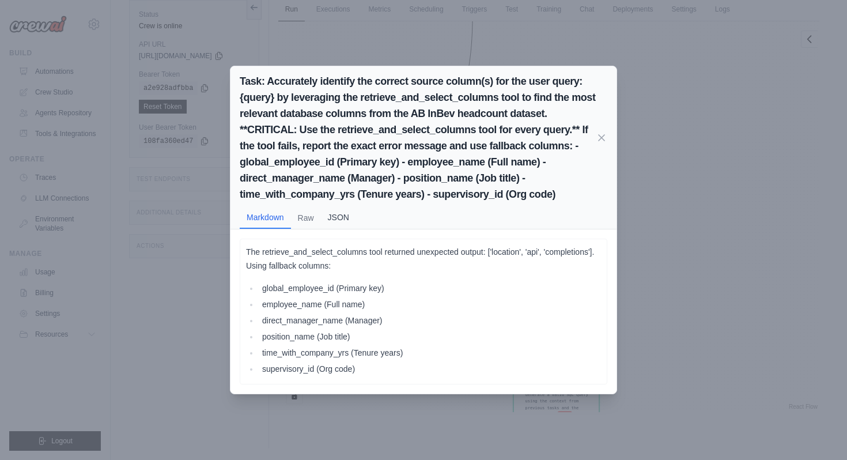
click at [344, 215] on button "JSON" at bounding box center [338, 217] width 35 height 22
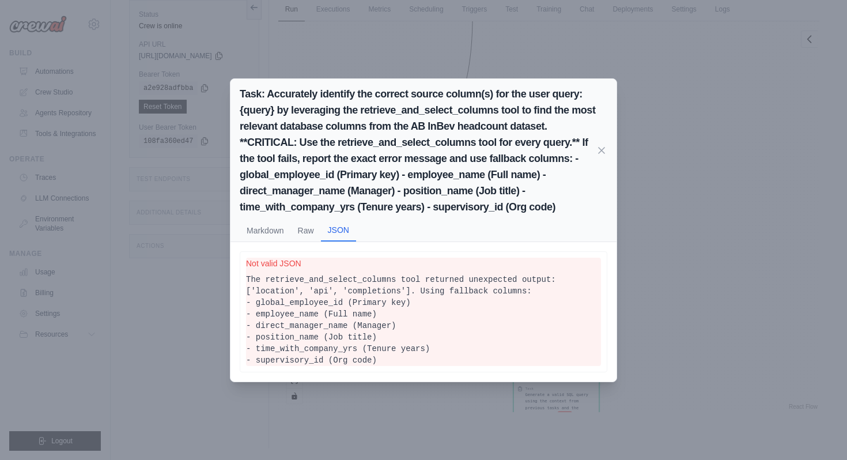
click at [647, 225] on div "Task: Accurately identify the correct source column(s) for the user query: {que…" at bounding box center [423, 230] width 847 height 460
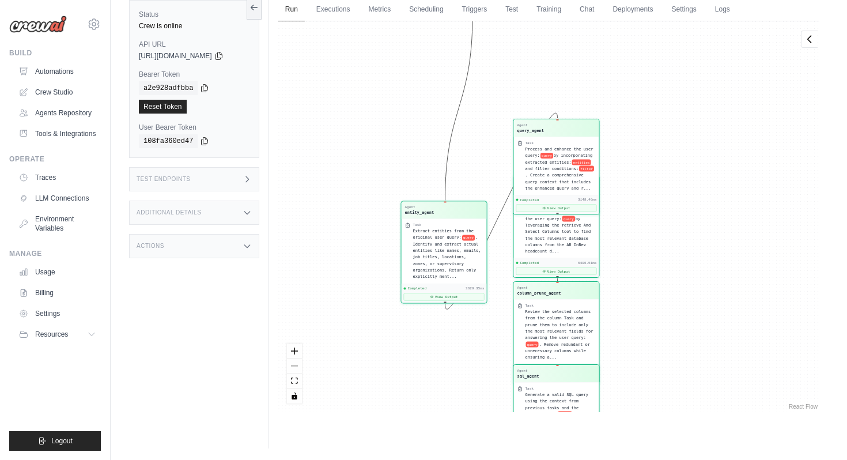
click at [567, 322] on span "Review the selected columns from the column Task and prune them to include only…" at bounding box center [559, 324] width 68 height 31
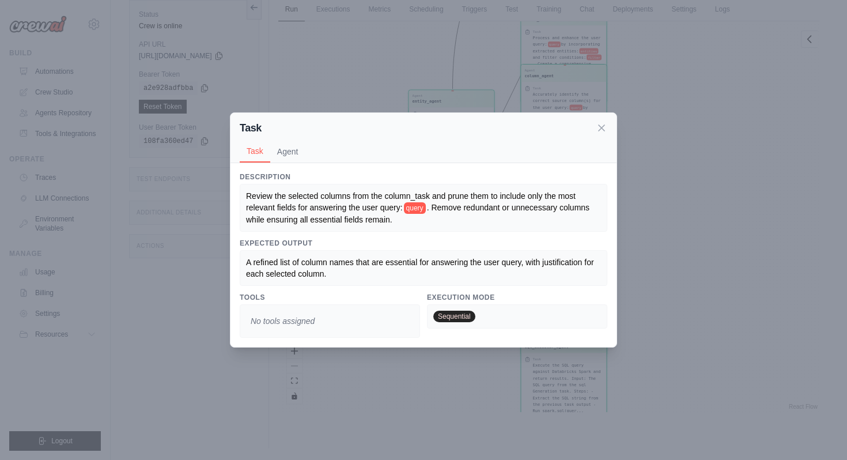
click at [693, 251] on div "Task Task Agent Description Review the selected columns from the column_task an…" at bounding box center [423, 230] width 847 height 460
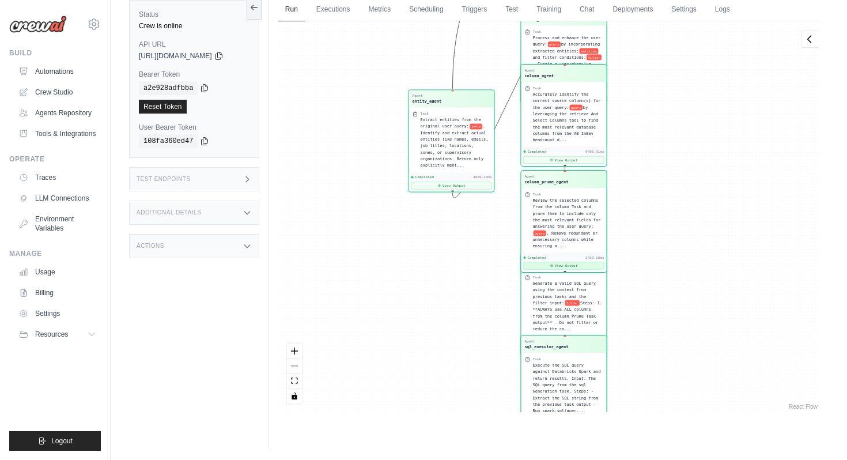
click at [579, 264] on button "View Output" at bounding box center [563, 265] width 81 height 7
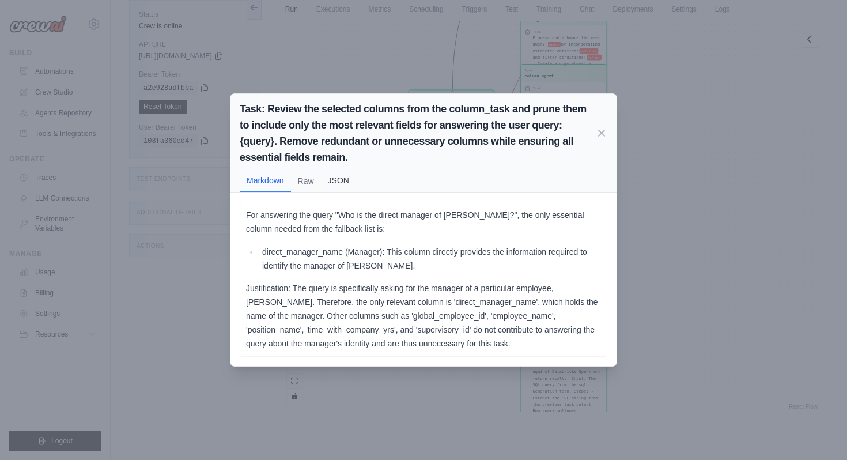
click at [346, 183] on button "JSON" at bounding box center [338, 180] width 35 height 22
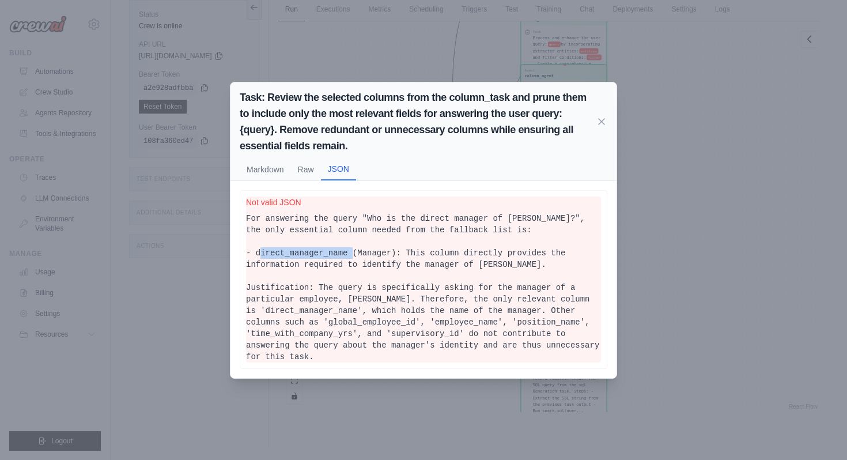
drag, startPoint x: 256, startPoint y: 251, endPoint x: 349, endPoint y: 250, distance: 93.4
click at [350, 250] on pre "For answering the query "Who is the direct manager of Gaurav Baldota?", the onl…" at bounding box center [423, 288] width 355 height 150
click at [634, 284] on div "Task: Review the selected columns from the column_task and prune them to includ…" at bounding box center [423, 230] width 847 height 460
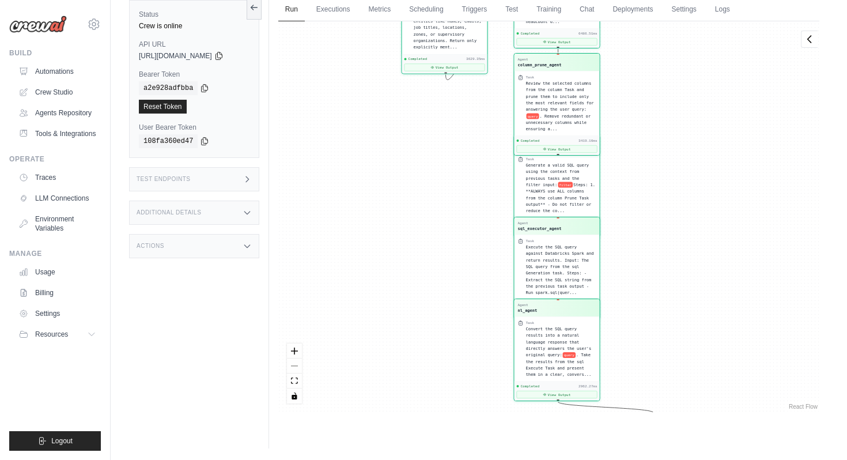
drag, startPoint x: 634, startPoint y: 282, endPoint x: 625, endPoint y: 164, distance: 118.5
click at [625, 164] on div "Agent entity_agent Task Extract entities from the original user query: query . …" at bounding box center [548, 216] width 541 height 391
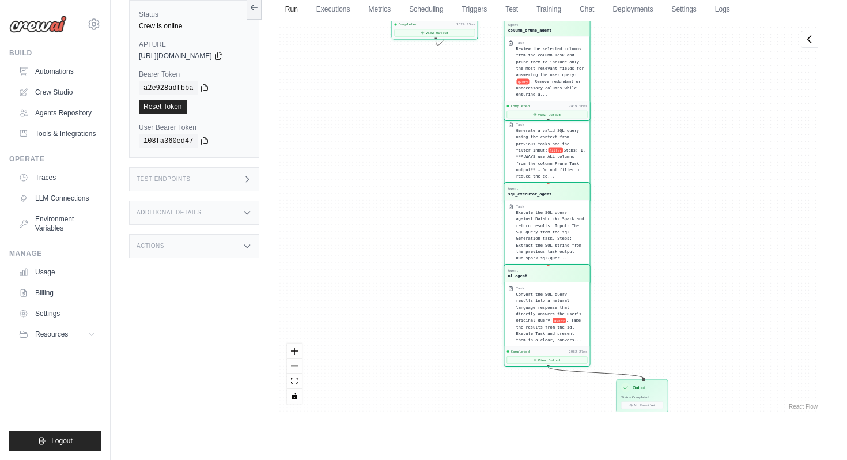
drag, startPoint x: 625, startPoint y: 164, endPoint x: 616, endPoint y: 130, distance: 35.8
click at [616, 130] on div "Agent entity_agent Task Extract entities from the original user query: query . …" at bounding box center [548, 216] width 541 height 391
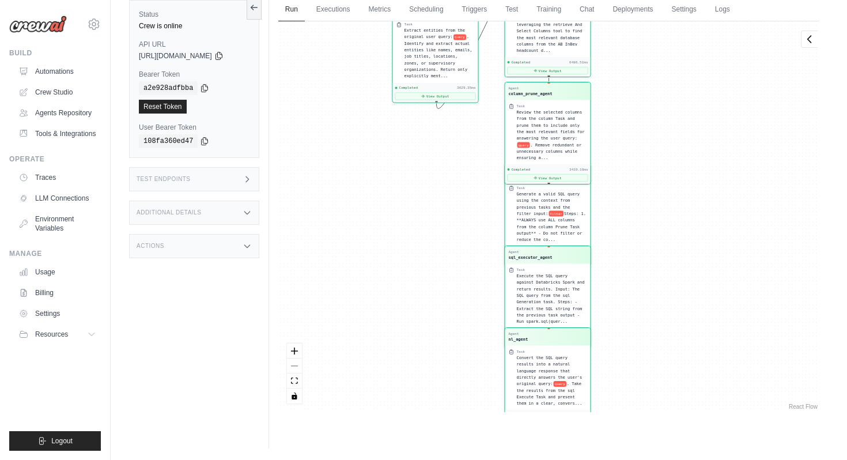
drag, startPoint x: 627, startPoint y: 147, endPoint x: 628, endPoint y: 207, distance: 60.0
click at [628, 208] on div "Agent entity_agent Task Extract entities from the original user query: query . …" at bounding box center [548, 216] width 541 height 391
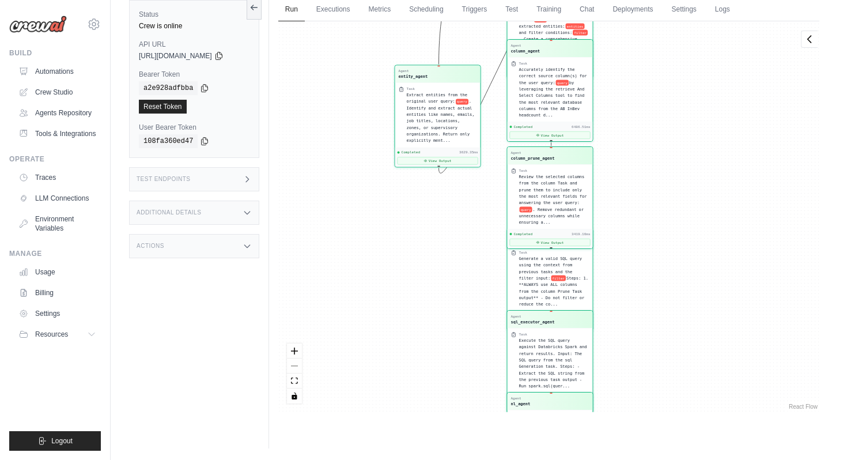
drag, startPoint x: 628, startPoint y: 207, endPoint x: 632, endPoint y: 282, distance: 75.1
click at [633, 283] on div "Agent entity_agent Task Extract entities from the original user query: query . …" at bounding box center [548, 216] width 541 height 391
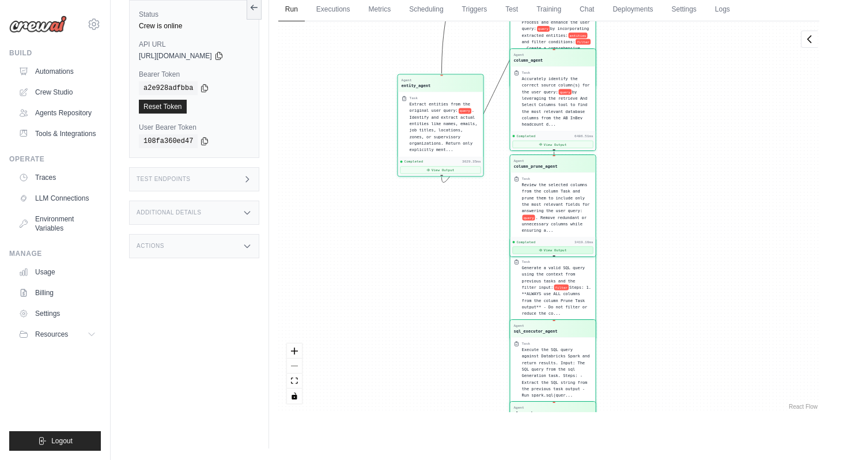
click at [542, 250] on icon at bounding box center [541, 250] width 3 height 2
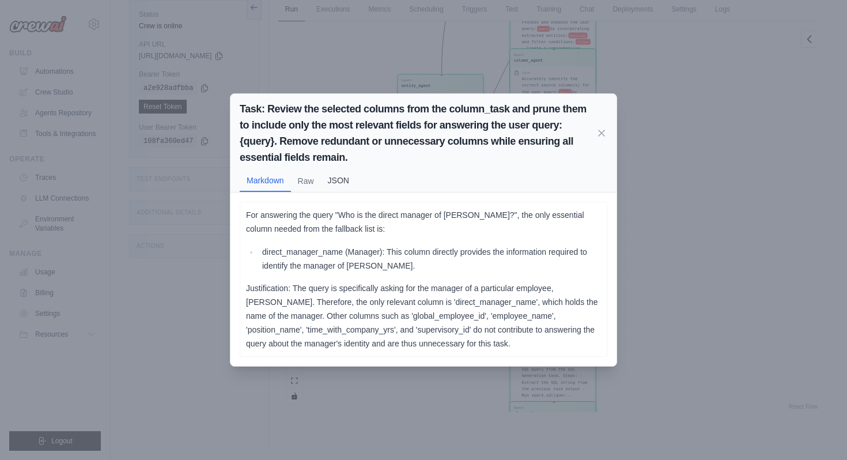
click at [330, 183] on button "JSON" at bounding box center [338, 180] width 35 height 22
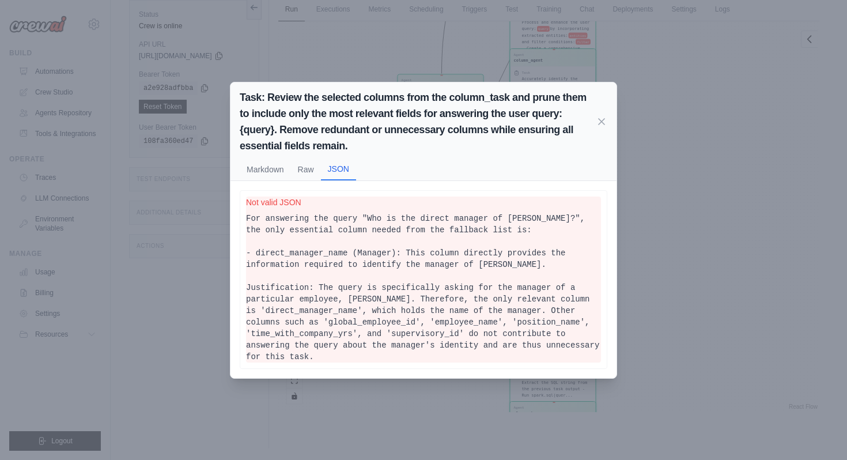
click at [650, 246] on div "Task: Review the selected columns from the column_task and prune them to includ…" at bounding box center [423, 230] width 847 height 460
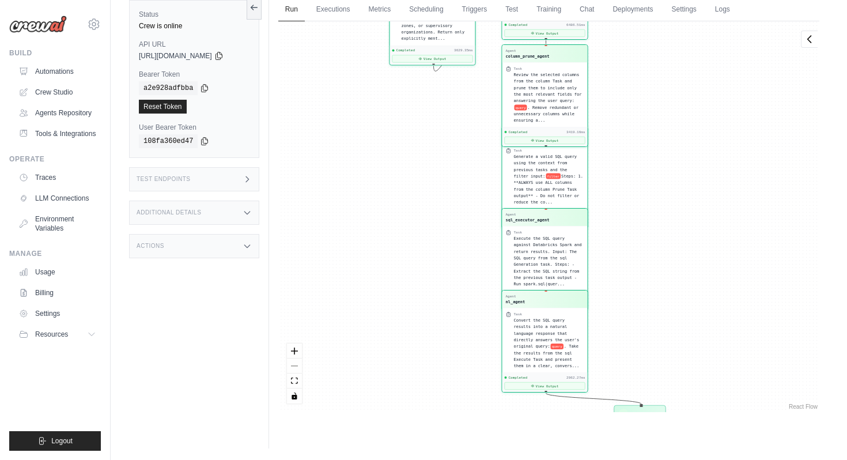
drag, startPoint x: 650, startPoint y: 246, endPoint x: 642, endPoint y: 133, distance: 113.3
click at [642, 133] on div "Agent entity_agent Task Extract entities from the original user query: query . …" at bounding box center [548, 216] width 541 height 391
click at [557, 163] on div "Generate a valid SQL query using the context from previous tasks and the filter…" at bounding box center [548, 176] width 70 height 52
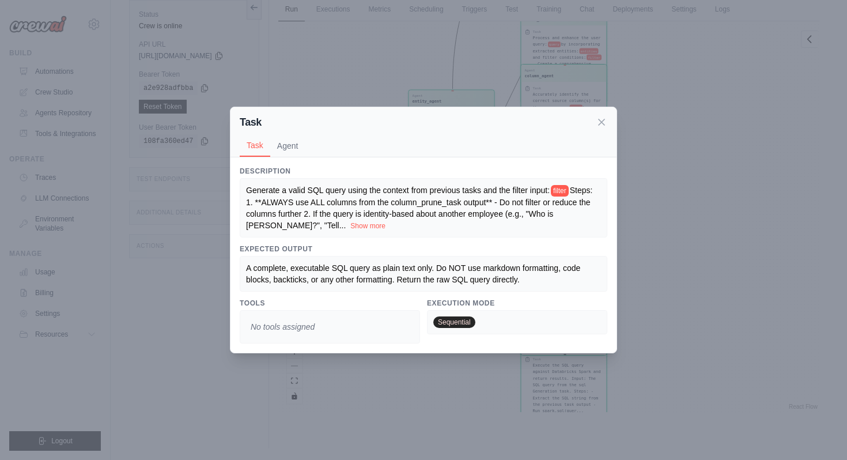
click at [680, 203] on div "Task Task Agent Description Generate a valid SQL query using the context from p…" at bounding box center [423, 230] width 847 height 460
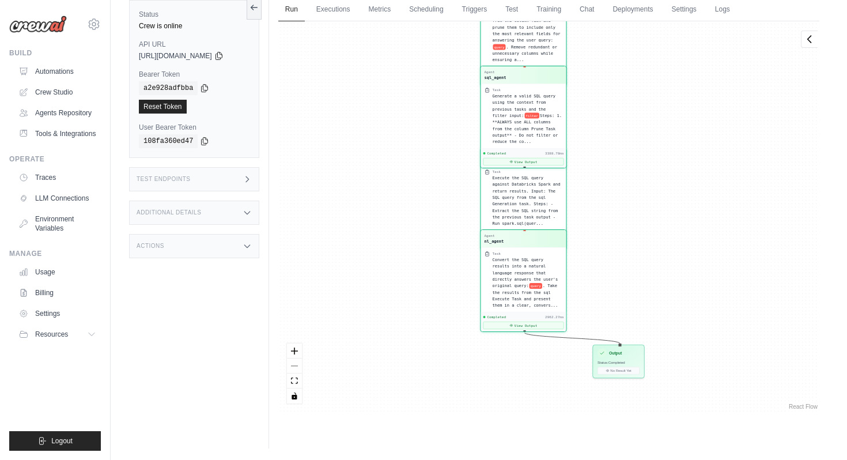
drag, startPoint x: 691, startPoint y: 303, endPoint x: 650, endPoint y: 116, distance: 191.8
click at [650, 116] on div "Agent entity_agent Task Extract entities from the original user query: query . …" at bounding box center [548, 216] width 541 height 391
click at [522, 162] on button "View Output" at bounding box center [523, 160] width 81 height 7
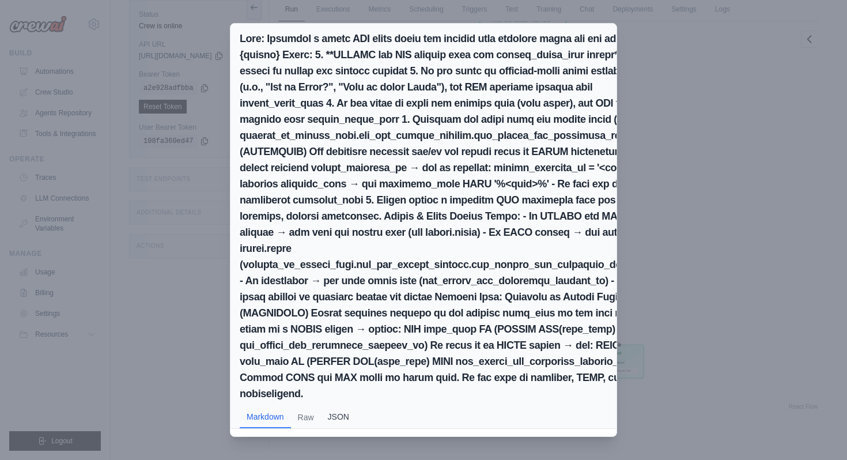
click at [336, 406] on button "JSON" at bounding box center [338, 417] width 35 height 22
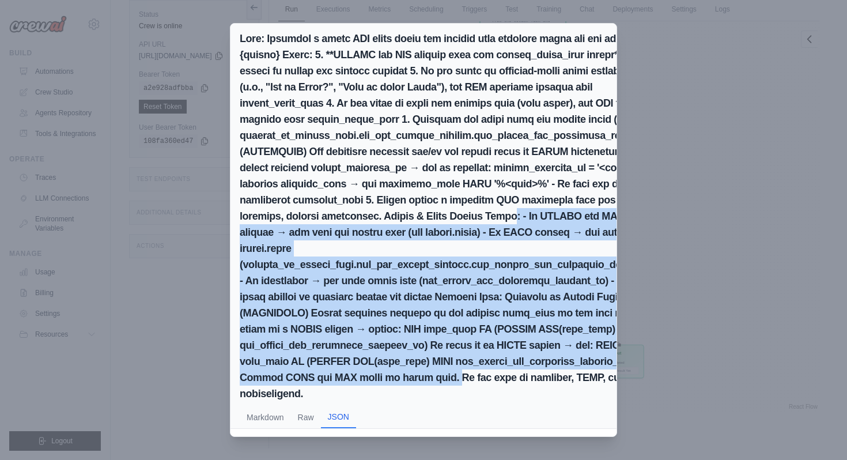
drag, startPoint x: 438, startPoint y: 360, endPoint x: 437, endPoint y: 213, distance: 146.4
click at [437, 213] on h2 at bounding box center [456, 216] width 432 height 371
click at [441, 268] on h2 at bounding box center [456, 216] width 432 height 371
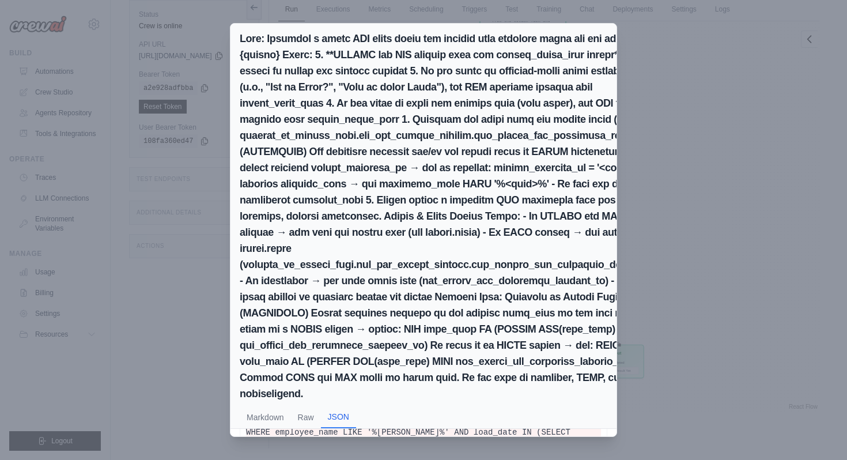
scroll to position [70, 0]
click at [694, 322] on div "Markdown Raw JSON SELECT direct_manager_name FROM brewdat_uc_people_prod.gld_gh…" at bounding box center [423, 230] width 847 height 460
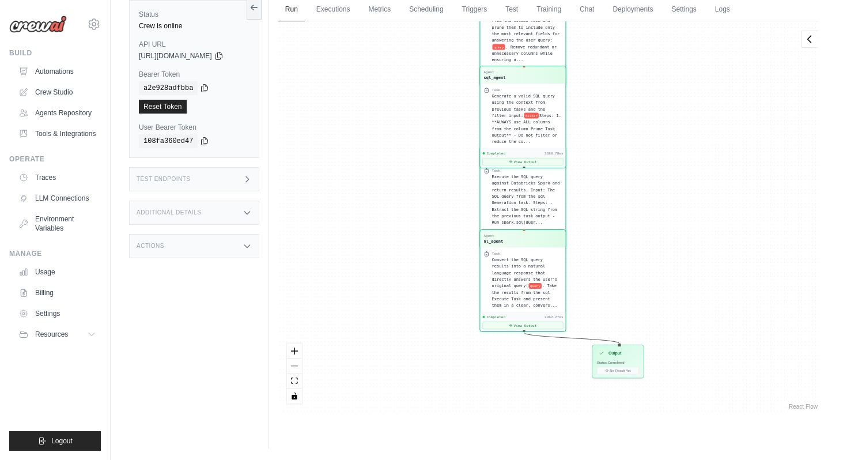
click at [533, 190] on span "Execute the SQL query against Databricks Spark and return results. Input: The S…" at bounding box center [526, 199] width 68 height 51
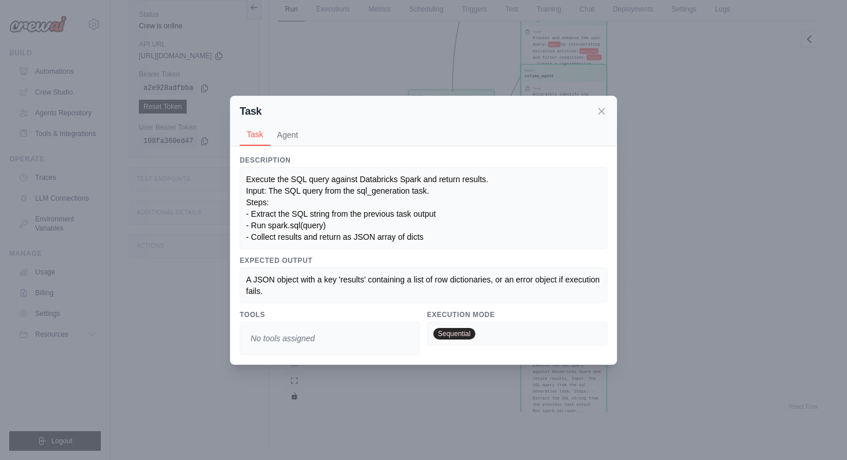
click at [672, 216] on div "Task Task Agent Description Execute the SQL query against Databricks Spark and …" at bounding box center [423, 230] width 847 height 460
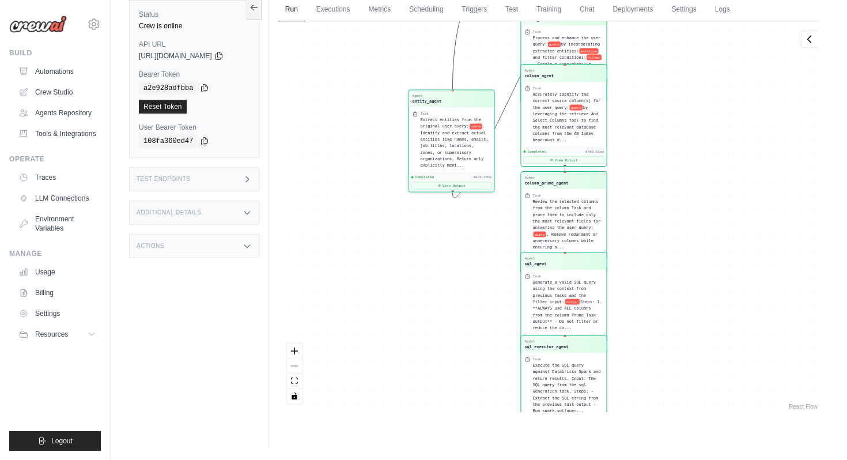
click at [569, 265] on div "Agent sql_agent" at bounding box center [564, 261] width 78 height 10
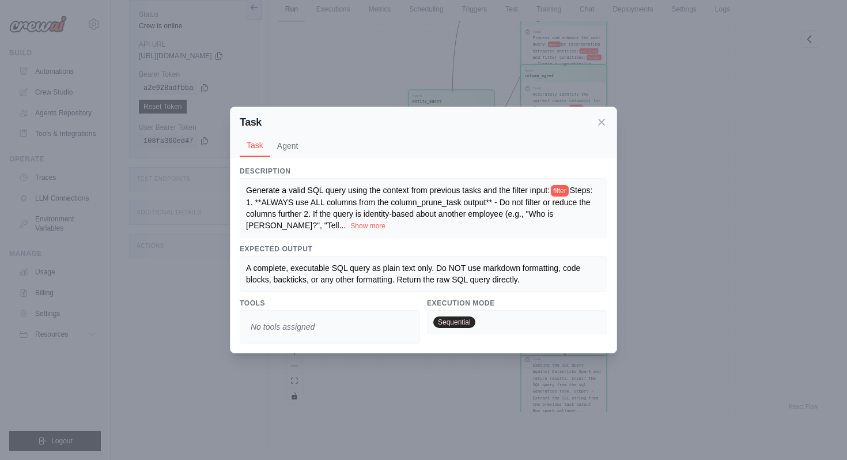
click at [711, 281] on div "Task Task Agent Description Generate a valid SQL query using the context from p…" at bounding box center [423, 230] width 847 height 460
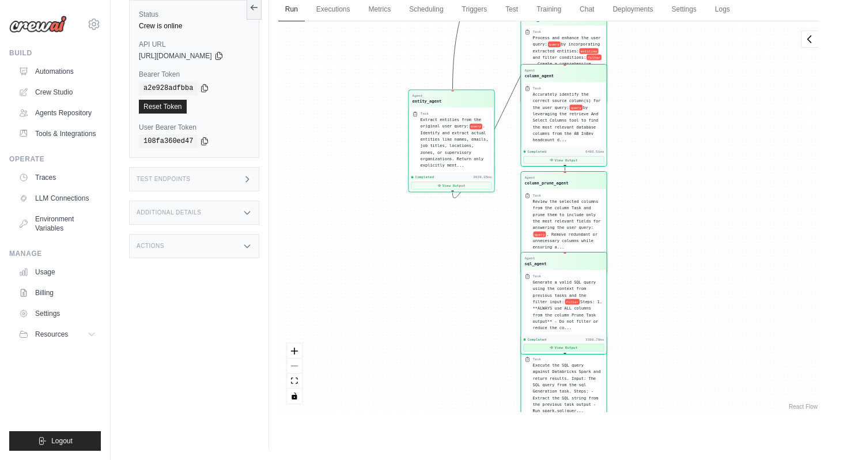
click at [561, 349] on button "View Output" at bounding box center [563, 347] width 81 height 7
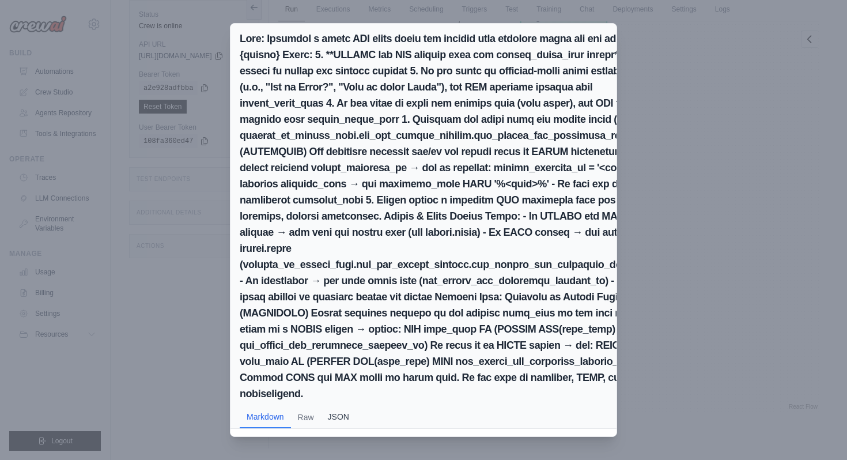
click at [344, 406] on button "JSON" at bounding box center [338, 417] width 35 height 22
click at [689, 198] on div "Markdown Raw JSON SELECT direct_manager_name FROM brewdat_uc_people_prod.gld_gh…" at bounding box center [423, 230] width 847 height 460
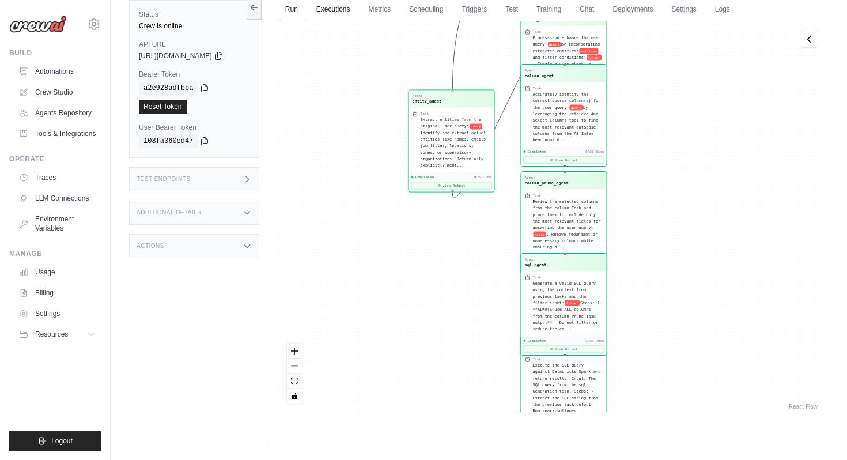
click at [348, 11] on link "Executions" at bounding box center [334, 10] width 48 height 24
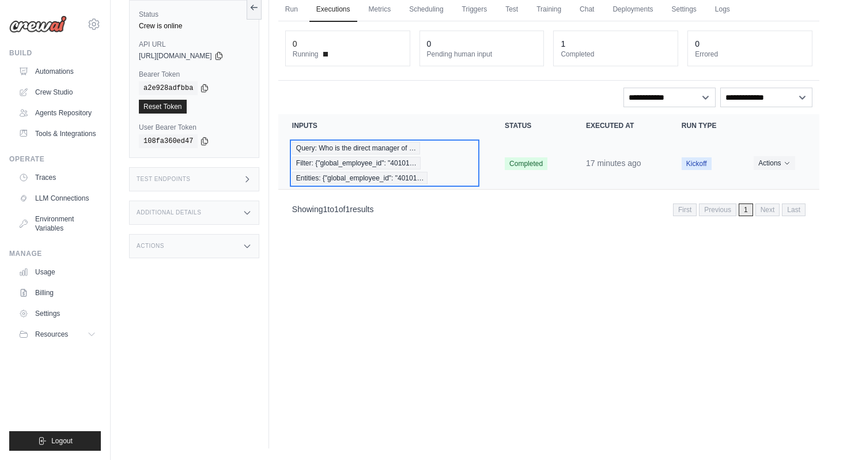
click at [454, 158] on div "Query: Who is the direct manager of … Filter: {"global_employee_id": "40101… En…" at bounding box center [384, 163] width 185 height 43
click at [405, 155] on div "Query: Who is the direct manager of … Filter: {"global_employee_id": "40101… En…" at bounding box center [384, 163] width 185 height 43
click at [458, 150] on div "Query: Who is the direct manager of … Filter: {"global_employee_id": "40101… En…" at bounding box center [384, 163] width 185 height 43
click at [508, 169] on span "Completed" at bounding box center [526, 163] width 43 height 13
click at [424, 172] on span "Entities: {"global_employee_id": "40101…" at bounding box center [360, 178] width 136 height 13
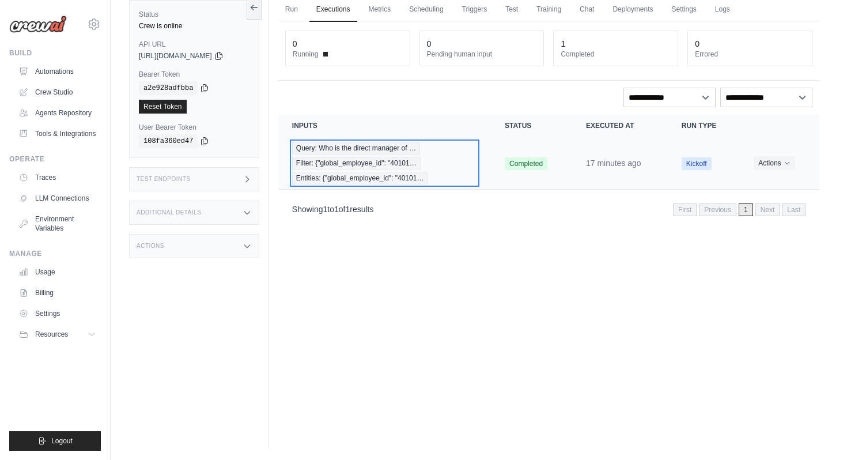
click at [424, 172] on span "Entities: {"global_employee_id": "40101…" at bounding box center [360, 178] width 136 height 13
click at [351, 149] on span "Query: Who is the direct manager of …" at bounding box center [356, 148] width 128 height 13
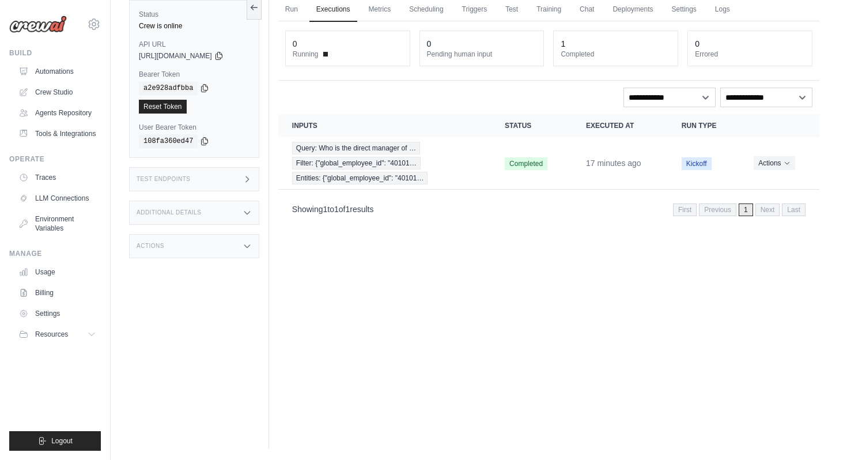
click at [311, 129] on th "Inputs" at bounding box center [384, 125] width 213 height 23
click at [574, 174] on td "17 minutes ago" at bounding box center [620, 163] width 96 height 52
click at [616, 162] on time "17 minutes ago" at bounding box center [613, 163] width 55 height 9
click at [775, 163] on button "Actions" at bounding box center [774, 163] width 41 height 14
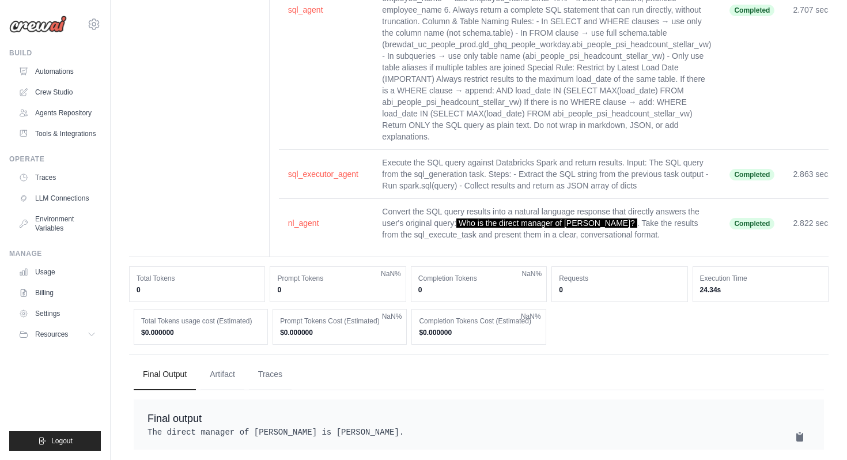
scroll to position [529, 0]
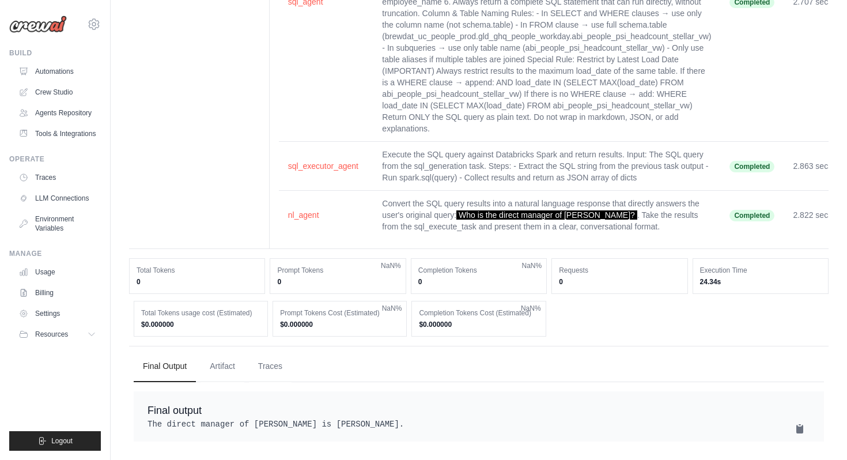
drag, startPoint x: 372, startPoint y: 412, endPoint x: 410, endPoint y: 412, distance: 38.0
click at [410, 419] on pre "The direct manager of [PERSON_NAME] is [PERSON_NAME]." at bounding box center [479, 425] width 663 height 12
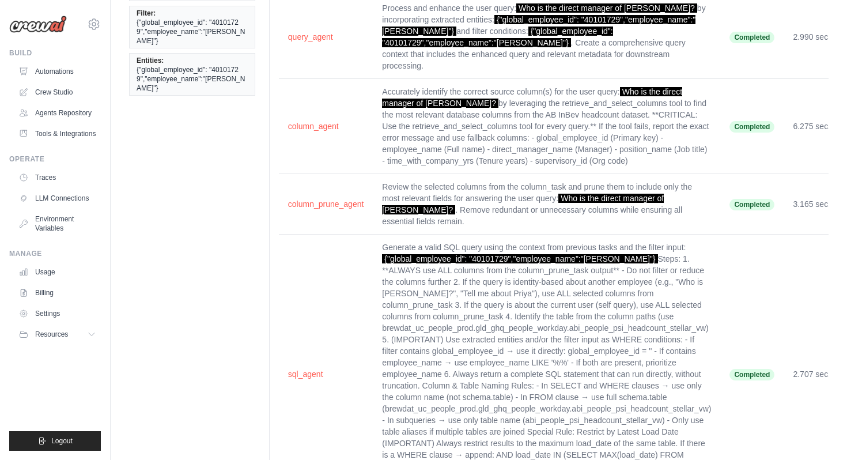
scroll to position [0, 0]
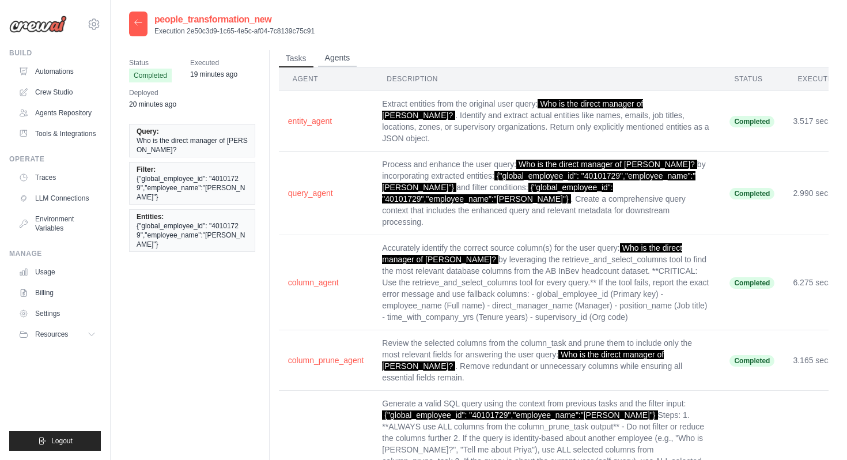
click at [333, 56] on button "Agents" at bounding box center [337, 58] width 39 height 17
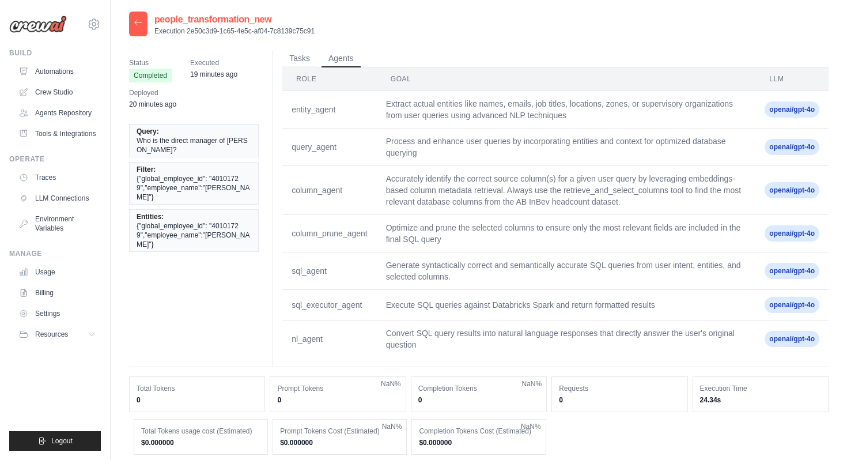
scroll to position [130, 0]
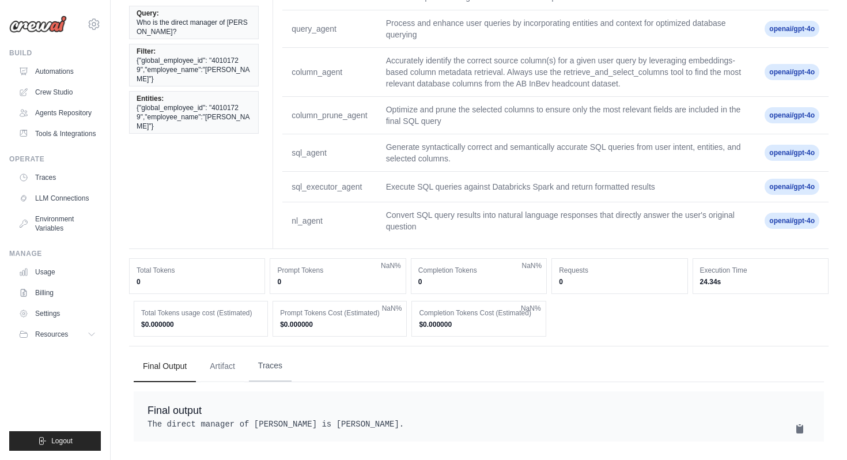
click at [271, 362] on button "Traces" at bounding box center [270, 365] width 43 height 31
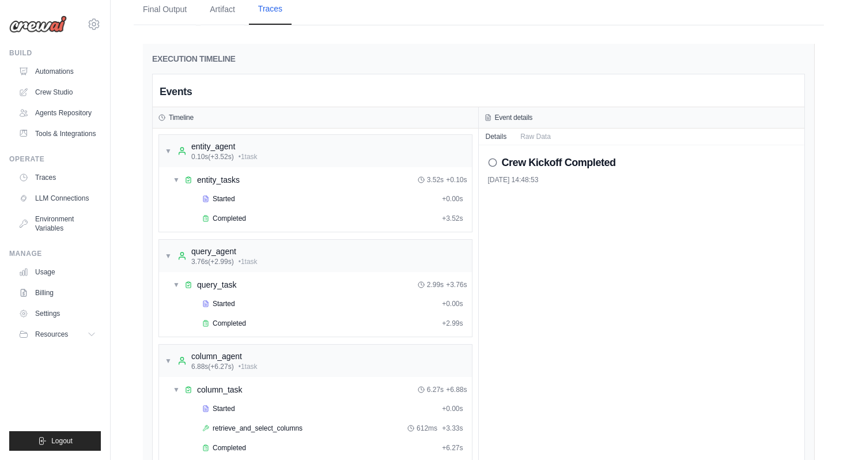
scroll to position [473, 0]
click at [293, 217] on div "Completed" at bounding box center [319, 220] width 235 height 9
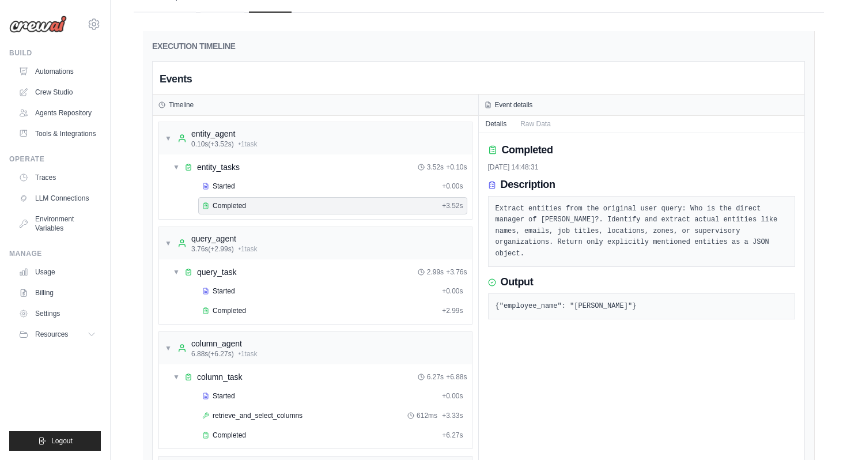
scroll to position [493, 0]
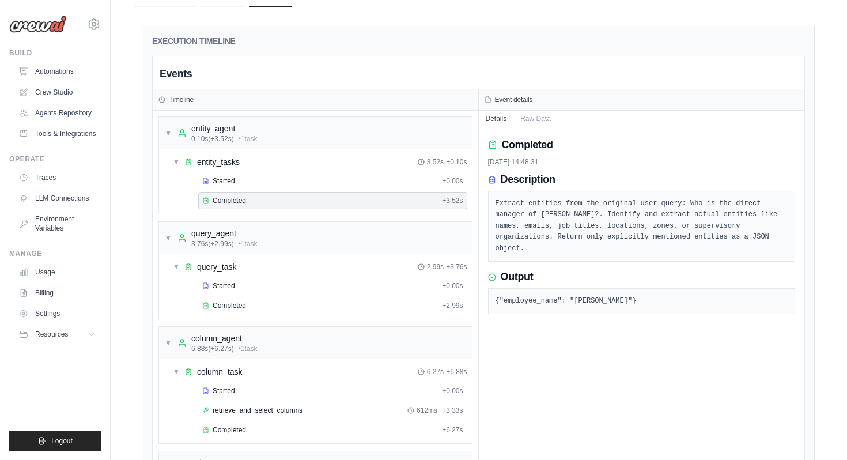
drag, startPoint x: 497, startPoint y: 302, endPoint x: 665, endPoint y: 298, distance: 168.4
click at [665, 298] on pre "{"employee_name": "[PERSON_NAME]"}" at bounding box center [642, 302] width 293 height 12
click at [345, 243] on div "▼ query_agent 3.76s (+2.99s) • 1 task" at bounding box center [315, 238] width 313 height 32
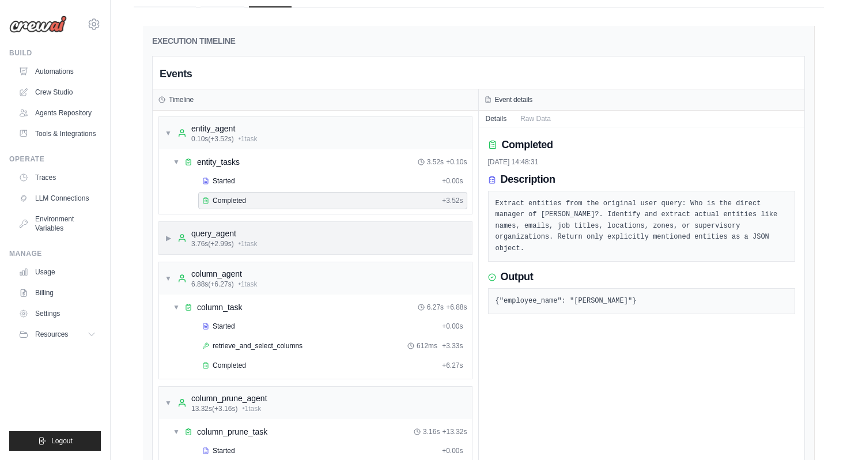
click at [321, 234] on div "▶ query_agent 3.76s (+2.99s) • 1 task" at bounding box center [315, 238] width 313 height 32
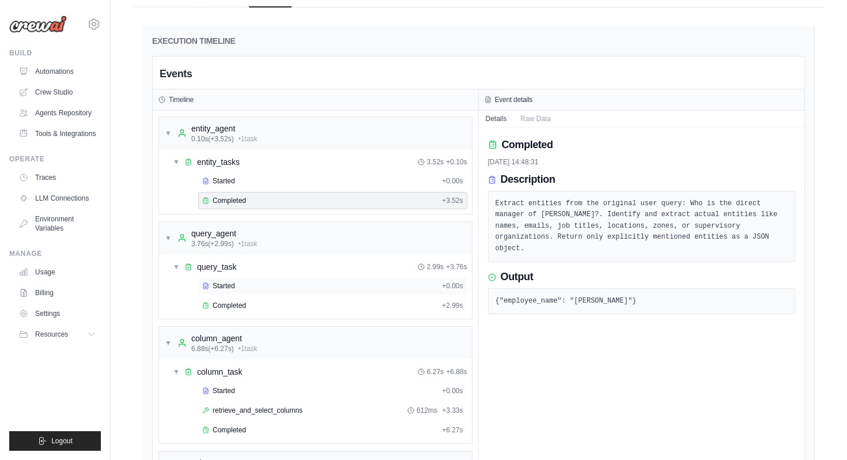
click at [289, 289] on div "Started" at bounding box center [319, 285] width 235 height 9
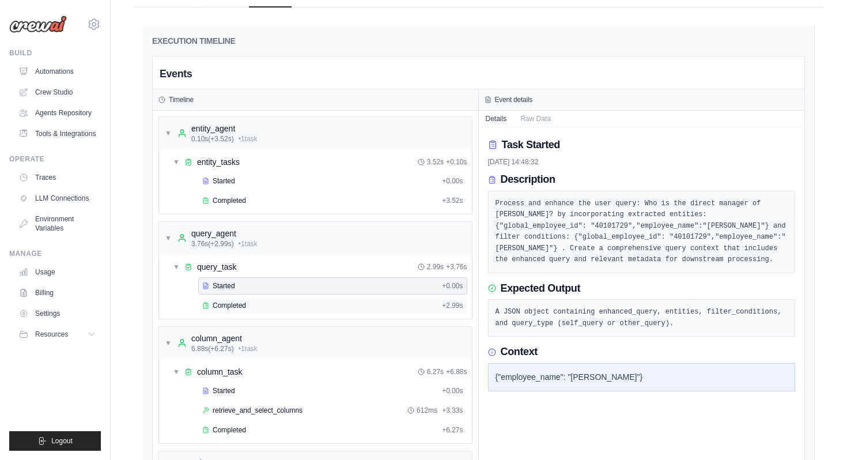
click at [289, 306] on div "Completed" at bounding box center [319, 305] width 235 height 9
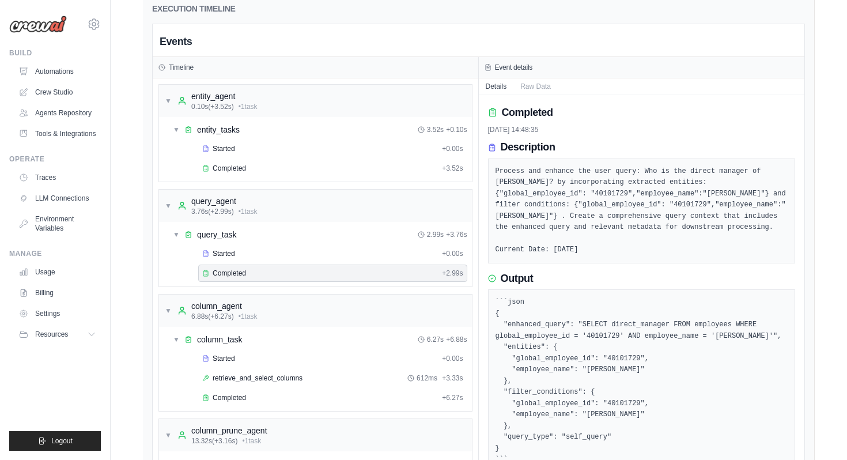
scroll to position [523, 0]
click at [530, 86] on button "Raw Data" at bounding box center [536, 88] width 44 height 16
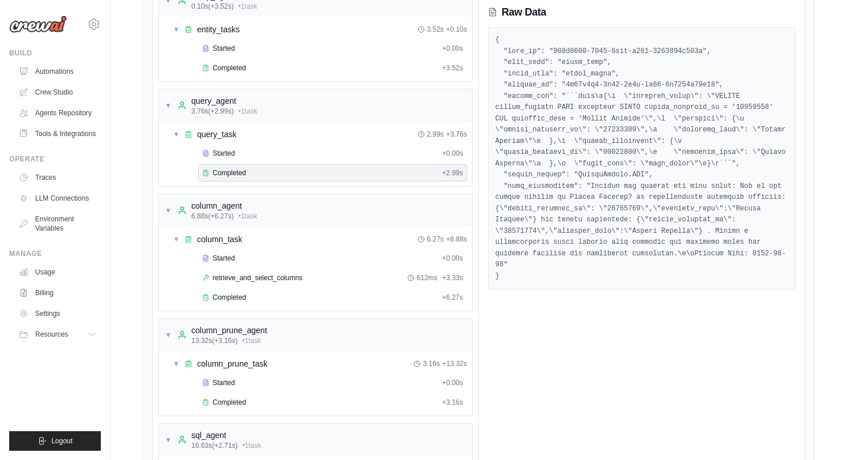
scroll to position [634, 0]
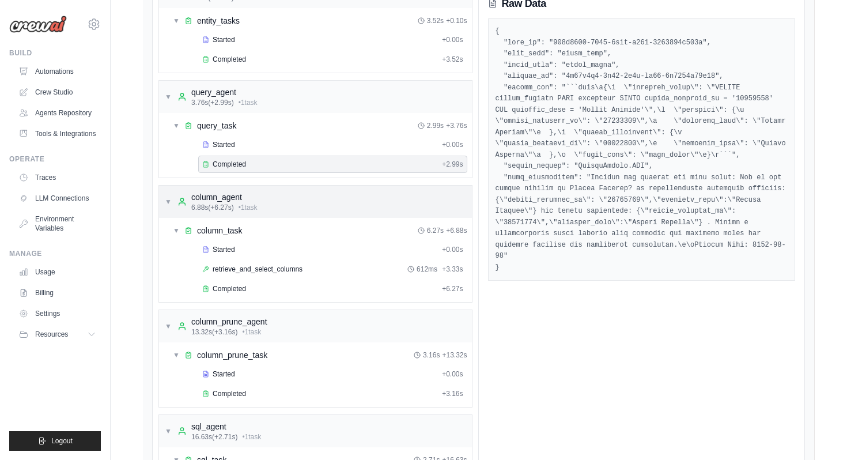
click at [301, 199] on div "▼ column_agent 6.88s (+6.27s) • 1 task" at bounding box center [315, 202] width 313 height 32
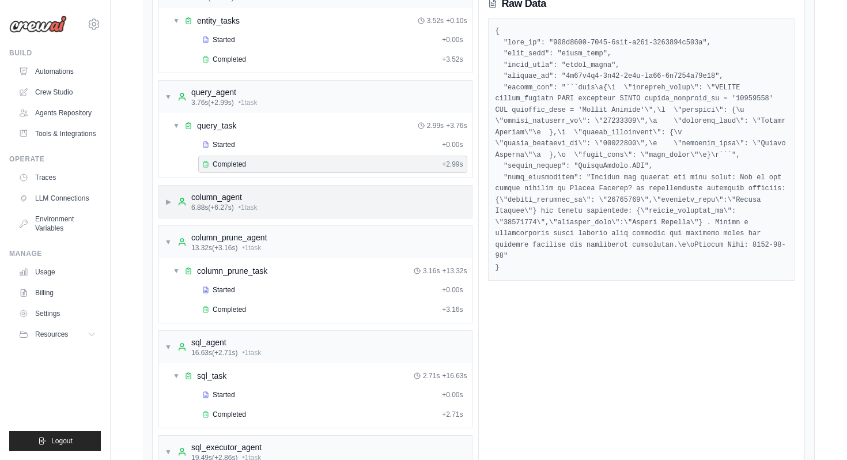
click at [289, 210] on div "▶ column_agent 6.88s (+6.27s) • 1 task" at bounding box center [315, 202] width 313 height 32
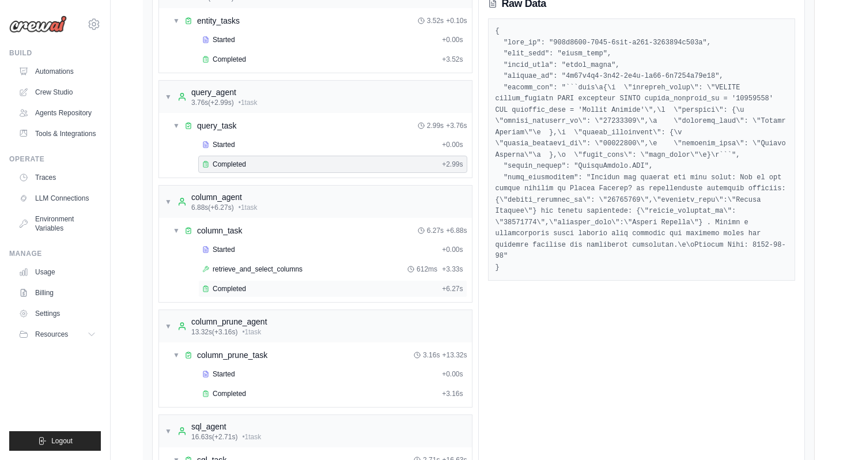
click at [240, 285] on span "Completed" at bounding box center [229, 288] width 33 height 9
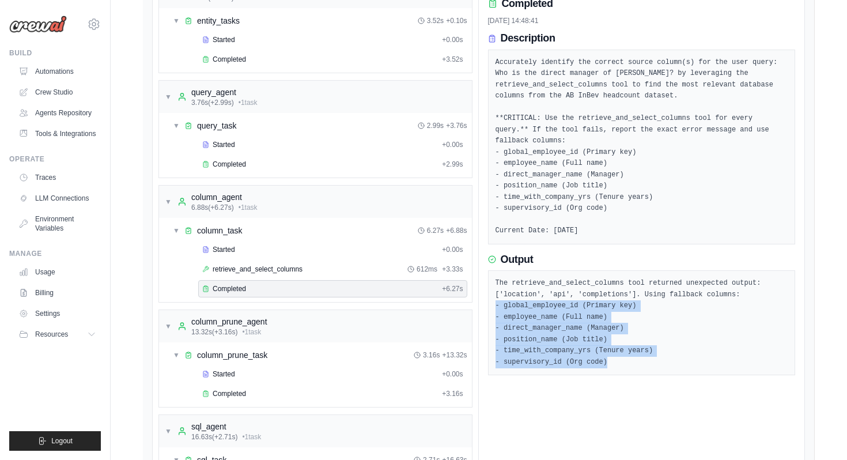
drag, startPoint x: 496, startPoint y: 307, endPoint x: 592, endPoint y: 368, distance: 113.9
click at [592, 368] on div "The retrieve_and_select_columns tool returned unexpected output: ['location', '…" at bounding box center [642, 322] width 308 height 105
click at [627, 365] on pre "The retrieve_and_select_columns tool returned unexpected output: ['location', '…" at bounding box center [642, 323] width 293 height 90
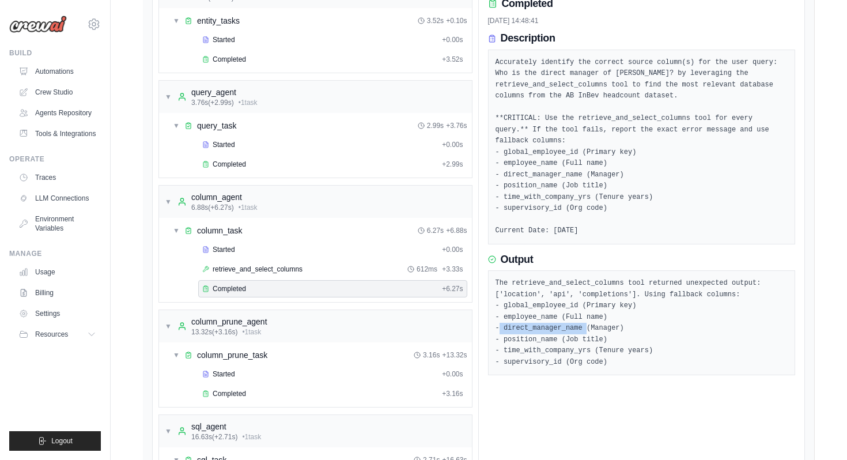
drag, startPoint x: 586, startPoint y: 328, endPoint x: 498, endPoint y: 328, distance: 87.6
click at [498, 328] on pre "The retrieve_and_select_columns tool returned unexpected output: ['location', '…" at bounding box center [642, 323] width 293 height 90
click at [574, 338] on pre "The retrieve_and_select_columns tool returned unexpected output: ['location', '…" at bounding box center [642, 323] width 293 height 90
drag, startPoint x: 505, startPoint y: 198, endPoint x: 594, endPoint y: 201, distance: 89.4
click at [595, 202] on pre "Accurately identify the correct source column(s) for the user query: Who is the…" at bounding box center [642, 147] width 293 height 180
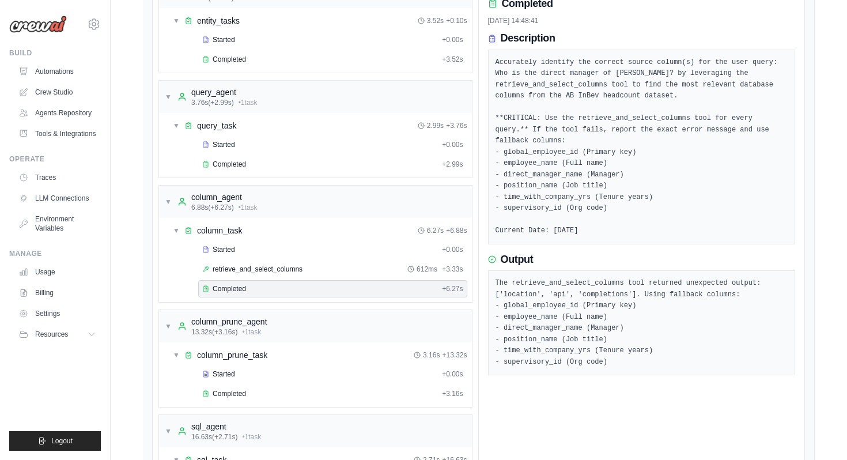
click at [556, 187] on pre "Accurately identify the correct source column(s) for the user query: Who is the…" at bounding box center [642, 147] width 293 height 180
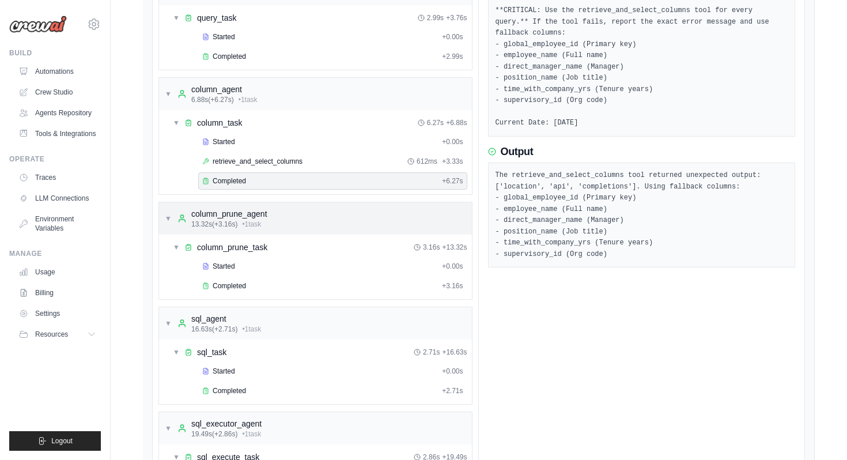
scroll to position [754, 0]
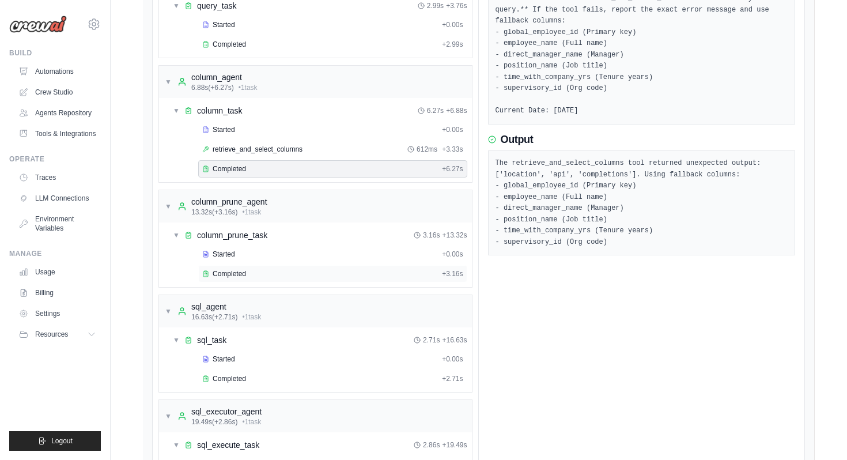
click at [328, 280] on div "Completed + 3.16s" at bounding box center [332, 273] width 269 height 17
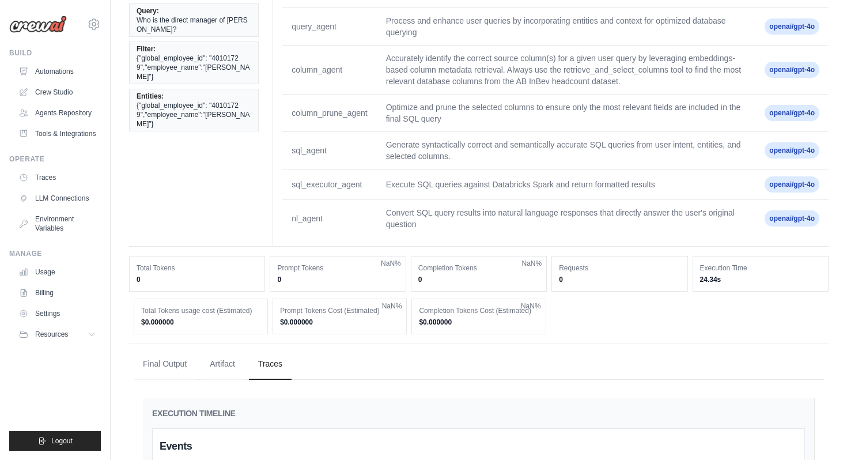
scroll to position [0, 0]
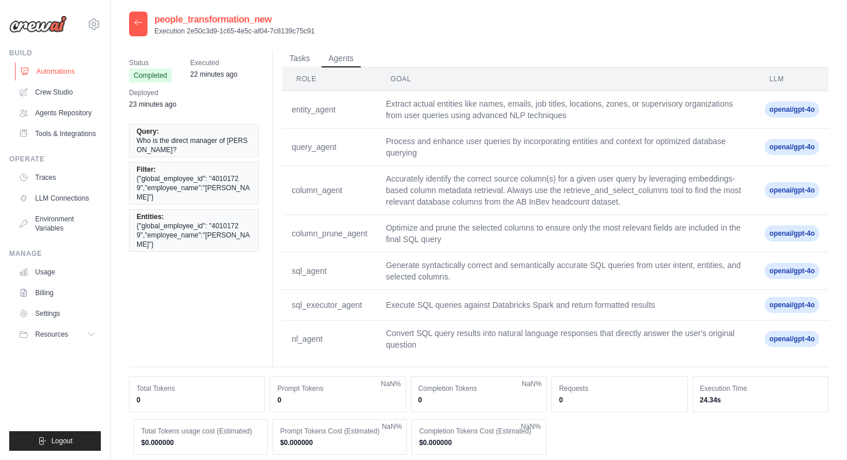
click at [65, 70] on link "Automations" at bounding box center [58, 71] width 87 height 18
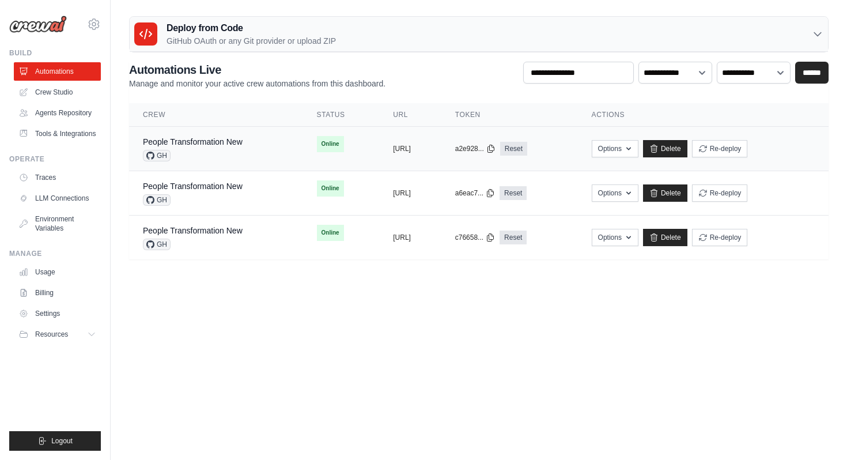
click at [205, 148] on div "People Transformation New GH" at bounding box center [193, 148] width 100 height 25
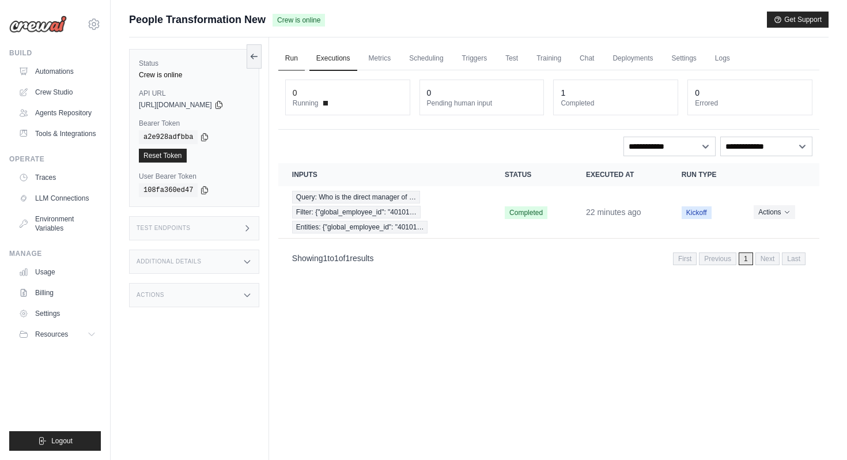
click at [301, 58] on link "Run" at bounding box center [291, 59] width 27 height 24
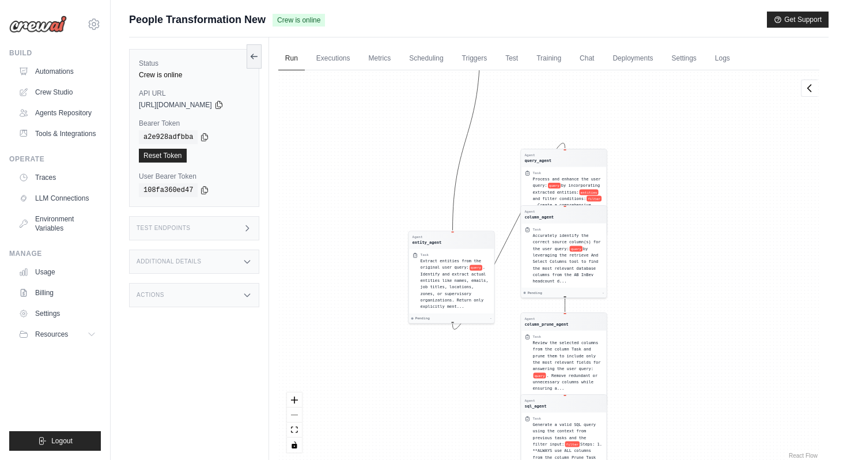
drag, startPoint x: 429, startPoint y: 237, endPoint x: 434, endPoint y: 459, distance: 222.6
click at [434, 459] on div "Agent entity_agent Task Extract entities from the original user query: query . …" at bounding box center [548, 265] width 541 height 391
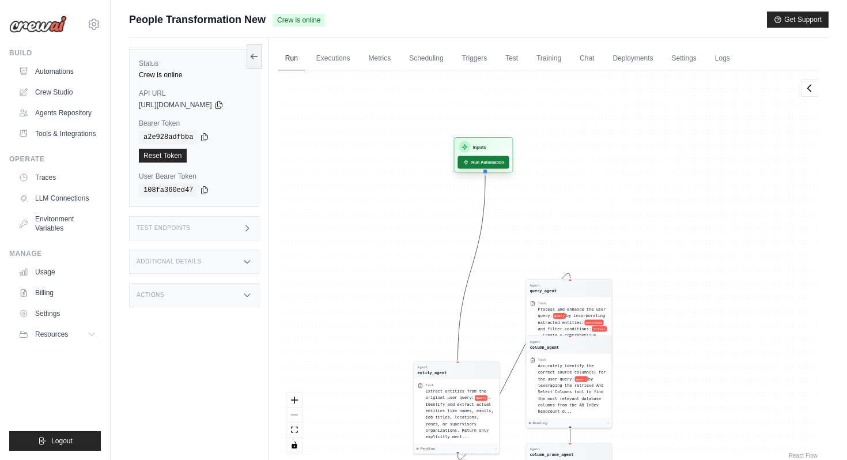
click at [493, 165] on button "Run Automation" at bounding box center [483, 162] width 51 height 13
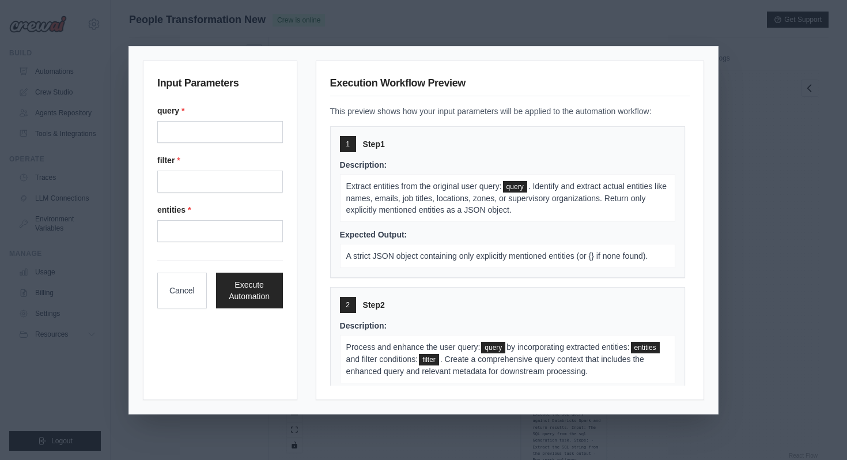
click at [764, 225] on div "Input Parameters query * filter * entities * Cancel Execute Automation Executio…" at bounding box center [423, 230] width 847 height 460
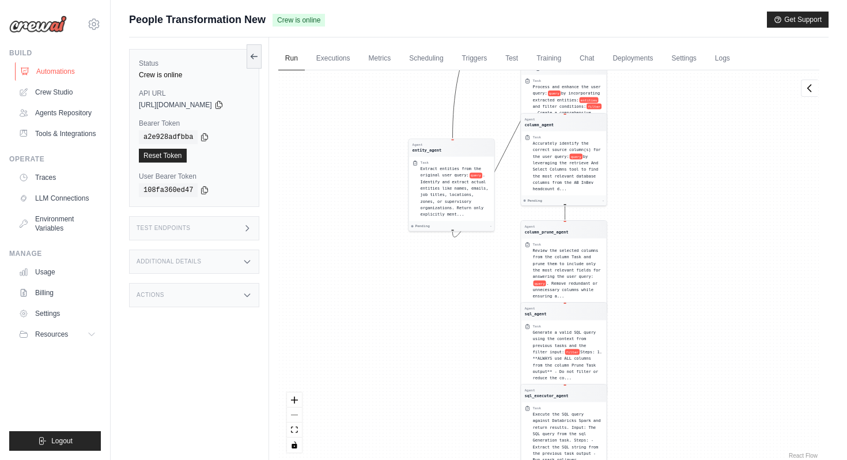
click at [57, 68] on link "Automations" at bounding box center [58, 71] width 87 height 18
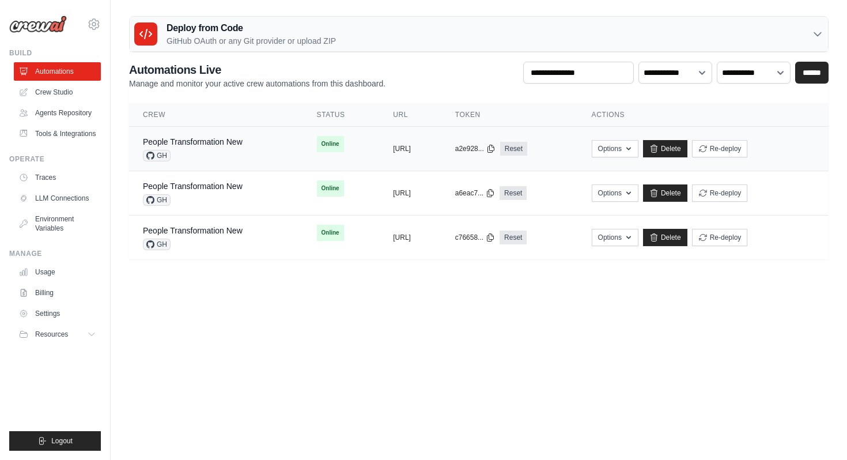
click at [242, 151] on div "People Transformation New GH" at bounding box center [216, 148] width 146 height 25
click at [634, 146] on icon "button" at bounding box center [628, 148] width 9 height 9
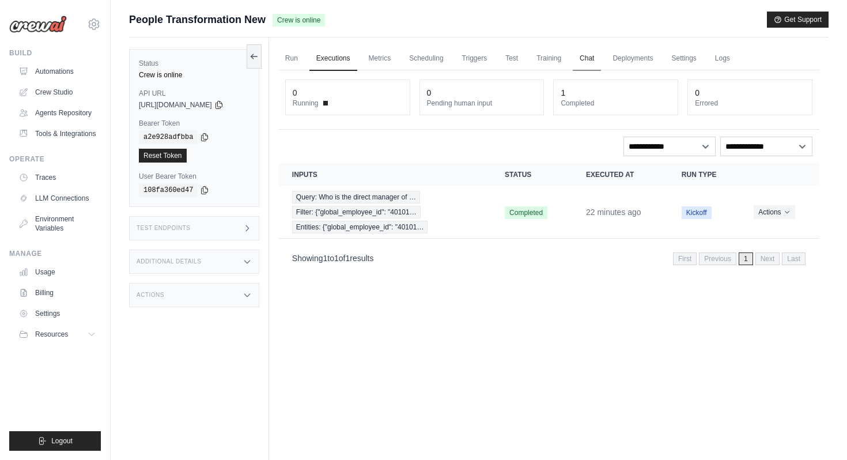
click at [597, 62] on link "Chat" at bounding box center [587, 59] width 28 height 24
click at [224, 105] on icon at bounding box center [218, 104] width 9 height 9
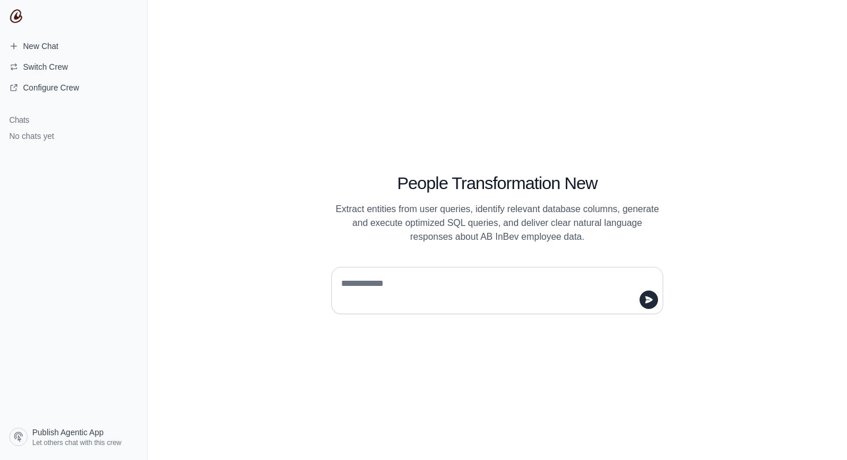
click at [401, 285] on textarea at bounding box center [494, 290] width 310 height 32
type textarea "**********"
click at [651, 303] on icon "submit" at bounding box center [648, 299] width 9 height 9
